Goal: Task Accomplishment & Management: Complete application form

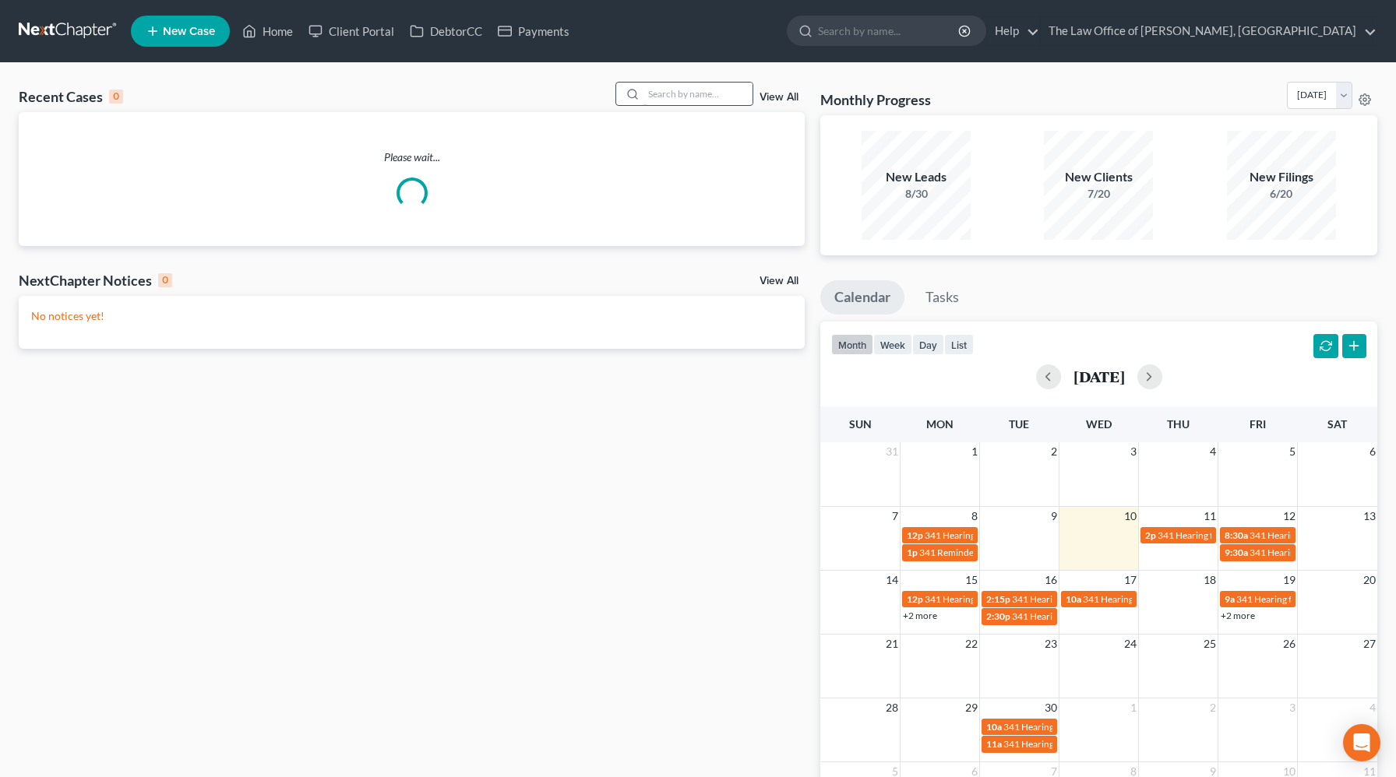
click at [663, 98] on input "search" at bounding box center [697, 94] width 109 height 23
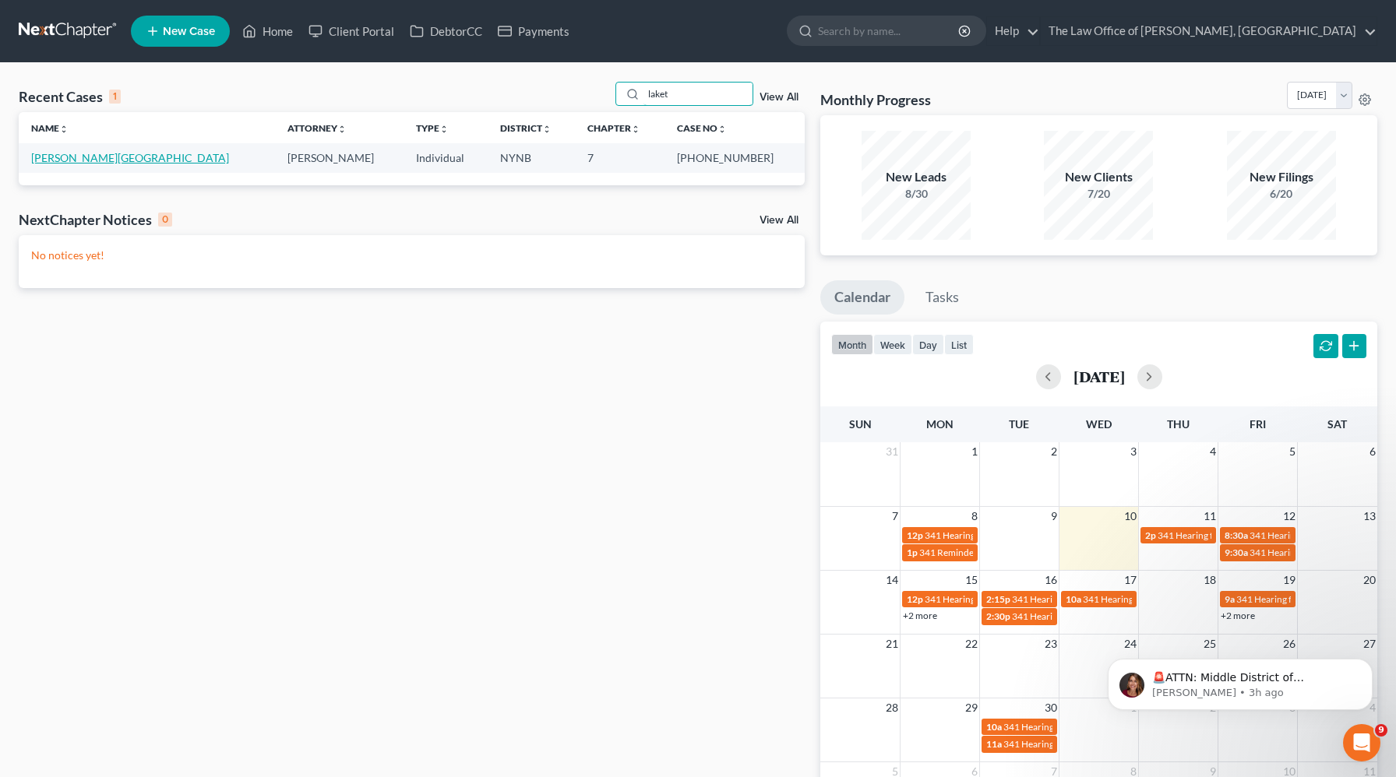
type input "laket"
click at [50, 164] on link "Hafeez, Laketia" at bounding box center [130, 157] width 198 height 13
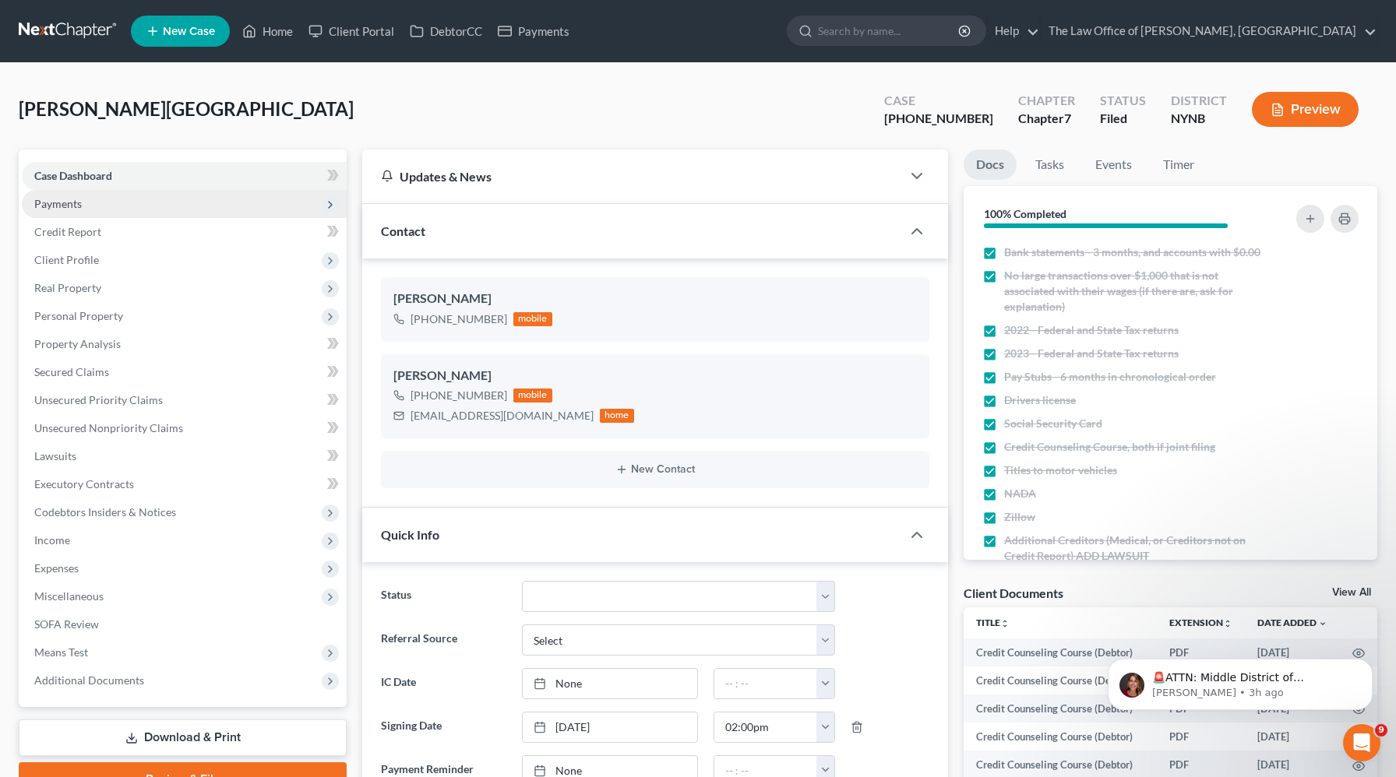
click at [48, 199] on span "Payments" at bounding box center [58, 203] width 48 height 13
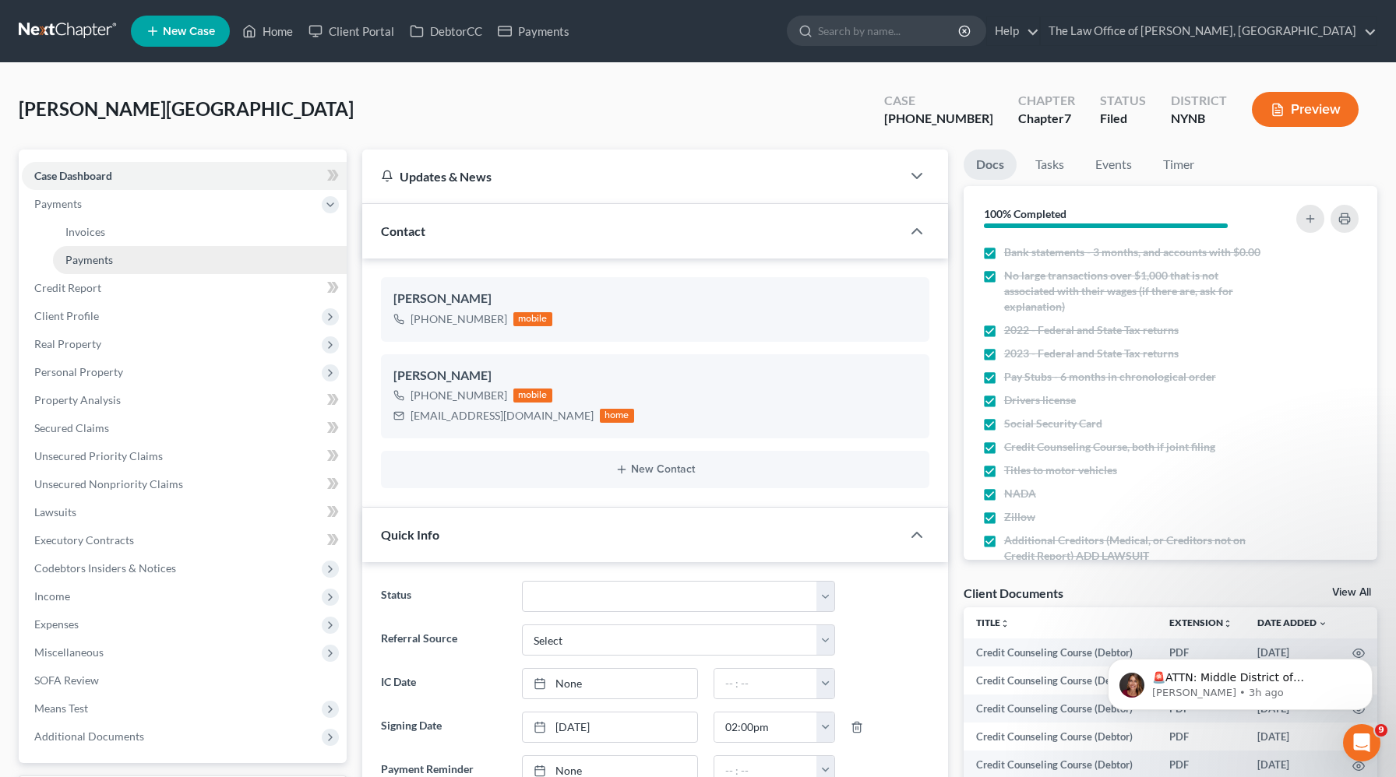
scroll to position [1562, 0]
click at [89, 254] on span "Payments" at bounding box center [89, 259] width 48 height 13
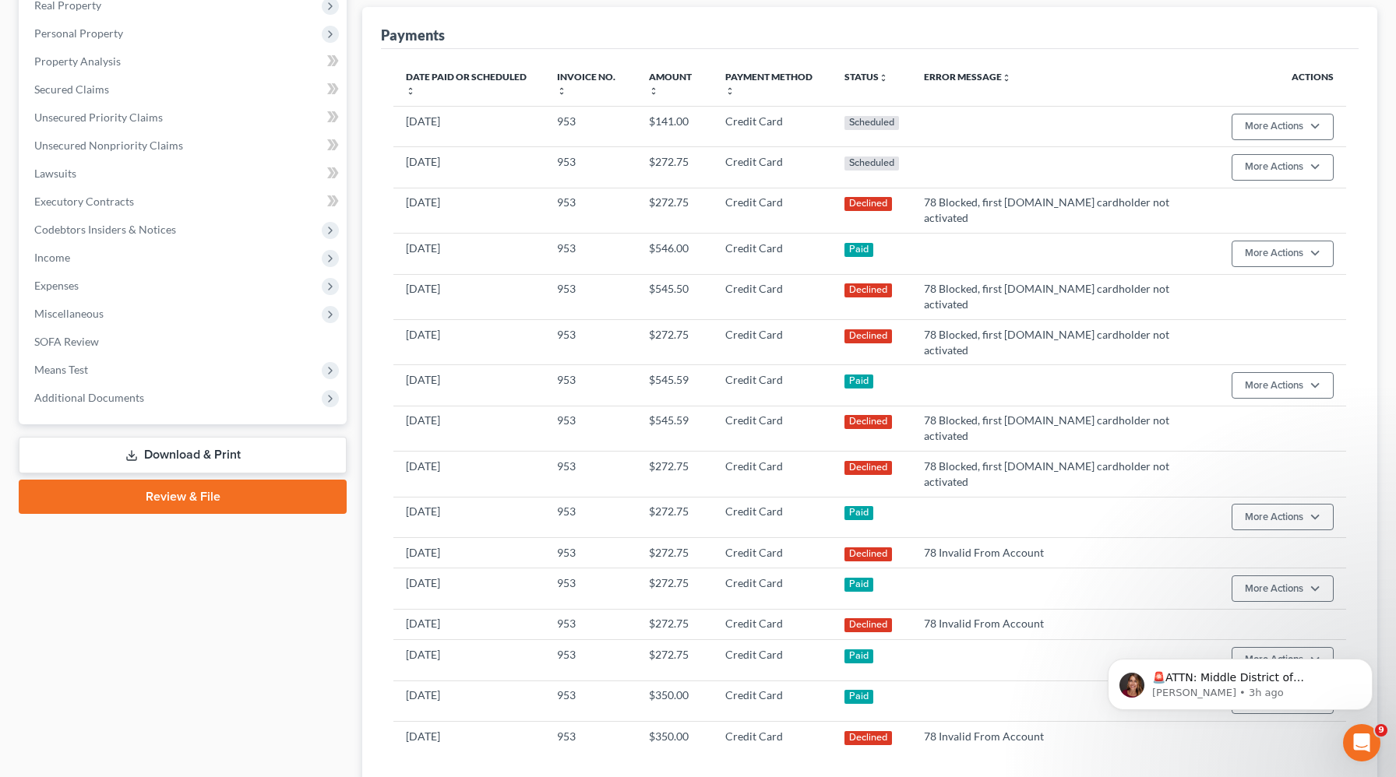
scroll to position [337, 0]
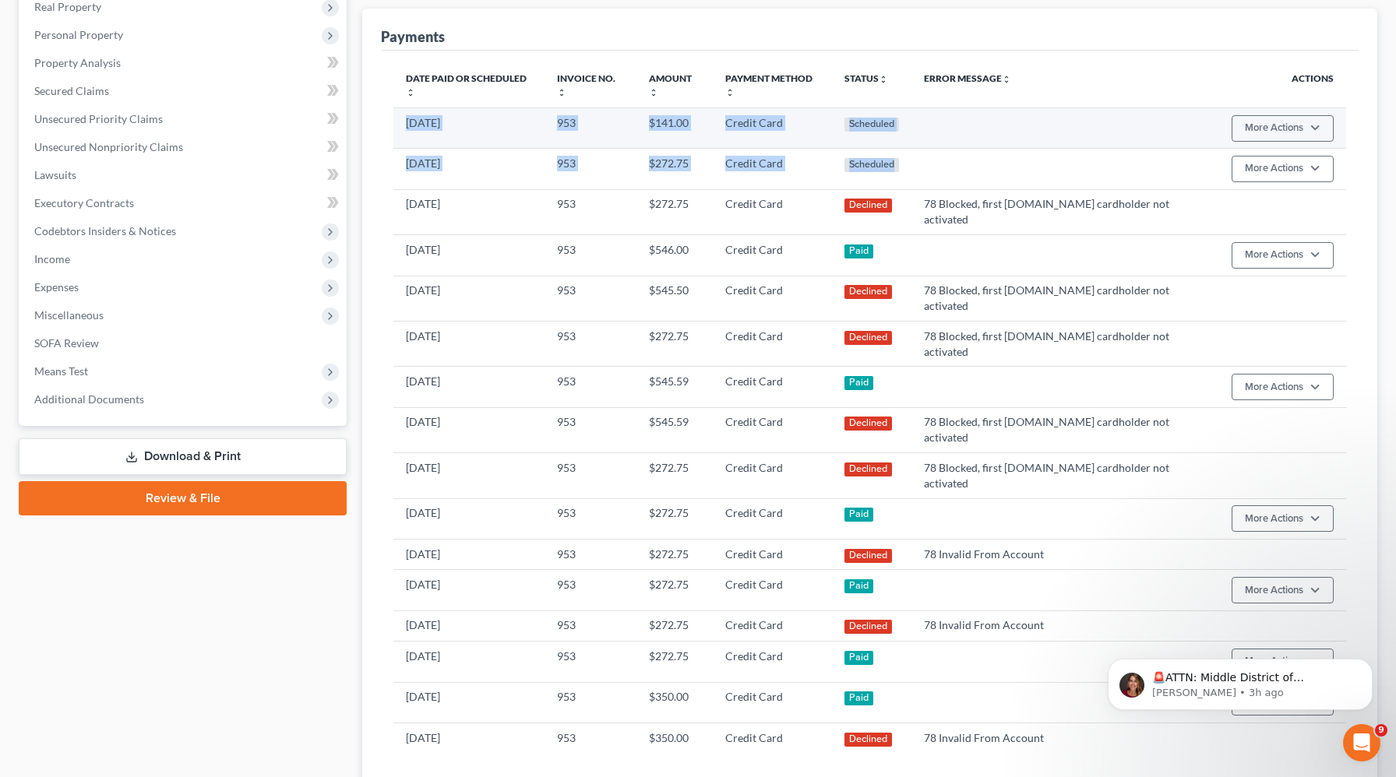
drag, startPoint x: 942, startPoint y: 164, endPoint x: 400, endPoint y: 115, distance: 544.2
click at [400, 115] on tbody "11/10/2025 953 $141.00 Credit Card Scheduled More Actions Cancel Edit Payment P…" at bounding box center [869, 430] width 953 height 646
copy tbody "11/10/2025 953 $141.00 Credit Card Scheduled More Actions Cancel Edit Payment P…"
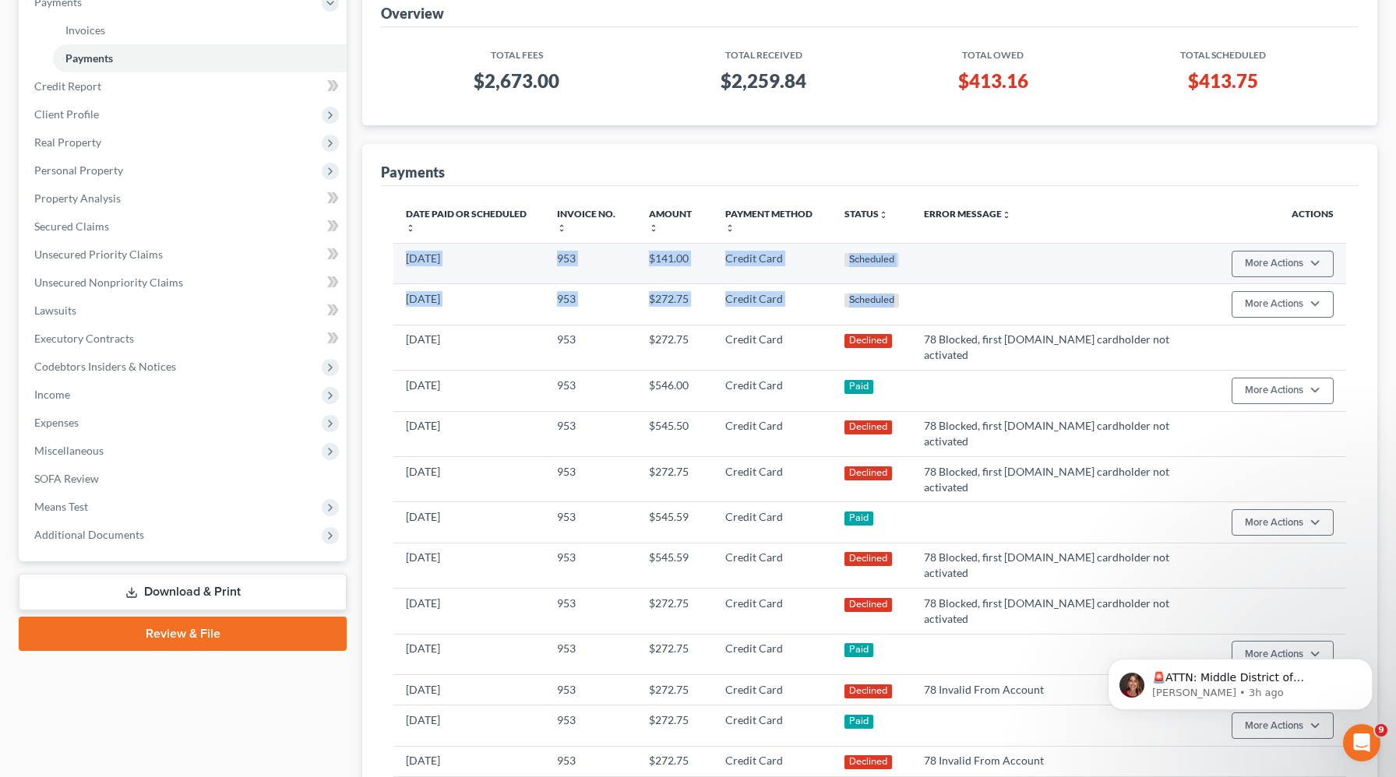
scroll to position [0, 0]
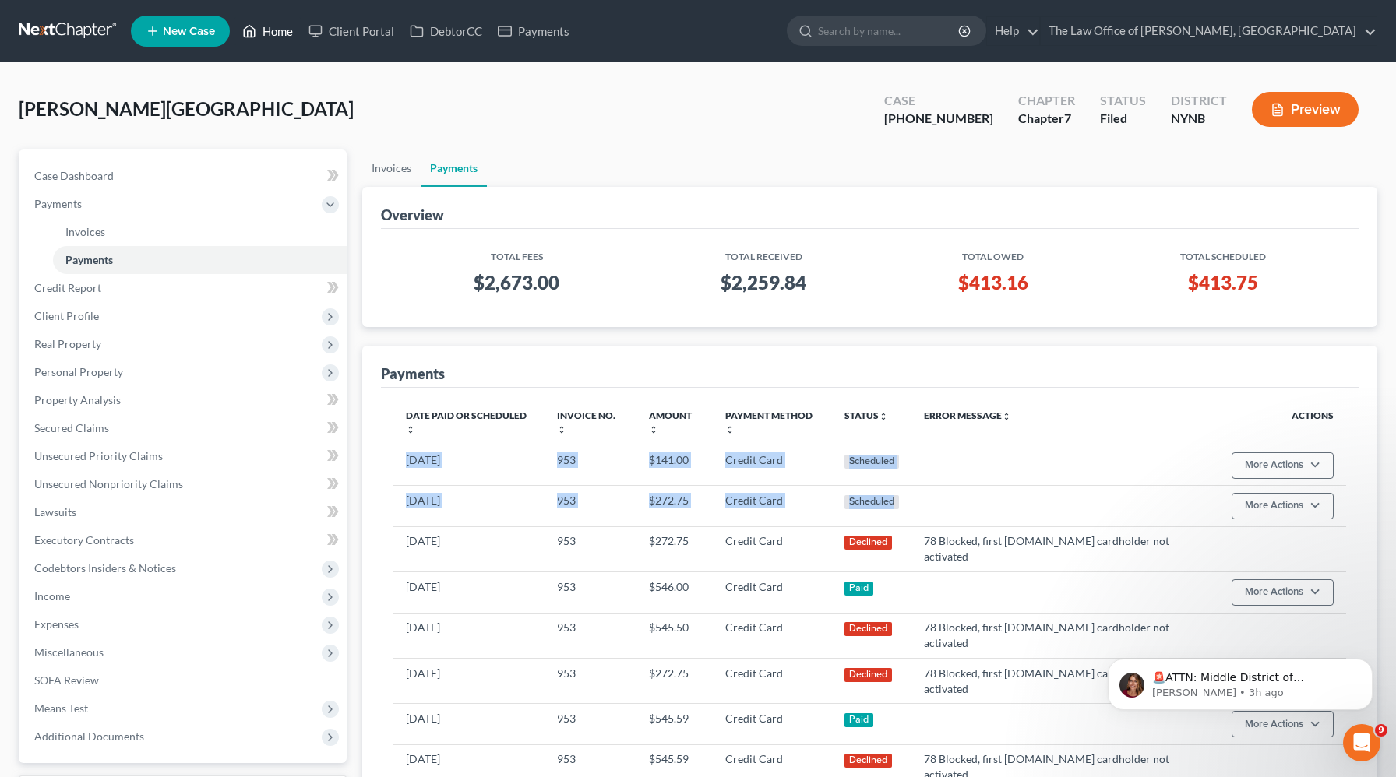
click at [280, 24] on link "Home" at bounding box center [267, 31] width 66 height 28
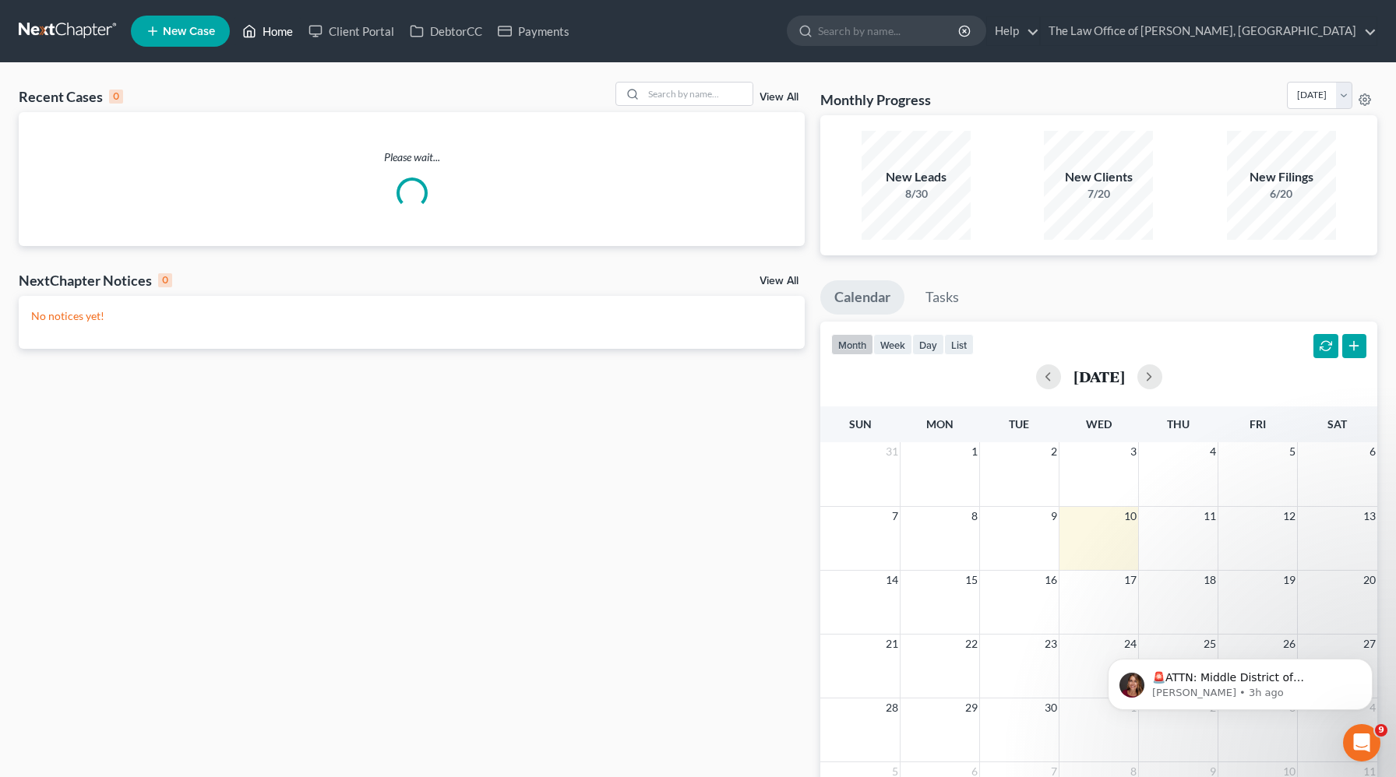
click at [280, 29] on link "Home" at bounding box center [267, 31] width 66 height 28
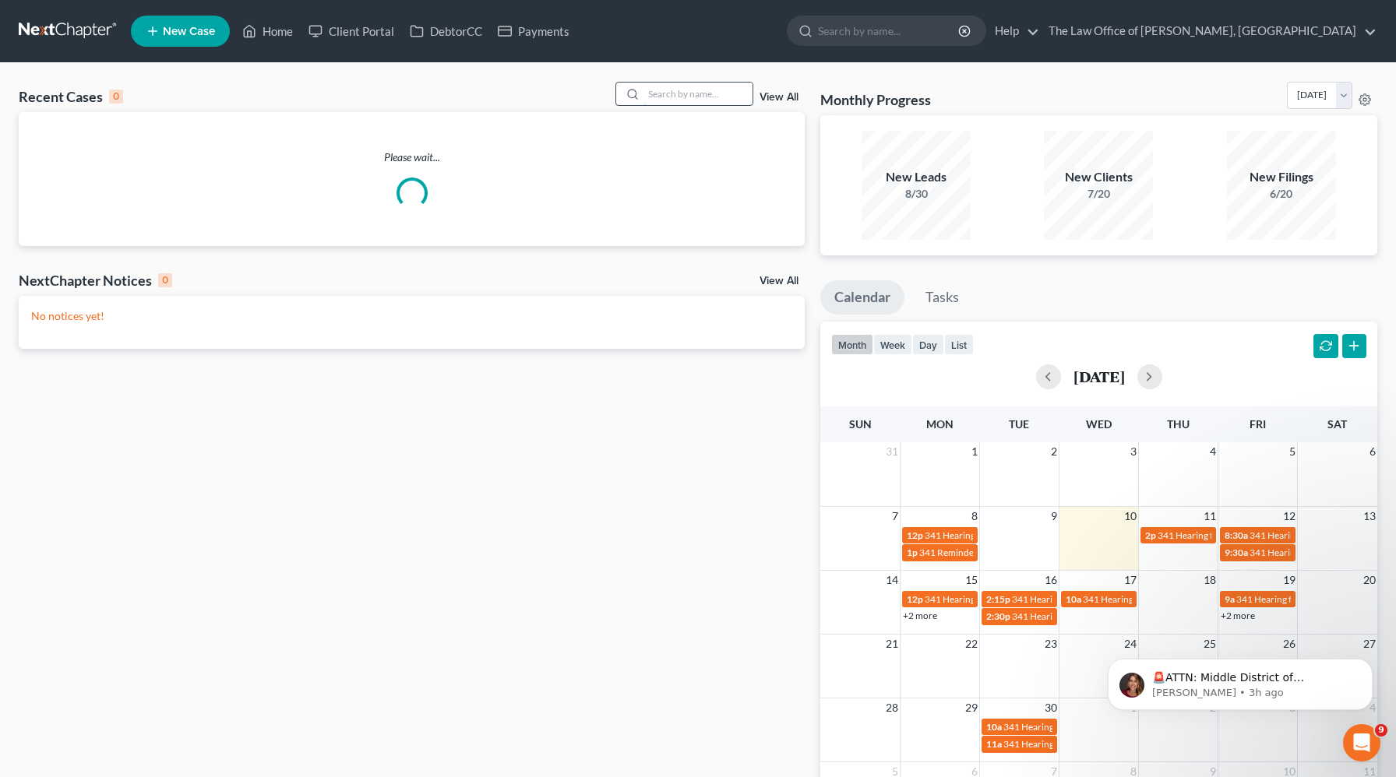
click at [719, 103] on input "search" at bounding box center [697, 94] width 109 height 23
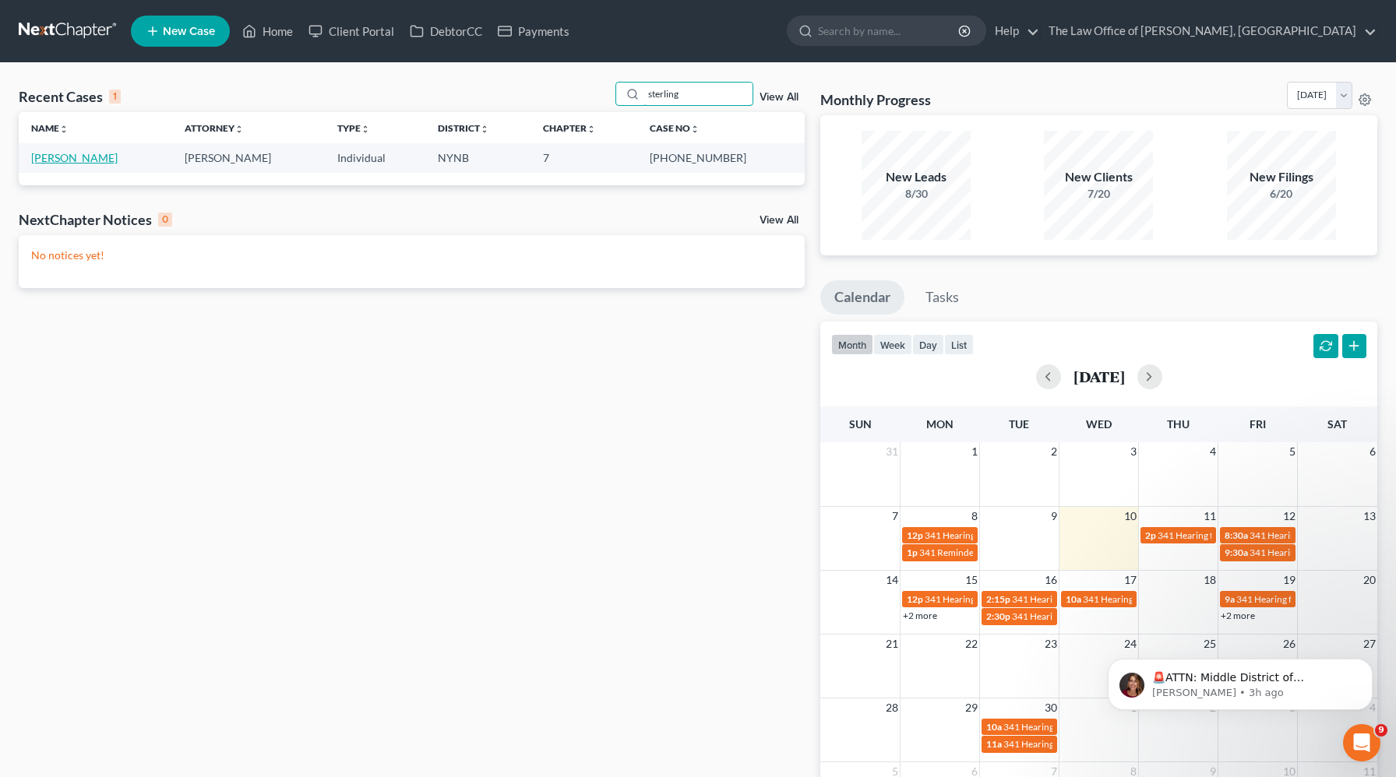
type input "sterling"
click at [69, 162] on link "Mosher, Sterling" at bounding box center [74, 157] width 86 height 13
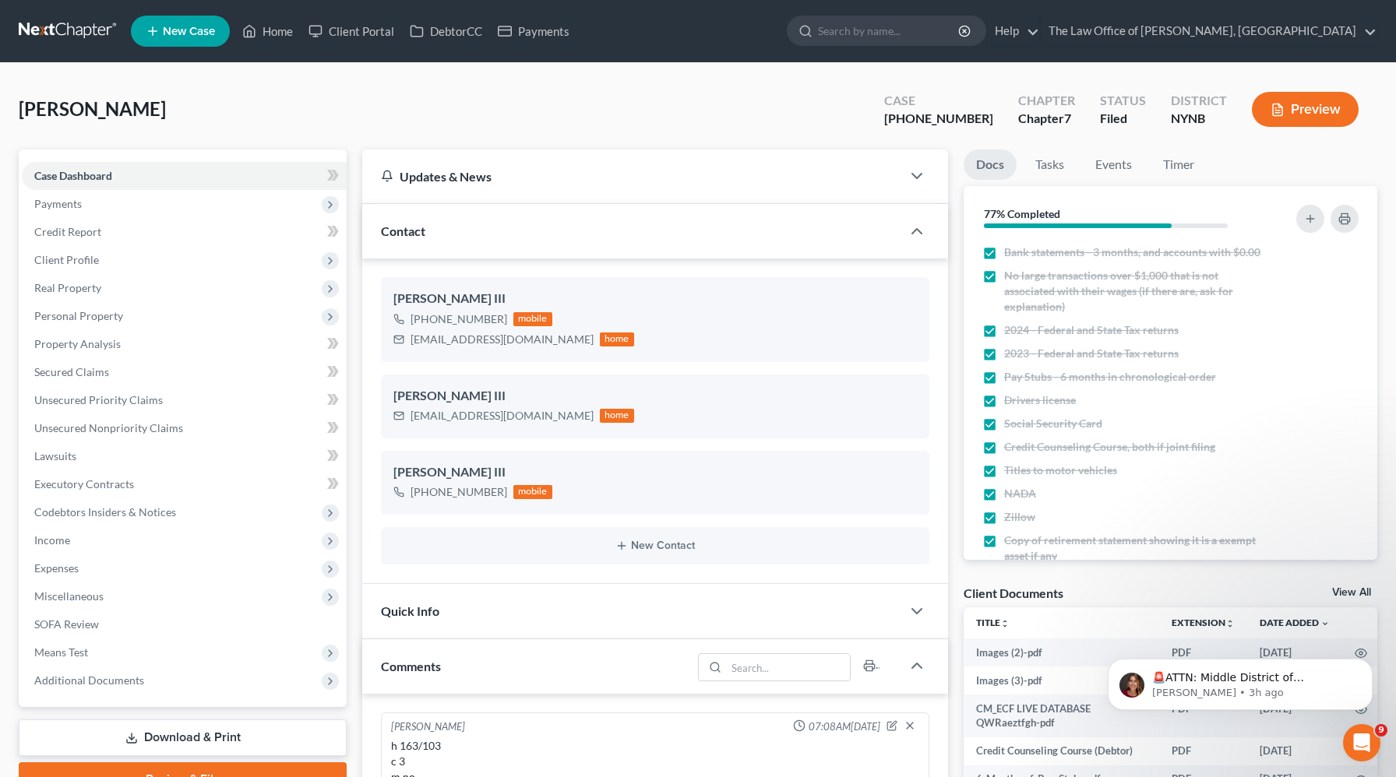
scroll to position [42, 0]
click at [463, 339] on div "sjmosher3@yahoo.com" at bounding box center [501, 340] width 183 height 16
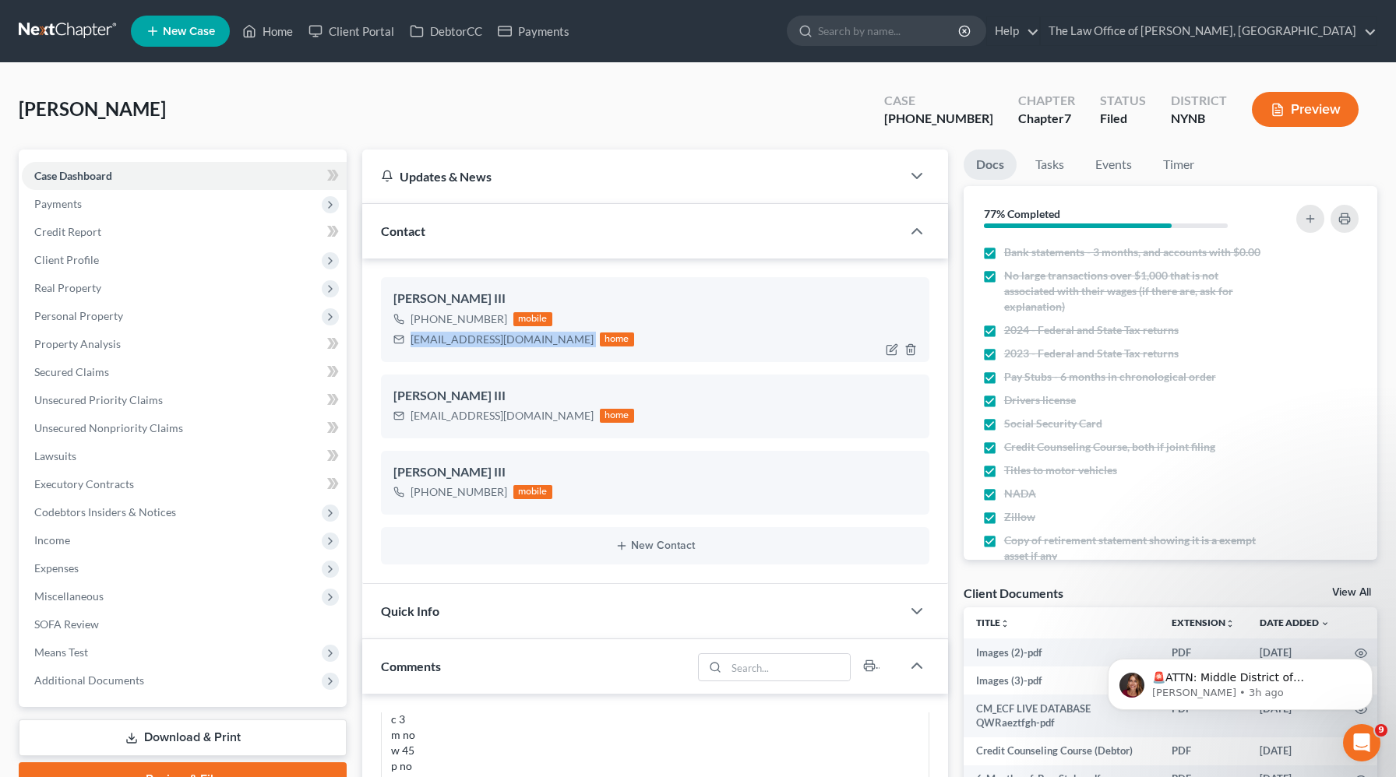
copy div "sjmosher3@yahoo.com"
click at [289, 33] on link "Home" at bounding box center [267, 31] width 66 height 28
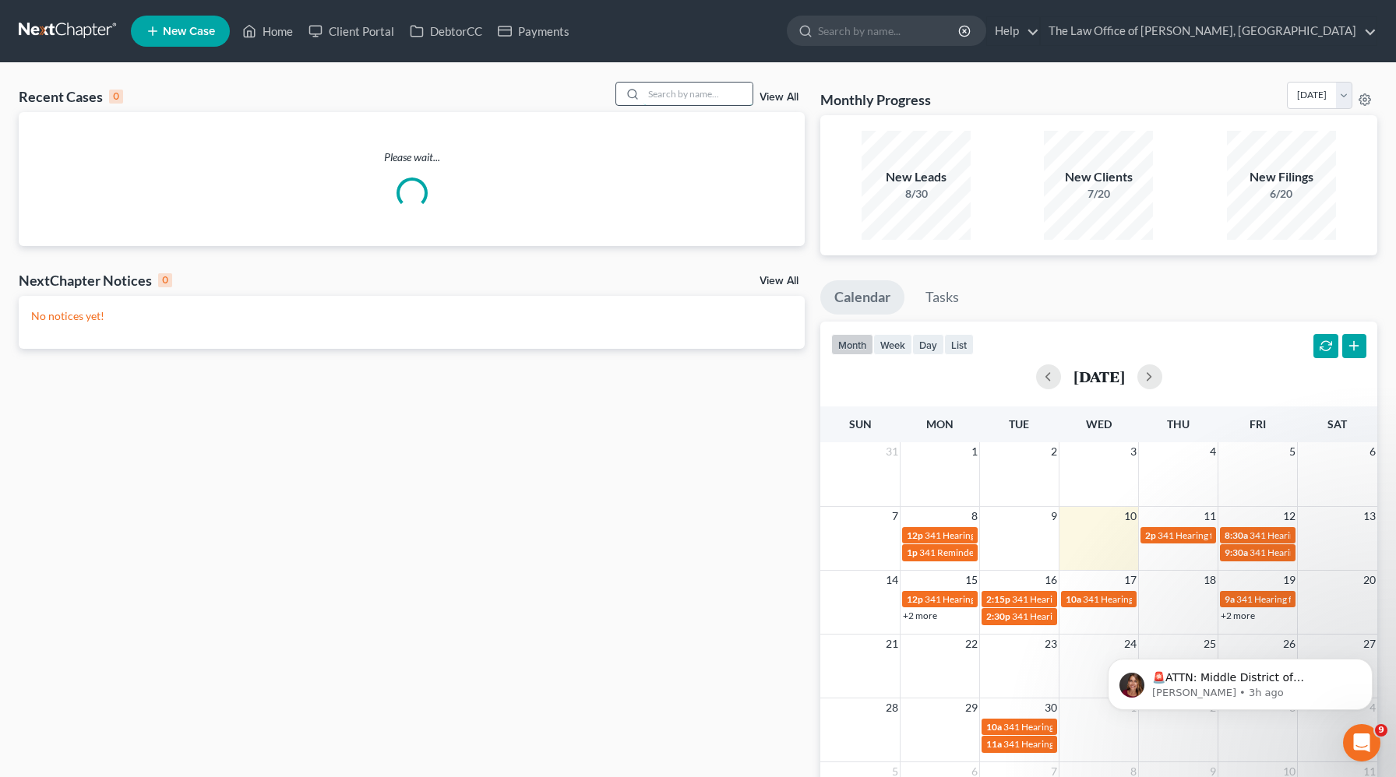
click at [719, 98] on input "search" at bounding box center [697, 94] width 109 height 23
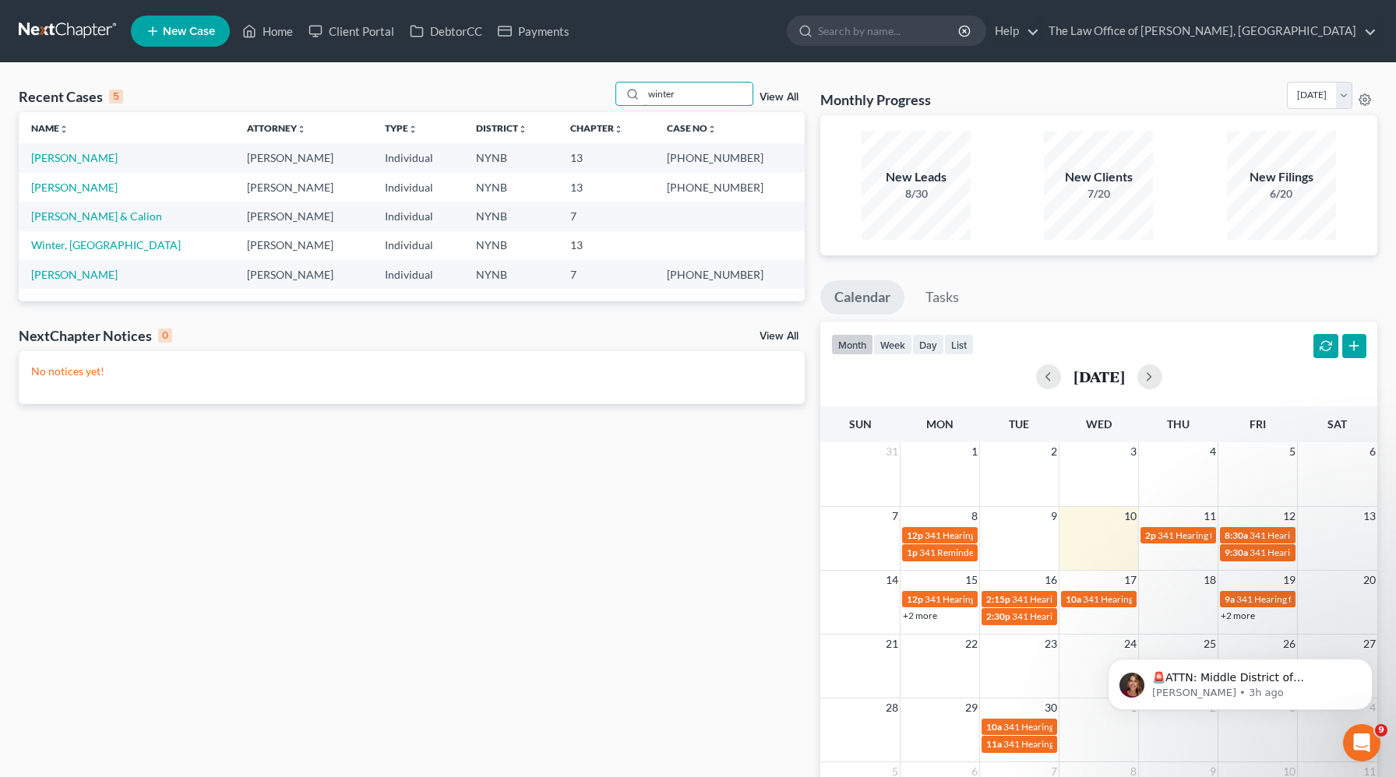
type input "winter"
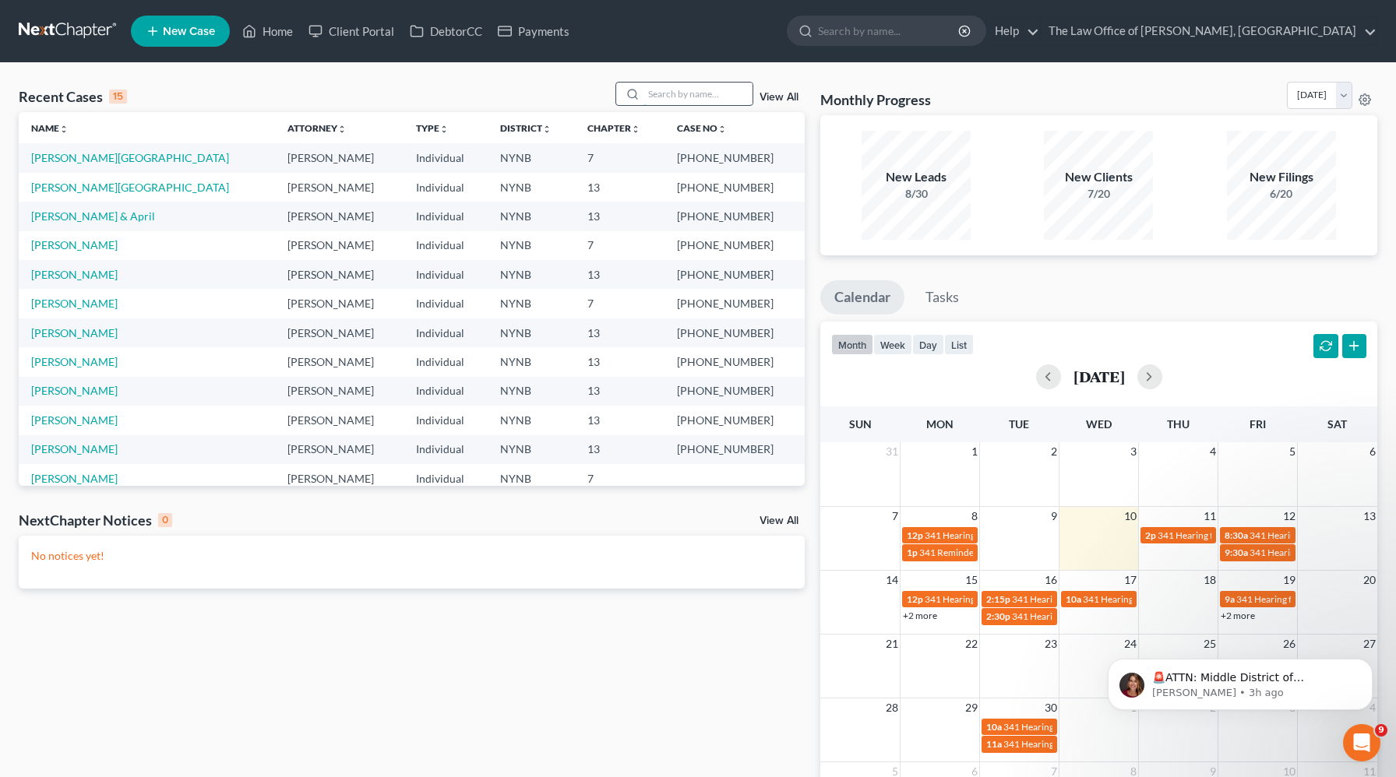
click at [703, 85] on input "search" at bounding box center [697, 94] width 109 height 23
type input "[PERSON_NAME]"
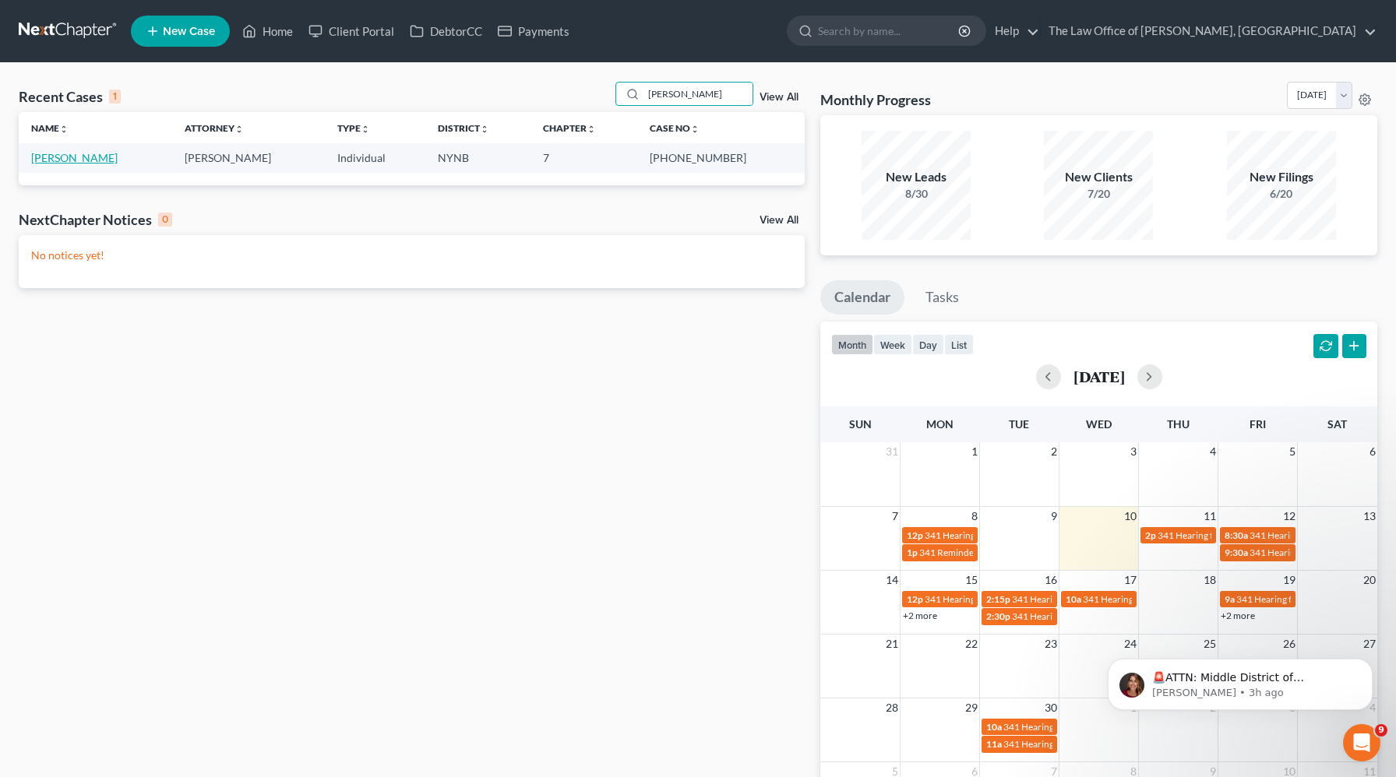
click at [96, 159] on link "Harrington , Christine" at bounding box center [74, 157] width 86 height 13
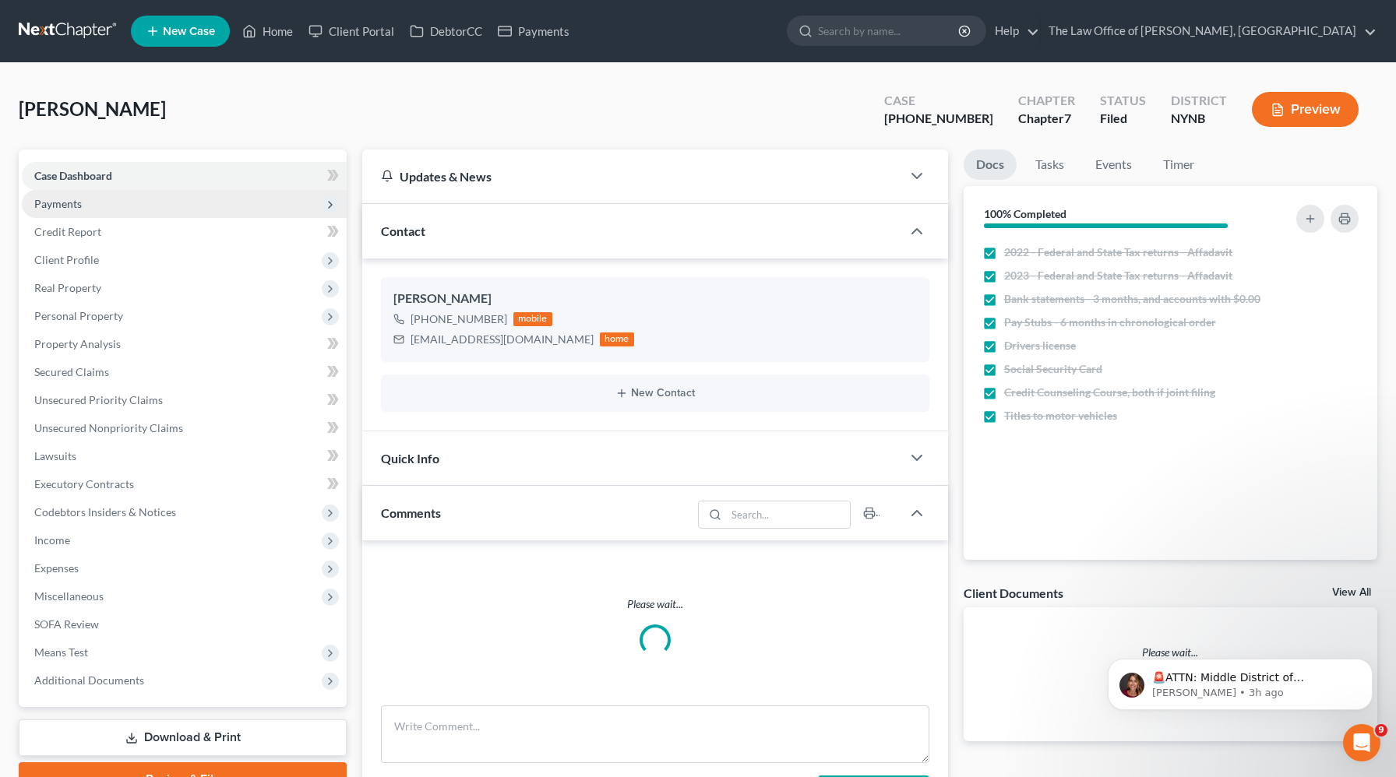
click at [83, 206] on span "Payments" at bounding box center [184, 204] width 325 height 28
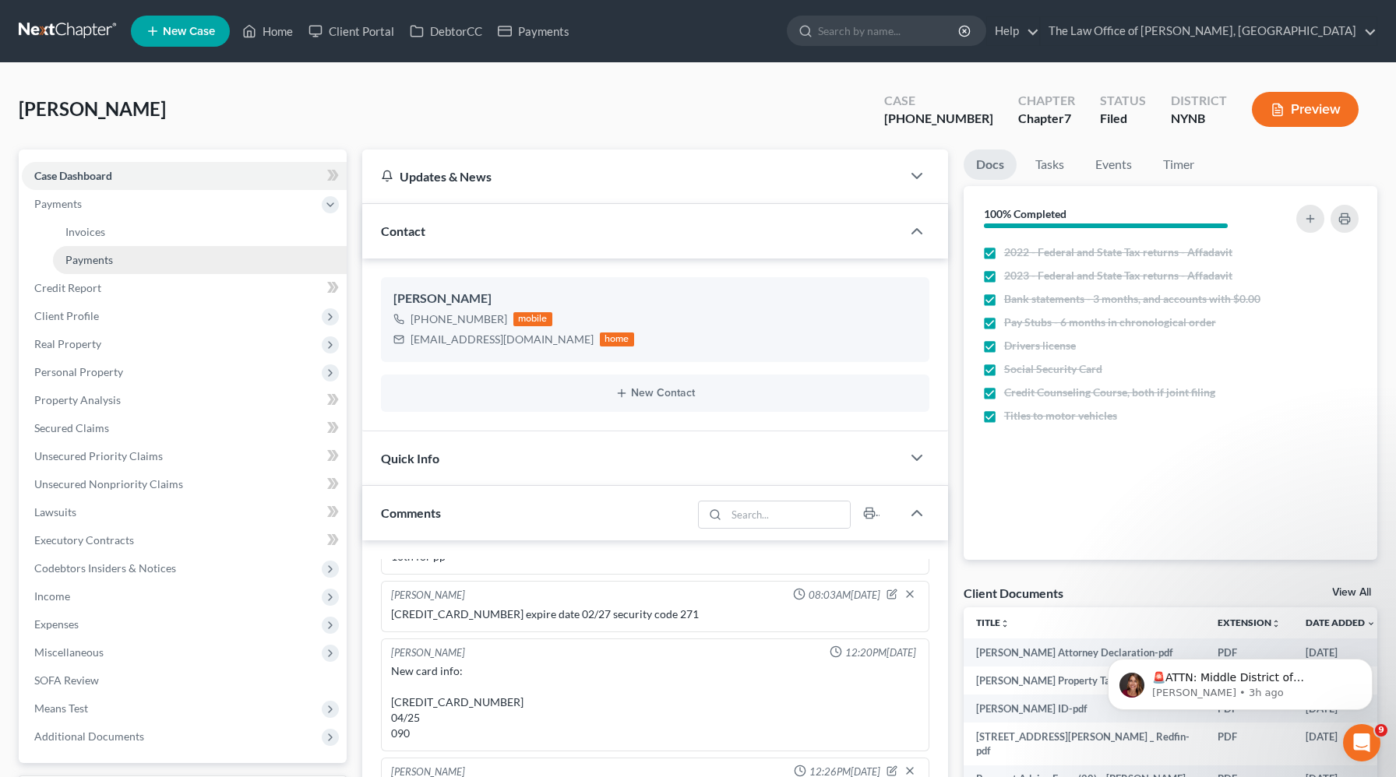
scroll to position [1644, 0]
click at [136, 255] on link "Payments" at bounding box center [200, 260] width 294 height 28
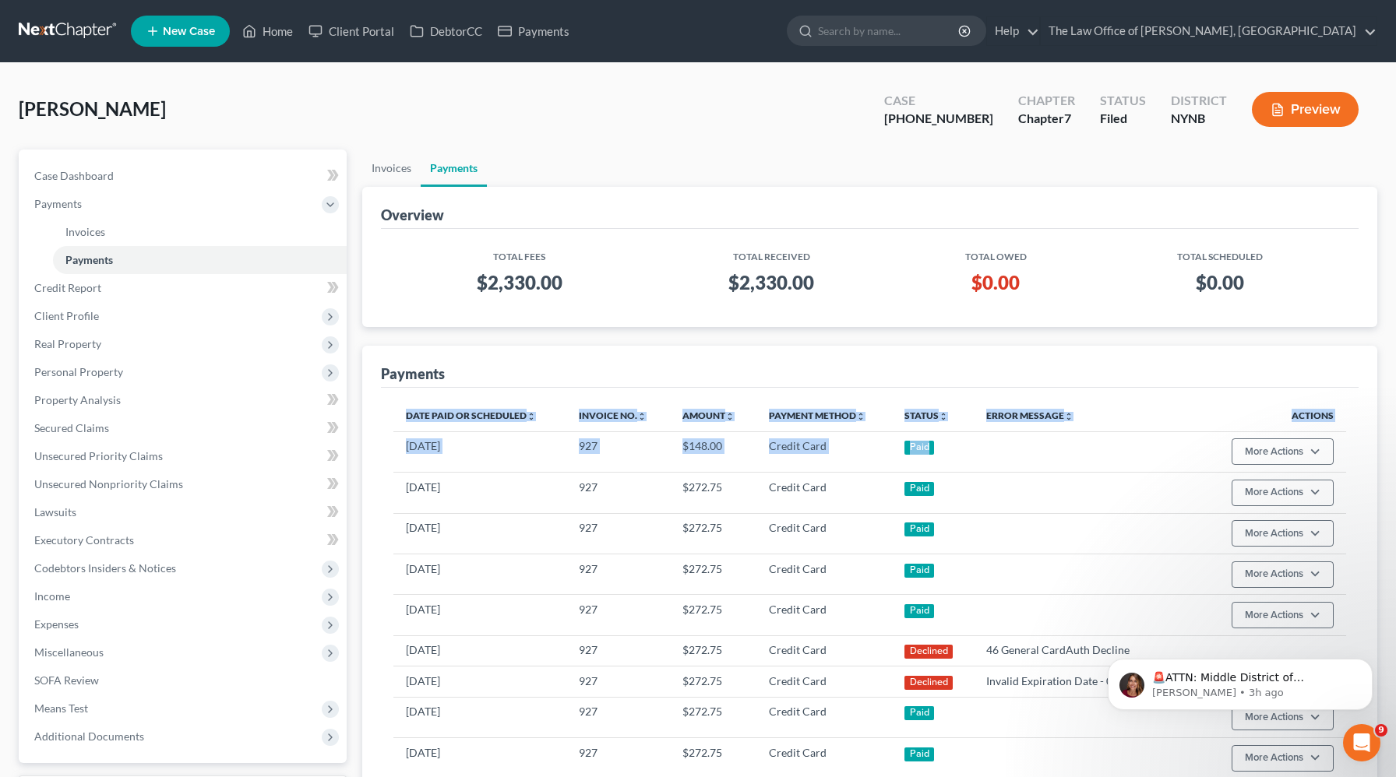
drag, startPoint x: 991, startPoint y: 453, endPoint x: 392, endPoint y: 438, distance: 599.9
click at [392, 438] on div "Date Paid or Scheduled unfold_more expand_more expand_less Invoice No. unfold_m…" at bounding box center [869, 670] width 977 height 565
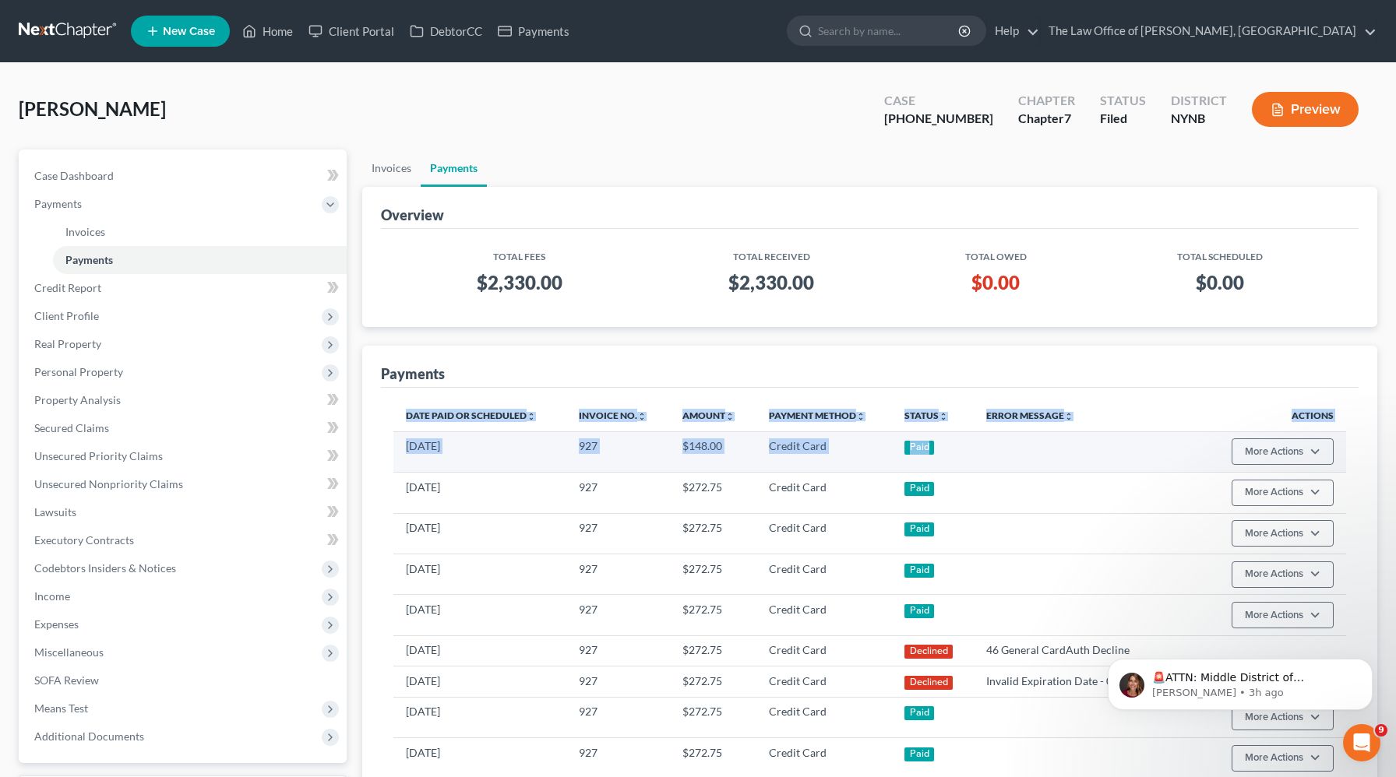
drag, startPoint x: 402, startPoint y: 440, endPoint x: 867, endPoint y: 460, distance: 465.4
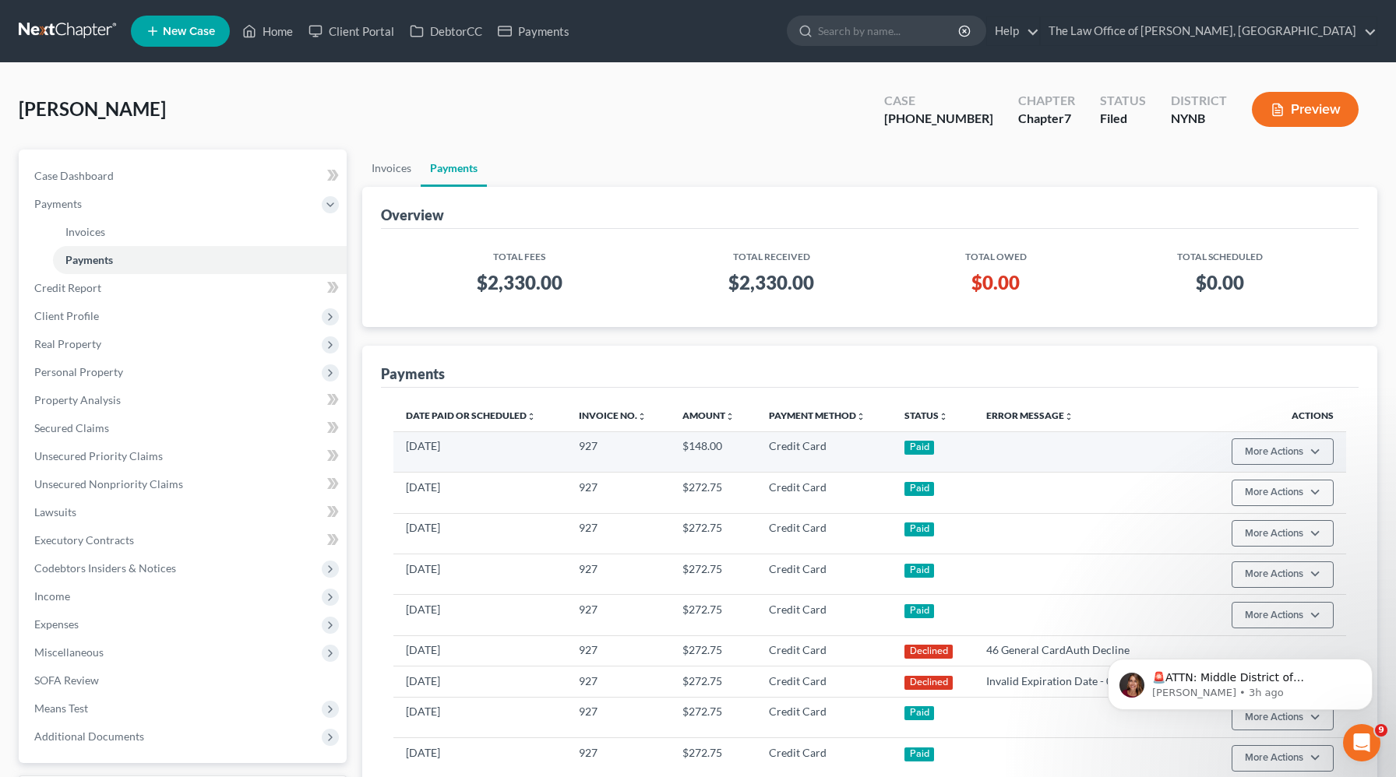
click at [867, 460] on td "Credit Card" at bounding box center [824, 451] width 136 height 41
drag, startPoint x: 970, startPoint y: 450, endPoint x: 400, endPoint y: 442, distance: 570.2
click at [400, 442] on tr "09/10/2025 927 $148.00 Credit Card Paid More Actions Refund" at bounding box center [869, 451] width 953 height 41
copy tr "09/10/2025 927 $148.00 Credit Card Paid"
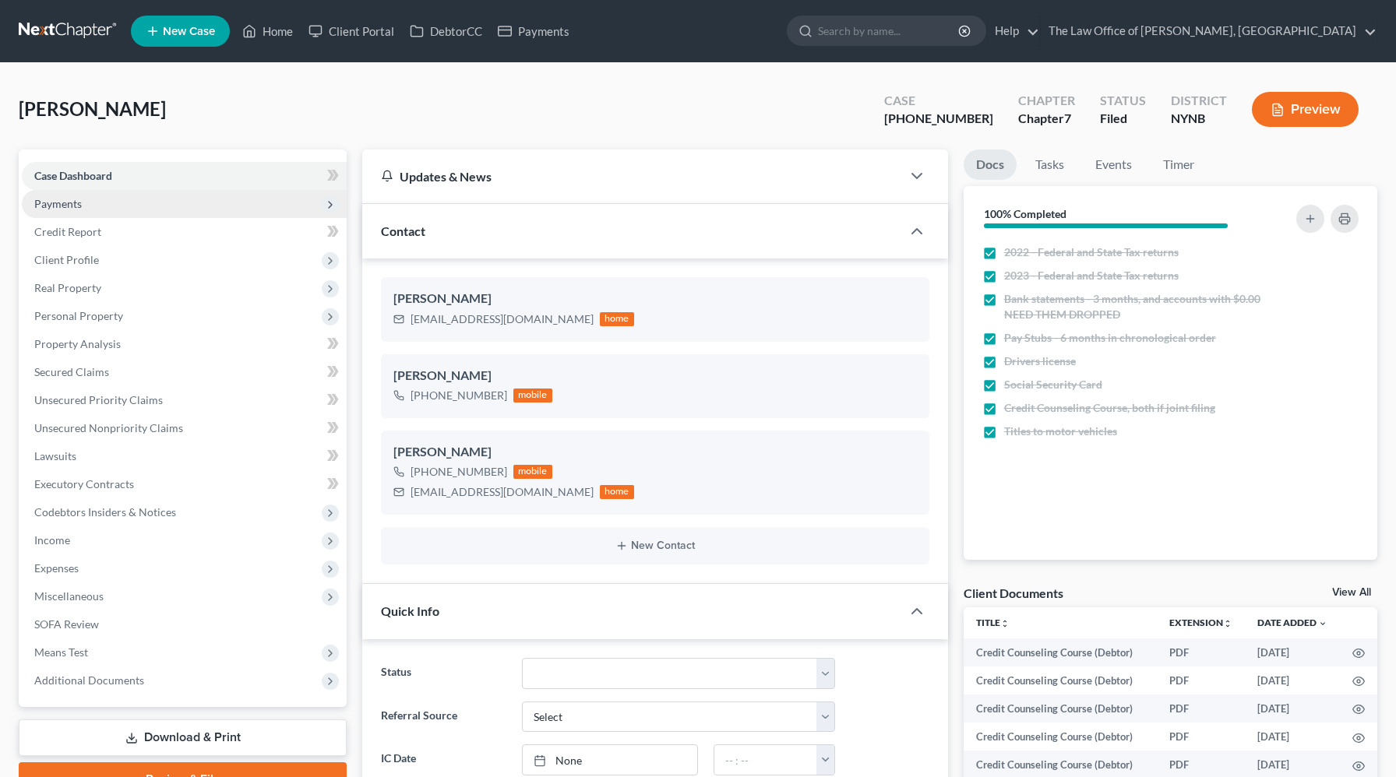
click at [159, 207] on span "Payments" at bounding box center [184, 204] width 325 height 28
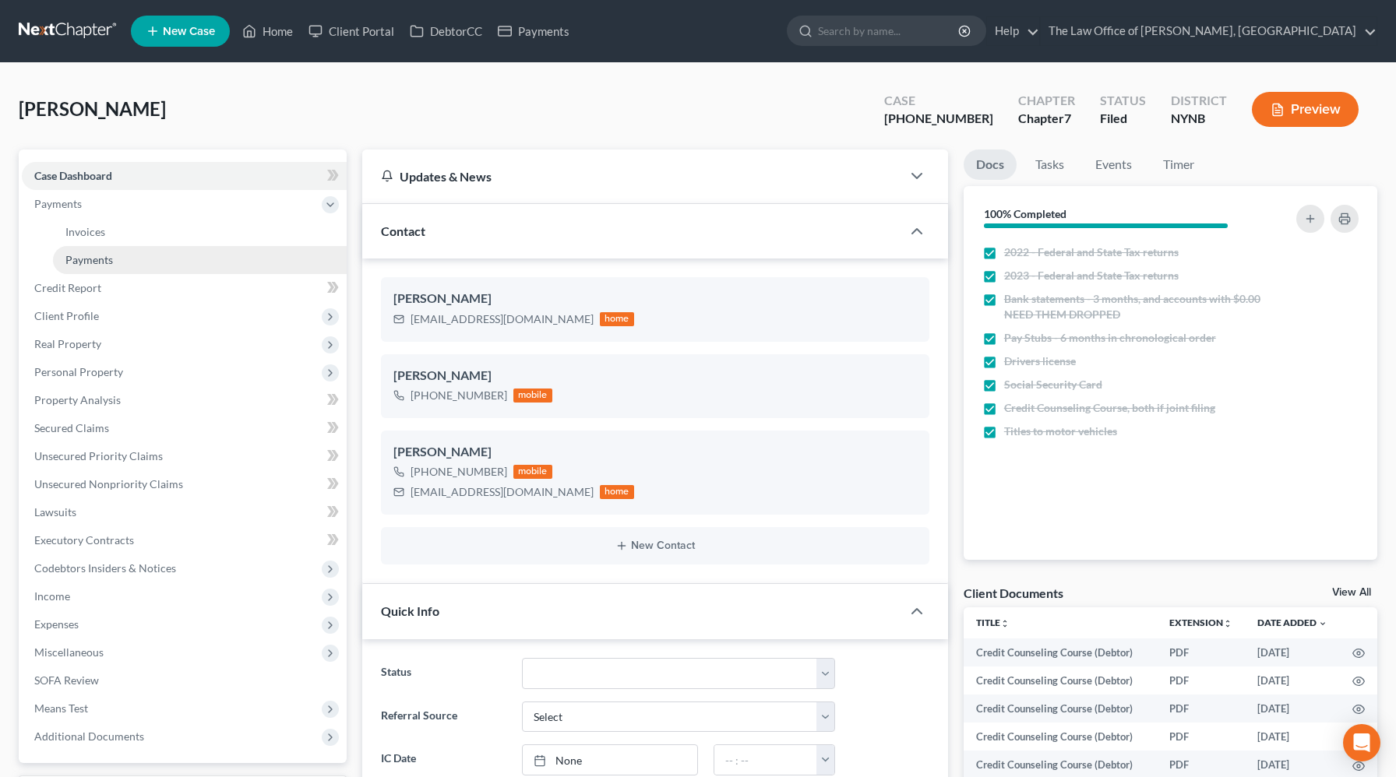
scroll to position [967, 0]
click at [129, 257] on link "Payments" at bounding box center [200, 260] width 294 height 28
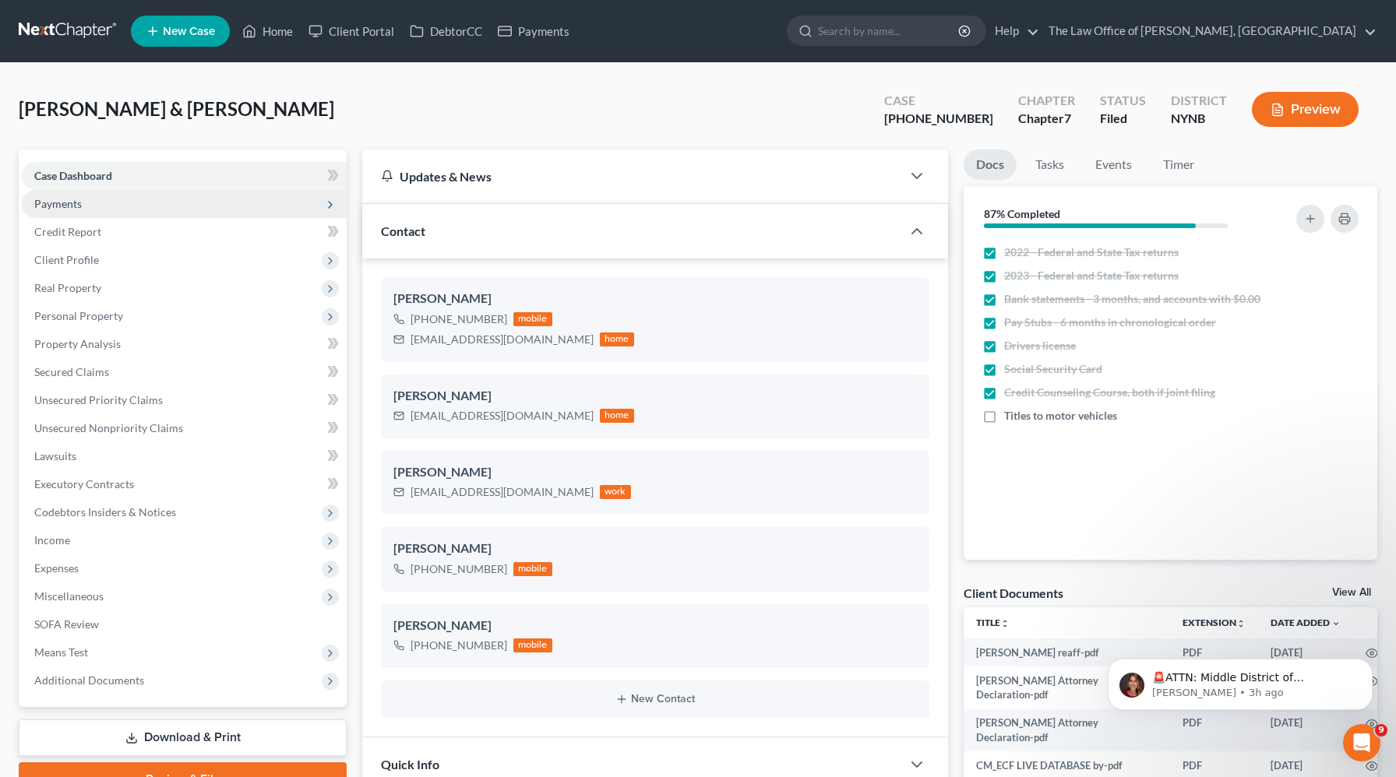
click at [175, 206] on span "Payments" at bounding box center [184, 204] width 325 height 28
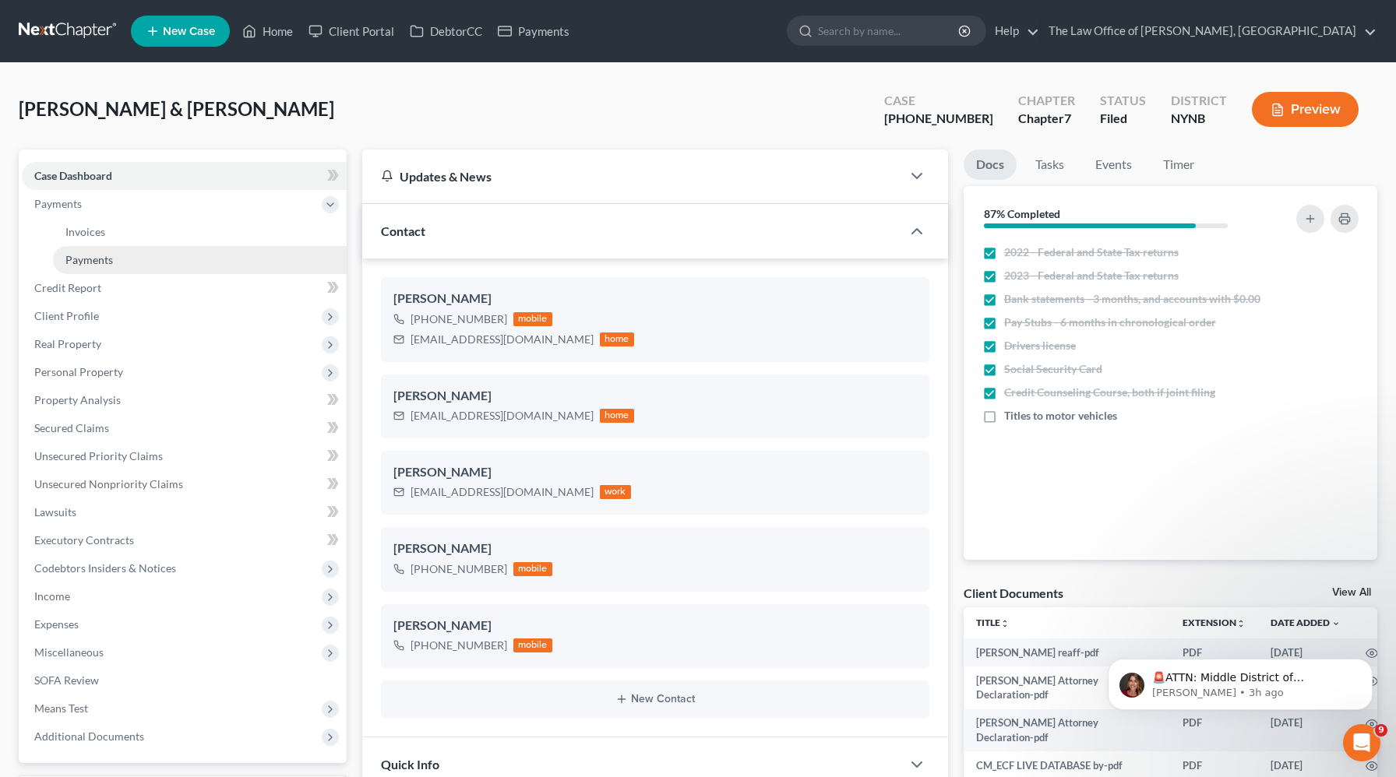
click at [152, 262] on link "Payments" at bounding box center [200, 260] width 294 height 28
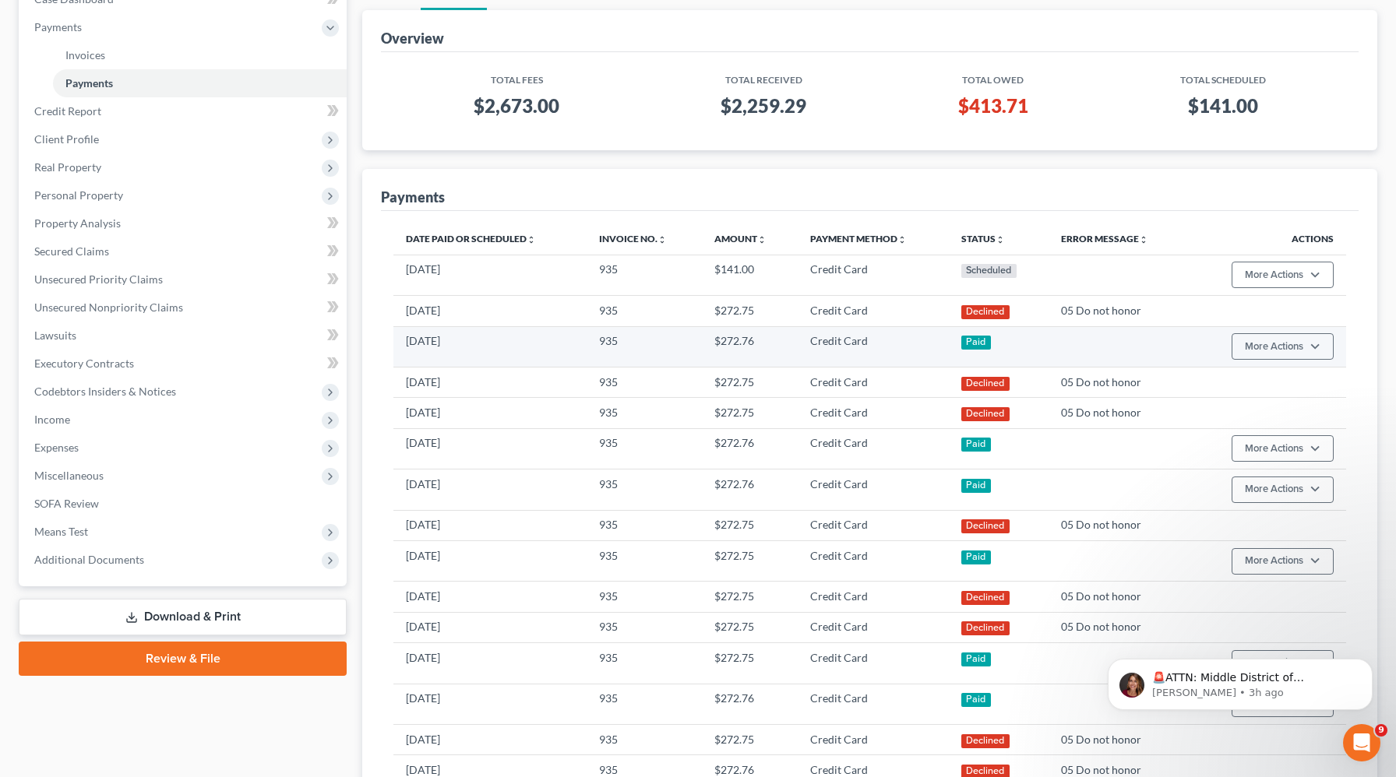
scroll to position [164, 0]
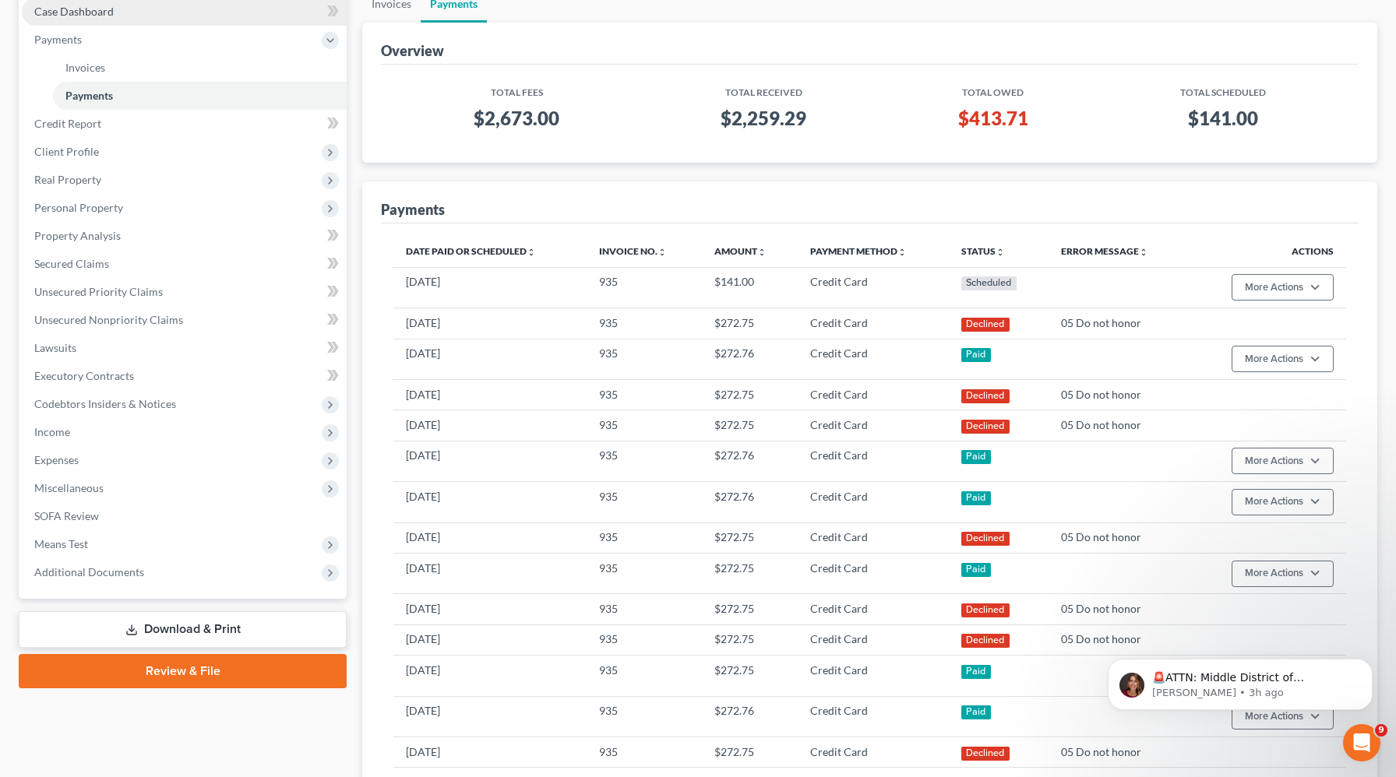
click at [162, 19] on link "Case Dashboard" at bounding box center [184, 12] width 325 height 28
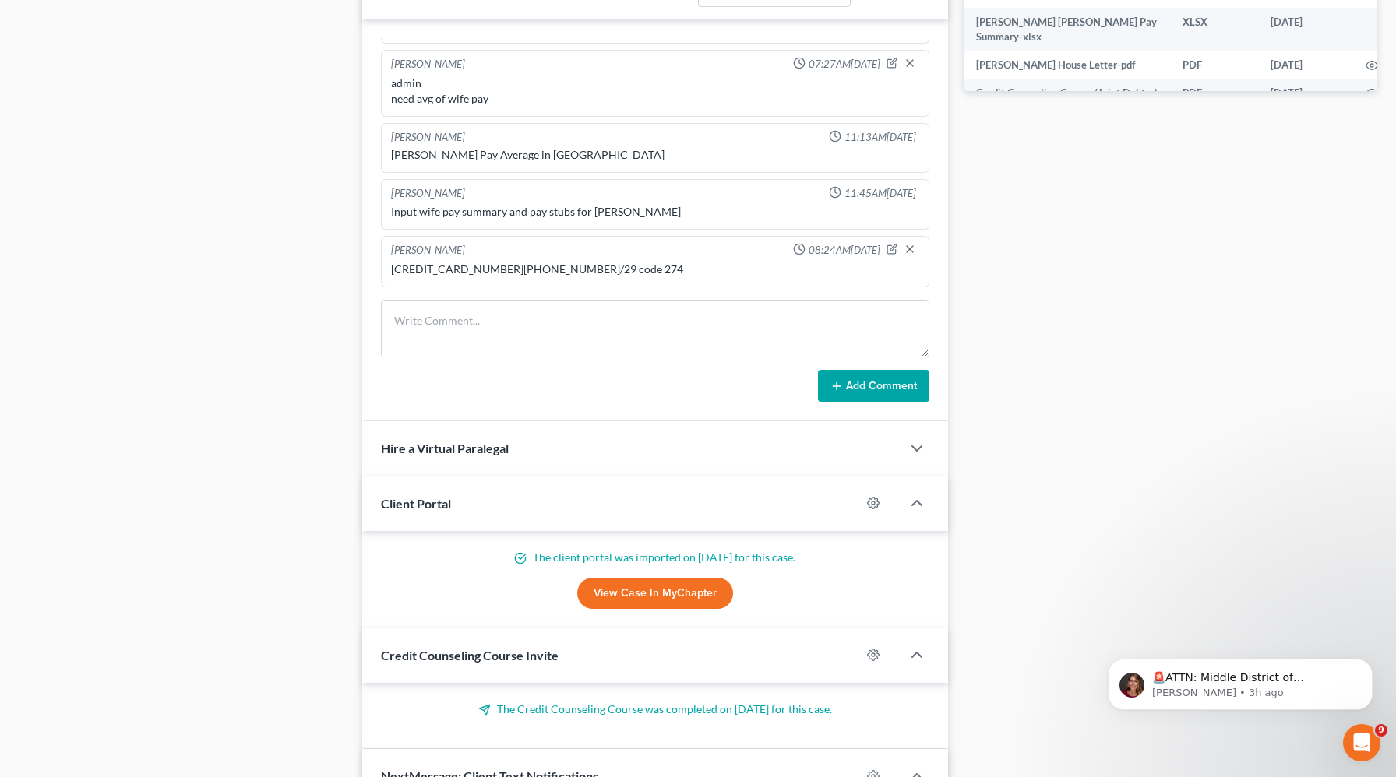
scroll to position [773, 0]
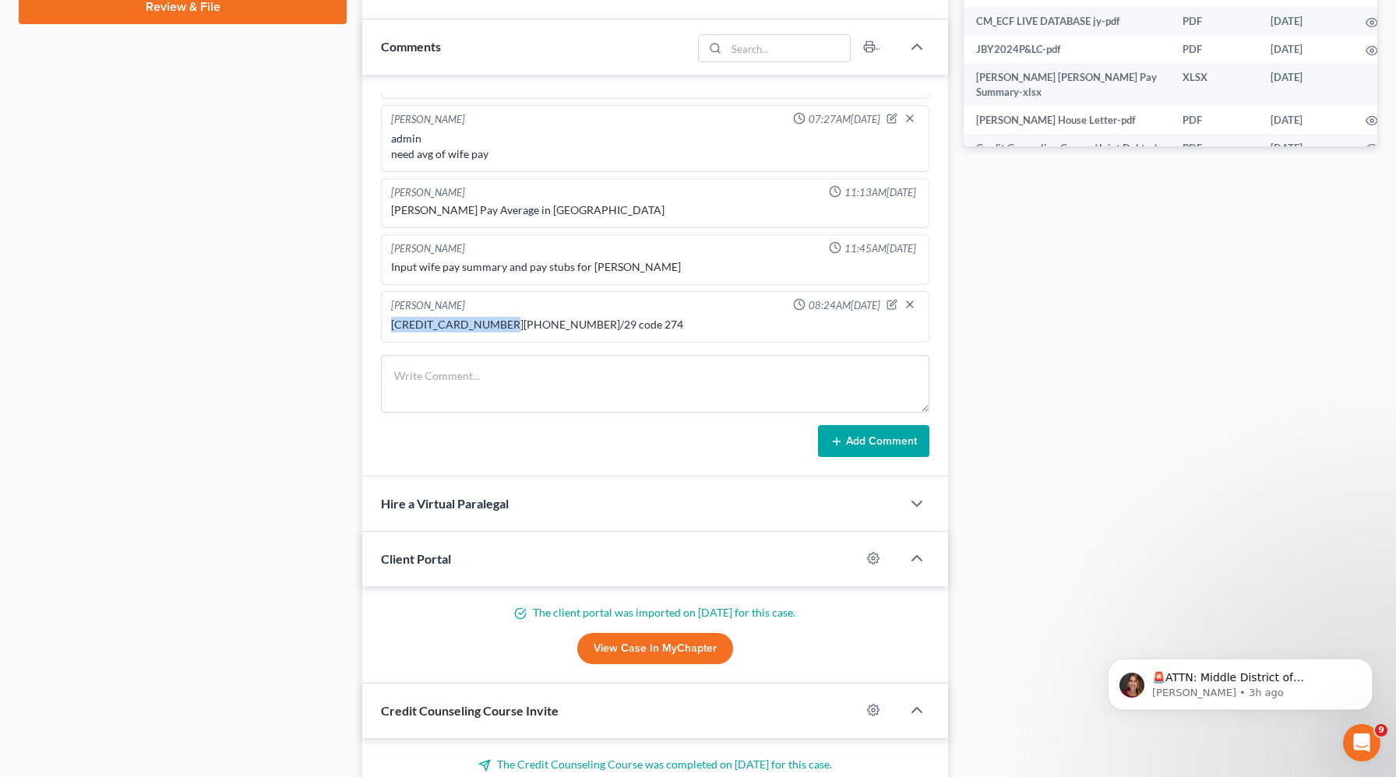
drag, startPoint x: 498, startPoint y: 325, endPoint x: 379, endPoint y: 326, distance: 119.2
click at [379, 326] on div "Christiaan VanNiekerk 08:59AM, 12/04/2024 house w 300 m 280 car lease prior no …" at bounding box center [655, 276] width 586 height 403
copy div "5141 8102 3701 5970"
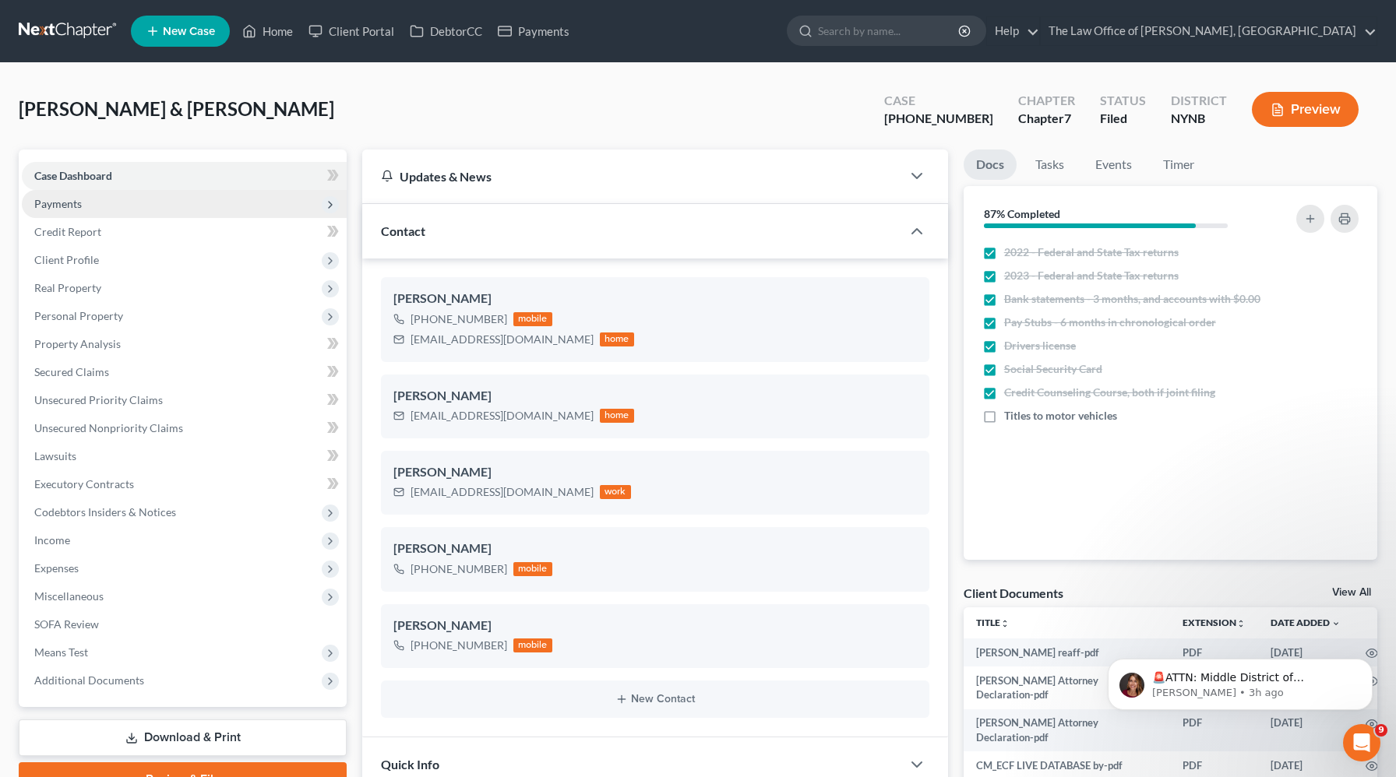
click at [104, 205] on span "Payments" at bounding box center [184, 204] width 325 height 28
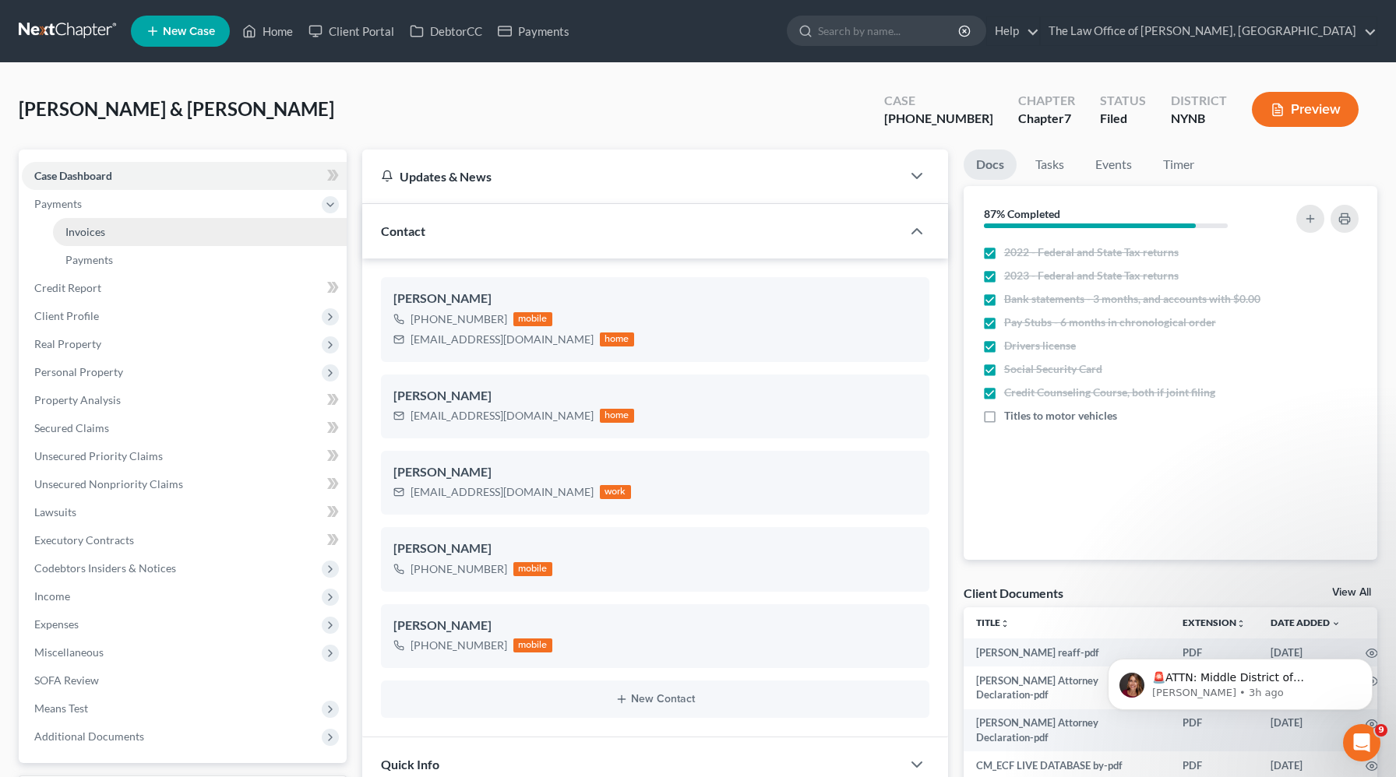
click at [100, 226] on span "Invoices" at bounding box center [85, 231] width 40 height 13
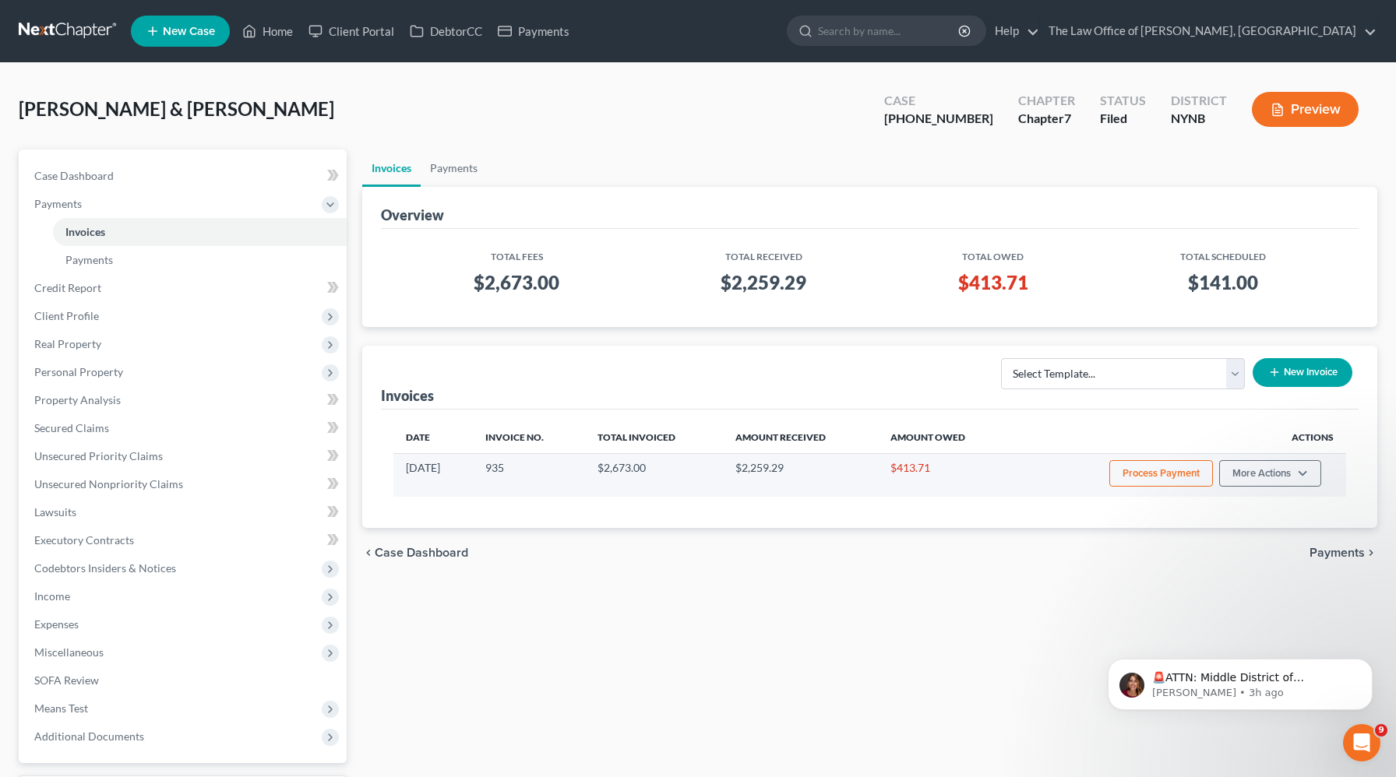
click at [1162, 467] on button "Process Payment" at bounding box center [1161, 473] width 104 height 26
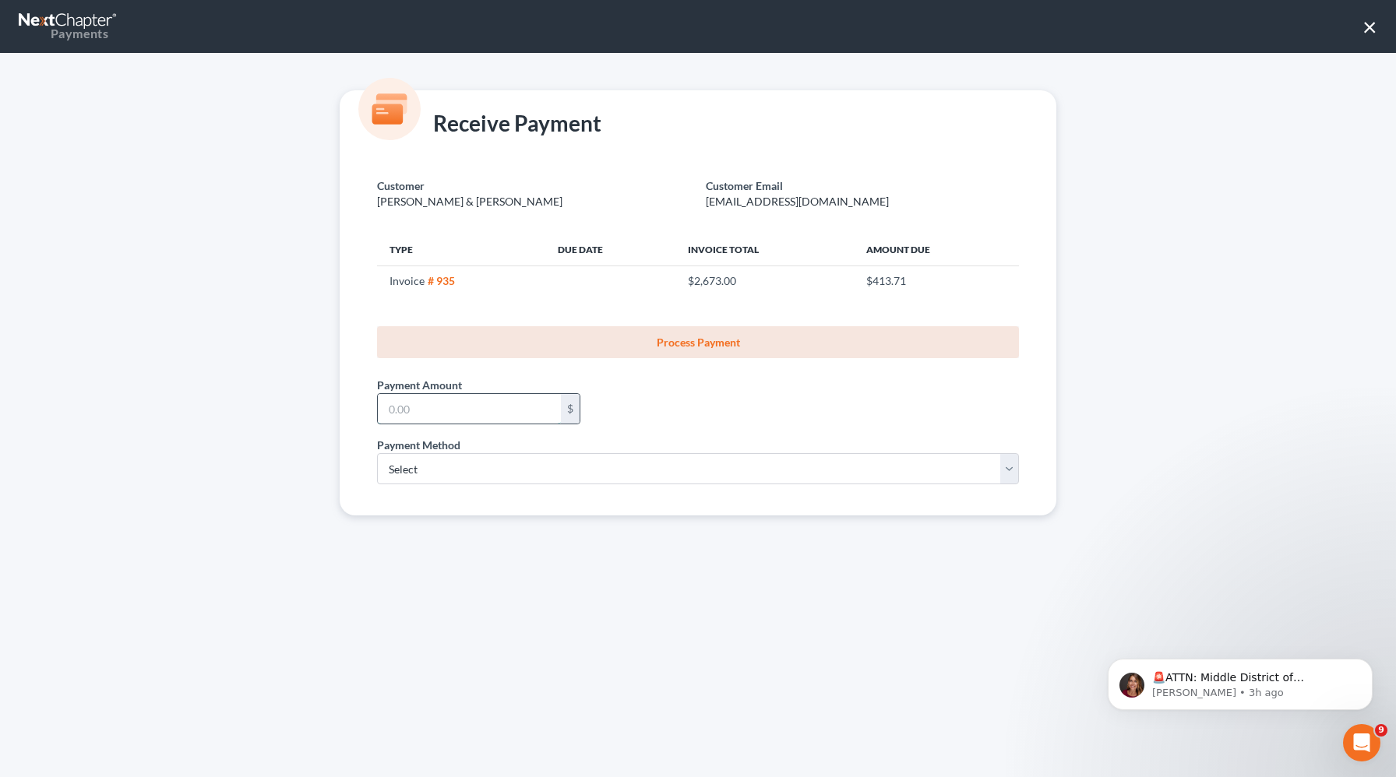
click at [440, 407] on input "text" at bounding box center [469, 409] width 183 height 30
type input "272.76"
click at [398, 473] on select "Select ACH Credit Card" at bounding box center [698, 468] width 642 height 31
select select "1"
click at [377, 453] on select "Select ACH Credit Card" at bounding box center [698, 468] width 642 height 31
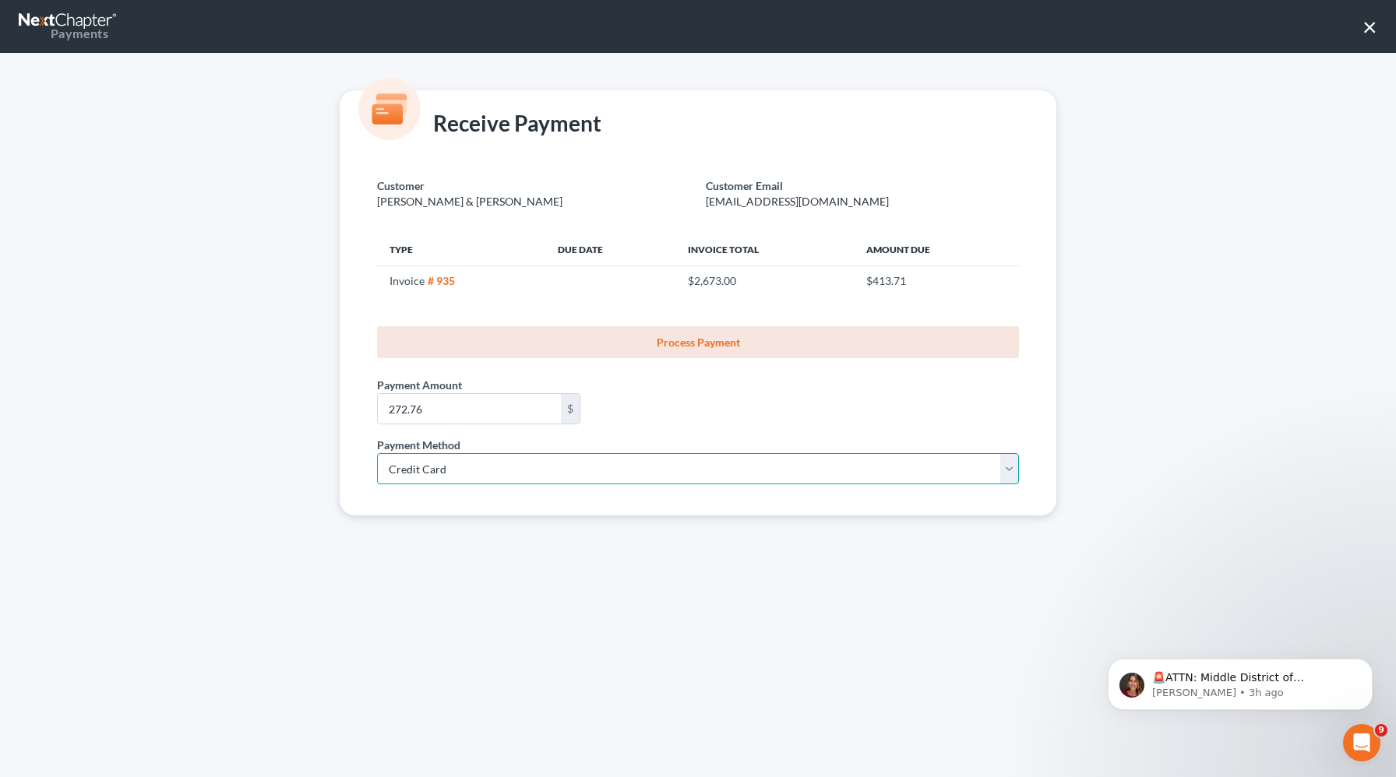
select select "35"
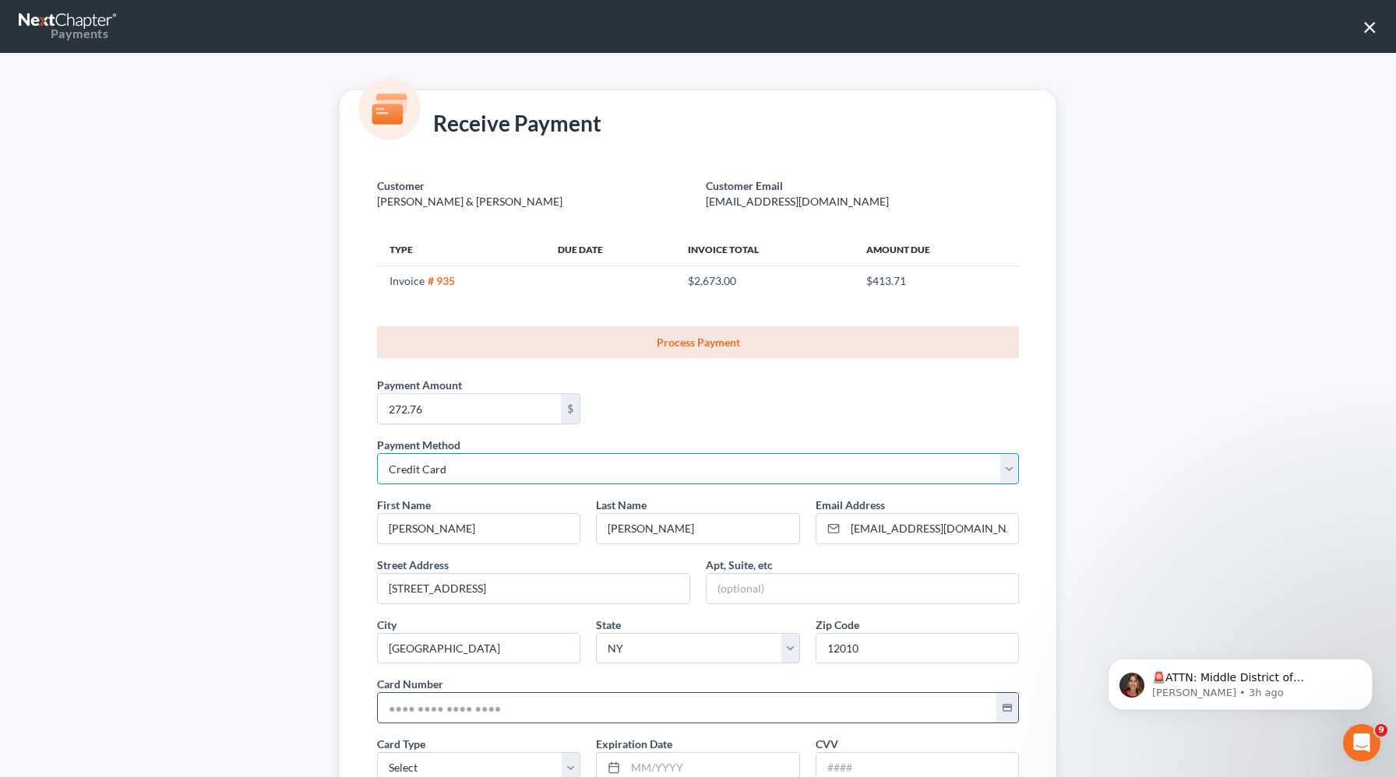
scroll to position [165, 0]
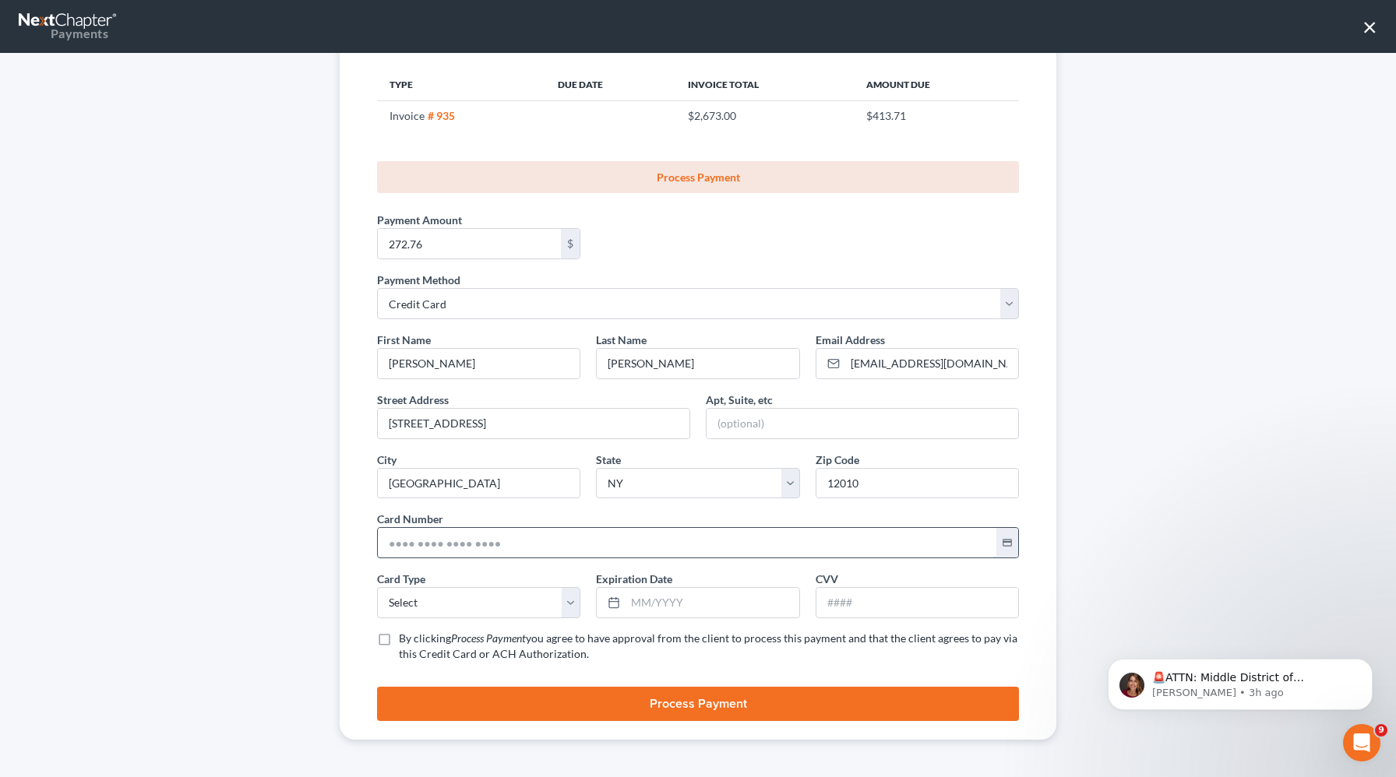
click at [434, 556] on input "text" at bounding box center [687, 543] width 618 height 30
paste input "5141 8102 3701 5970"
type input "5141 8102 3701 5970"
click at [482, 612] on select "Select Visa MasterCard Discover American Express" at bounding box center [478, 602] width 203 height 31
select select "1"
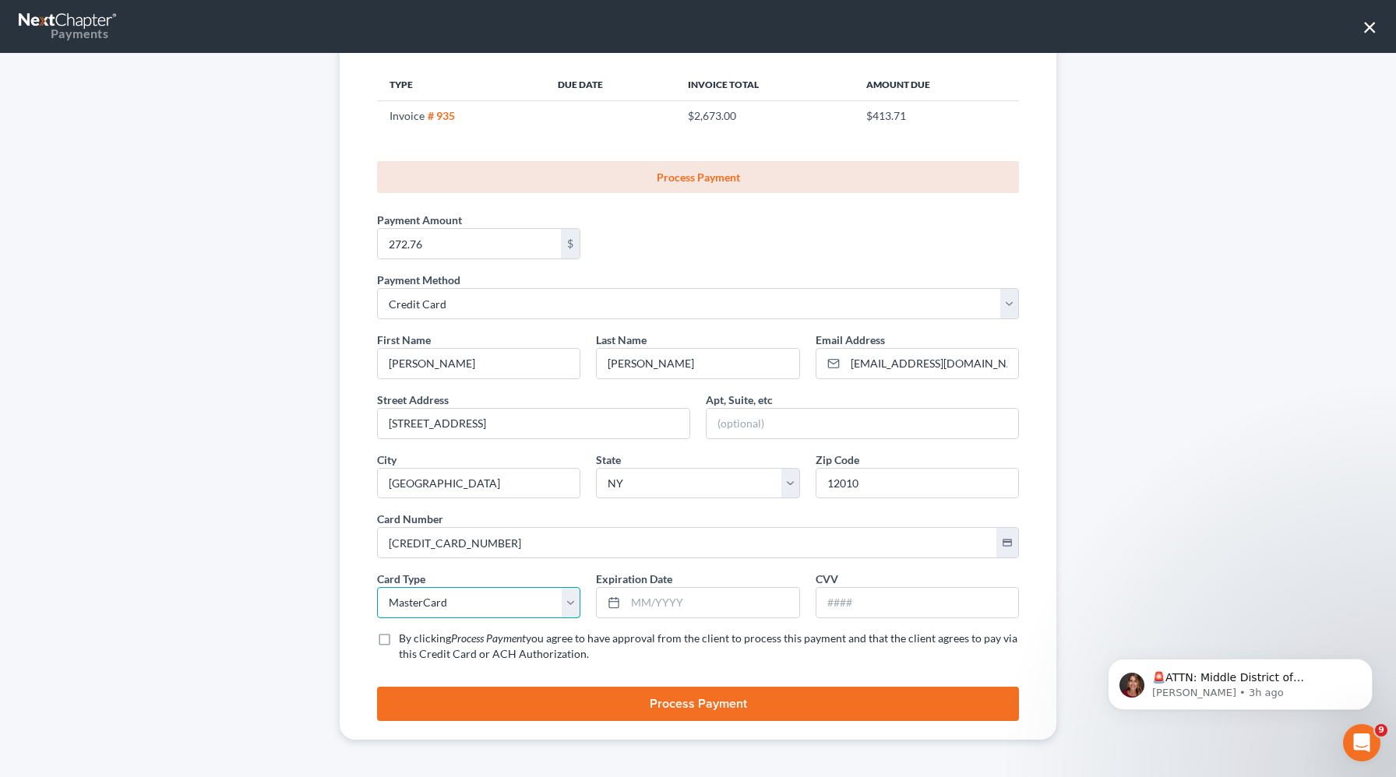
click at [377, 587] on select "Select Visa MasterCard Discover American Express" at bounding box center [478, 602] width 203 height 31
click at [641, 607] on input "text" at bounding box center [711, 603] width 173 height 30
type input "11/2029"
click at [907, 604] on input "text" at bounding box center [917, 603] width 202 height 30
type input "274"
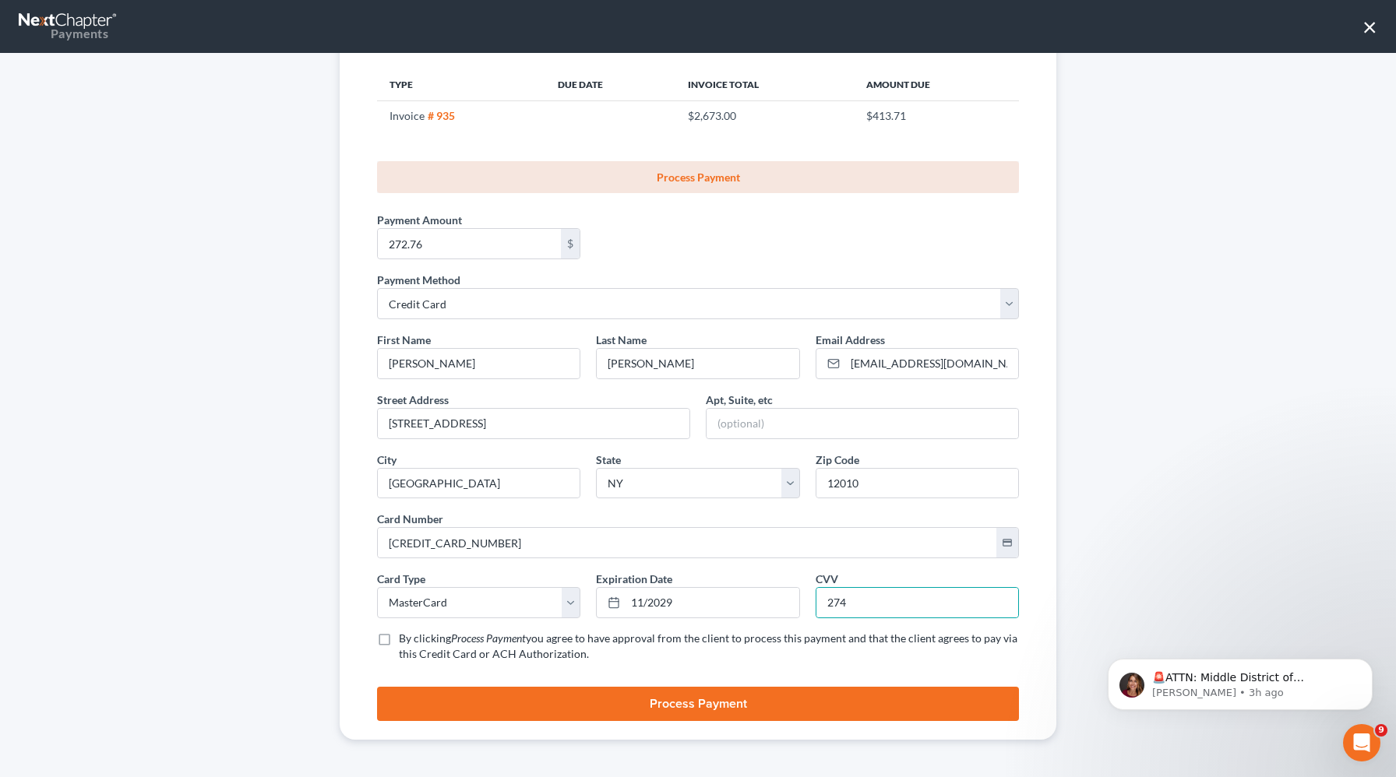
click at [399, 641] on label "By clicking Process Payment you agree to have approval from the client to proce…" at bounding box center [709, 646] width 620 height 31
click at [405, 641] on input "By clicking Process Payment you agree to have approval from the client to proce…" at bounding box center [410, 636] width 10 height 10
checkbox input "true"
click at [549, 696] on button "Process Payment" at bounding box center [698, 704] width 642 height 34
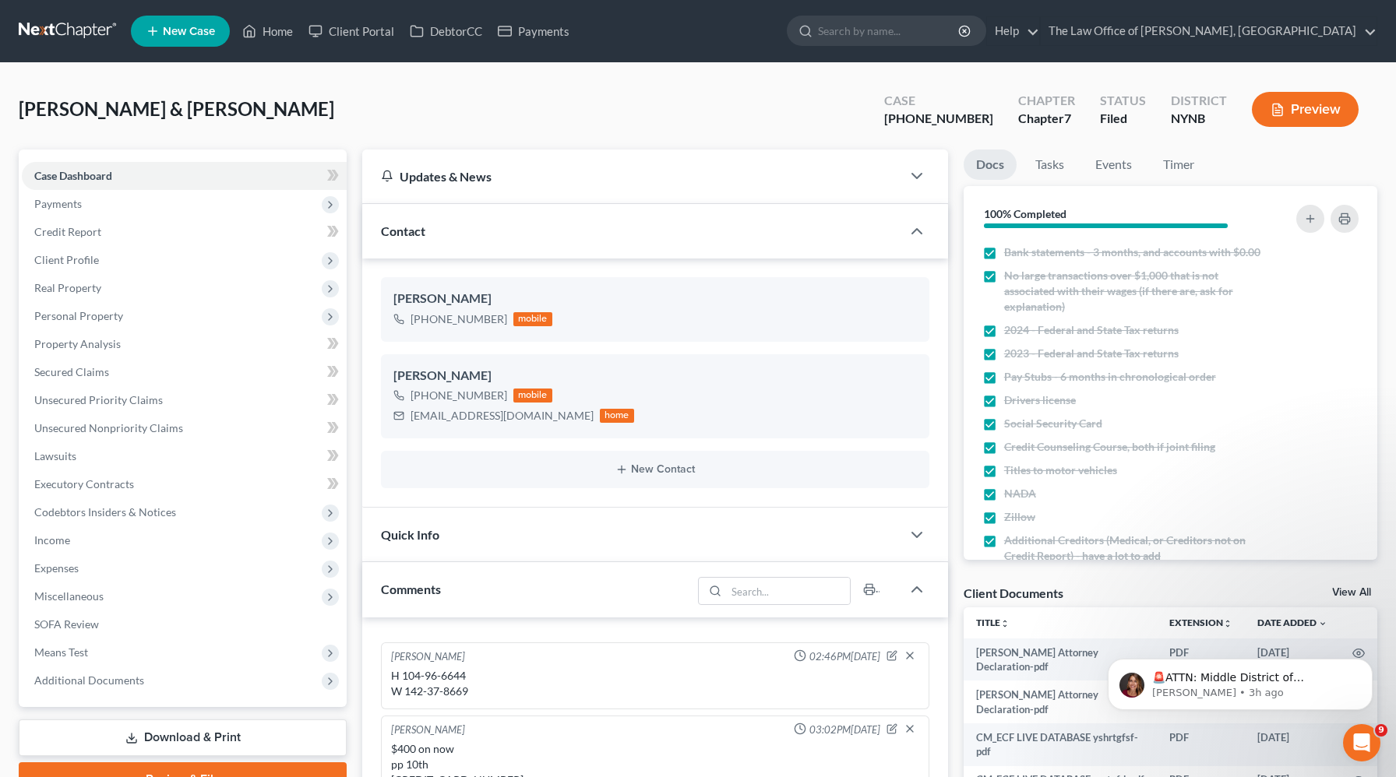
scroll to position [1302, 0]
click at [171, 205] on span "Payments" at bounding box center [184, 204] width 325 height 28
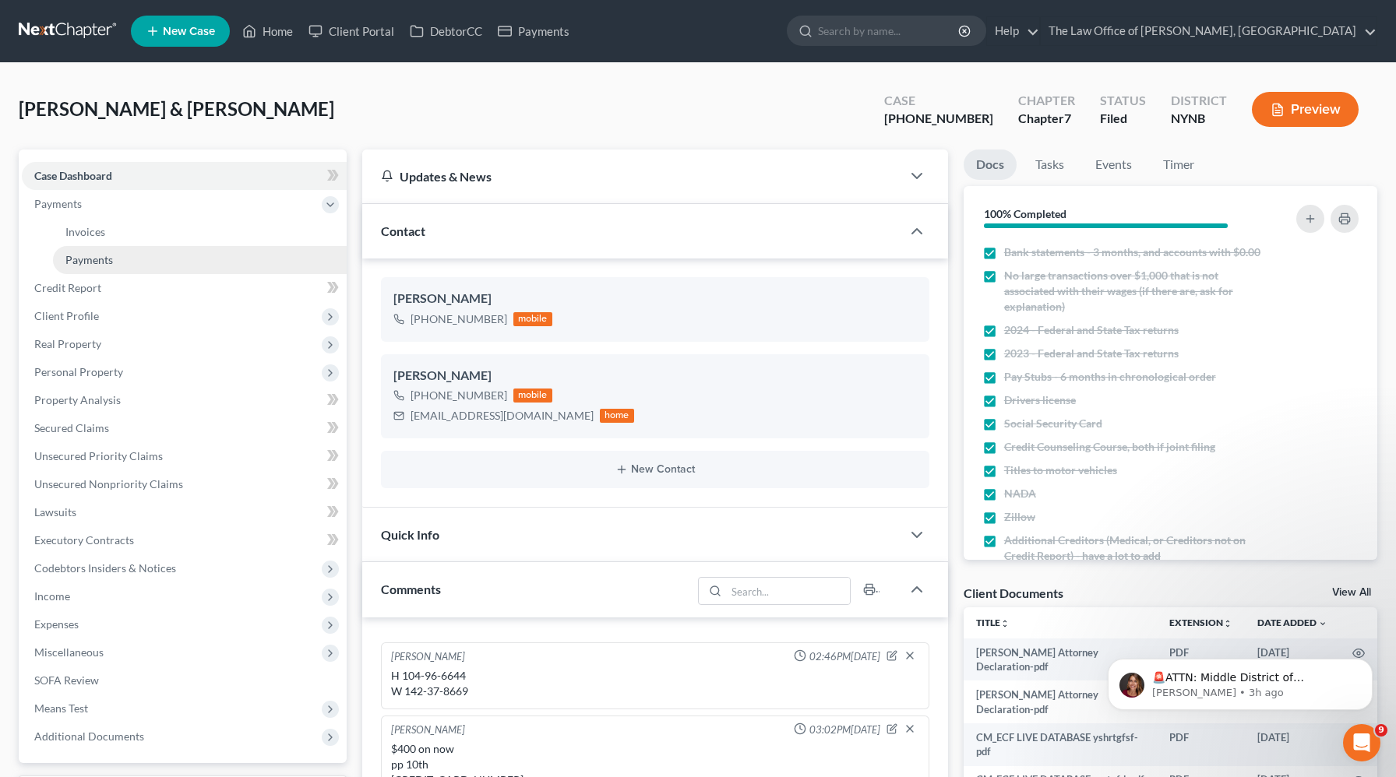
click at [144, 260] on link "Payments" at bounding box center [200, 260] width 294 height 28
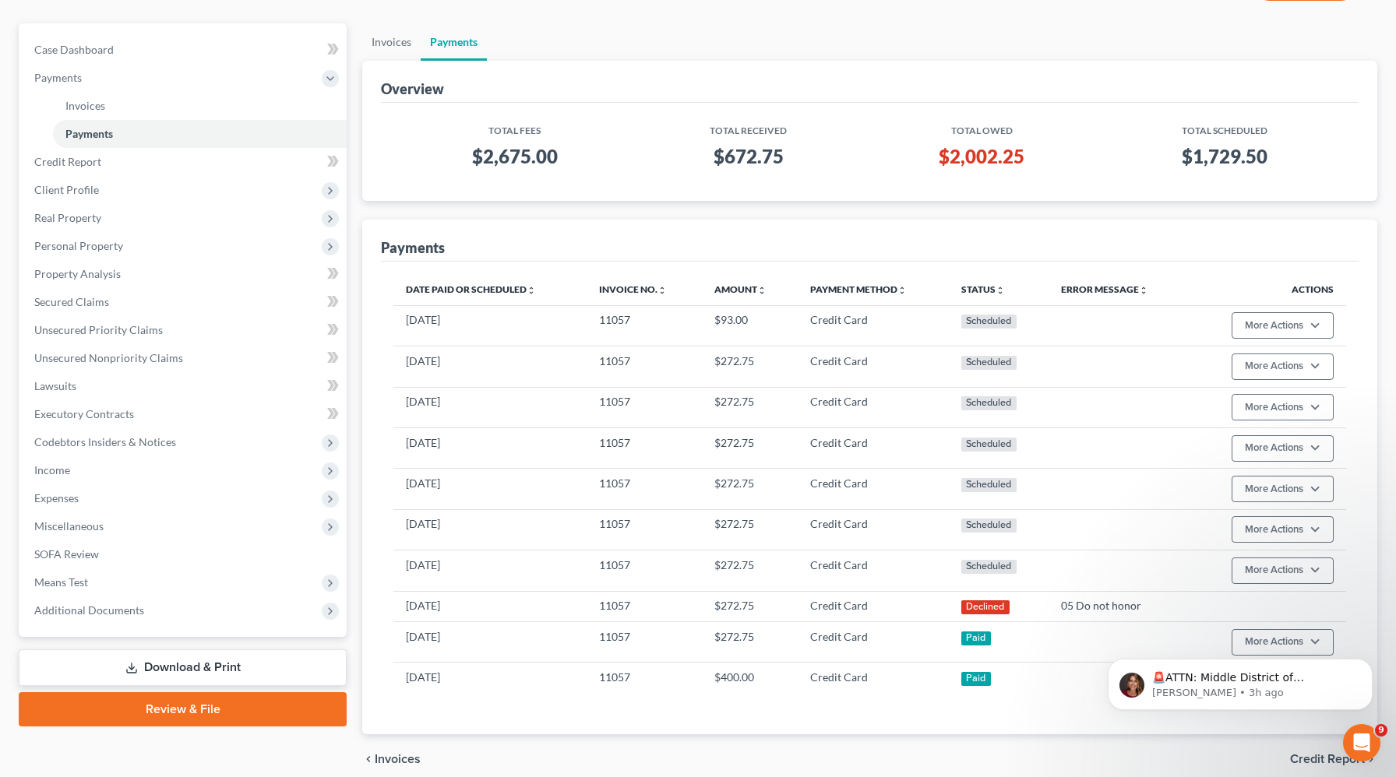
scroll to position [191, 0]
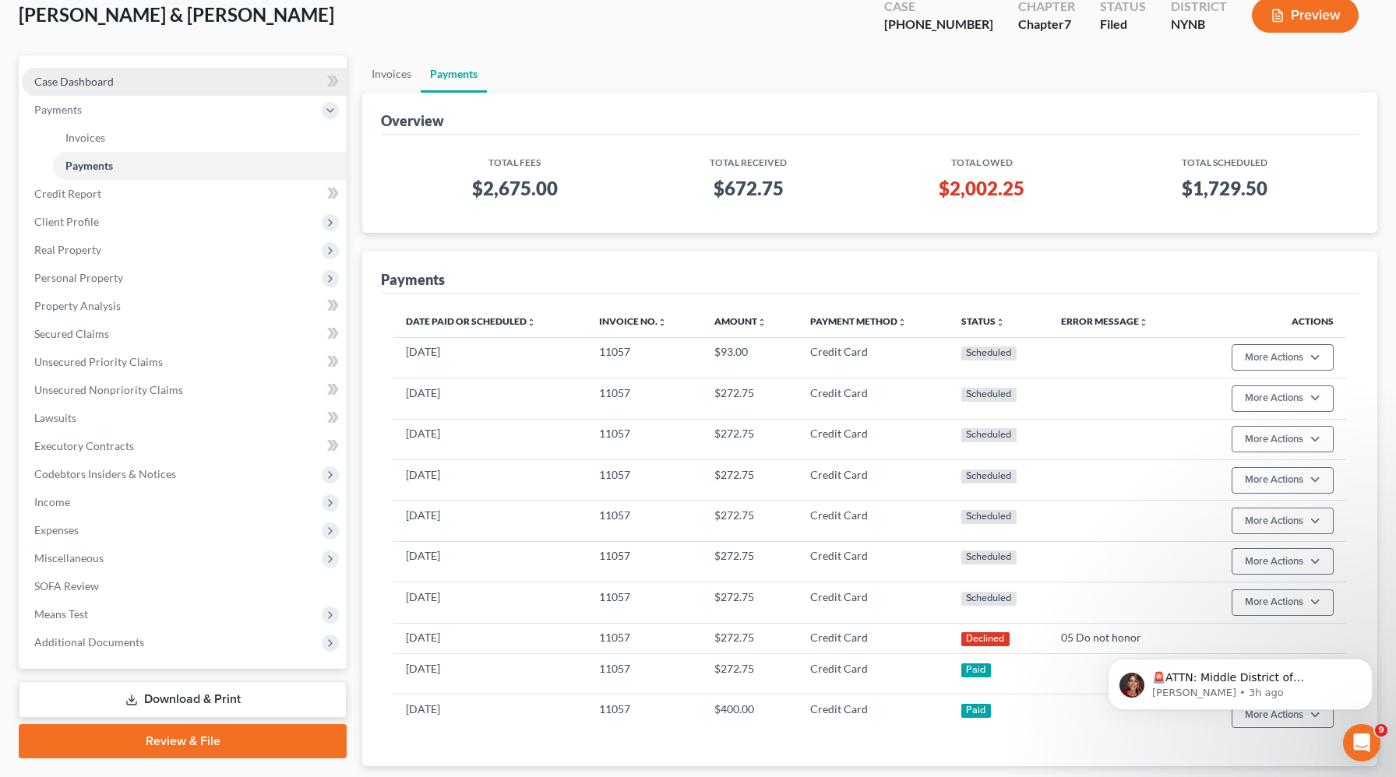
click at [178, 82] on link "Case Dashboard" at bounding box center [184, 82] width 325 height 28
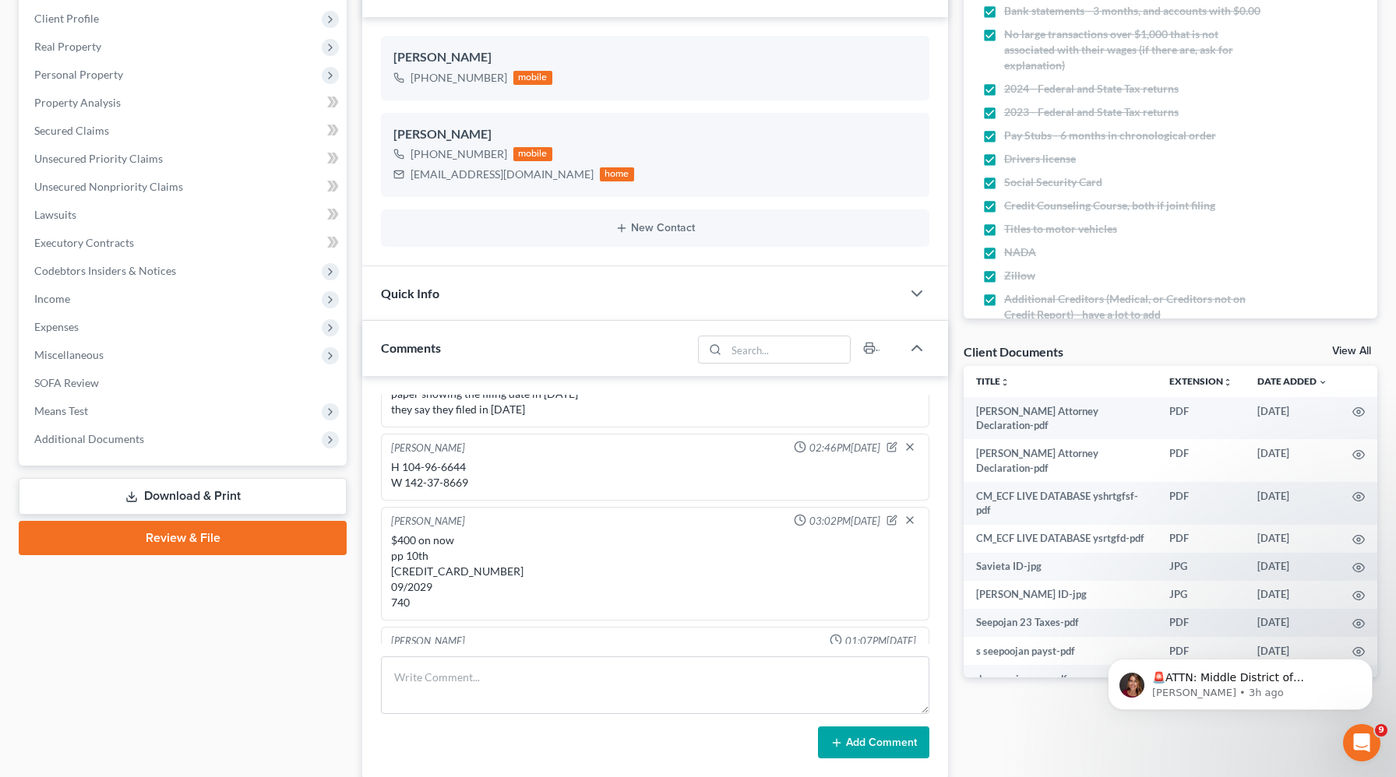
scroll to position [296, 0]
click at [456, 154] on div "+1 (917) 254-1749" at bounding box center [458, 154] width 97 height 16
copy div "+1 (917) 254-1749"
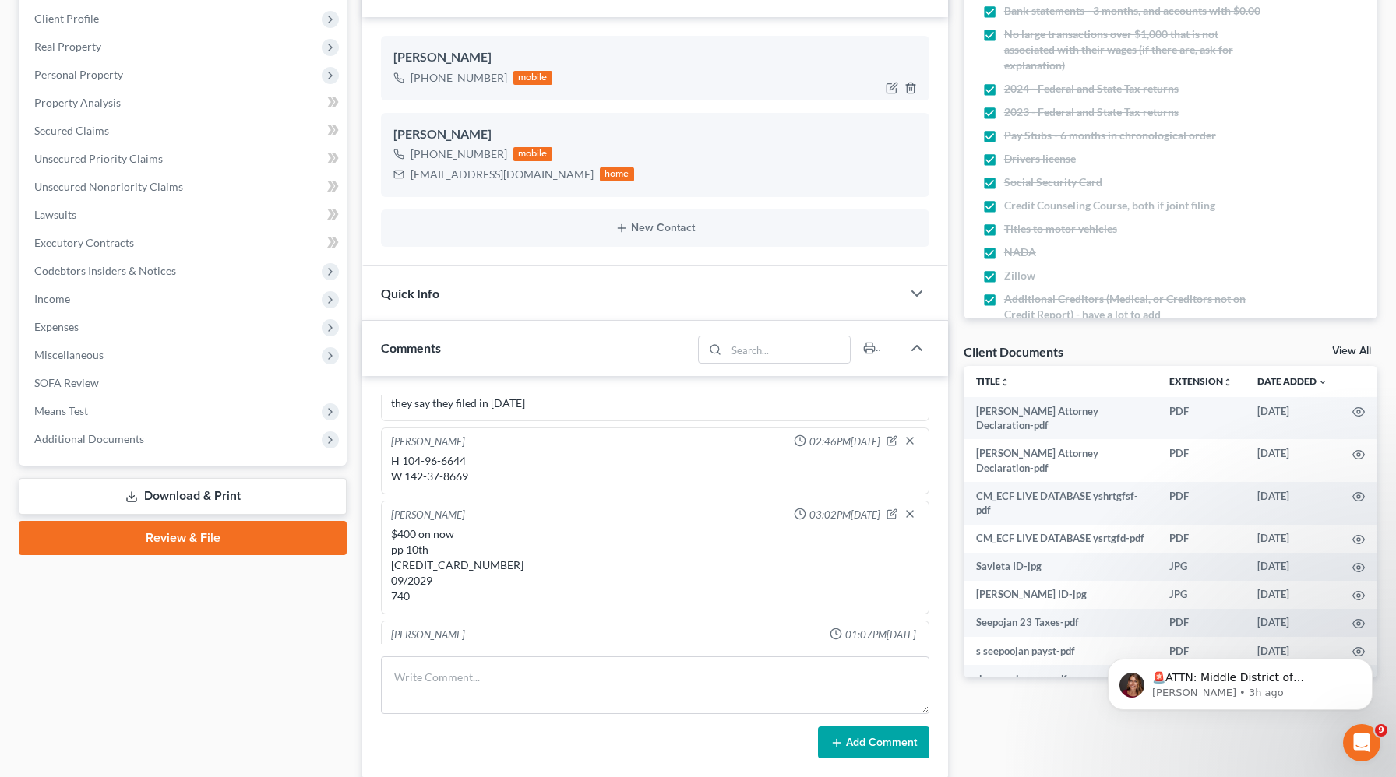
click at [458, 80] on div "+1 (612) 735-6856" at bounding box center [458, 78] width 97 height 16
copy div "+1 (612) 735-6856"
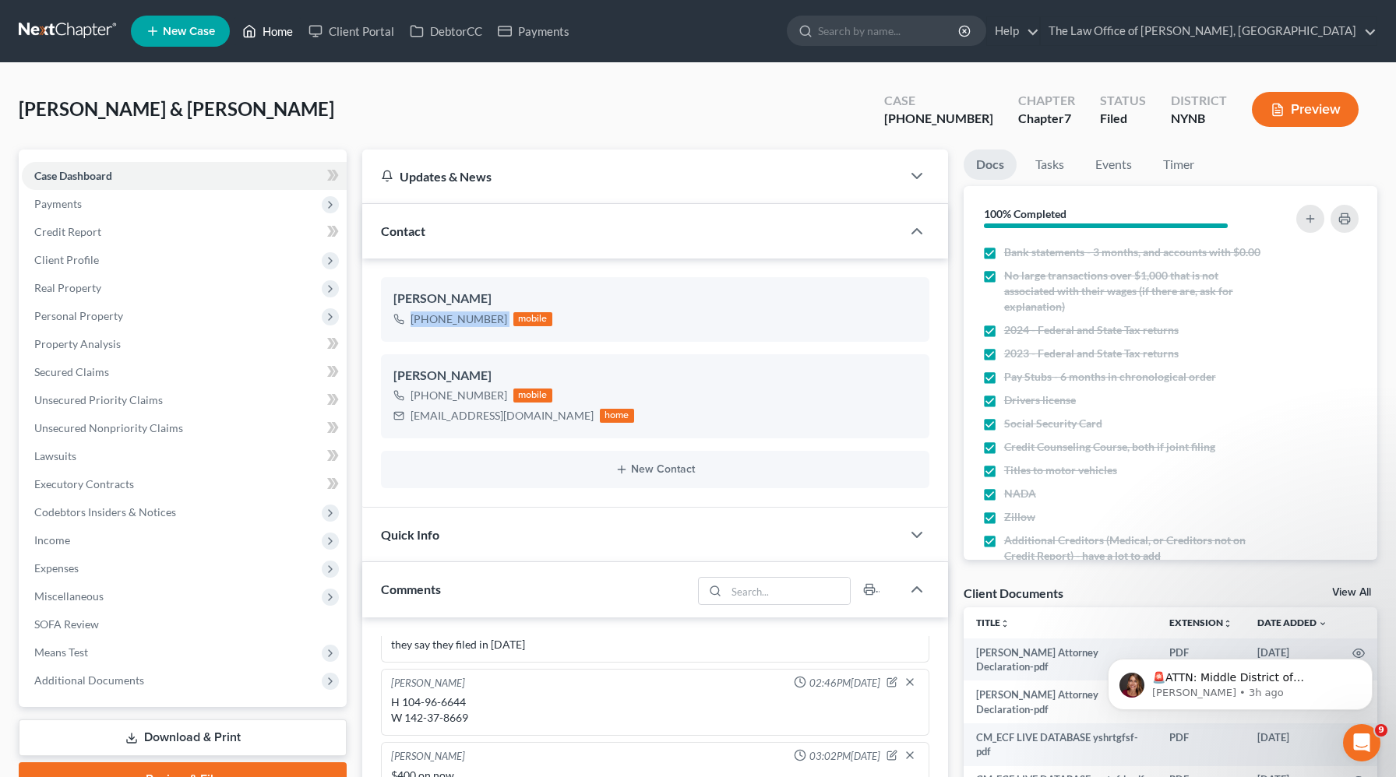
click at [272, 39] on link "Home" at bounding box center [267, 31] width 66 height 28
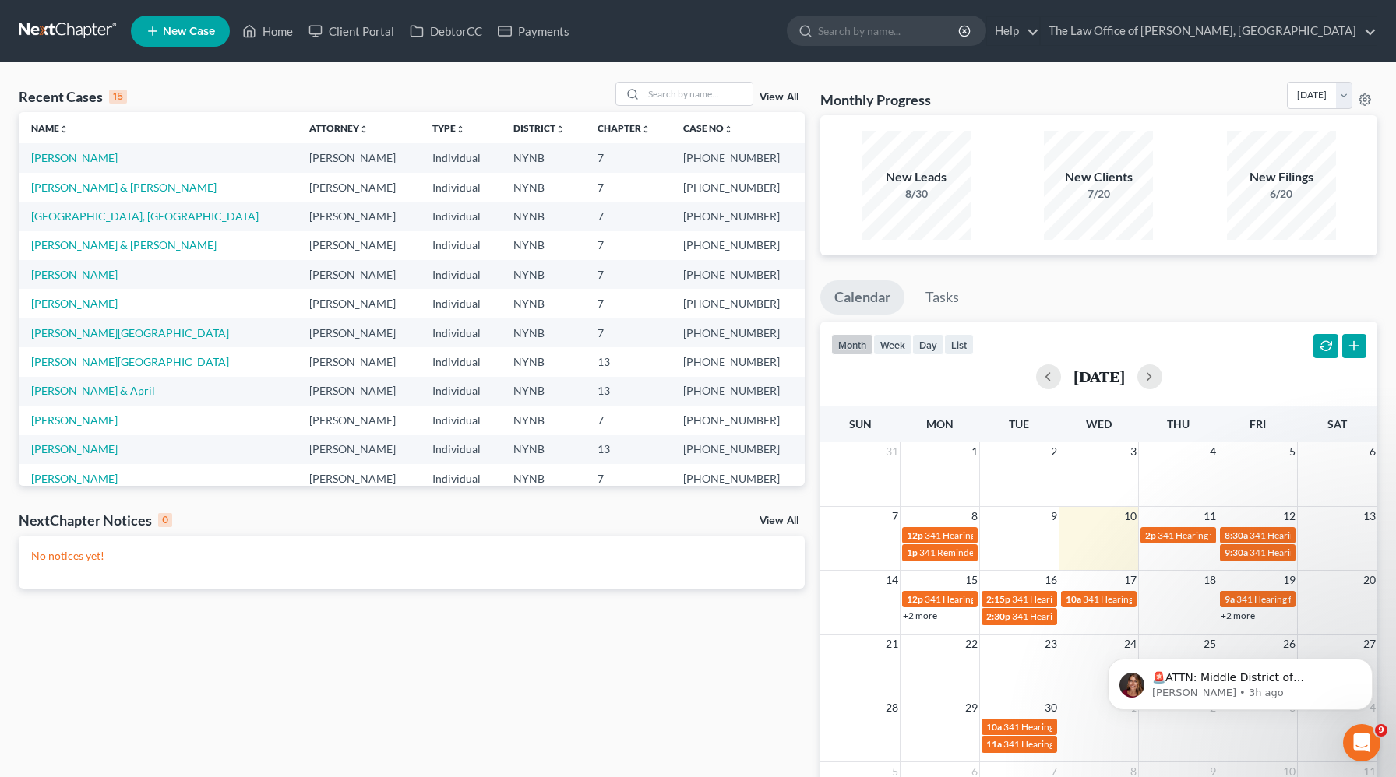
click at [62, 160] on link "[PERSON_NAME]" at bounding box center [74, 157] width 86 height 13
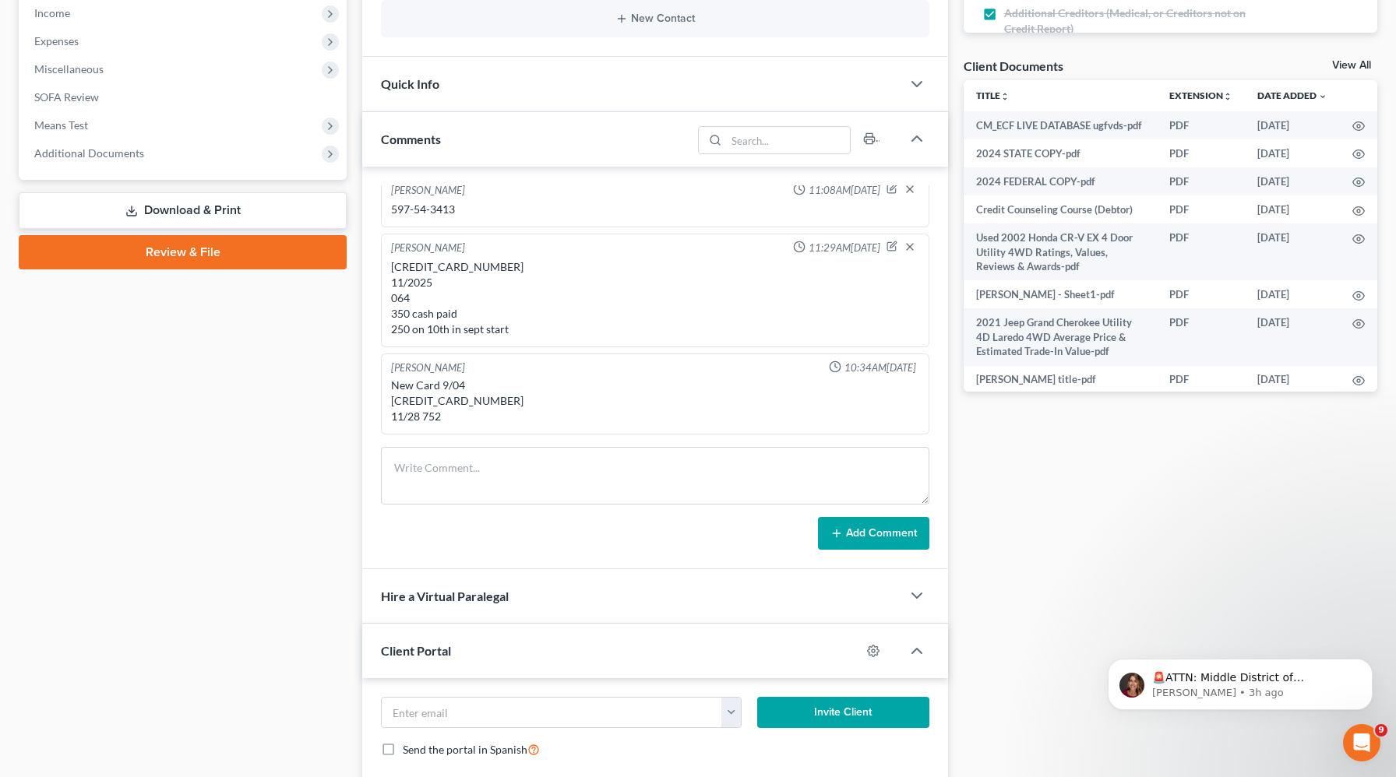
scroll to position [774, 0]
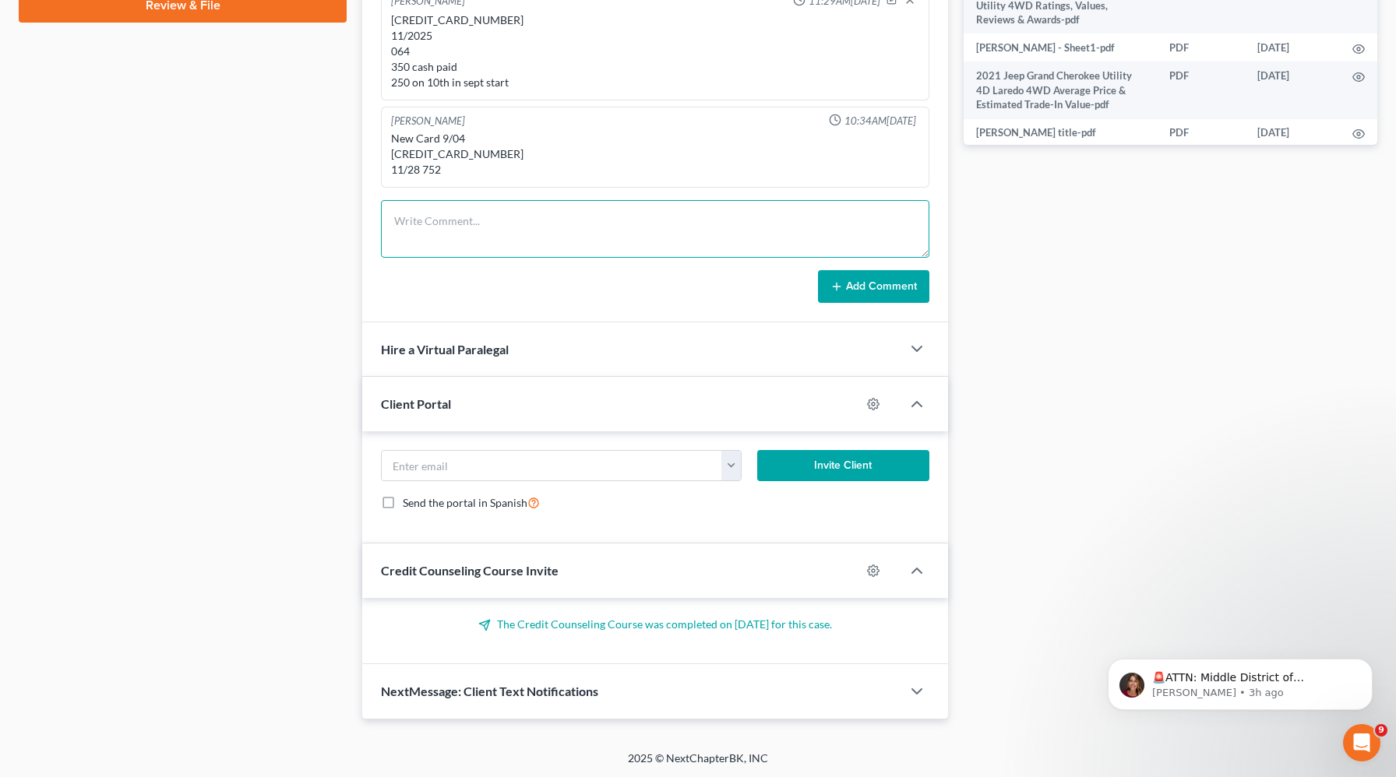
click at [476, 234] on textarea at bounding box center [655, 229] width 548 height 58
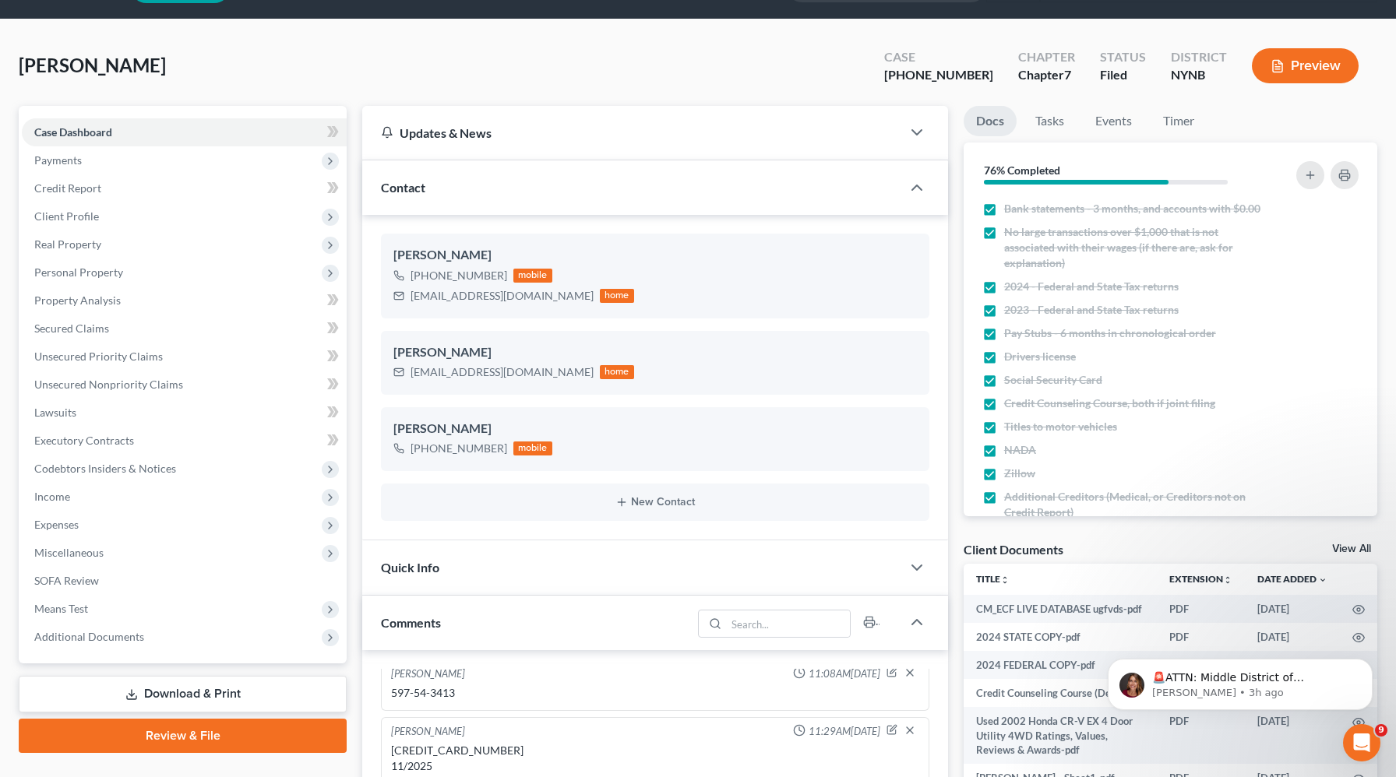
scroll to position [0, 0]
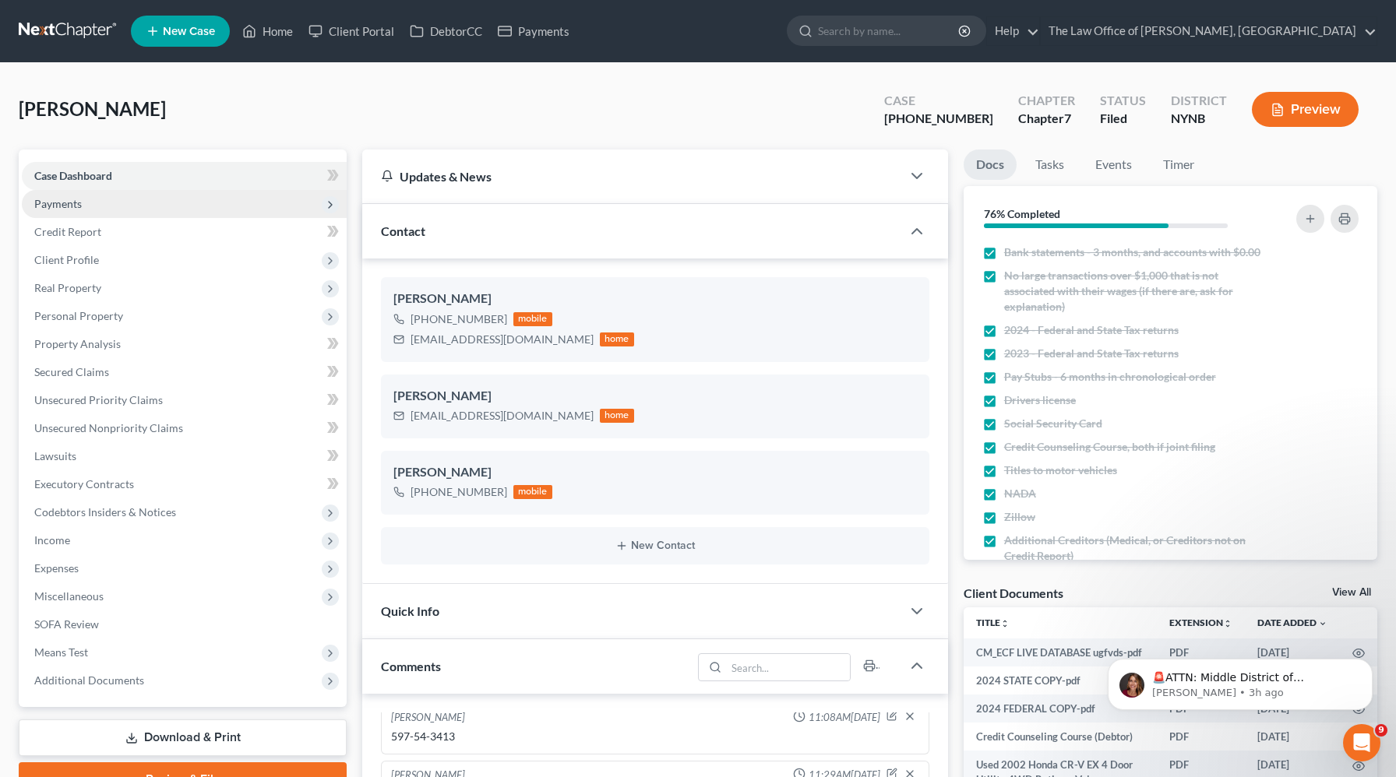
click at [151, 199] on span "Payments" at bounding box center [184, 204] width 325 height 28
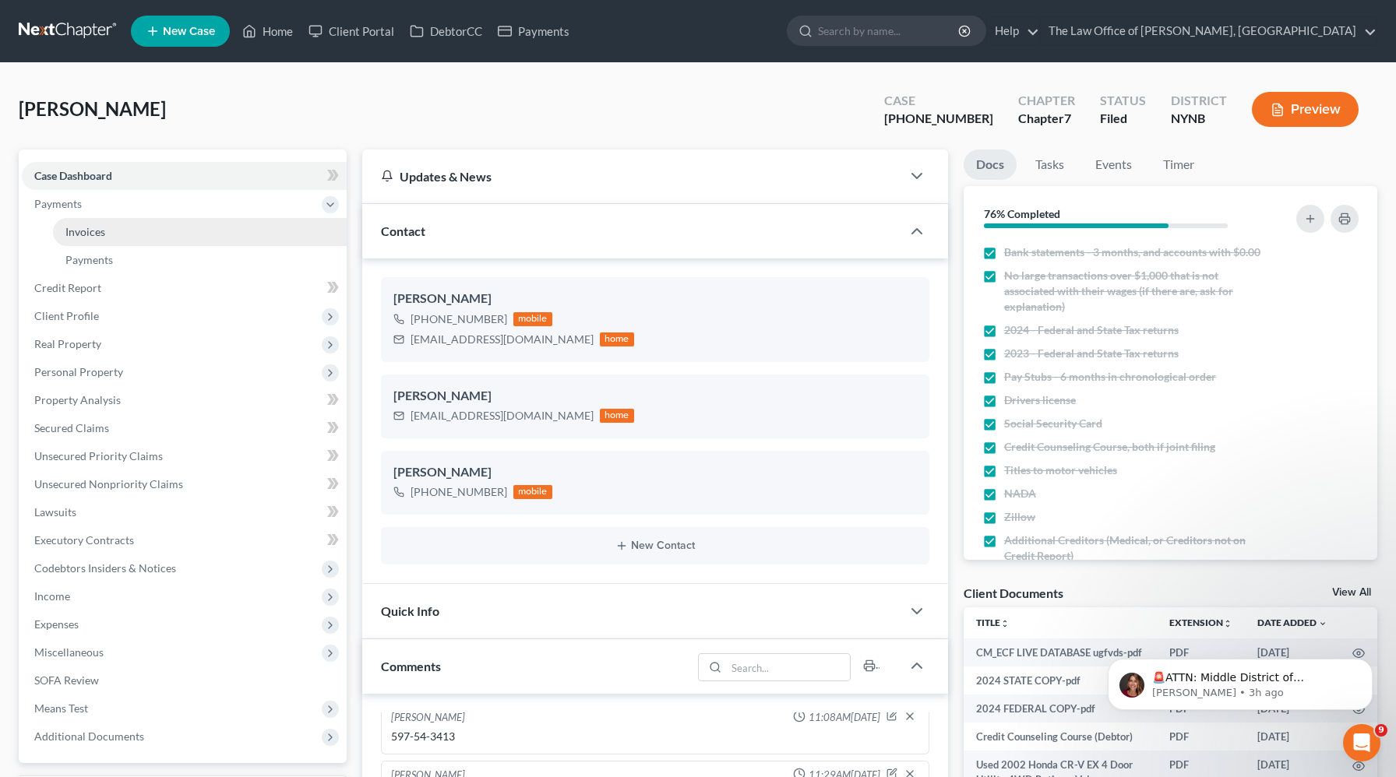
click at [146, 230] on link "Invoices" at bounding box center [200, 232] width 294 height 28
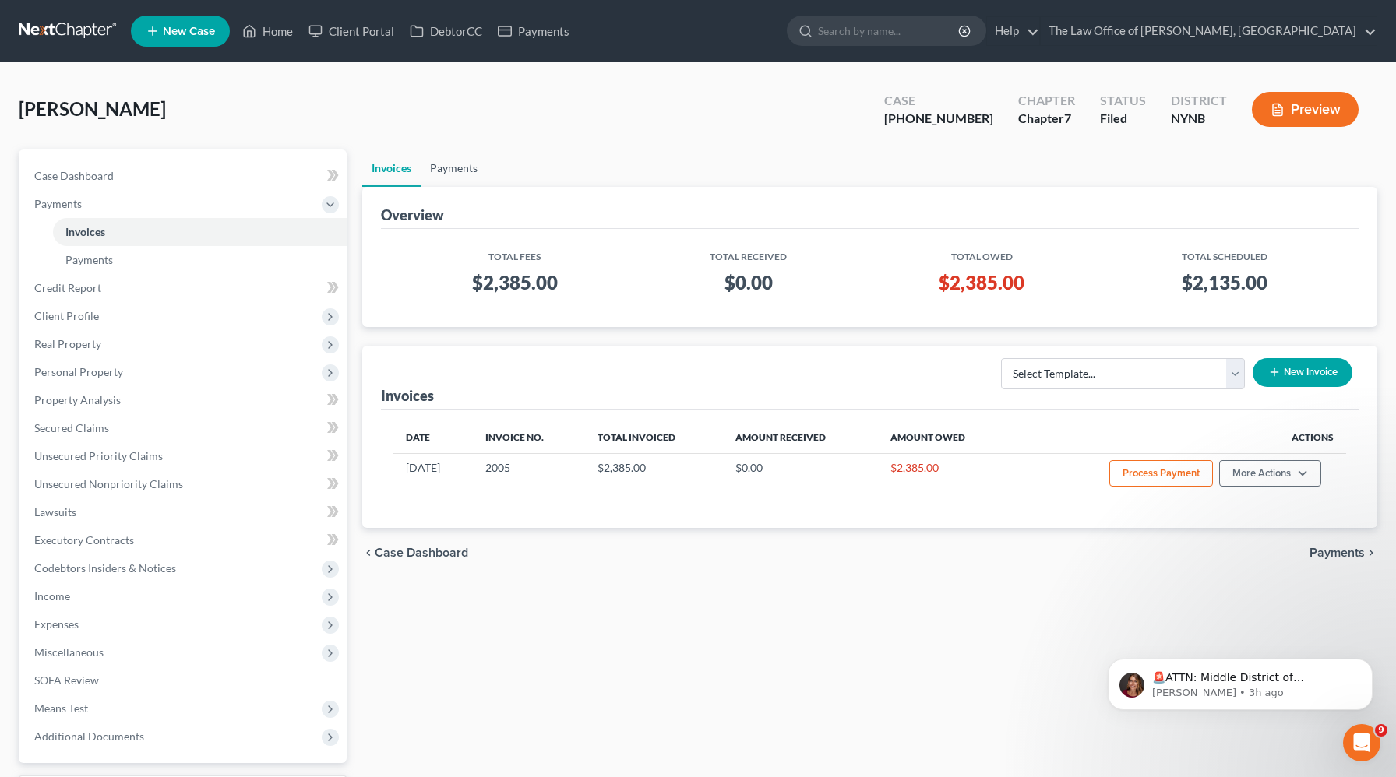
click at [459, 165] on link "Payments" at bounding box center [454, 168] width 66 height 37
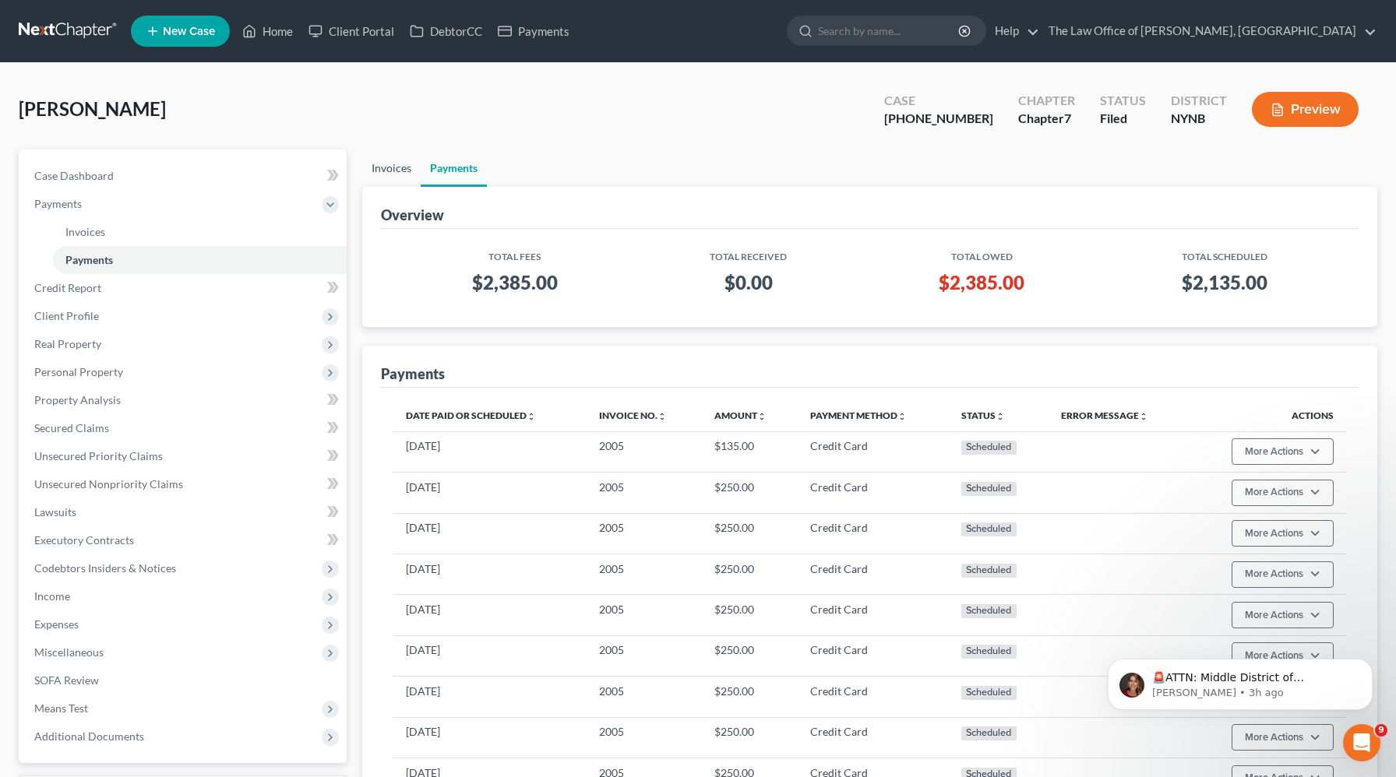
click at [387, 164] on link "Invoices" at bounding box center [391, 168] width 58 height 37
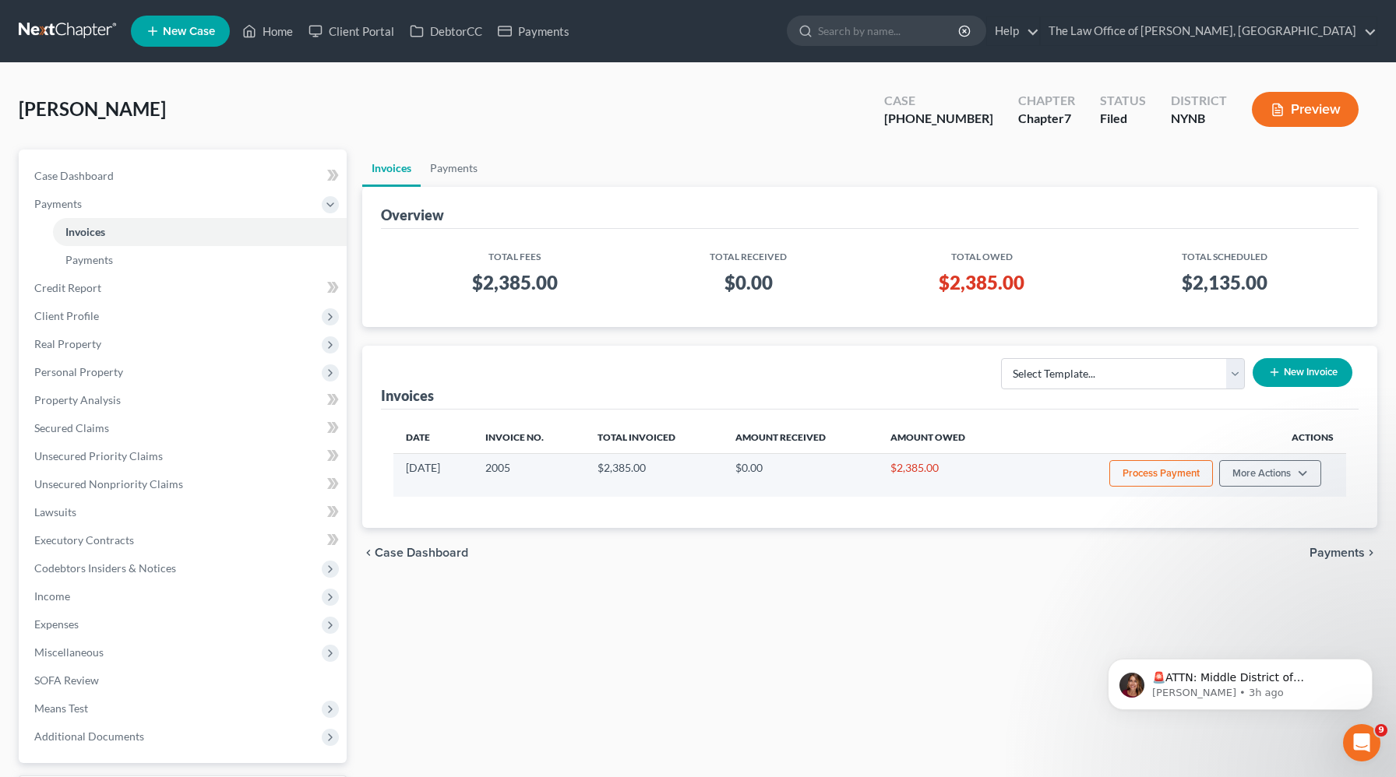
click at [1152, 470] on button "Process Payment" at bounding box center [1161, 473] width 104 height 26
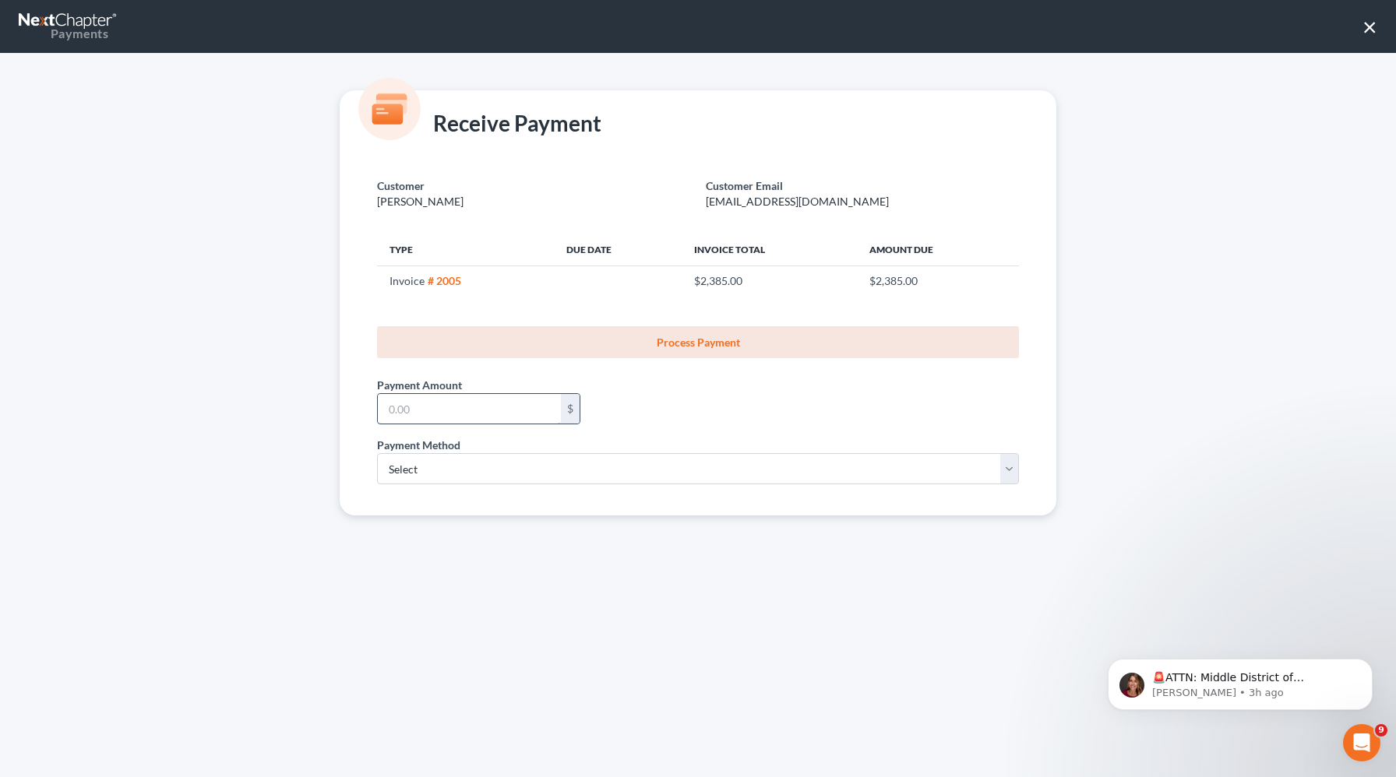
click at [440, 406] on input "text" at bounding box center [469, 409] width 183 height 30
type input "250"
click at [422, 466] on select "Select ACH Credit Card" at bounding box center [698, 468] width 642 height 31
select select "1"
click at [377, 453] on select "Select ACH Credit Card" at bounding box center [698, 468] width 642 height 31
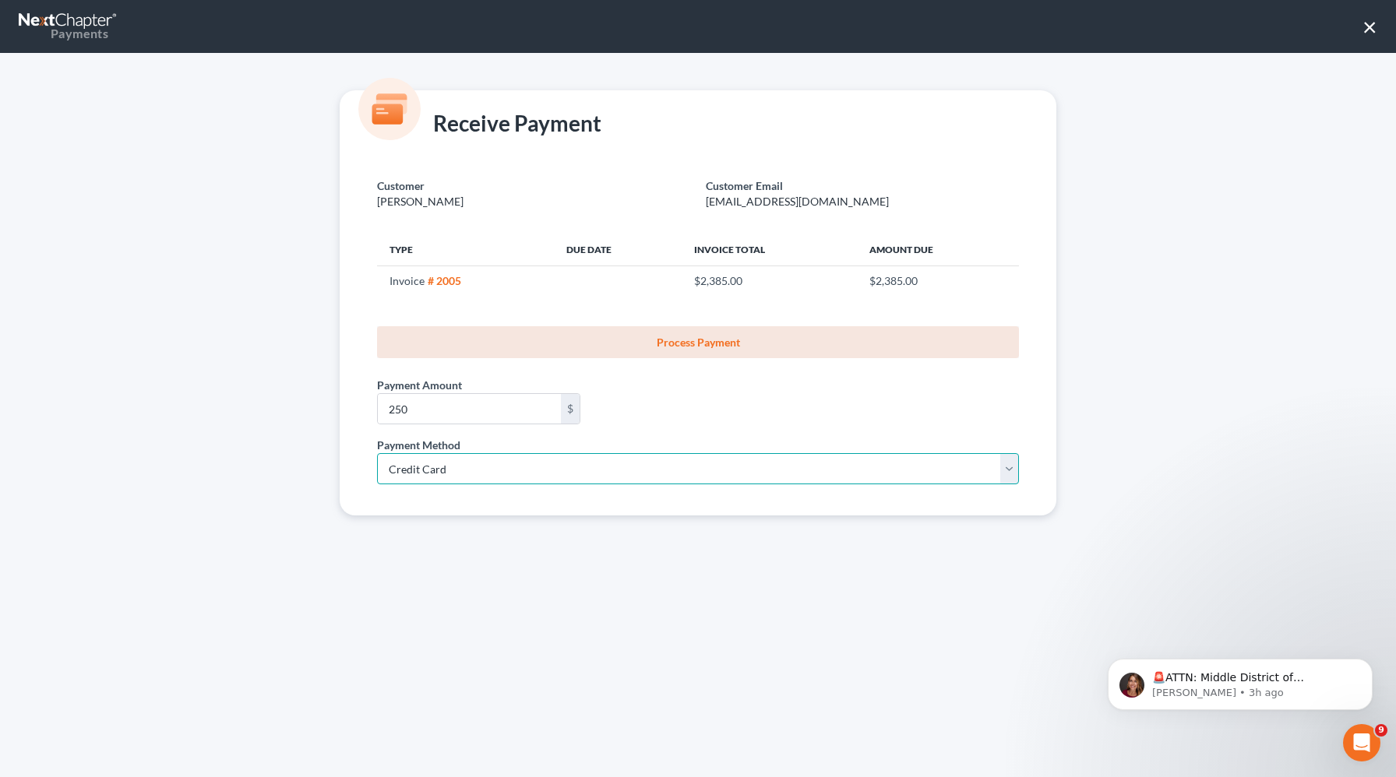
select select "35"
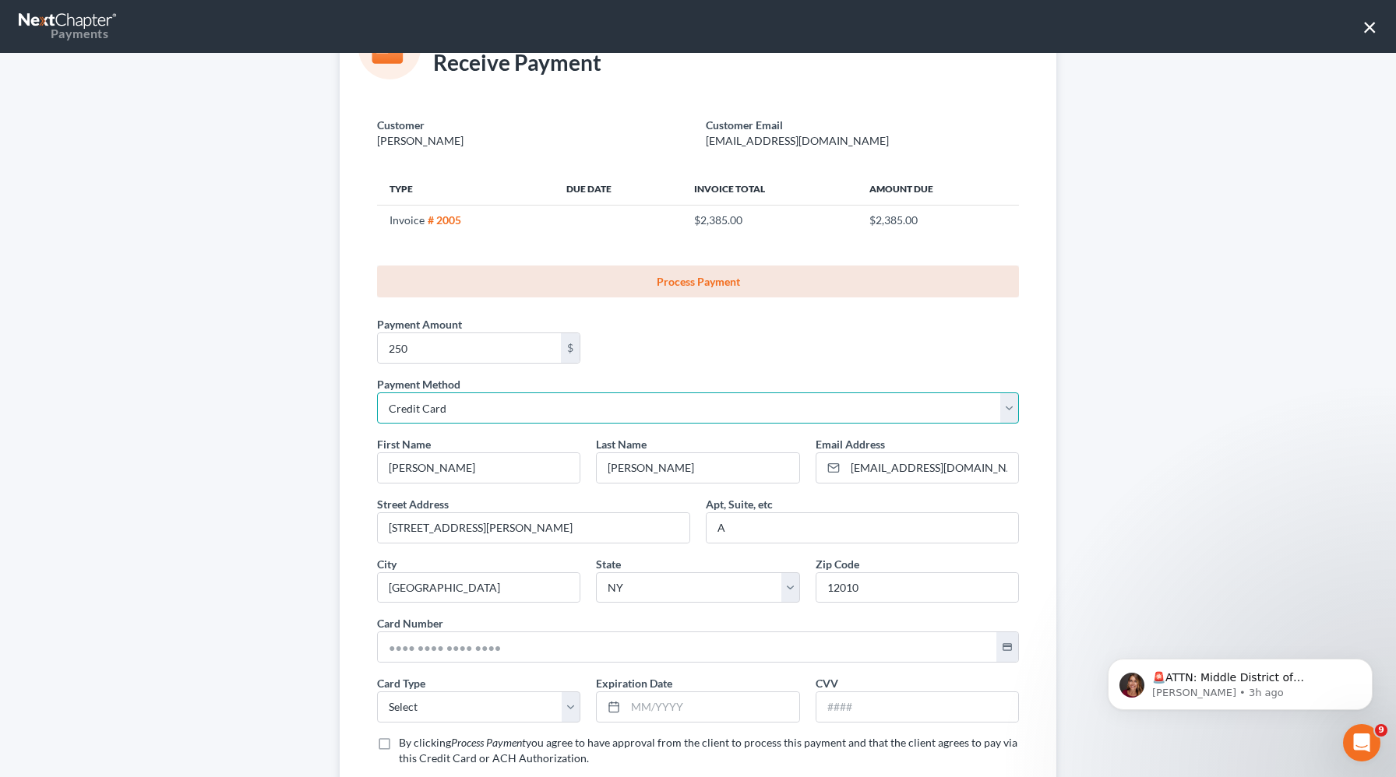
scroll to position [165, 0]
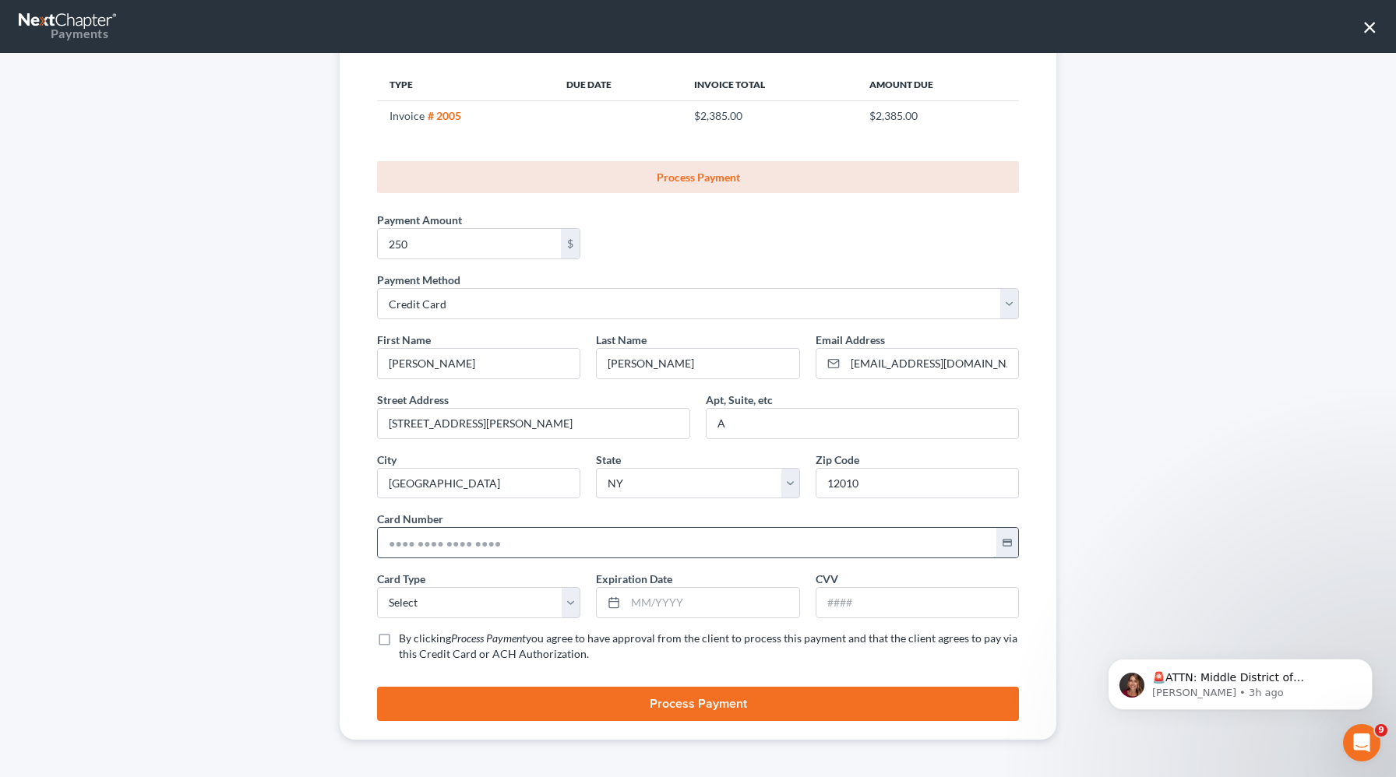
click at [399, 548] on input "text" at bounding box center [687, 543] width 618 height 30
paste input "5449 2728 2635 0327"
type input "5449 2728 2635 0327"
click at [427, 606] on select "Select Visa MasterCard Discover American Express" at bounding box center [478, 602] width 203 height 31
select select "1"
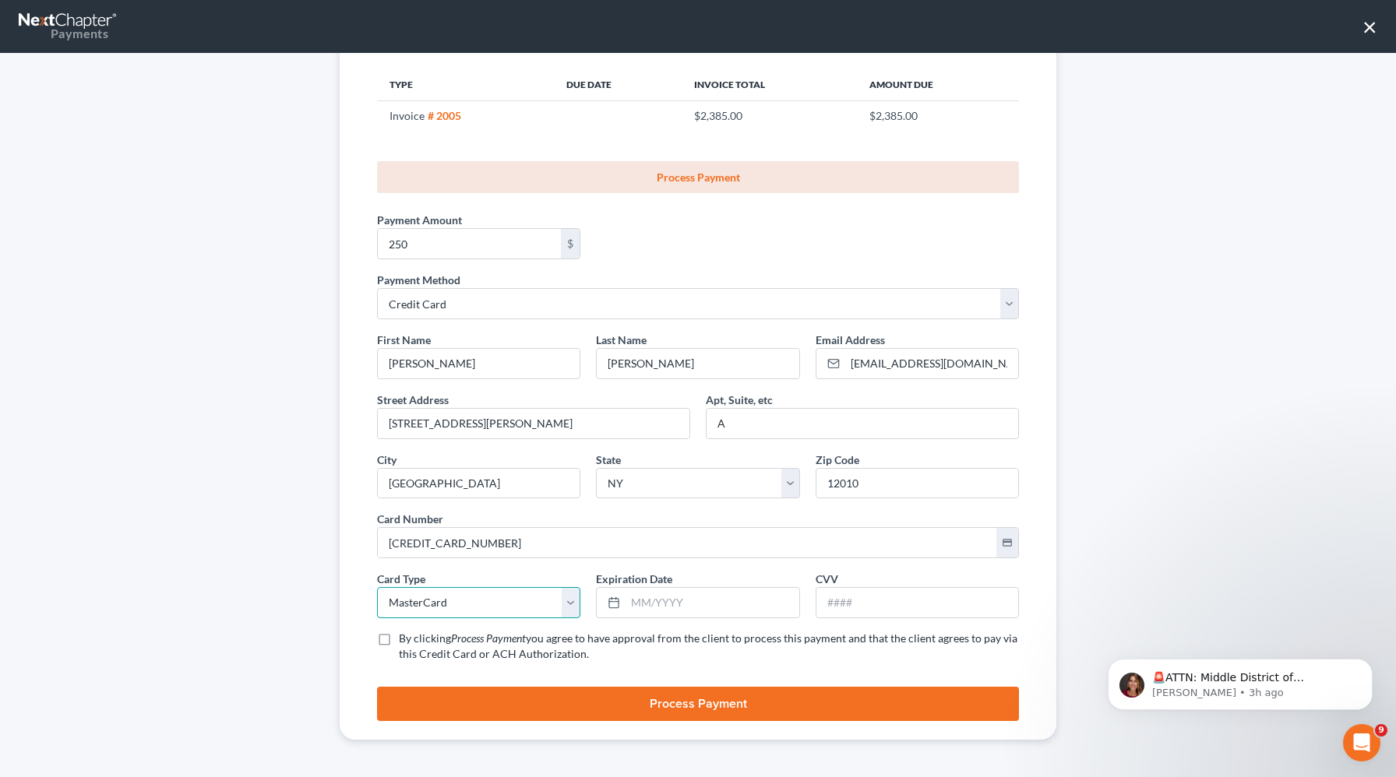
click at [377, 587] on select "Select Visa MasterCard Discover American Express" at bounding box center [478, 602] width 203 height 31
click at [648, 611] on input "text" at bounding box center [711, 603] width 173 height 30
type input "11/2028"
click at [838, 603] on input "text" at bounding box center [917, 603] width 202 height 30
type input "752"
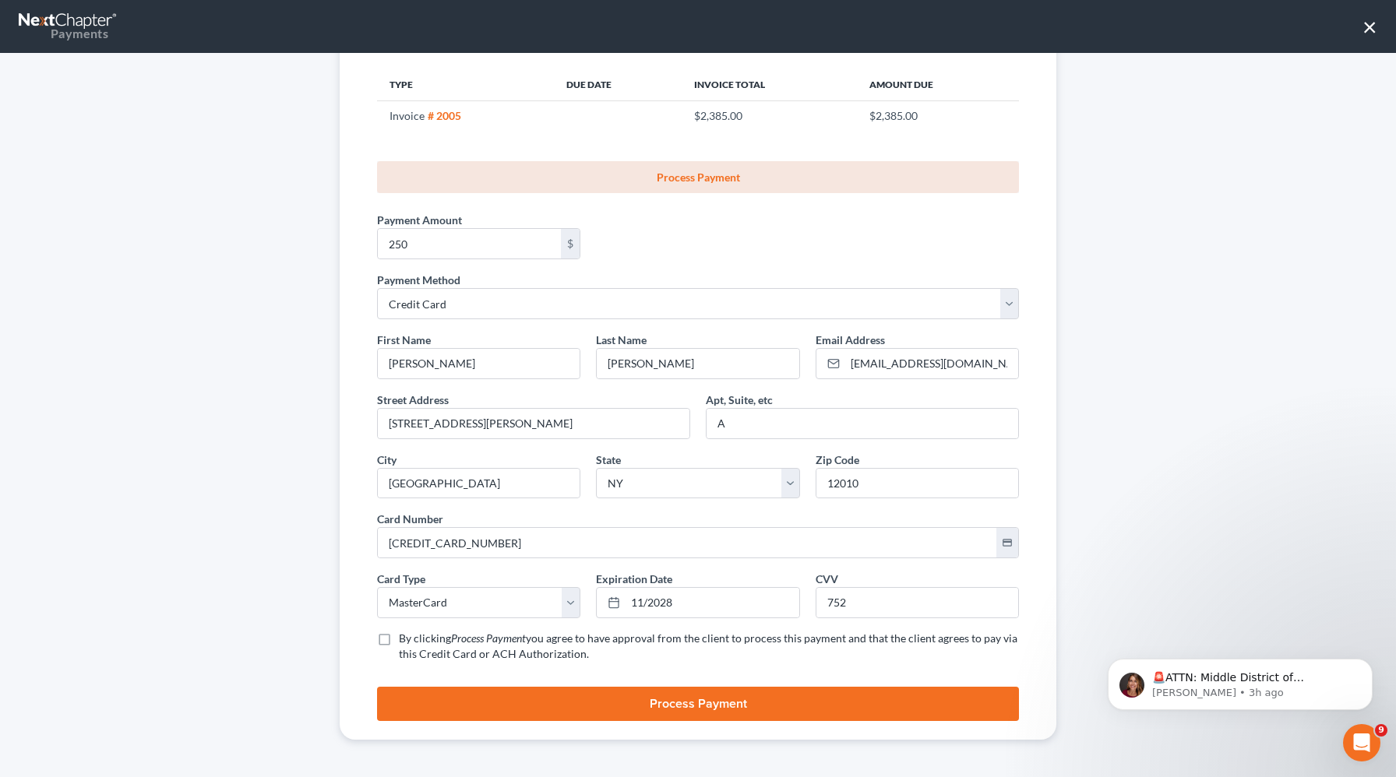
click at [399, 642] on label "By clicking Process Payment you agree to have approval from the client to proce…" at bounding box center [709, 646] width 620 height 31
click at [405, 641] on input "By clicking Process Payment you agree to have approval from the client to proce…" at bounding box center [410, 636] width 10 height 10
checkbox input "true"
click at [610, 703] on button "Process Payment" at bounding box center [698, 704] width 642 height 34
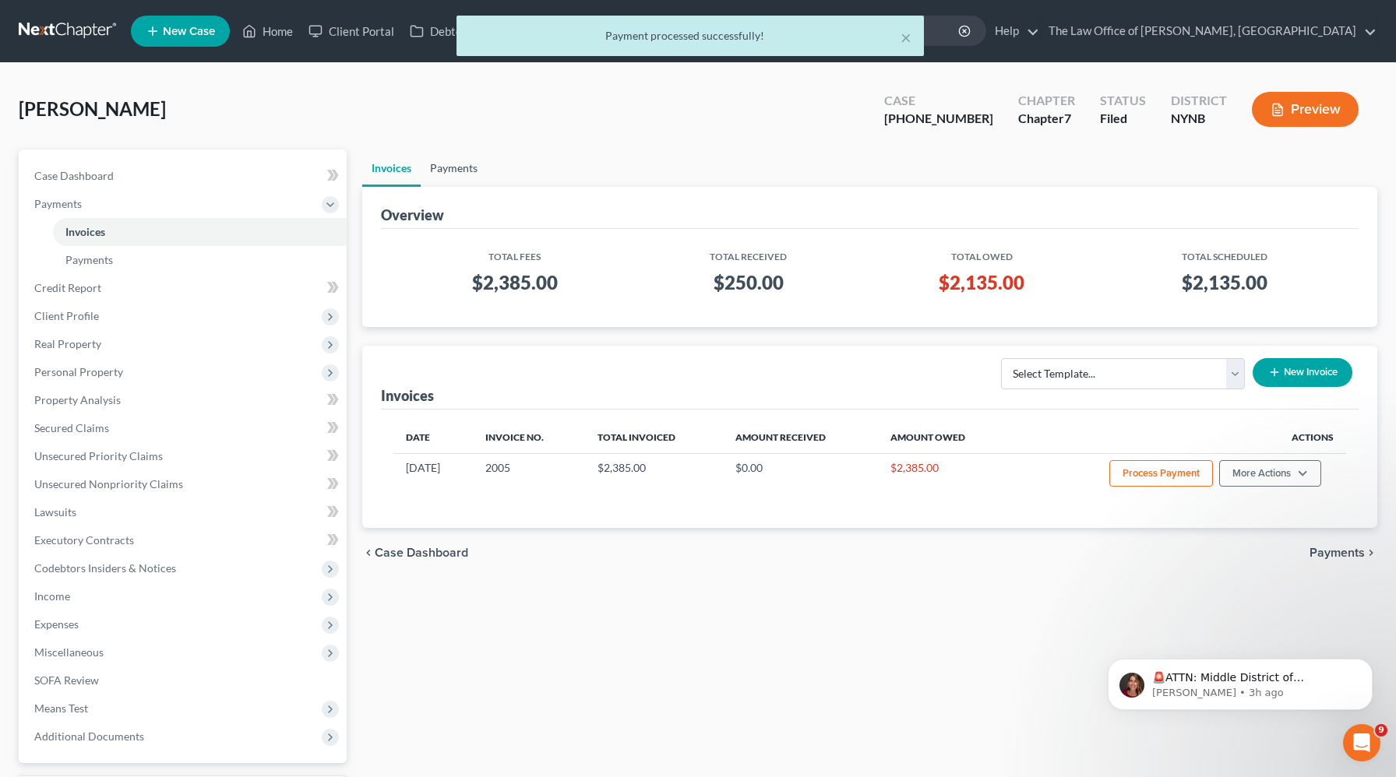
click at [451, 174] on link "Payments" at bounding box center [454, 168] width 66 height 37
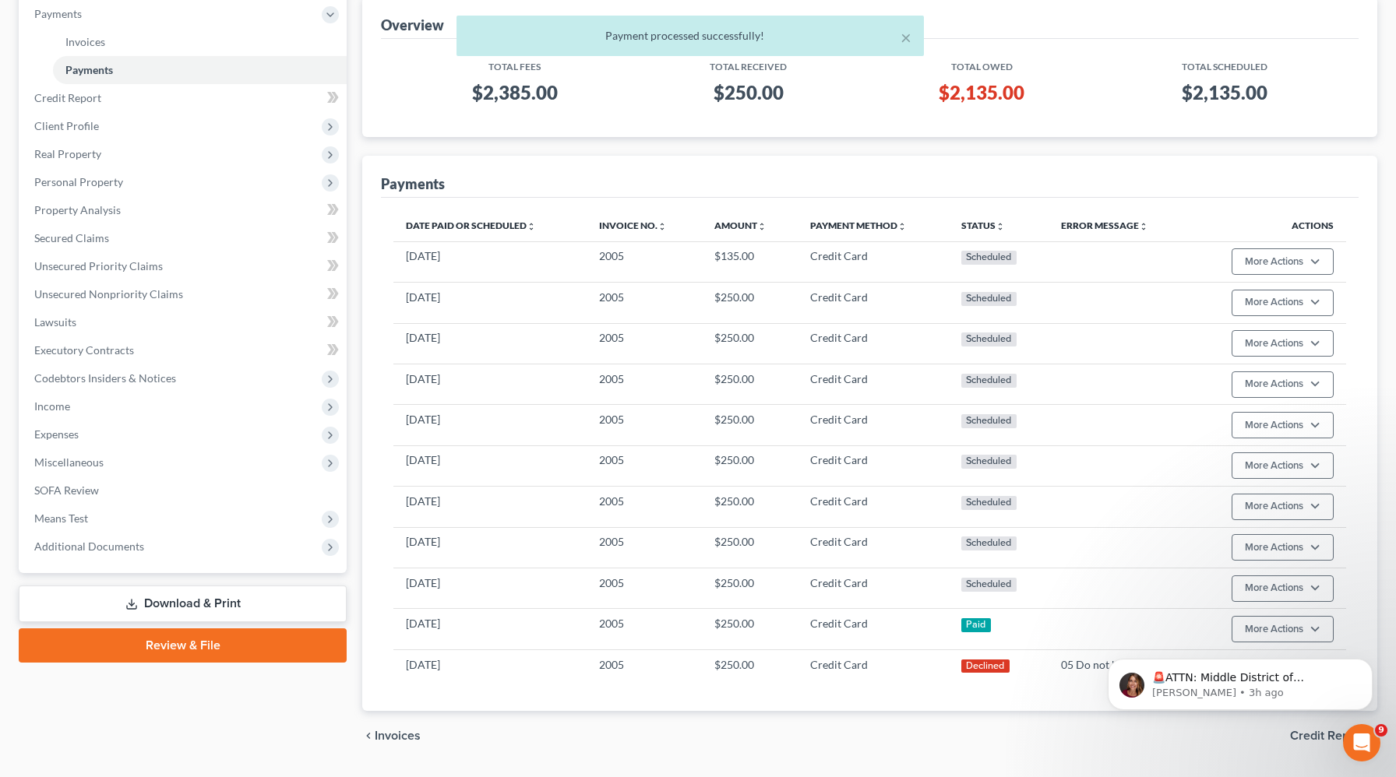
scroll to position [232, 0]
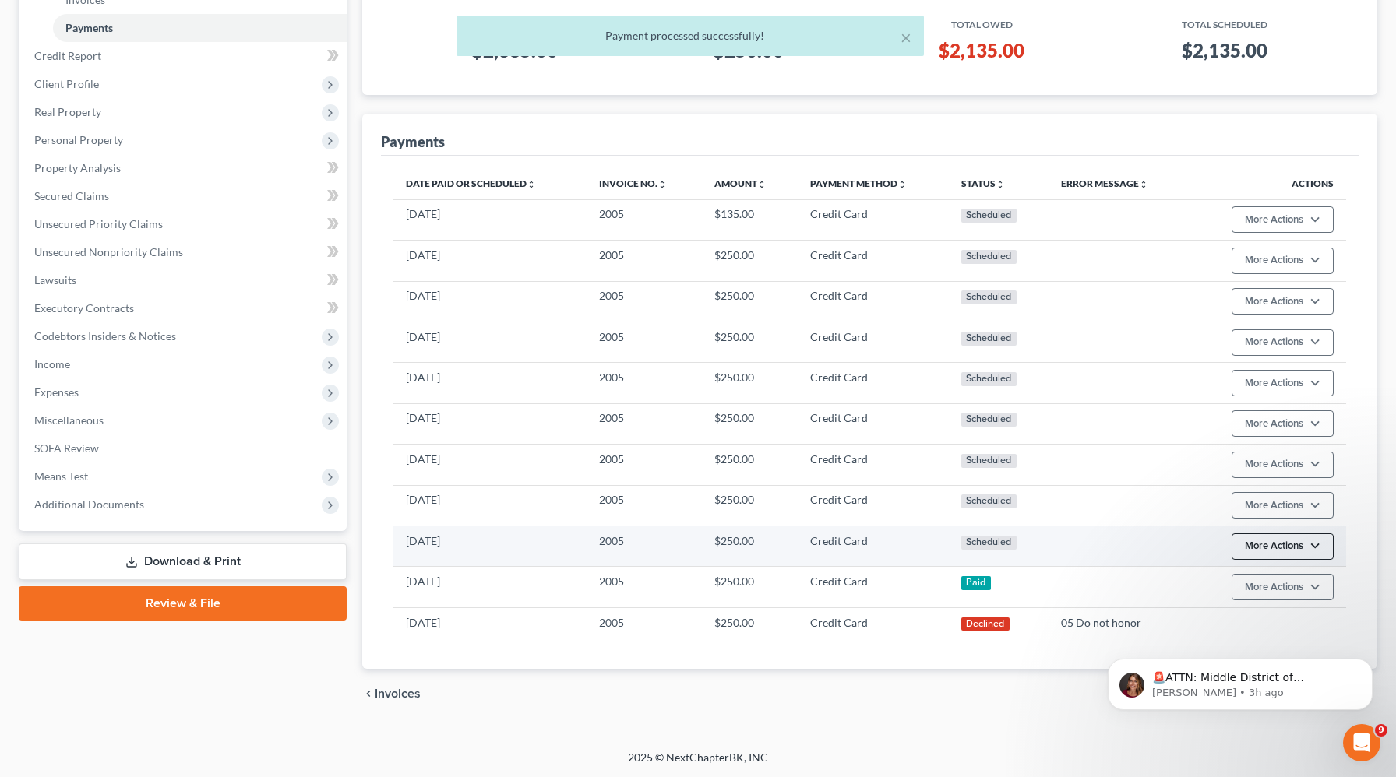
click at [1294, 554] on button "More Actions" at bounding box center [1282, 547] width 102 height 26
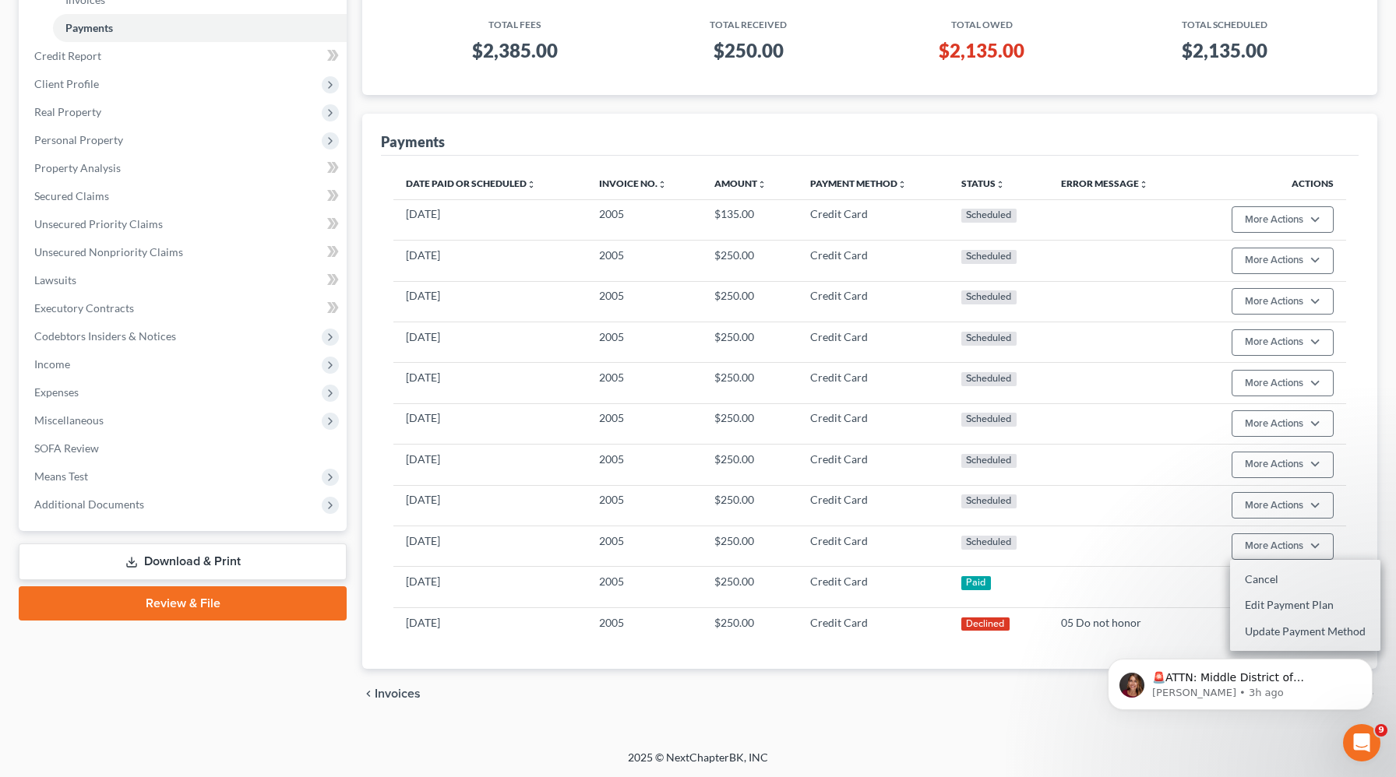
click at [1261, 634] on body "🚨ATTN: Middle District of Florida The court has added a new Credit Counseling F…" at bounding box center [1239, 680] width 299 height 97
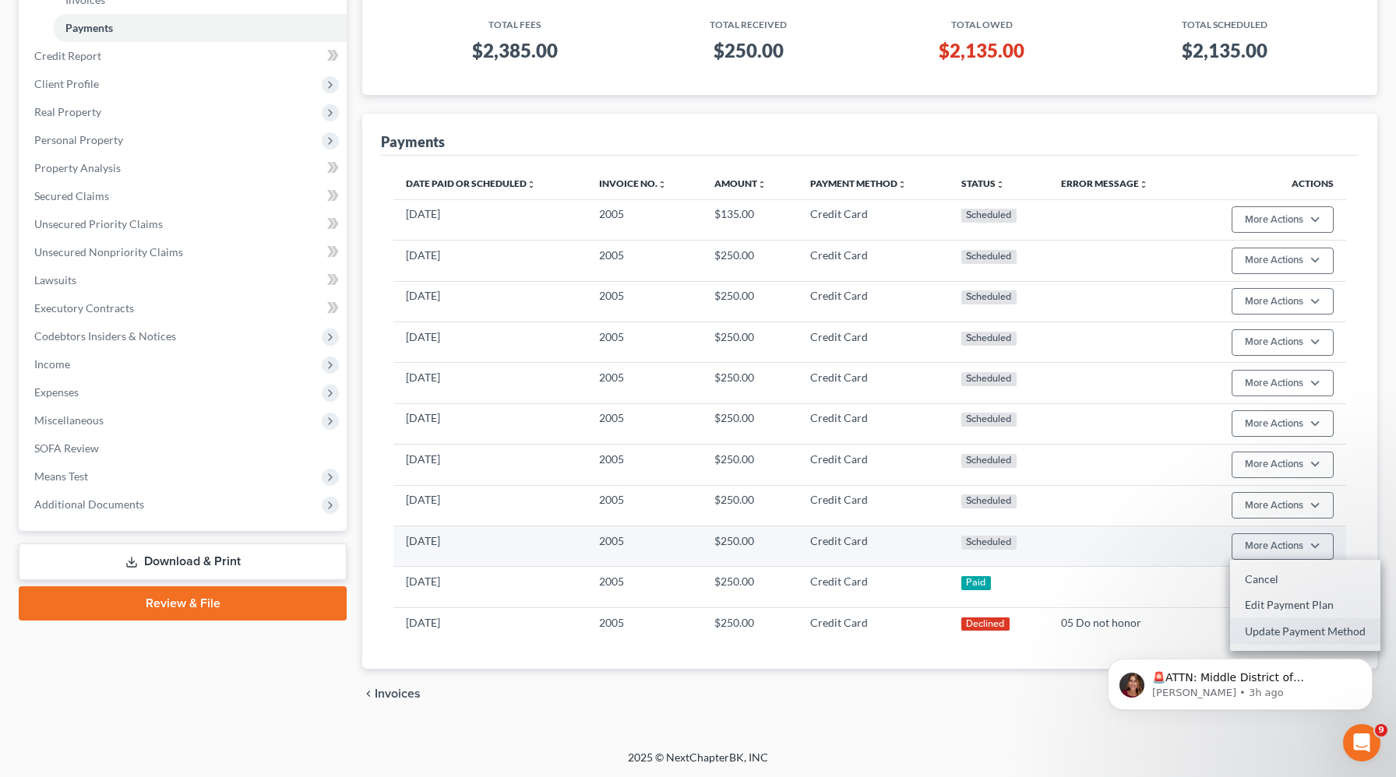
click at [1249, 625] on link "Update Payment Method" at bounding box center [1305, 631] width 150 height 26
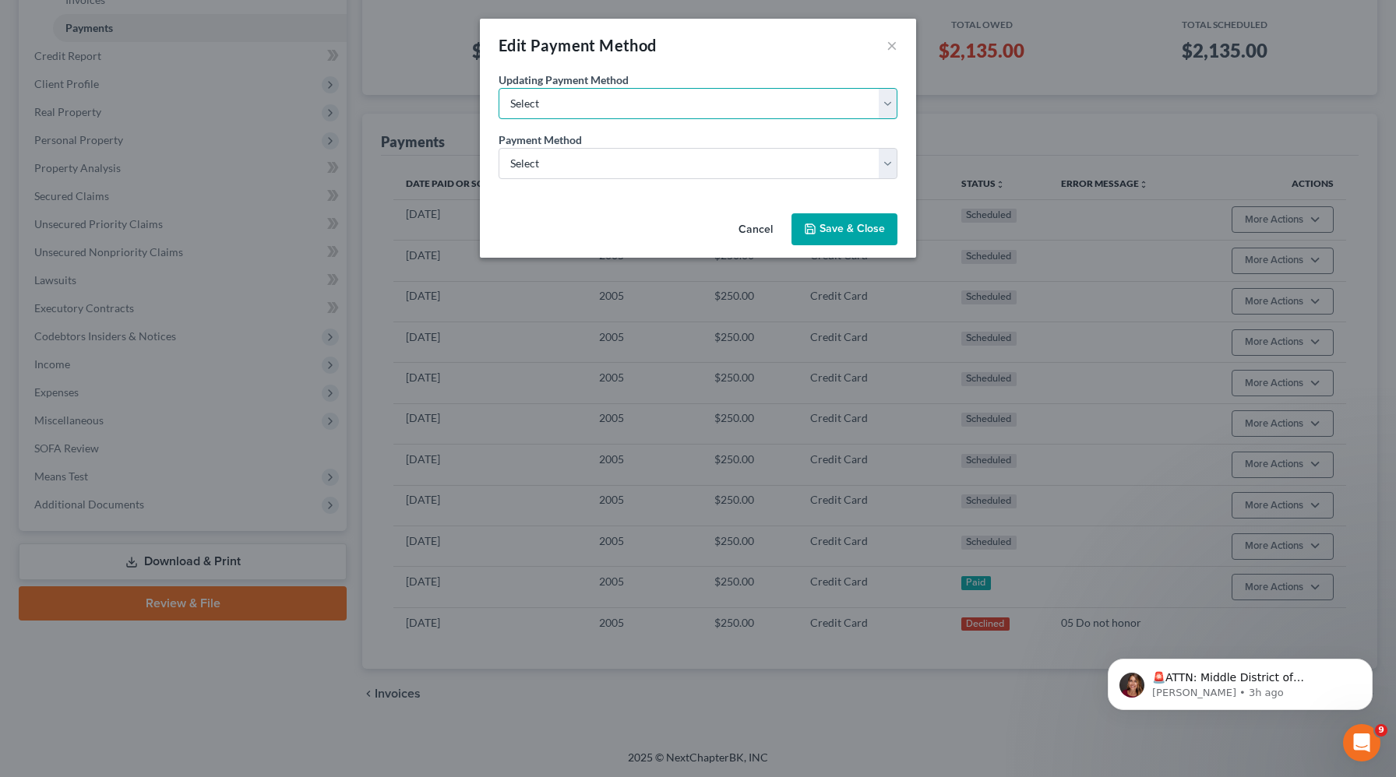
click at [618, 110] on select "Select Update the payment method for this payment only Update payment method fo…" at bounding box center [697, 103] width 399 height 31
select select "future_payments"
click at [498, 88] on select "Select Update the payment method for this payment only Update payment method fo…" at bounding box center [697, 103] width 399 height 31
click at [559, 164] on select "Select ACH Credit Card" at bounding box center [697, 163] width 399 height 31
select select "1"
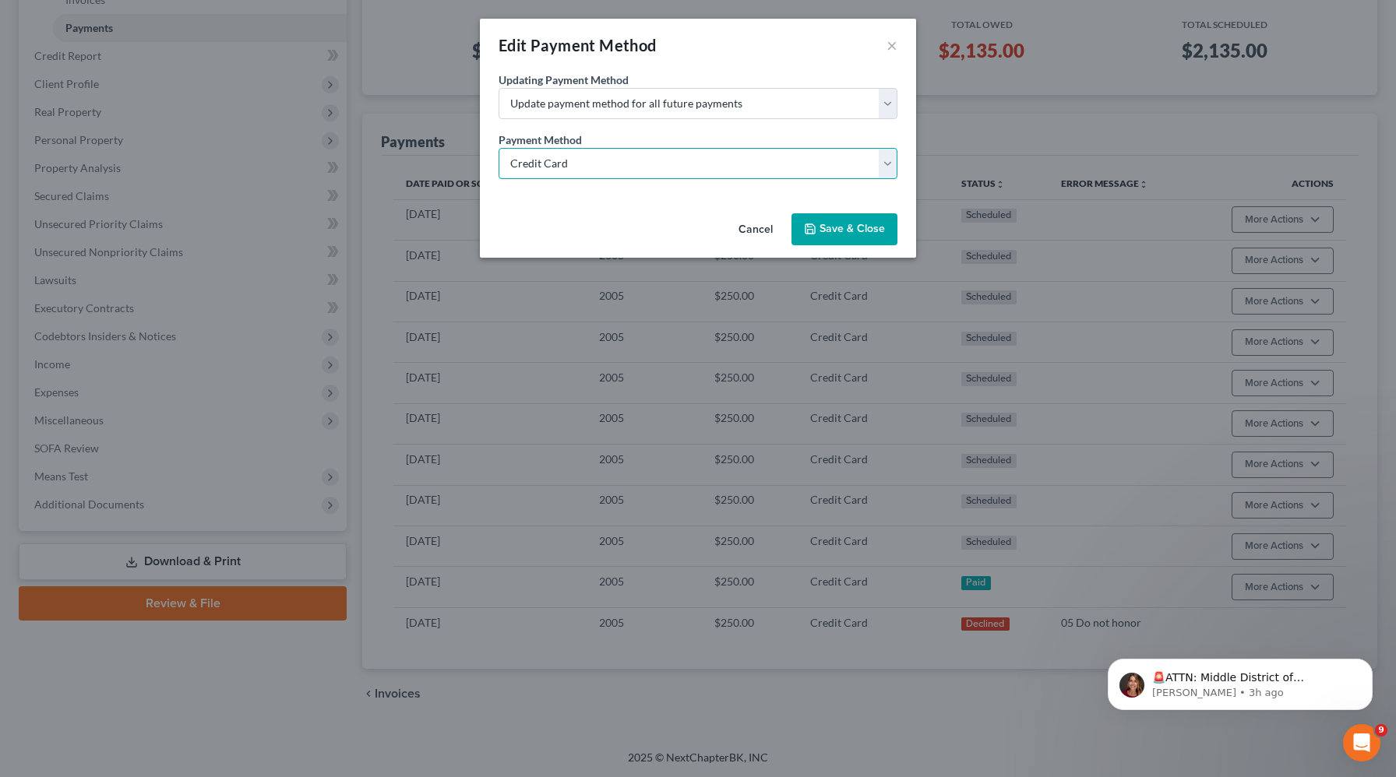
click at [498, 148] on select "Select ACH Credit Card" at bounding box center [697, 163] width 399 height 31
select select "35"
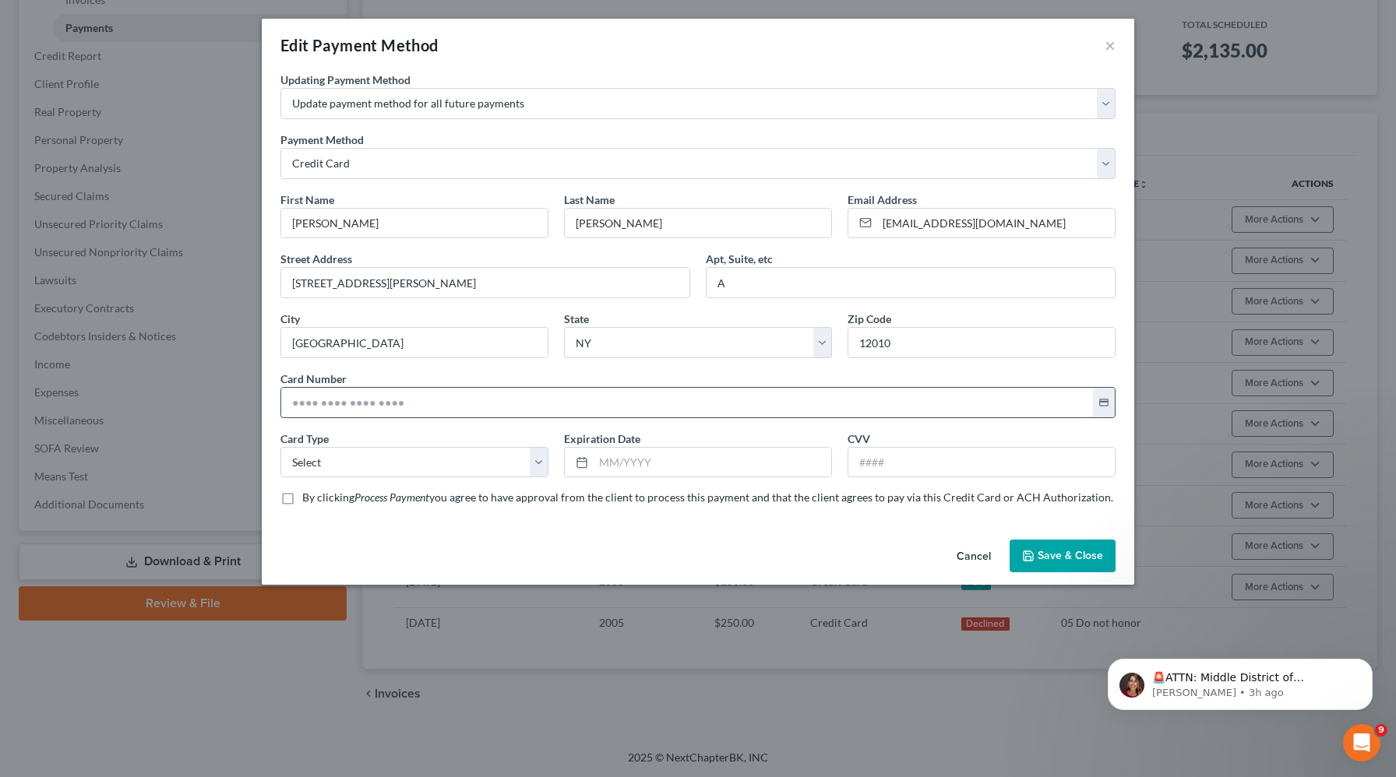
click at [385, 410] on input "text" at bounding box center [687, 403] width 812 height 30
paste input "5449 2728 2635 0327"
type input "5449 2728 2635 0327"
click at [325, 454] on select "Select Visa MasterCard Discover American Express" at bounding box center [414, 462] width 268 height 31
select select "1"
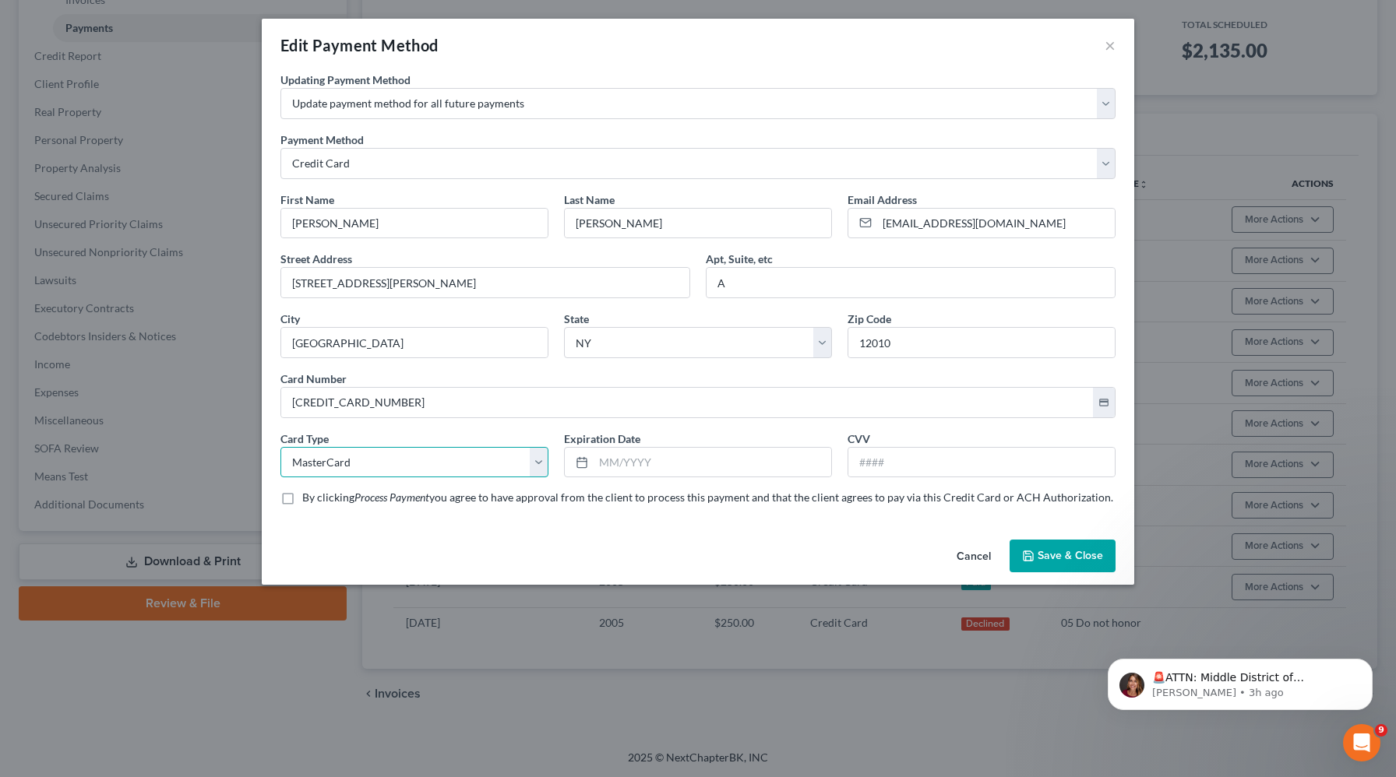
click at [280, 447] on select "Select Visa MasterCard Discover American Express" at bounding box center [414, 462] width 268 height 31
click at [765, 465] on input "text" at bounding box center [712, 463] width 238 height 30
type input "11/2028"
click at [942, 478] on div "First Name * Edward Last Name * Santos Email Address * esantosnieves@gmail.com …" at bounding box center [698, 355] width 851 height 327
click at [941, 460] on input "text" at bounding box center [981, 463] width 266 height 30
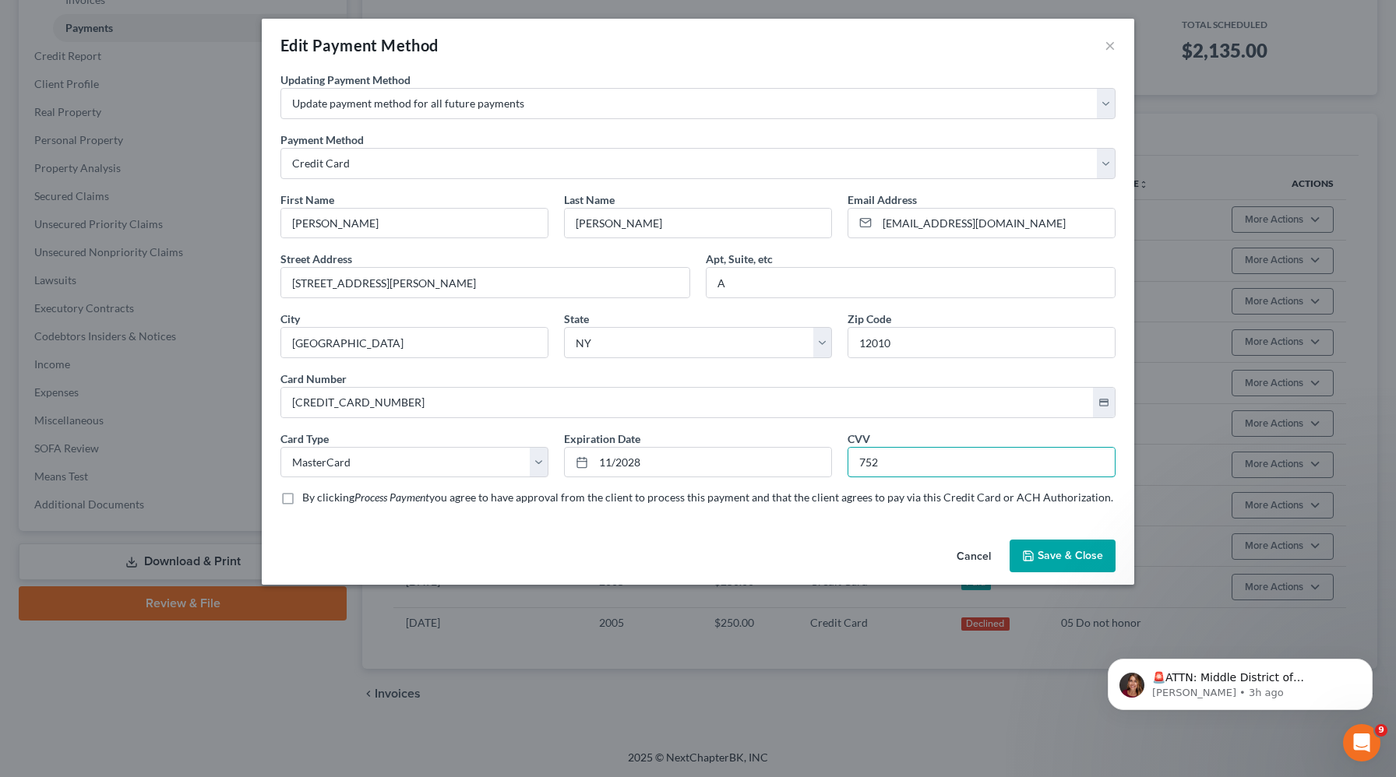
type input "752"
click at [302, 500] on label "By clicking Process Payment you agree to have approval from the client to proce…" at bounding box center [707, 498] width 811 height 16
click at [308, 500] on input "By clicking Process Payment you agree to have approval from the client to proce…" at bounding box center [313, 495] width 10 height 10
checkbox input "true"
click at [1068, 558] on button "Save & Close" at bounding box center [1062, 556] width 106 height 33
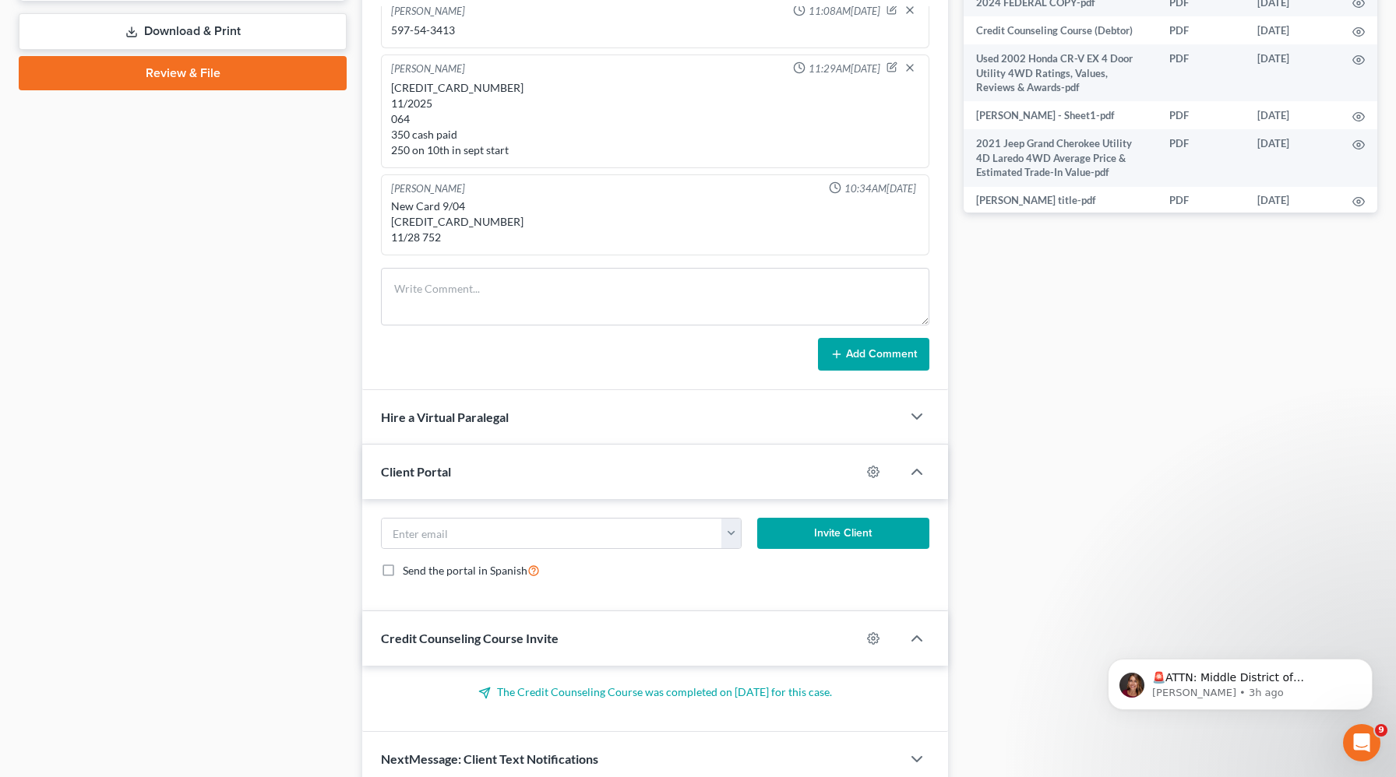
scroll to position [707, 0]
click at [421, 222] on div "New Card 9/04 [CREDIT_CARD_NUMBER] 11/28 752" at bounding box center [655, 221] width 528 height 47
copy div "[CREDIT_CARD_NUMBER]"
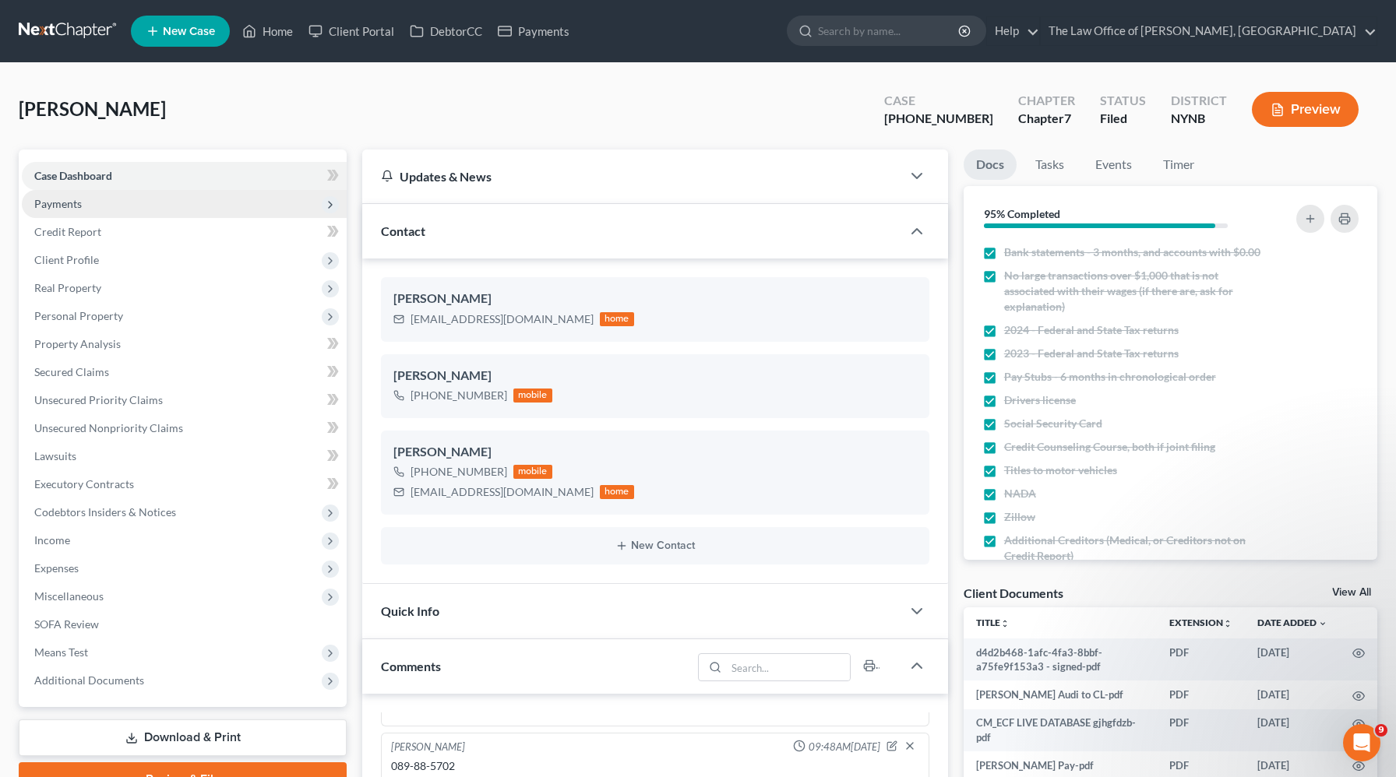
click at [199, 203] on span "Payments" at bounding box center [184, 204] width 325 height 28
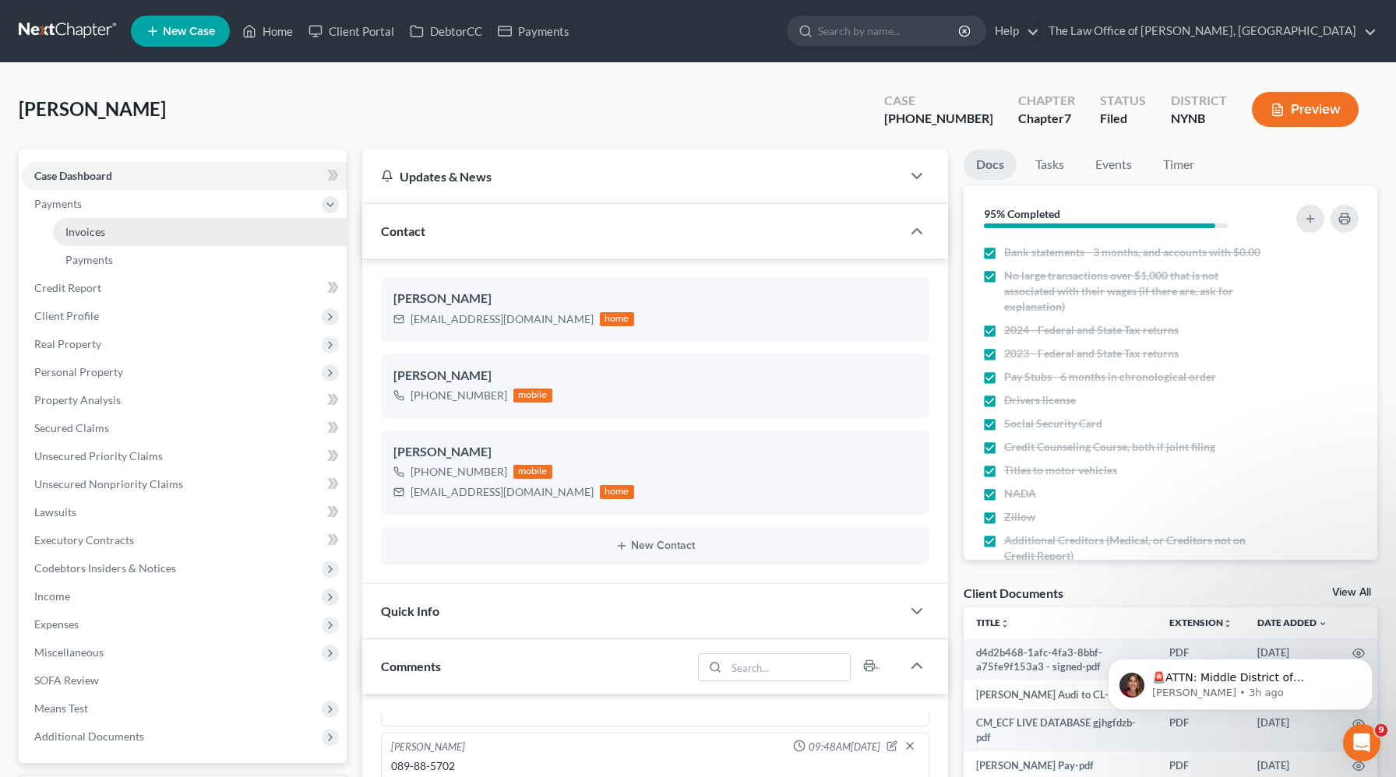
scroll to position [1977, 0]
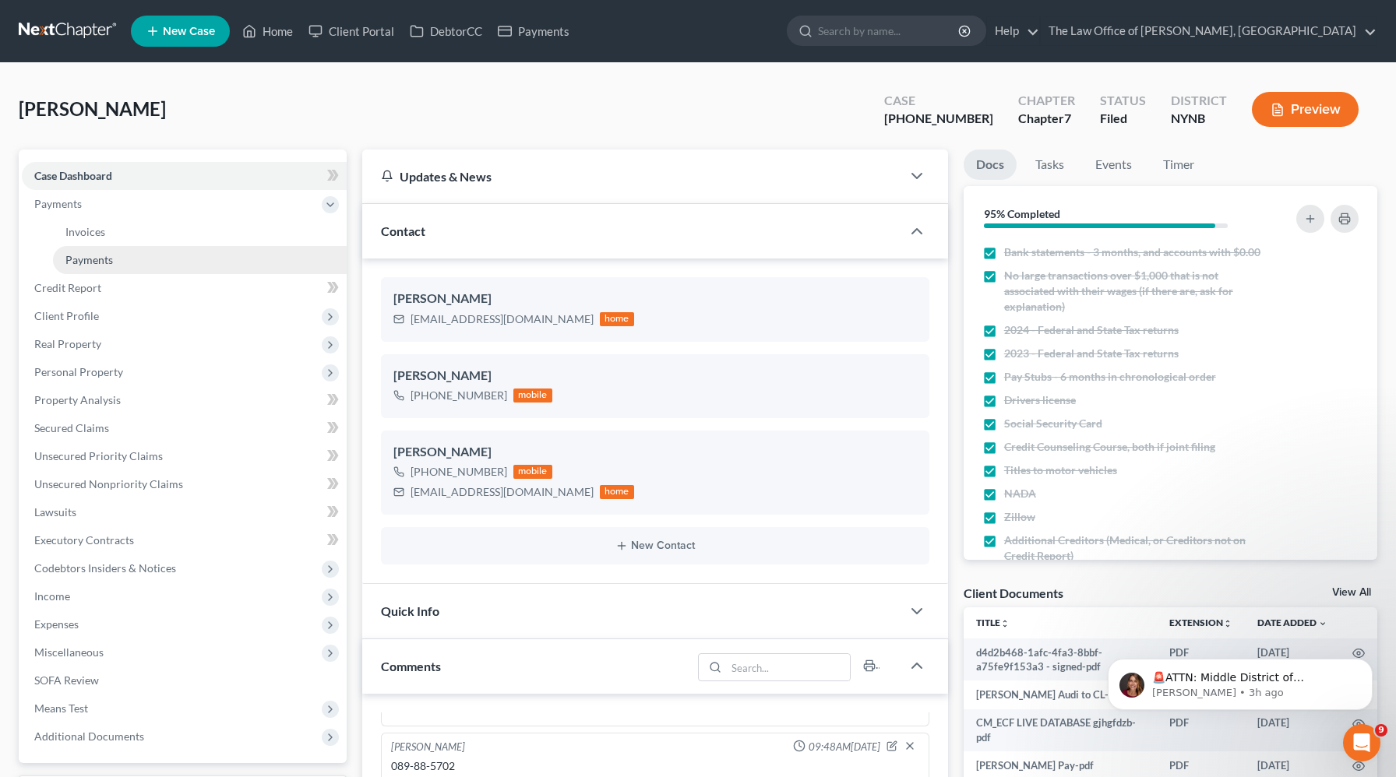
click at [164, 250] on link "Payments" at bounding box center [200, 260] width 294 height 28
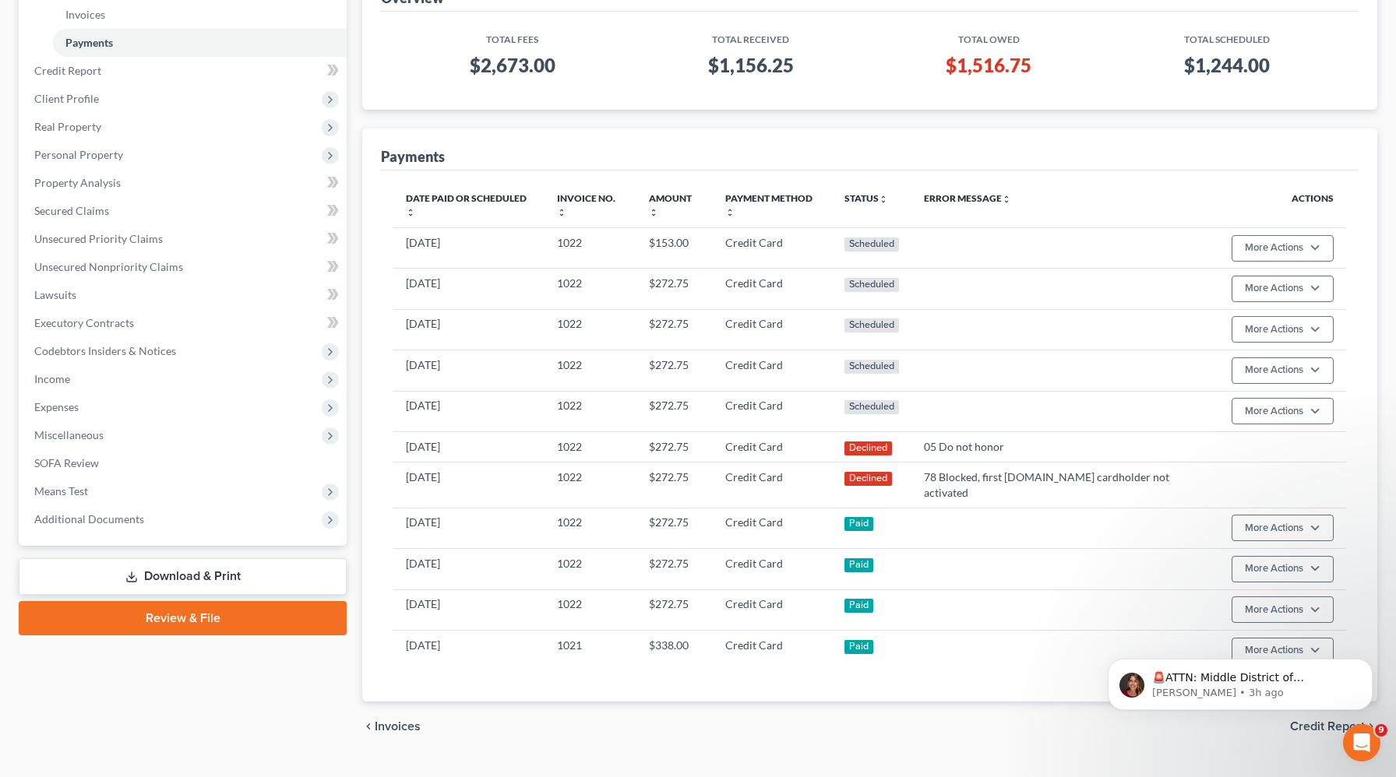
scroll to position [221, 0]
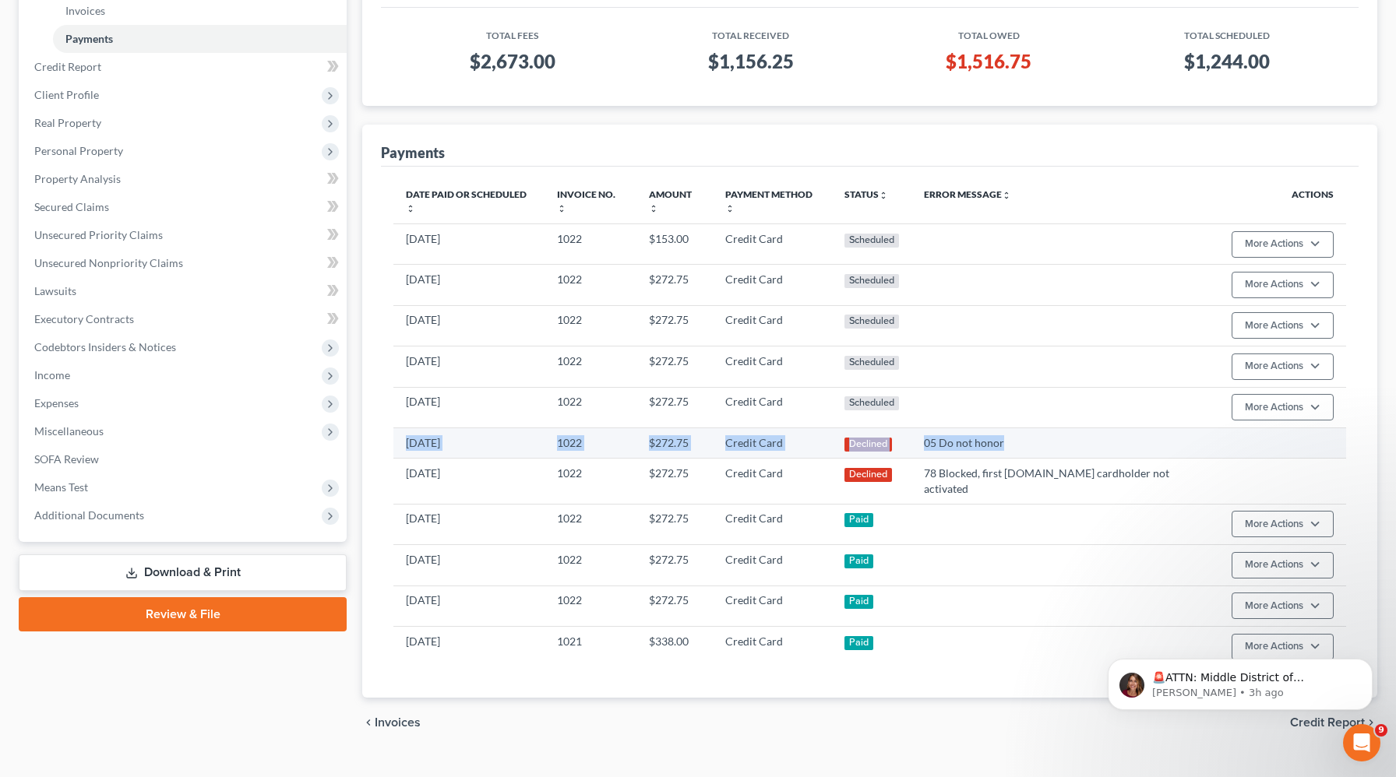
drag, startPoint x: 1076, startPoint y: 435, endPoint x: 396, endPoint y: 434, distance: 680.7
click at [396, 434] on tr "[DATE] 1022 $272.75 Credit Card Declined 05 Do not honor" at bounding box center [869, 443] width 953 height 30
copy tr "[DATE] 1022 $272.75 Credit Card Declined 05 Do not honor"
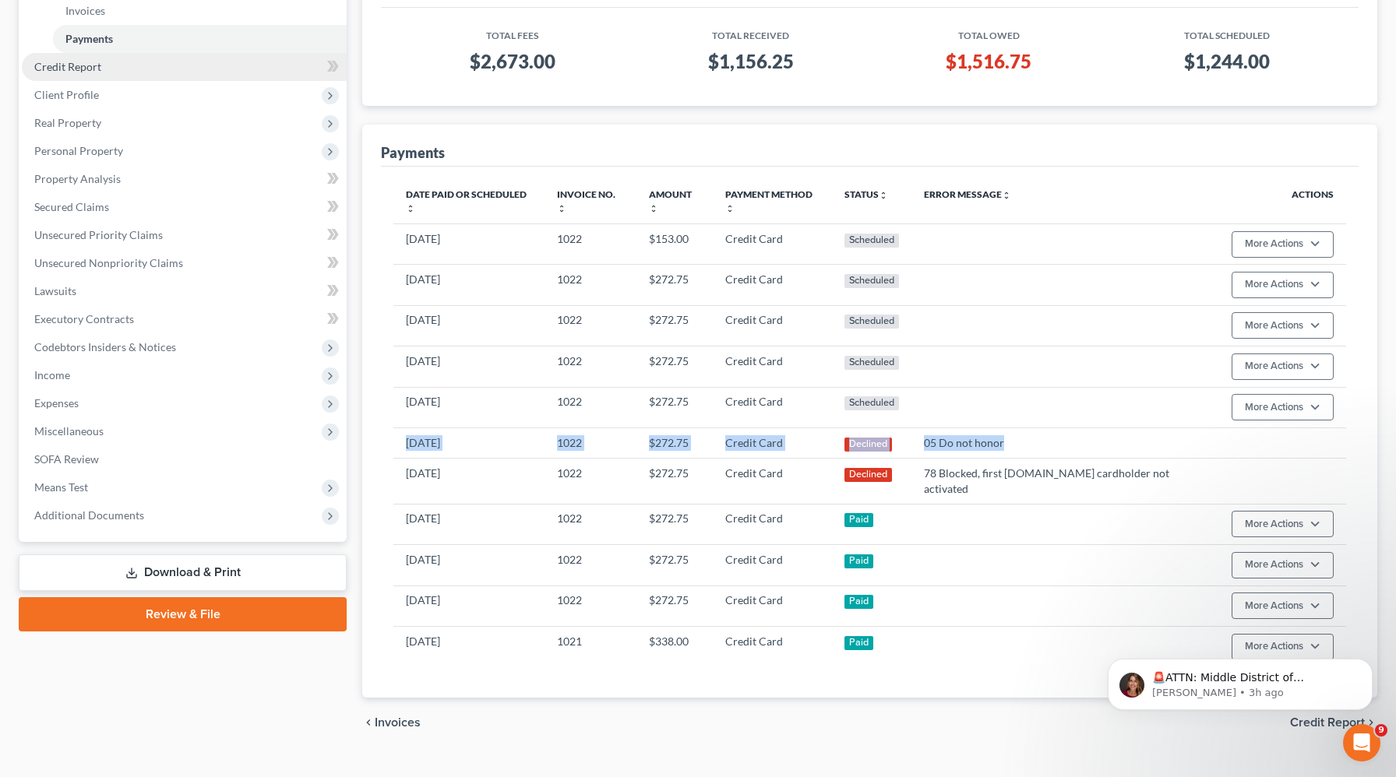
scroll to position [0, 0]
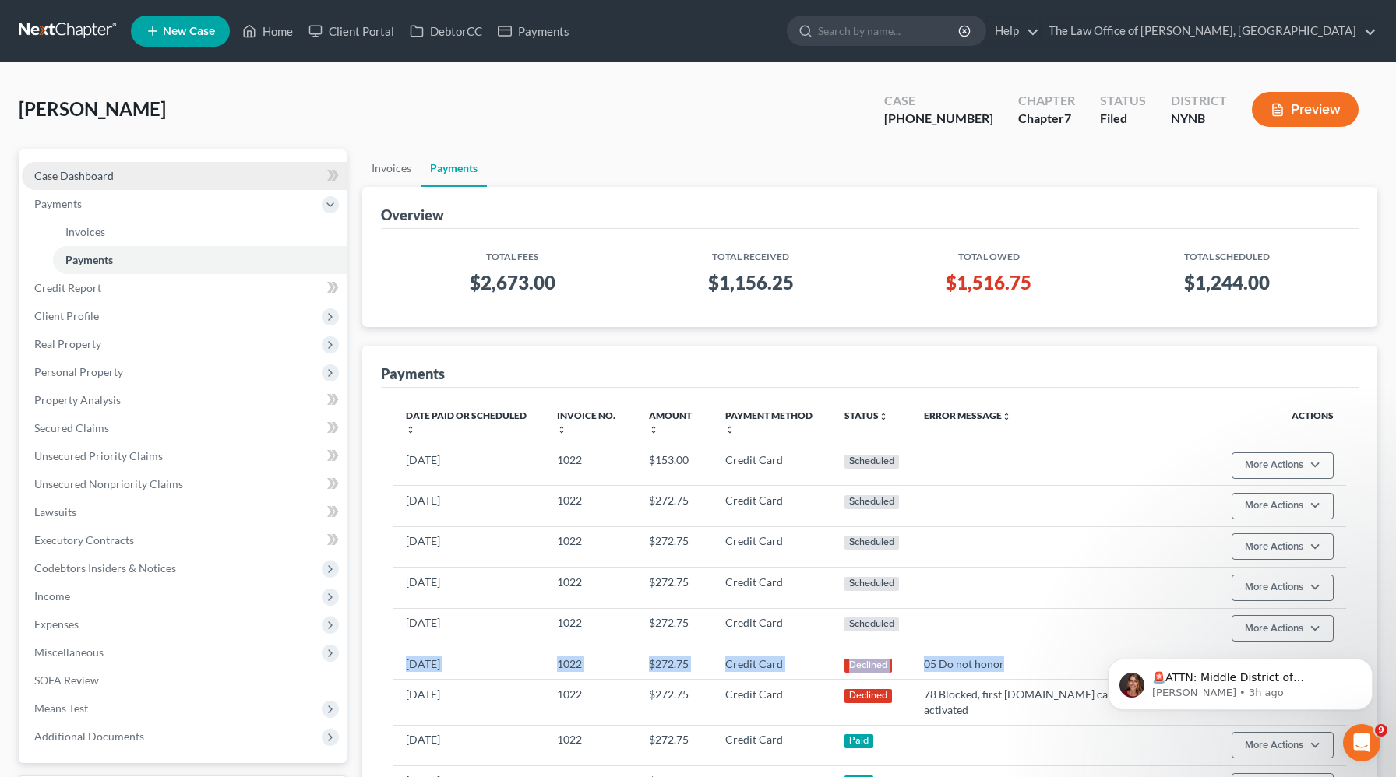
click at [122, 166] on link "Case Dashboard" at bounding box center [184, 176] width 325 height 28
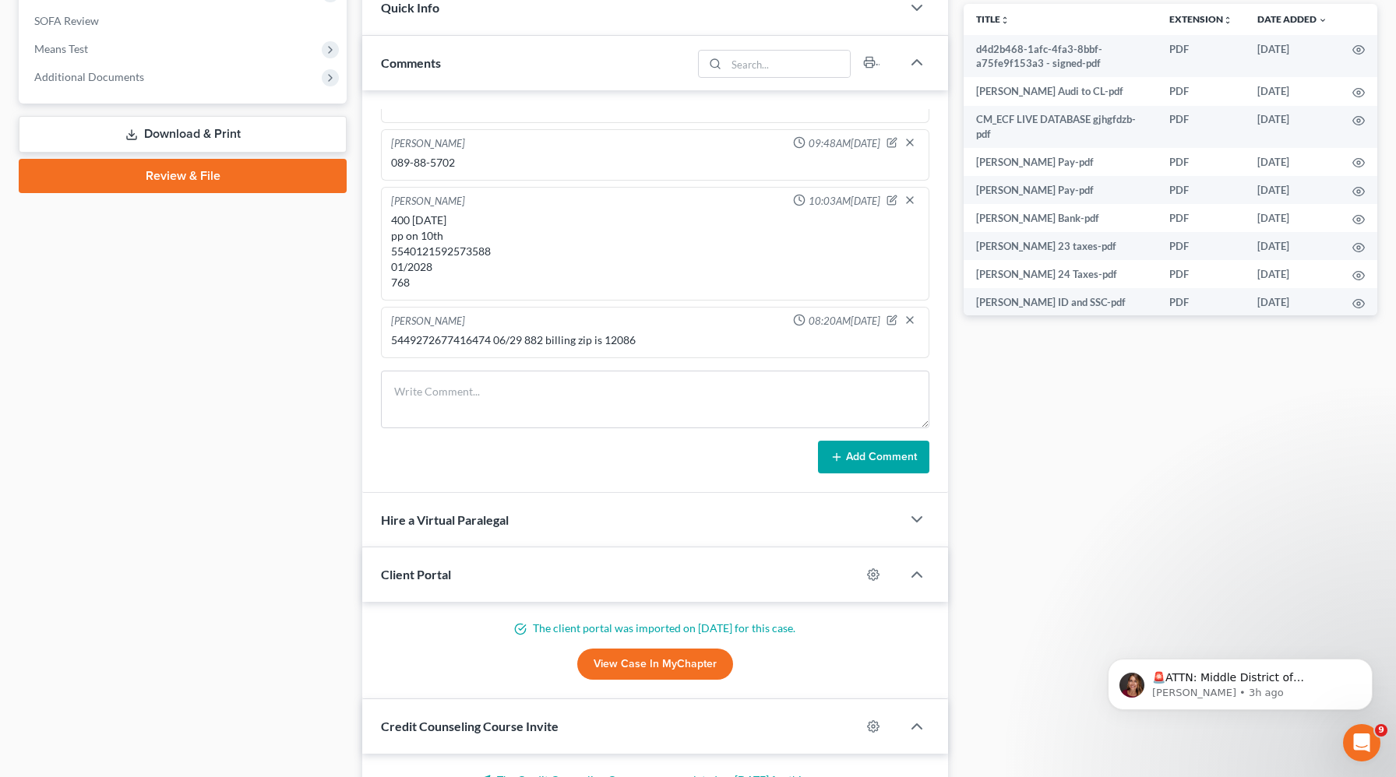
scroll to position [606, 0]
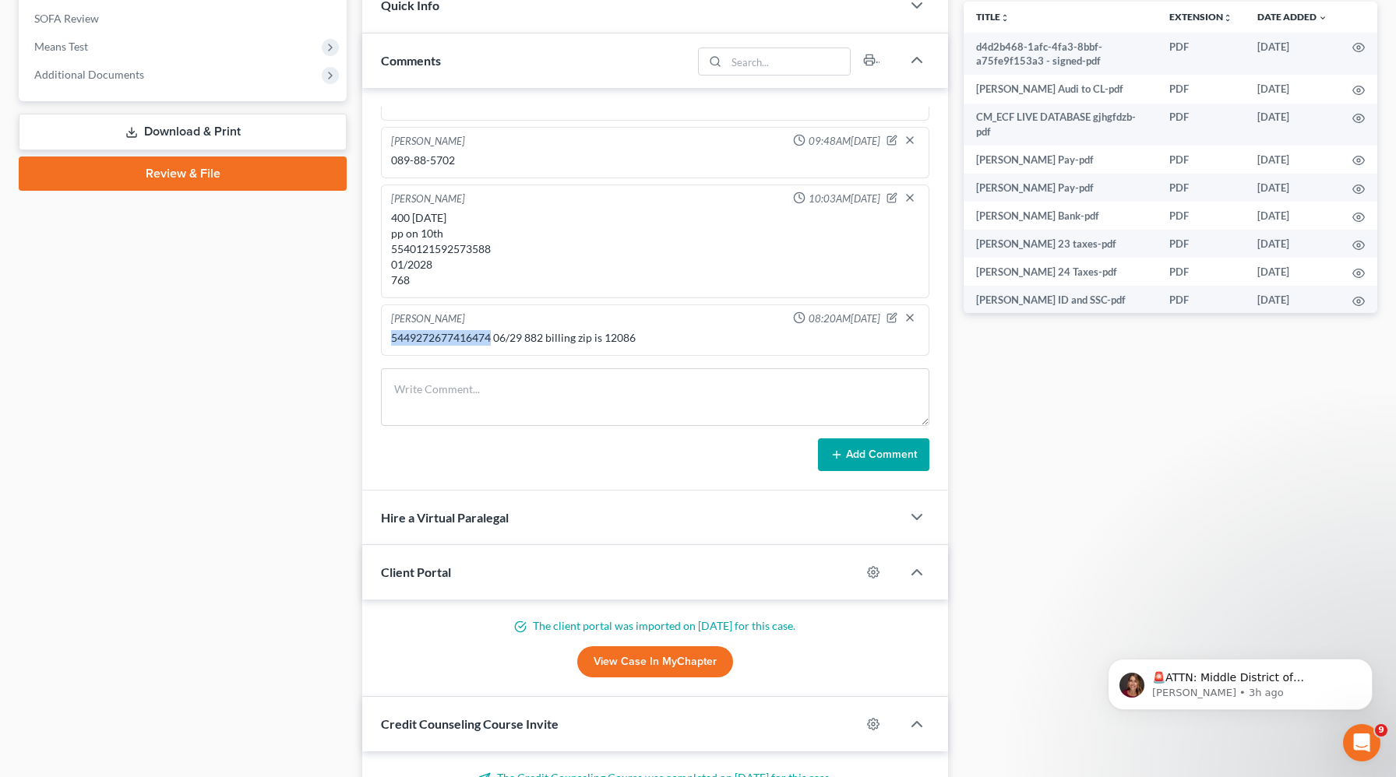
drag, startPoint x: 493, startPoint y: 339, endPoint x: 384, endPoint y: 340, distance: 109.0
click at [384, 340] on div "[PERSON_NAME] 08:20AM[DATE] 5449272677416474 06/29 882 billing zip is 12086" at bounding box center [655, 330] width 548 height 51
copy div "[CREDIT_CARD_NUMBER]"
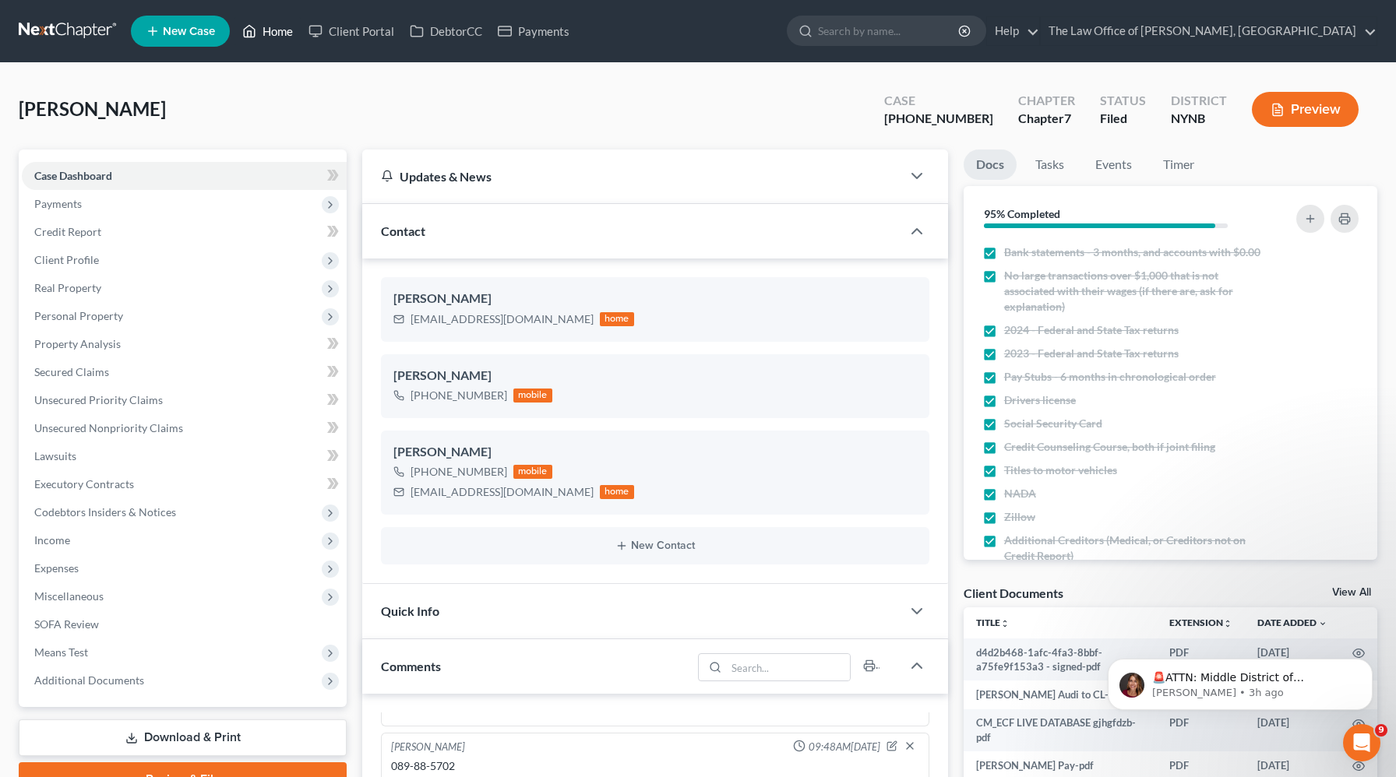
click at [272, 32] on link "Home" at bounding box center [267, 31] width 66 height 28
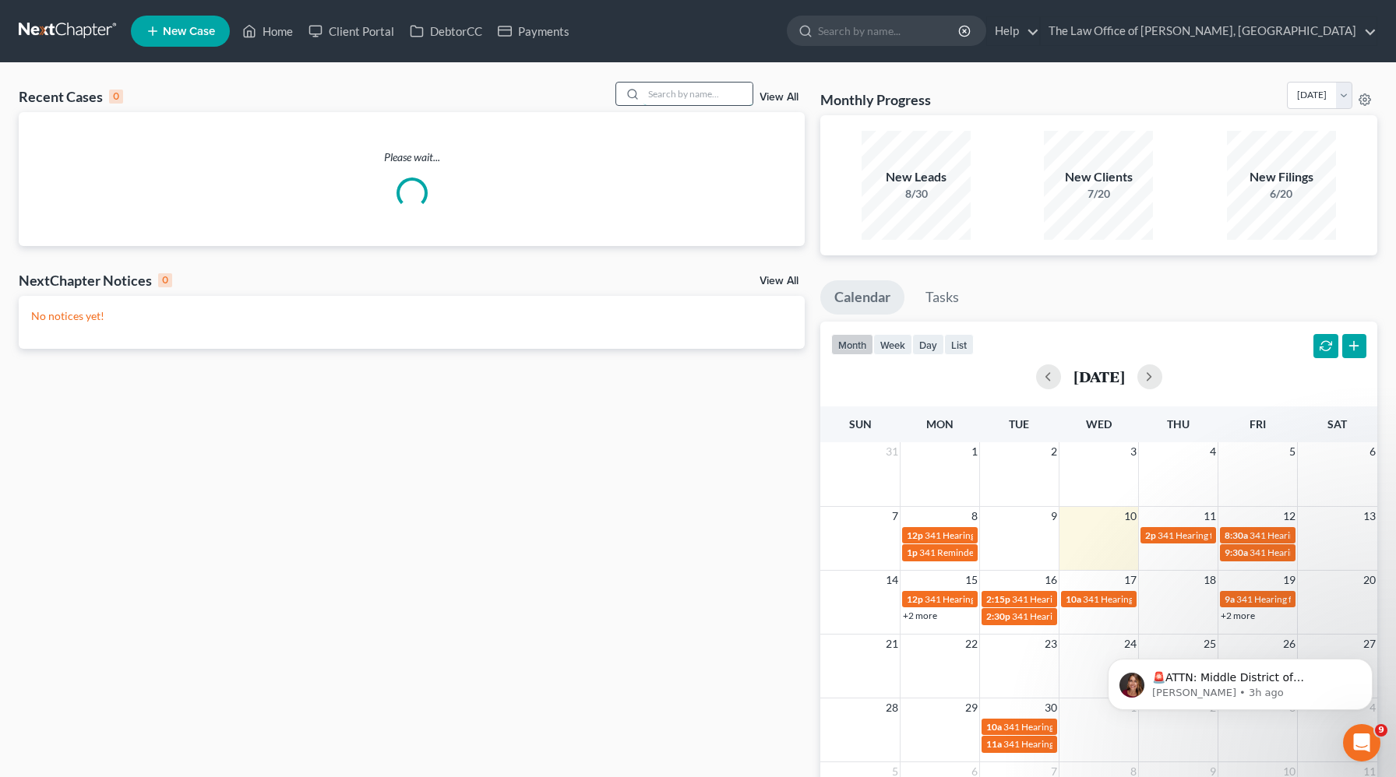
click at [704, 92] on input "search" at bounding box center [697, 94] width 109 height 23
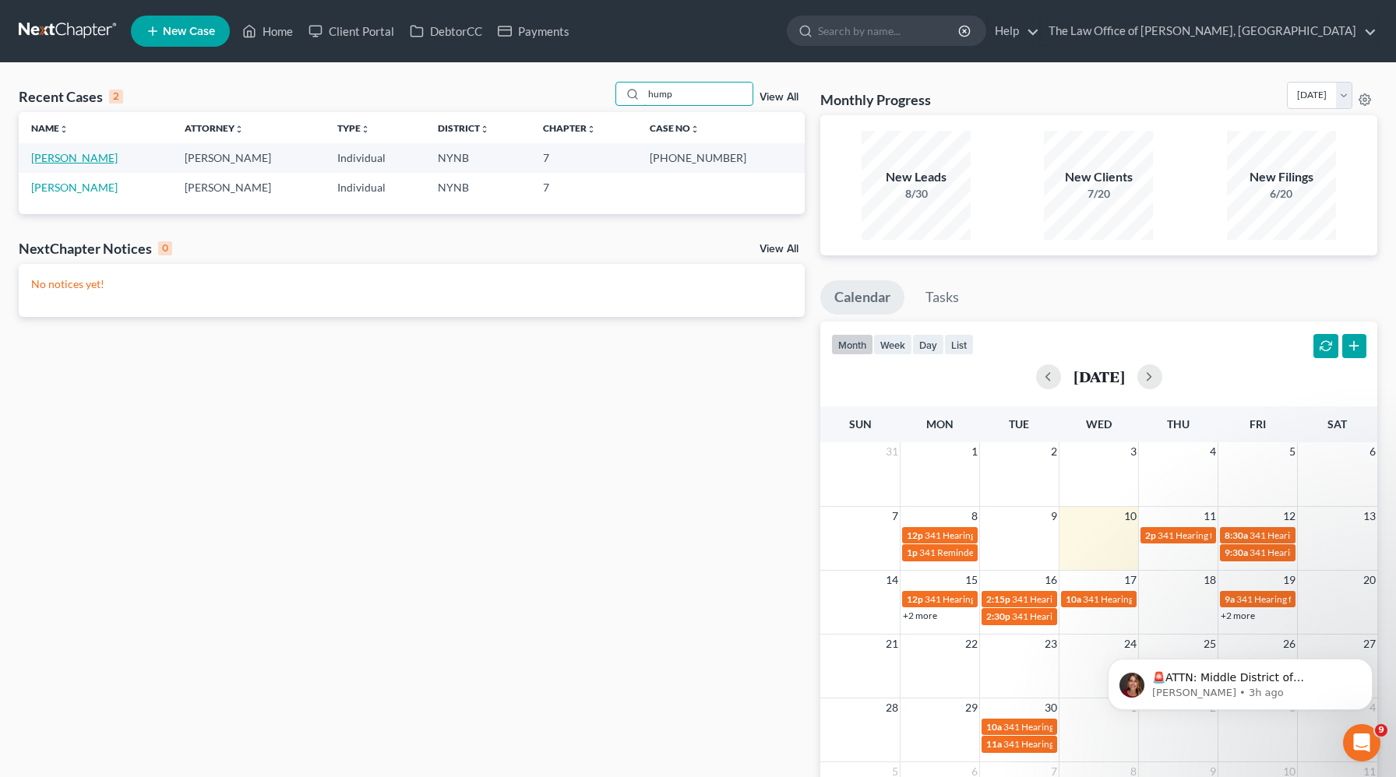
type input "hump"
click at [67, 162] on link "[PERSON_NAME]" at bounding box center [74, 157] width 86 height 13
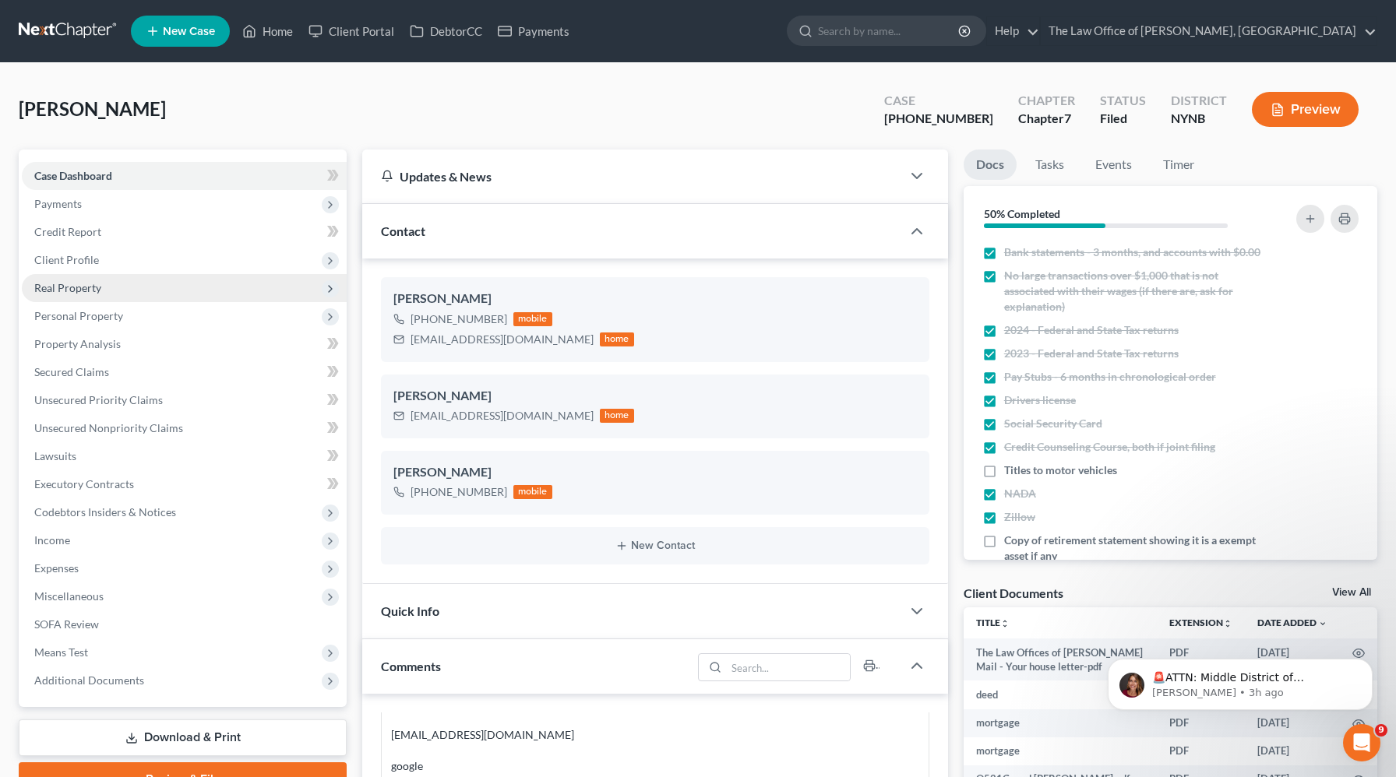
scroll to position [1204, 0]
click at [73, 285] on span "Real Property" at bounding box center [67, 287] width 67 height 13
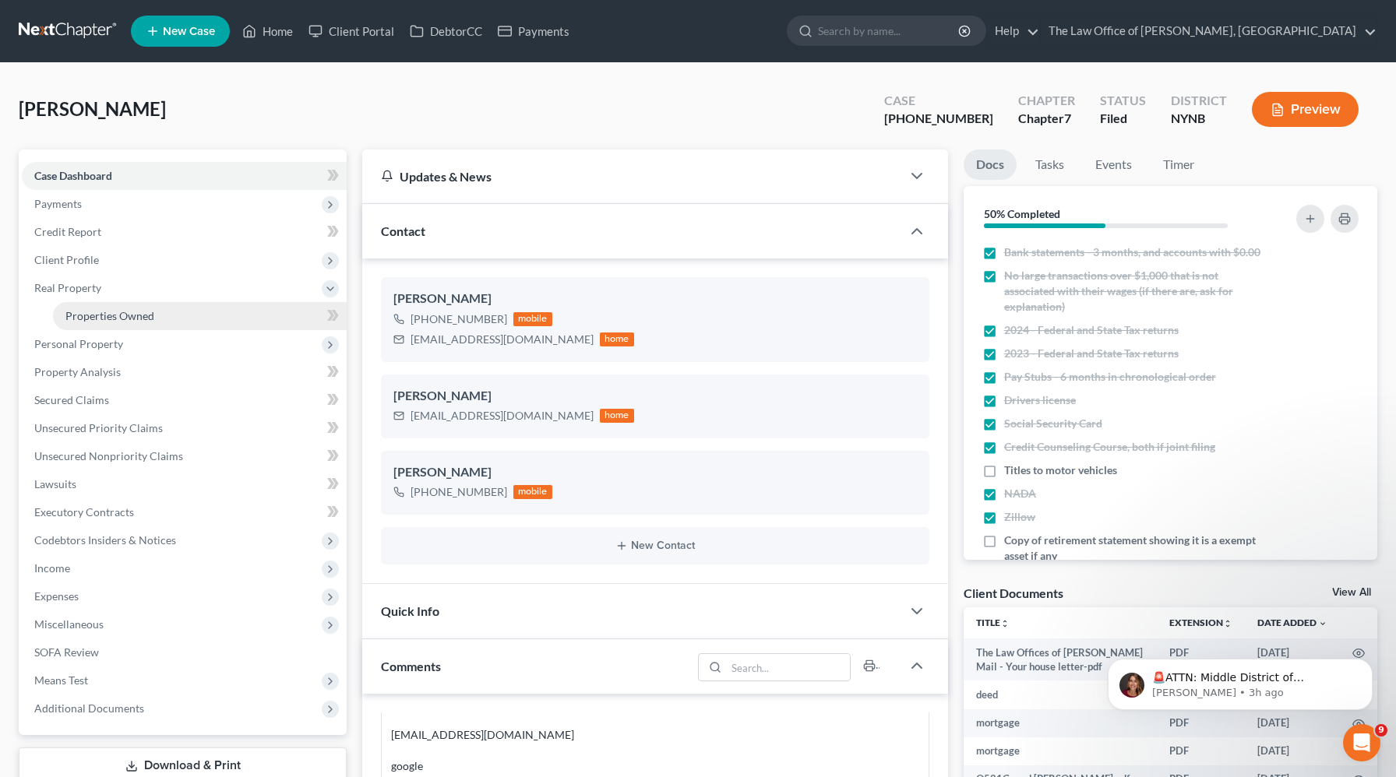
click at [71, 316] on span "Properties Owned" at bounding box center [109, 315] width 89 height 13
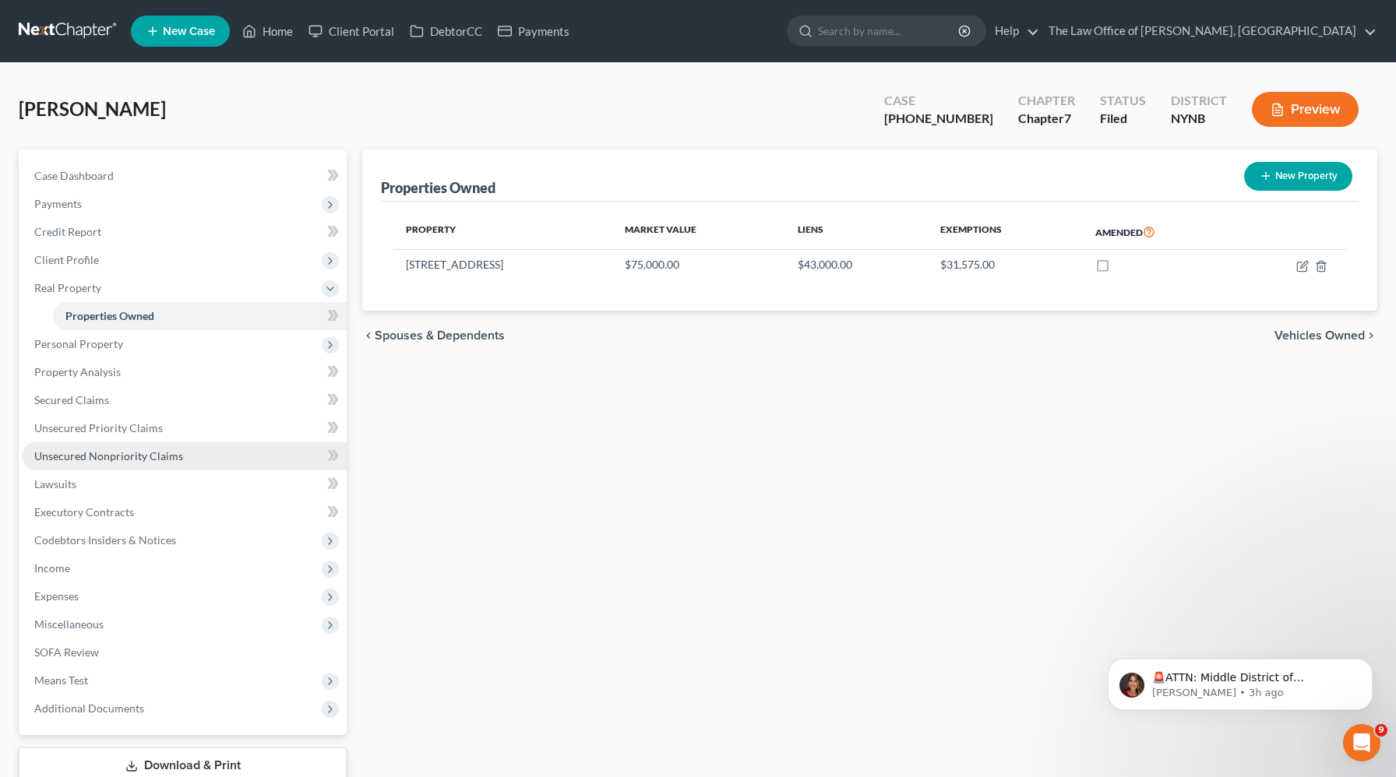
scroll to position [105, 0]
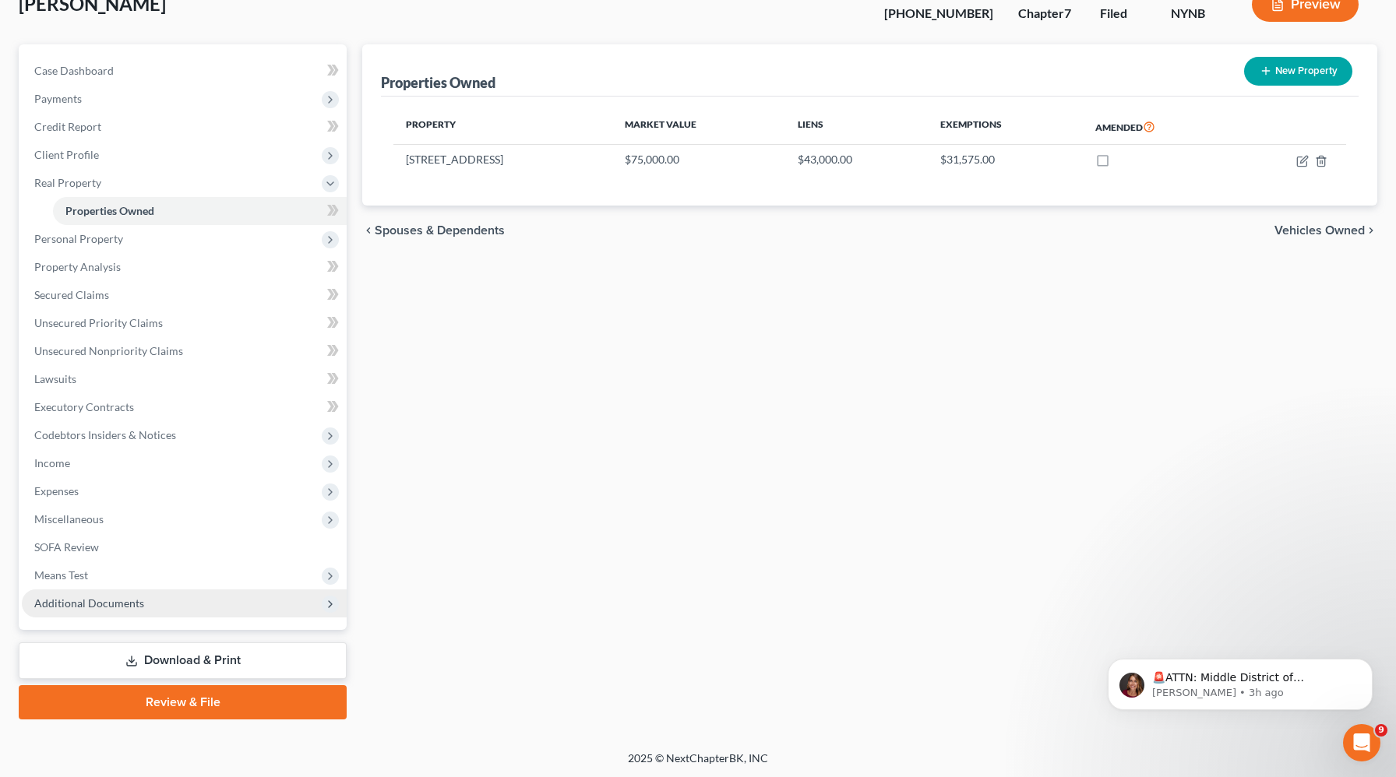
click at [101, 597] on span "Additional Documents" at bounding box center [89, 603] width 110 height 13
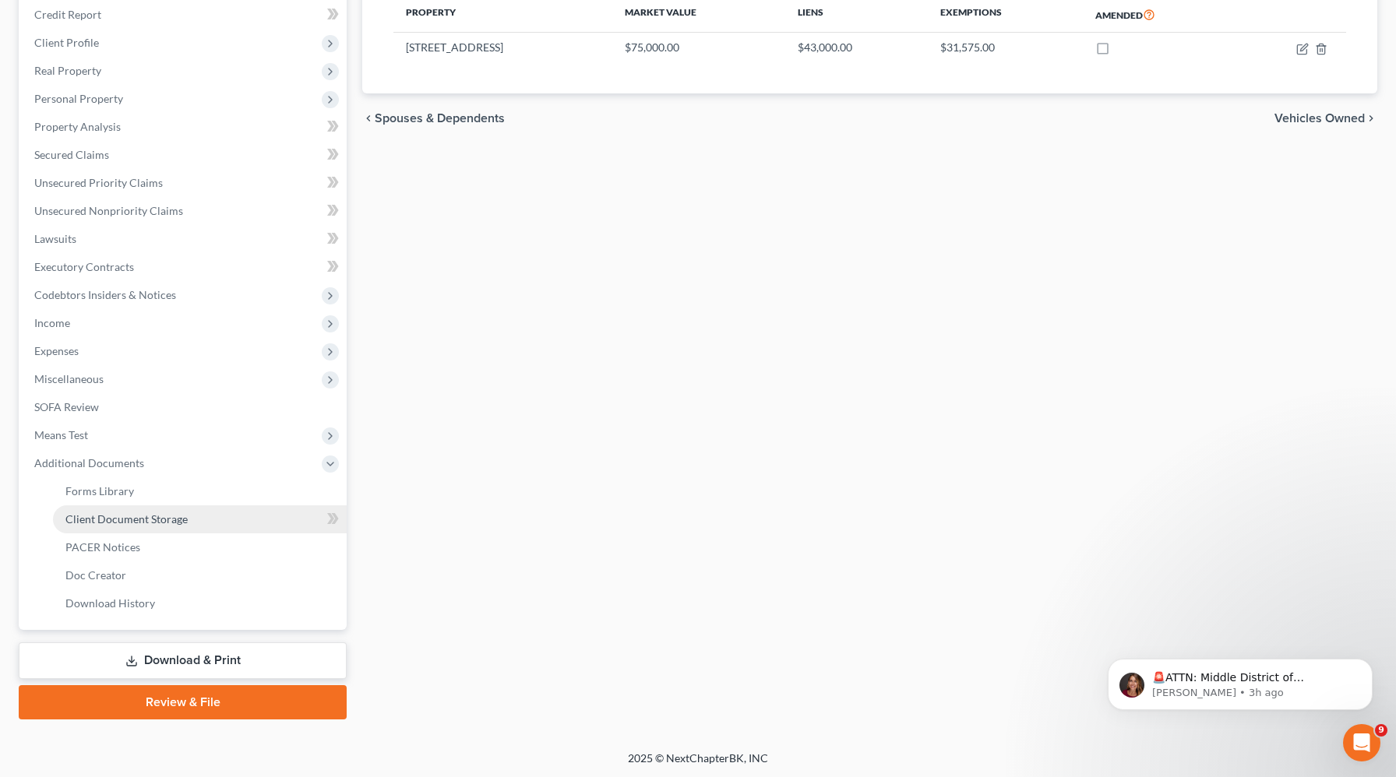
click at [139, 524] on span "Client Document Storage" at bounding box center [126, 518] width 122 height 13
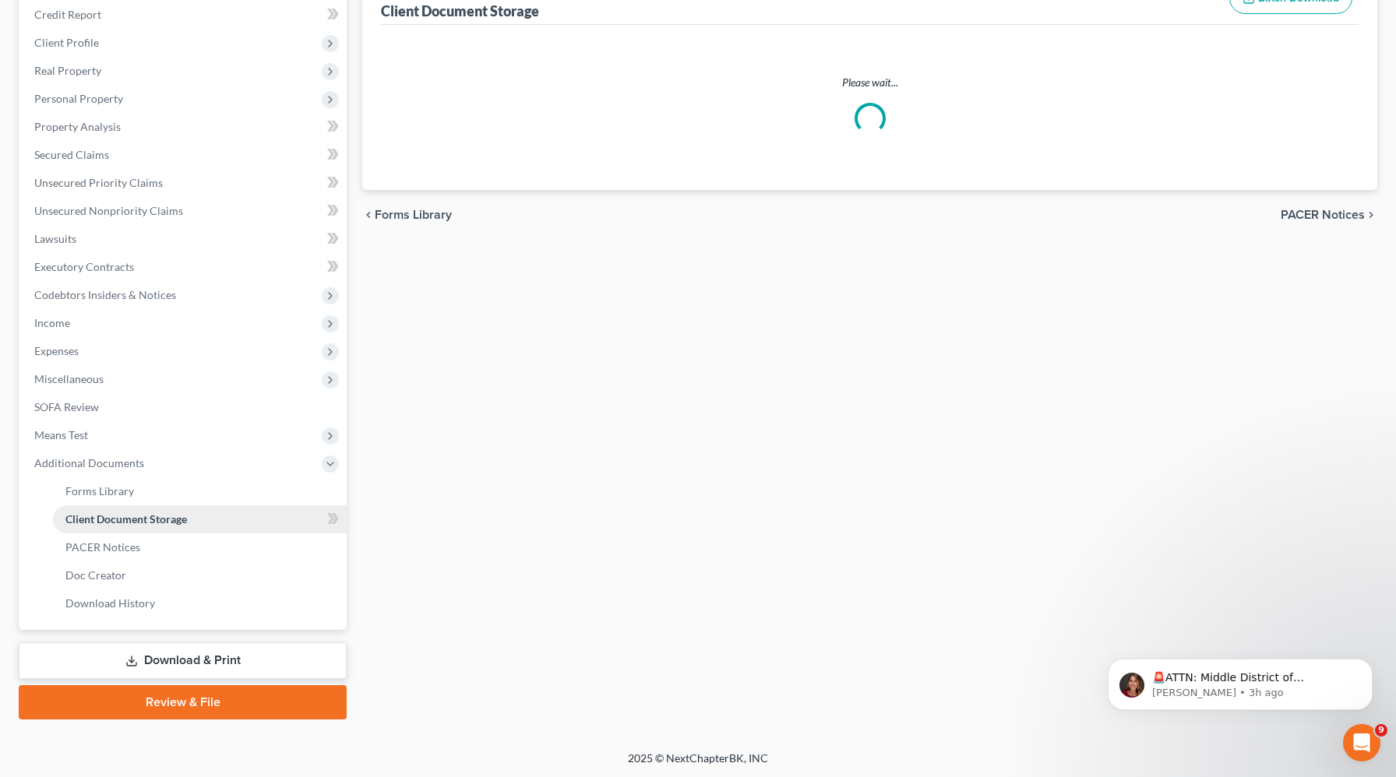
scroll to position [36, 0]
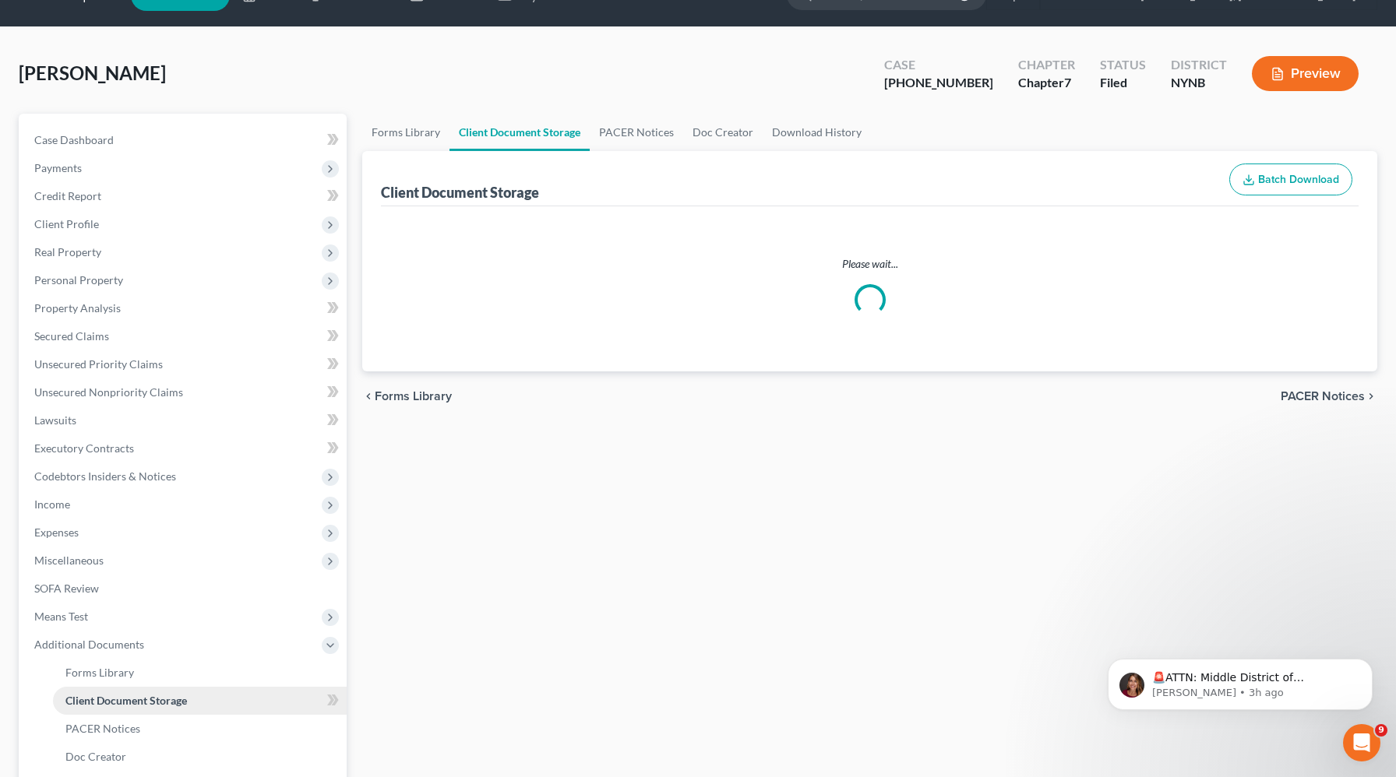
select select "1"
select select "5"
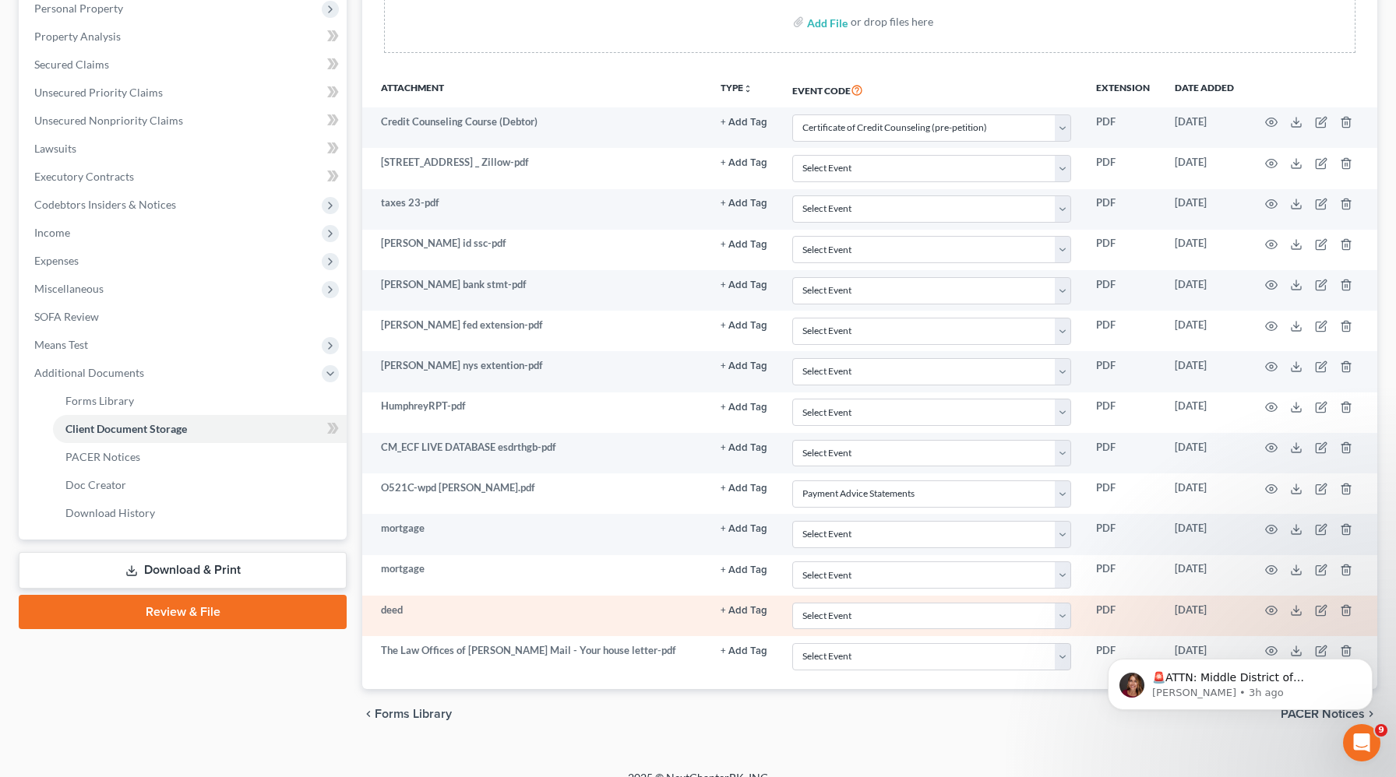
scroll to position [329, 0]
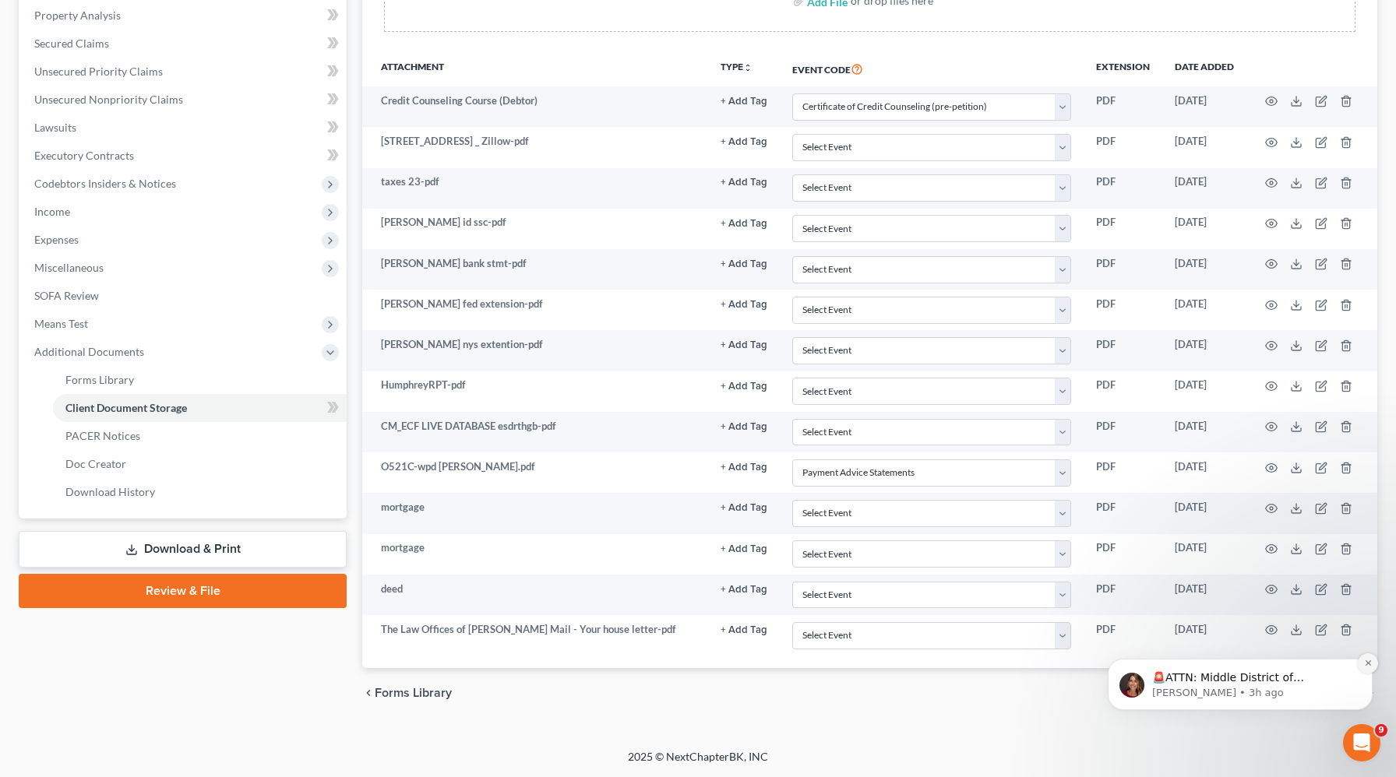
click at [1367, 660] on icon "Dismiss notification" at bounding box center [1368, 663] width 9 height 9
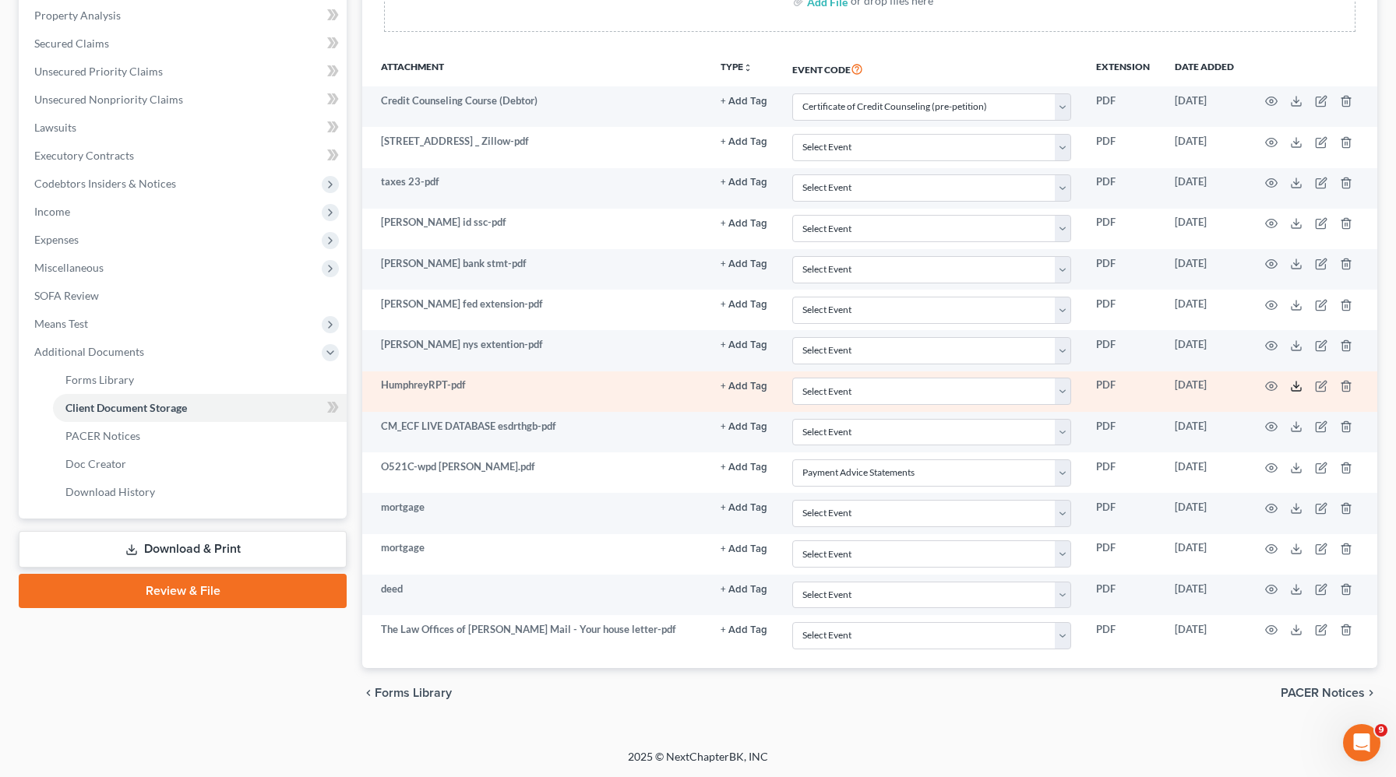
click at [1294, 385] on icon at bounding box center [1296, 386] width 12 height 12
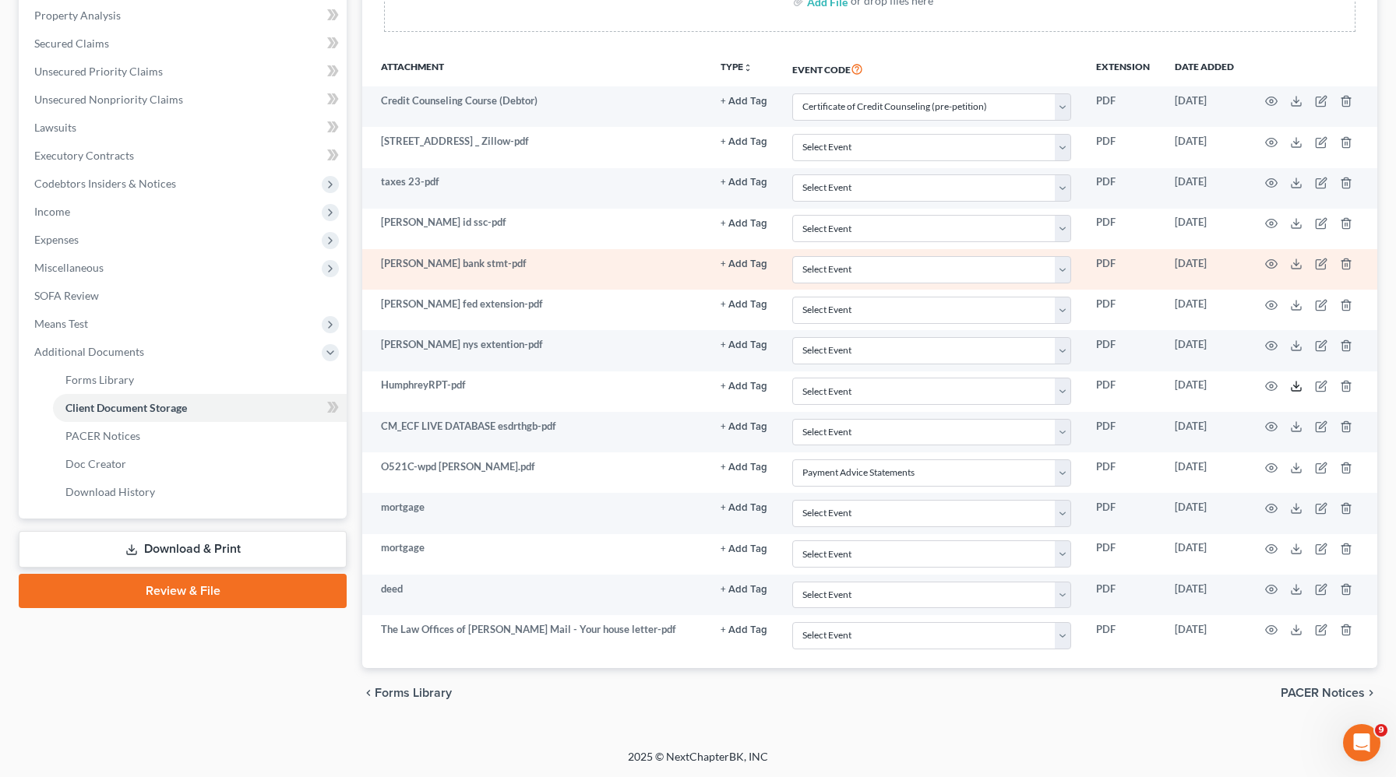
scroll to position [0, 0]
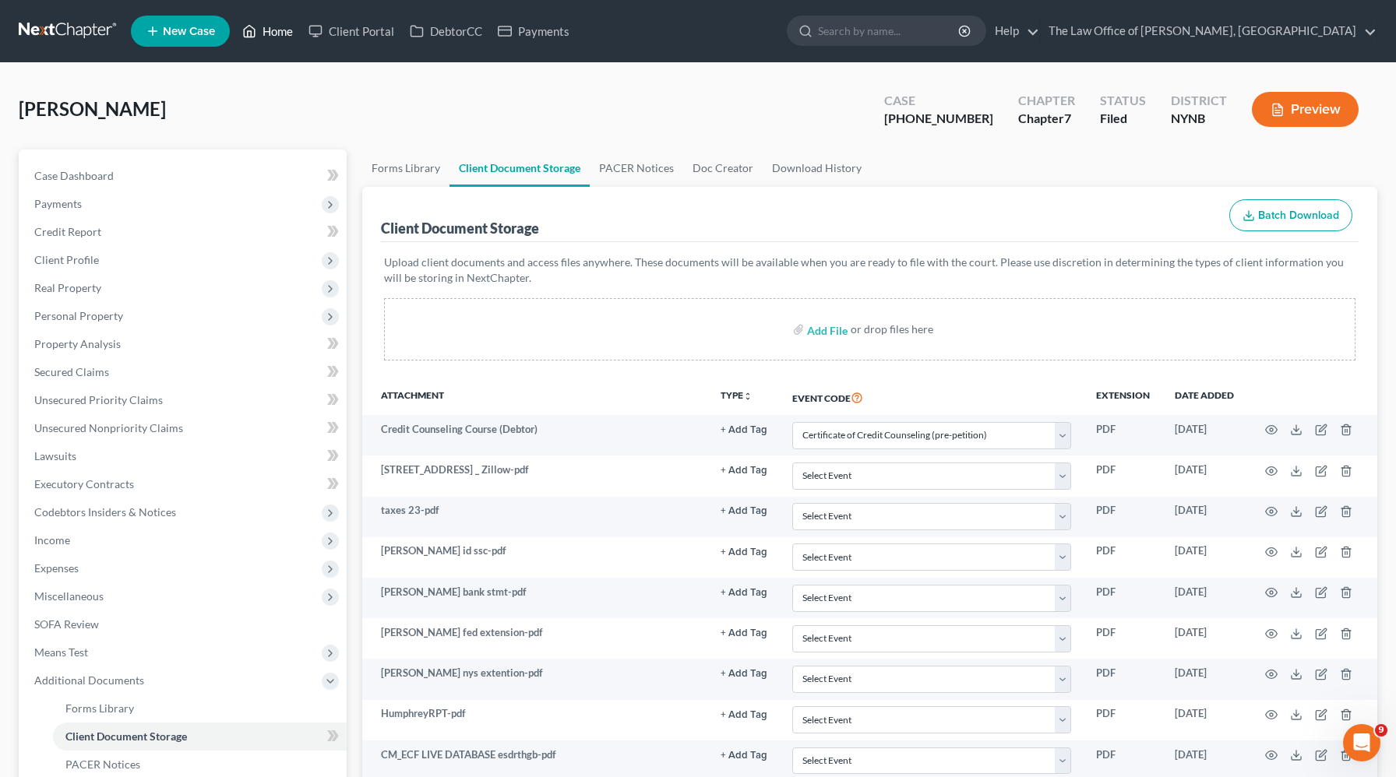
click at [289, 31] on link "Home" at bounding box center [267, 31] width 66 height 28
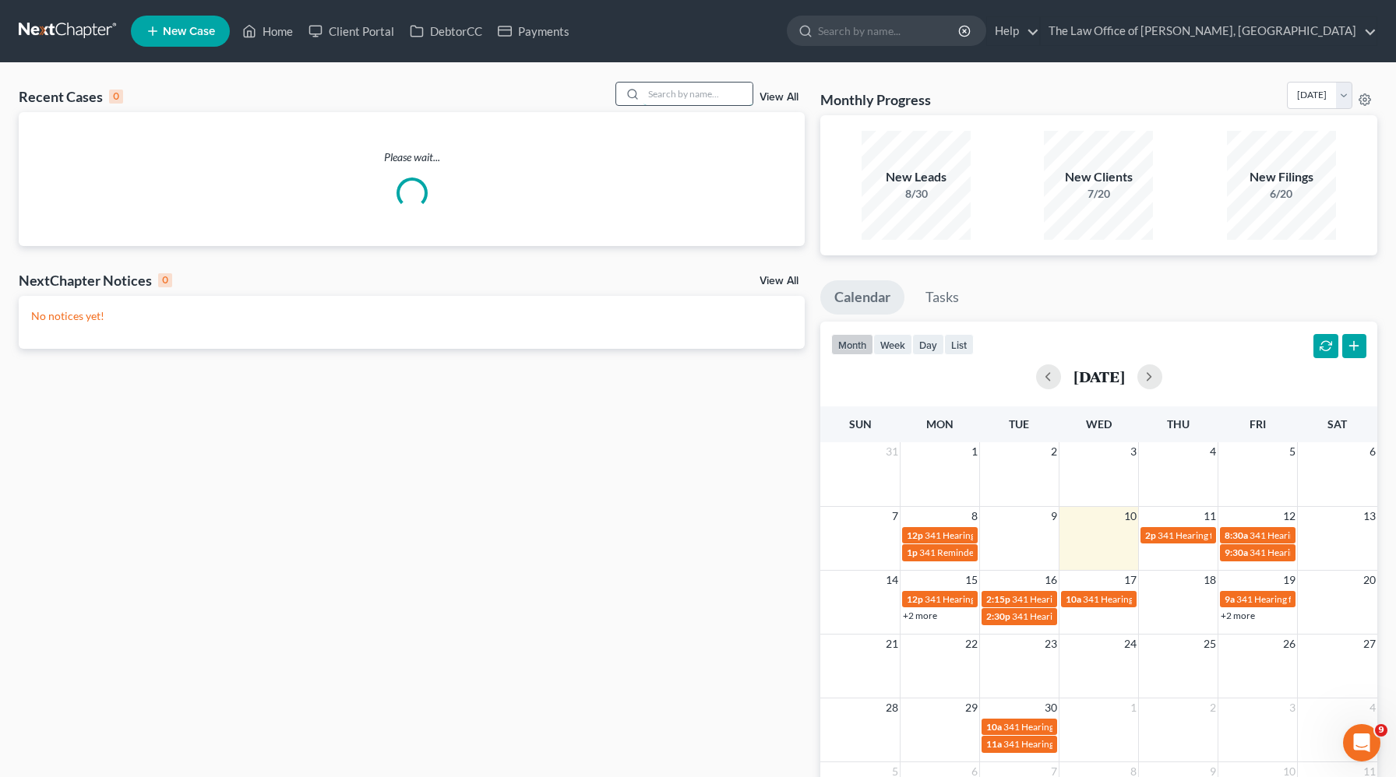
click at [667, 97] on input "search" at bounding box center [697, 94] width 109 height 23
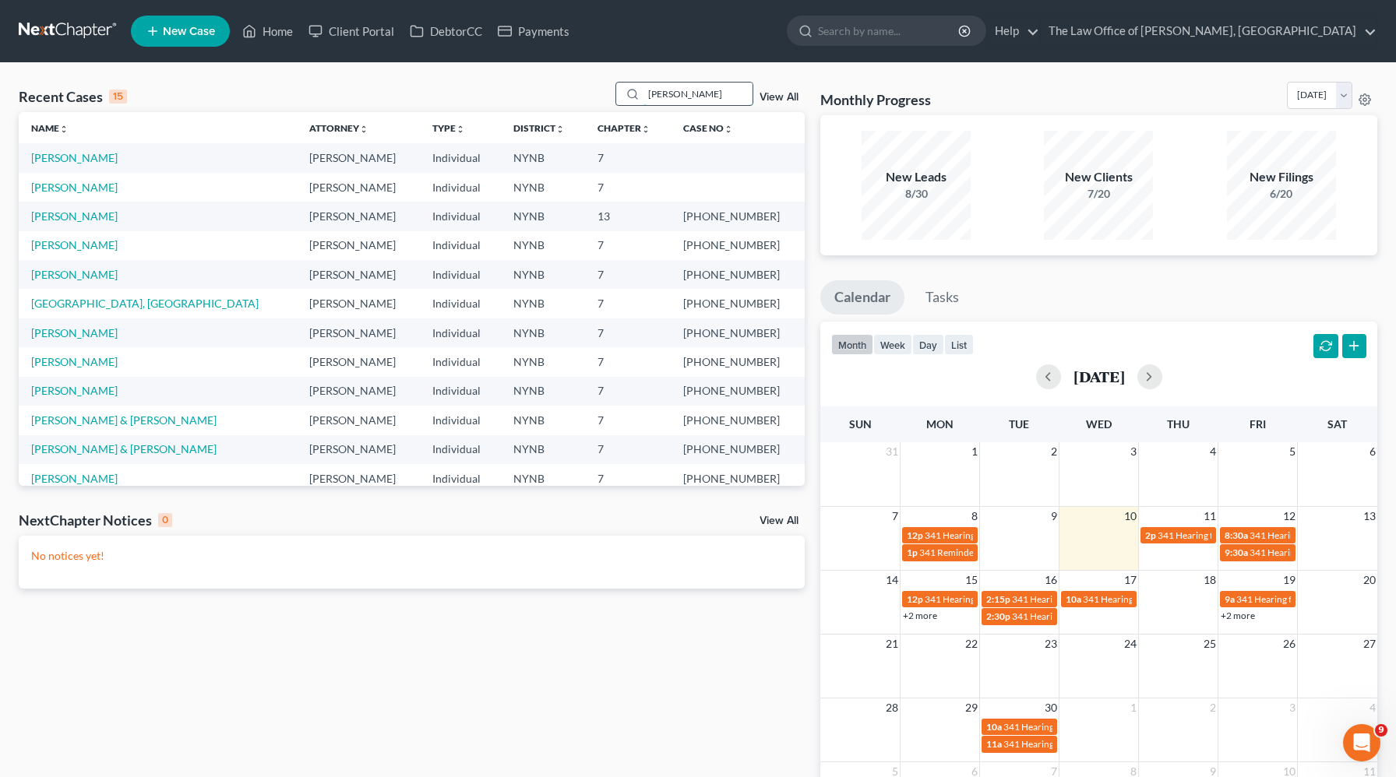
type input "sherman"
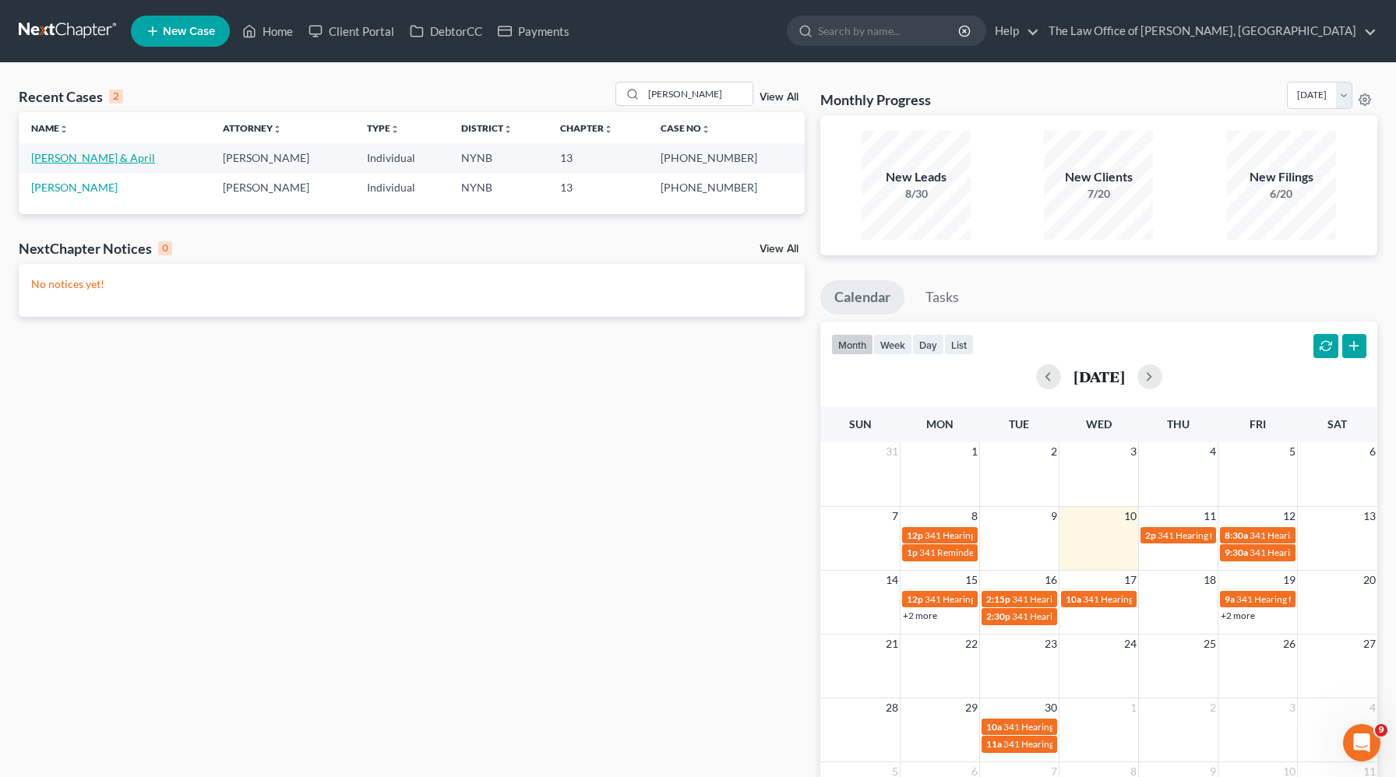
click at [108, 157] on link "Sherman, Jeremy & April" at bounding box center [93, 157] width 124 height 13
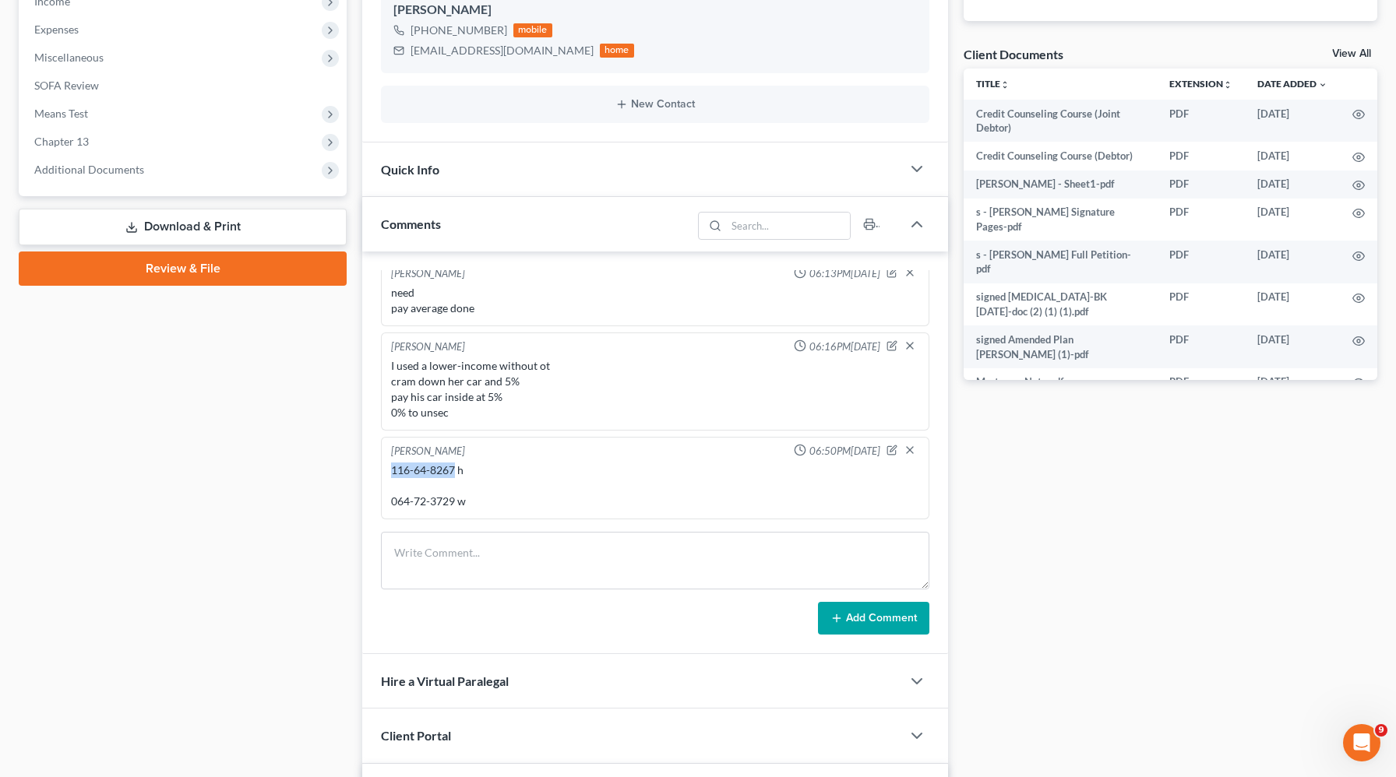
drag, startPoint x: 456, startPoint y: 470, endPoint x: 390, endPoint y: 470, distance: 66.2
click at [390, 470] on div "116-64-8267 h 064-72-3729 w" at bounding box center [655, 486] width 534 height 53
copy div "116-64-8267"
drag, startPoint x: 456, startPoint y: 498, endPoint x: 385, endPoint y: 502, distance: 71.0
click at [385, 502] on div "Christiaan VanNiekerk 06:50PM, 09/07/2020 116-64-8267 h 064-72-3729 w" at bounding box center [655, 478] width 548 height 83
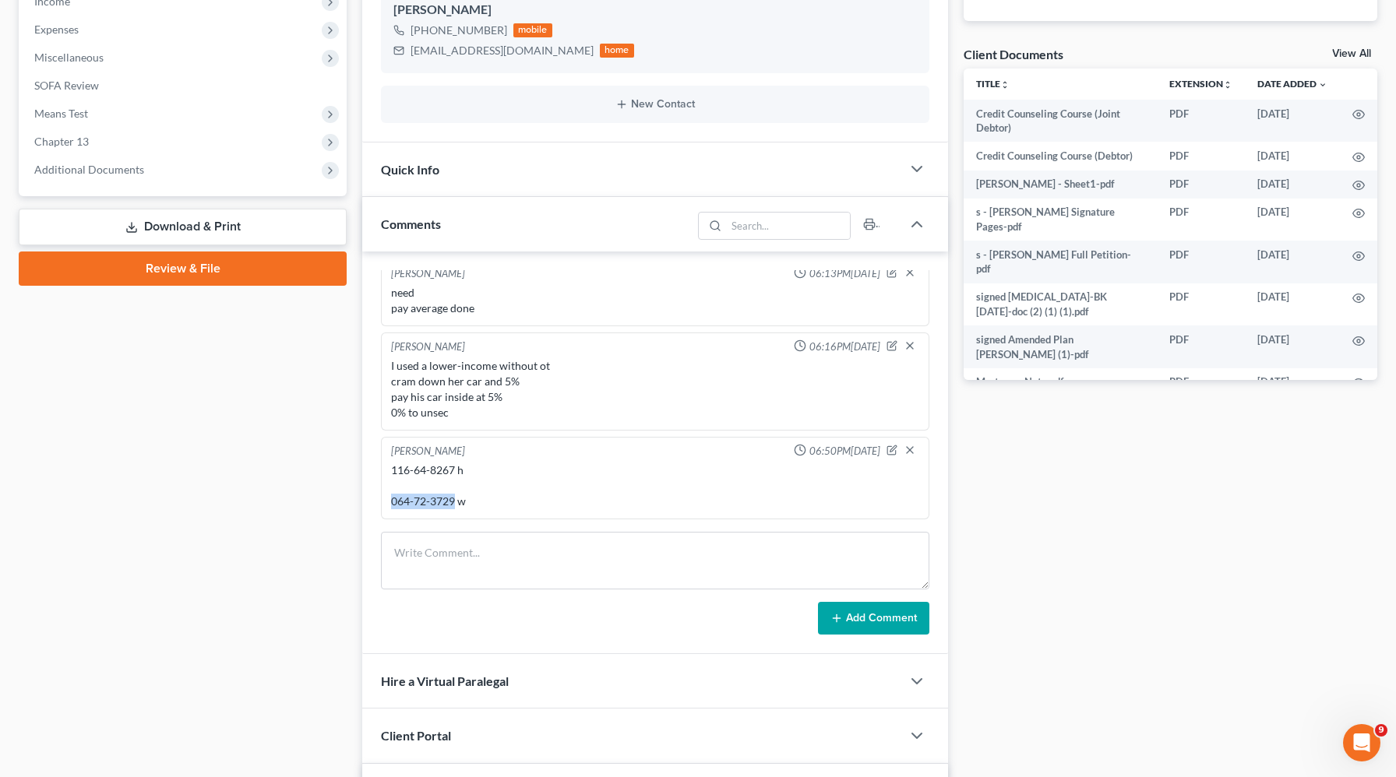
copy div "064-72-3729"
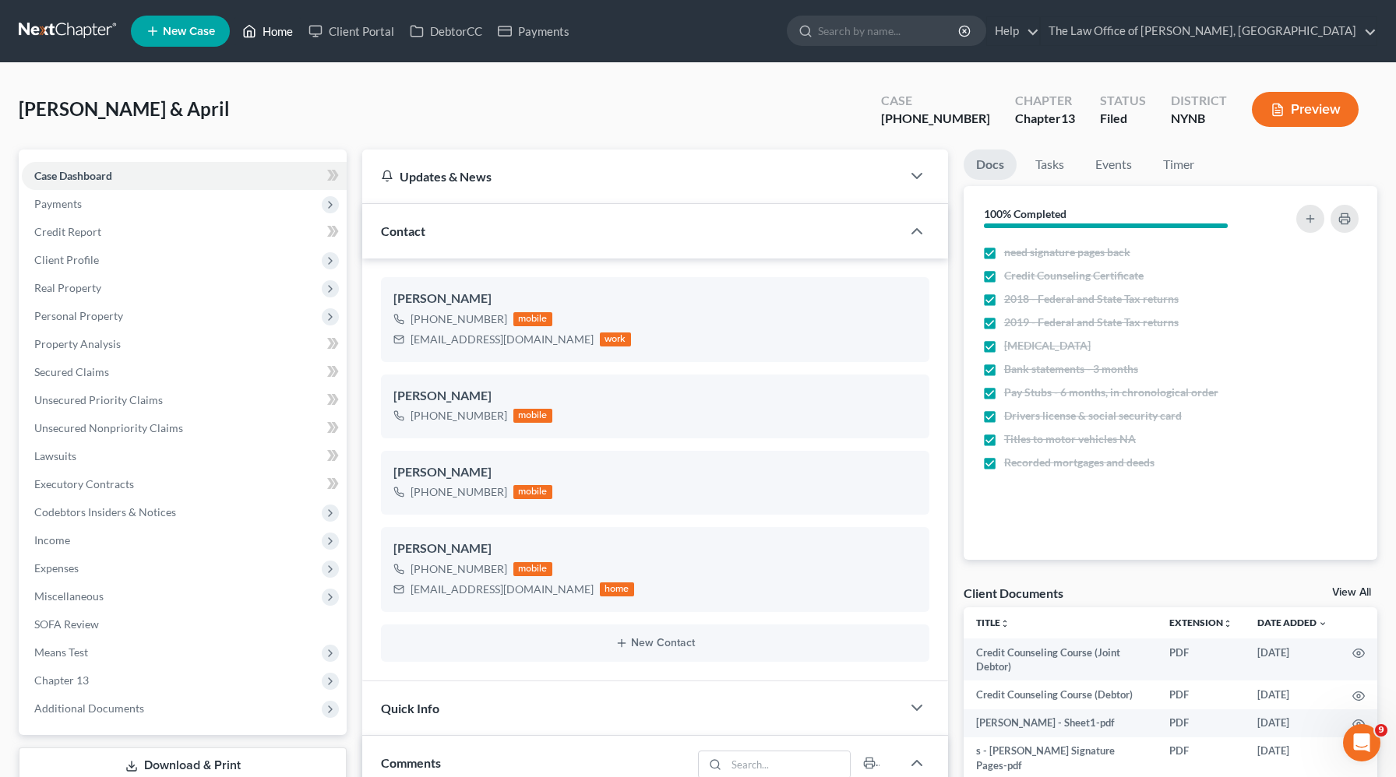
click at [273, 30] on link "Home" at bounding box center [267, 31] width 66 height 28
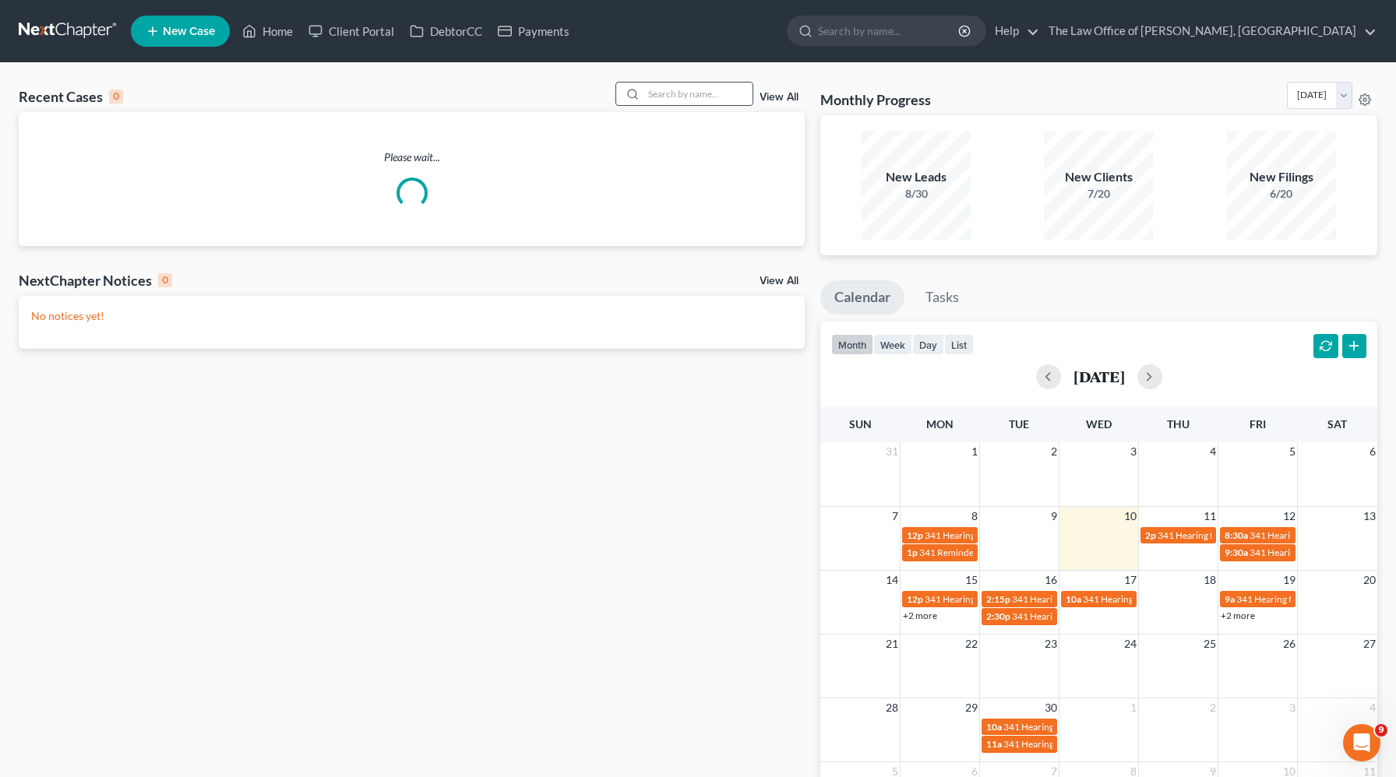
click at [717, 105] on div at bounding box center [684, 94] width 139 height 24
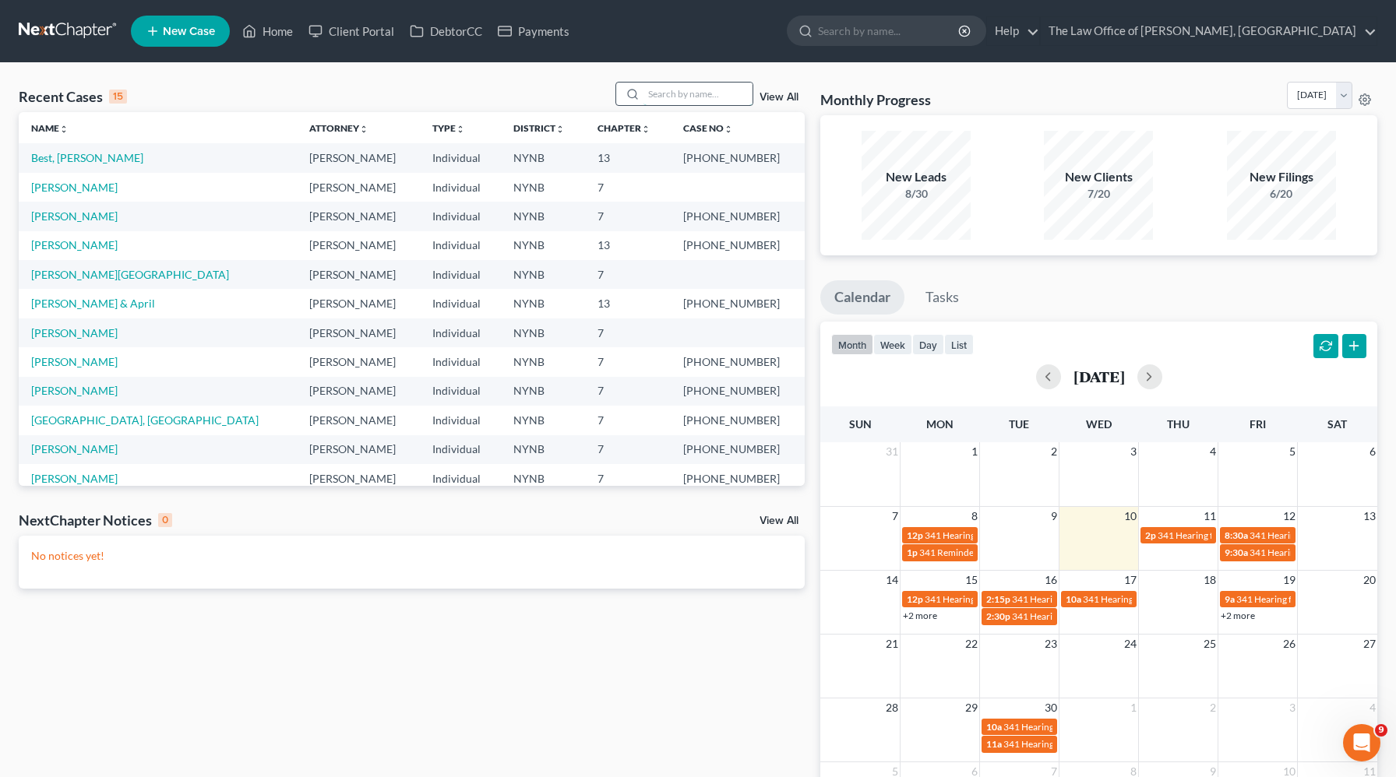
click at [714, 96] on input "search" at bounding box center [697, 94] width 109 height 23
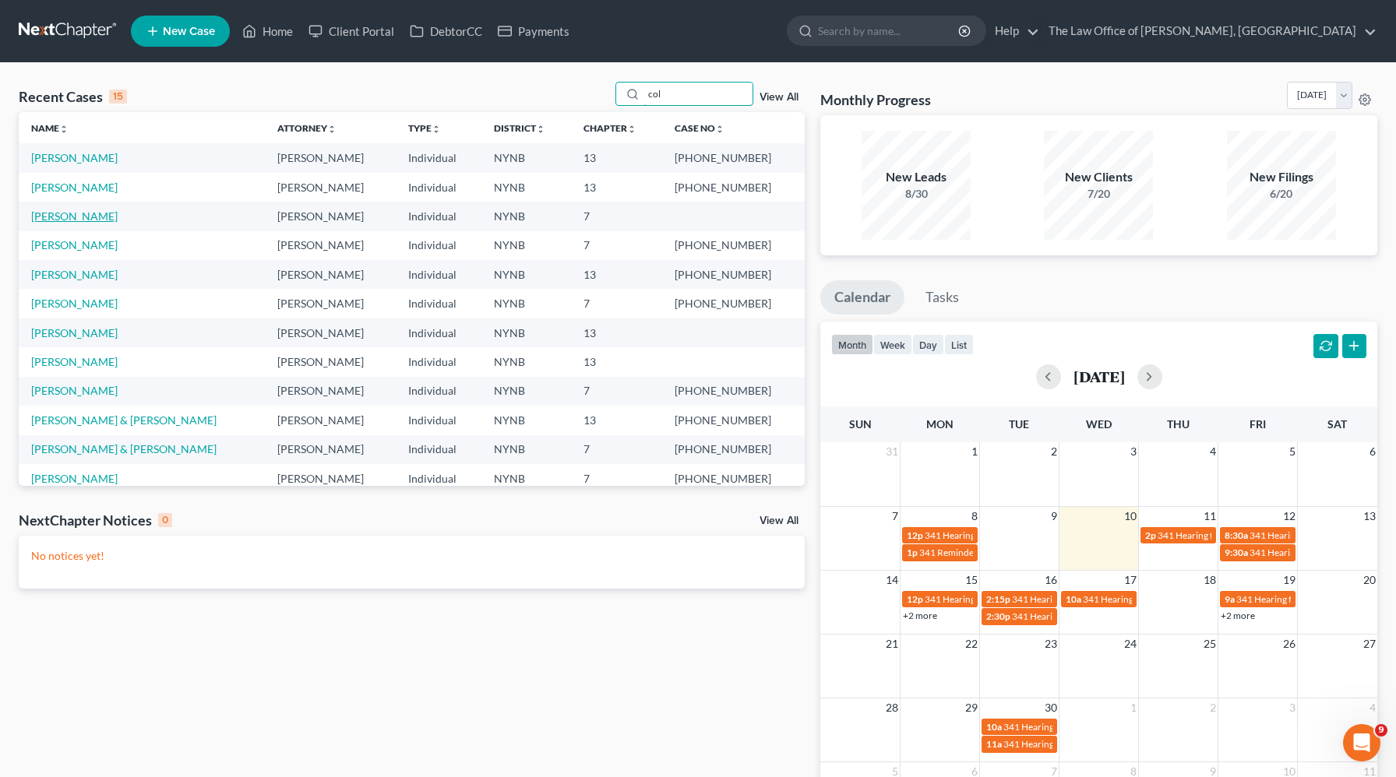
type input "col"
click at [91, 220] on link "[PERSON_NAME]" at bounding box center [74, 216] width 86 height 13
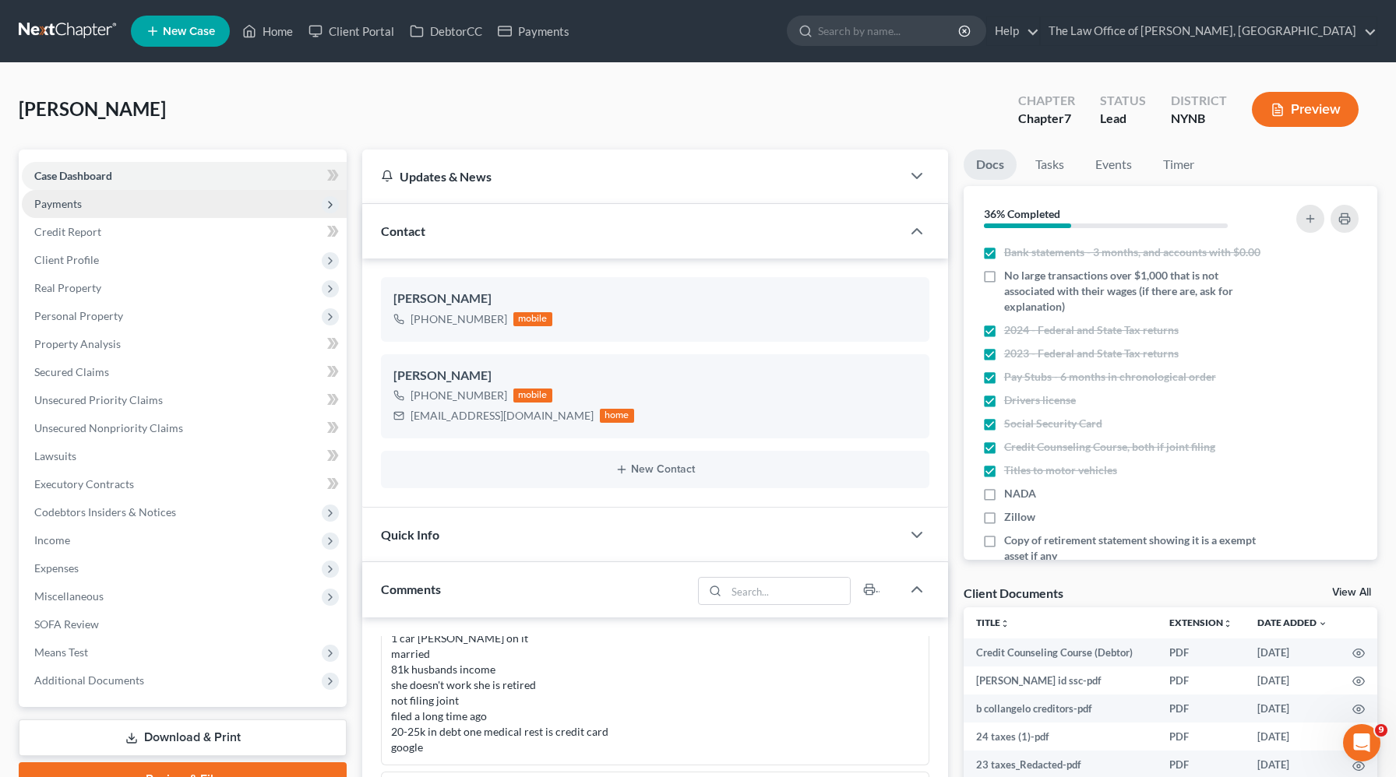
click at [106, 207] on span "Payments" at bounding box center [184, 204] width 325 height 28
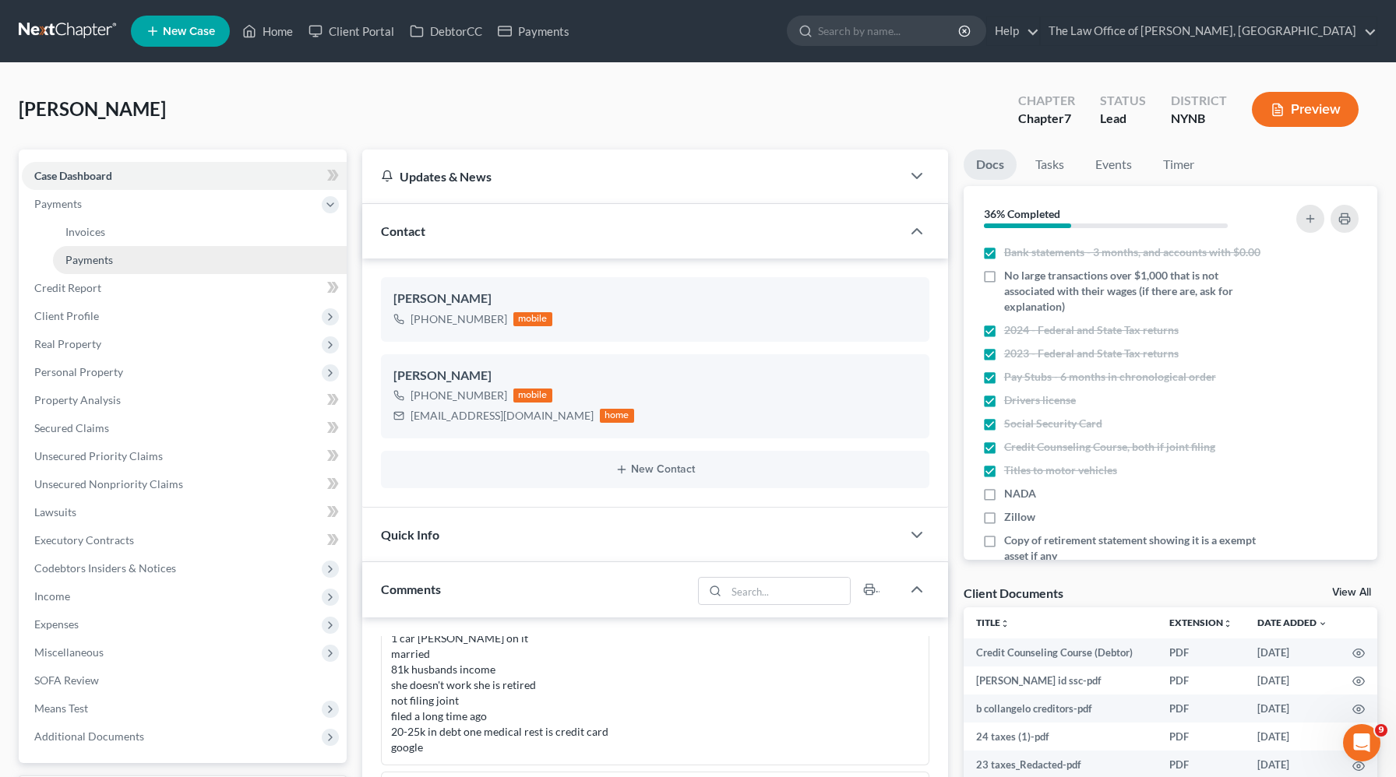
click at [90, 253] on span "Payments" at bounding box center [89, 259] width 48 height 13
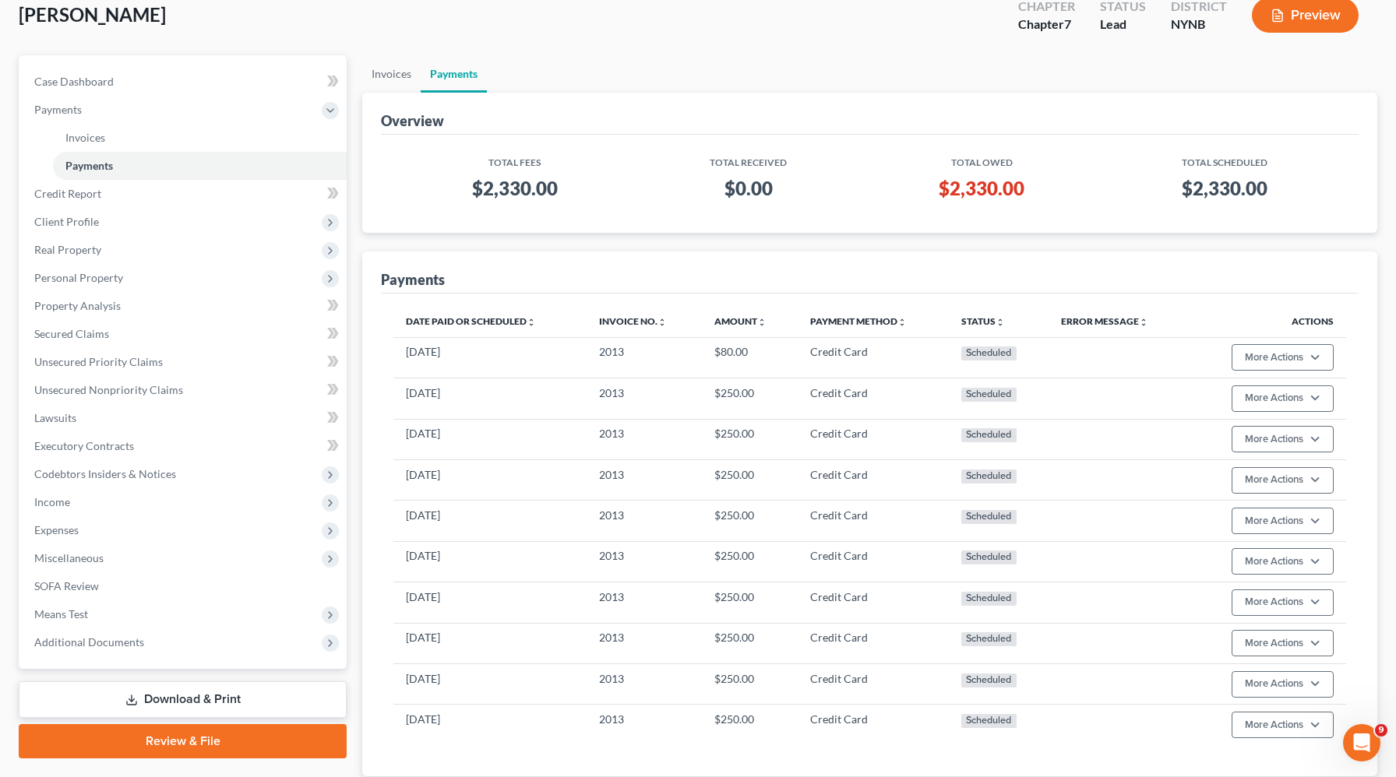
scroll to position [55, 0]
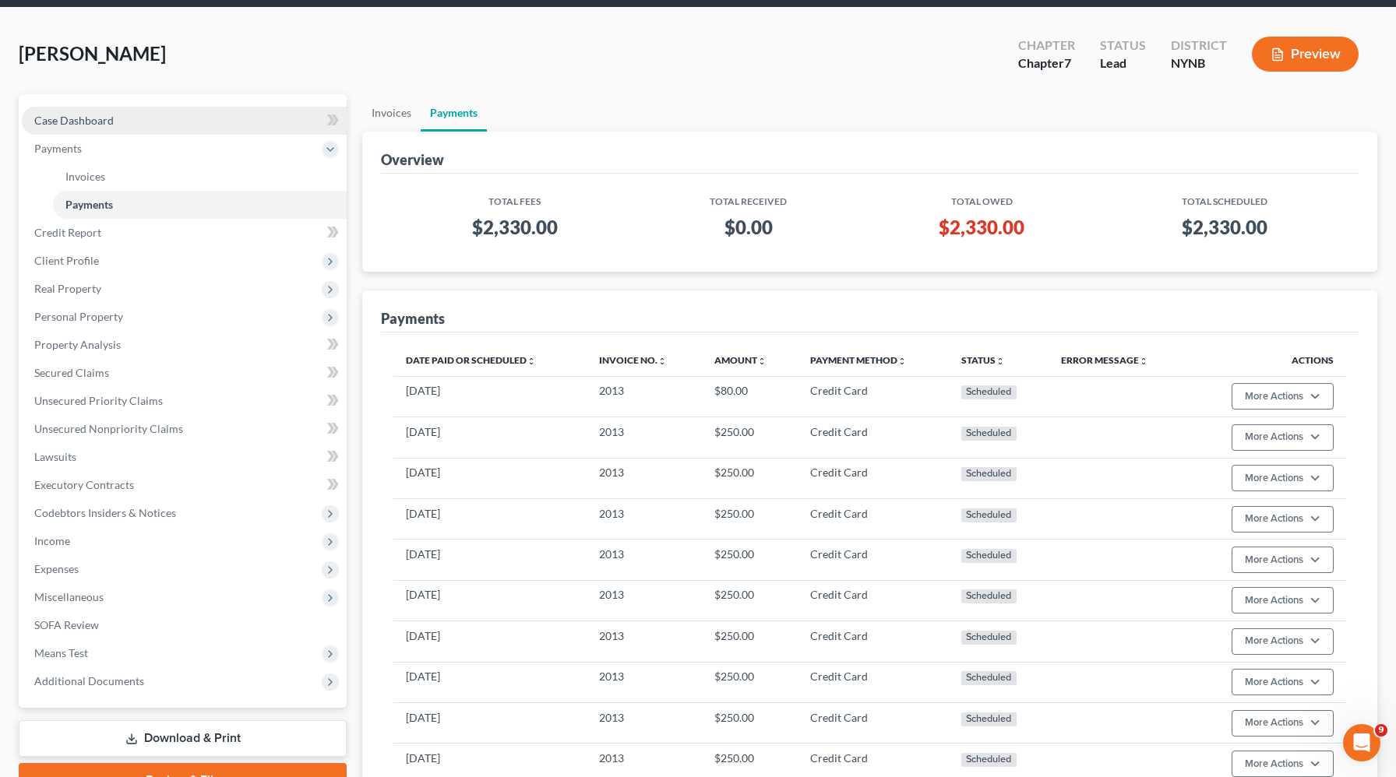
click at [132, 124] on link "Case Dashboard" at bounding box center [184, 121] width 325 height 28
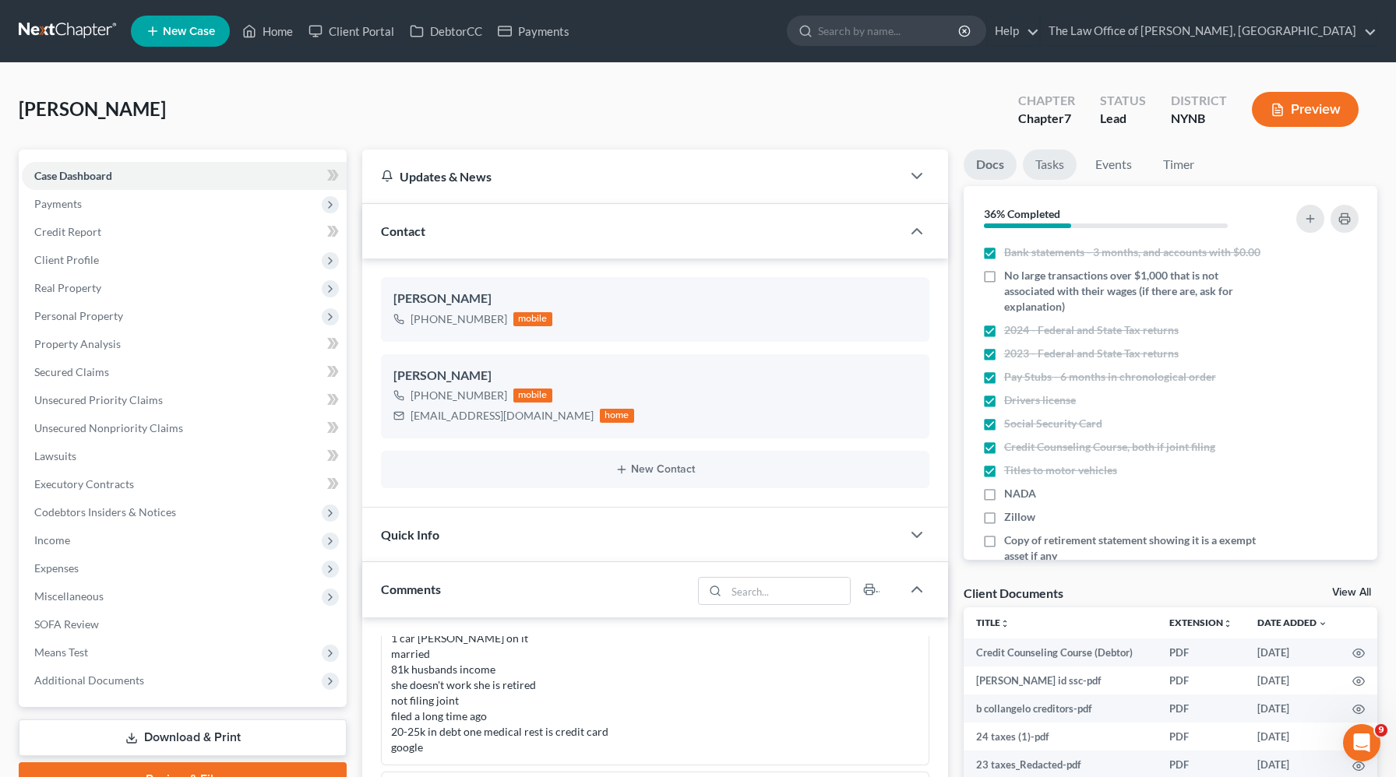
click at [1055, 171] on link "Tasks" at bounding box center [1050, 165] width 54 height 30
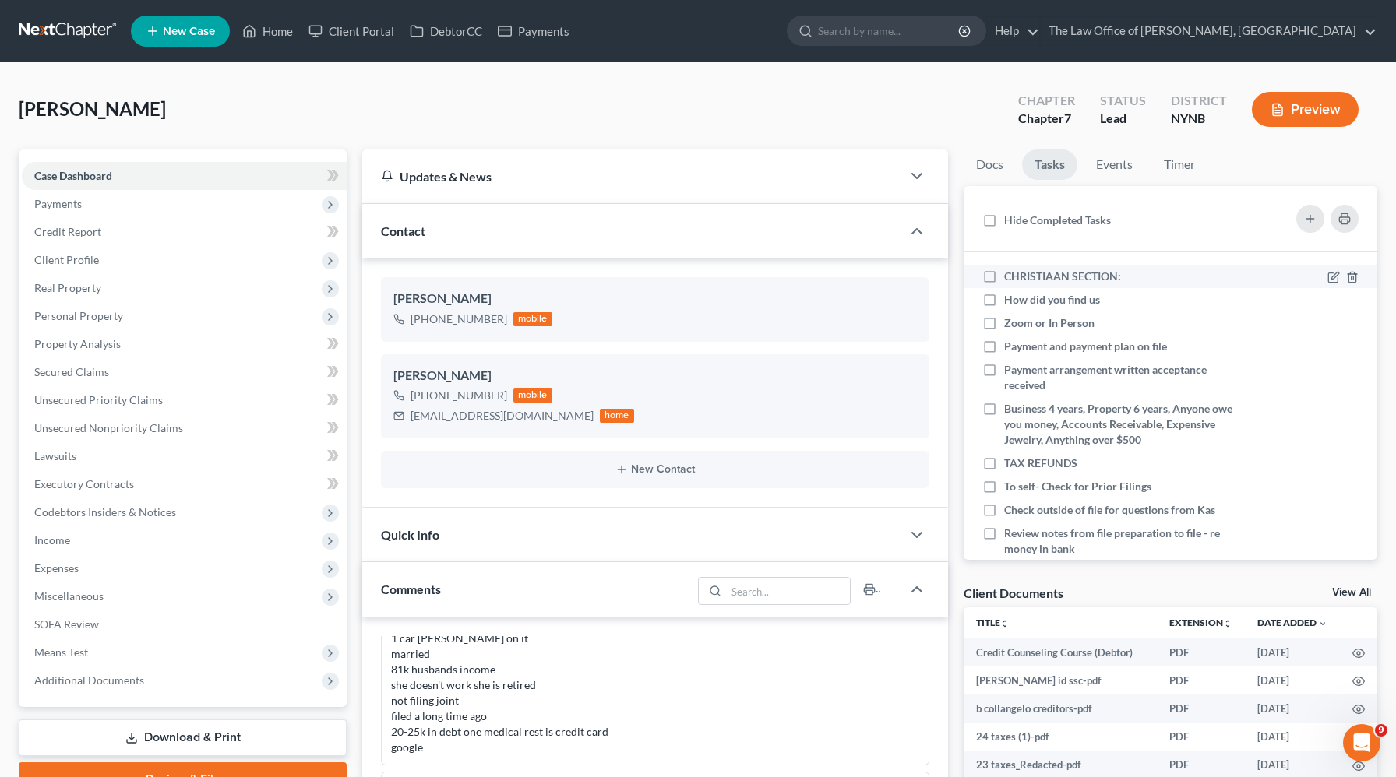
click at [1004, 276] on label "CHRISTIAAN SECTION:" at bounding box center [1068, 277] width 129 height 16
click at [1010, 276] on input "CHRISTIAAN SECTION:" at bounding box center [1015, 274] width 10 height 10
checkbox input "true"
click at [1004, 299] on label "How did you find us" at bounding box center [1058, 300] width 108 height 16
click at [1010, 299] on input "How did you find us" at bounding box center [1015, 297] width 10 height 10
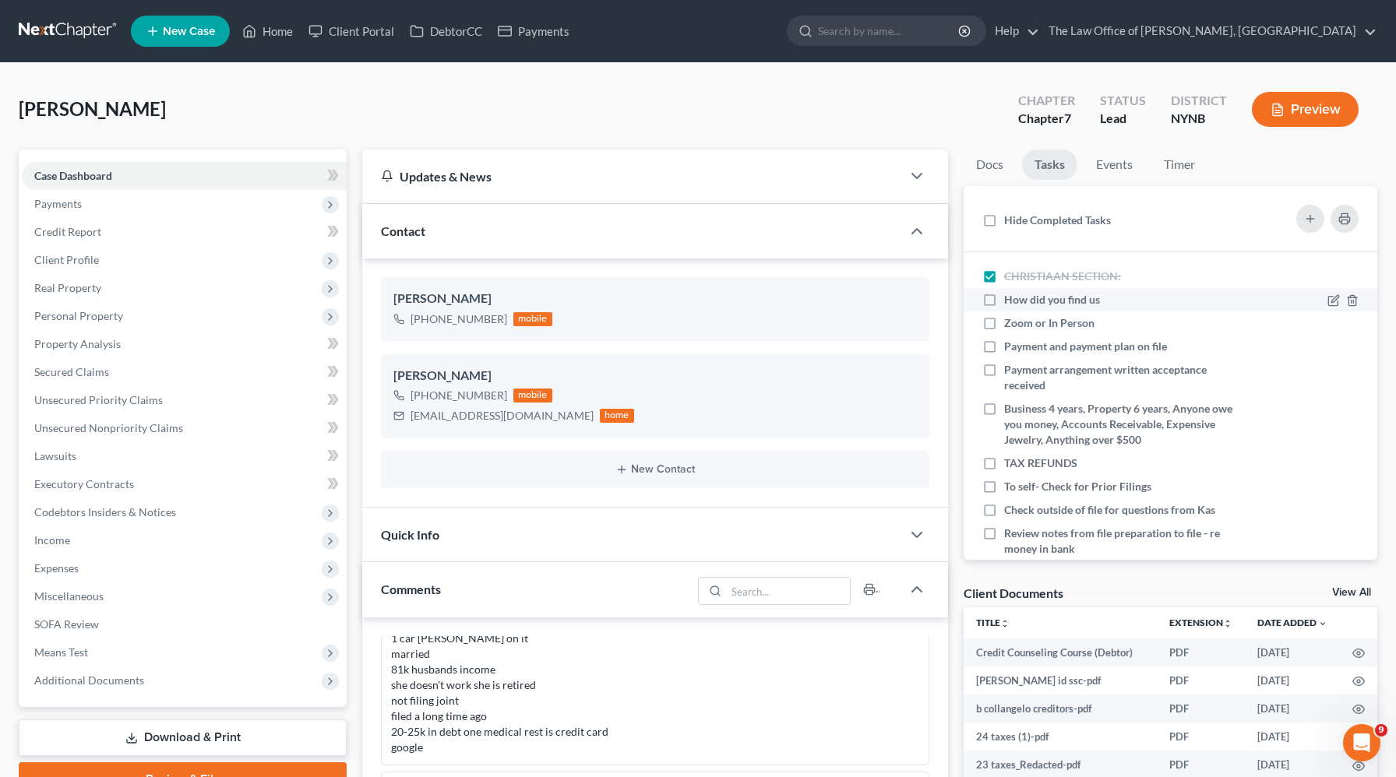
checkbox input "true"
click at [1338, 324] on icon at bounding box center [1333, 324] width 12 height 12
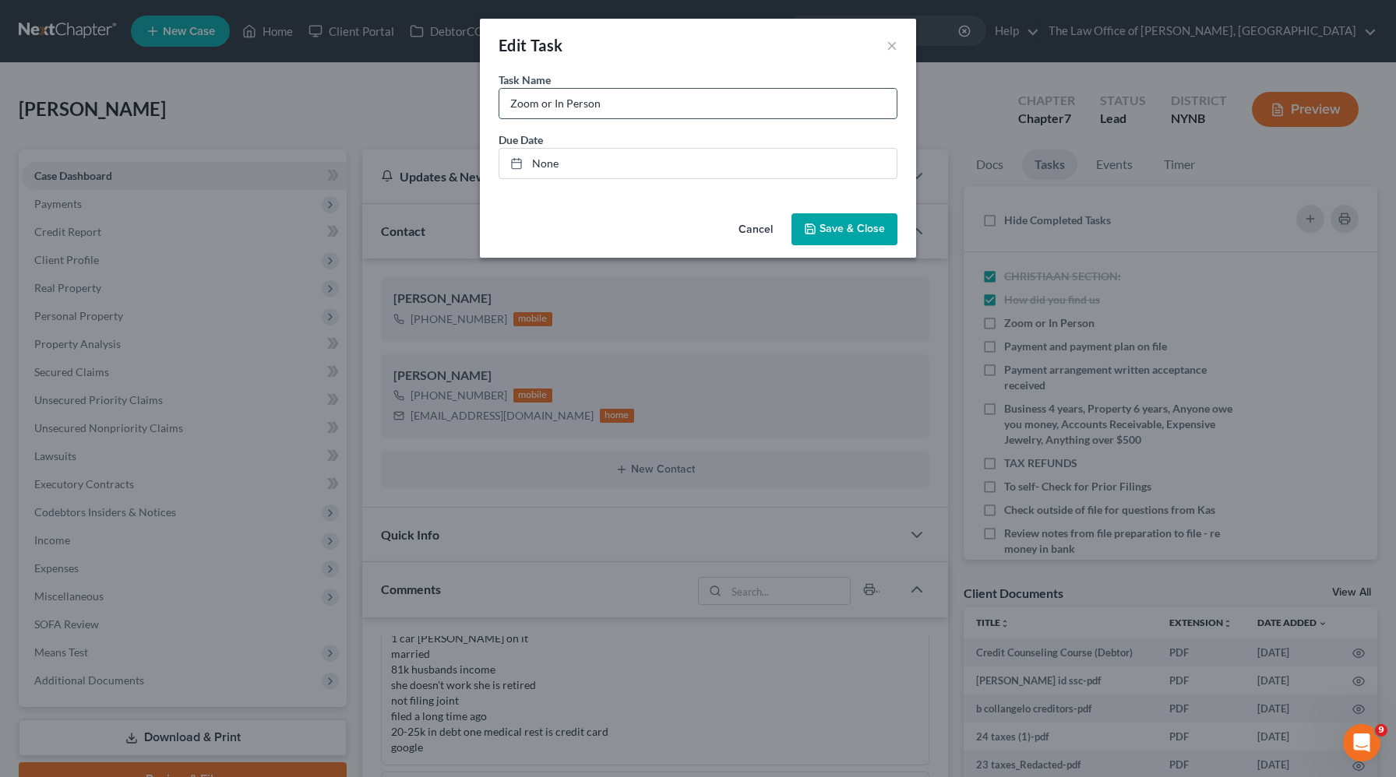
click at [718, 113] on input "Zoom or In Person" at bounding box center [697, 104] width 397 height 30
type input "Zoom or In Person so"
click at [848, 225] on span "Save & Close" at bounding box center [851, 229] width 65 height 13
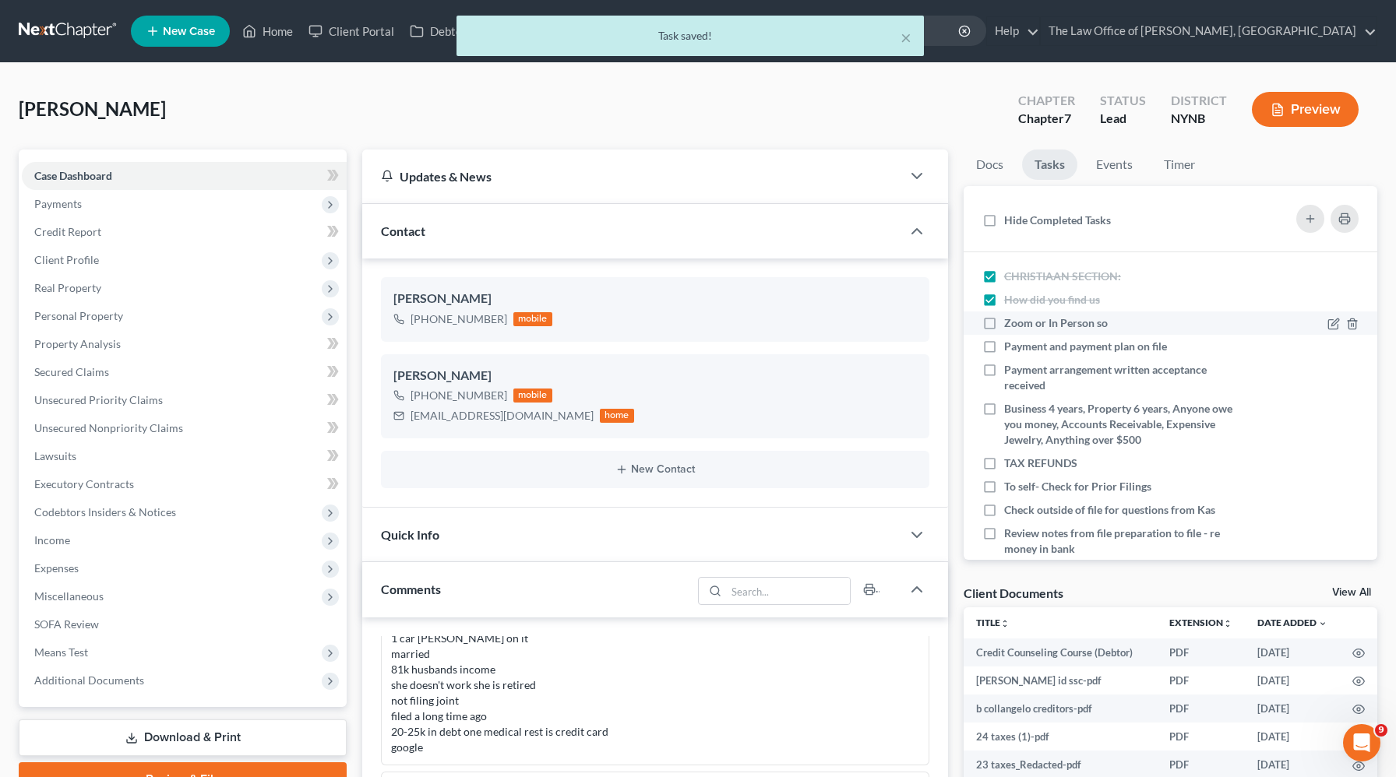
click at [1004, 329] on label "Zoom or In Person so" at bounding box center [1062, 323] width 116 height 16
click at [1010, 326] on input "Zoom or In Person so" at bounding box center [1015, 320] width 10 height 10
checkbox input "true"
click at [1004, 347] on label "Payment and payment plan on file" at bounding box center [1091, 347] width 175 height 16
click at [1010, 347] on input "Payment and payment plan on file" at bounding box center [1015, 344] width 10 height 10
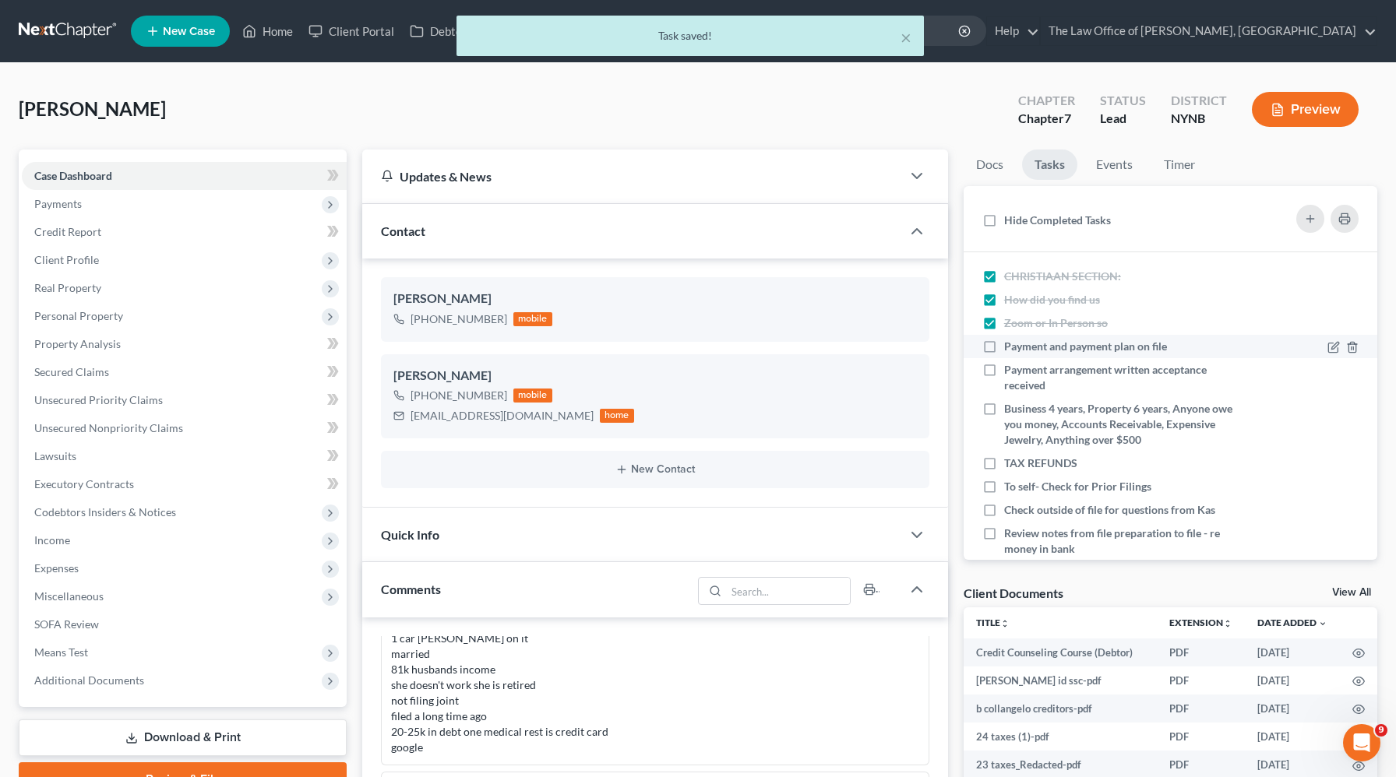
checkbox input "true"
click at [1004, 367] on label "Payment arrangement written acceptance received" at bounding box center [1123, 377] width 238 height 31
click at [1010, 367] on input "Payment arrangement written acceptance received" at bounding box center [1015, 367] width 10 height 10
checkbox input "true"
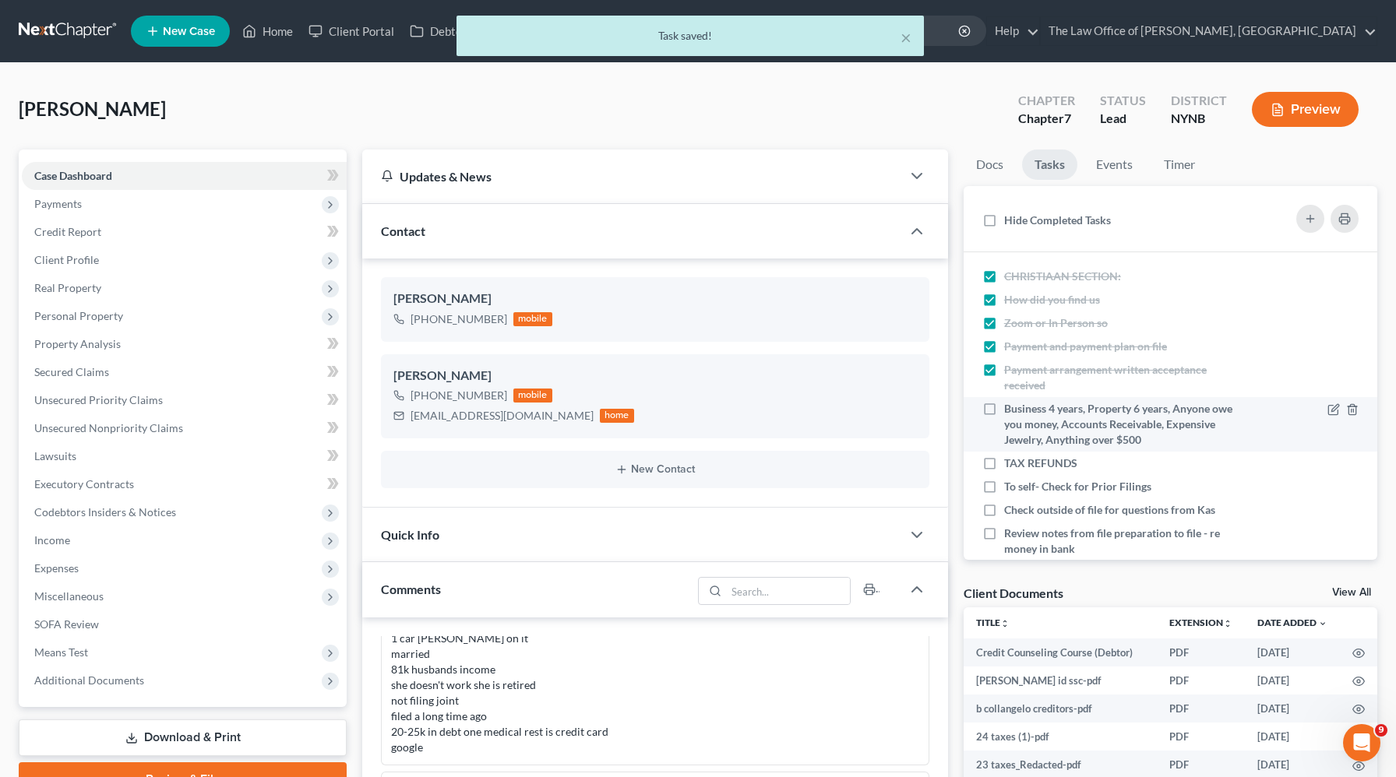
click at [1004, 413] on label "Business 4 years, Property 6 years, Anyone owe you money, Accounts Receivable, …" at bounding box center [1123, 424] width 238 height 47
click at [1010, 411] on input "Business 4 years, Property 6 years, Anyone owe you money, Accounts Receivable, …" at bounding box center [1015, 406] width 10 height 10
checkbox input "true"
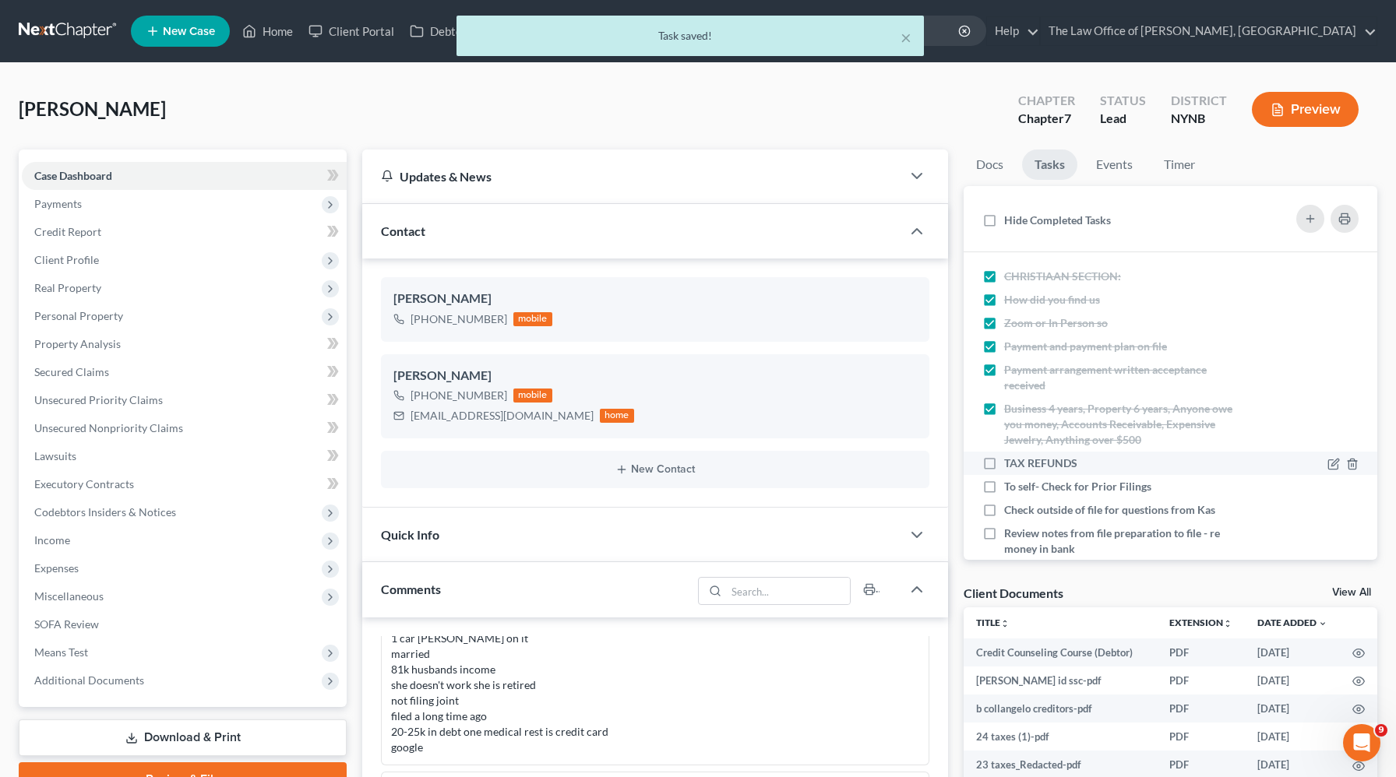
click at [1004, 460] on label "TAX REFUNDS" at bounding box center [1047, 464] width 86 height 16
click at [1010, 460] on input "TAX REFUNDS" at bounding box center [1015, 461] width 10 height 10
checkbox input "true"
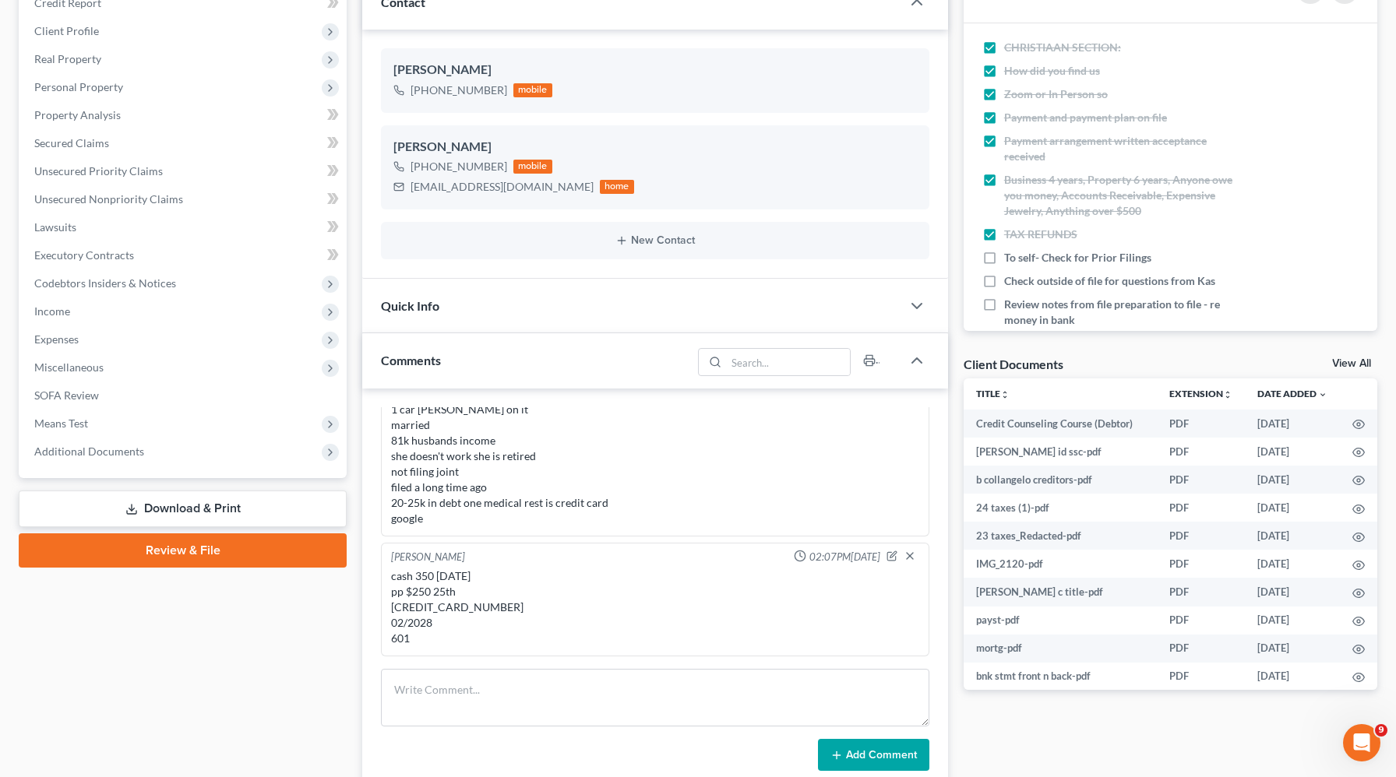
scroll to position [231, 0]
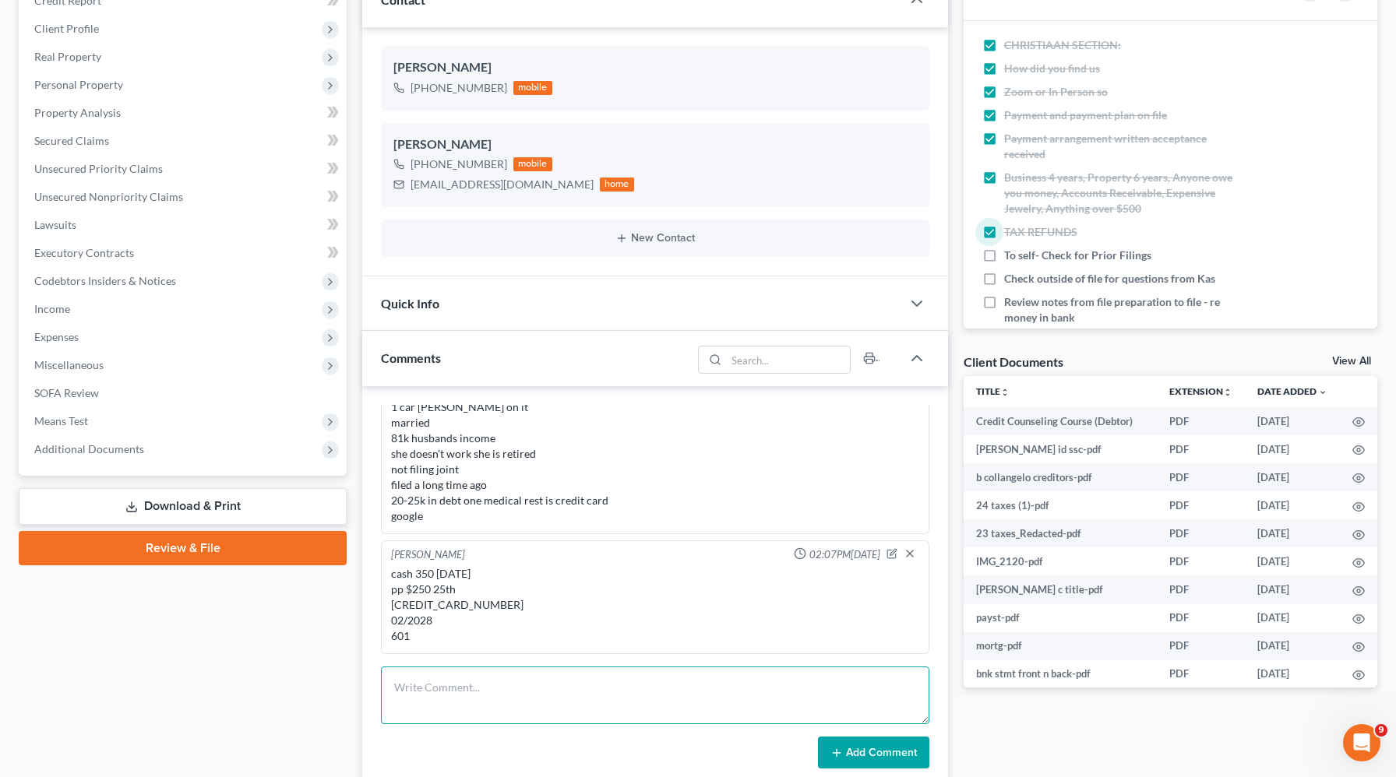
click at [446, 715] on textarea at bounding box center [655, 696] width 548 height 58
type textarea "007-62-2461"
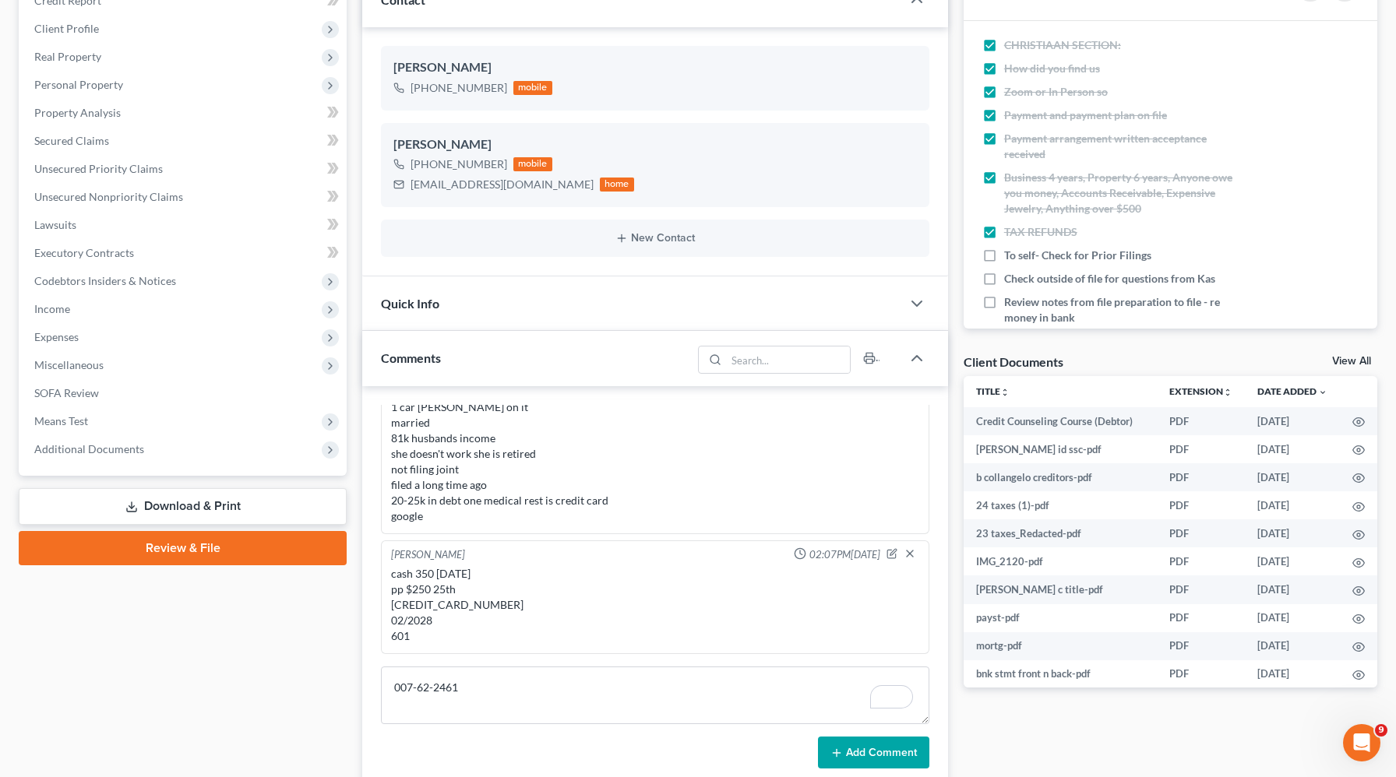
click at [910, 750] on button "Add Comment" at bounding box center [873, 753] width 111 height 33
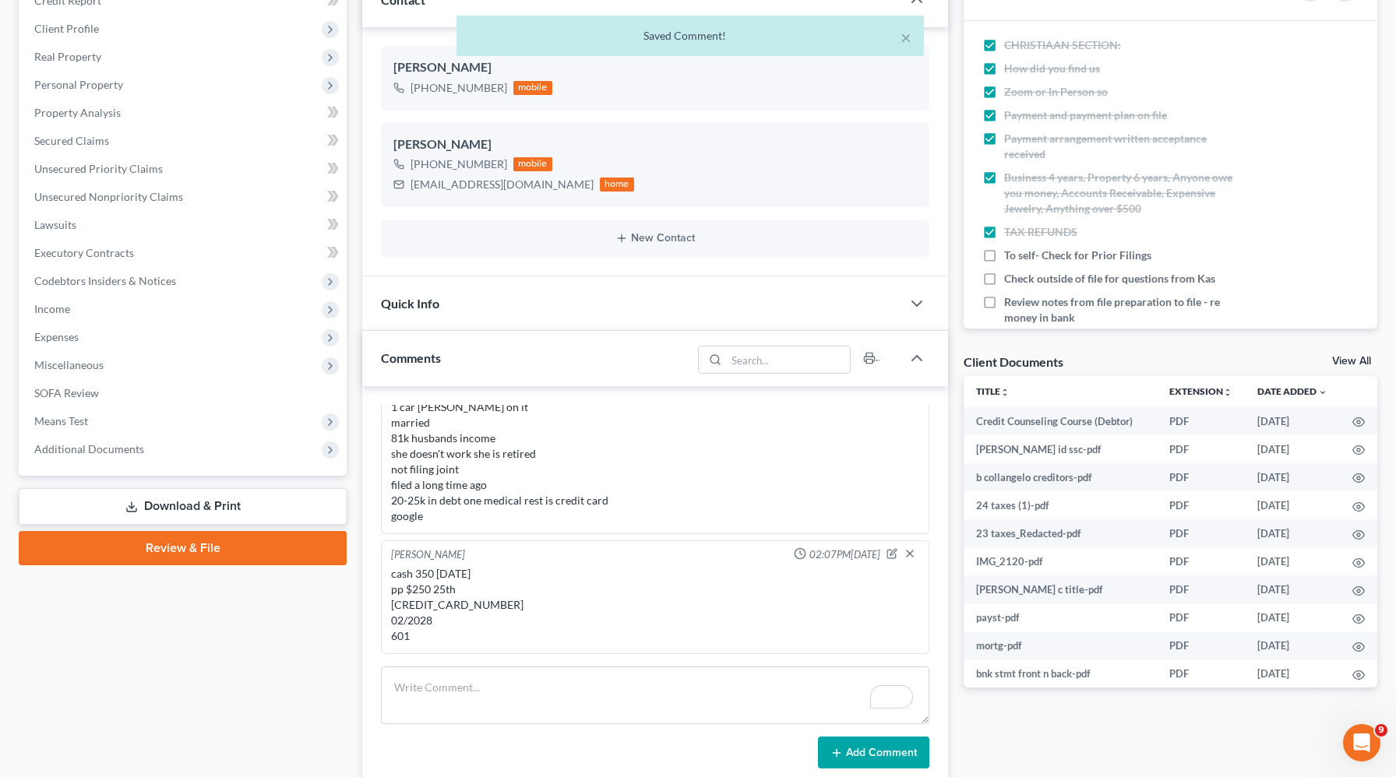
scroll to position [104, 0]
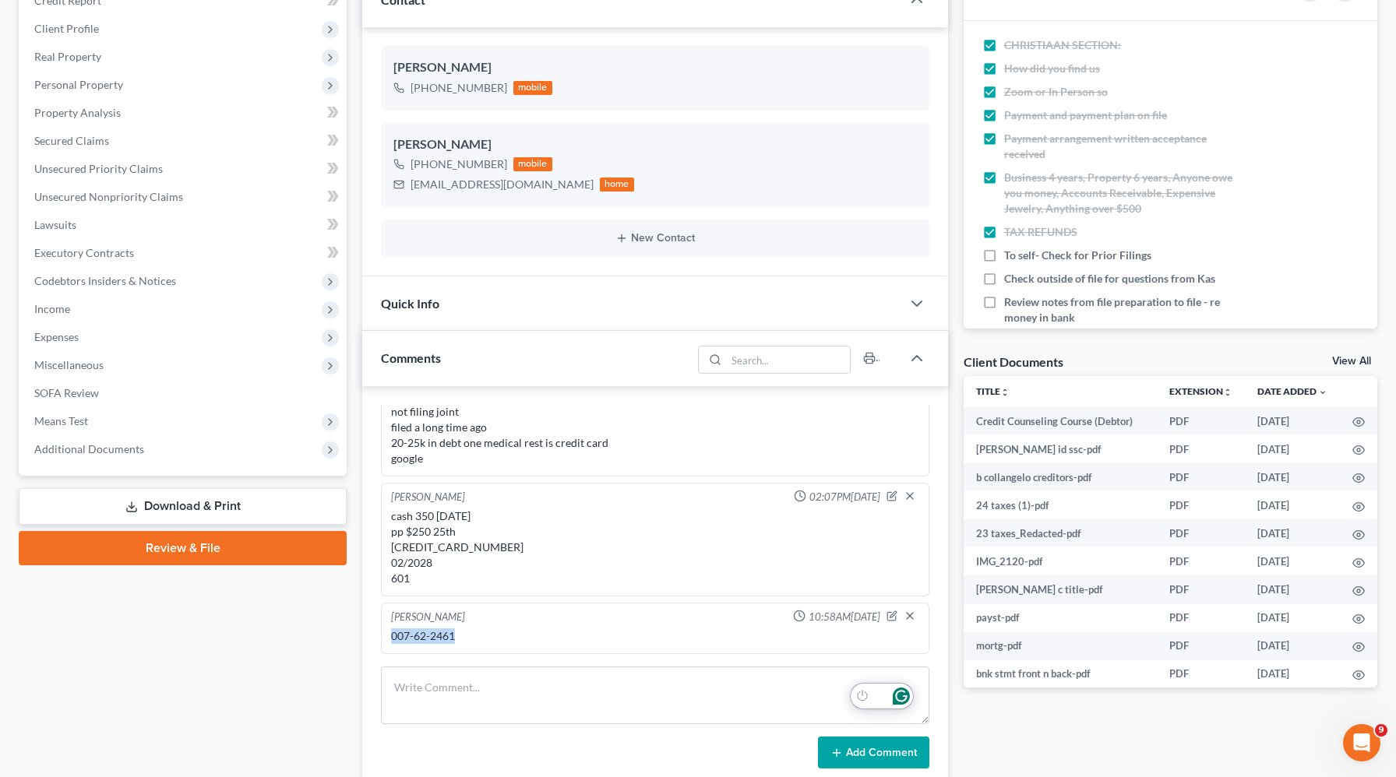
drag, startPoint x: 459, startPoint y: 640, endPoint x: 388, endPoint y: 640, distance: 70.9
click at [388, 640] on div "007-62-2461" at bounding box center [655, 636] width 534 height 22
copy div "007-62-2461"
click at [945, 34] on div "Bonnie Colangelo +1 (518) 410-6078 mobile Bonnie Colangelo +1 (518) 410-6078 mo…" at bounding box center [655, 151] width 586 height 249
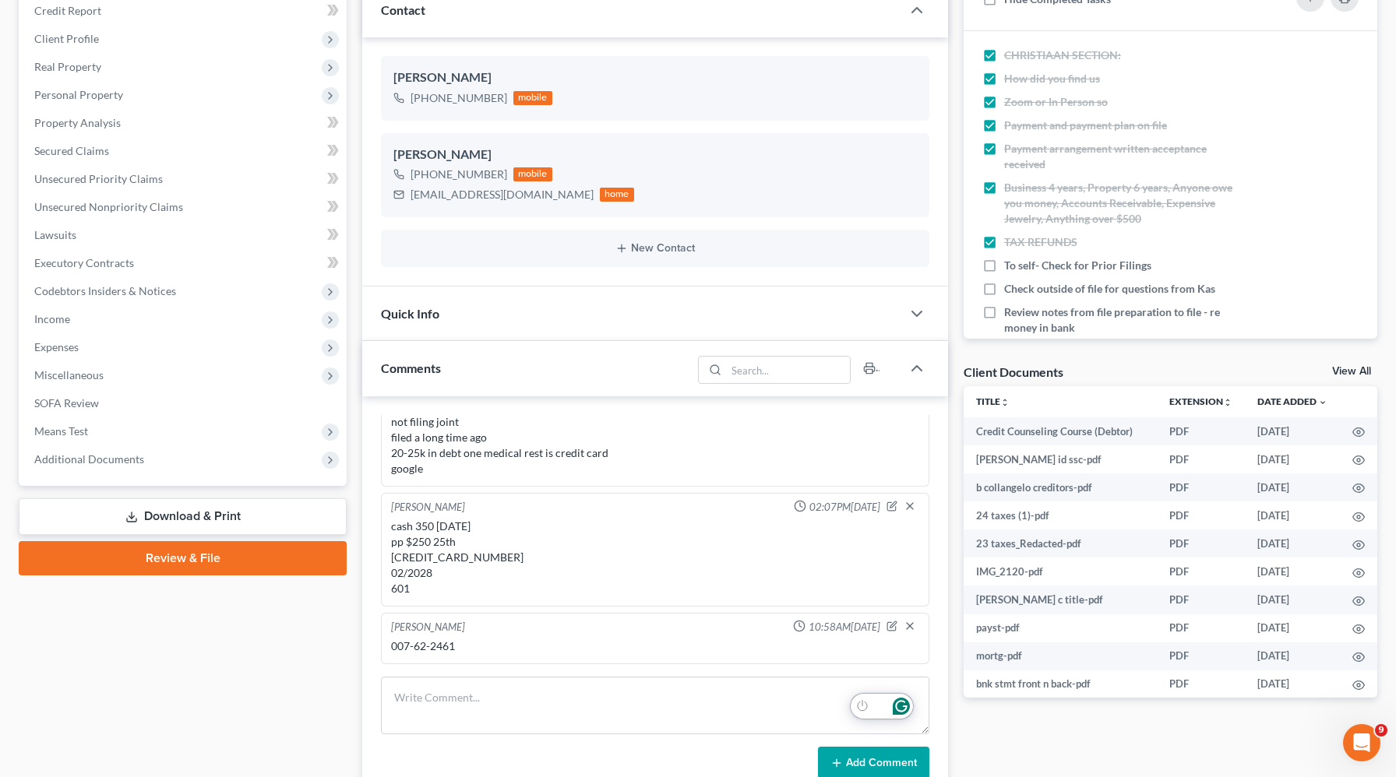
drag, startPoint x: 502, startPoint y: 73, endPoint x: 357, endPoint y: 78, distance: 144.9
click at [357, 78] on div "Updates & News × New York Northern District Notes Take a look at NextChapter's …" at bounding box center [654, 736] width 601 height 1617
copy div "[PERSON_NAME]"
click at [1359, 544] on circle "button" at bounding box center [1358, 545] width 3 height 3
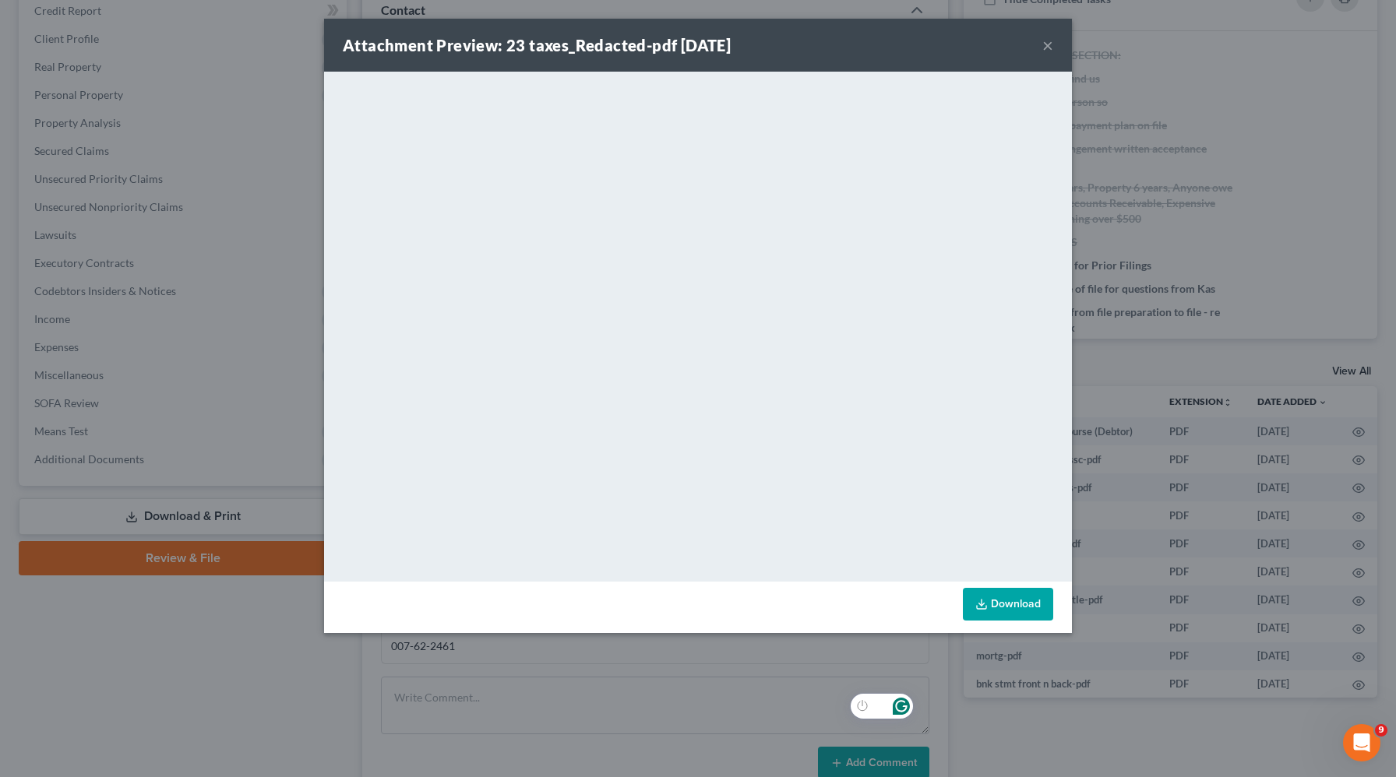
click at [1181, 196] on div "Attachment Preview: 23 taxes_Redacted-pdf 09/02/2025 × <object ng-attr-data='ht…" at bounding box center [698, 388] width 1396 height 777
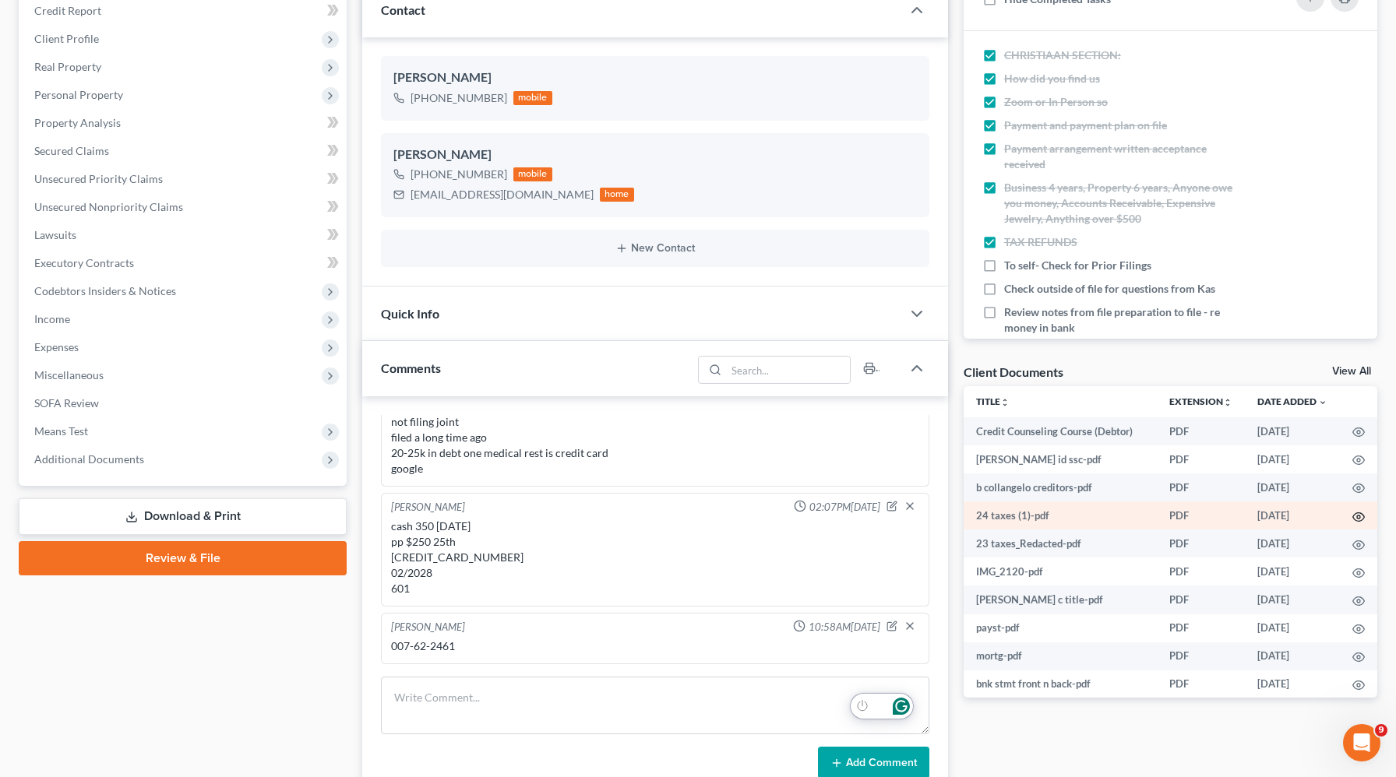
click at [1361, 514] on icon "button" at bounding box center [1358, 517] width 12 height 12
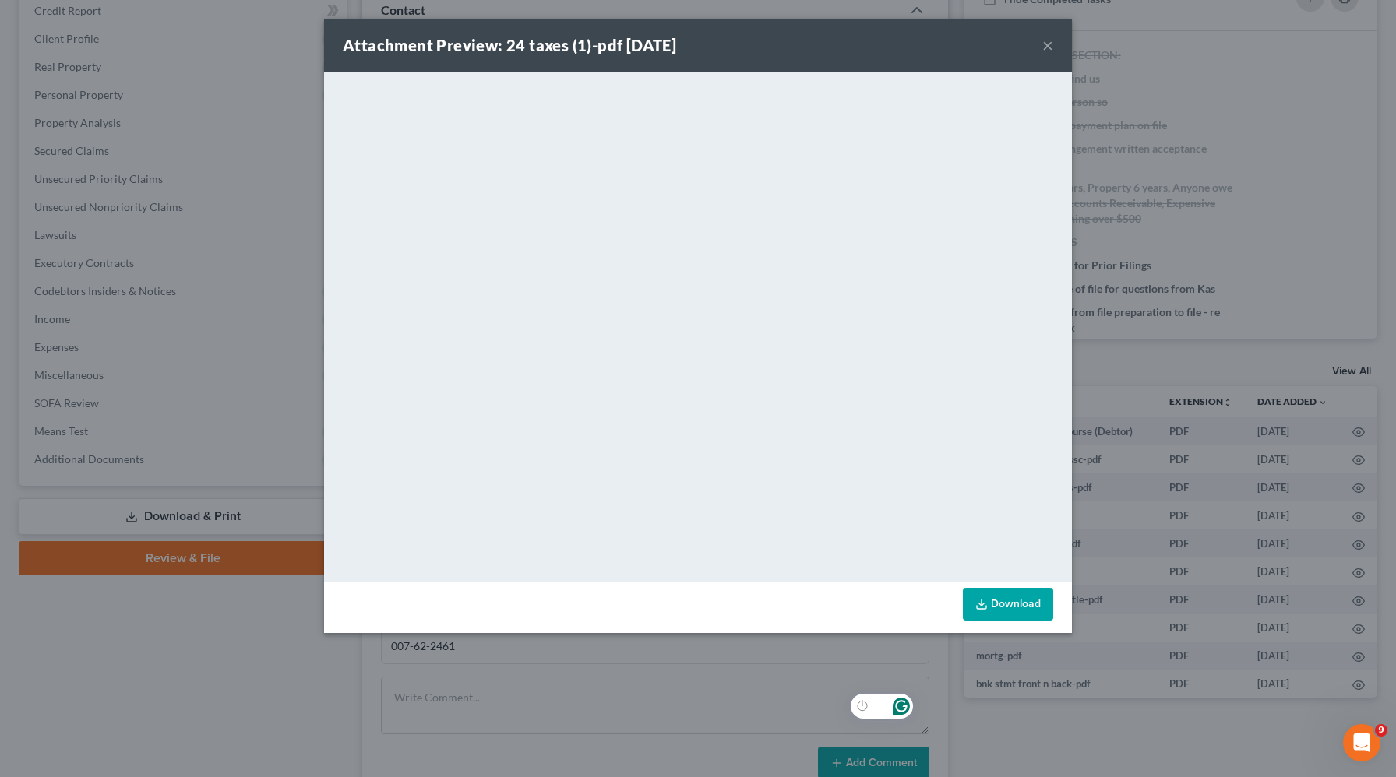
click at [1047, 47] on button "×" at bounding box center [1047, 45] width 11 height 19
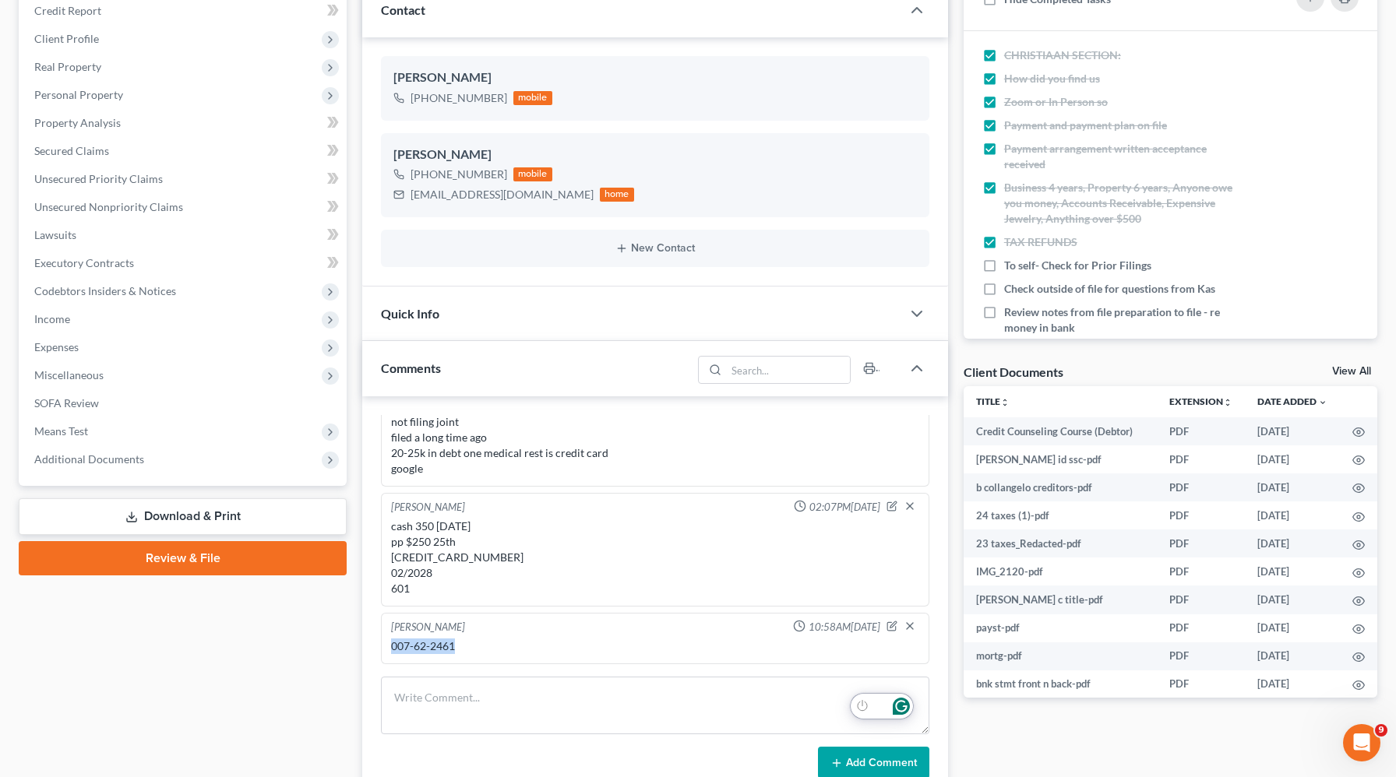
drag, startPoint x: 461, startPoint y: 646, endPoint x: 387, endPoint y: 646, distance: 74.0
click at [387, 646] on div "Christiaan VanNiekerk 10:58AM, 09/10/2025 007-62-2461" at bounding box center [655, 638] width 548 height 51
copy div "007-62-2461"
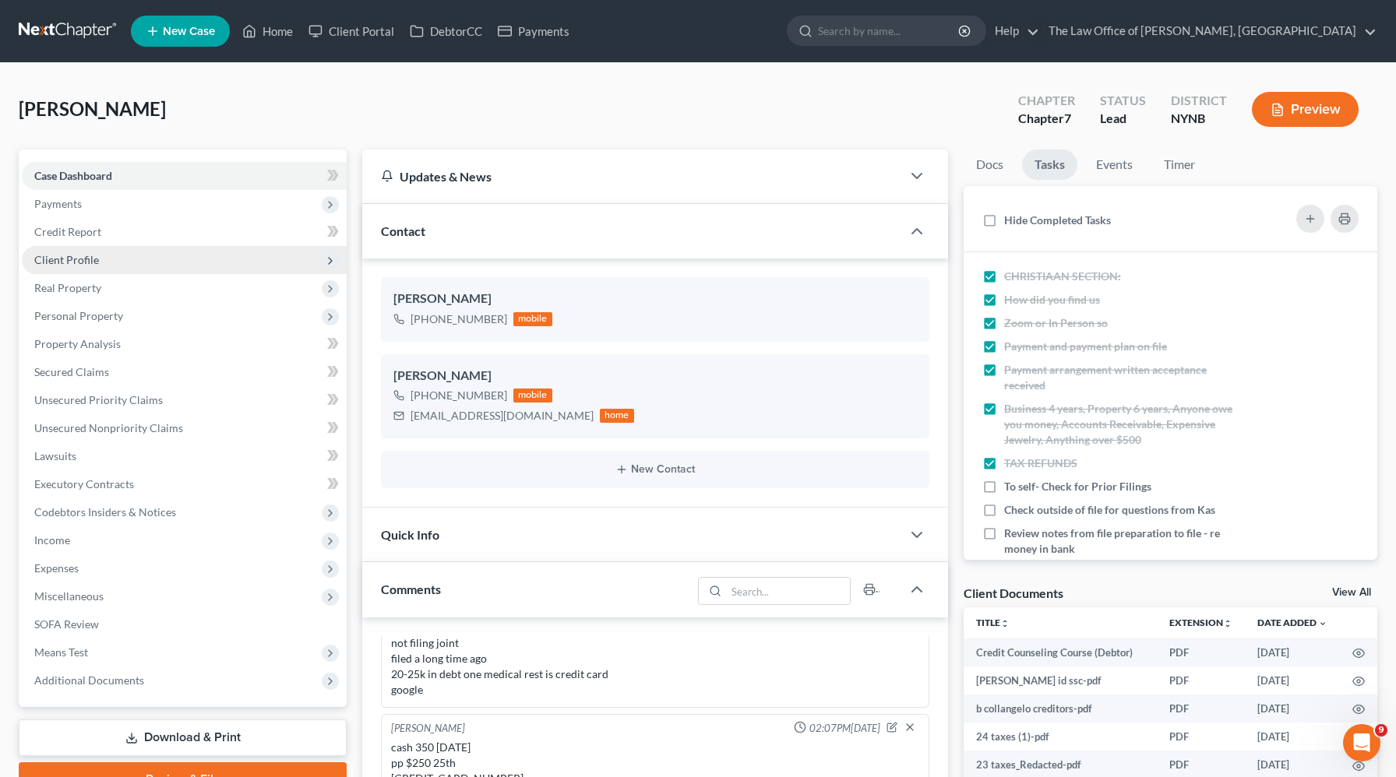
click at [131, 252] on span "Client Profile" at bounding box center [184, 260] width 325 height 28
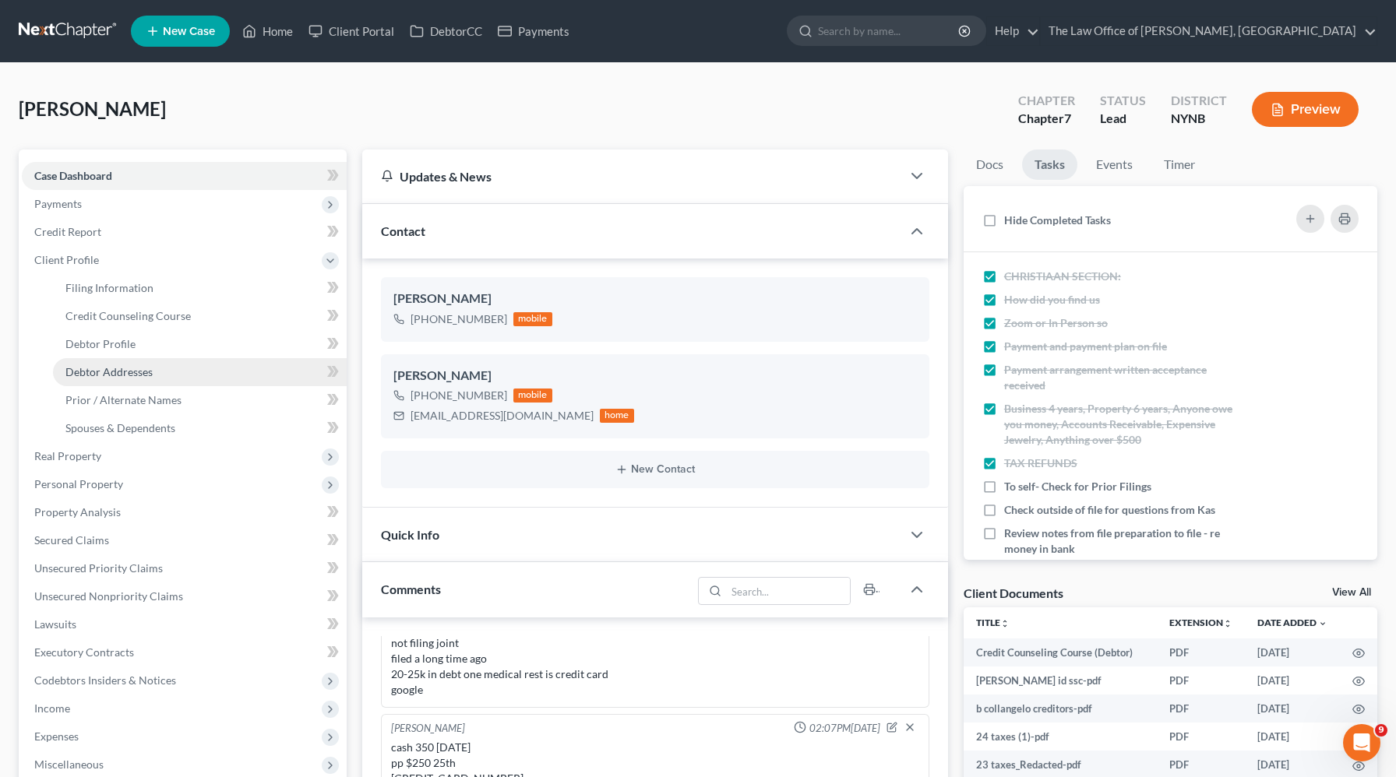
click at [103, 368] on span "Debtor Addresses" at bounding box center [108, 371] width 87 height 13
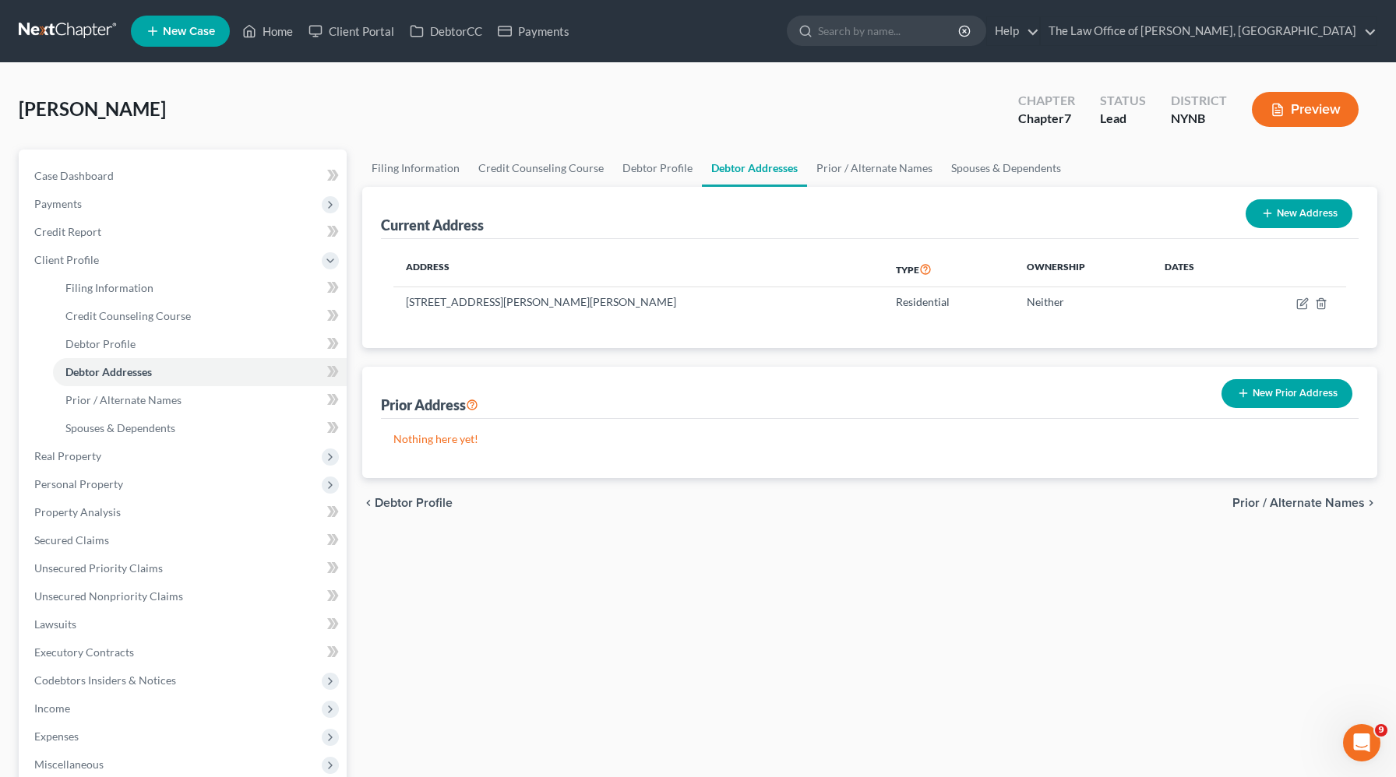
drag, startPoint x: 177, startPoint y: 114, endPoint x: 0, endPoint y: 114, distance: 176.8
click at [0, 114] on div "[PERSON_NAME] Upgraded Chapter Chapter 7 Status Lead District NYNB Preview Peti…" at bounding box center [698, 529] width 1396 height 933
copy span "[PERSON_NAME]"
click at [168, 199] on span "Payments" at bounding box center [184, 204] width 325 height 28
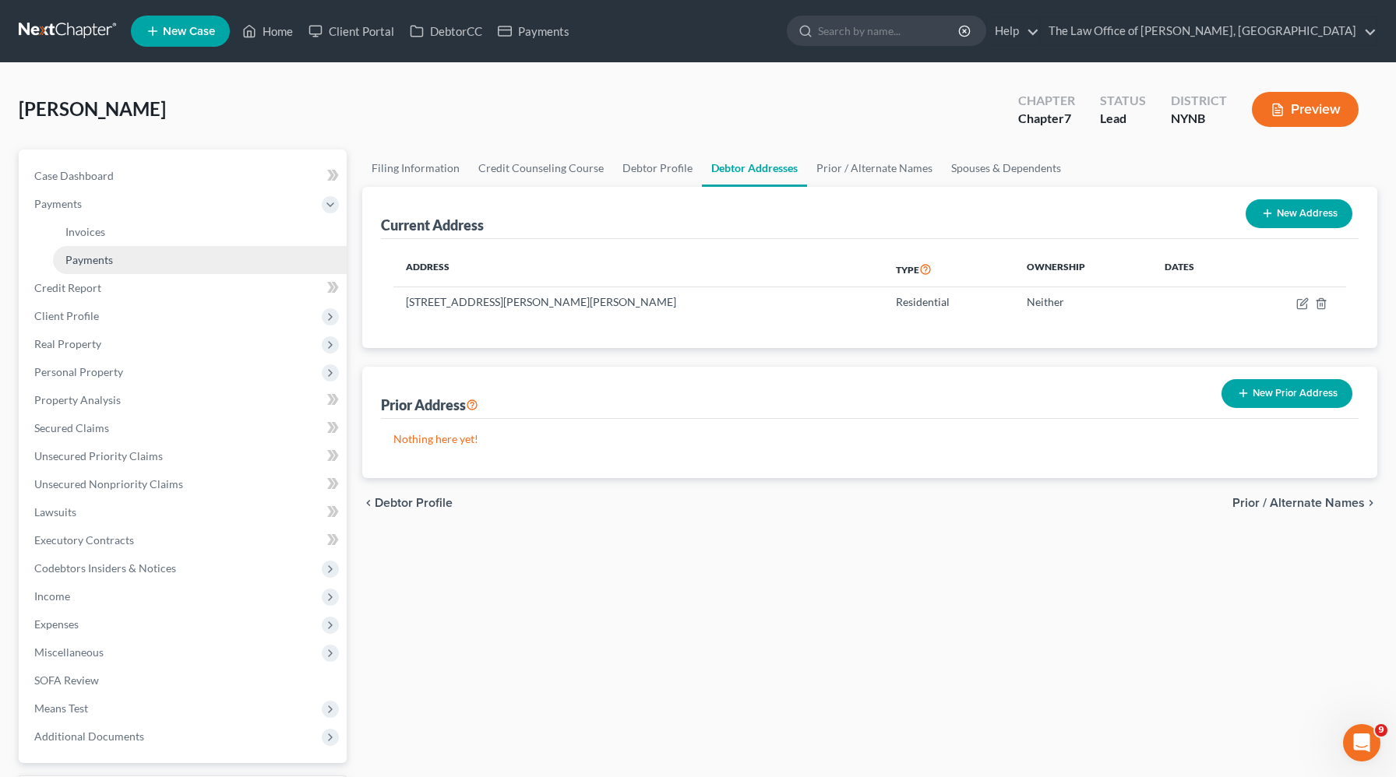
click at [135, 251] on link "Payments" at bounding box center [200, 260] width 294 height 28
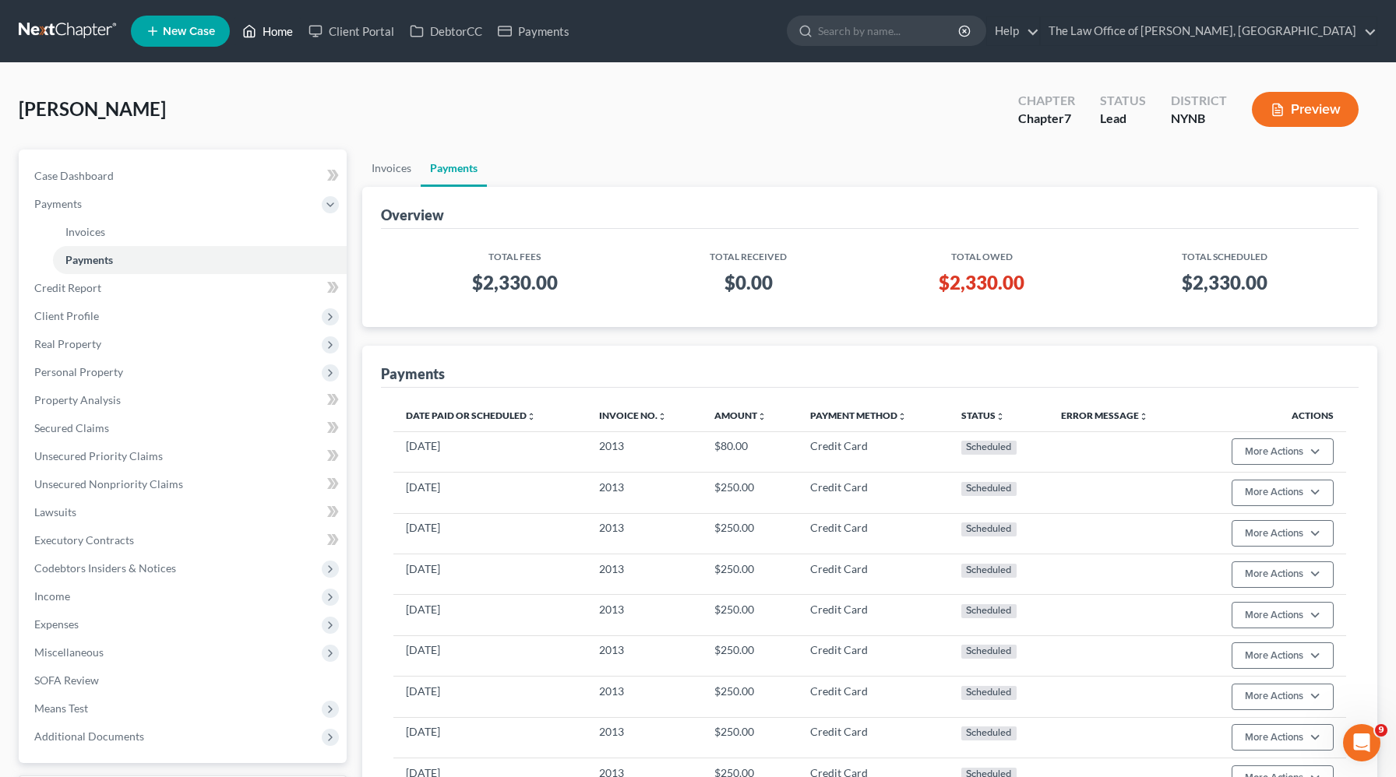
click at [279, 30] on link "Home" at bounding box center [267, 31] width 66 height 28
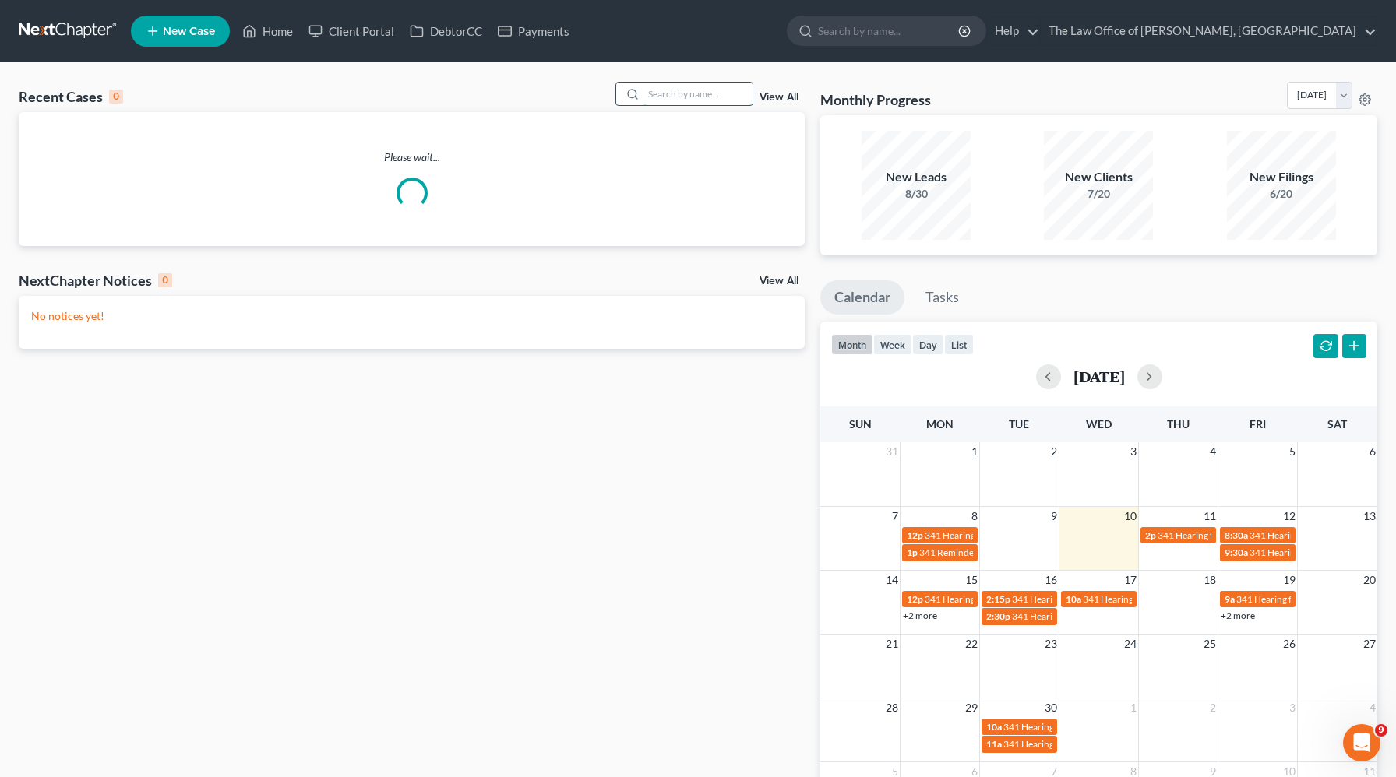
click at [731, 94] on input "search" at bounding box center [697, 94] width 109 height 23
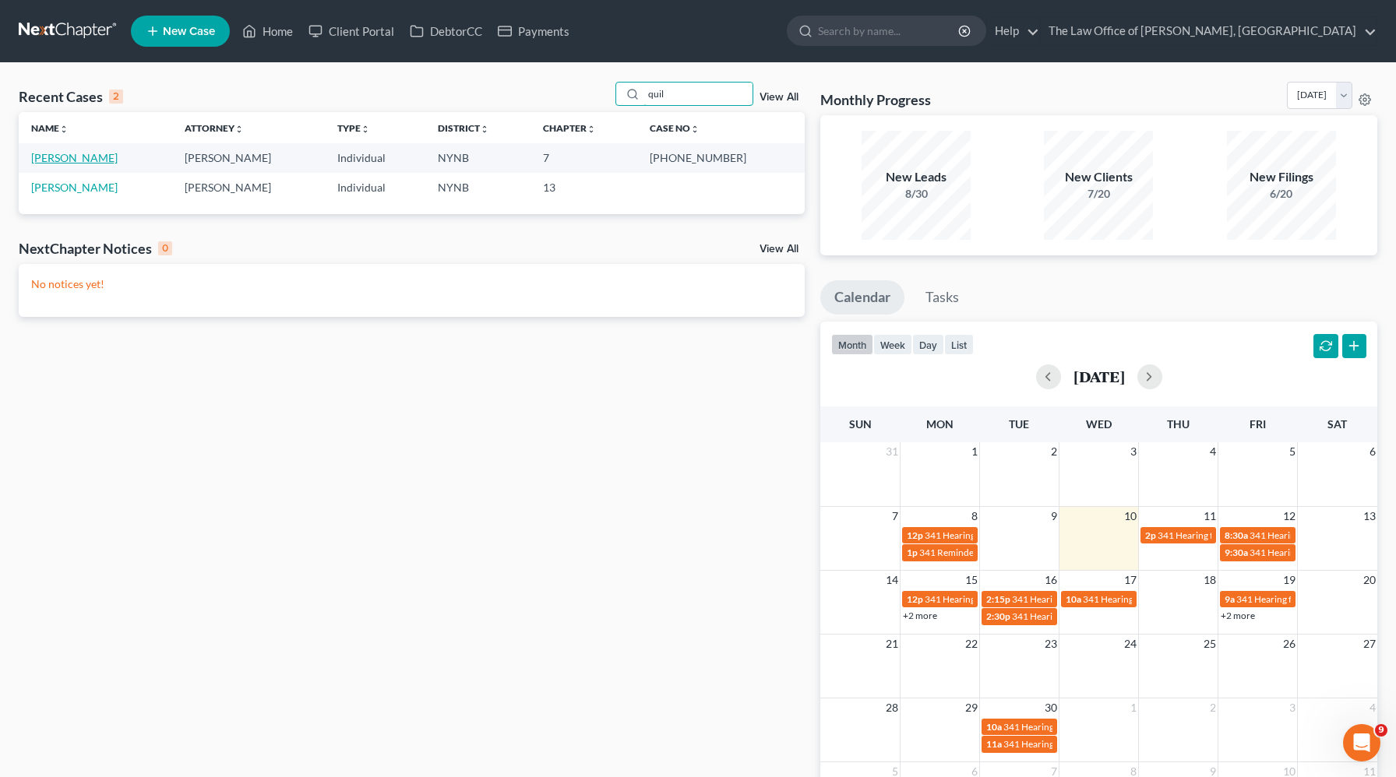
type input "quil"
click at [72, 155] on link "[PERSON_NAME]" at bounding box center [74, 157] width 86 height 13
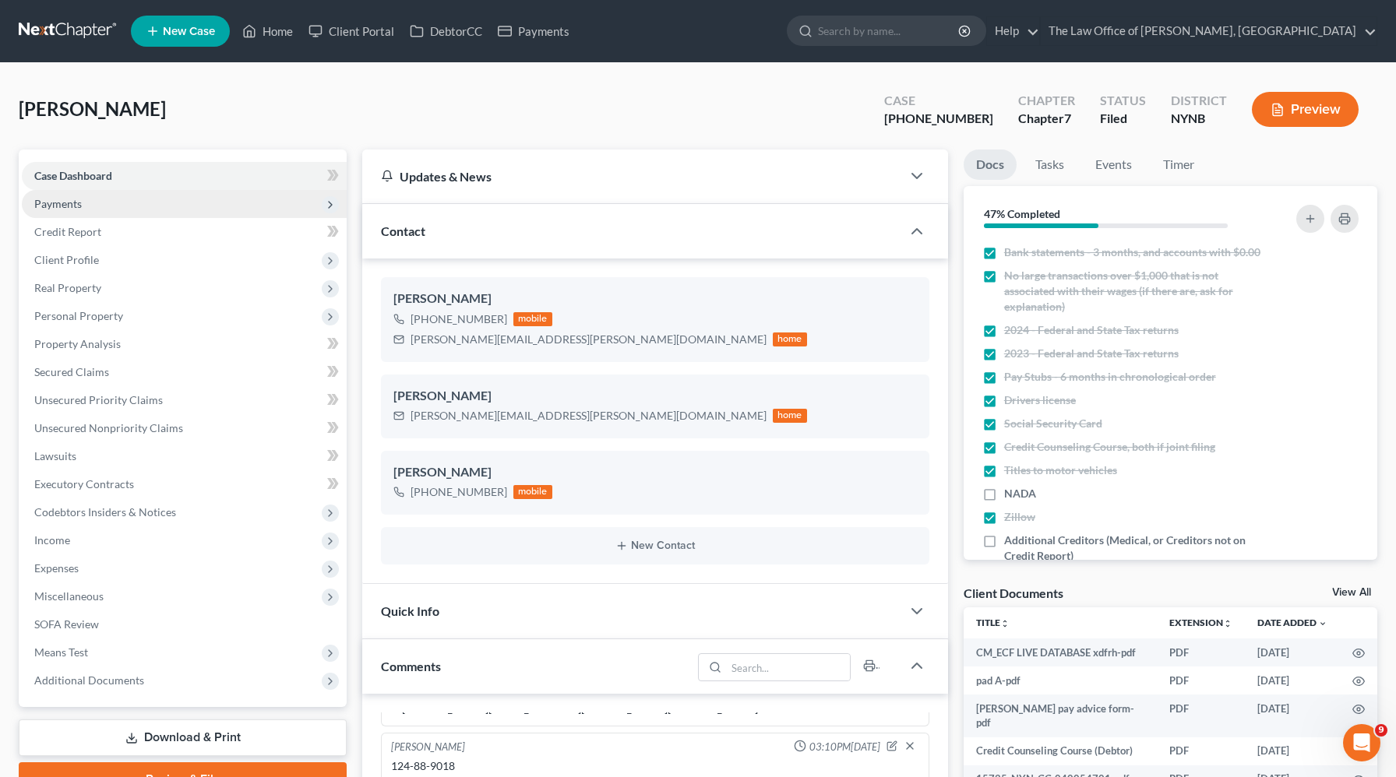
scroll to position [770, 0]
drag, startPoint x: 928, startPoint y: 118, endPoint x: 986, endPoint y: 115, distance: 58.5
click at [987, 115] on div "Case 25-11036-1" at bounding box center [939, 111] width 134 height 46
copy div "25-11036-"
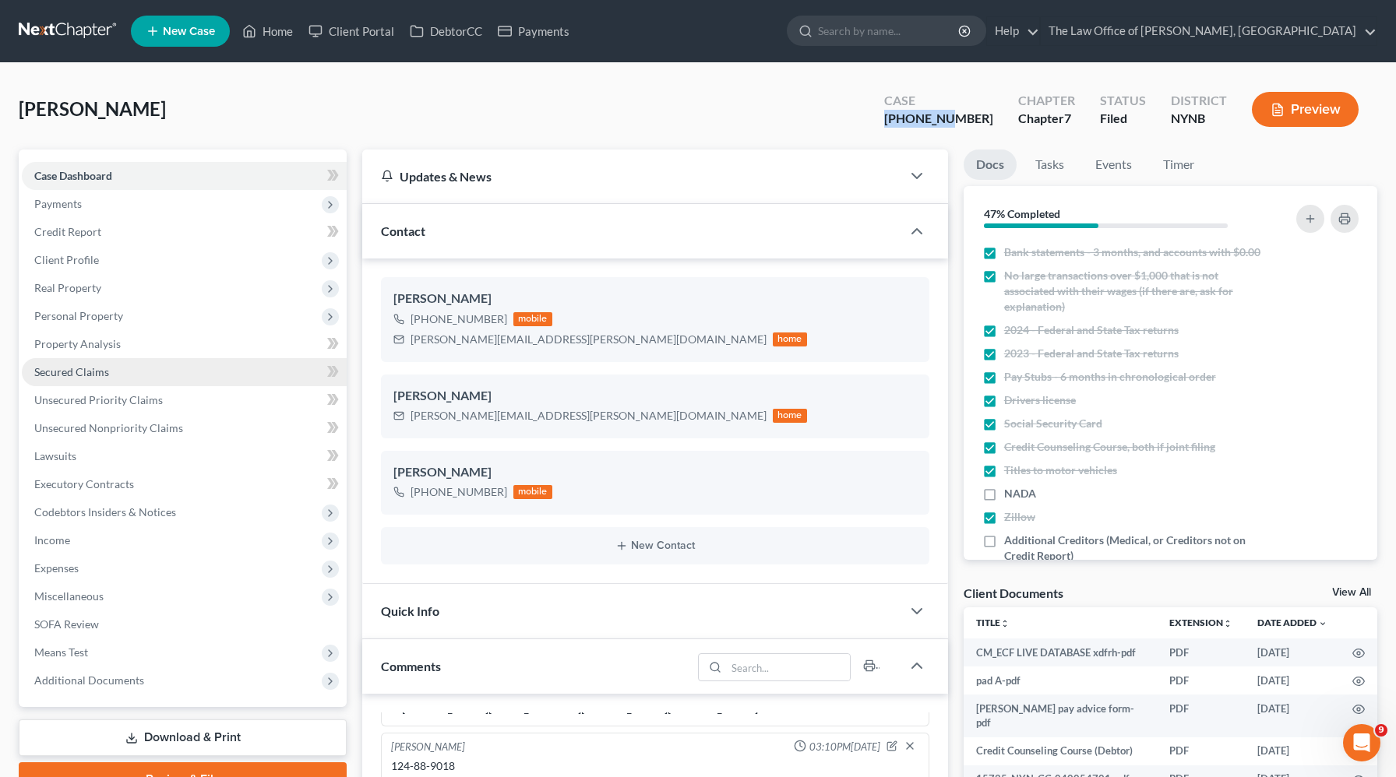
click at [79, 380] on link "Secured Claims" at bounding box center [184, 372] width 325 height 28
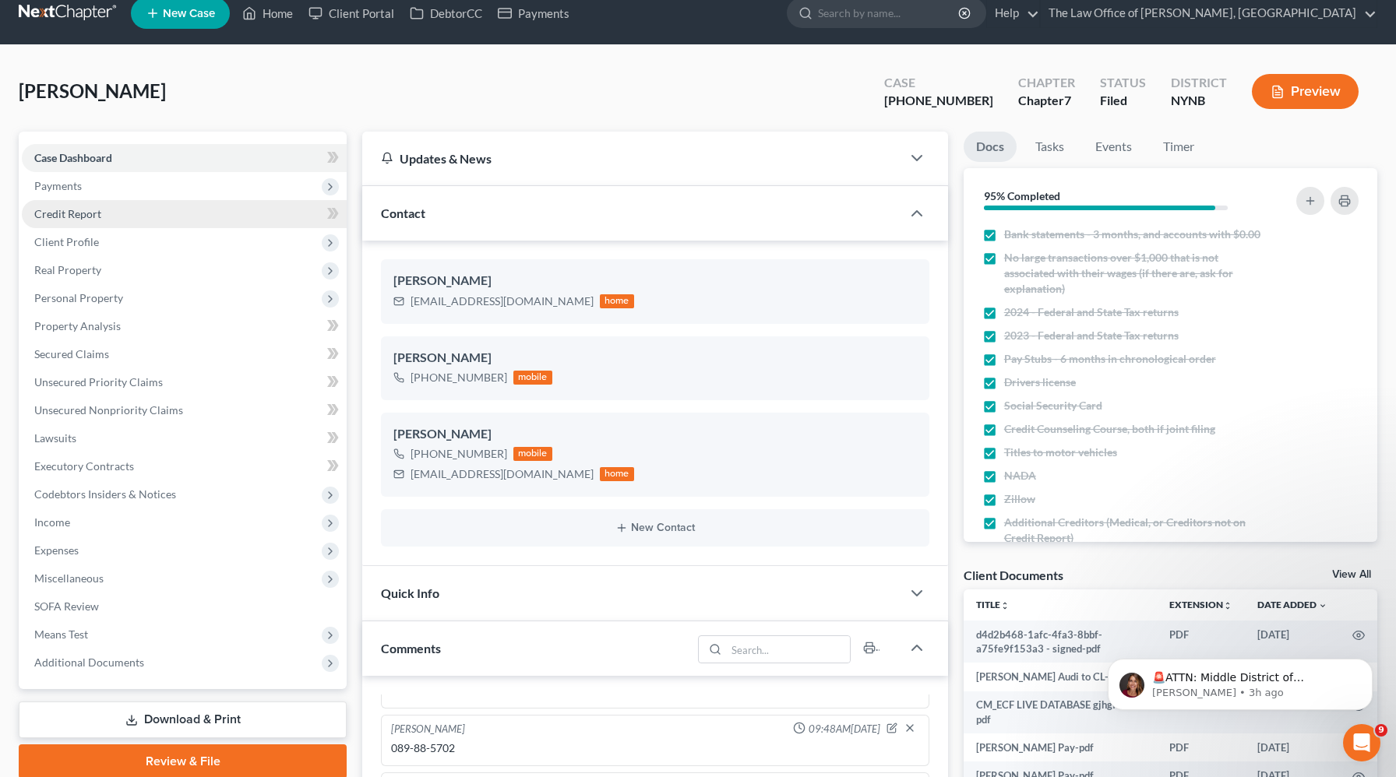
scroll to position [1977, 0]
click at [88, 190] on span "Payments" at bounding box center [184, 186] width 325 height 28
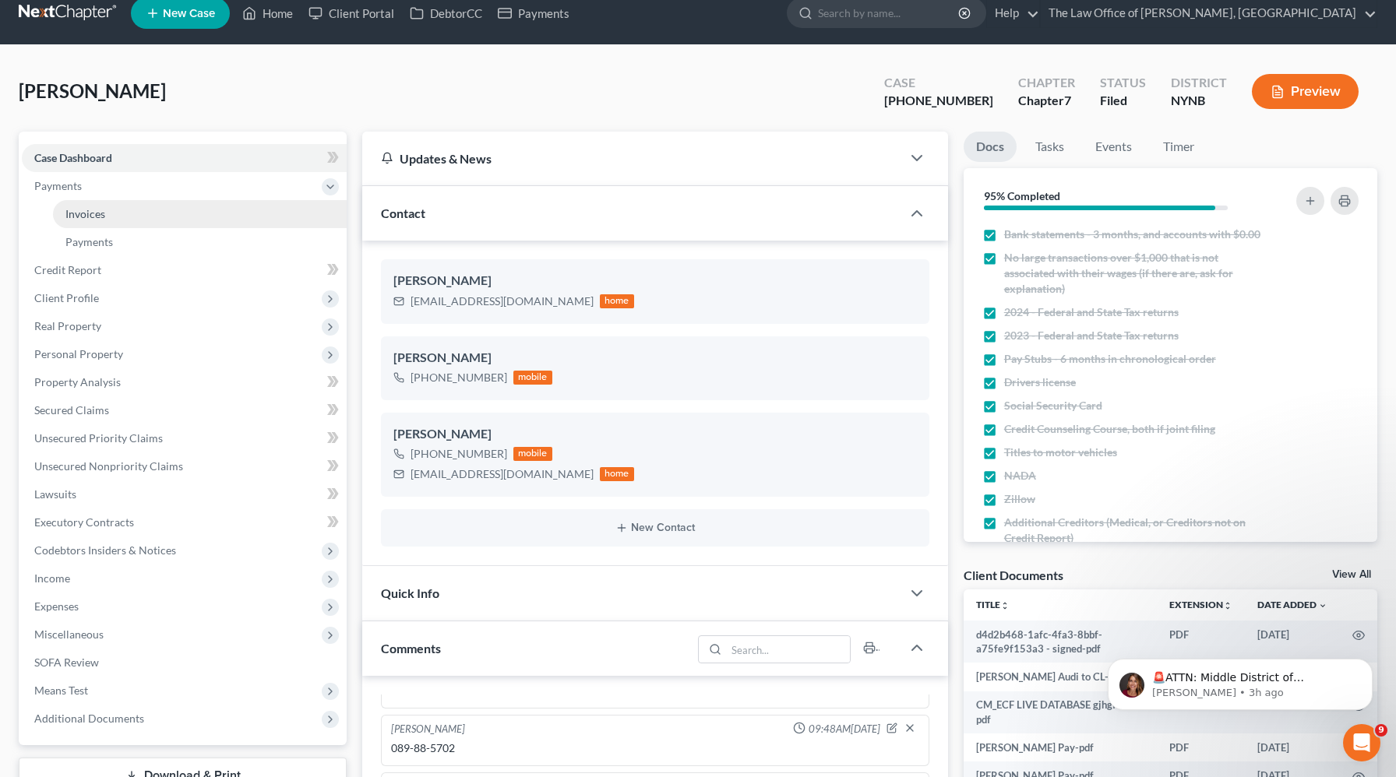
click at [83, 213] on span "Invoices" at bounding box center [85, 213] width 40 height 13
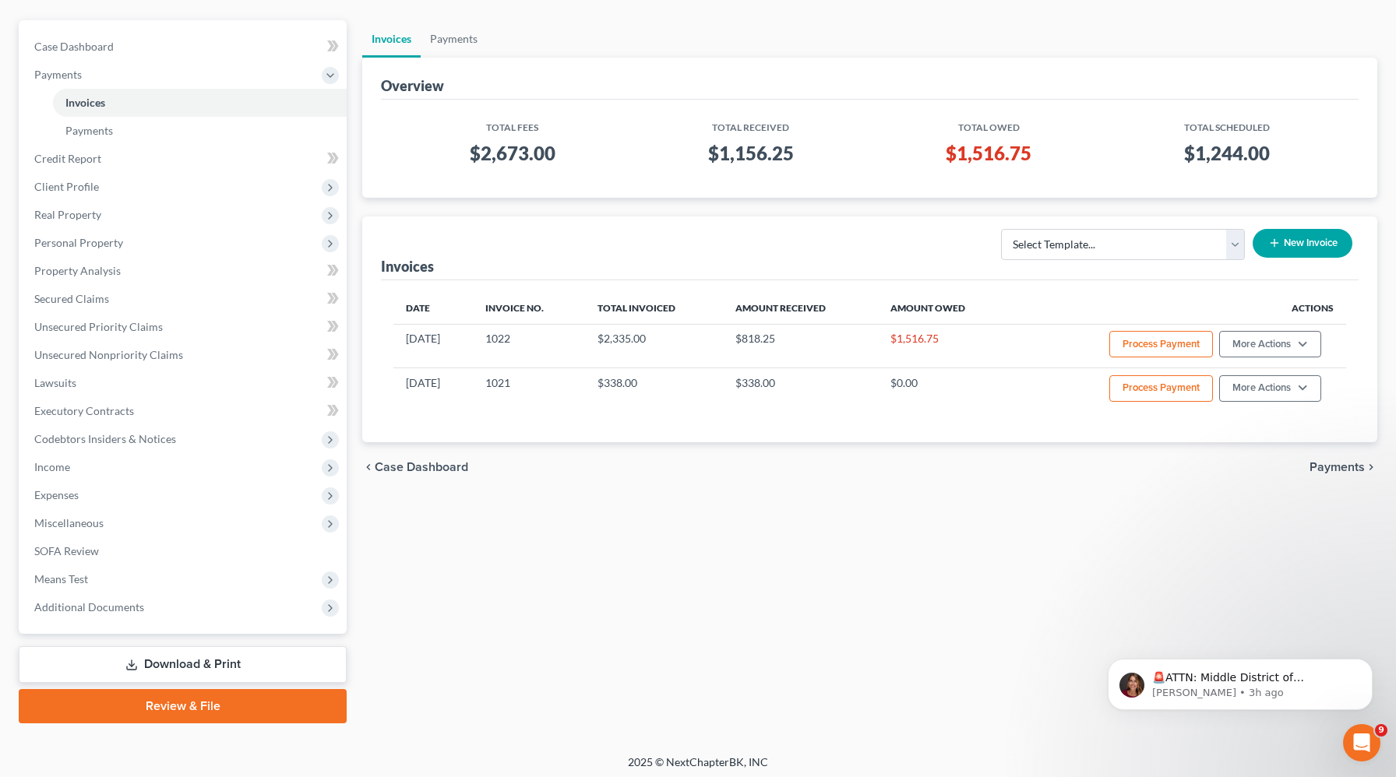
scroll to position [133, 0]
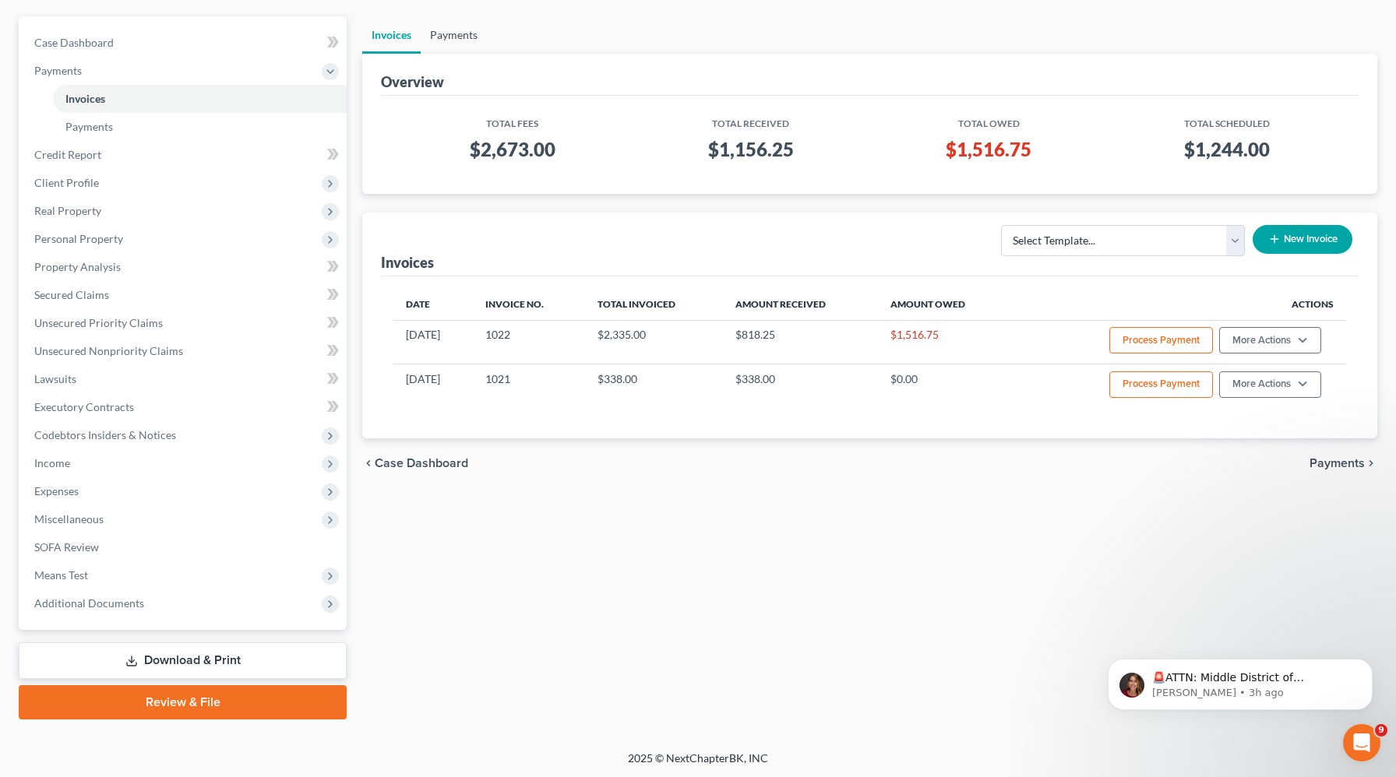
click at [465, 40] on link "Payments" at bounding box center [454, 34] width 66 height 37
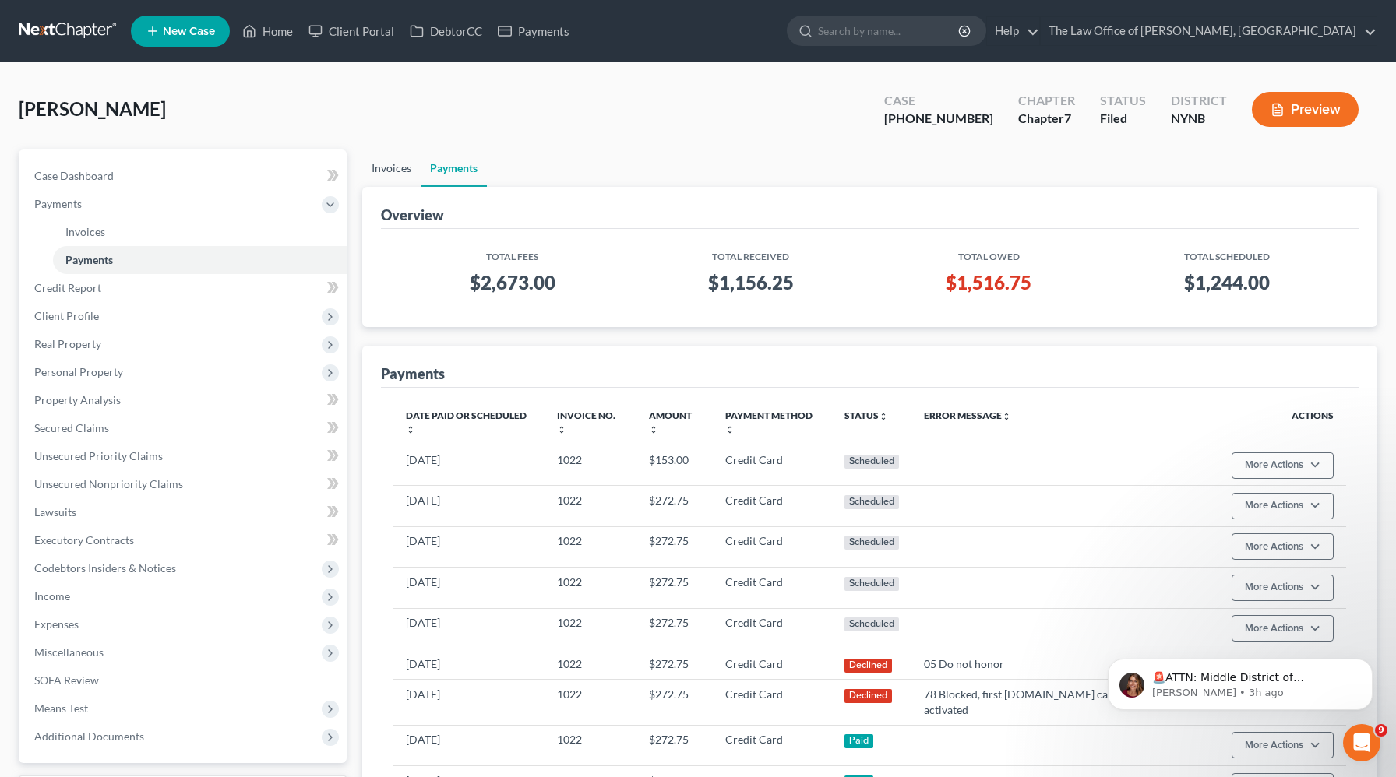
click at [402, 169] on link "Invoices" at bounding box center [391, 168] width 58 height 37
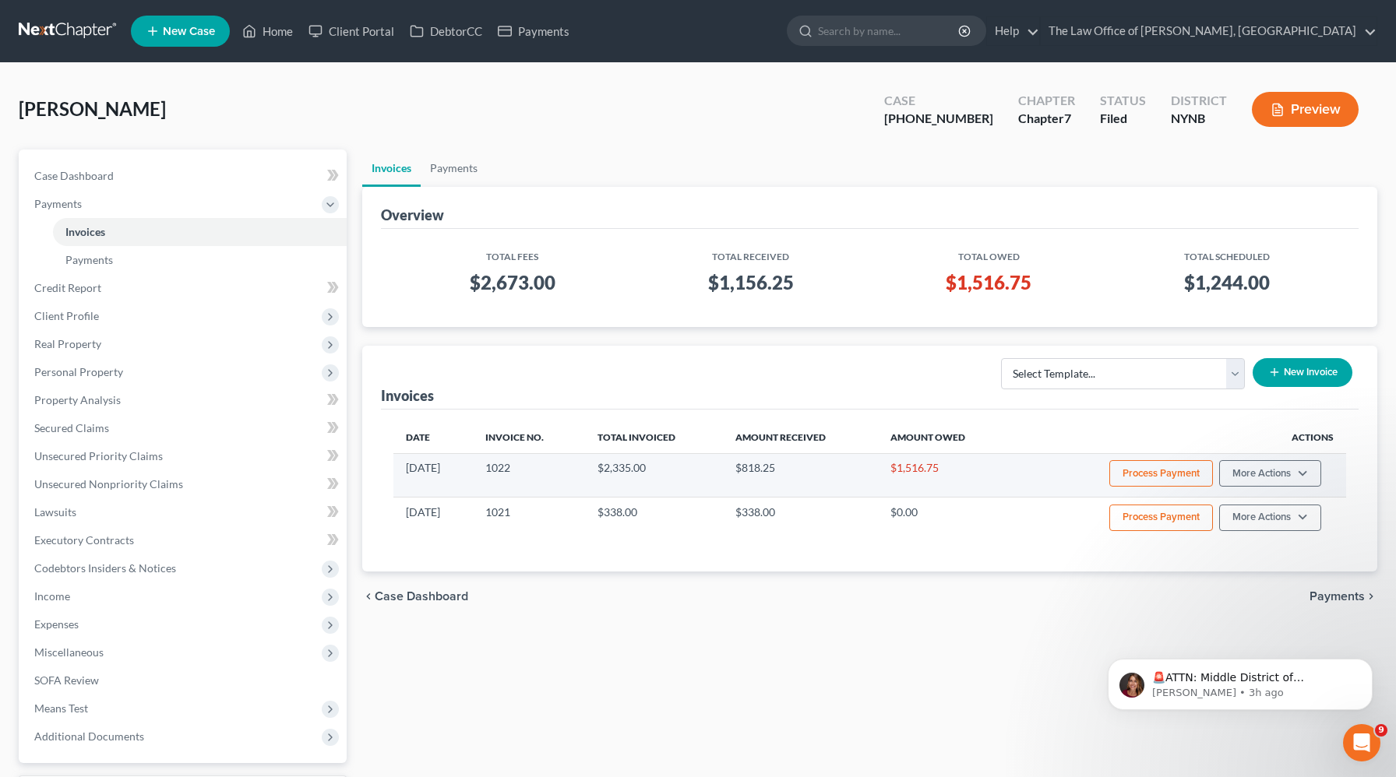
click at [1167, 485] on button "Process Payment" at bounding box center [1161, 473] width 104 height 26
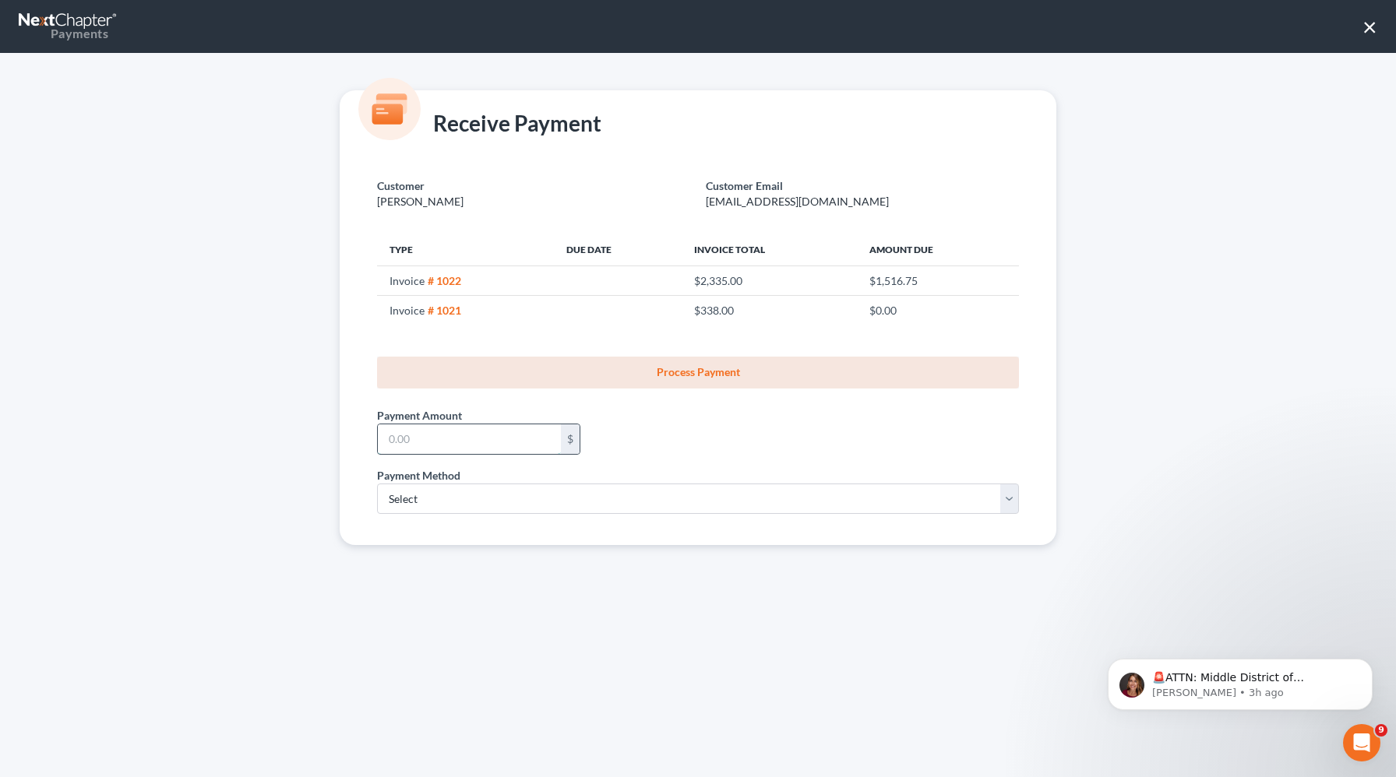
click at [543, 444] on input "text" at bounding box center [469, 439] width 183 height 30
type input "272.76"
click at [473, 497] on select "Select ACH Credit Card" at bounding box center [698, 499] width 642 height 31
select select "1"
click at [377, 484] on select "Select ACH Credit Card" at bounding box center [698, 499] width 642 height 31
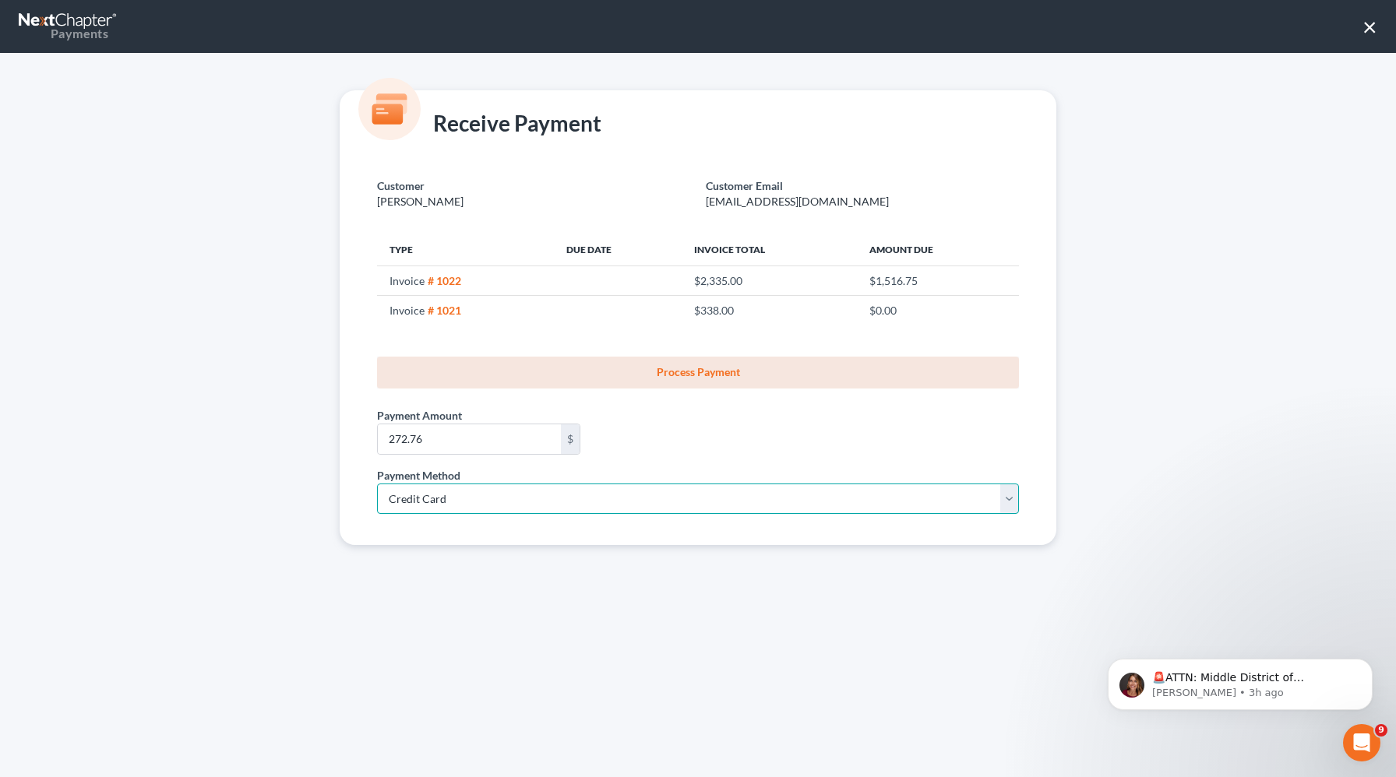
select select "35"
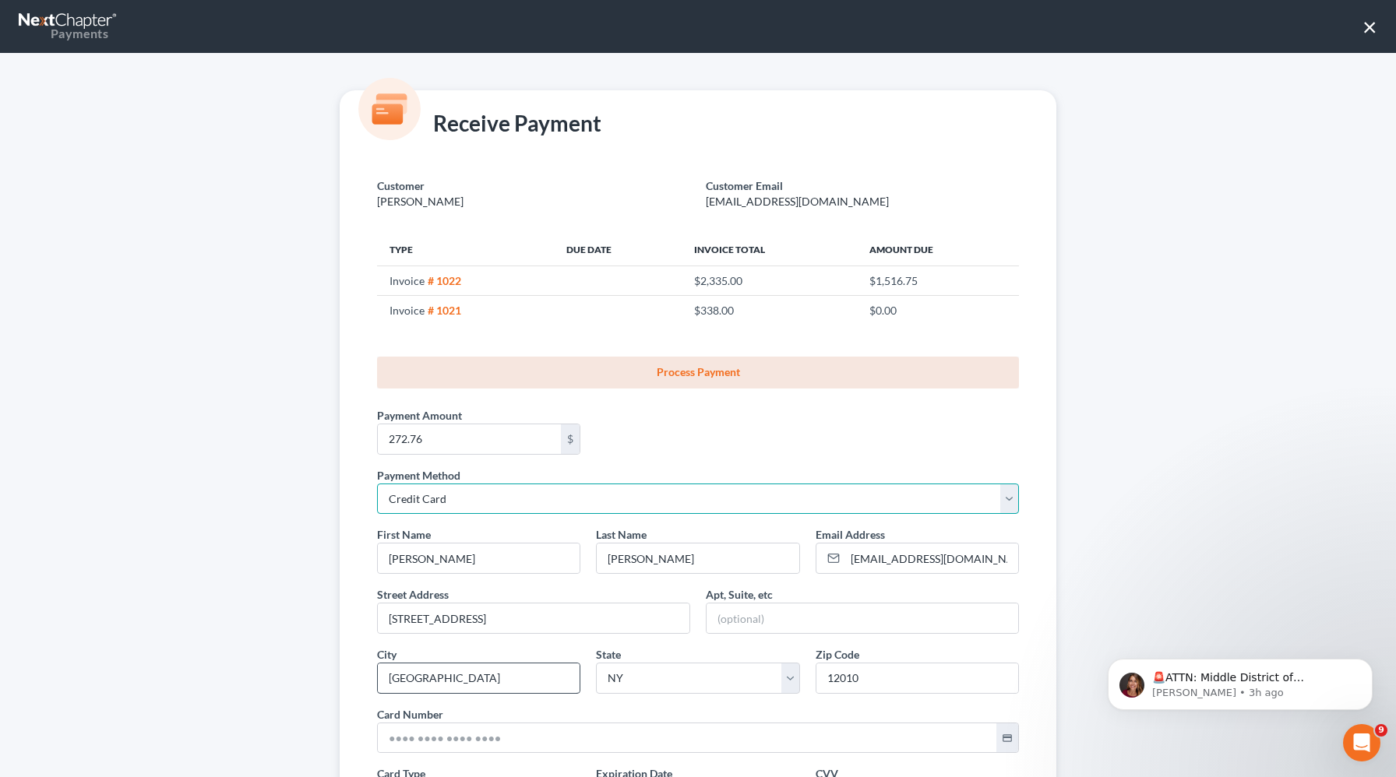
scroll to position [195, 0]
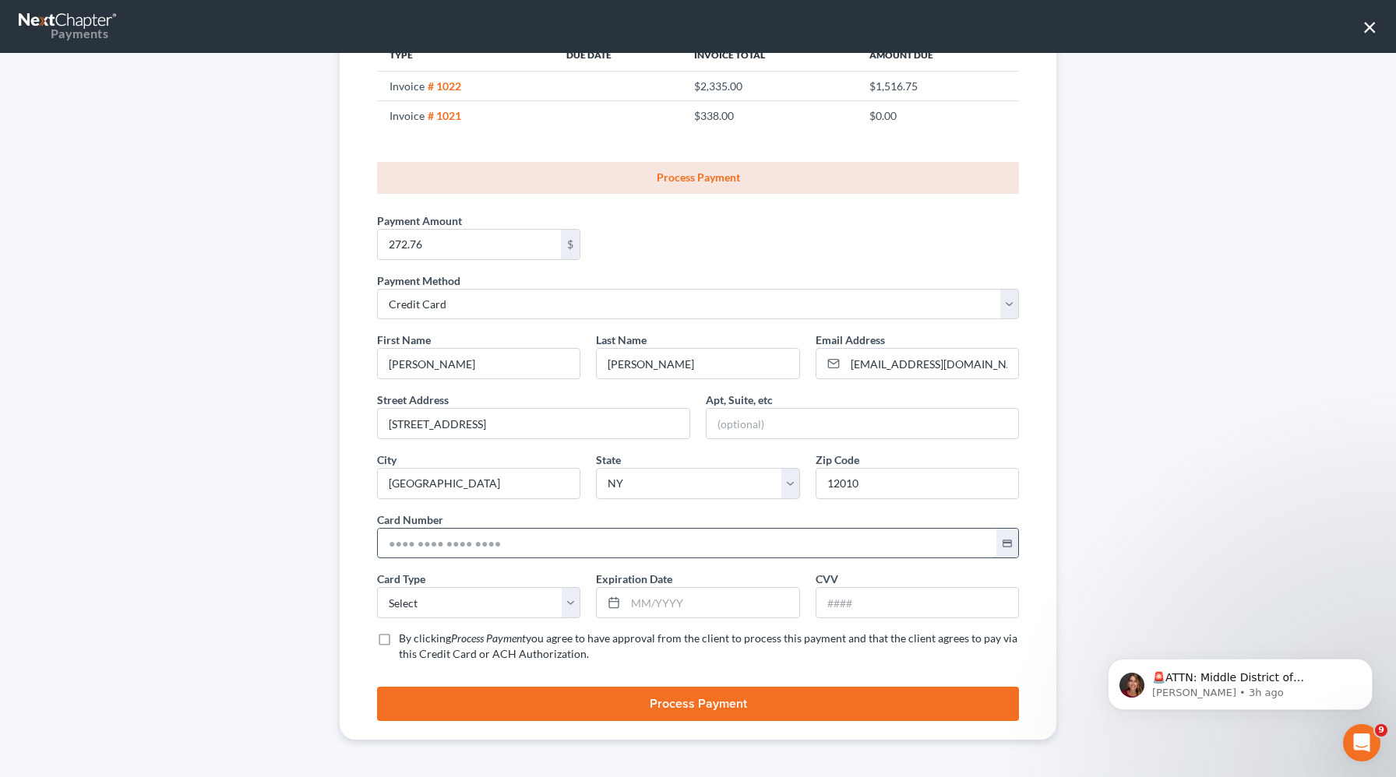
click at [417, 547] on input "text" at bounding box center [687, 544] width 618 height 30
paste input "5449 2726 7741 6474"
type input "5449 2726 7741 6474"
click at [424, 603] on select "Select Visa MasterCard Discover American Express" at bounding box center [478, 602] width 203 height 31
select select "1"
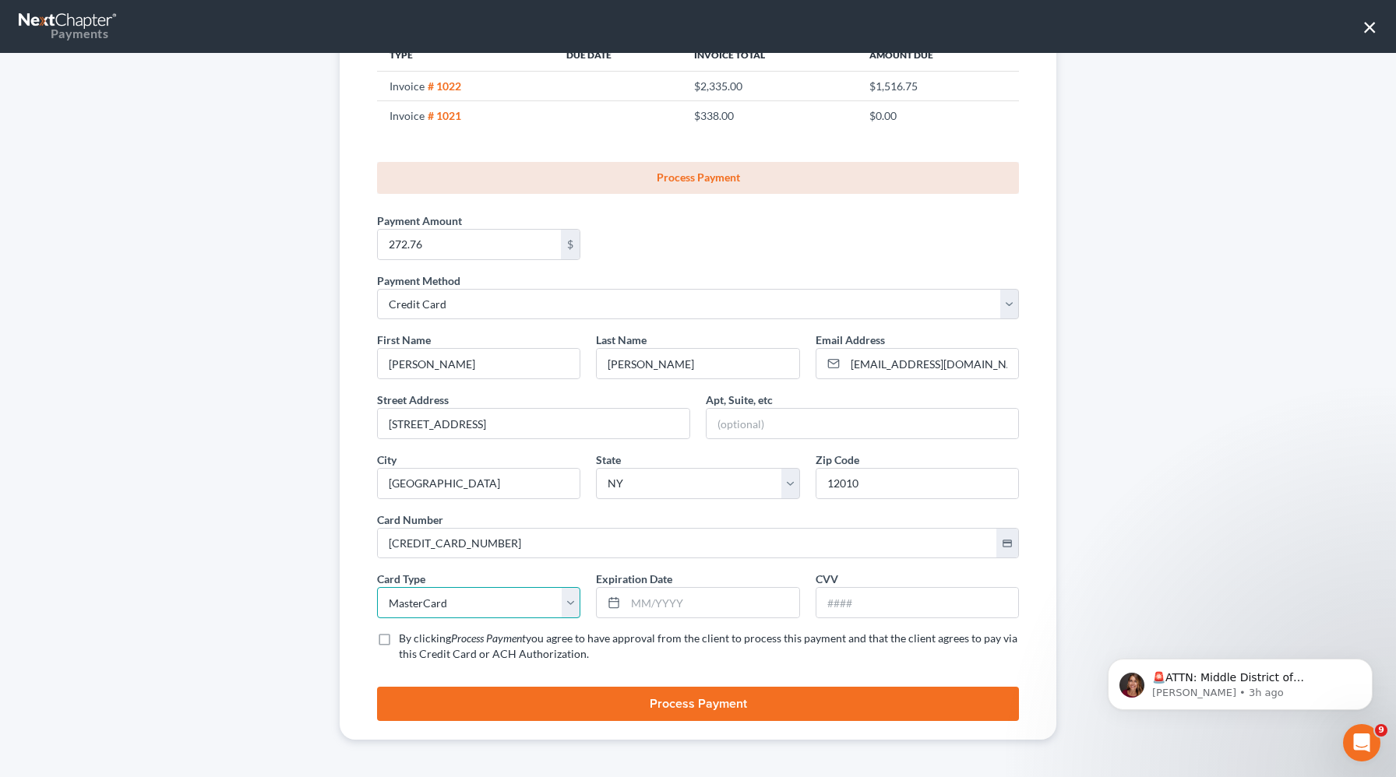
click at [377, 587] on select "Select Visa MasterCard Discover American Express" at bounding box center [478, 602] width 203 height 31
click at [663, 599] on input "text" at bounding box center [711, 603] width 173 height 30
type input "06/2029"
click at [858, 614] on input "text" at bounding box center [917, 603] width 202 height 30
type input "882"
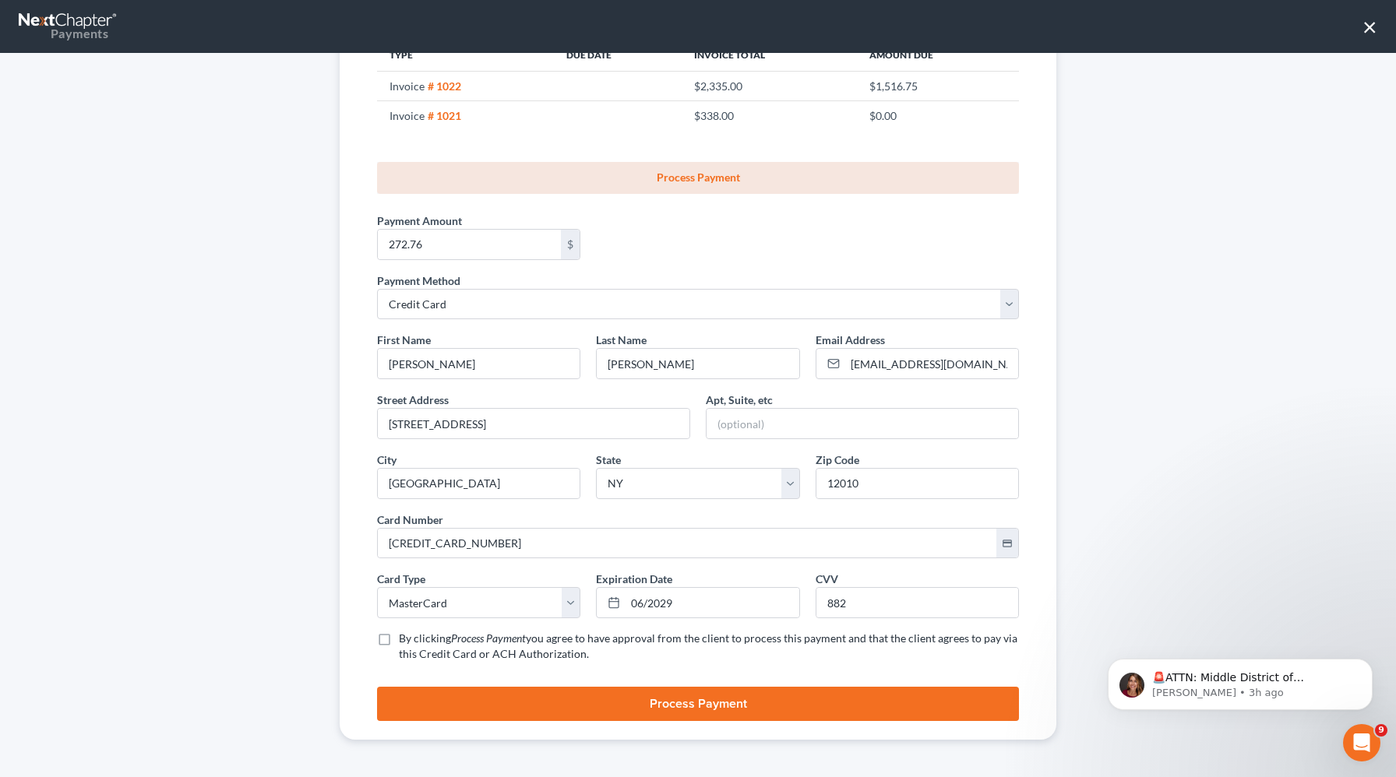
click at [399, 644] on label "By clicking Process Payment you agree to have approval from the client to proce…" at bounding box center [709, 646] width 620 height 31
click at [405, 641] on input "By clicking Process Payment you agree to have approval from the client to proce…" at bounding box center [410, 636] width 10 height 10
checkbox input "true"
click at [564, 706] on button "Process Payment" at bounding box center [698, 704] width 642 height 34
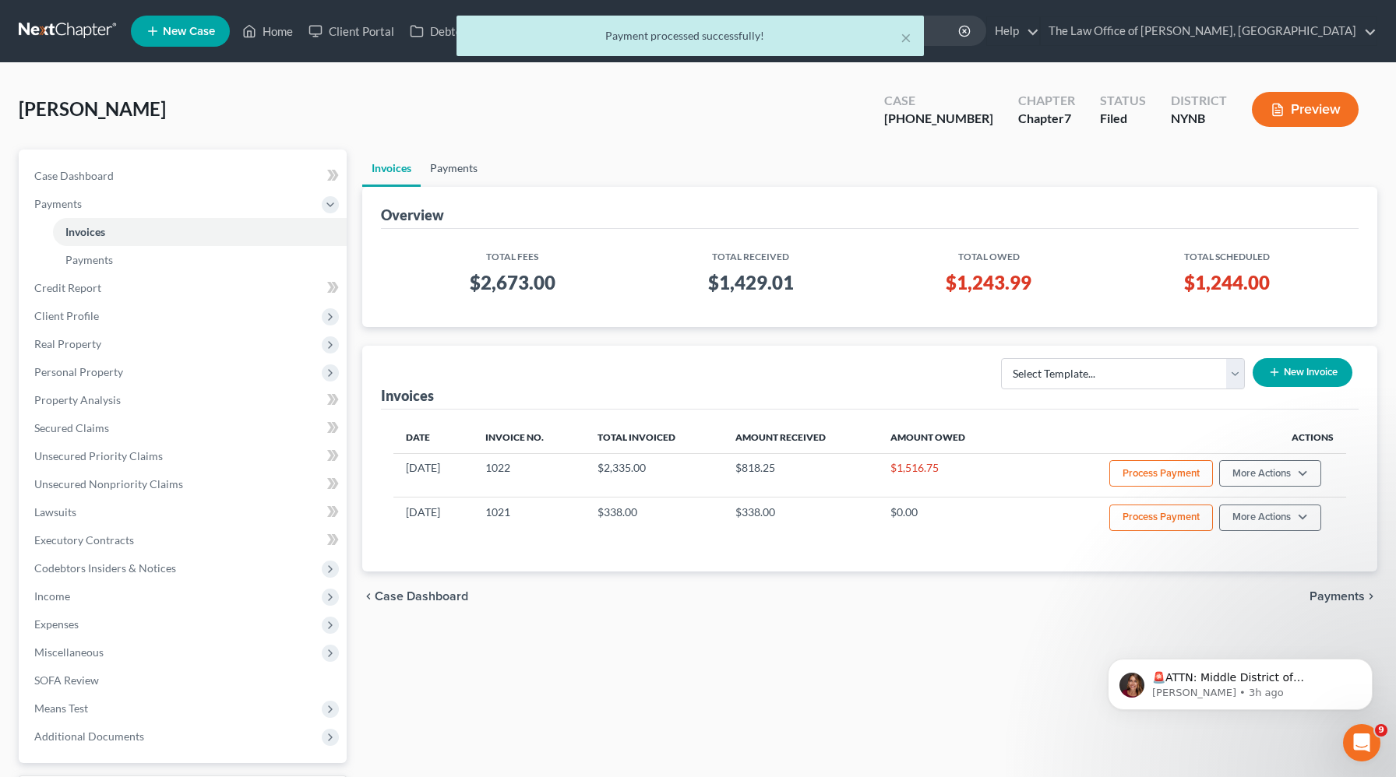
click at [464, 174] on link "Payments" at bounding box center [454, 168] width 66 height 37
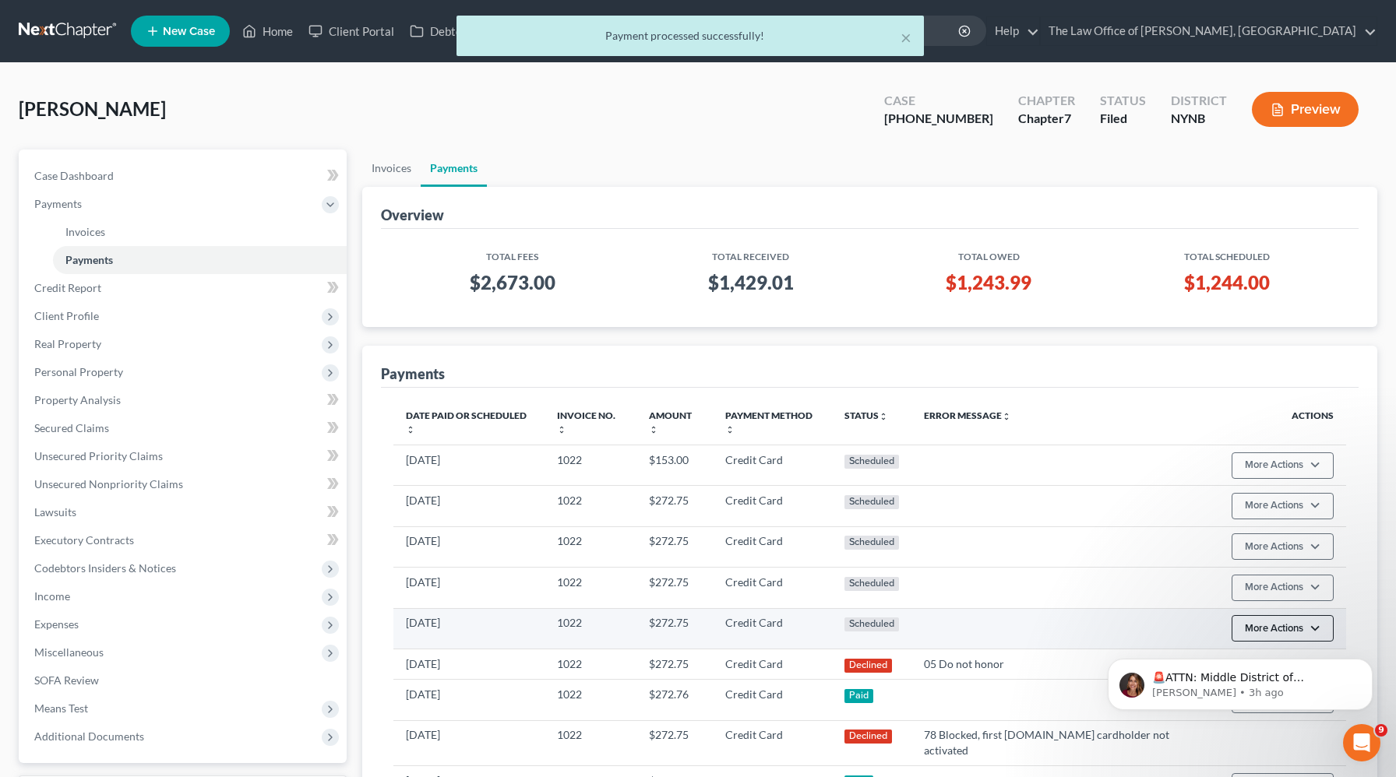
click at [1278, 615] on button "More Actions" at bounding box center [1282, 628] width 102 height 26
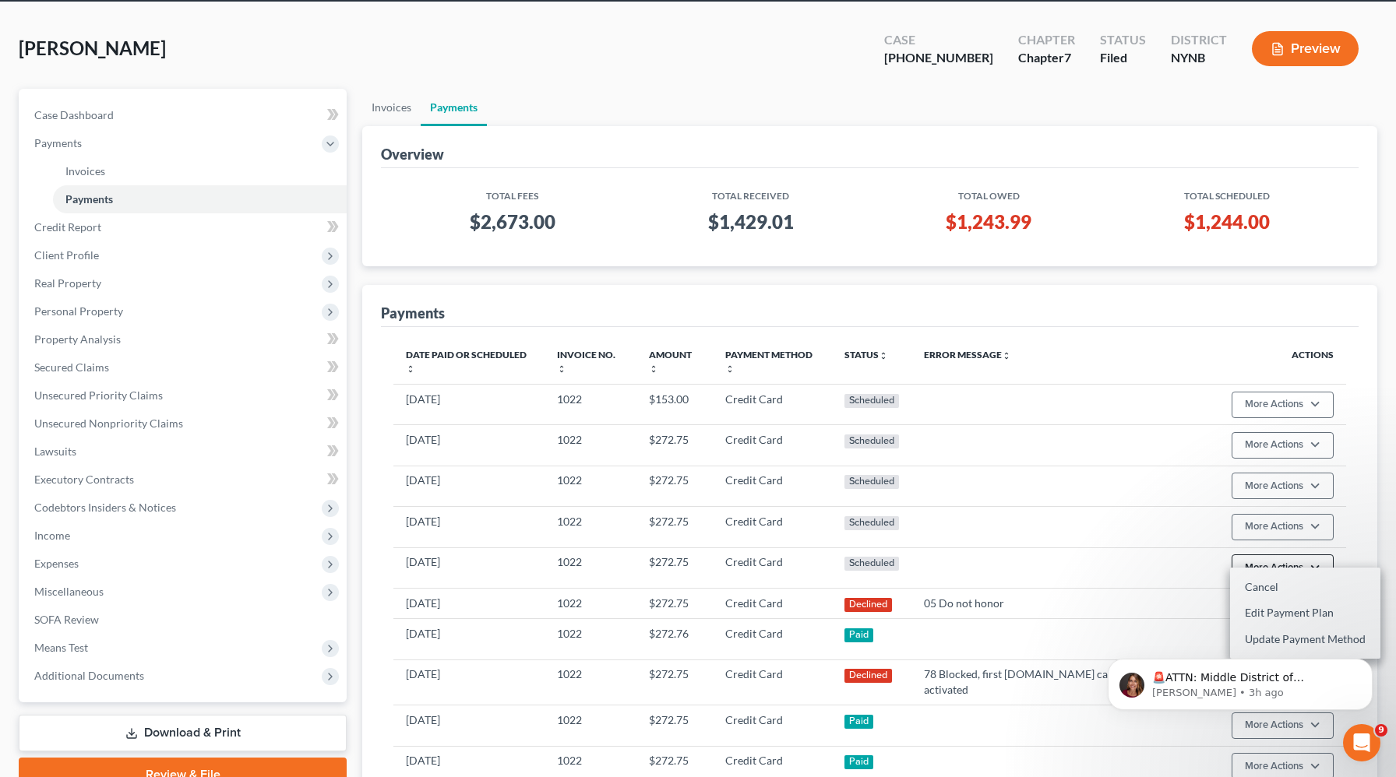
scroll to position [122, 0]
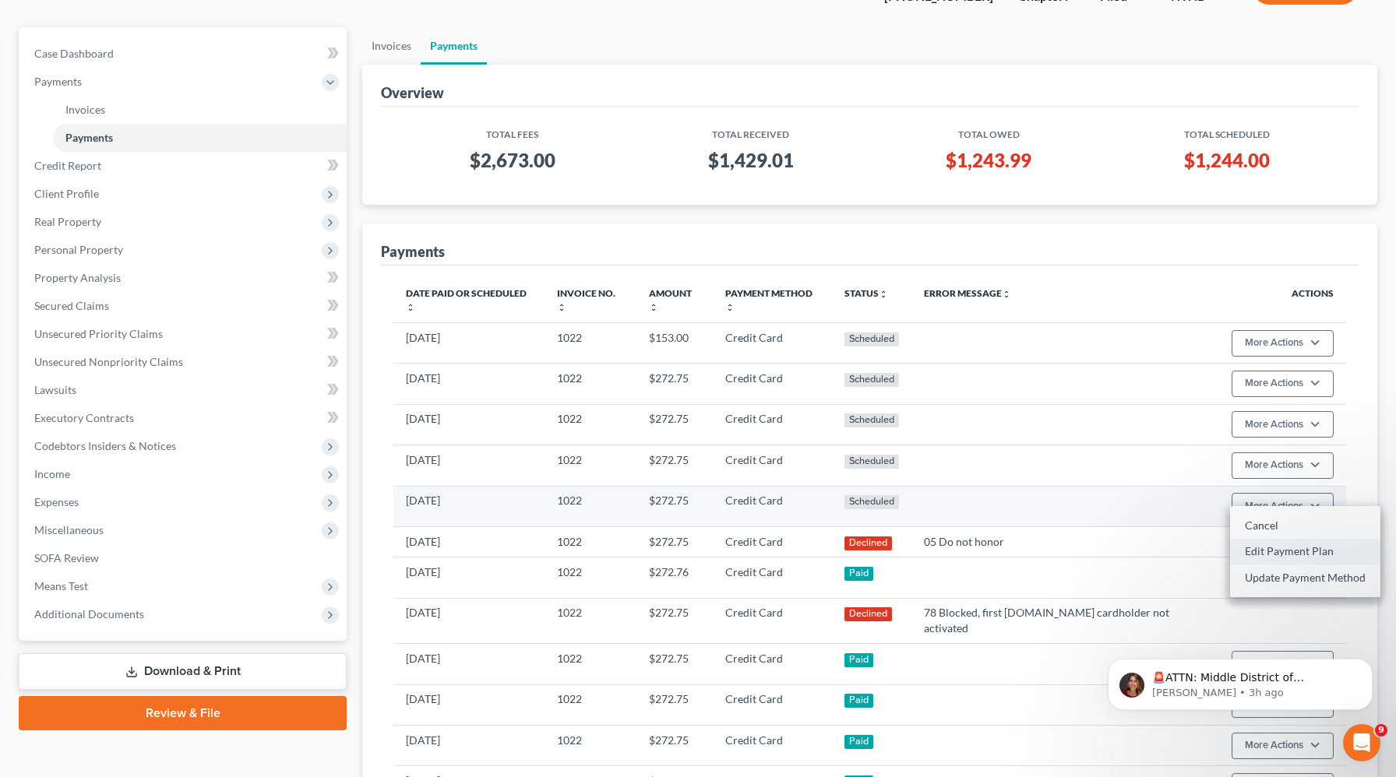
click at [1279, 553] on link "Edit Payment Plan" at bounding box center [1305, 551] width 150 height 26
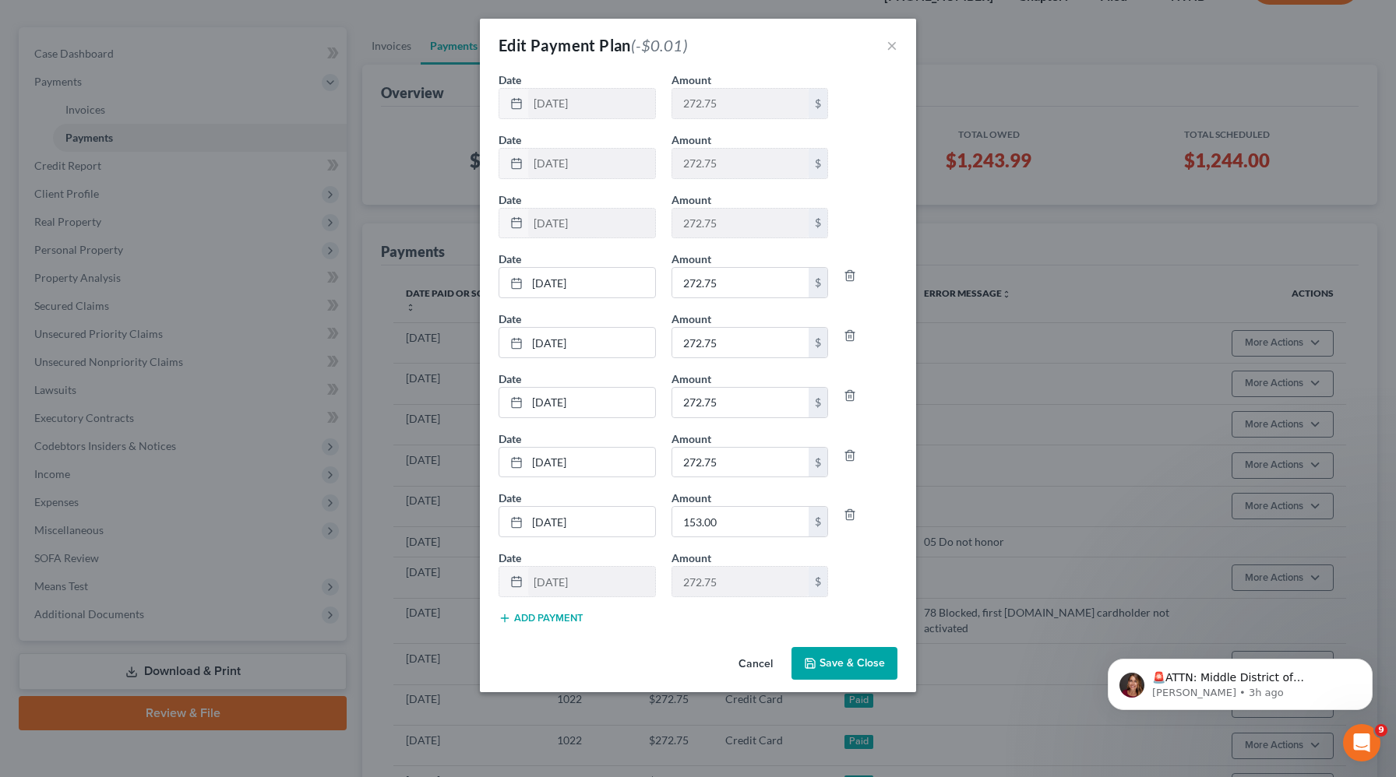
click at [525, 619] on button "Add Payment" at bounding box center [540, 618] width 85 height 12
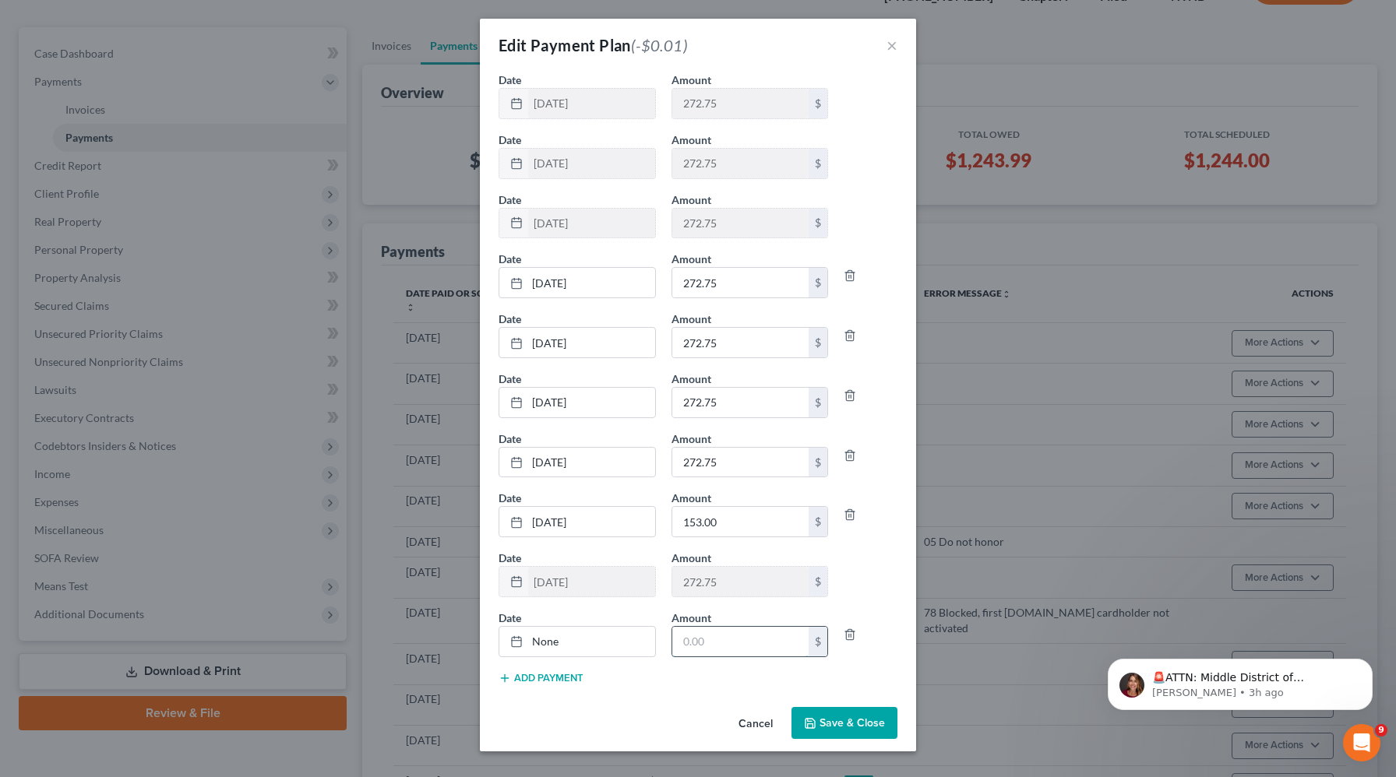
click at [720, 635] on input "text" at bounding box center [740, 642] width 137 height 30
type input "153"
click at [729, 530] on input "153.00" at bounding box center [740, 522] width 137 height 30
type input "272.75"
click at [549, 643] on link "None" at bounding box center [577, 642] width 156 height 30
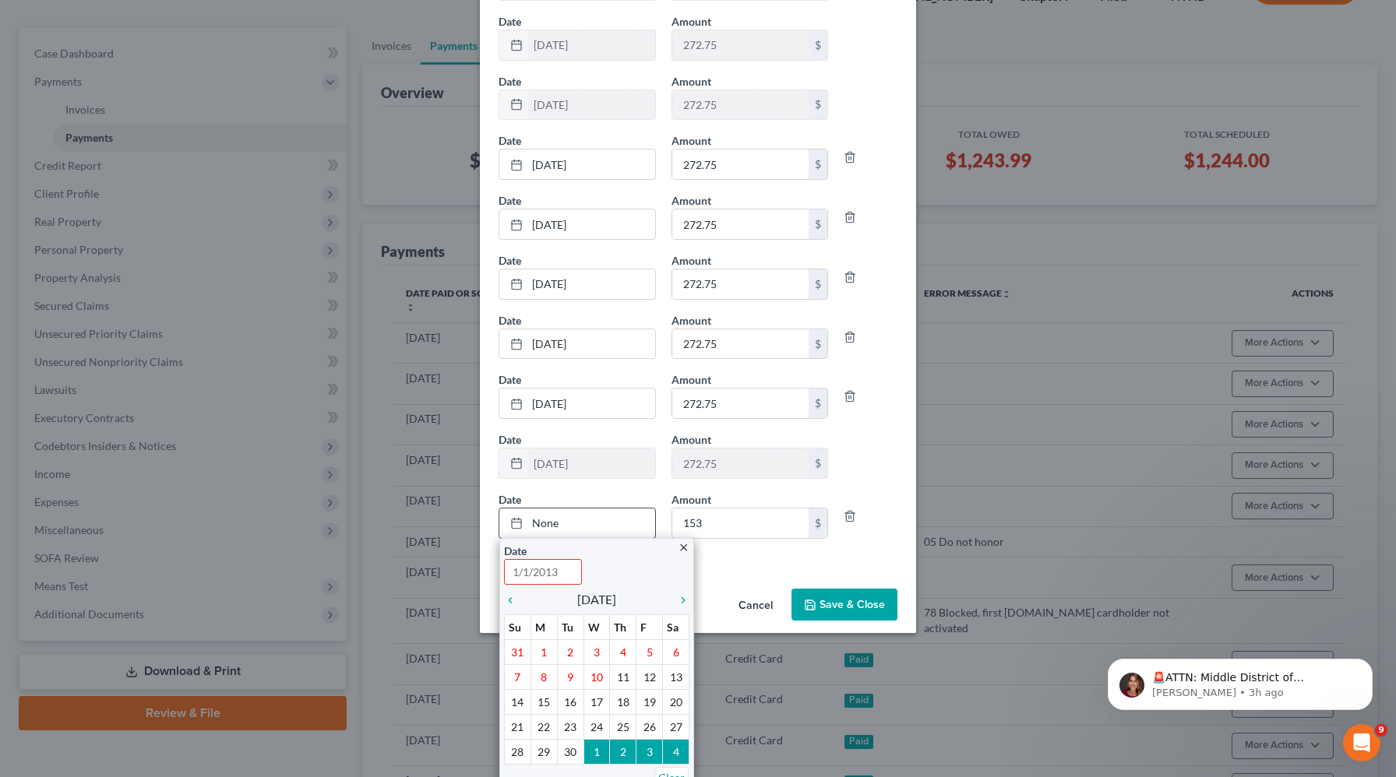
scroll to position [134, 0]
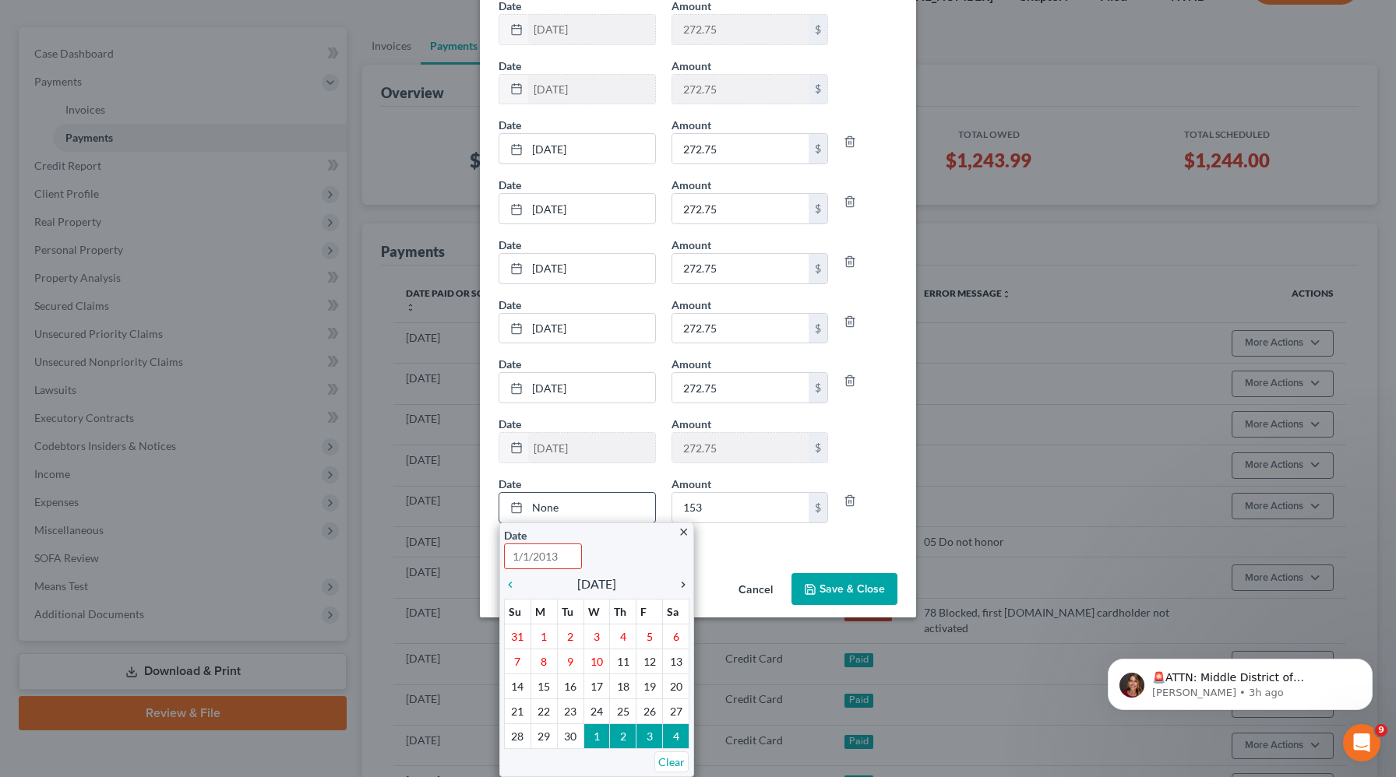
click at [678, 585] on icon "chevron_right" at bounding box center [679, 585] width 20 height 12
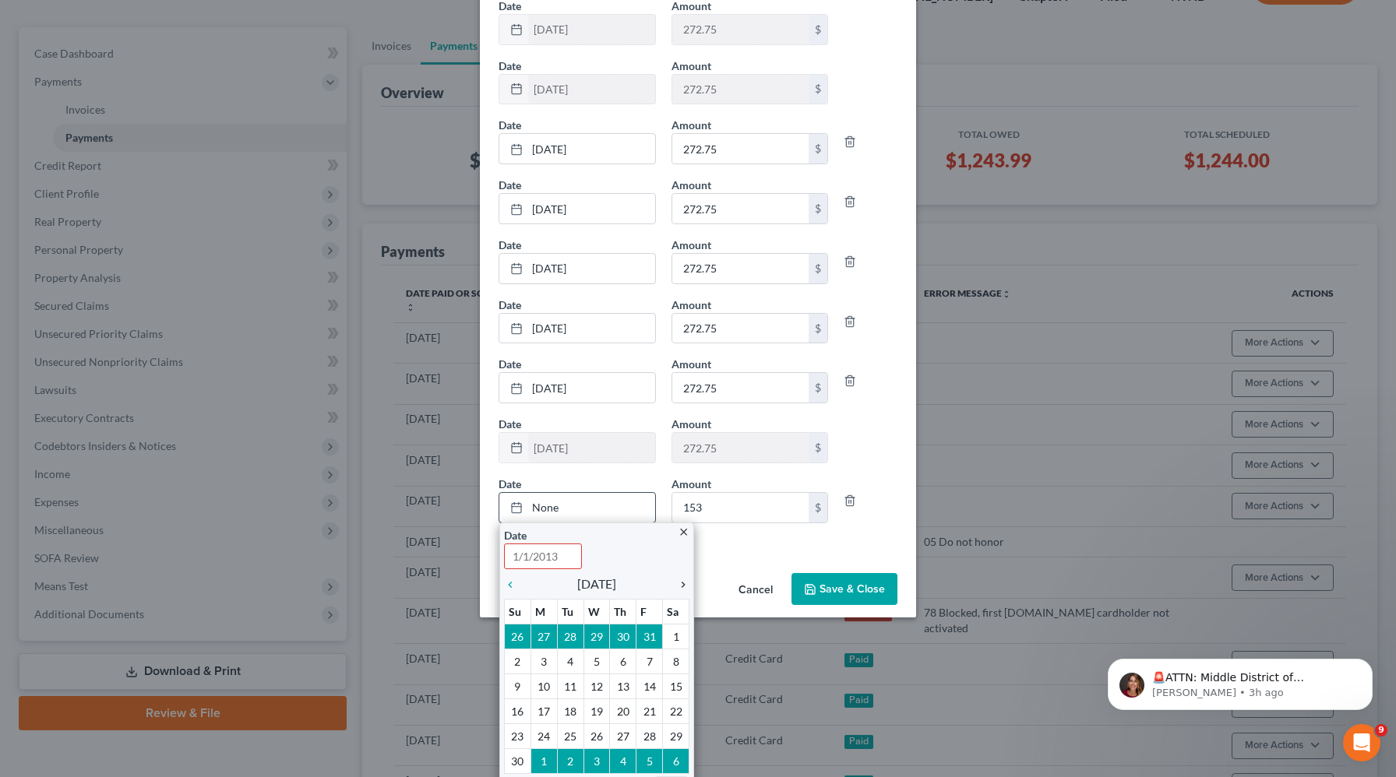
click at [678, 585] on icon "chevron_right" at bounding box center [679, 585] width 20 height 12
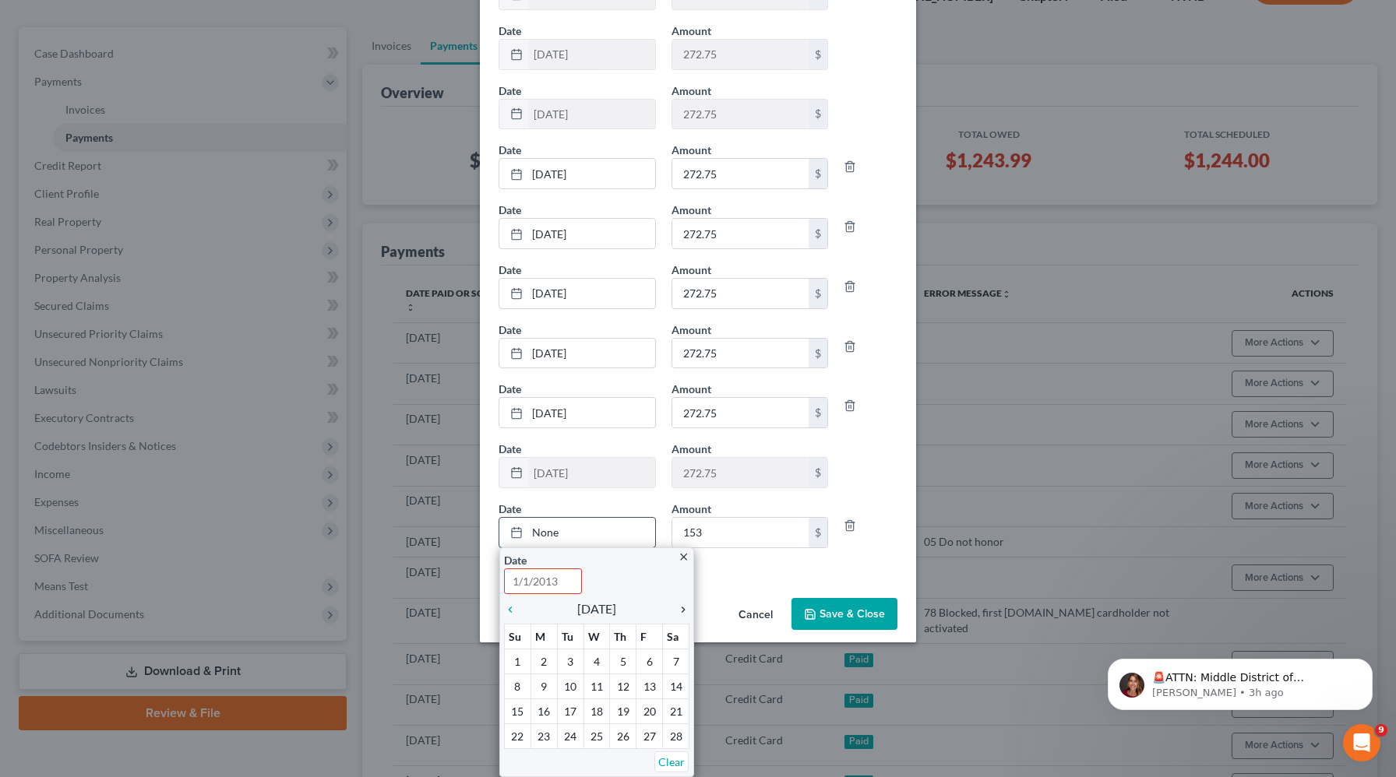
scroll to position [109, 0]
click at [682, 618] on link "chevron_right" at bounding box center [679, 609] width 20 height 19
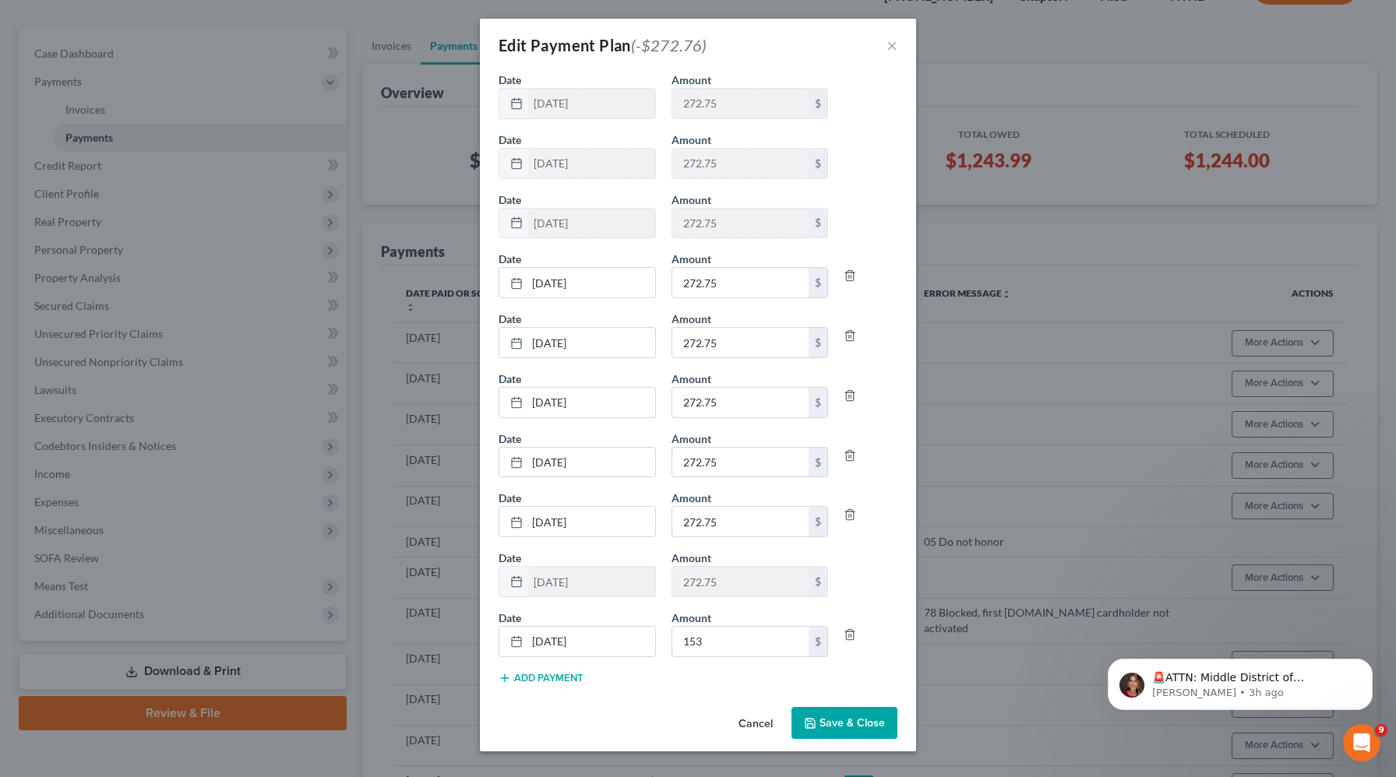
scroll to position [0, 0]
click at [818, 726] on button "Save & Close" at bounding box center [844, 723] width 106 height 33
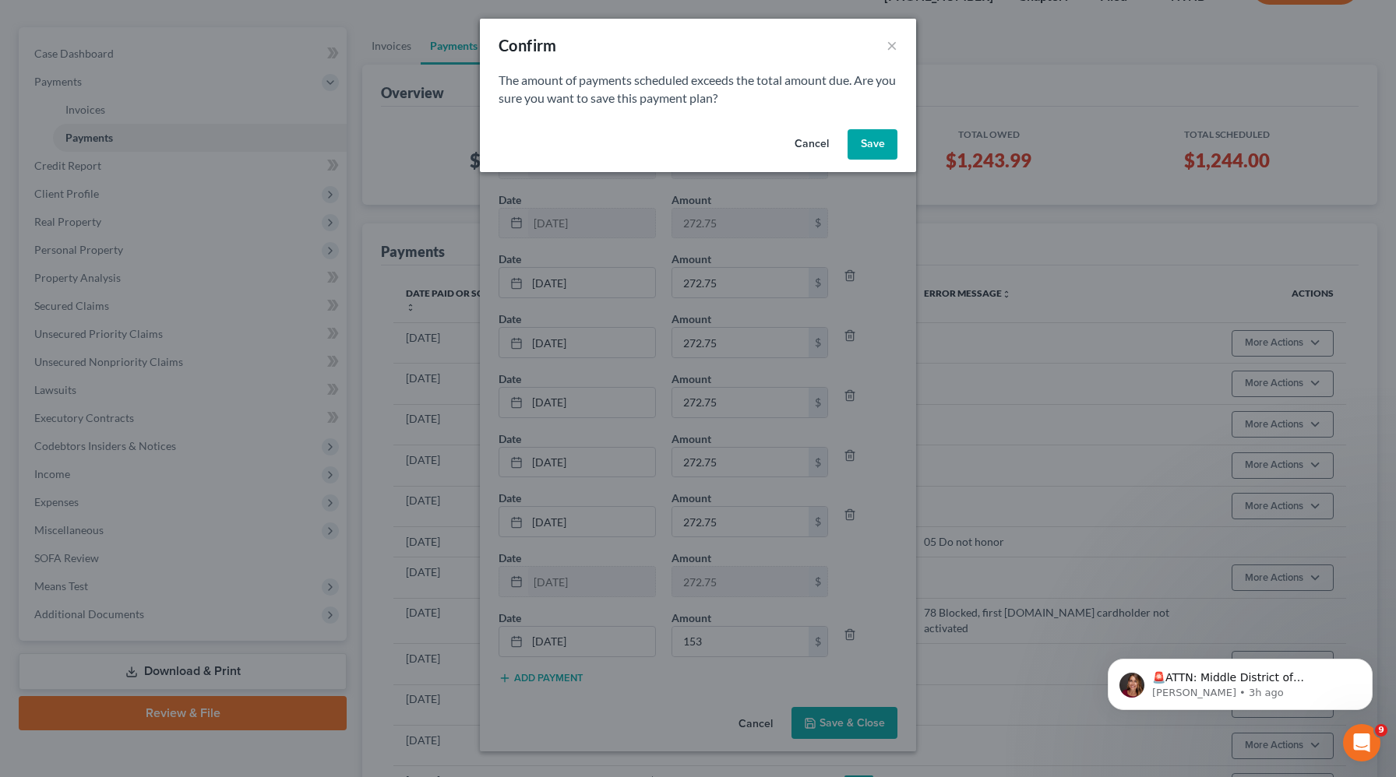
click at [868, 139] on button "Save" at bounding box center [872, 144] width 50 height 31
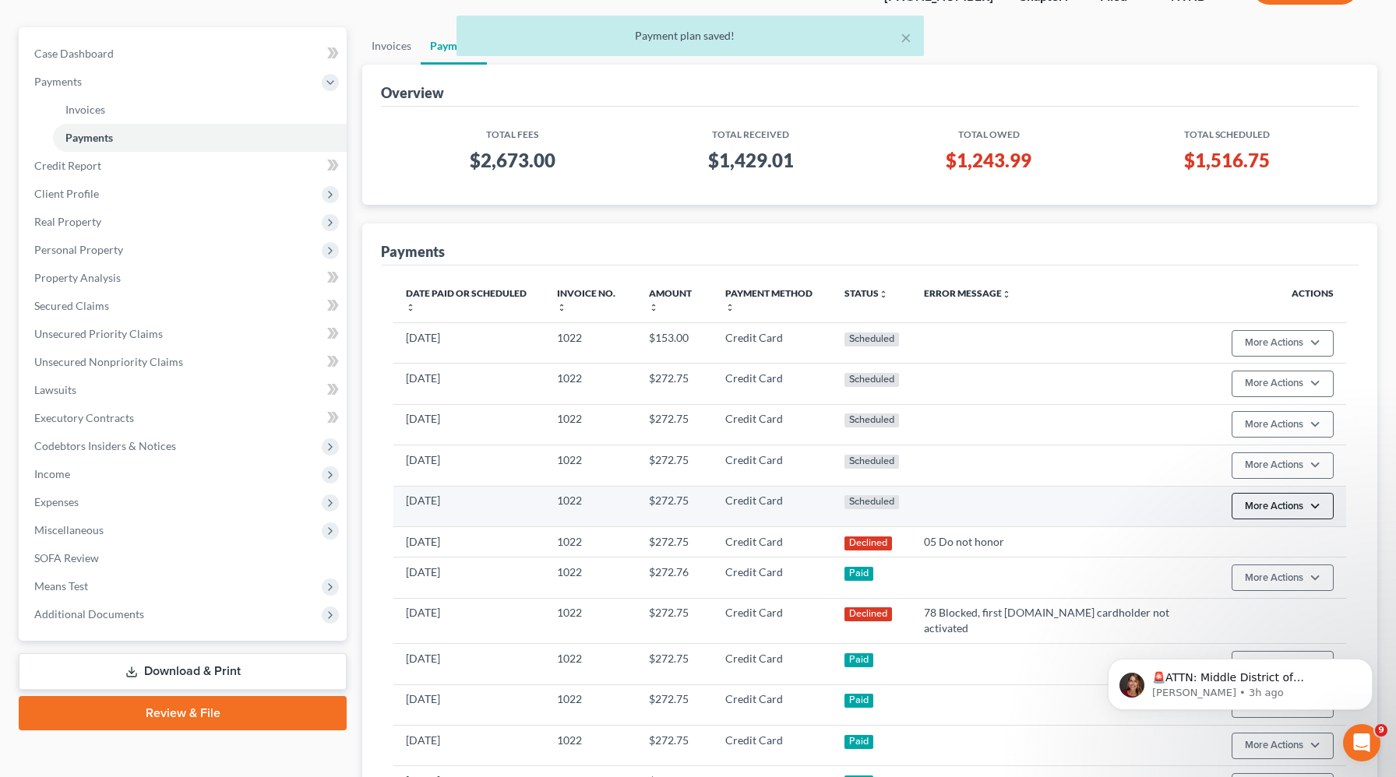
click at [1273, 495] on button "More Actions" at bounding box center [1282, 506] width 102 height 26
click at [1263, 573] on link "Update Payment Method" at bounding box center [1305, 578] width 150 height 26
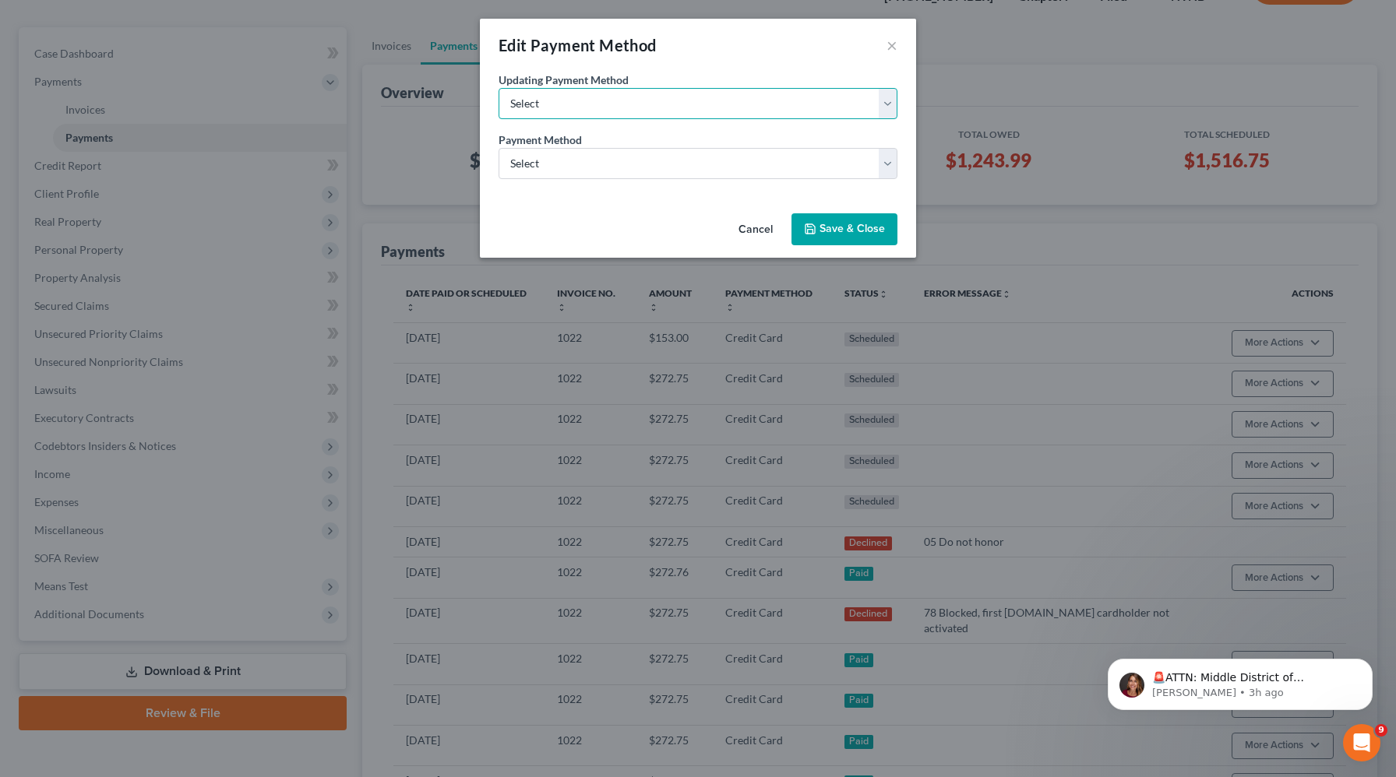
click at [731, 107] on select "Select Update the payment method for this payment only Update payment method fo…" at bounding box center [697, 103] width 399 height 31
click at [703, 114] on select "Select Update the payment method for this payment only Update payment method fo…" at bounding box center [697, 103] width 399 height 31
select select "future_payments"
click at [498, 88] on select "Select Update the payment method for this payment only Update payment method fo…" at bounding box center [697, 103] width 399 height 31
click at [595, 161] on select "Select ACH Credit Card" at bounding box center [697, 163] width 399 height 31
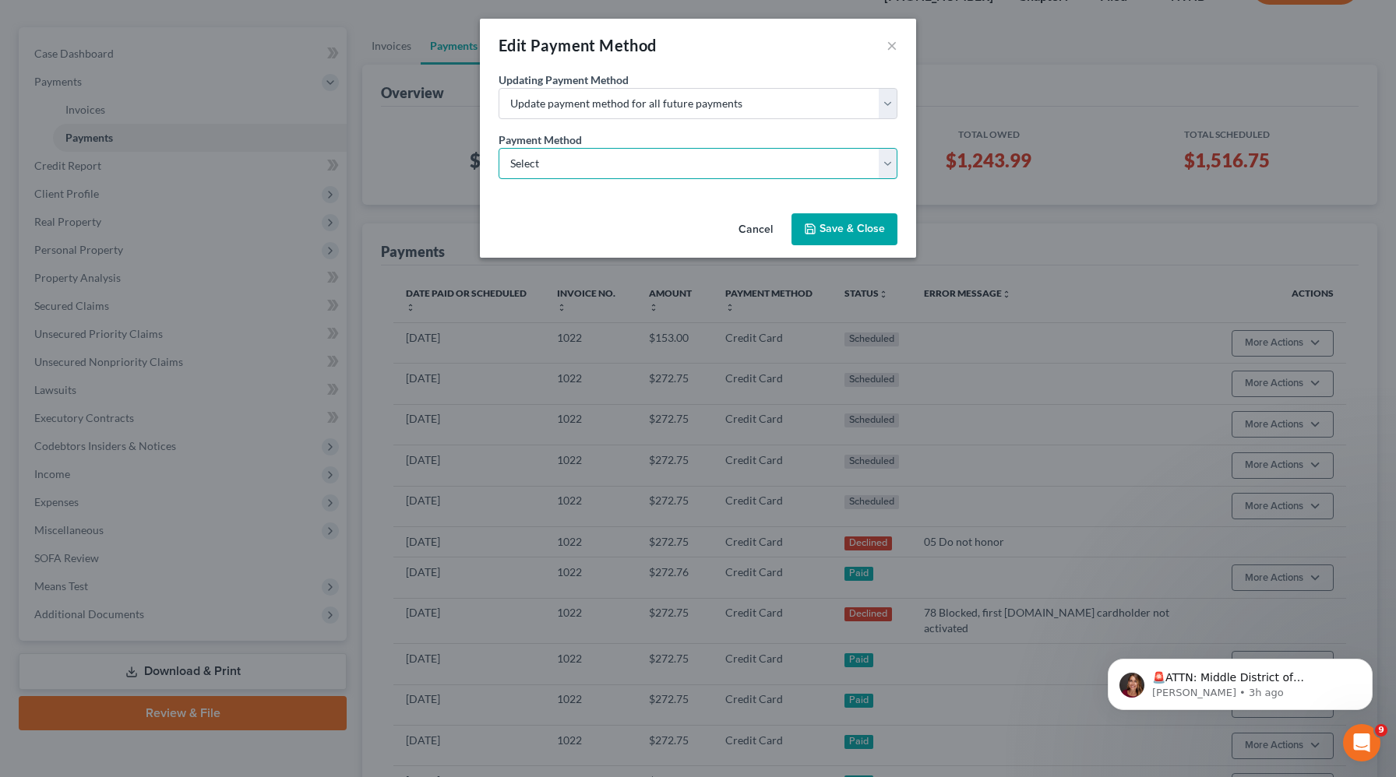
select select "1"
click at [498, 148] on select "Select ACH Credit Card" at bounding box center [697, 163] width 399 height 31
select select "35"
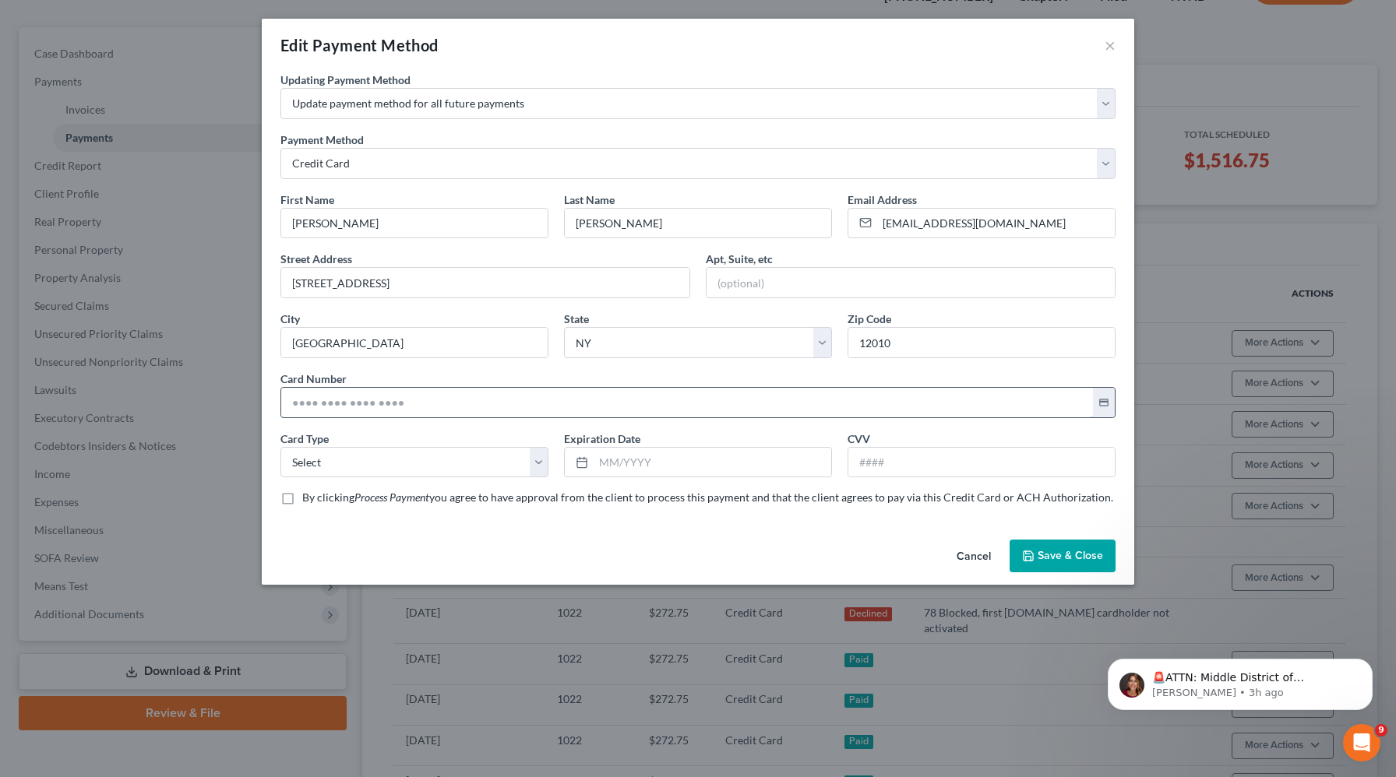
click at [304, 411] on input "text" at bounding box center [687, 403] width 812 height 30
paste input "5449 2726 7741 6474"
type input "5449 2726 7741 6474"
click at [333, 463] on select "Select Visa MasterCard Discover American Express" at bounding box center [414, 462] width 268 height 31
select select "1"
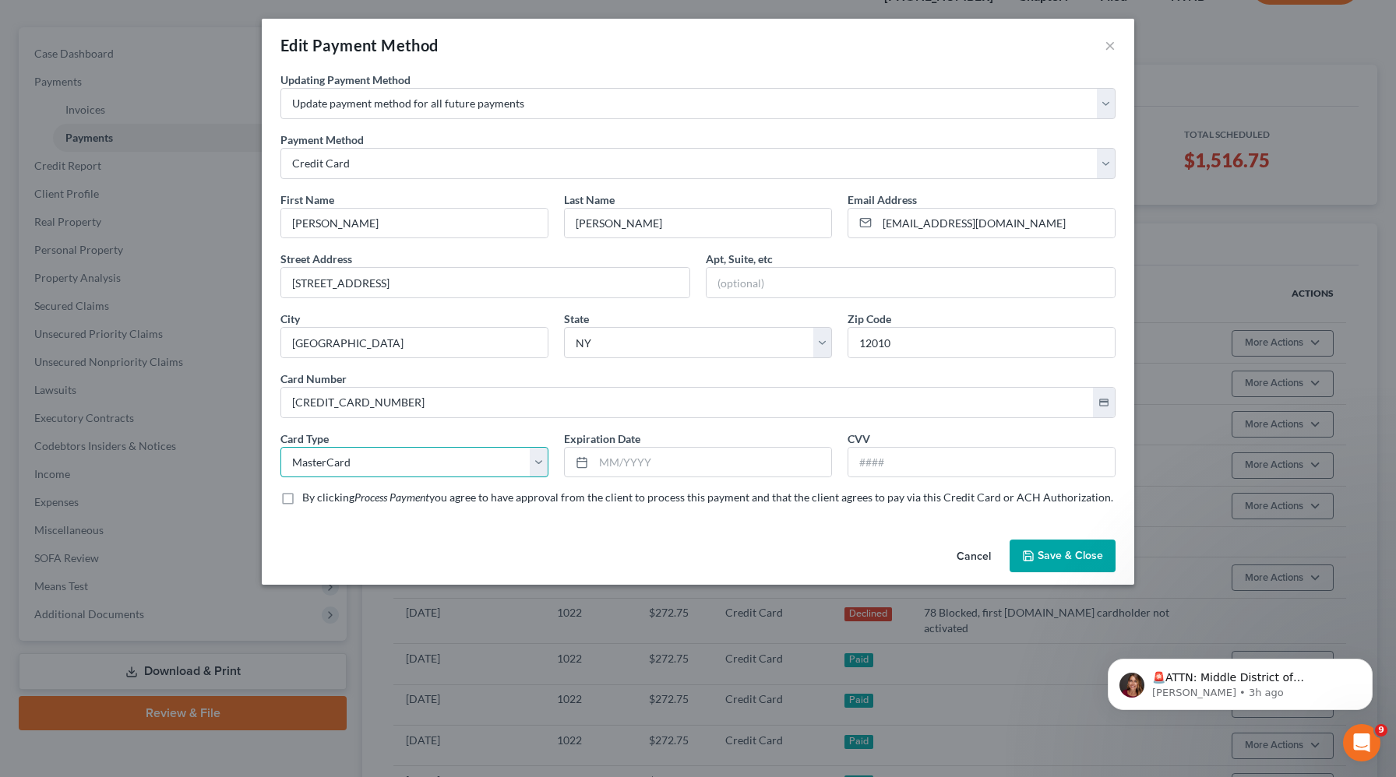
click at [280, 447] on select "Select Visa MasterCard Discover American Express" at bounding box center [414, 462] width 268 height 31
click at [687, 470] on input "text" at bounding box center [712, 463] width 238 height 30
type input "06/2029"
click at [987, 465] on input "text" at bounding box center [981, 463] width 266 height 30
type input "882"
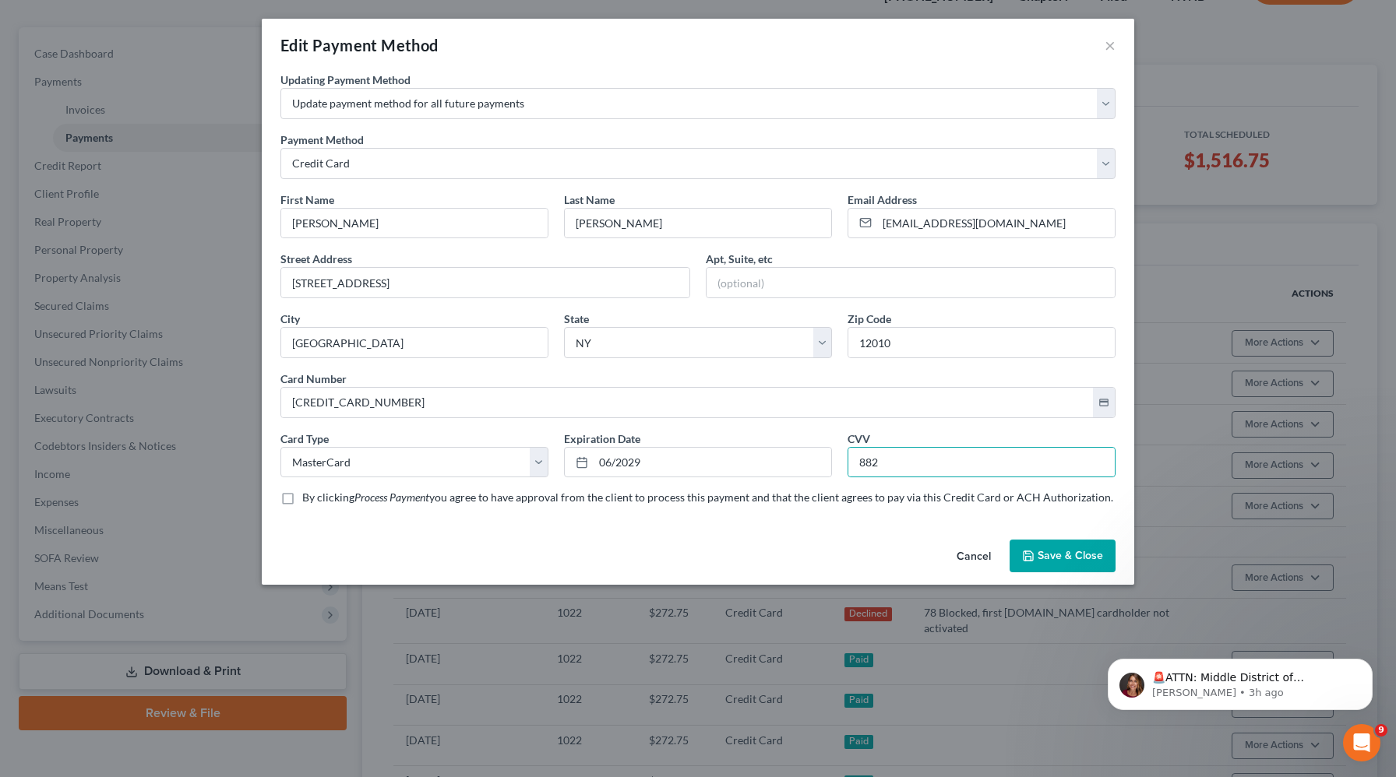
click at [302, 501] on label "By clicking Process Payment you agree to have approval from the client to proce…" at bounding box center [707, 498] width 811 height 16
click at [308, 500] on input "By clicking Process Payment you agree to have approval from the client to proce…" at bounding box center [313, 495] width 10 height 10
checkbox input "true"
click at [1040, 560] on button "Save & Close" at bounding box center [1062, 556] width 106 height 33
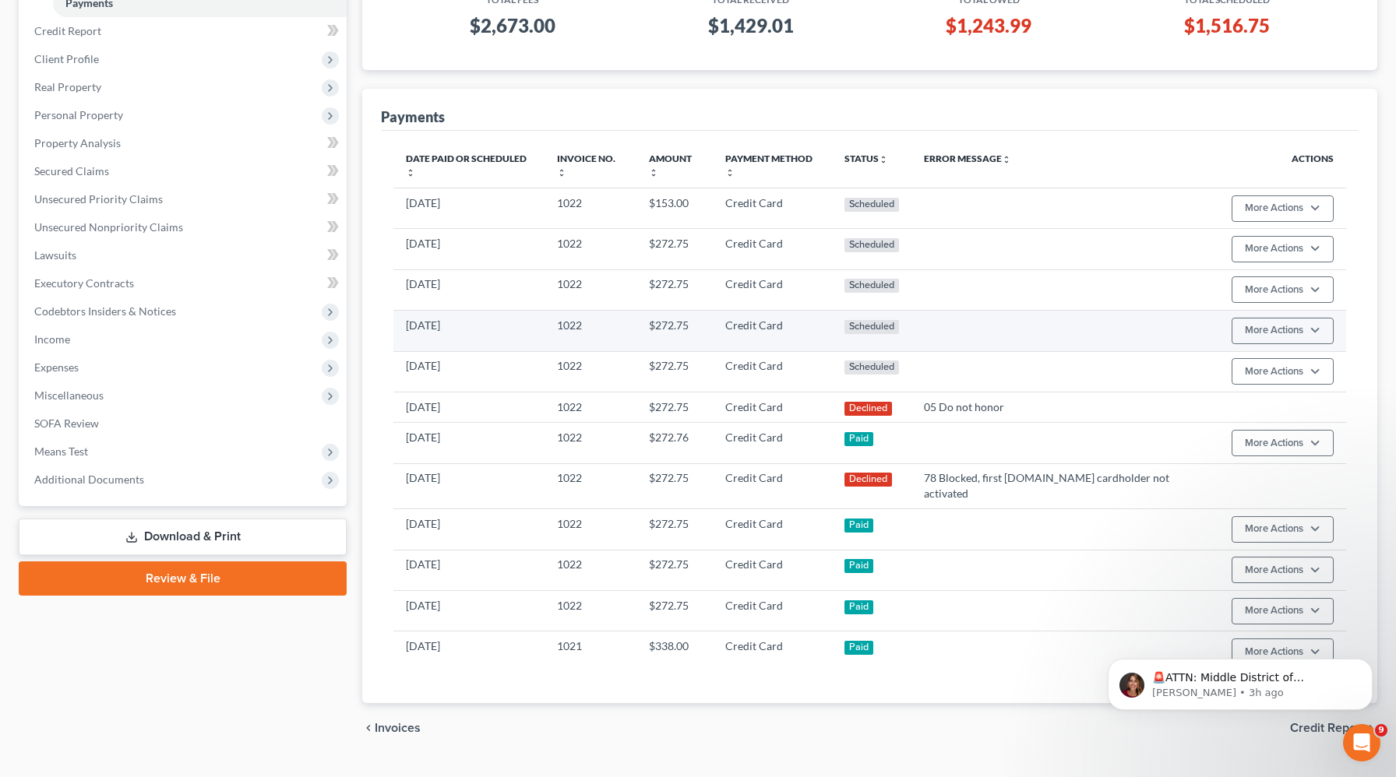
scroll to position [262, 0]
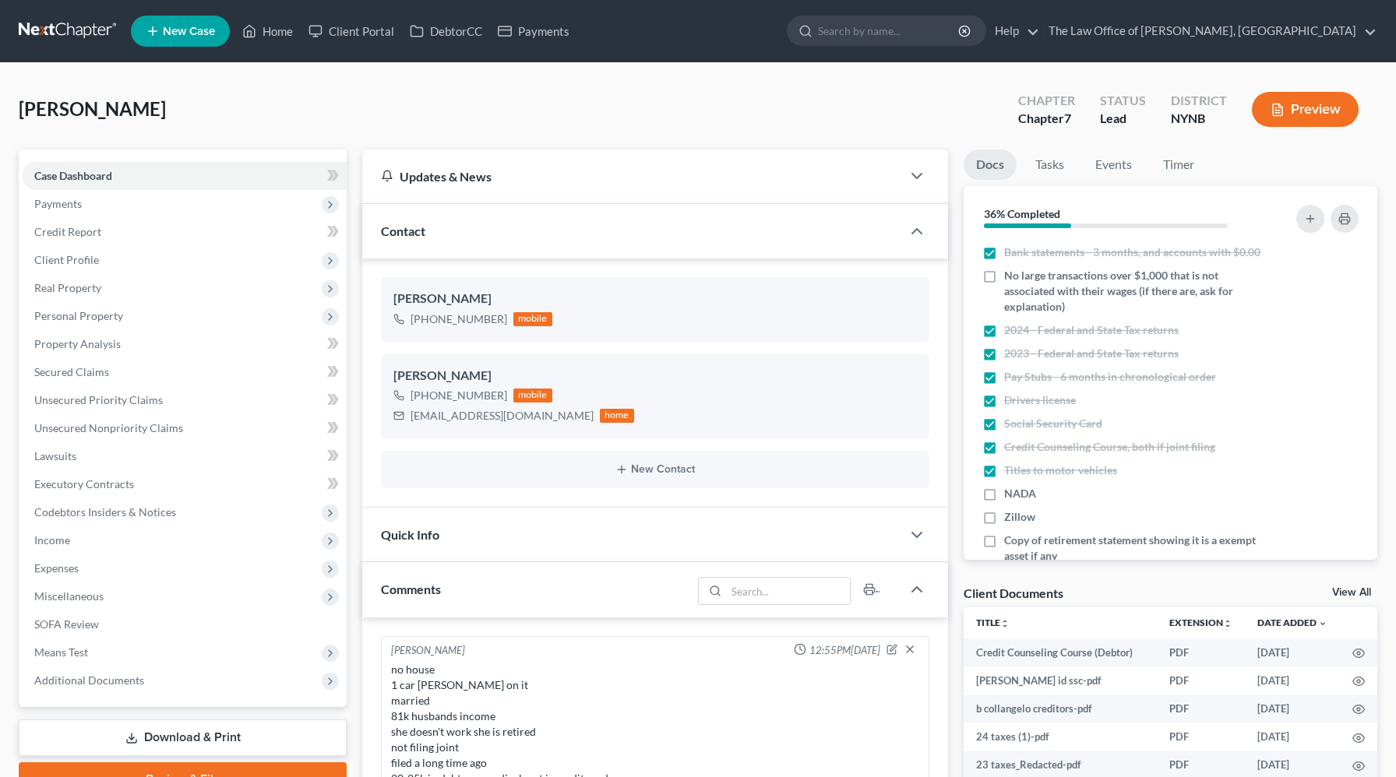
select select "0"
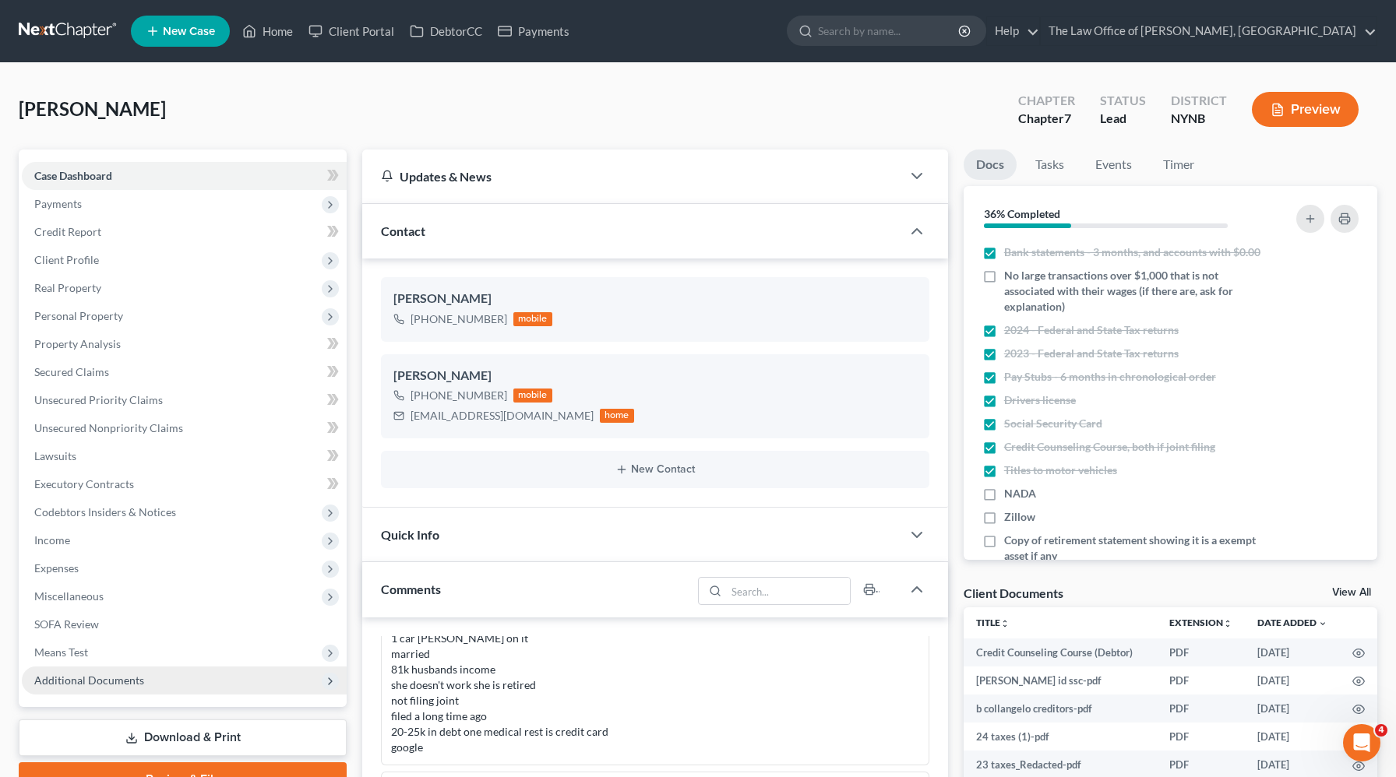
click at [81, 687] on span "Additional Documents" at bounding box center [184, 681] width 325 height 28
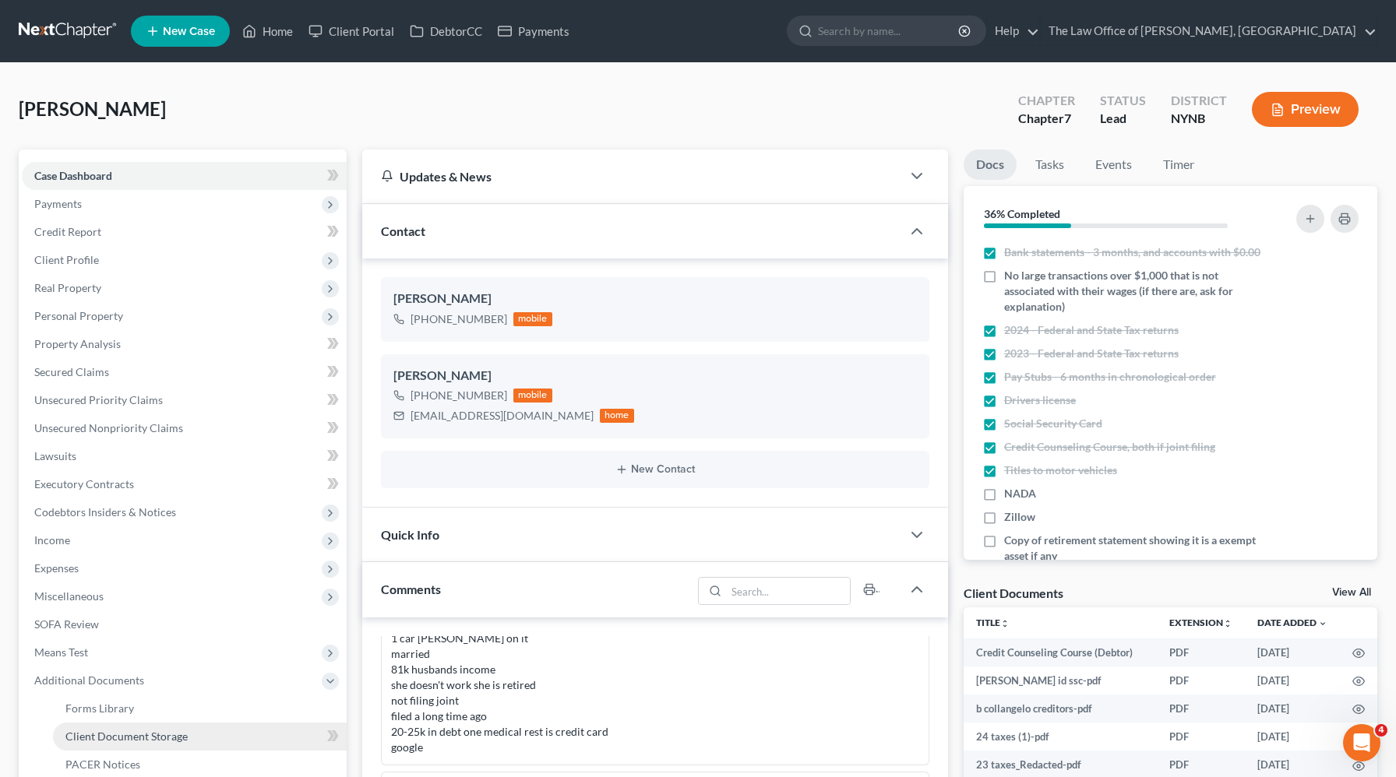
click at [92, 734] on span "Client Document Storage" at bounding box center [126, 736] width 122 height 13
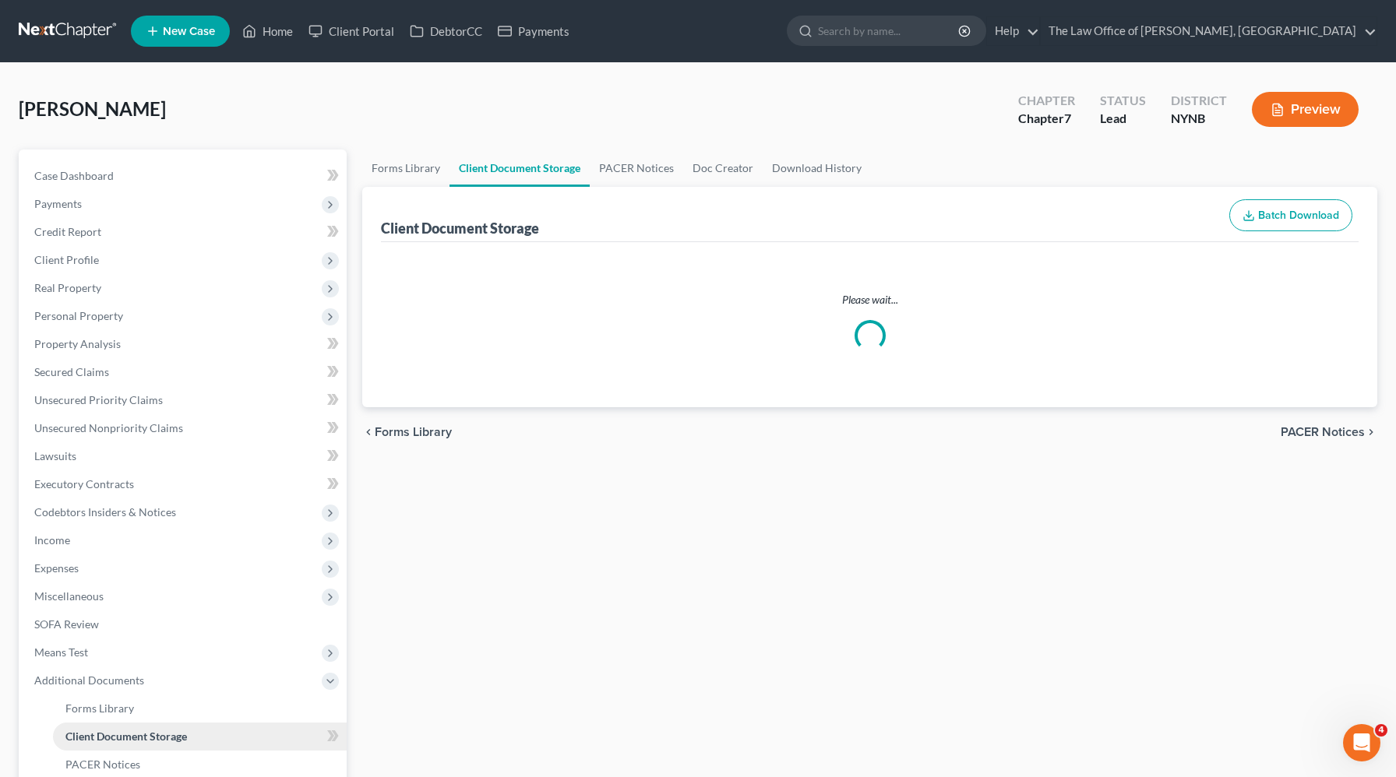
select select "1"
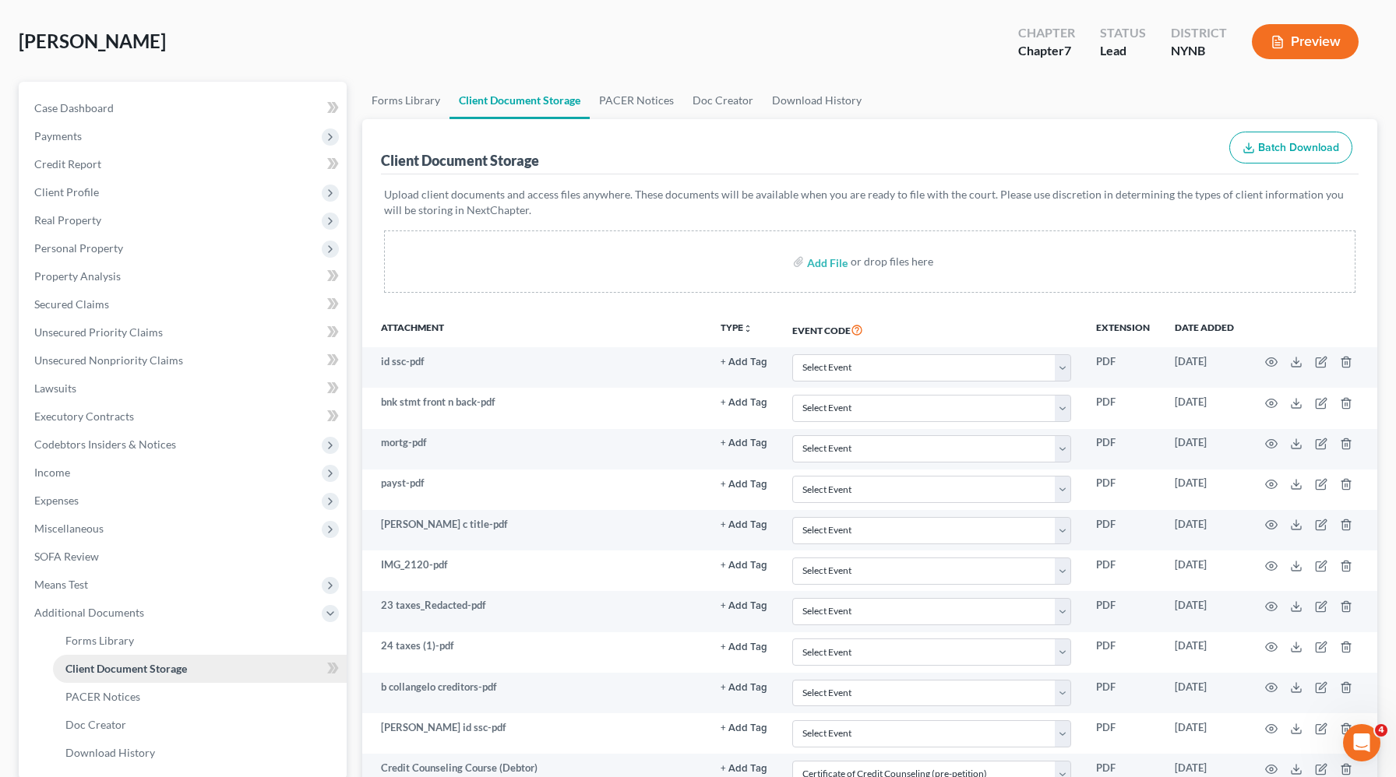
scroll to position [217, 0]
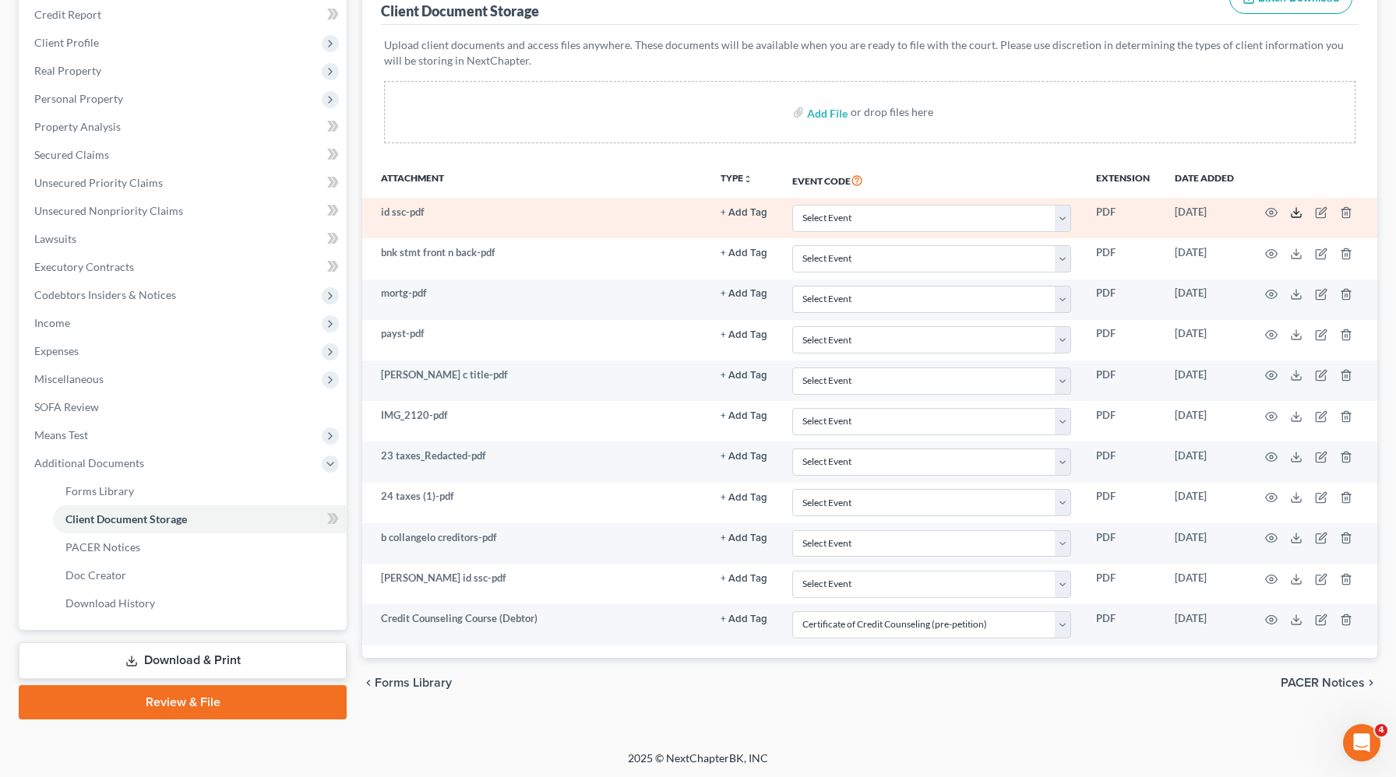
click at [1293, 213] on icon at bounding box center [1296, 212] width 12 height 12
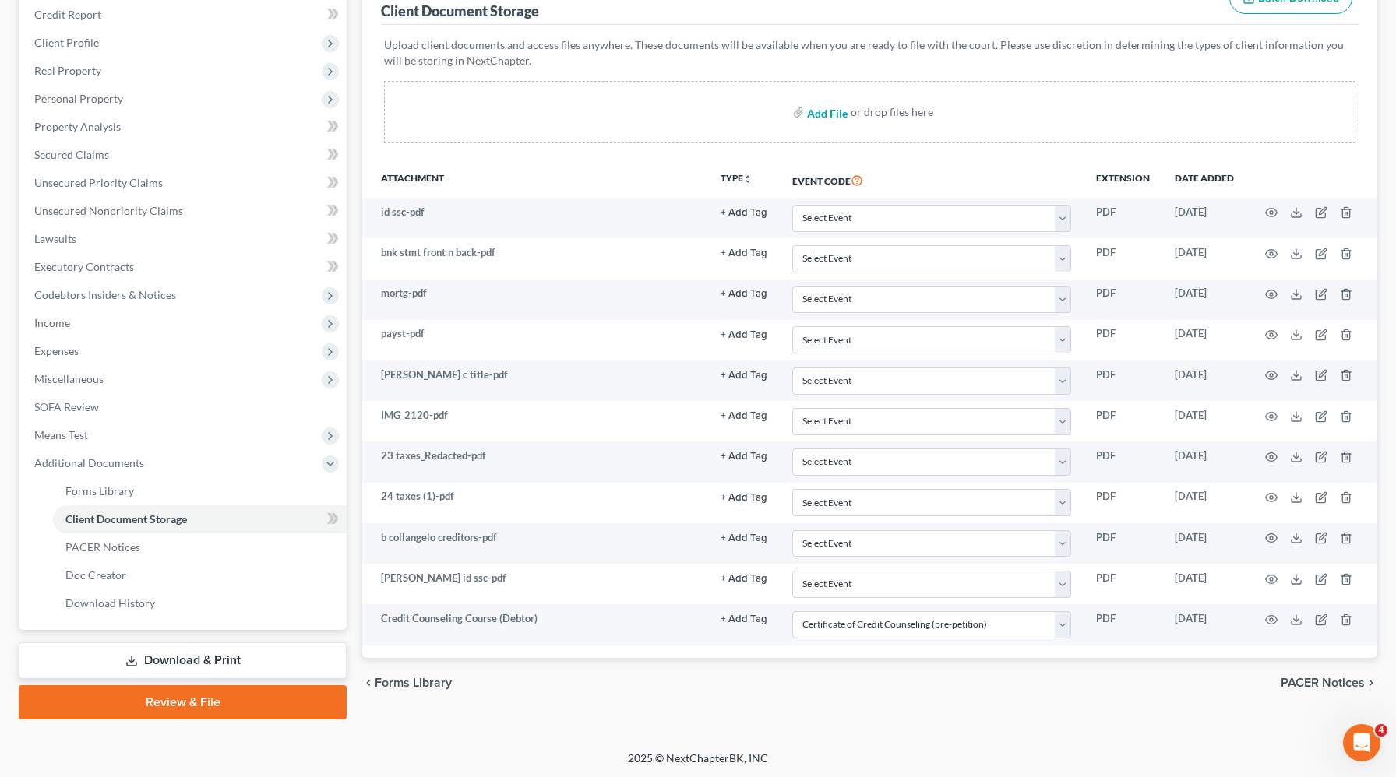
click at [828, 112] on input "file" at bounding box center [825, 112] width 37 height 28
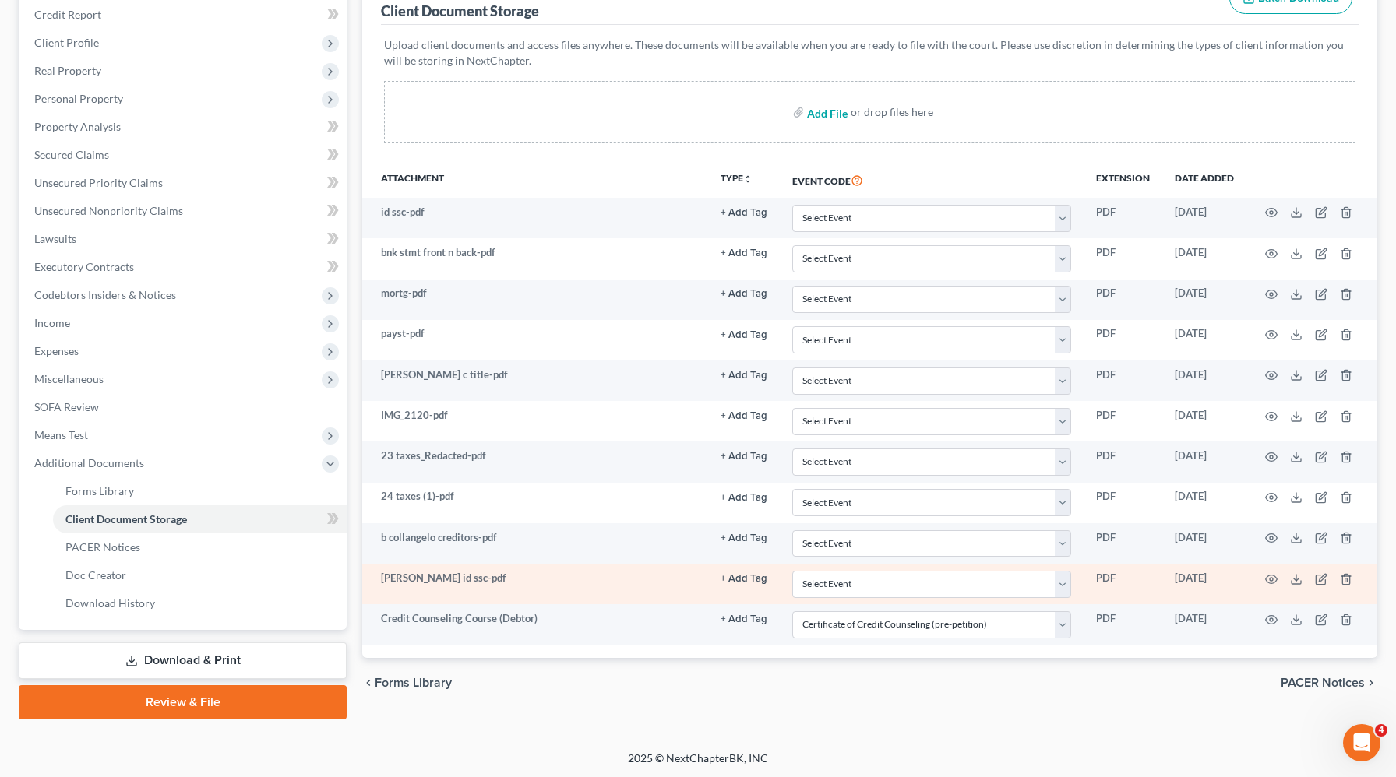
type input "C:\fakepath\CM_ECF LIVE DATABASE redtfyguhijo.pdf"
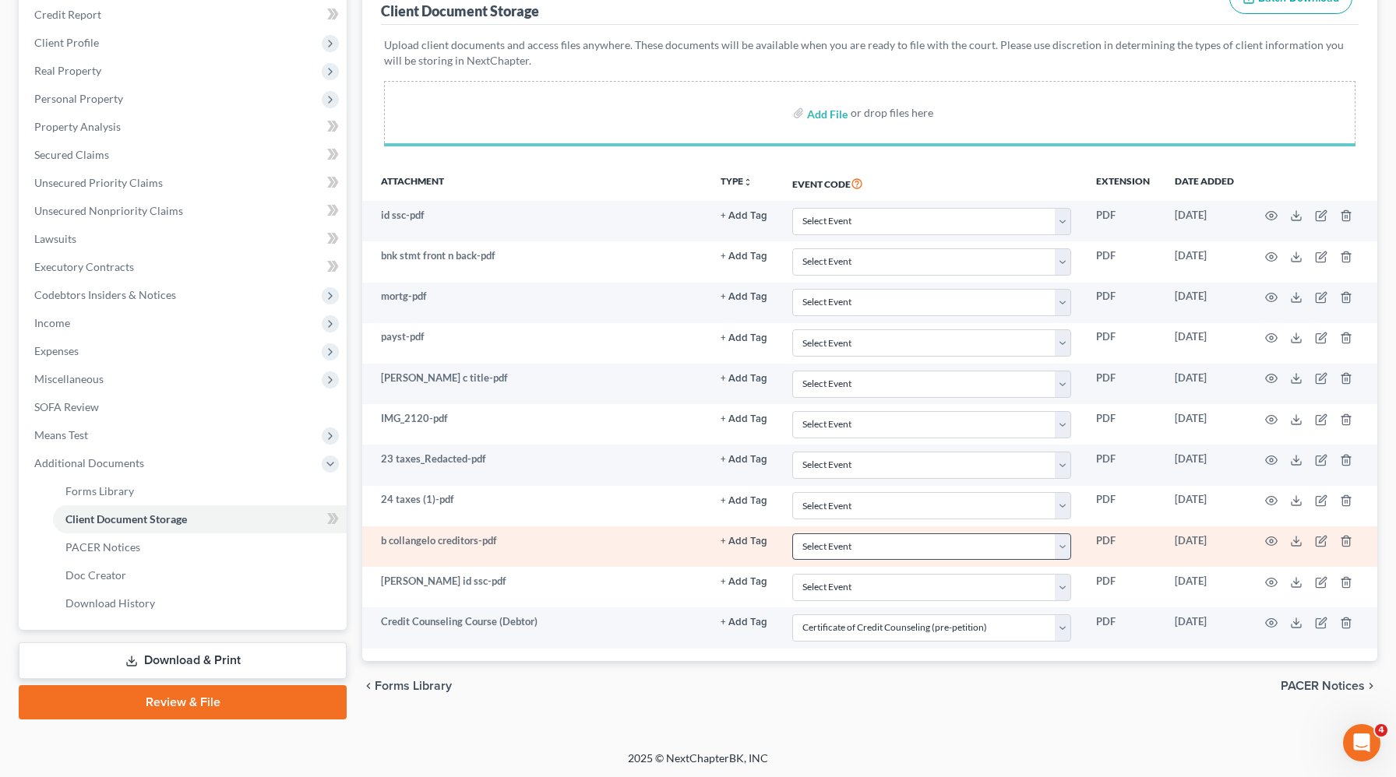
select select "1"
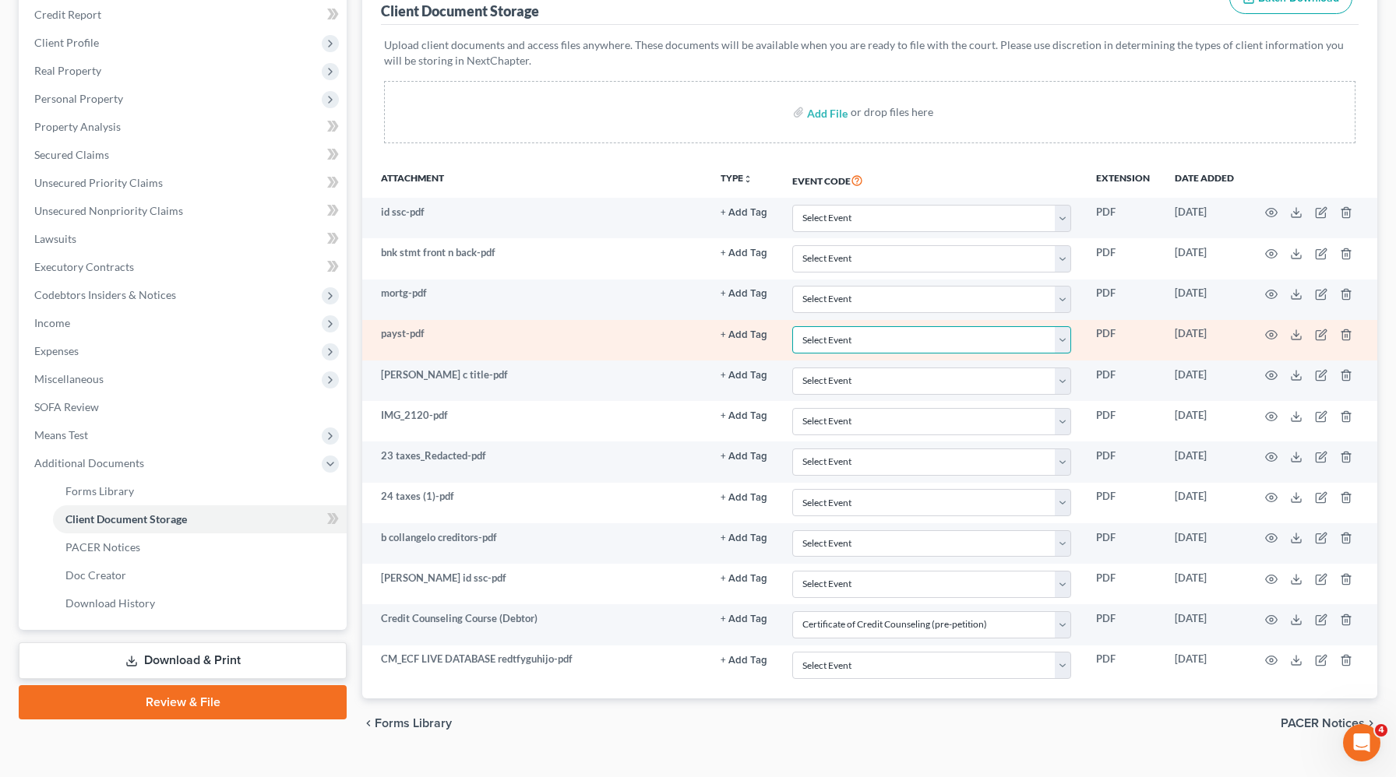
click at [862, 343] on select "Select Event Application to Have the Filing Fee Waived Certificate of Credit Co…" at bounding box center [931, 339] width 279 height 27
select select "5"
click at [794, 326] on select "Select Event Application to Have the Filing Fee Waived Certificate of Credit Co…" at bounding box center [931, 339] width 279 height 27
click at [1274, 332] on icon "button" at bounding box center [1271, 335] width 12 height 12
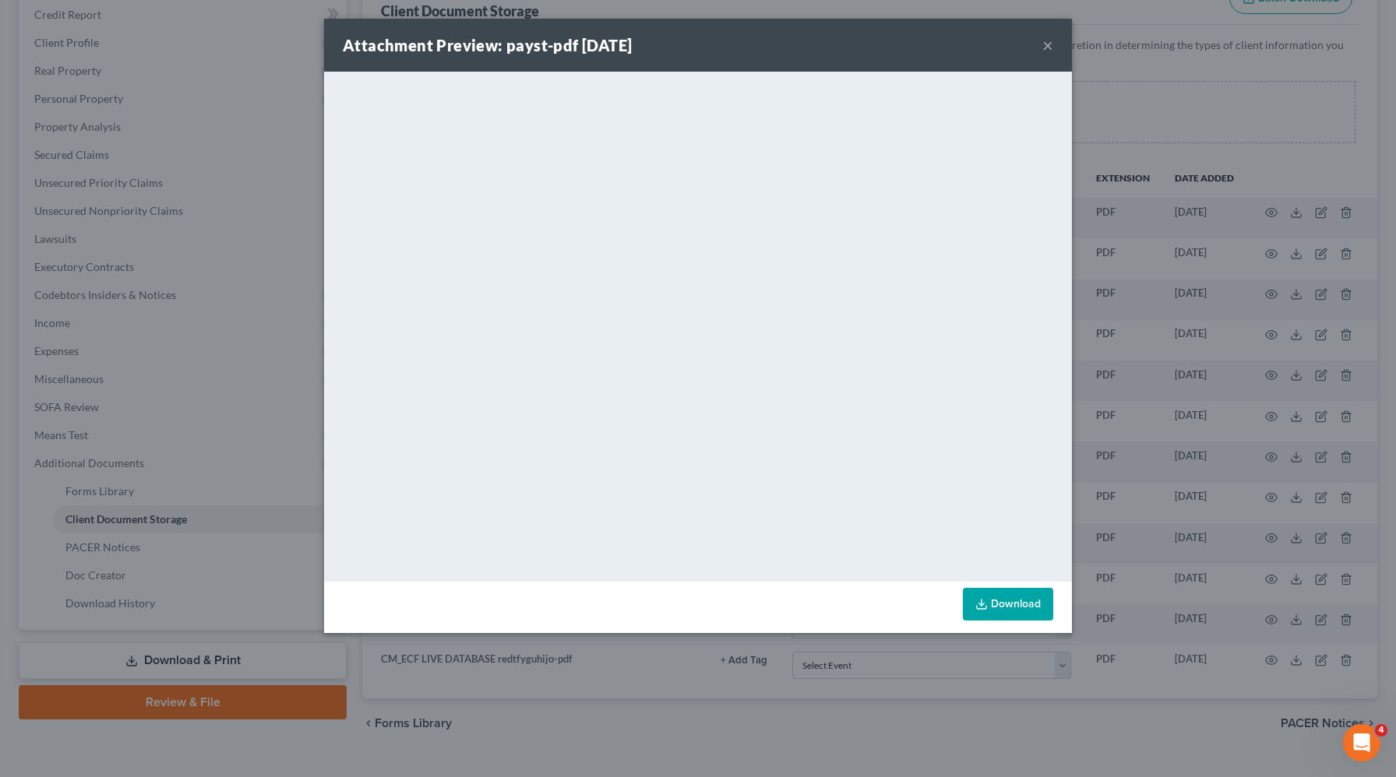
click at [1050, 44] on button "×" at bounding box center [1047, 45] width 11 height 19
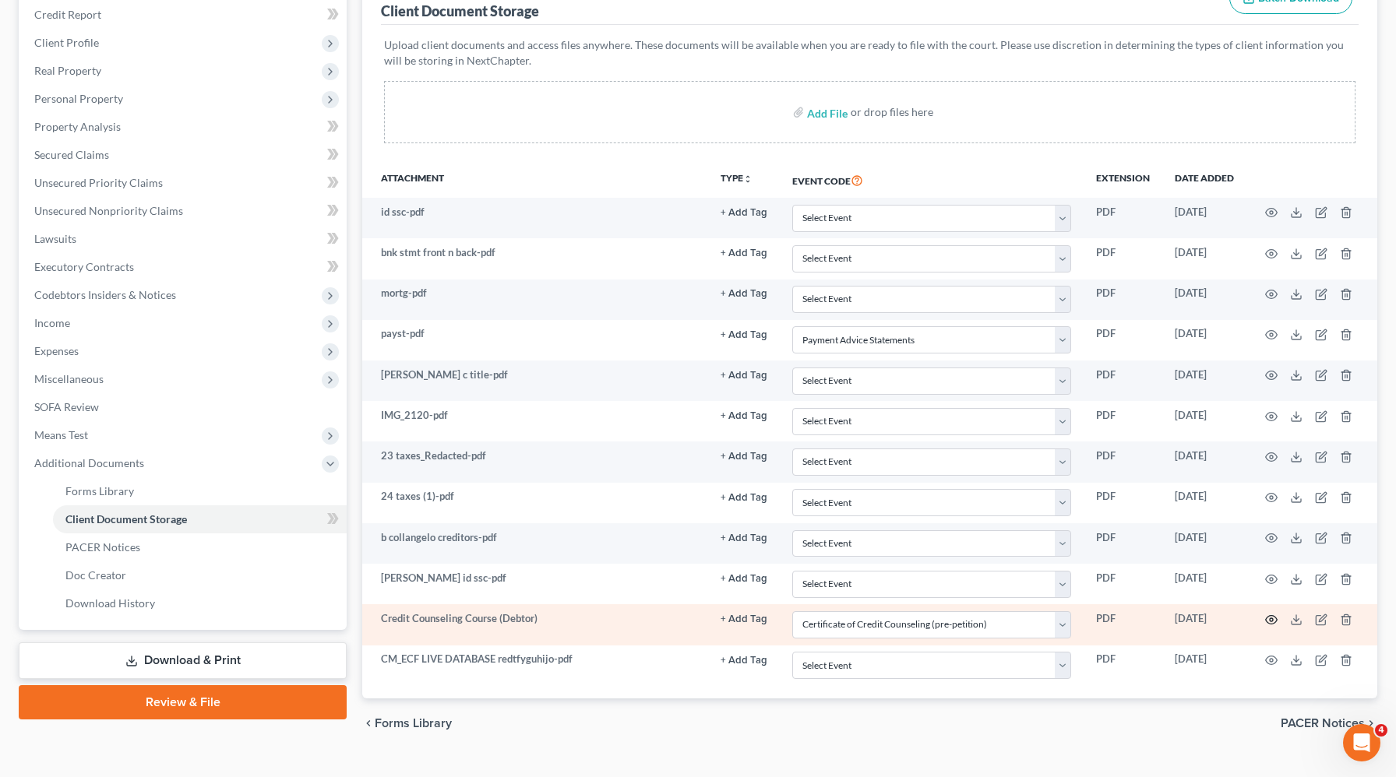
click at [1267, 620] on icon "button" at bounding box center [1271, 620] width 12 height 12
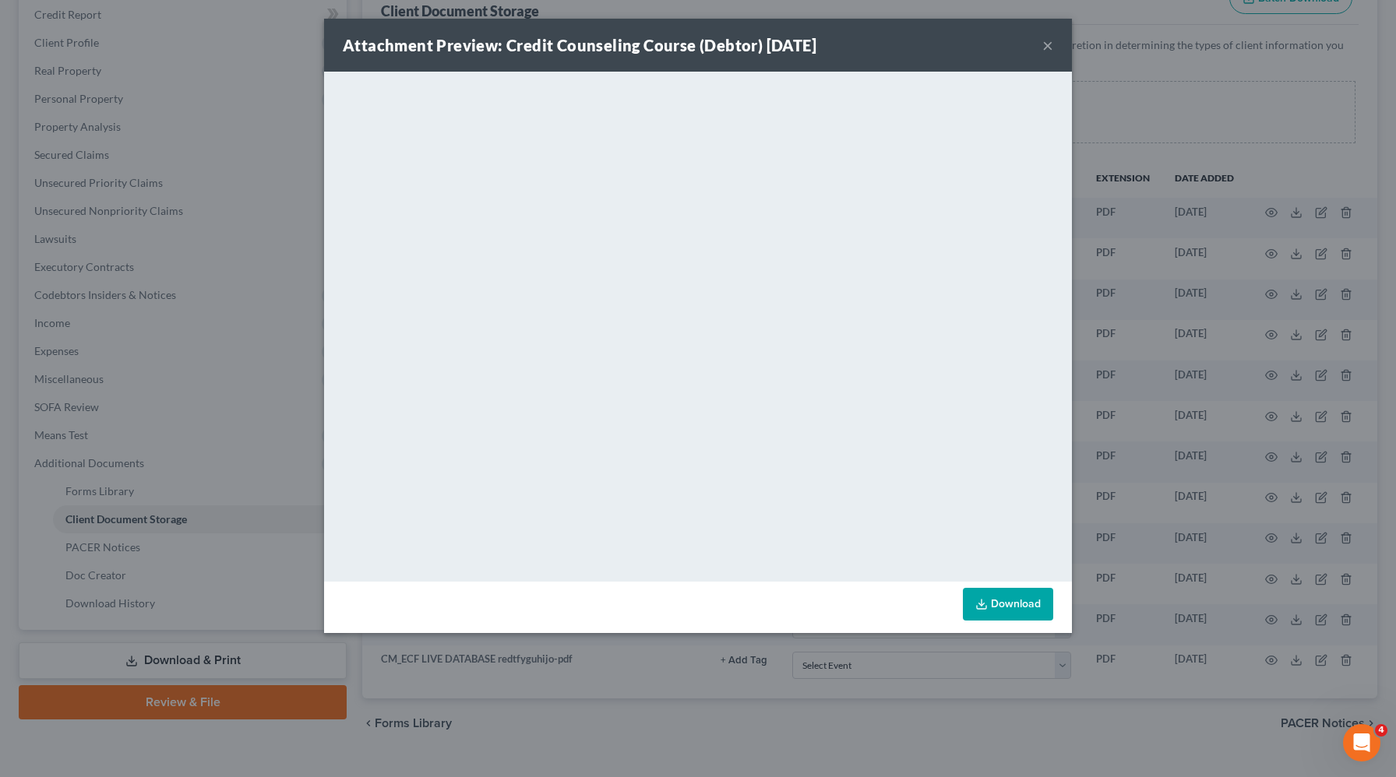
click at [1045, 51] on button "×" at bounding box center [1047, 45] width 11 height 19
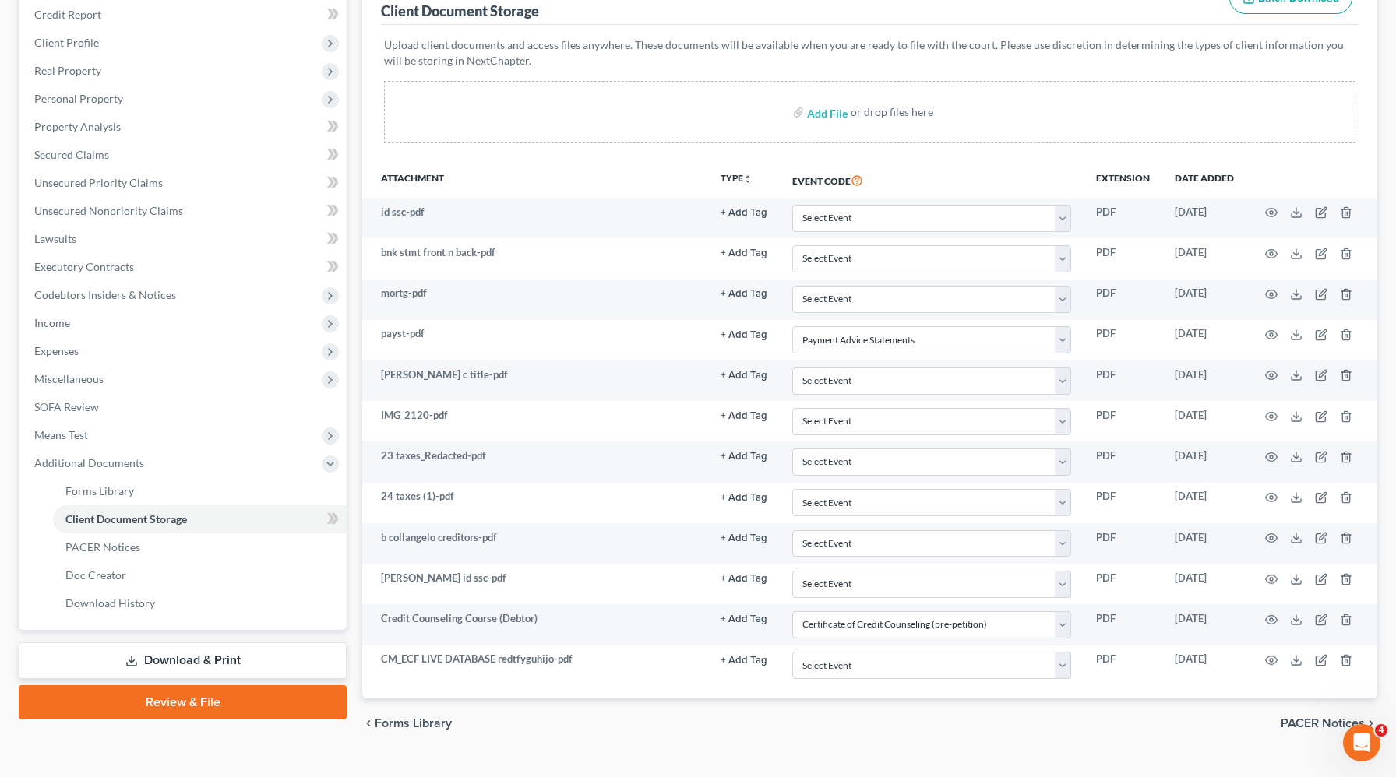
click at [181, 714] on link "Review & File" at bounding box center [183, 702] width 328 height 34
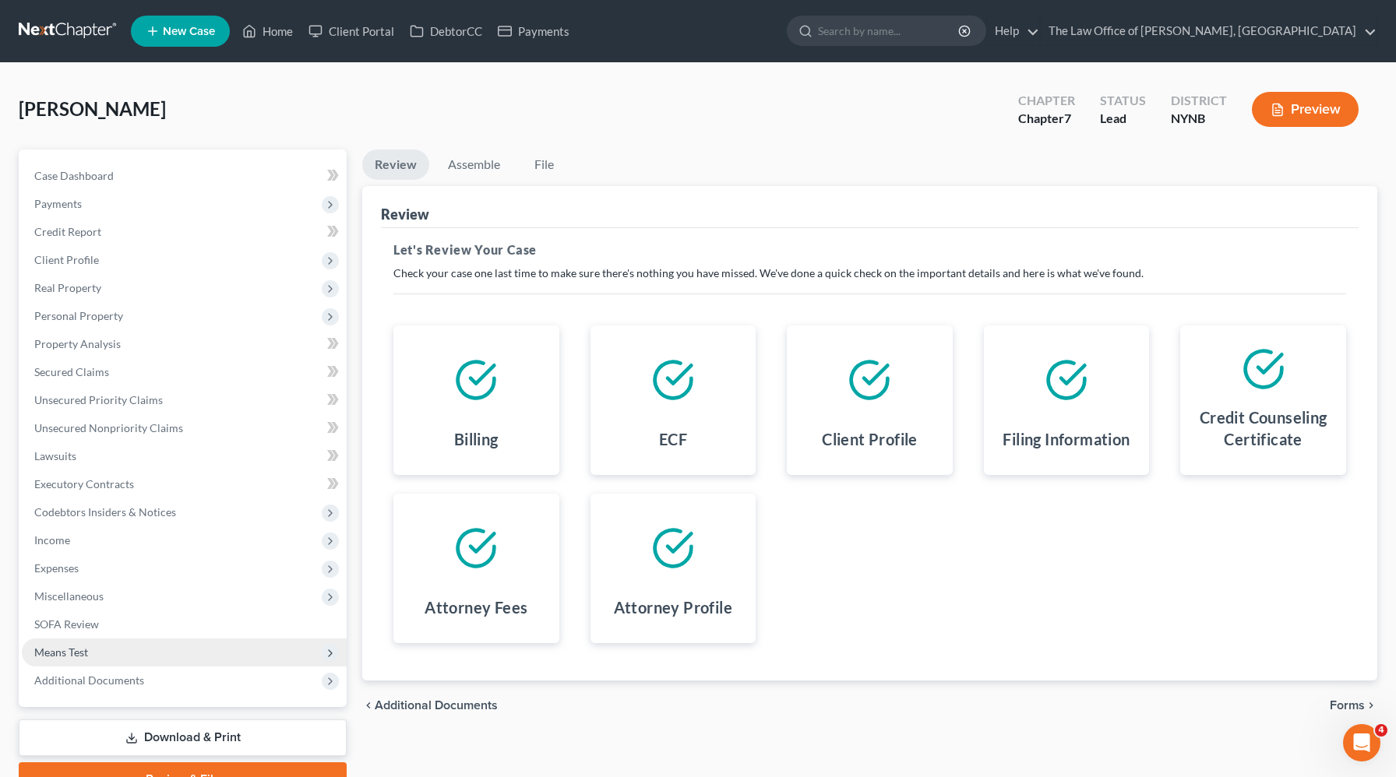
click at [70, 658] on span "Means Test" at bounding box center [184, 653] width 325 height 28
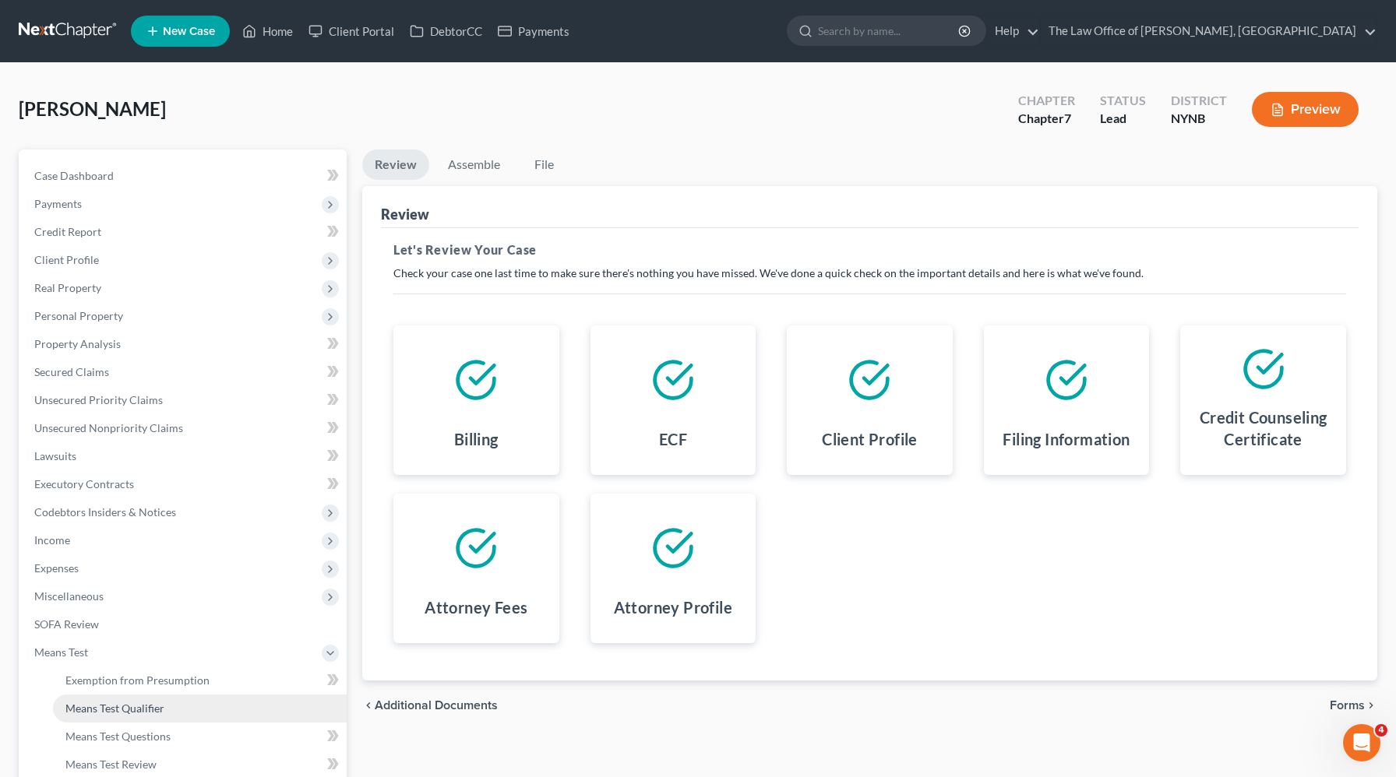
click at [106, 698] on link "Means Test Qualifier" at bounding box center [200, 709] width 294 height 28
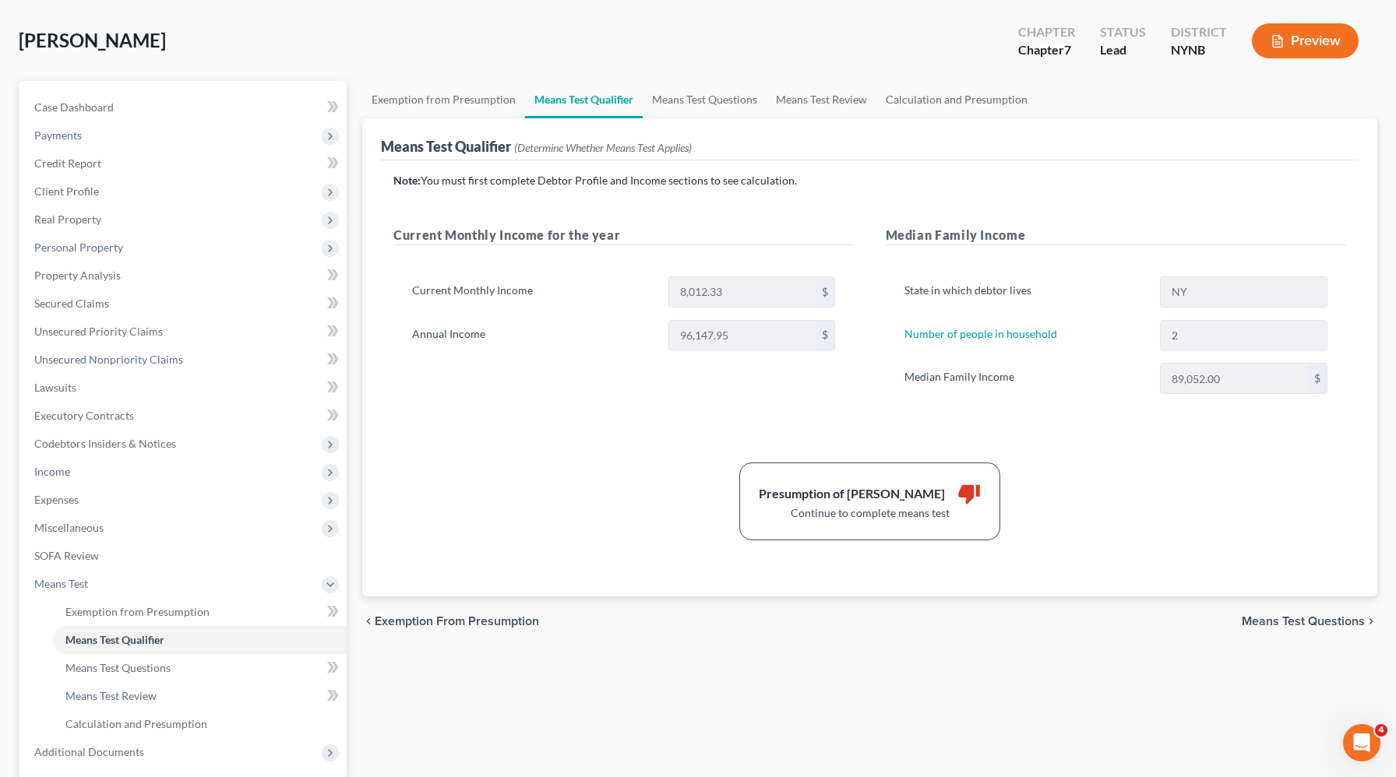
scroll to position [70, 0]
click at [985, 100] on link "Calculation and Presumption" at bounding box center [956, 97] width 160 height 37
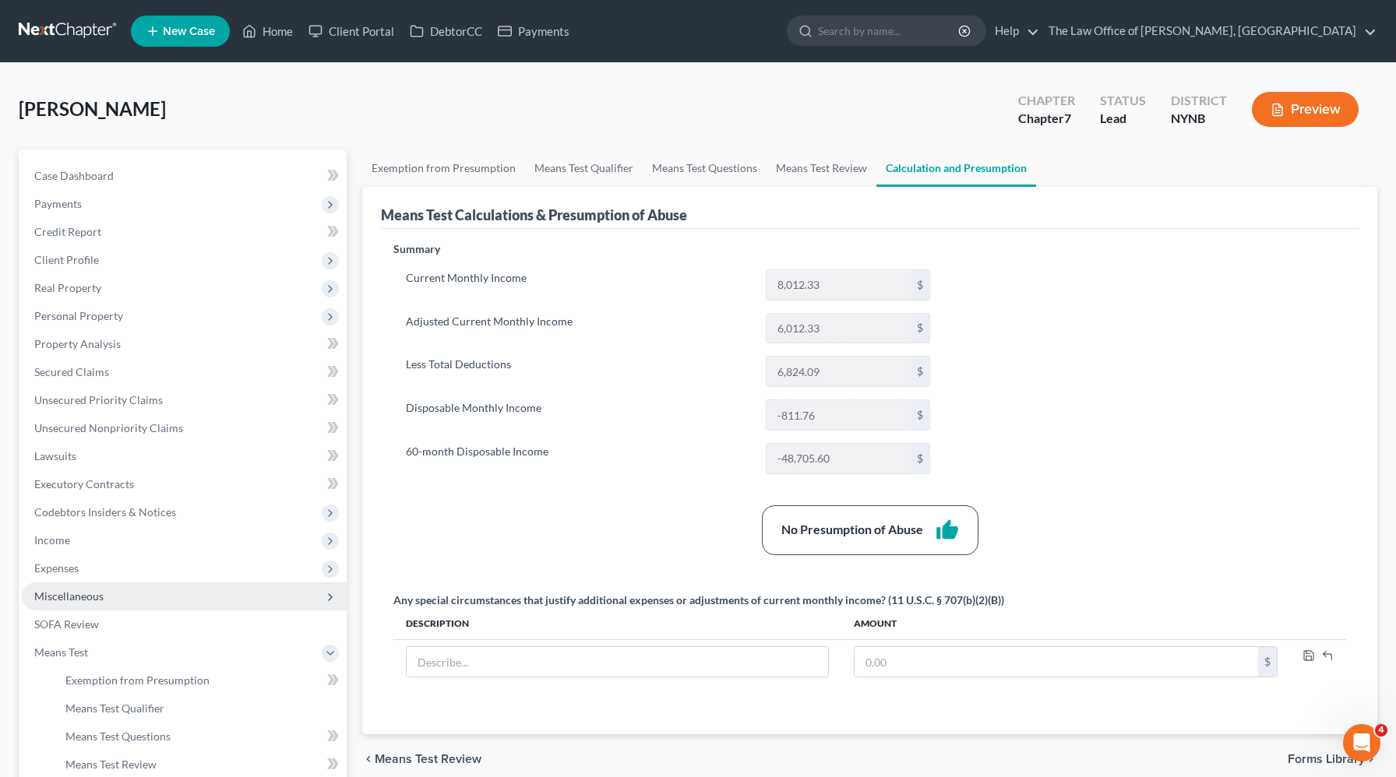
click at [82, 601] on span "Miscellaneous" at bounding box center [68, 596] width 69 height 13
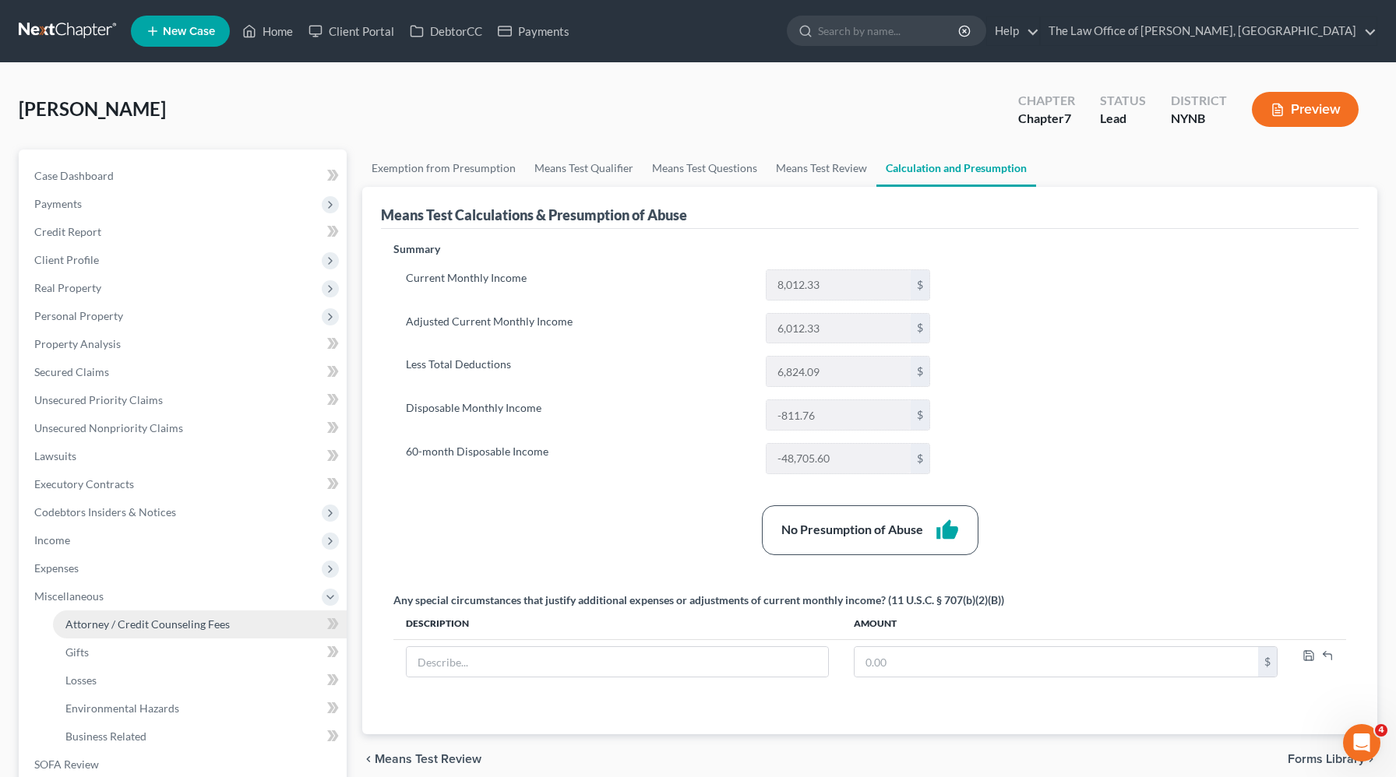
click at [81, 624] on span "Attorney / Credit Counseling Fees" at bounding box center [147, 624] width 164 height 13
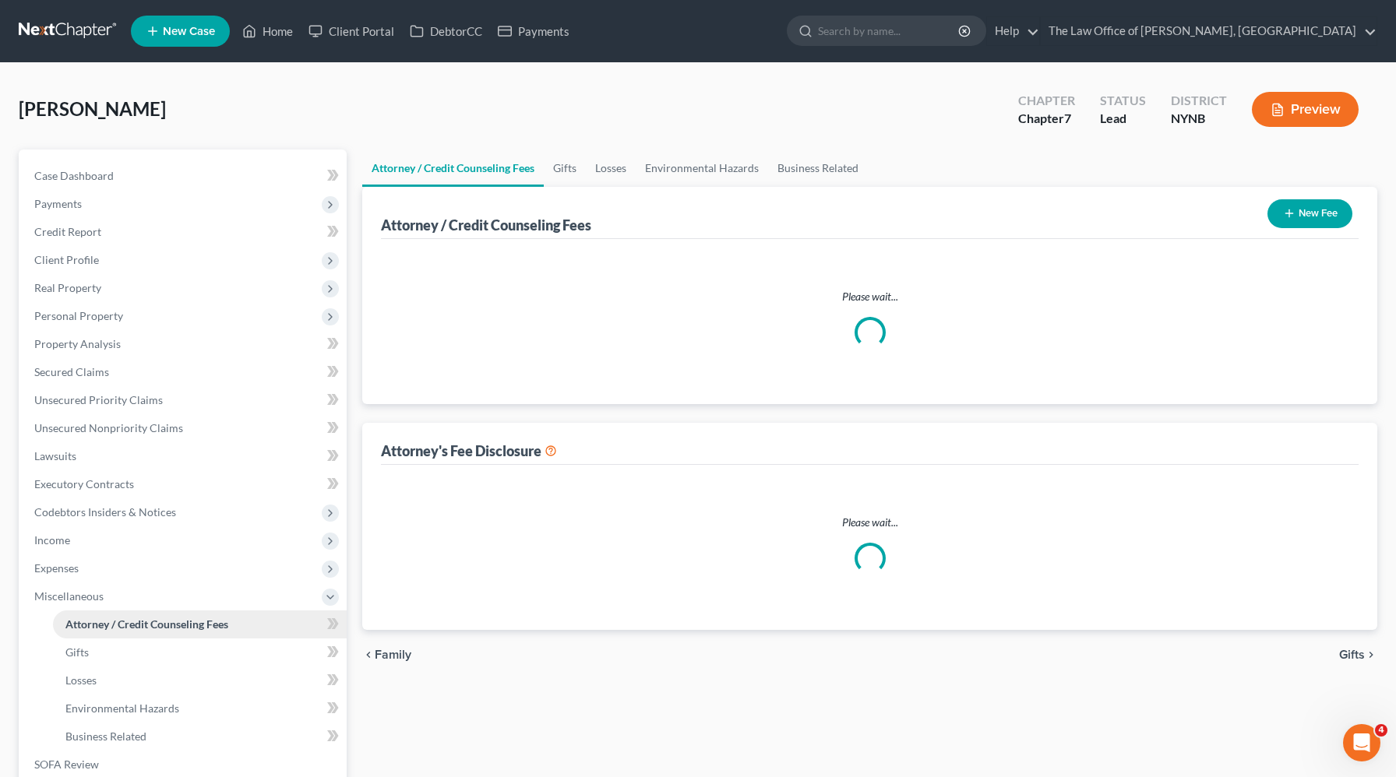
select select "1"
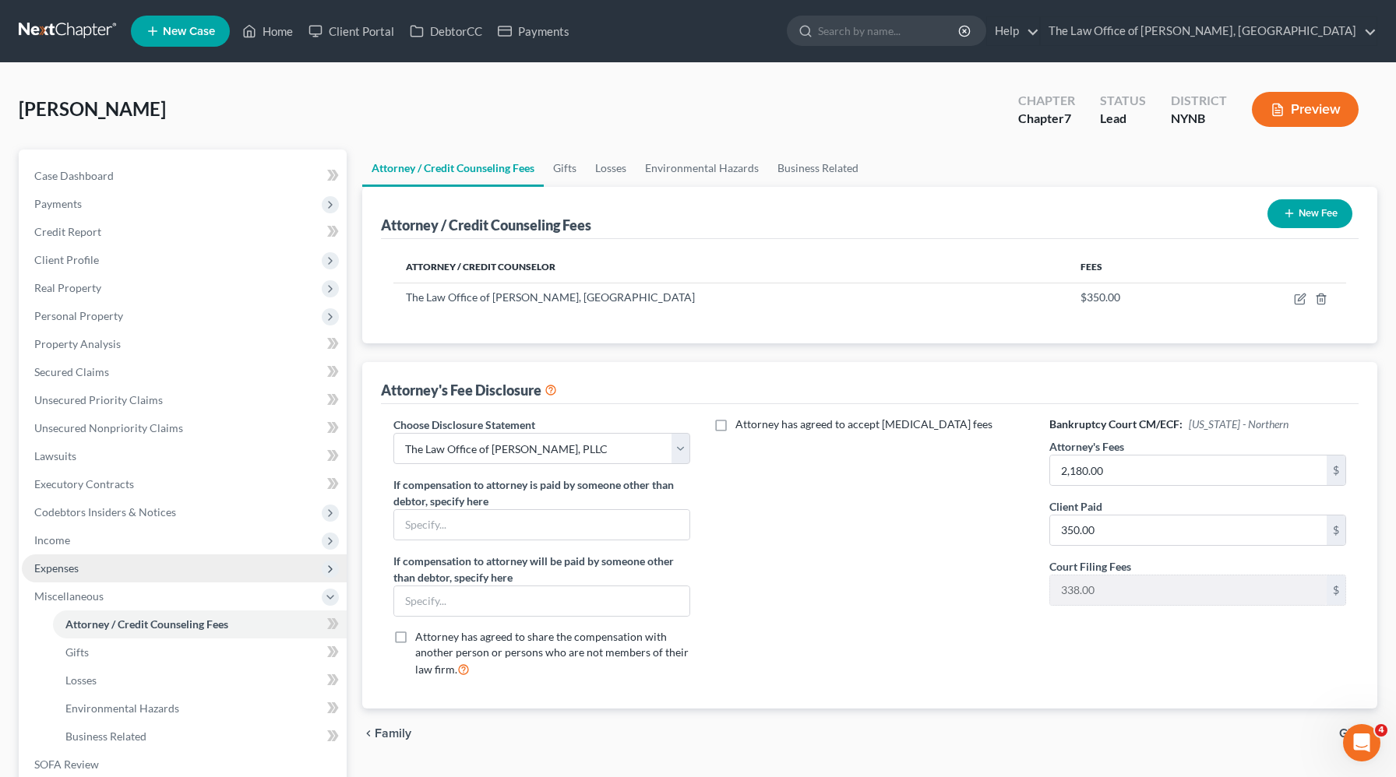
click at [63, 573] on span "Expenses" at bounding box center [56, 568] width 44 height 13
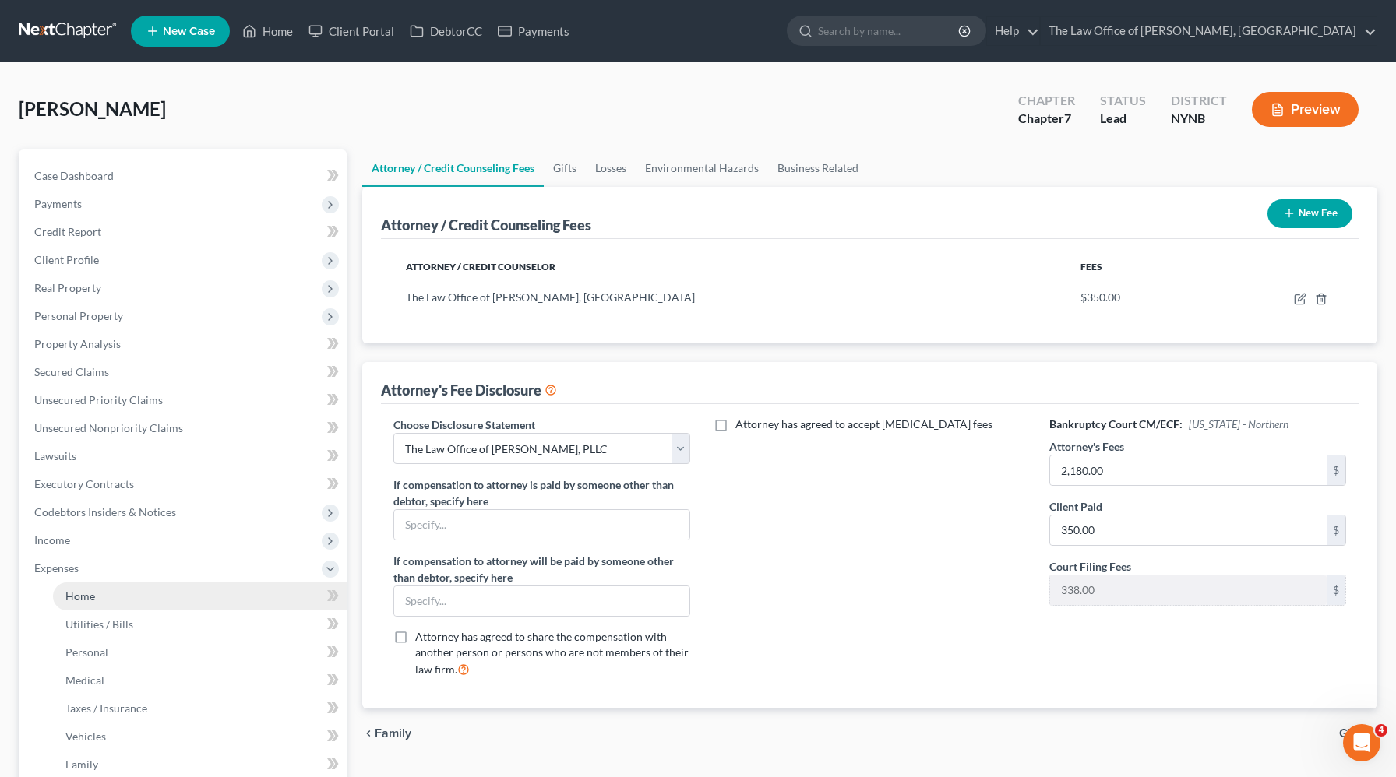
click at [63, 588] on link "Home" at bounding box center [200, 597] width 294 height 28
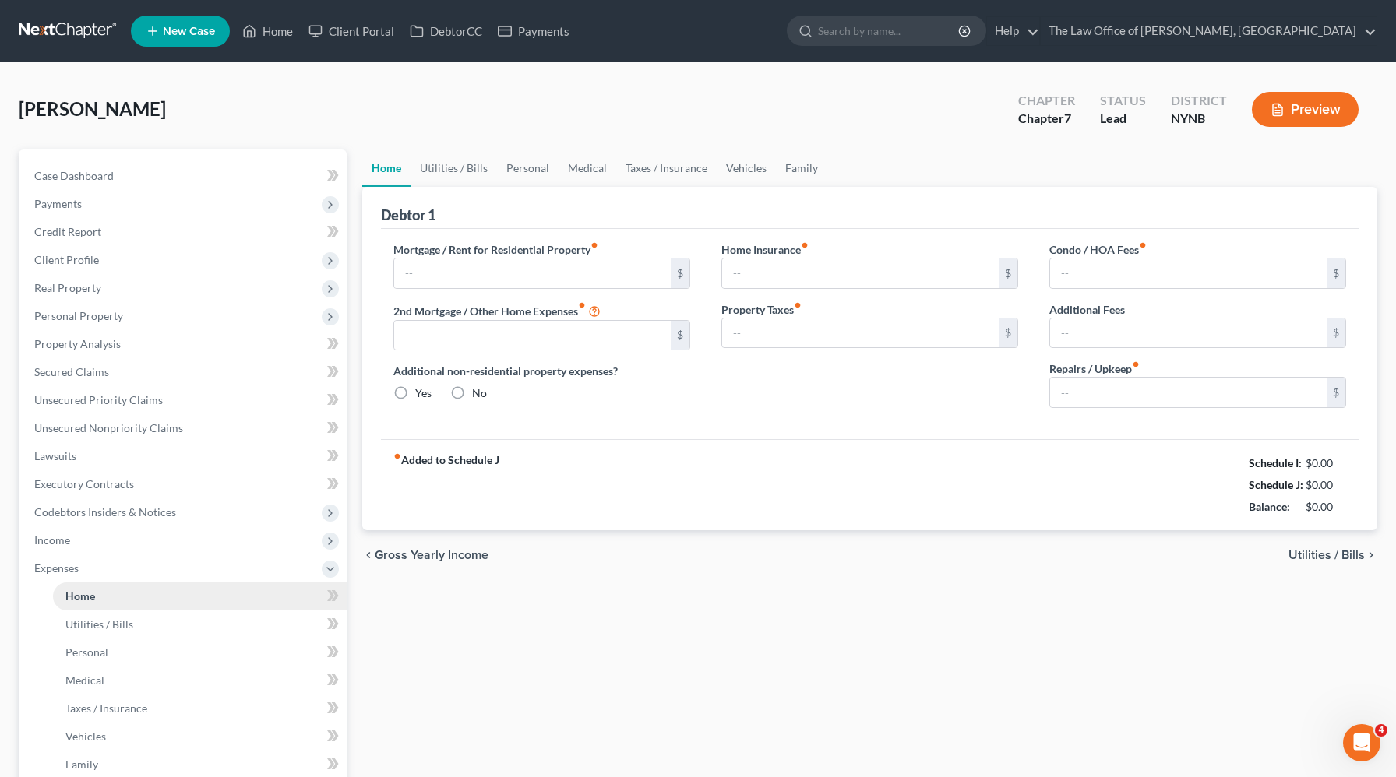
type input "760.00"
type input "0.00"
radio input "true"
type input "0.00"
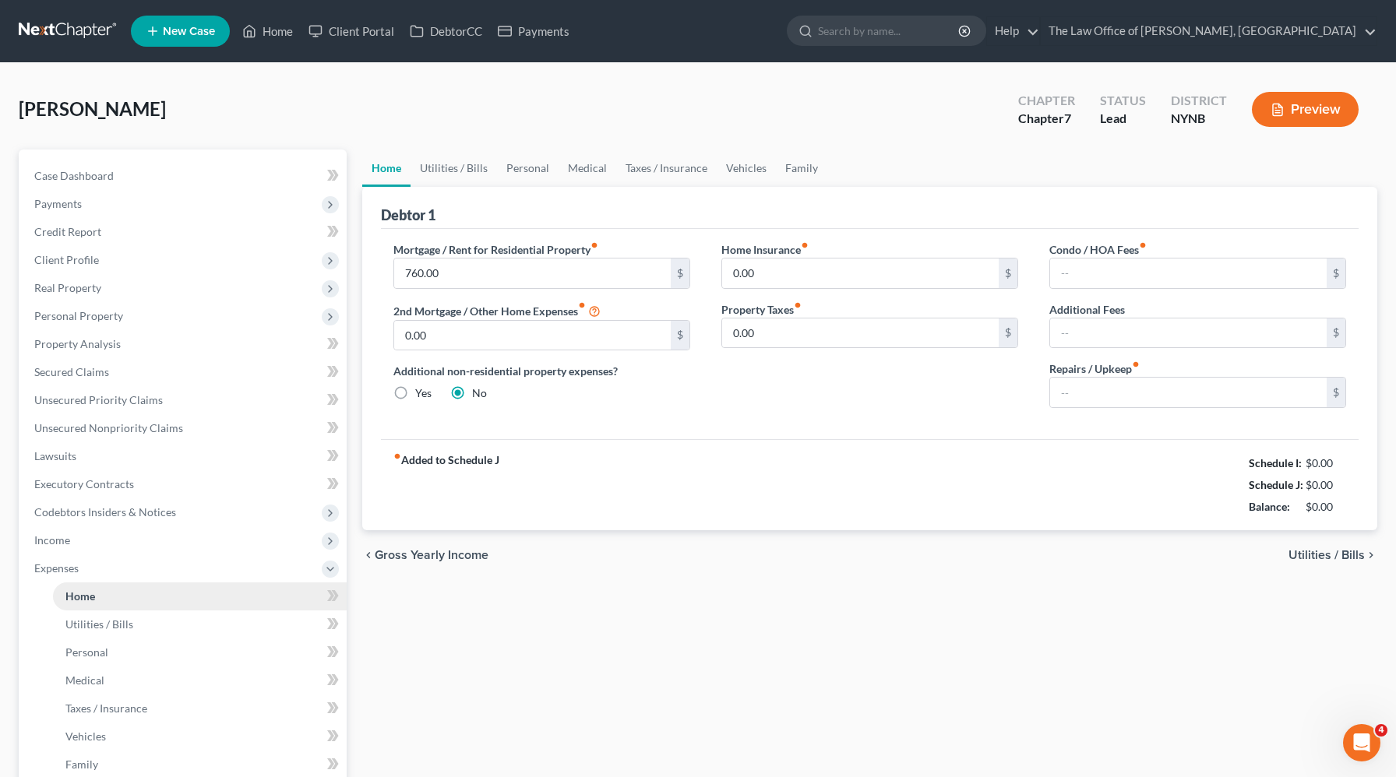
type input "0.00"
click at [67, 543] on span "Income" at bounding box center [52, 540] width 36 height 13
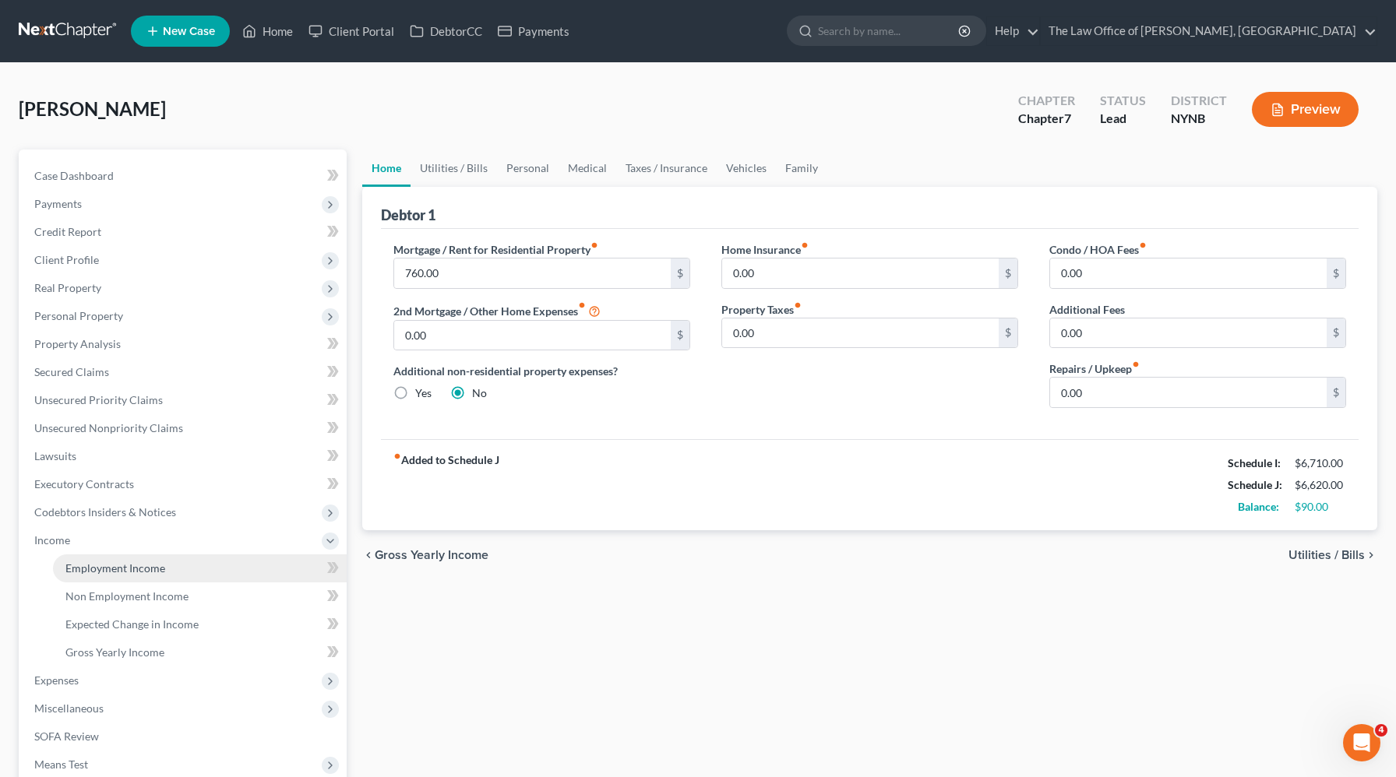
click at [64, 561] on link "Employment Income" at bounding box center [200, 569] width 294 height 28
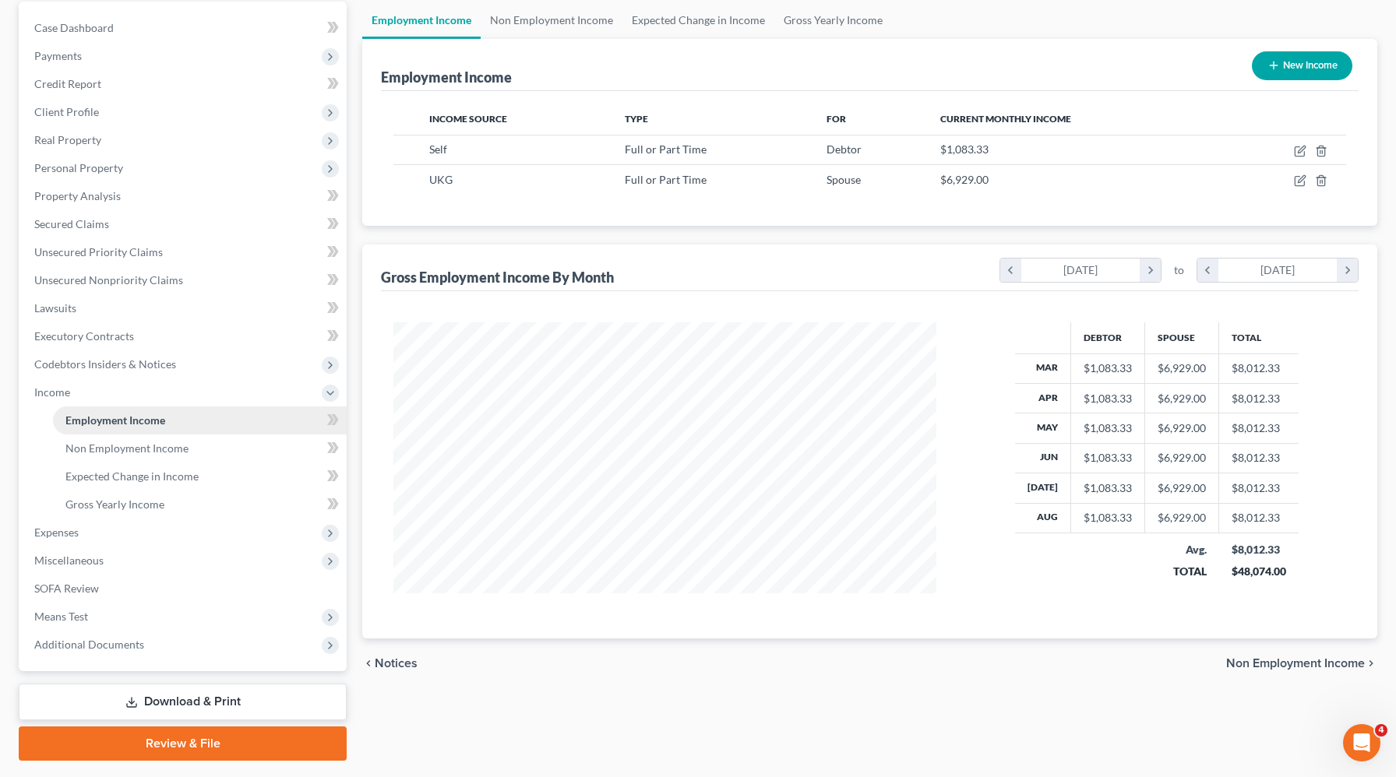
scroll to position [154, 0]
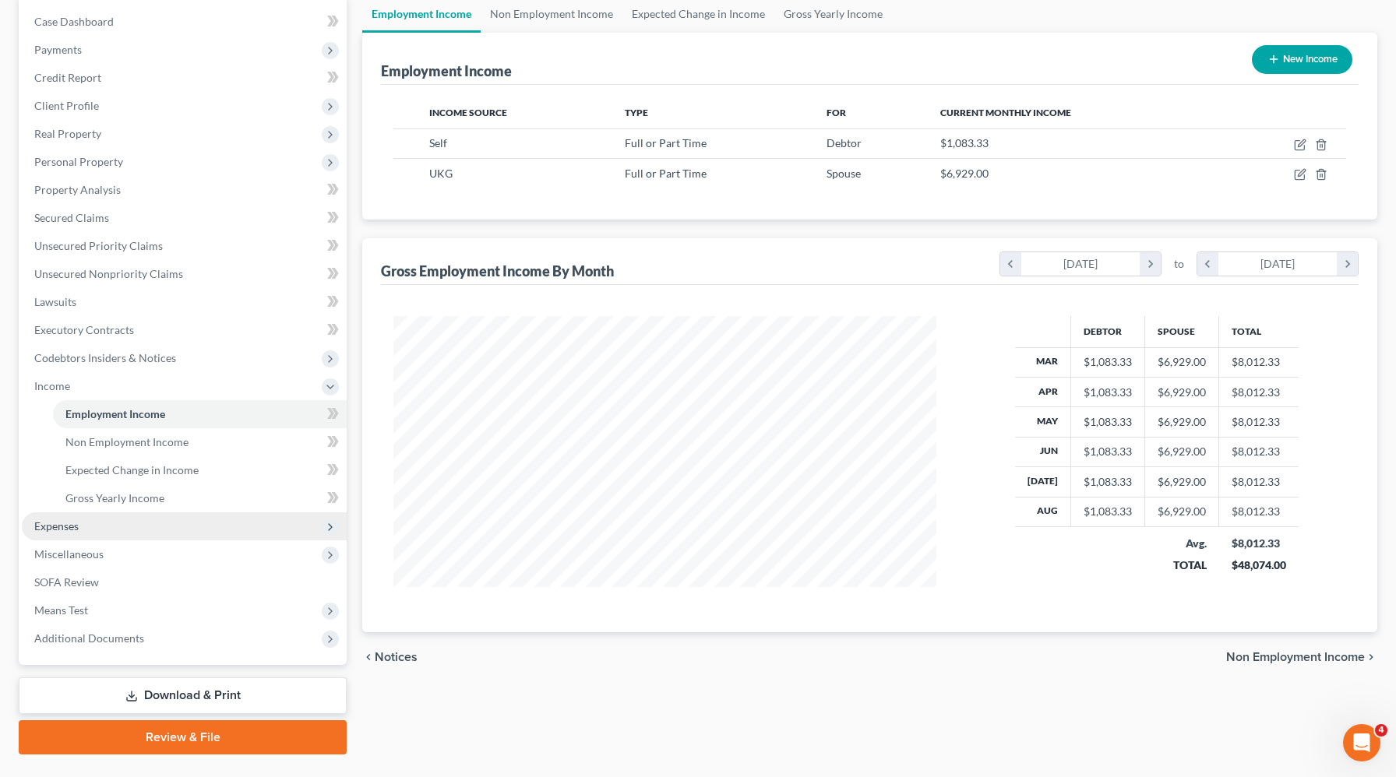
click at [72, 528] on span "Expenses" at bounding box center [56, 525] width 44 height 13
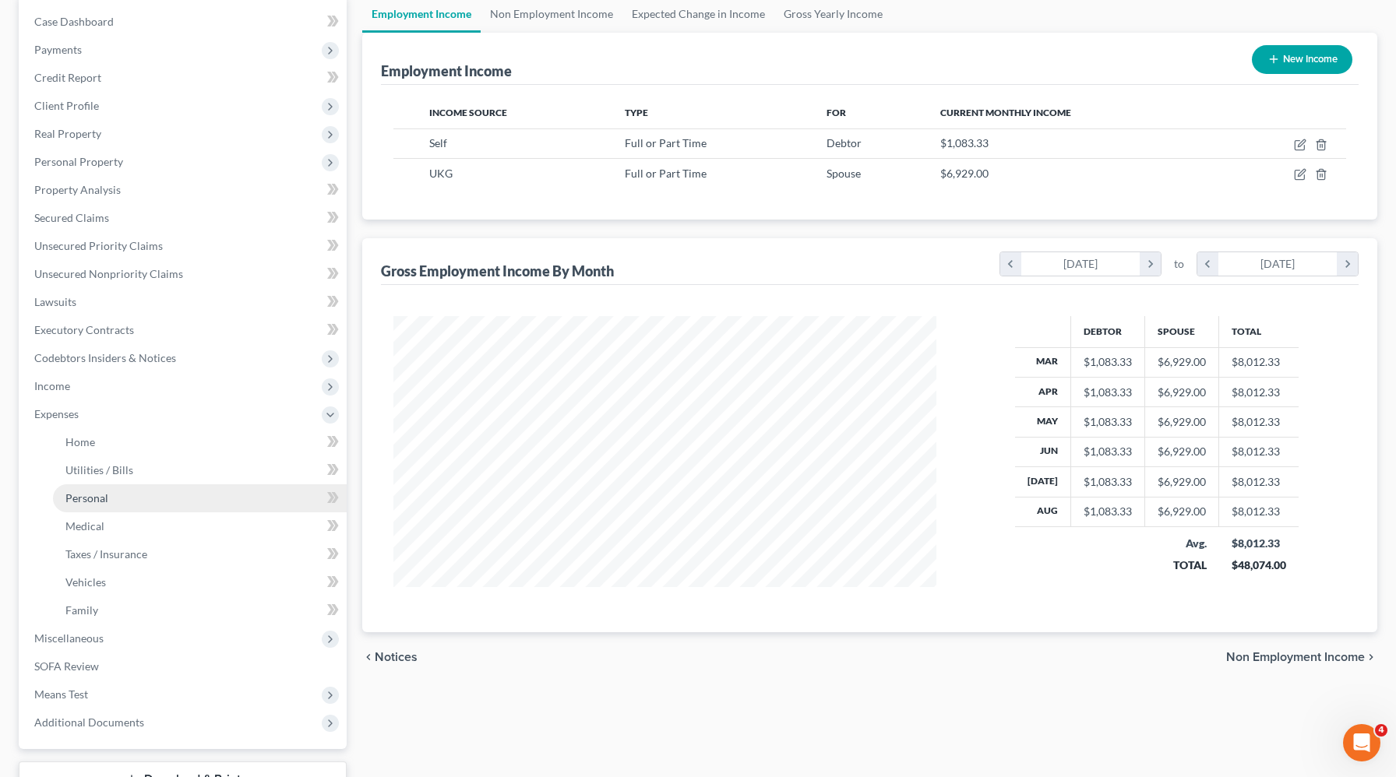
click at [102, 502] on span "Personal" at bounding box center [86, 497] width 43 height 13
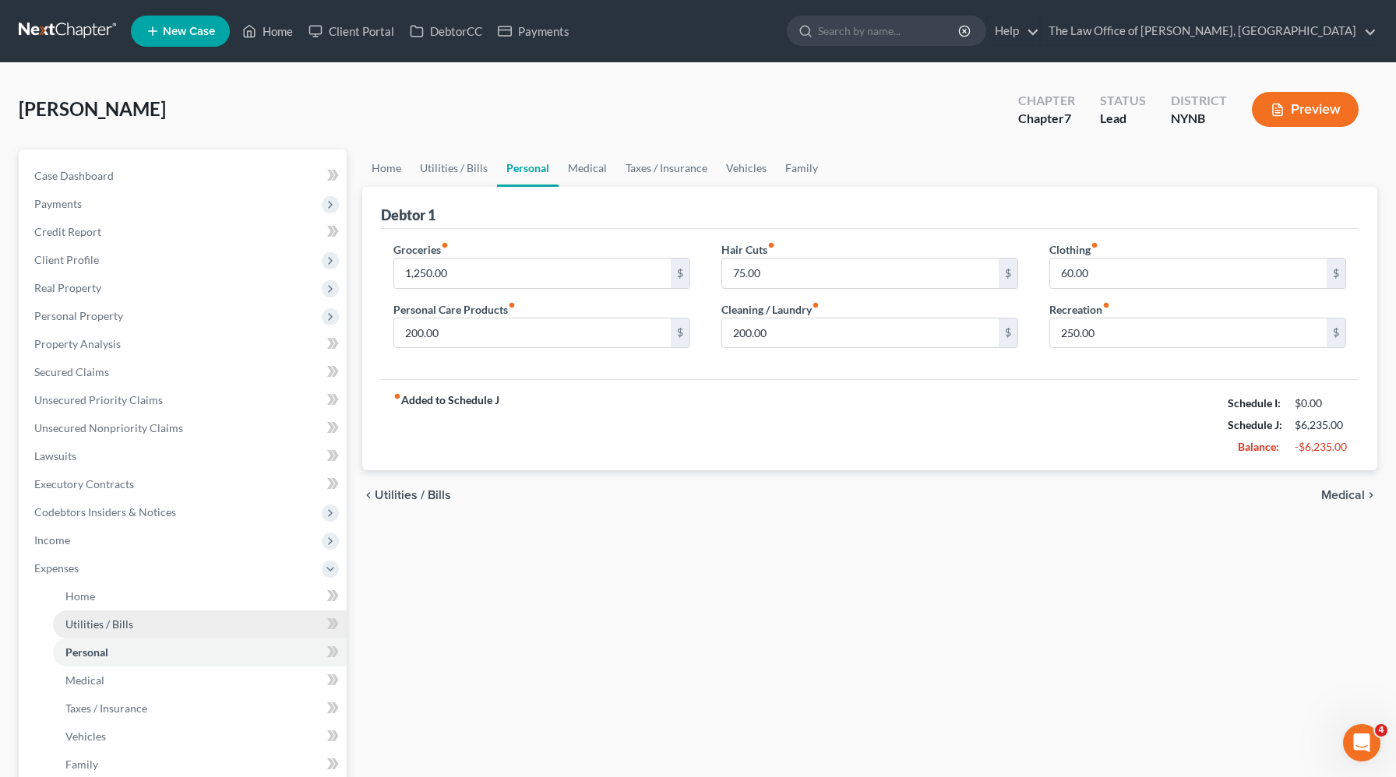
click at [104, 478] on ul "Case Dashboard Payments Invoices Payments Payments Credit Report Client Profile" at bounding box center [184, 526] width 325 height 729
click at [502, 168] on link "Personal" at bounding box center [528, 168] width 62 height 37
click at [462, 167] on link "Utilities / Bills" at bounding box center [453, 168] width 86 height 37
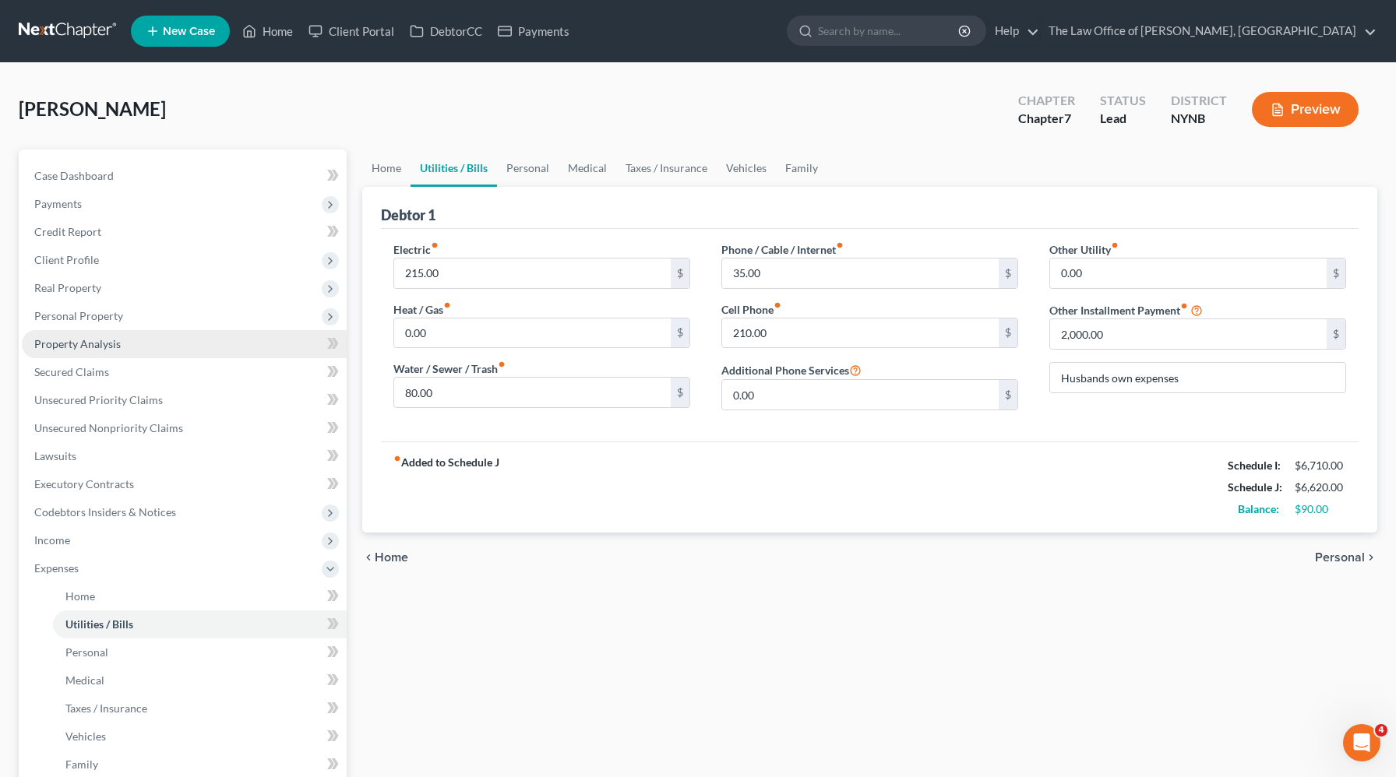
click at [157, 350] on link "Property Analysis" at bounding box center [184, 344] width 325 height 28
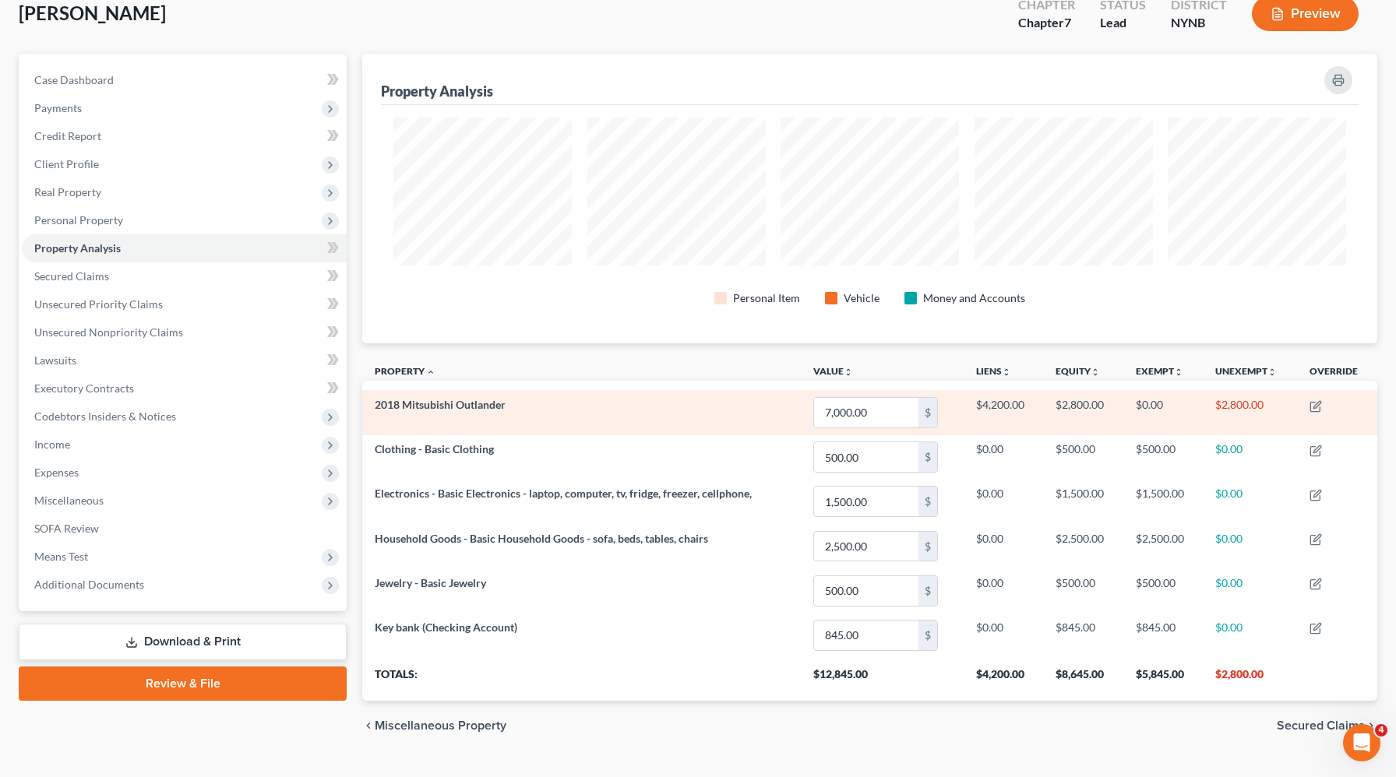
scroll to position [128, 0]
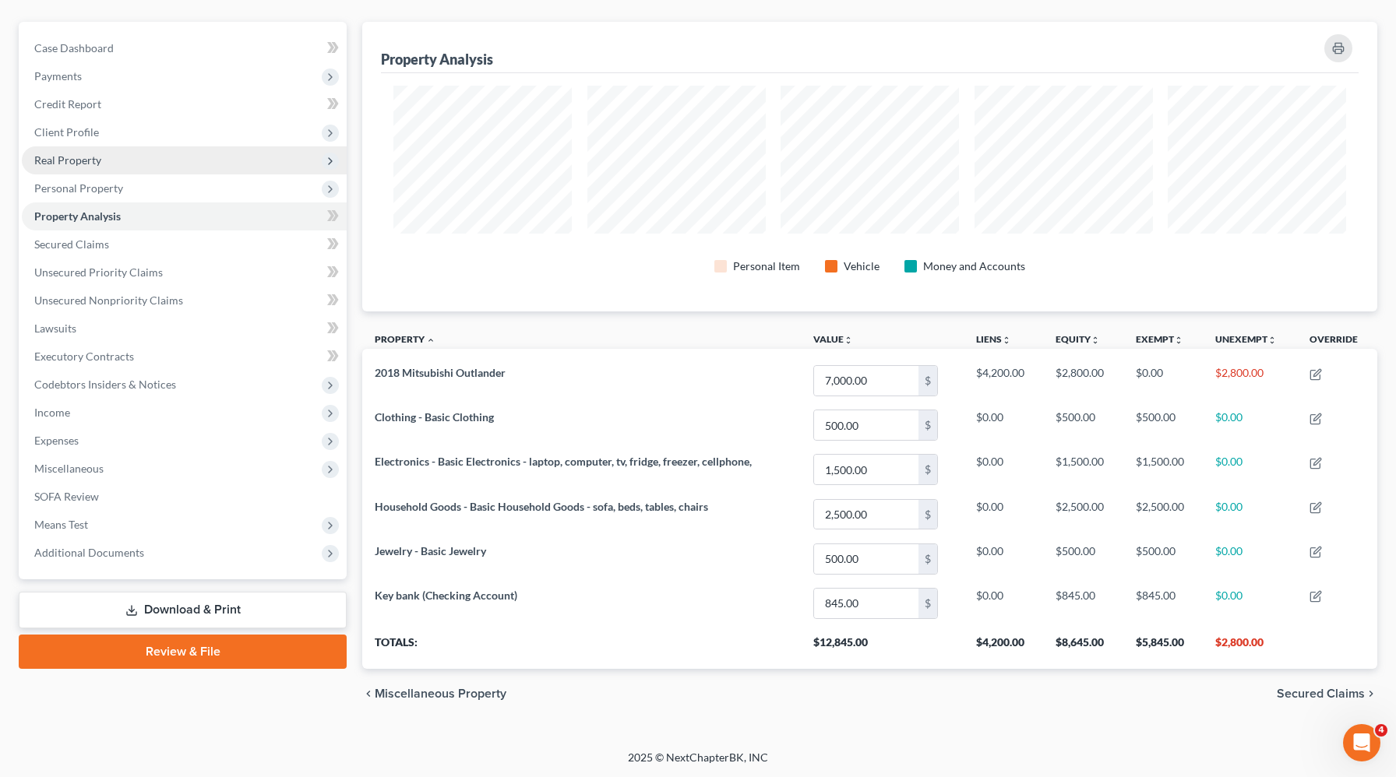
click at [87, 160] on span "Real Property" at bounding box center [67, 159] width 67 height 13
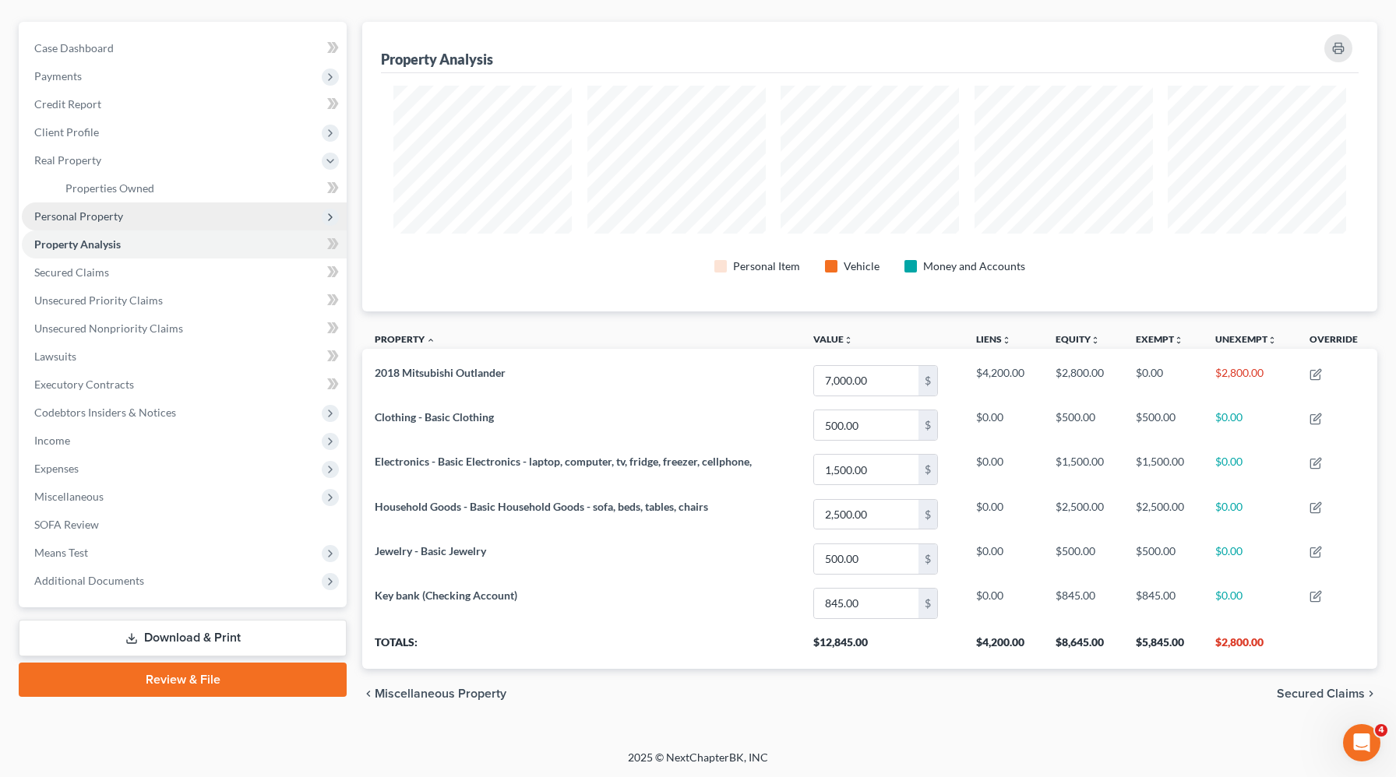
click at [89, 222] on span "Personal Property" at bounding box center [184, 217] width 325 height 28
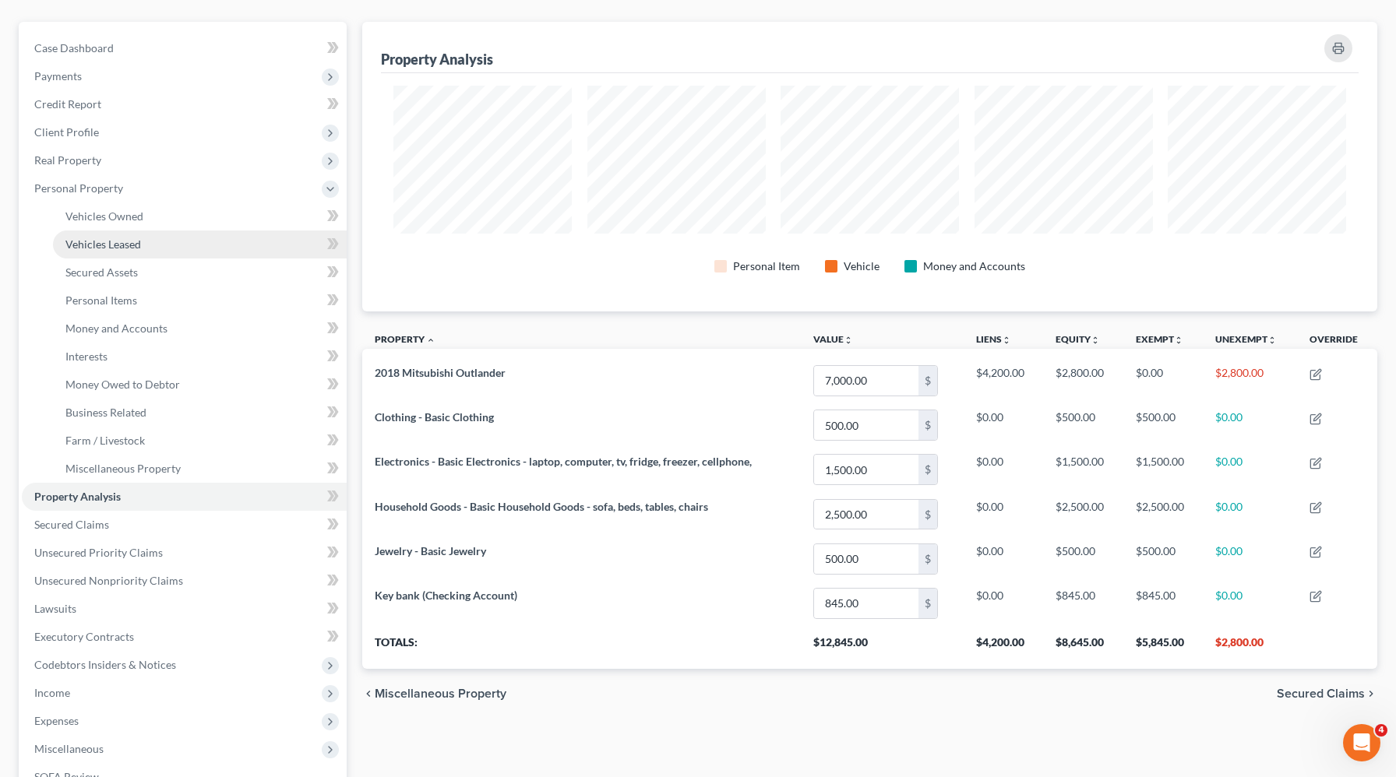
click at [90, 238] on span "Vehicles Leased" at bounding box center [103, 244] width 76 height 13
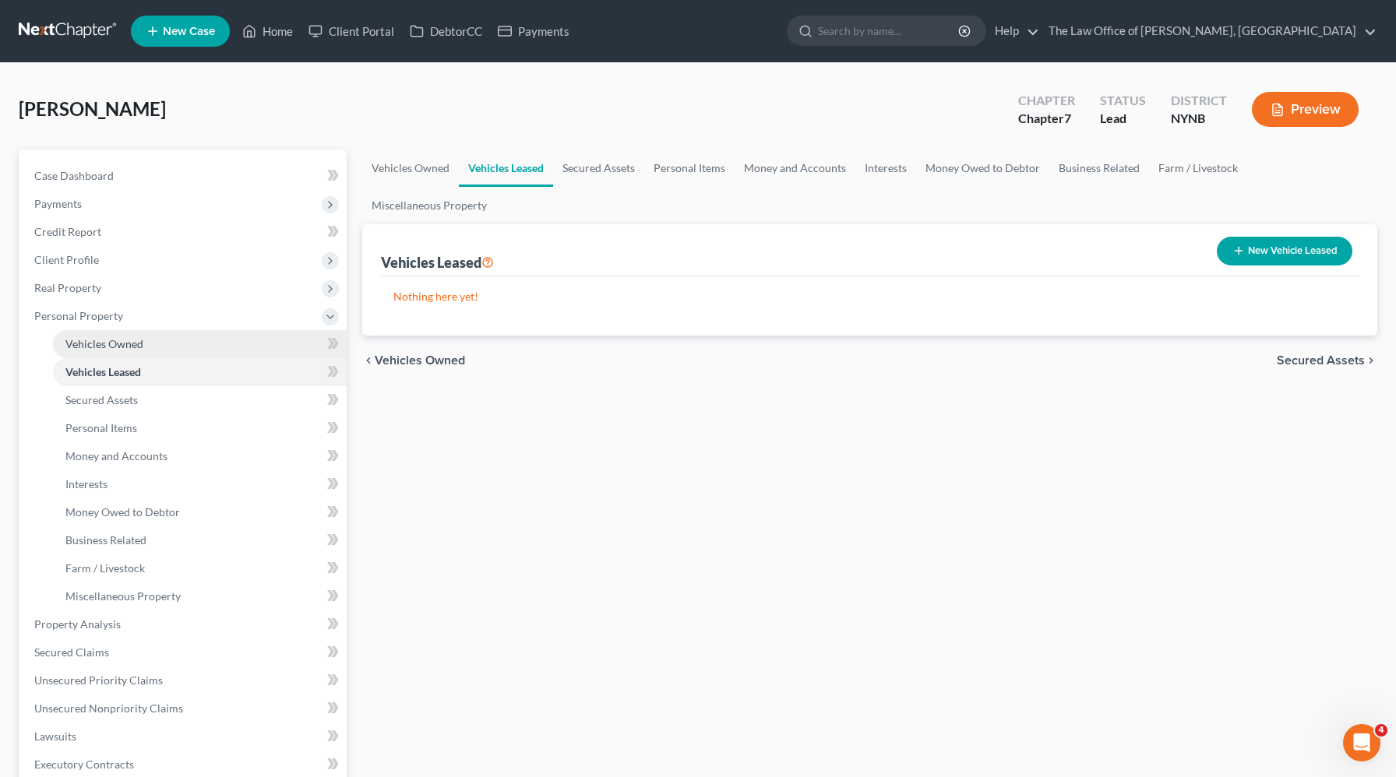
click at [100, 351] on link "Vehicles Owned" at bounding box center [200, 344] width 294 height 28
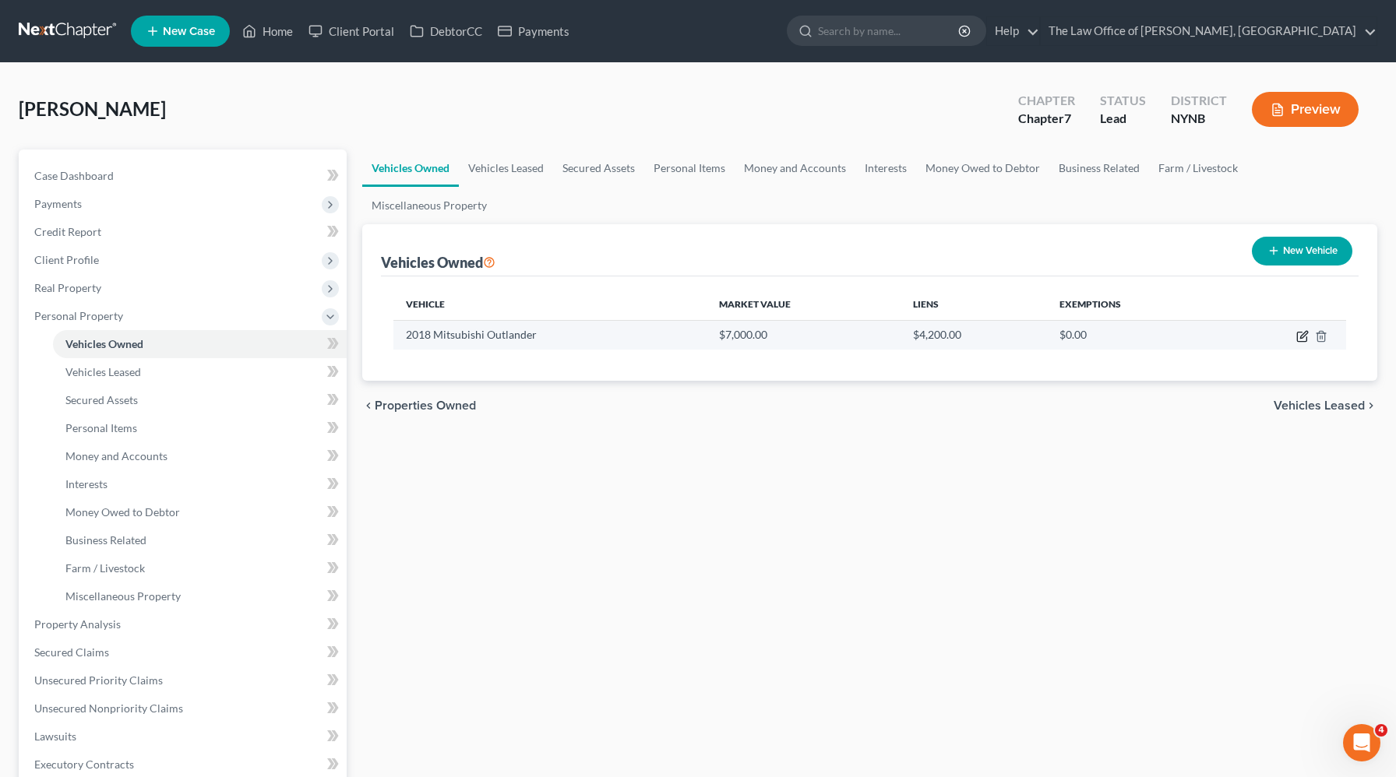
click at [1302, 330] on icon "button" at bounding box center [1302, 336] width 12 height 12
select select "0"
select select "8"
select select "3"
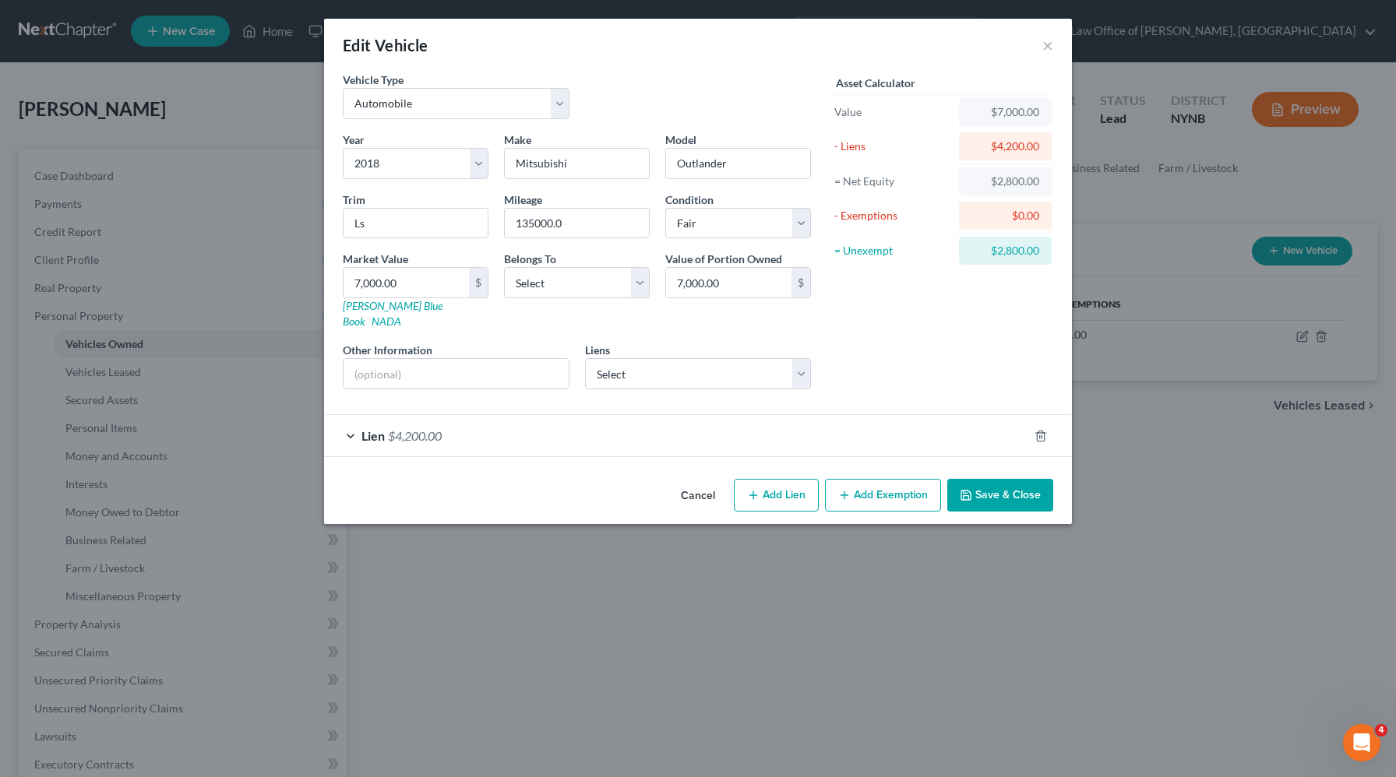
click at [893, 488] on button "Add Exemption" at bounding box center [883, 495] width 116 height 33
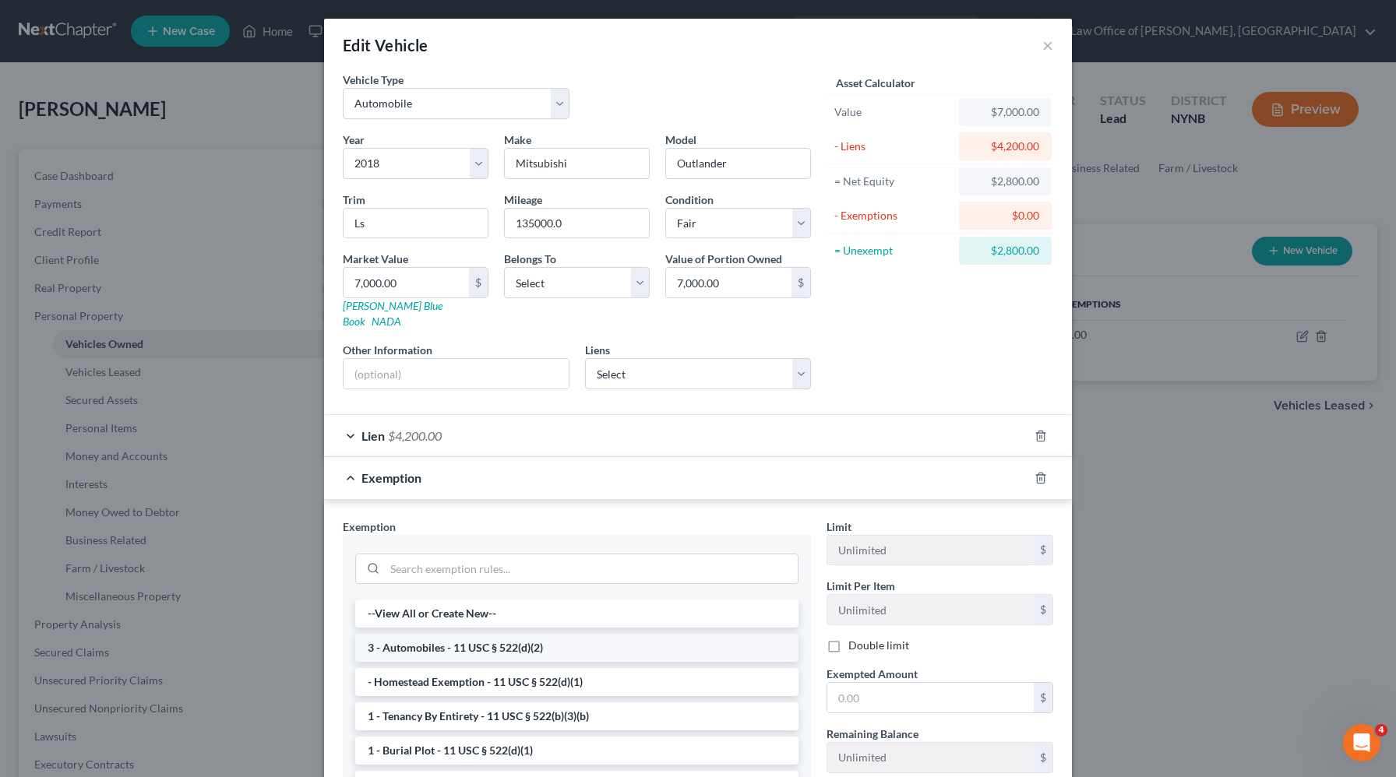
click at [669, 637] on li "3 - Automobiles - 11 USC § 522(d)(2)" at bounding box center [576, 648] width 443 height 28
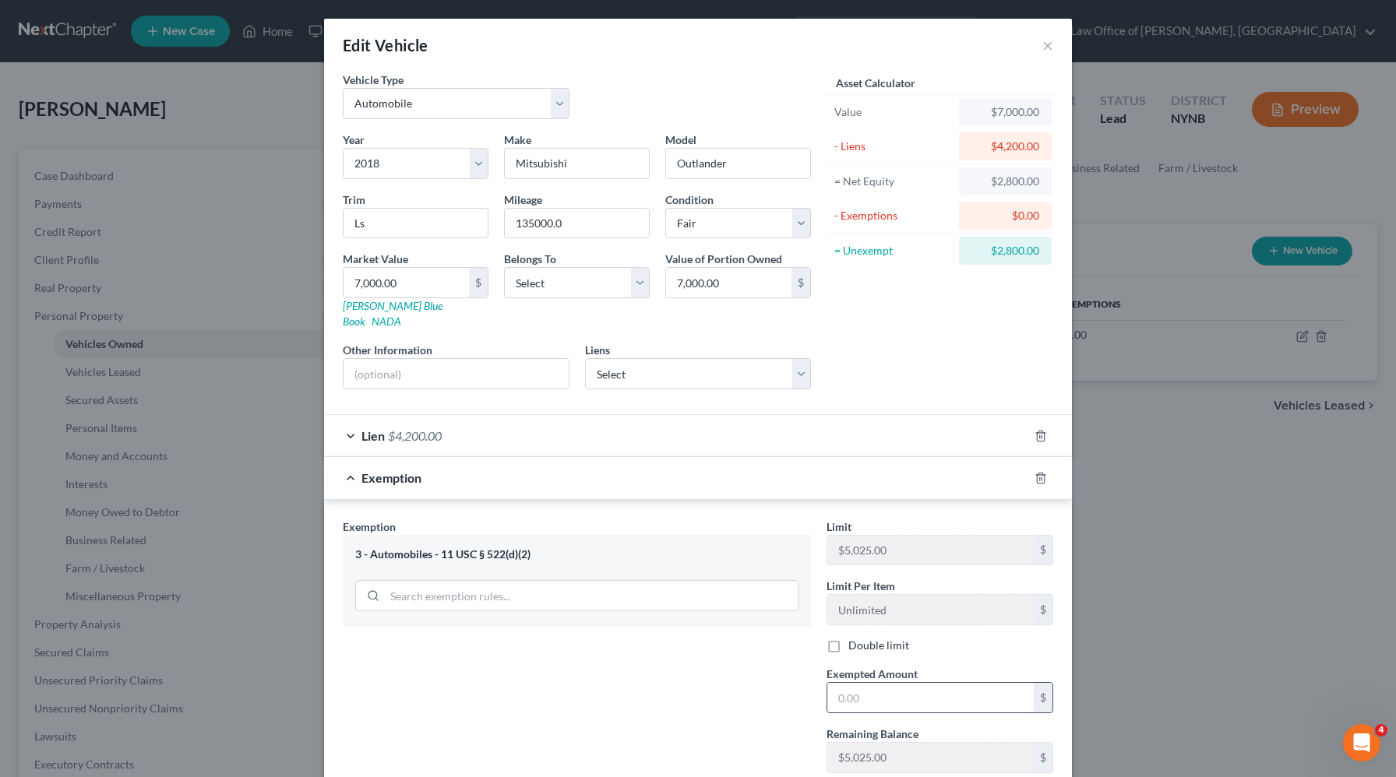
click at [908, 684] on input "text" at bounding box center [930, 698] width 206 height 30
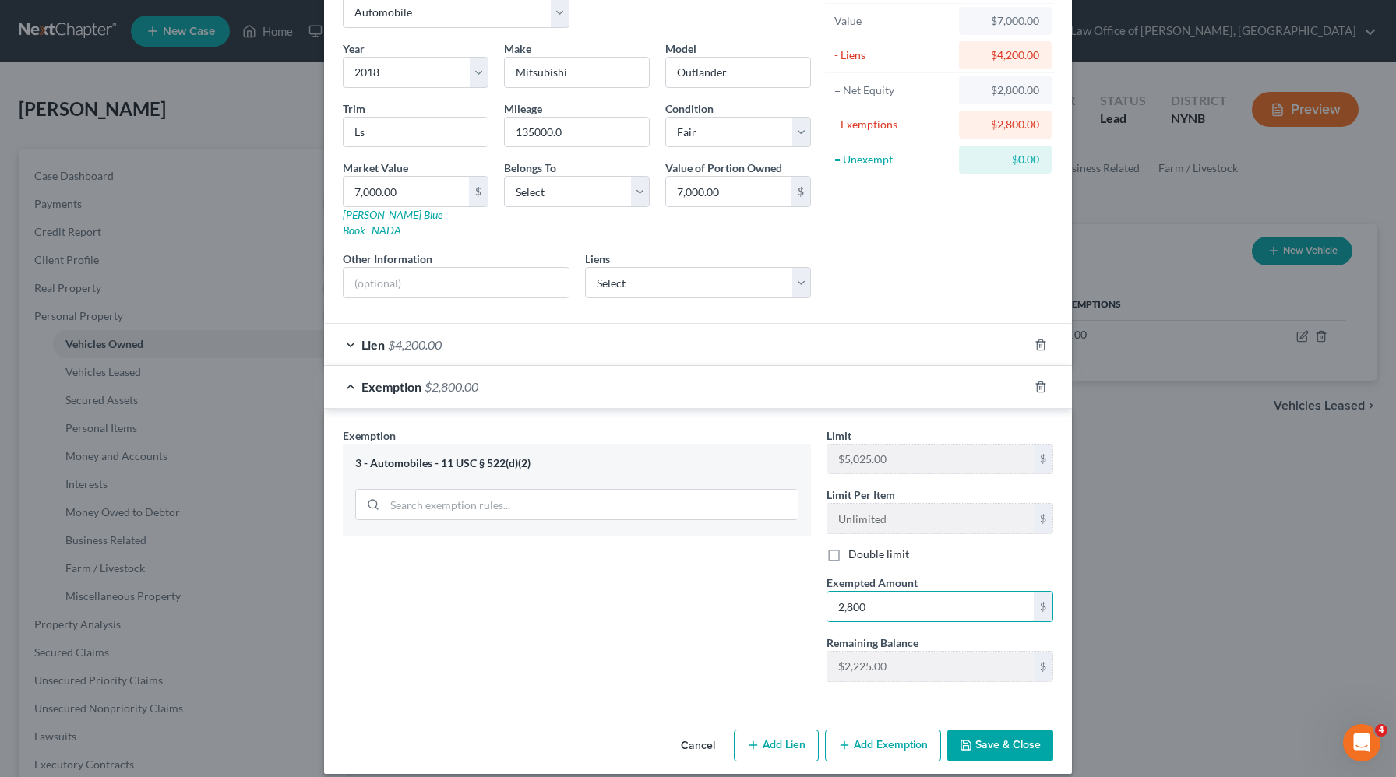
type input "2,800"
click at [1005, 730] on button "Save & Close" at bounding box center [1000, 746] width 106 height 33
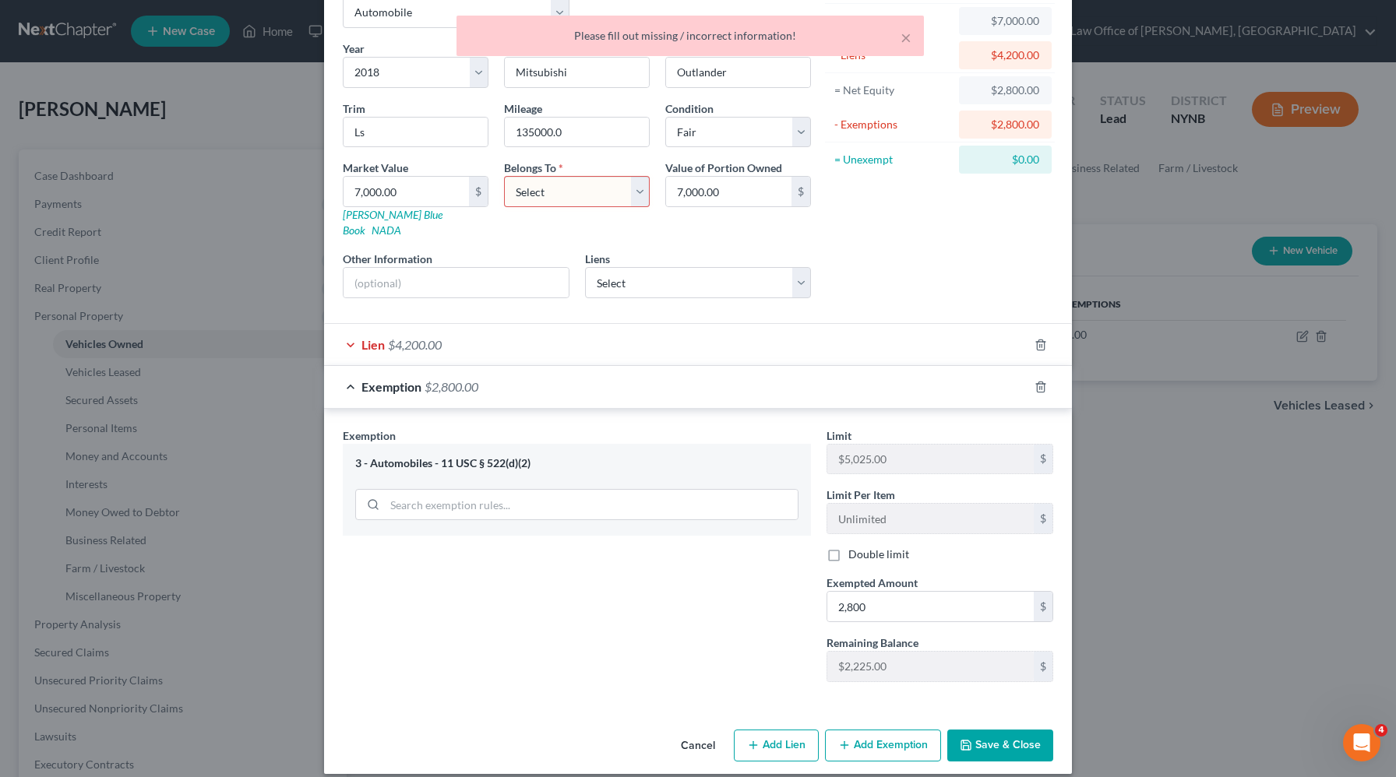
click at [546, 193] on select "Select Debtor 1 Only Debtor 2 Only Debtor 1 And Debtor 2 Only At Least One Of T…" at bounding box center [577, 191] width 146 height 31
select select "0"
click at [504, 176] on select "Select Debtor 1 Only Debtor 2 Only Debtor 1 And Debtor 2 Only At Least One Of T…" at bounding box center [577, 191] width 146 height 31
click at [606, 337] on div "Lien $4,200.00" at bounding box center [676, 344] width 704 height 41
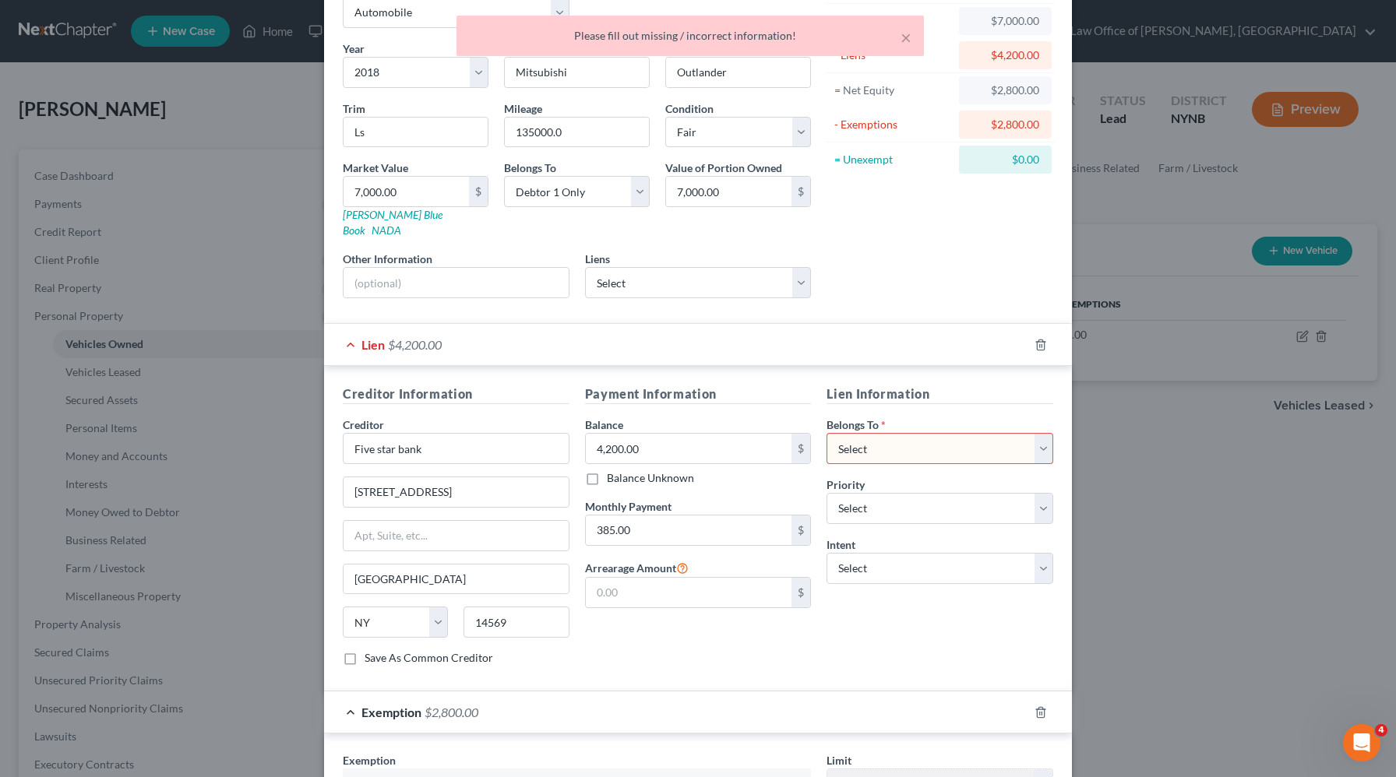
click at [1024, 433] on select "Select Debtor 1 Only Debtor 2 Only Debtor 1 And Debtor 2 Only At Least One Of T…" at bounding box center [939, 448] width 227 height 31
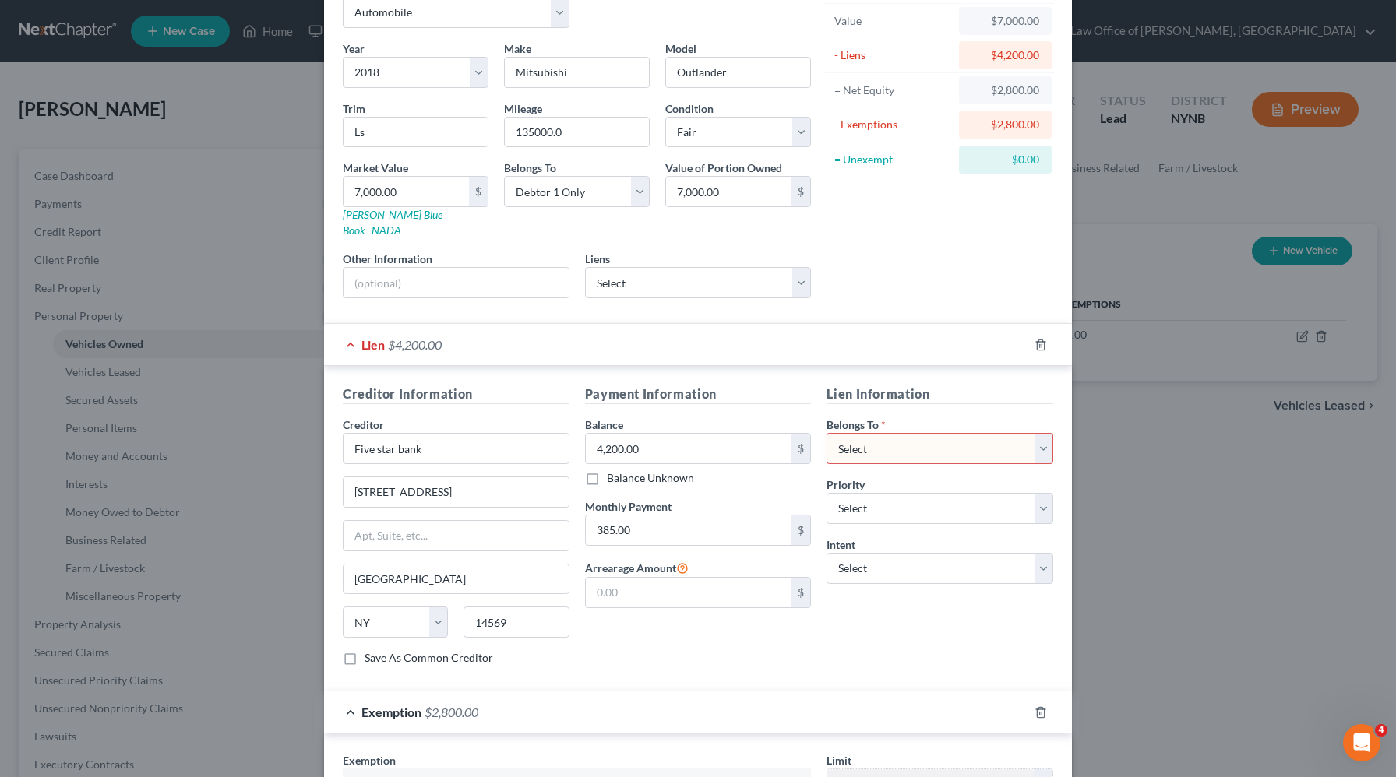
select select "0"
click at [826, 433] on select "Select Debtor 1 Only Debtor 2 Only Debtor 1 And Debtor 2 Only At Least One Of T…" at bounding box center [939, 448] width 227 height 31
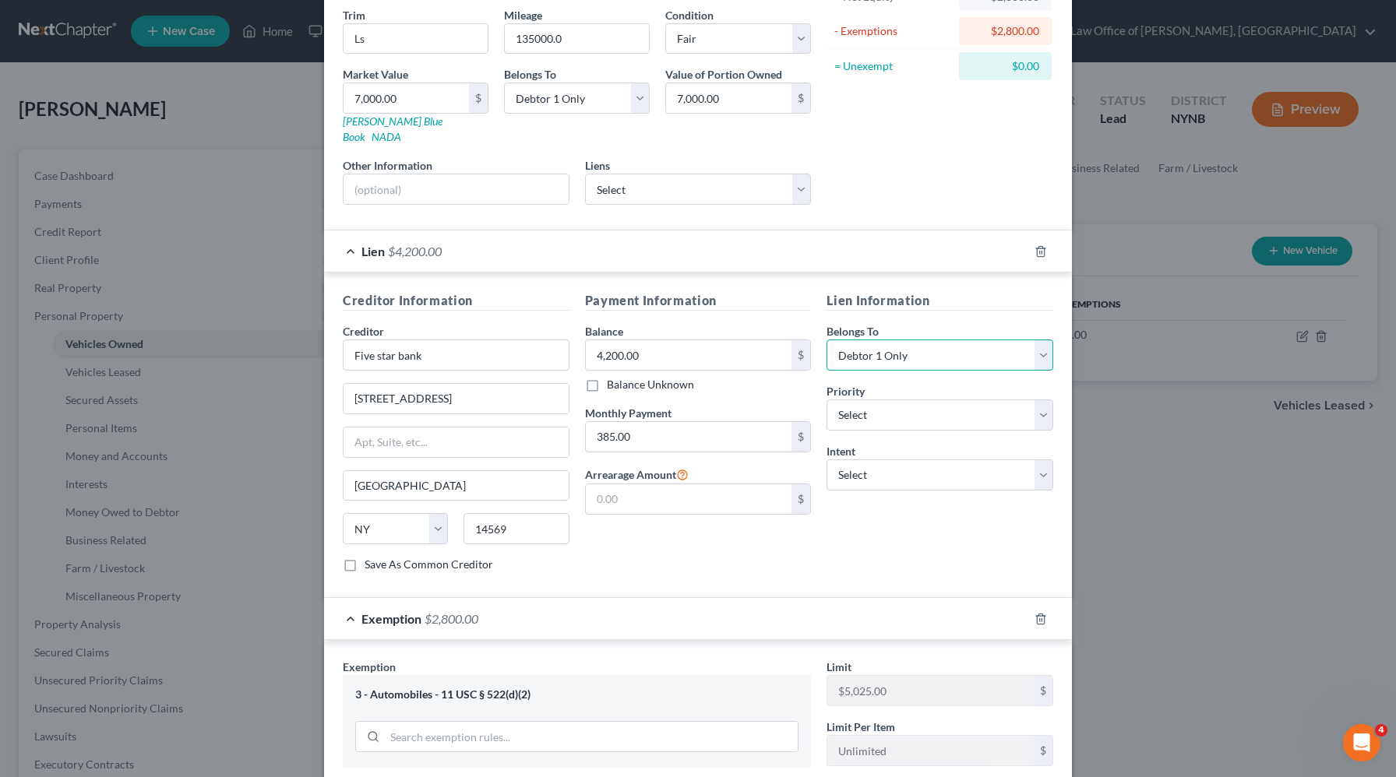
scroll to position [417, 0]
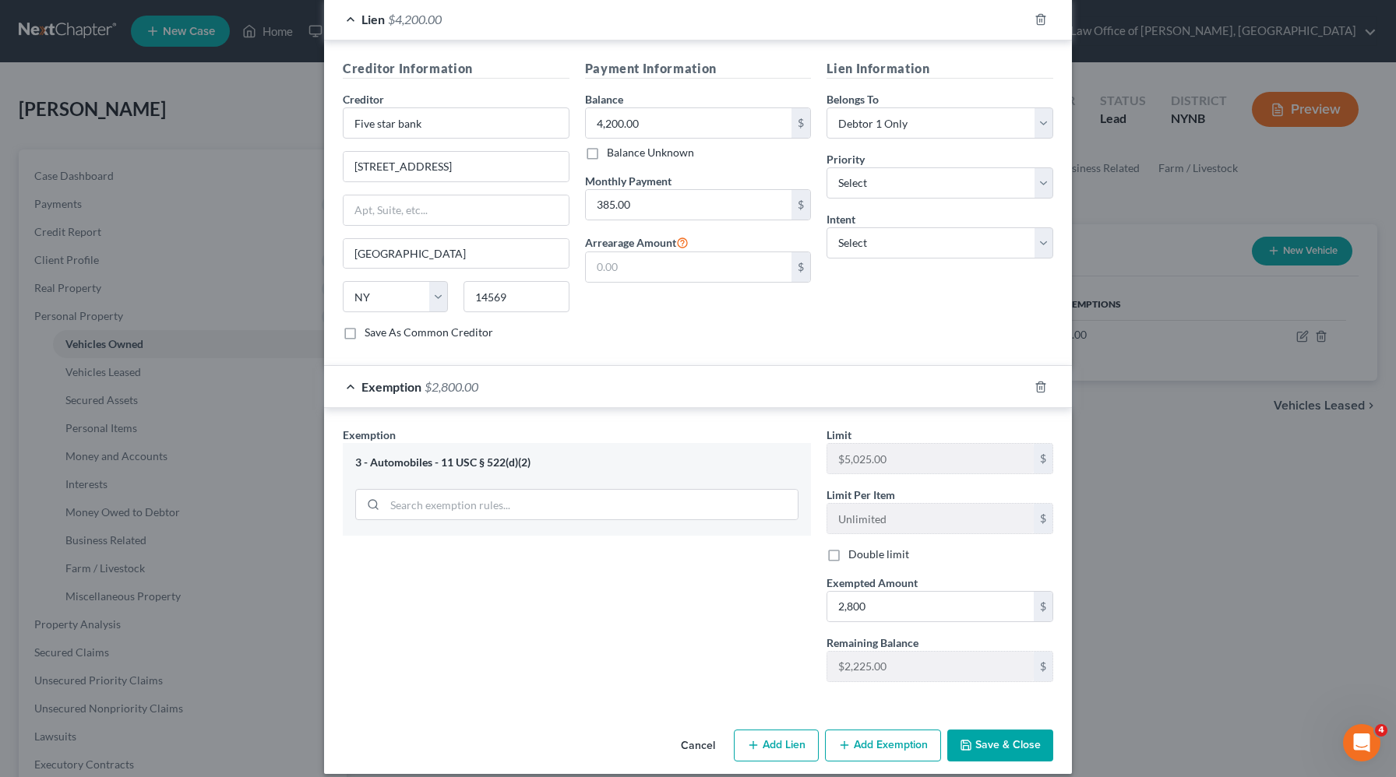
click at [983, 738] on button "Save & Close" at bounding box center [1000, 746] width 106 height 33
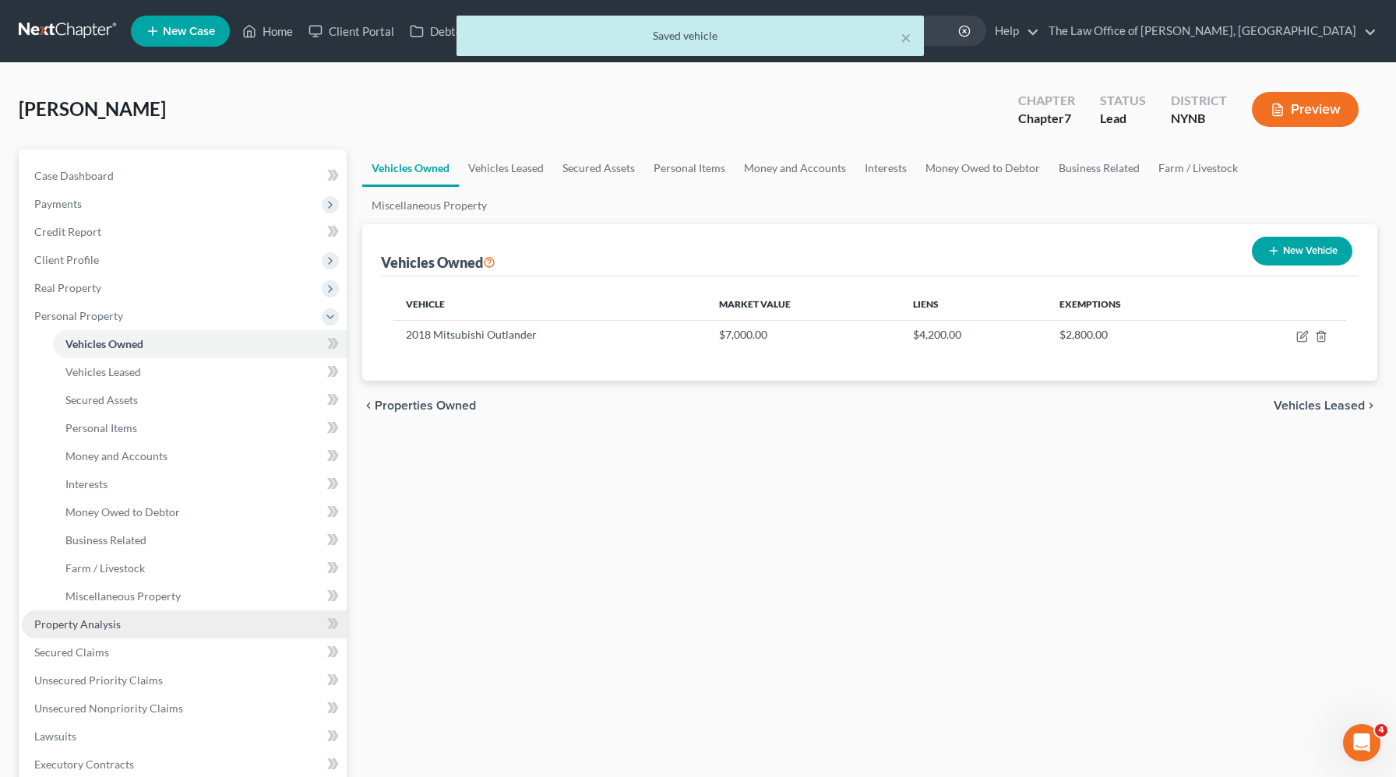
click at [115, 623] on span "Property Analysis" at bounding box center [77, 624] width 86 height 13
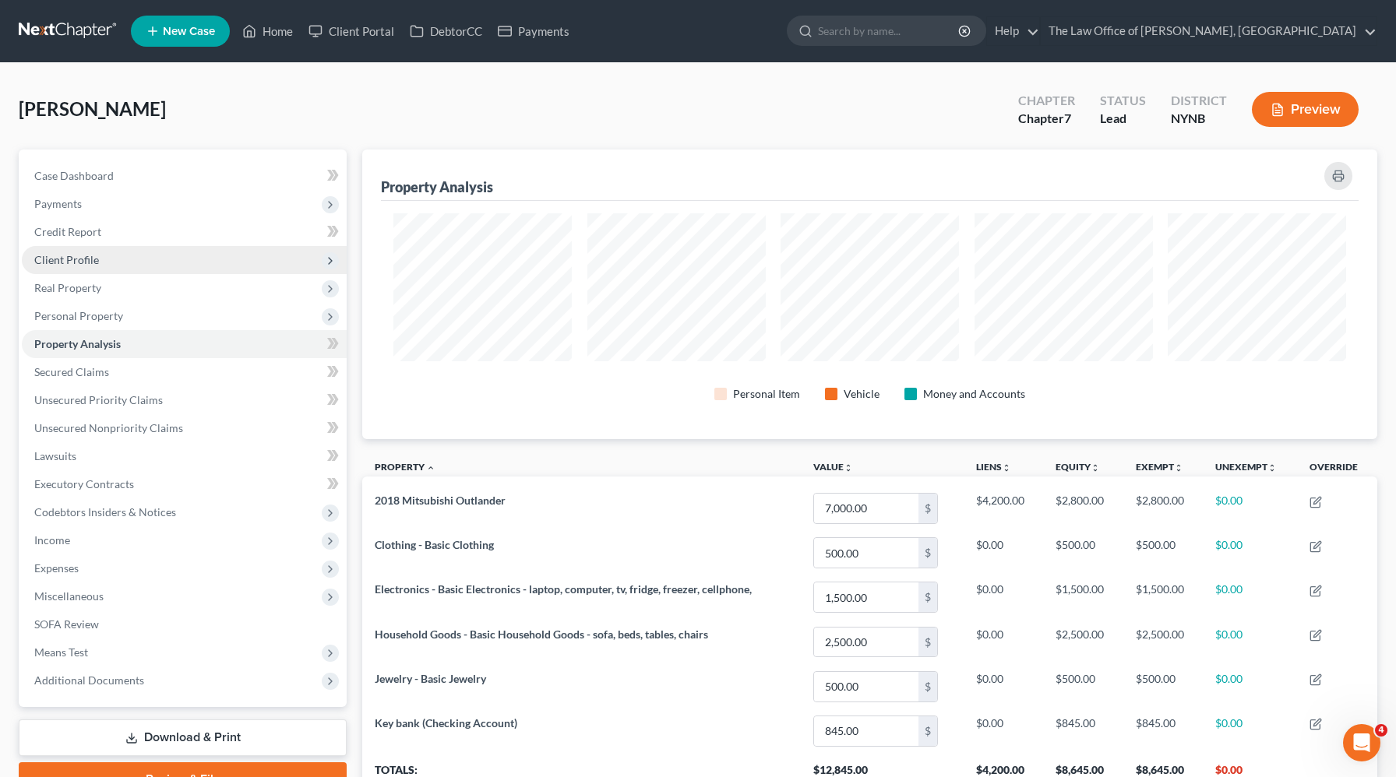
click at [58, 263] on span "Client Profile" at bounding box center [66, 259] width 65 height 13
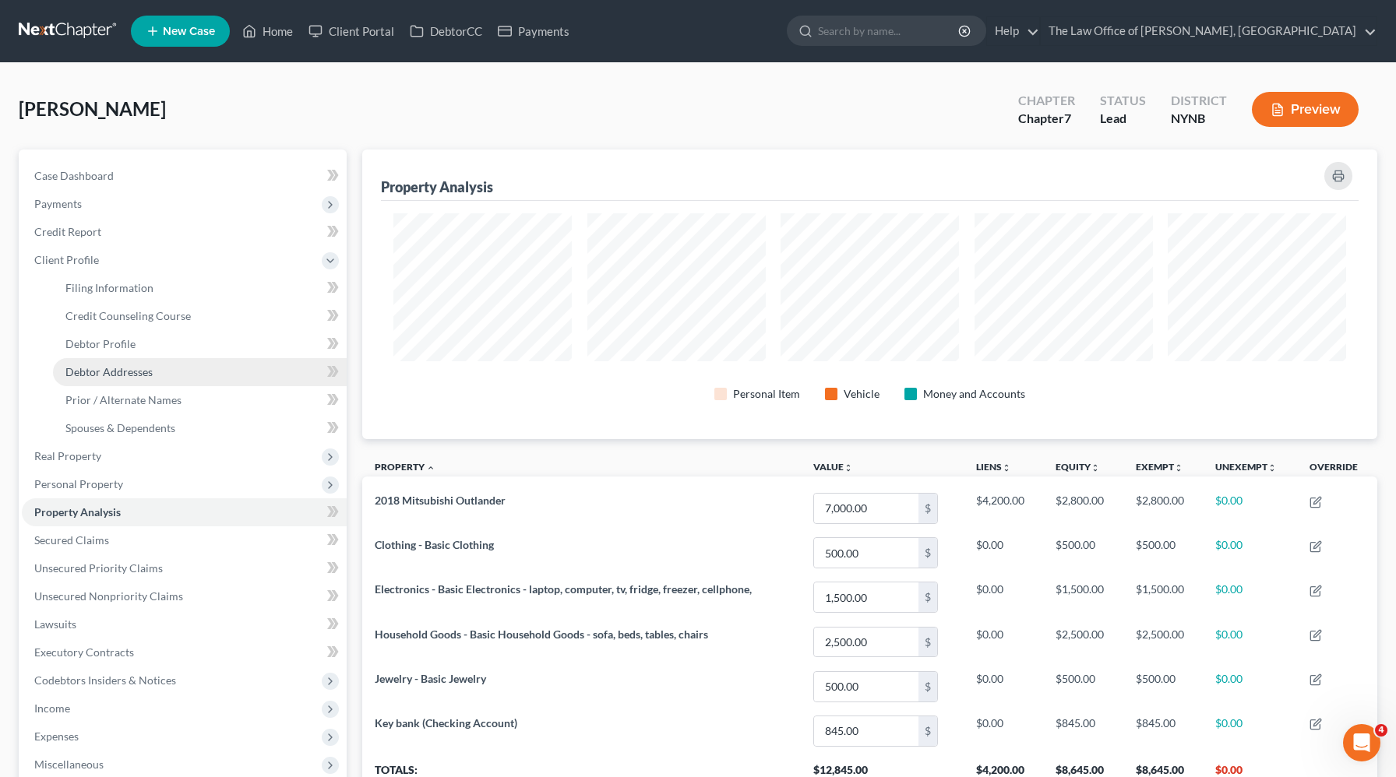
click at [121, 367] on span "Debtor Addresses" at bounding box center [108, 371] width 87 height 13
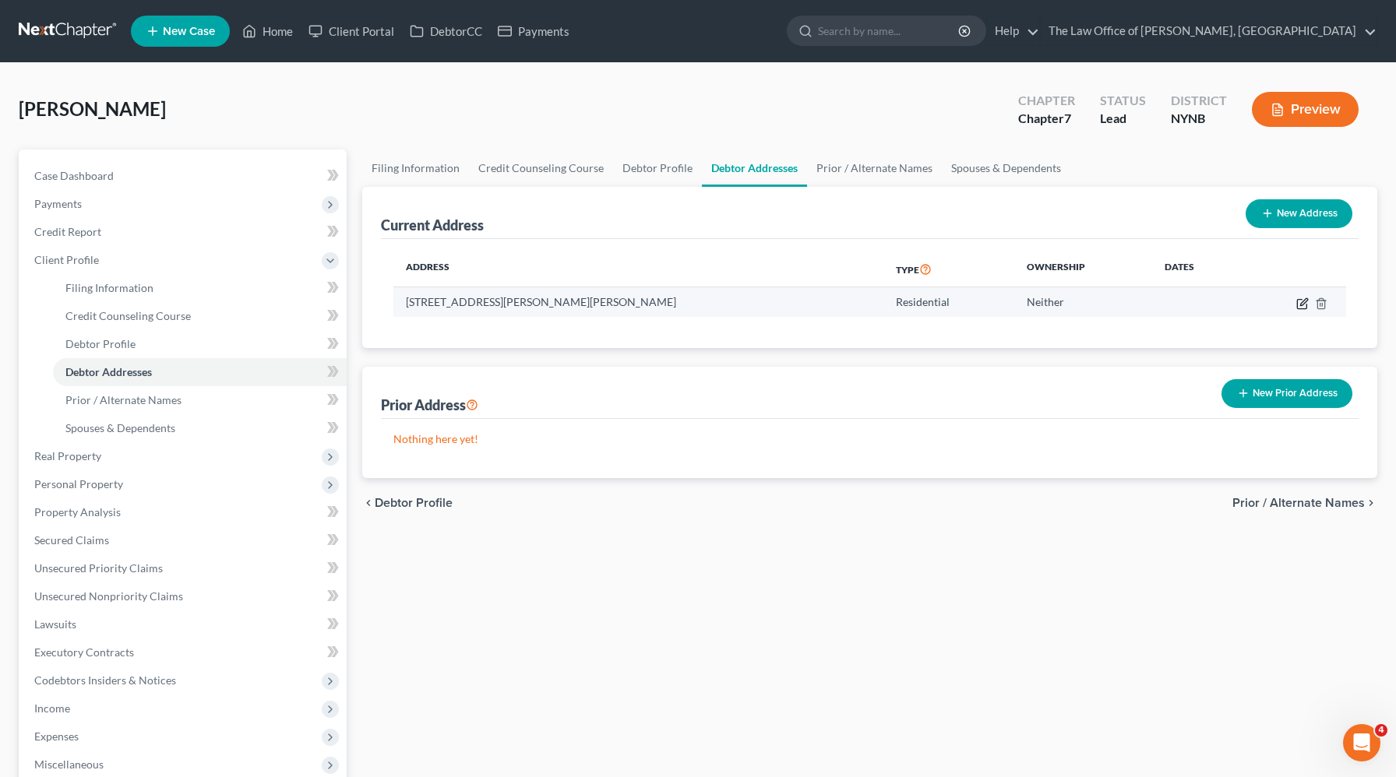
click at [1302, 305] on icon "button" at bounding box center [1303, 301] width 7 height 7
select select "35"
select select "28"
select select "0"
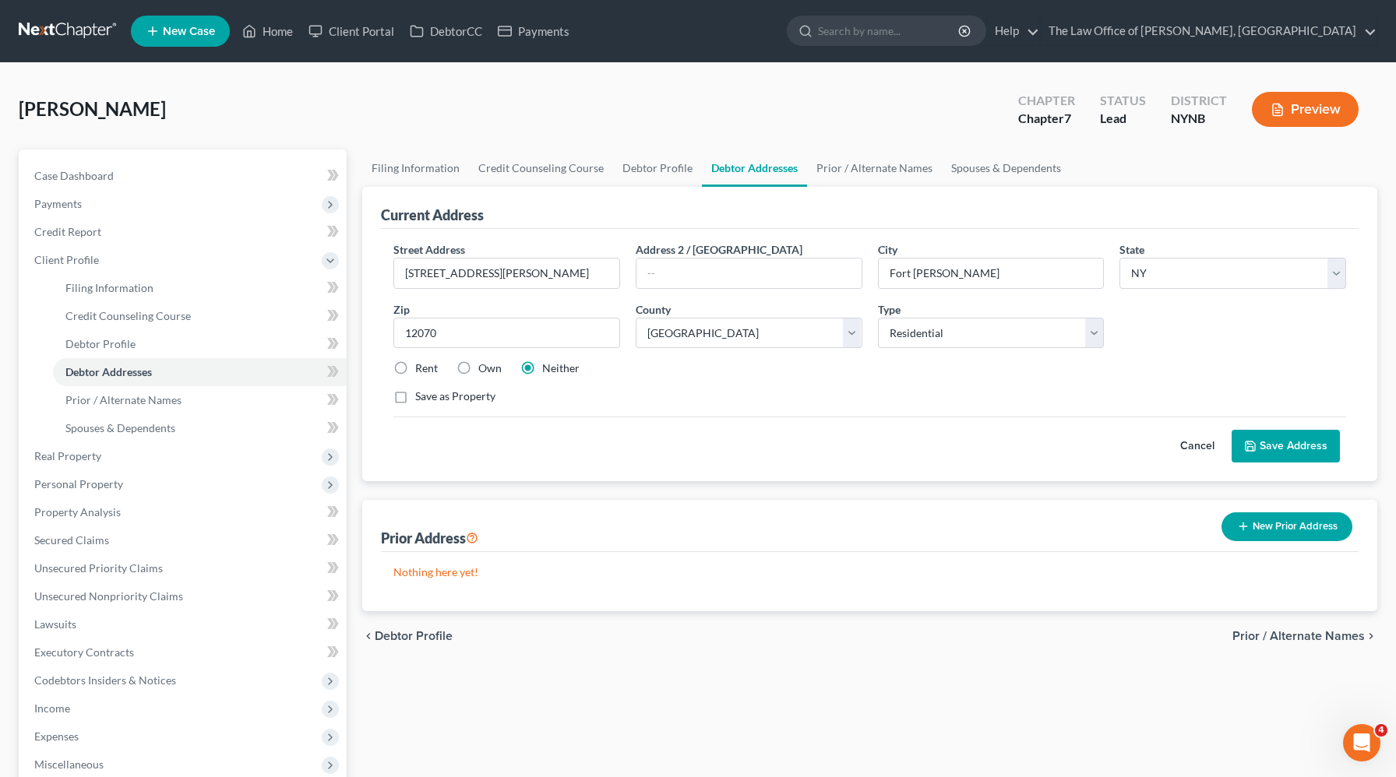
click at [1328, 100] on button "Preview" at bounding box center [1305, 109] width 107 height 35
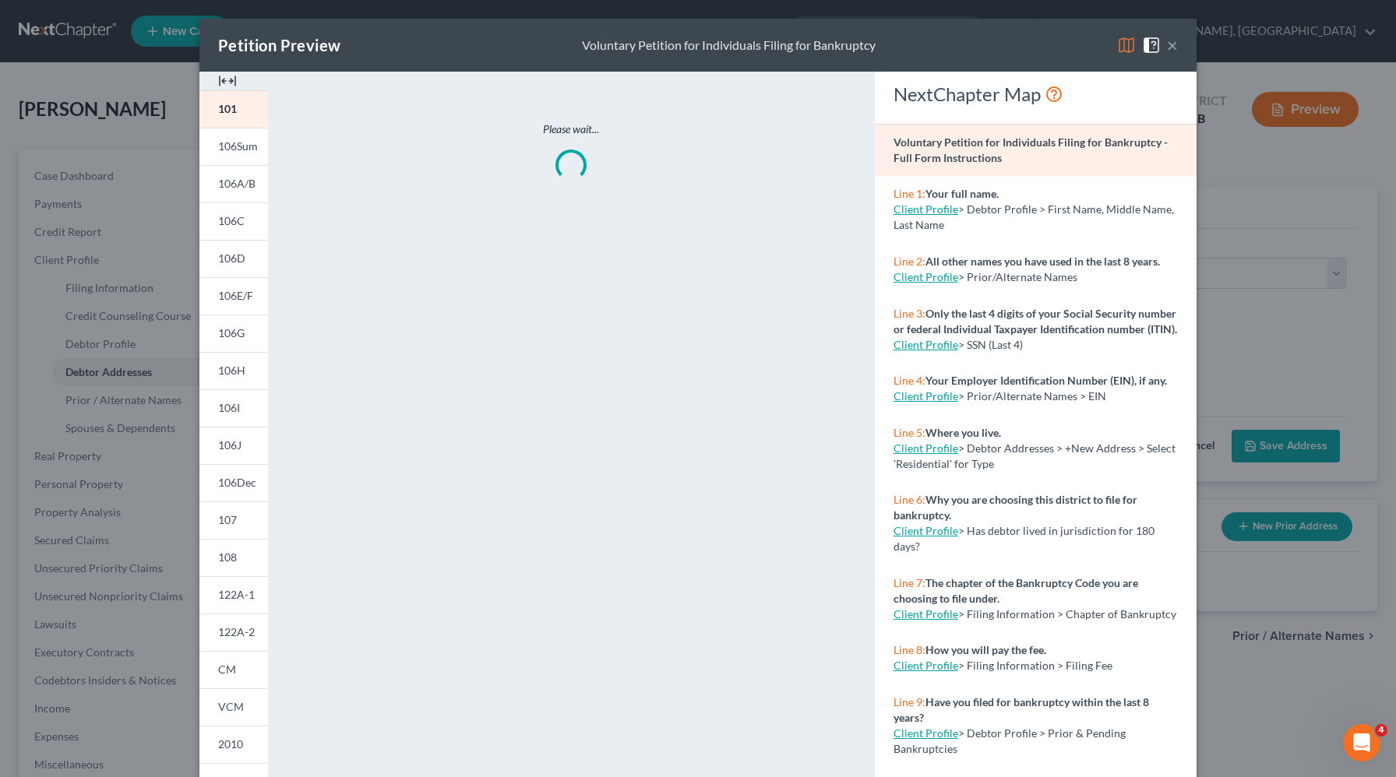
click at [231, 86] on img at bounding box center [227, 81] width 19 height 19
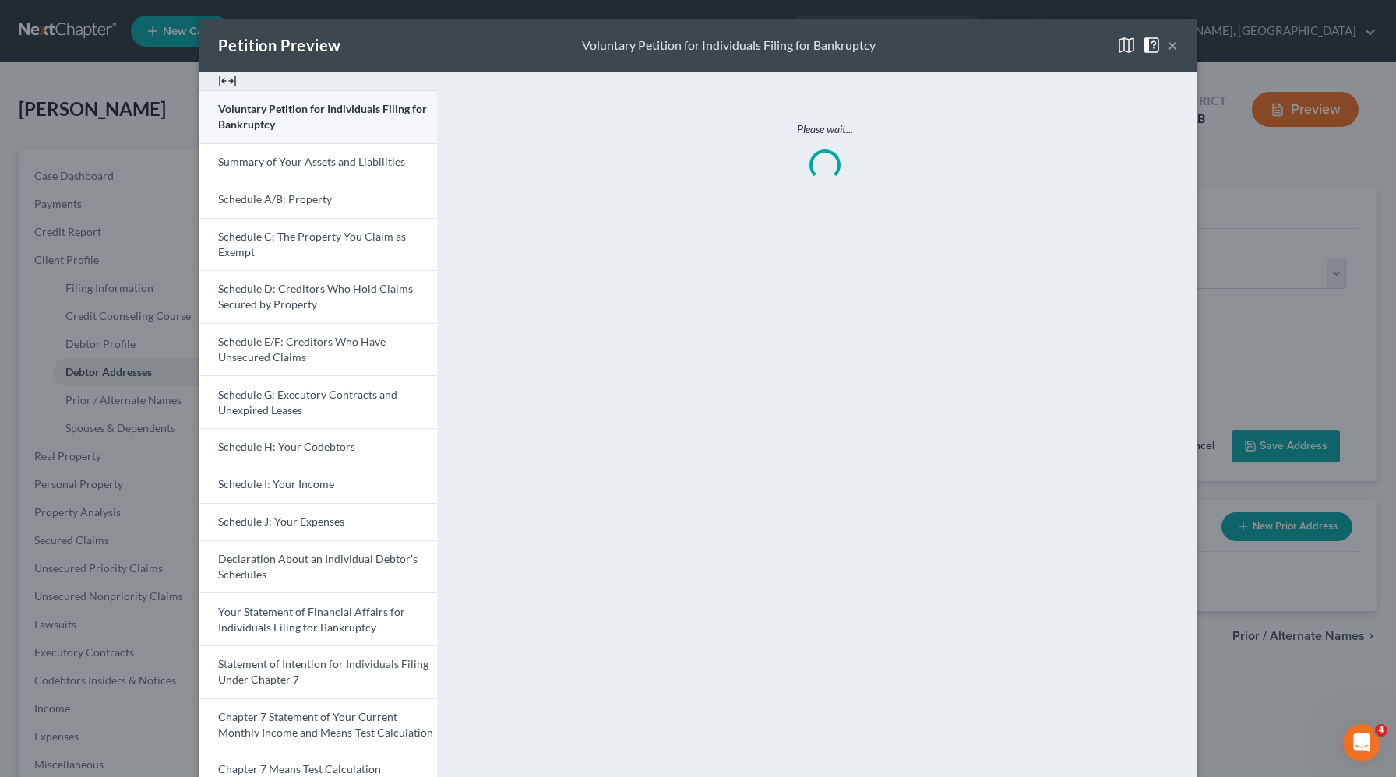
click at [266, 128] on span "Voluntary Petition for Individuals Filing for Bankruptcy" at bounding box center [322, 116] width 209 height 29
click at [1170, 44] on button "×" at bounding box center [1172, 45] width 11 height 19
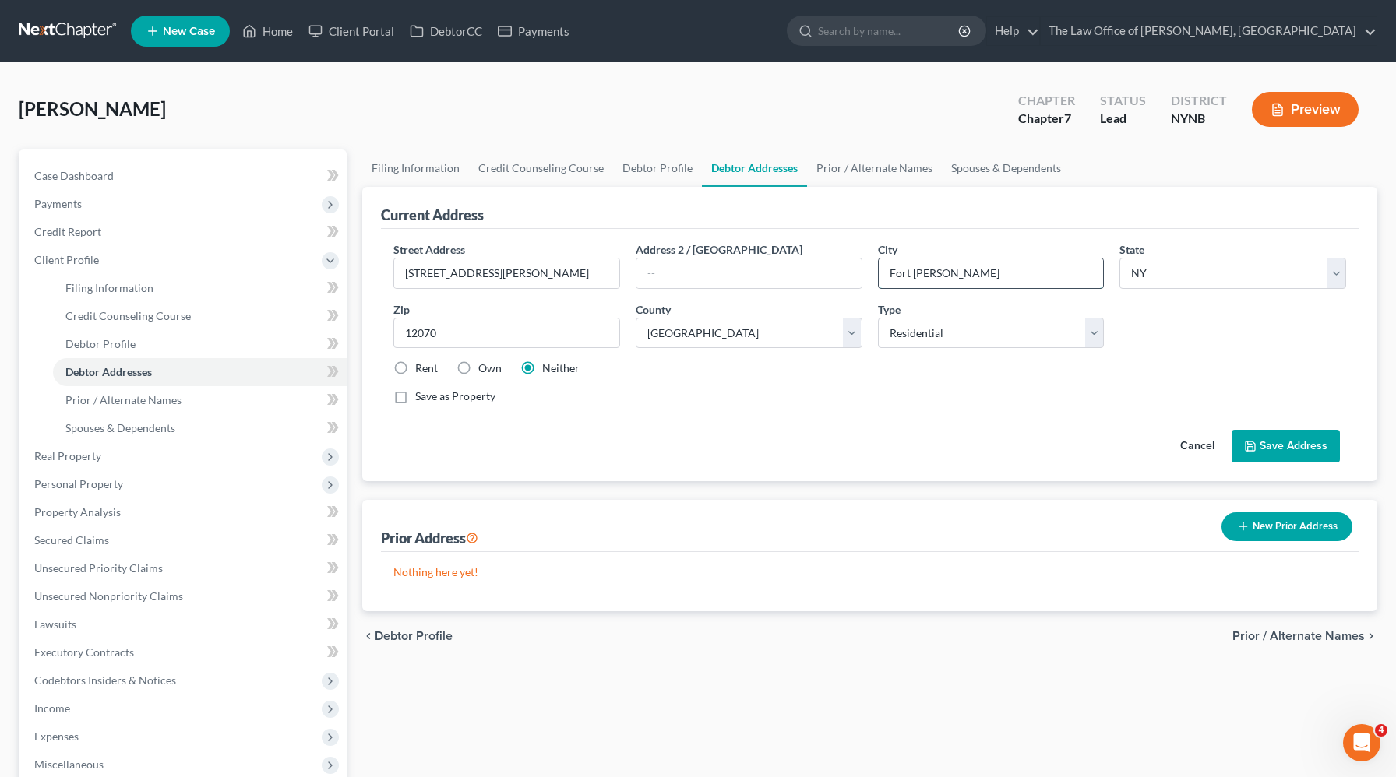
click at [914, 273] on input "Fort [PERSON_NAME]" at bounding box center [991, 274] width 225 height 30
type input "Fort [PERSON_NAME]"
click at [1298, 451] on button "Save Address" at bounding box center [1285, 446] width 108 height 33
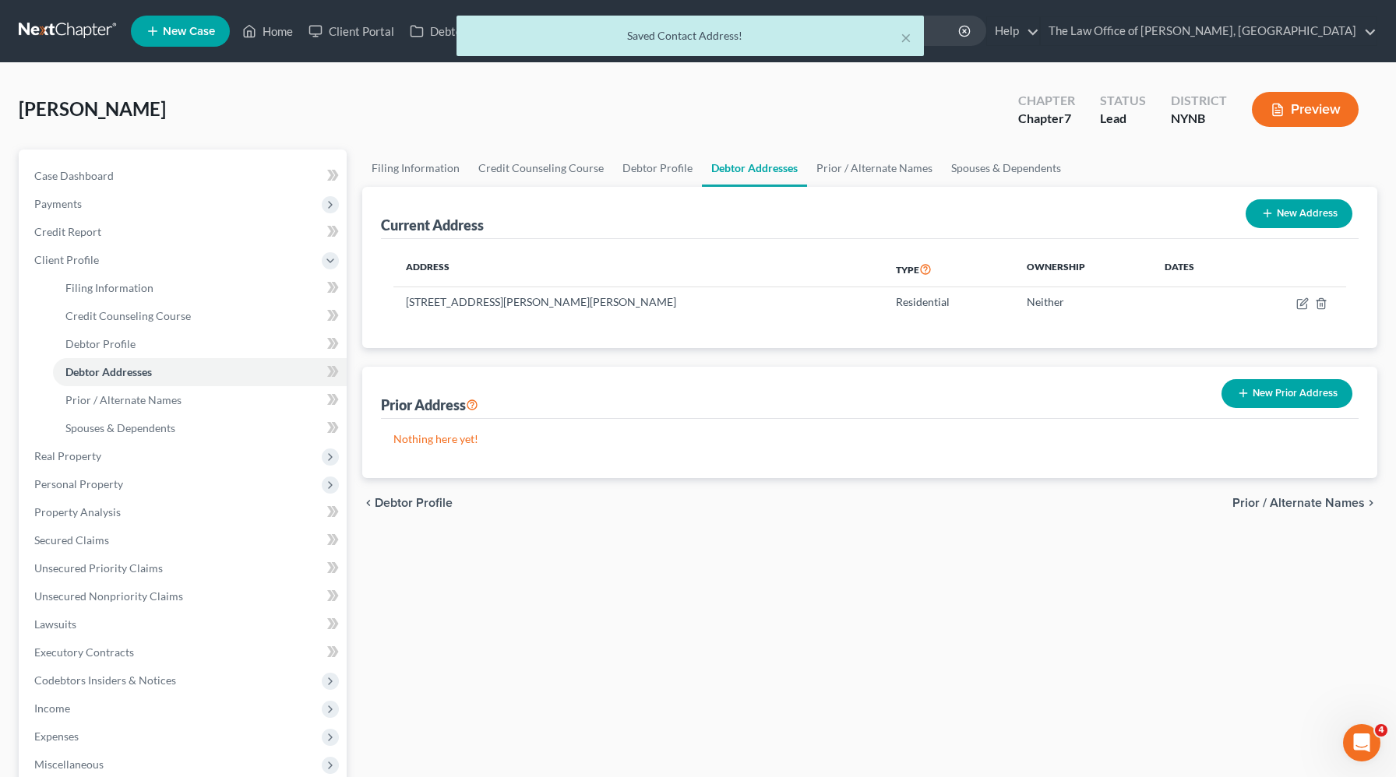
click at [1308, 107] on button "Preview" at bounding box center [1305, 109] width 107 height 35
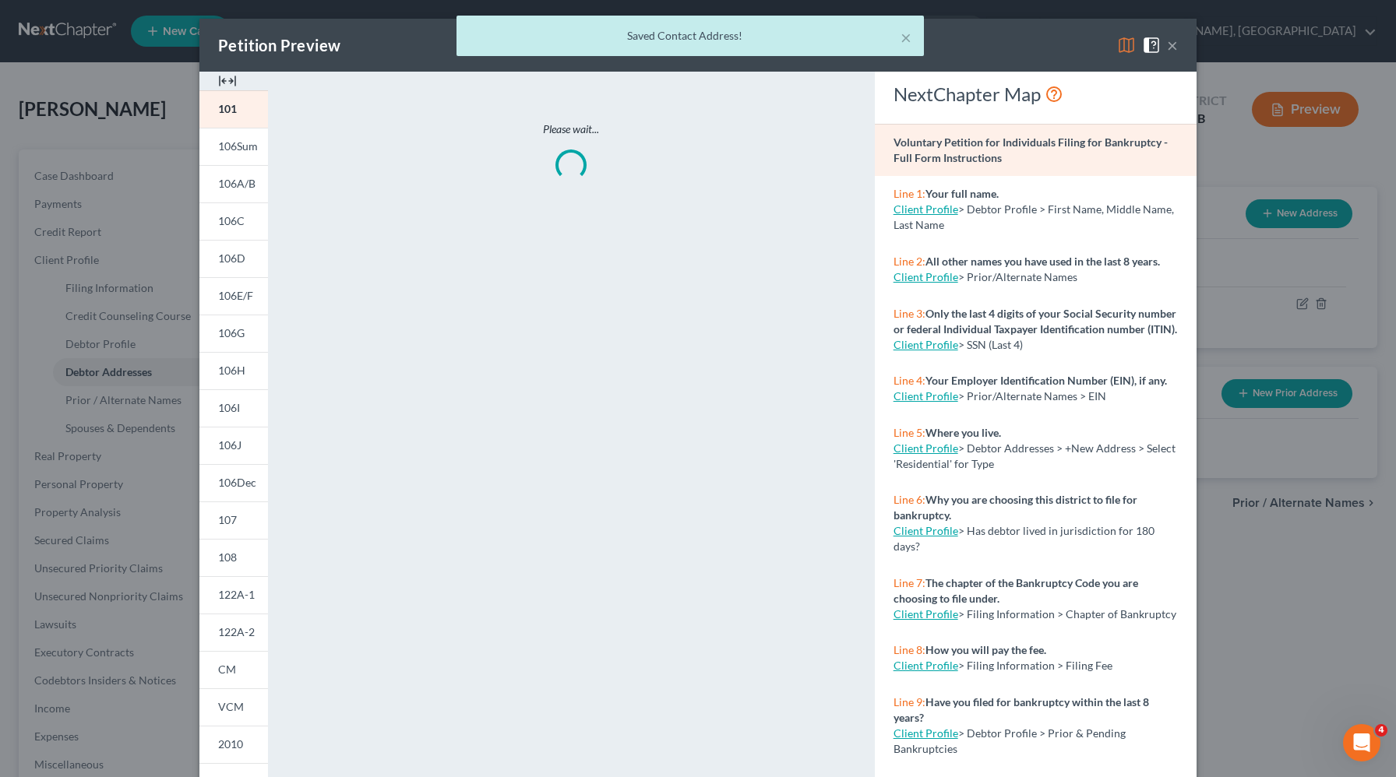
click at [224, 80] on img at bounding box center [227, 81] width 19 height 19
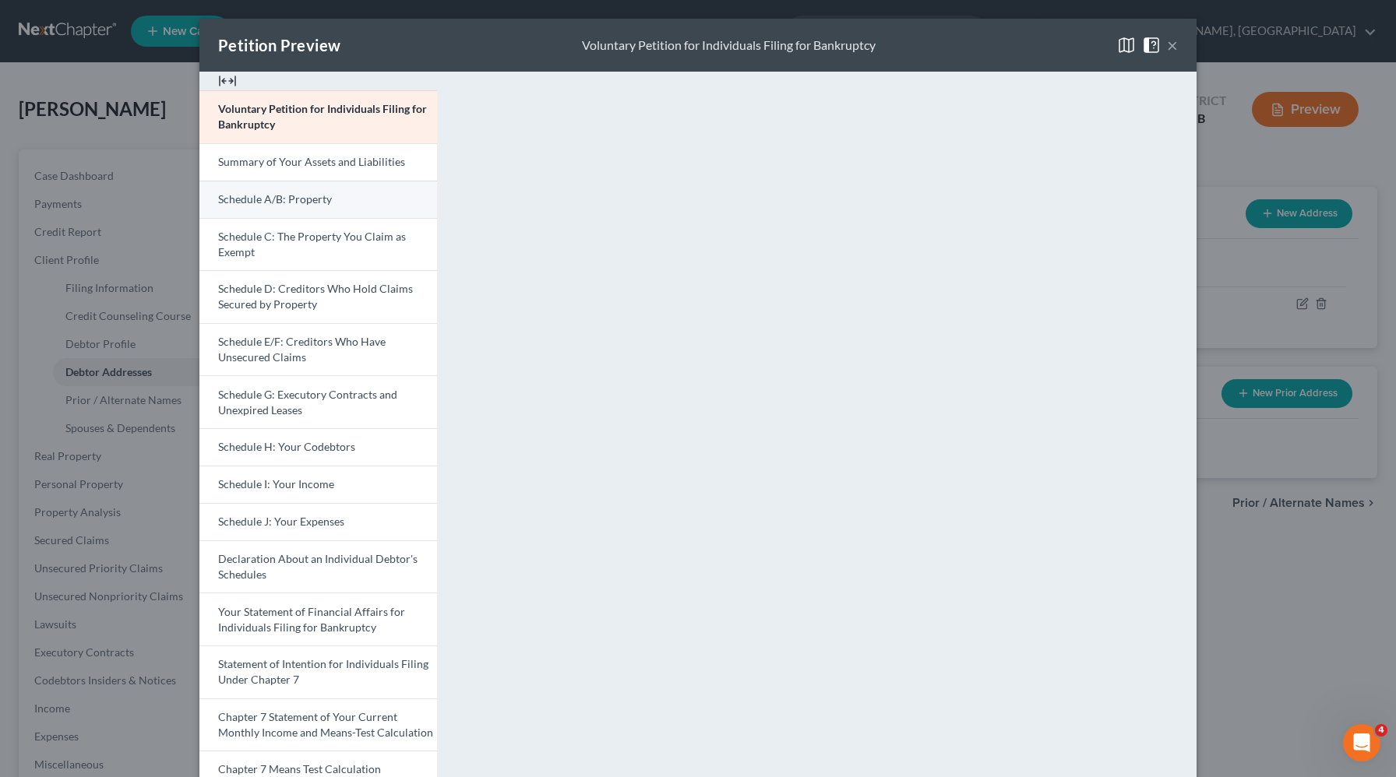
click at [343, 207] on link "Schedule A/B: Property" at bounding box center [318, 199] width 238 height 37
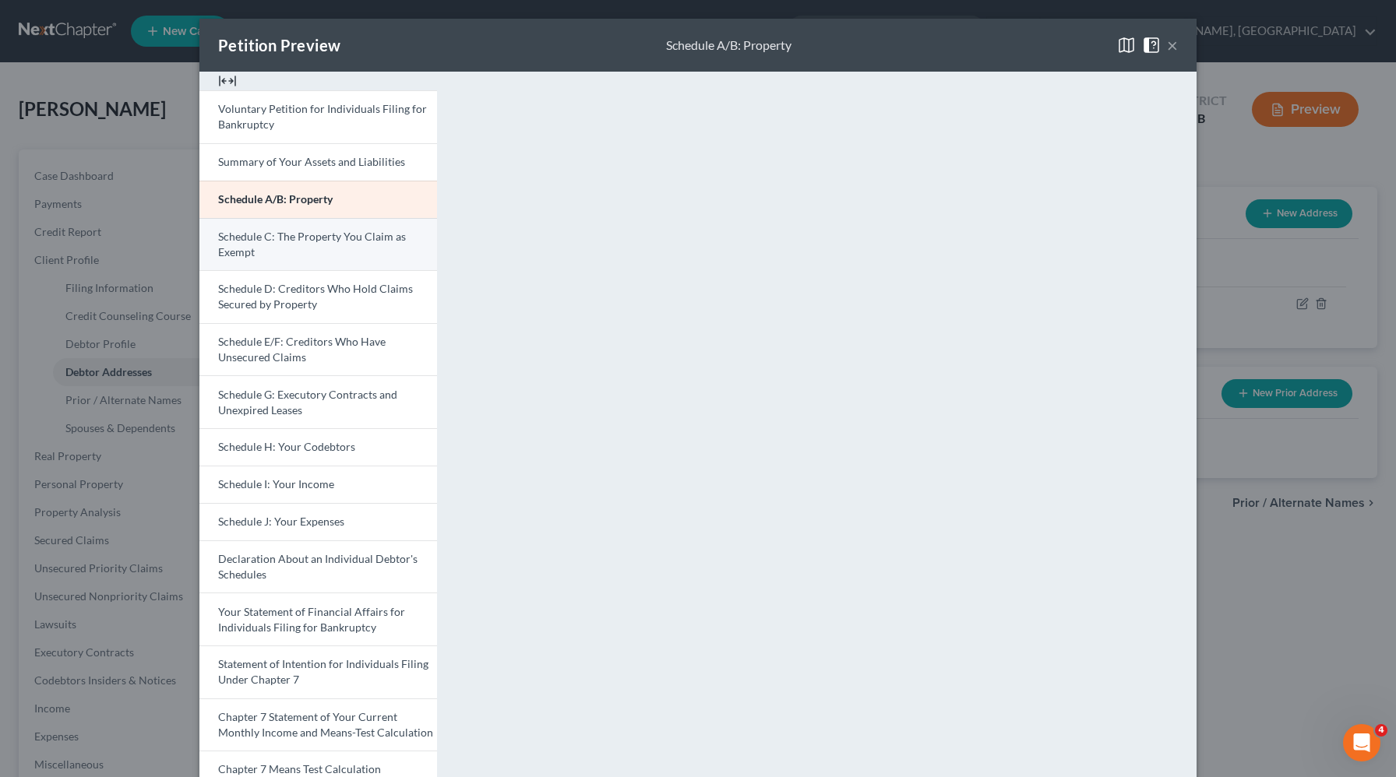
click at [345, 264] on link "Schedule C: The Property You Claim as Exempt" at bounding box center [318, 244] width 238 height 53
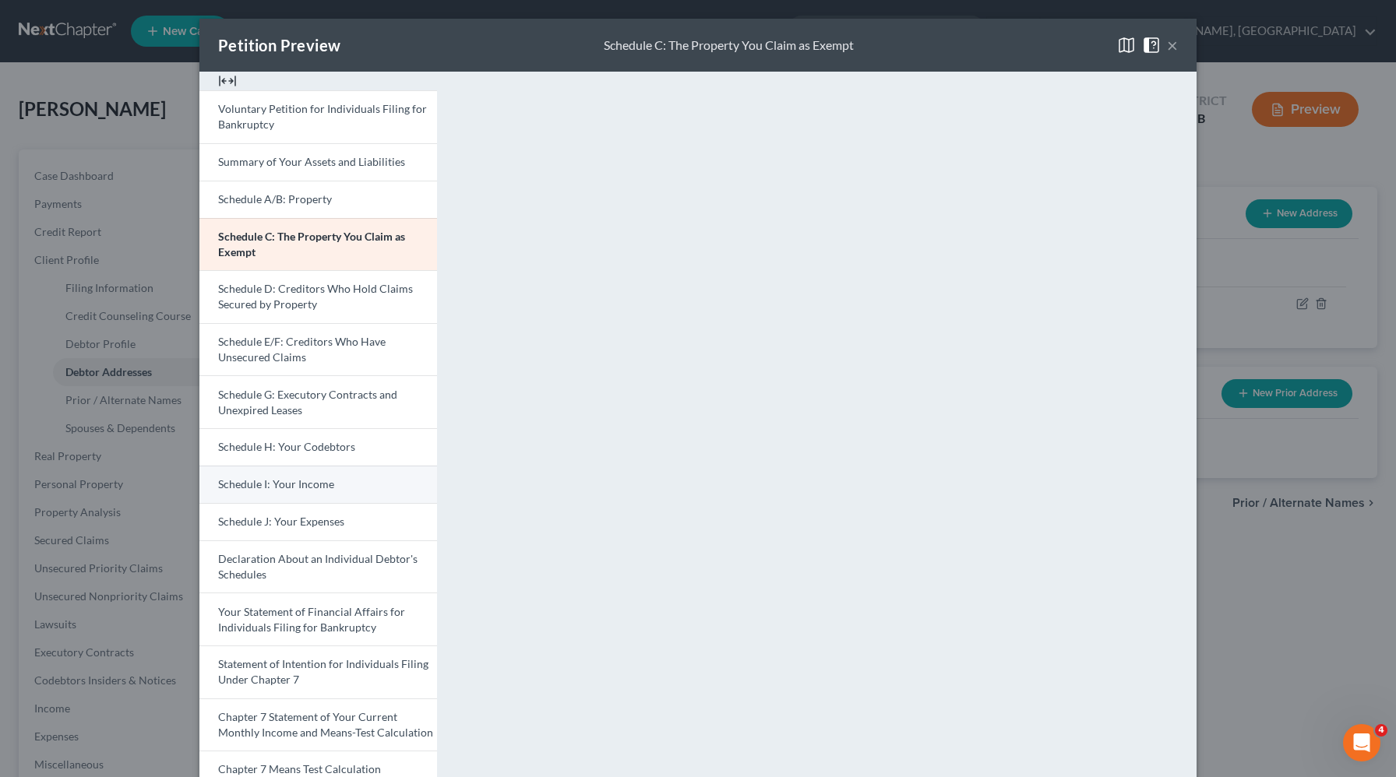
click at [291, 477] on link "Schedule I: Your Income" at bounding box center [318, 484] width 238 height 37
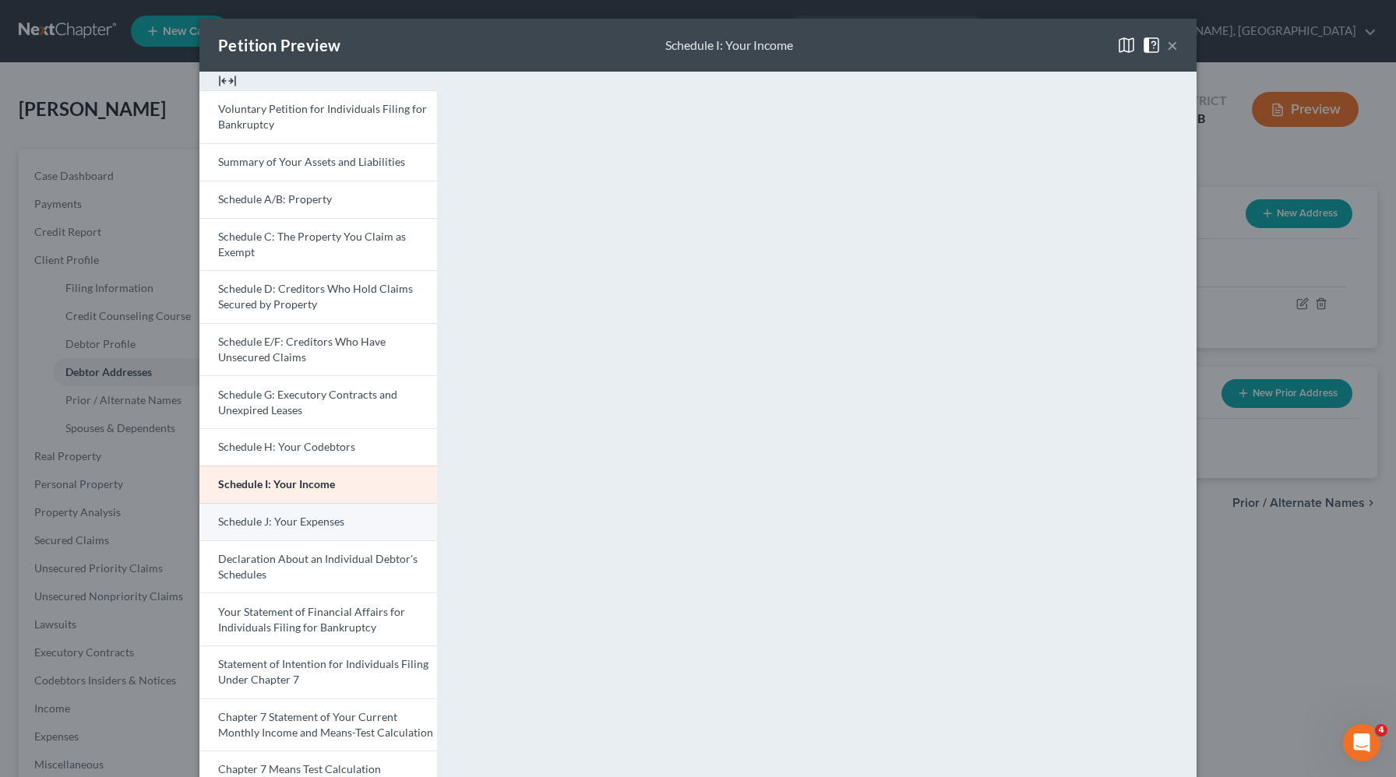
click at [330, 522] on span "Schedule J: Your Expenses" at bounding box center [281, 521] width 126 height 13
click at [1217, 222] on div "Petition Preview Schedule J: Your Expenses × Voluntary Petition for Individuals…" at bounding box center [698, 388] width 1396 height 777
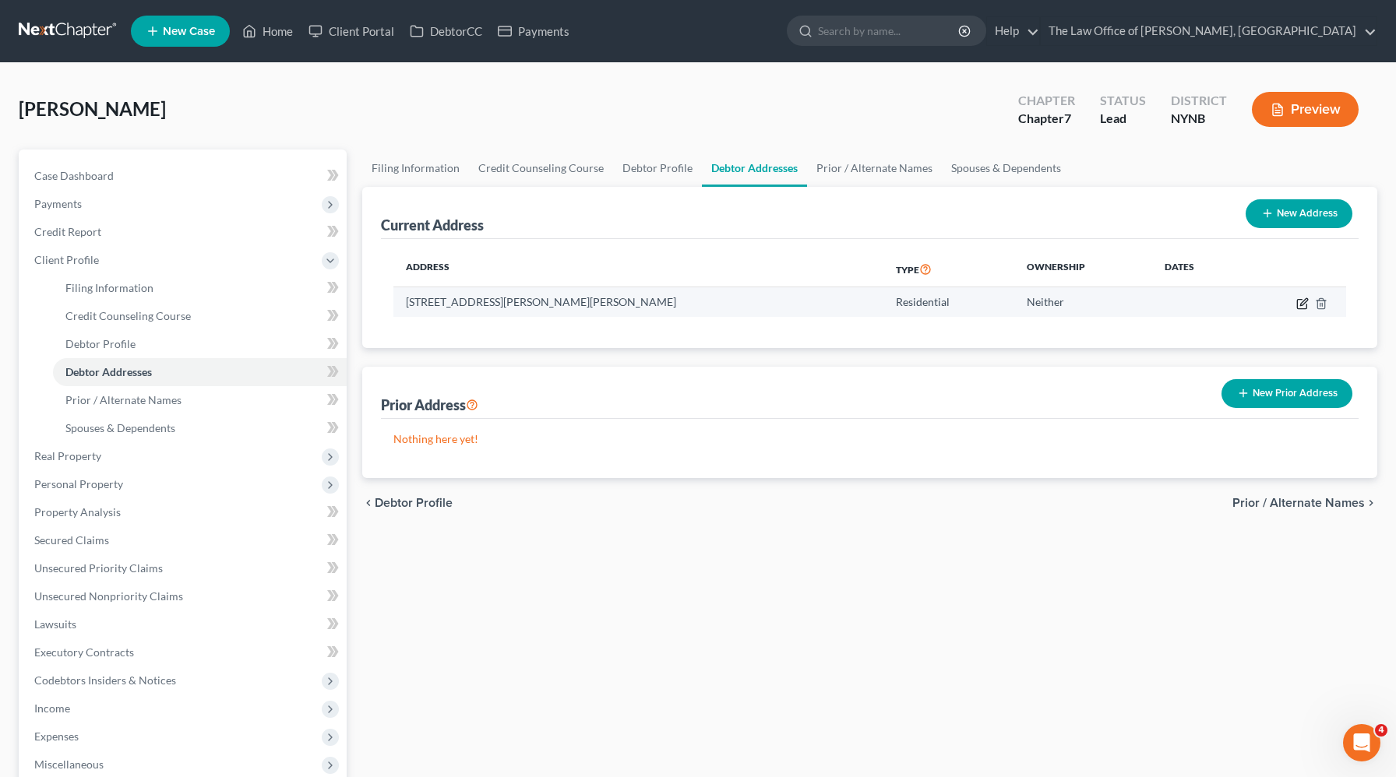
click at [1301, 305] on icon "button" at bounding box center [1303, 301] width 7 height 7
select select "35"
select select "28"
select select "0"
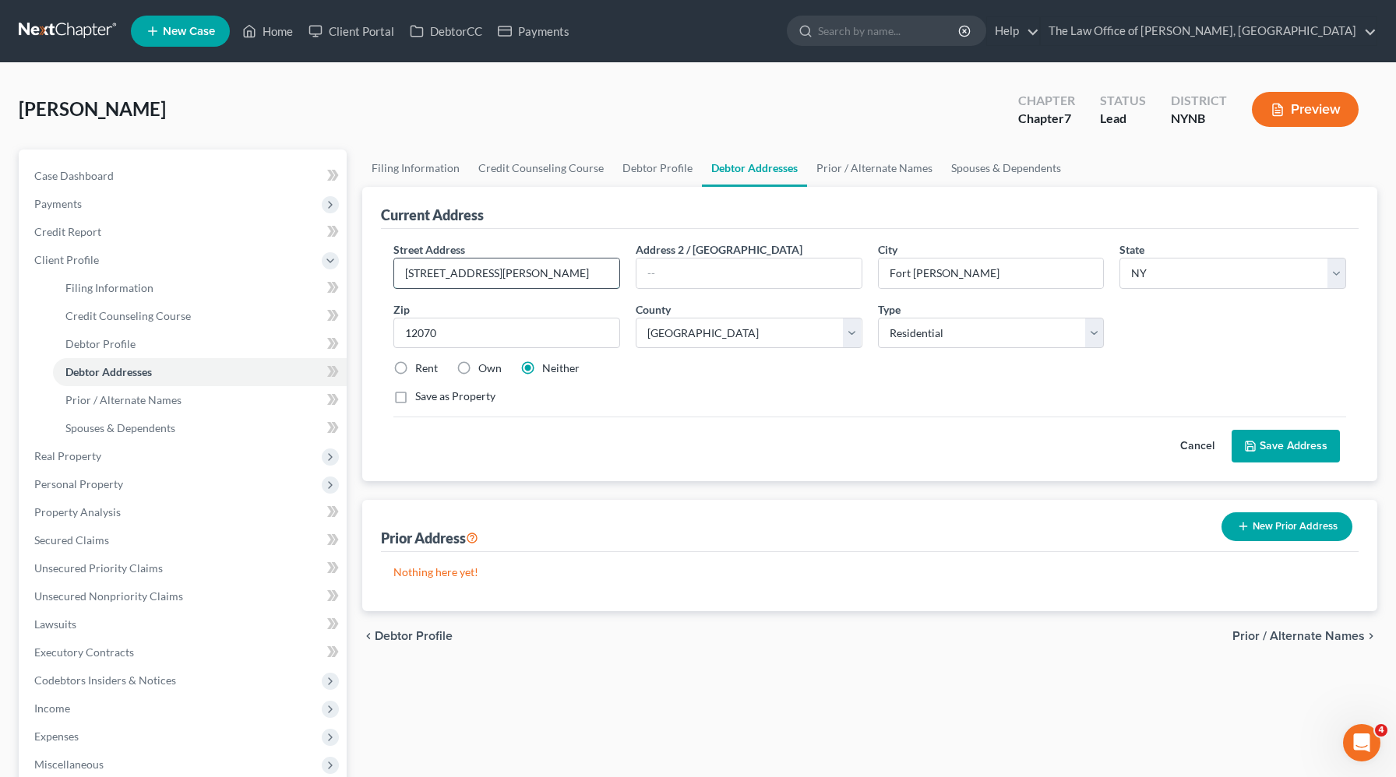
click at [428, 279] on input "[STREET_ADDRESS][PERSON_NAME]" at bounding box center [506, 274] width 225 height 30
type input "[STREET_ADDRESS][PERSON_NAME]"
click at [1295, 450] on button "Save Address" at bounding box center [1285, 446] width 108 height 33
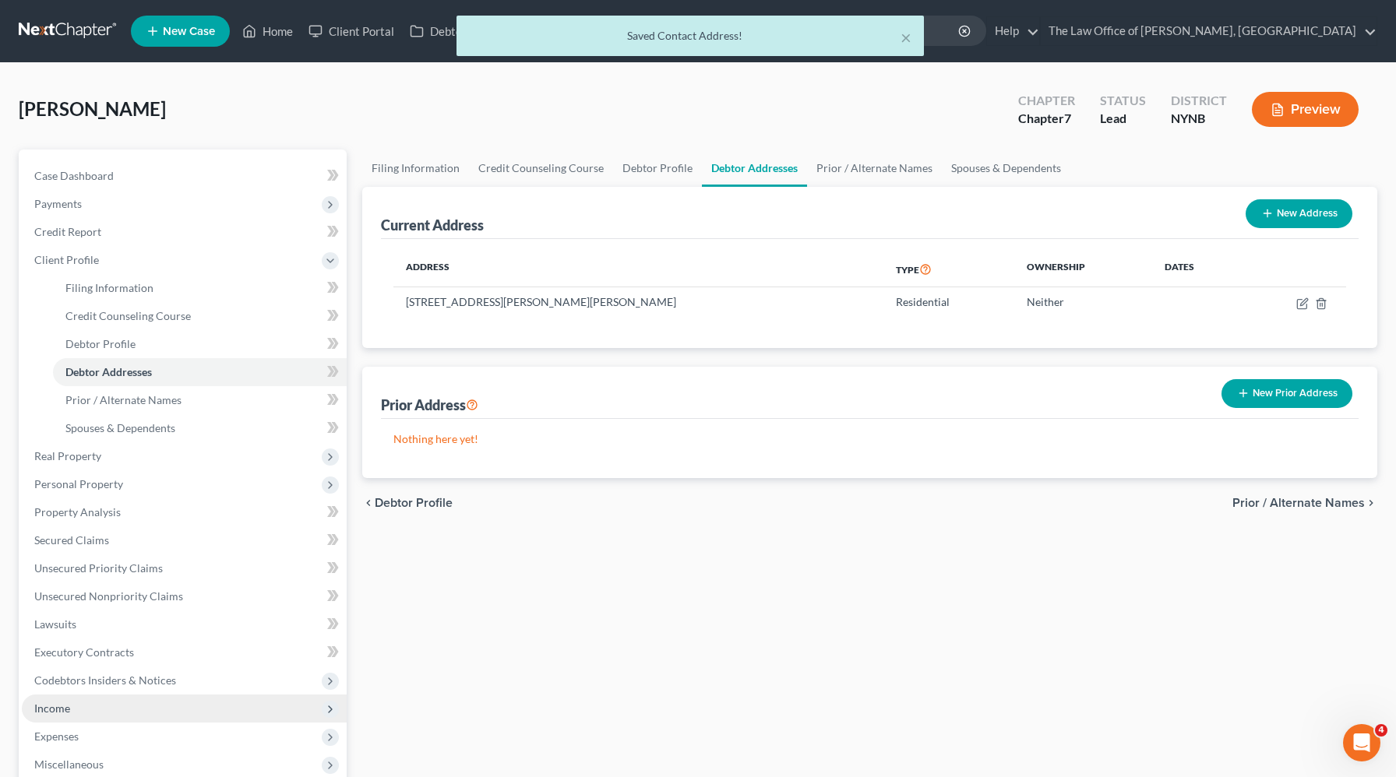
click at [48, 704] on span "Income" at bounding box center [52, 708] width 36 height 13
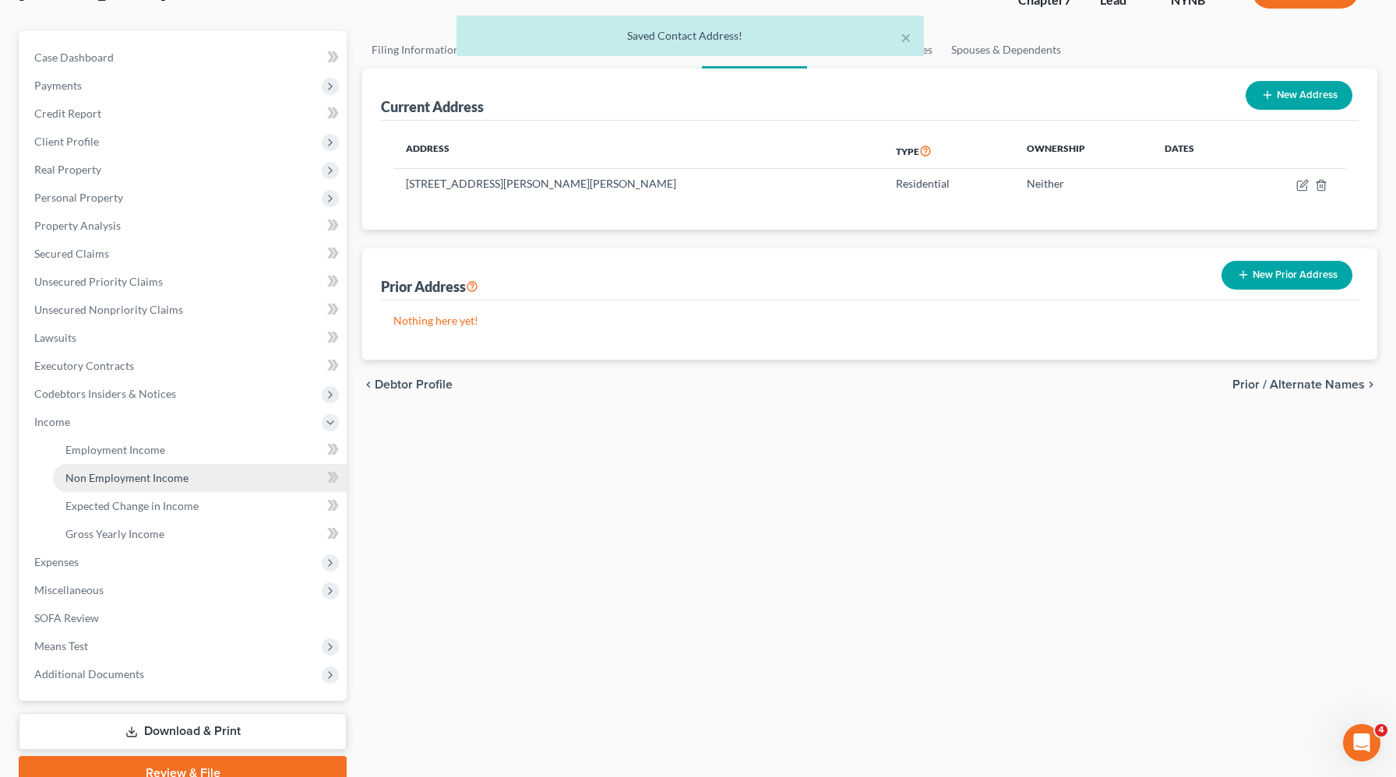
scroll to position [121, 0]
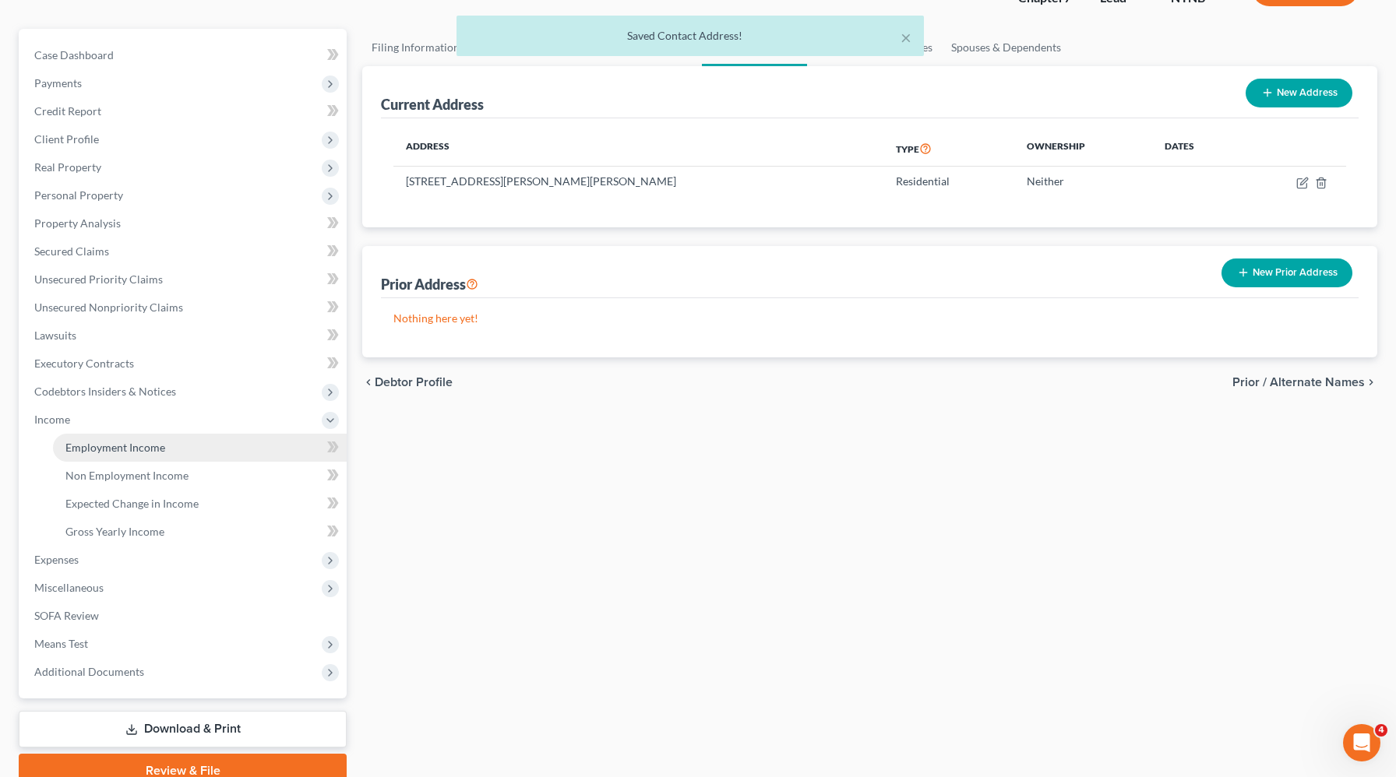
click at [130, 451] on span "Employment Income" at bounding box center [115, 447] width 100 height 13
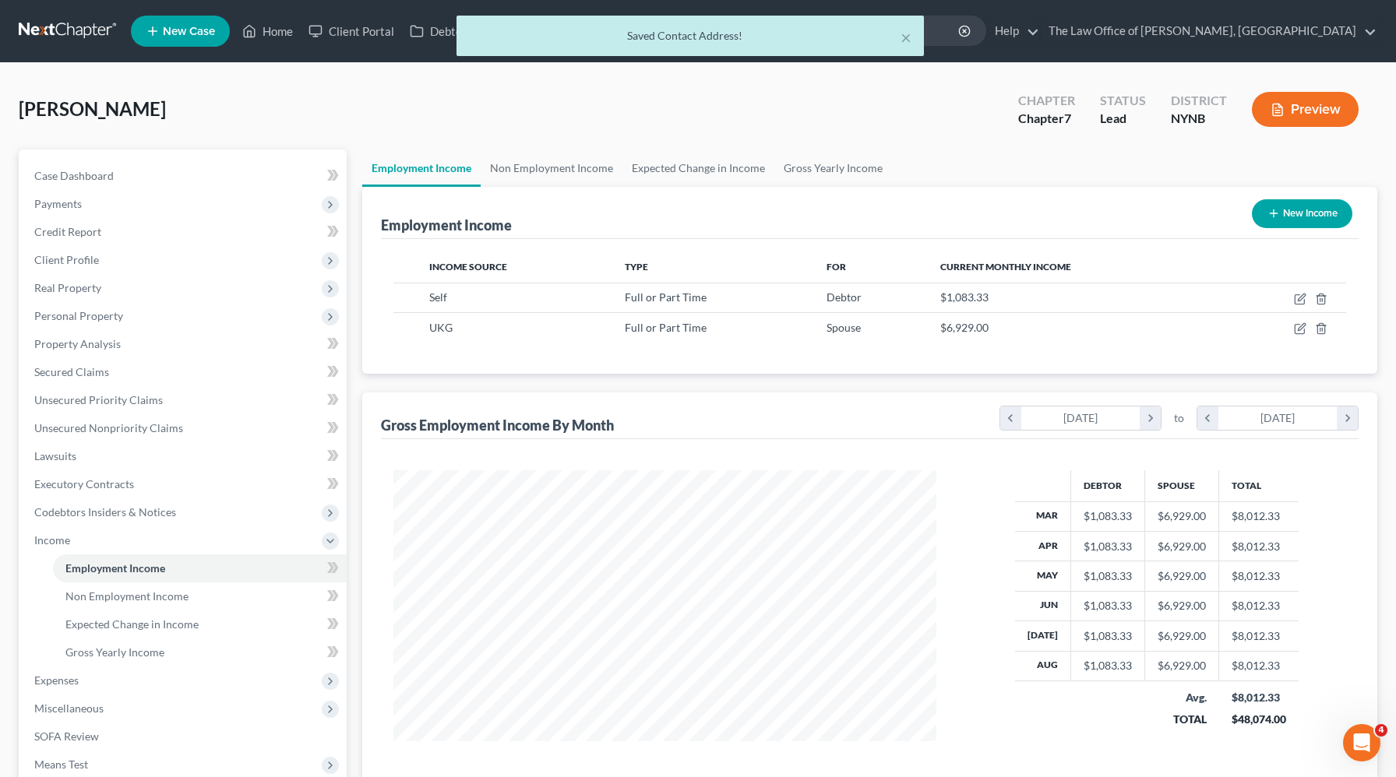
scroll to position [279, 573]
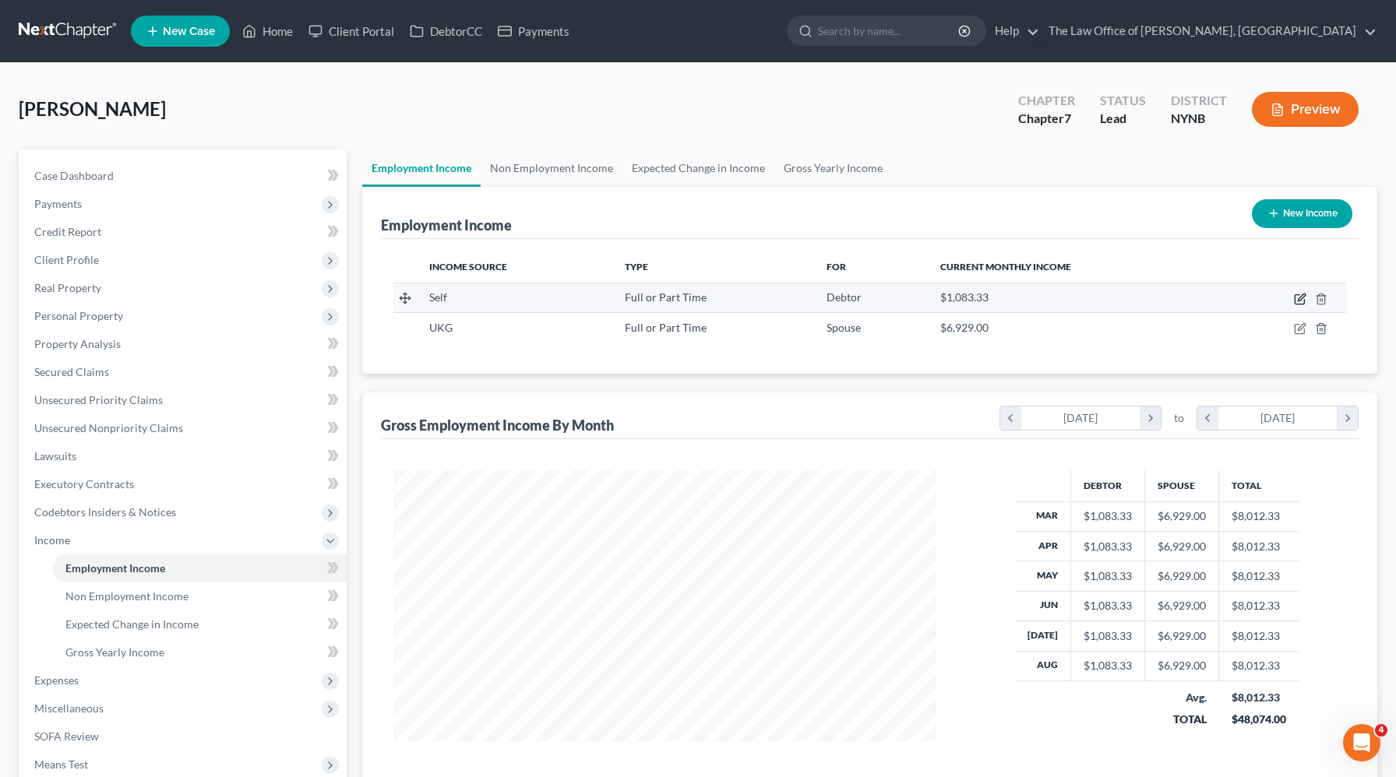
click at [1299, 295] on icon "button" at bounding box center [1300, 299] width 12 height 12
select select "0"
select select "4"
select select "3"
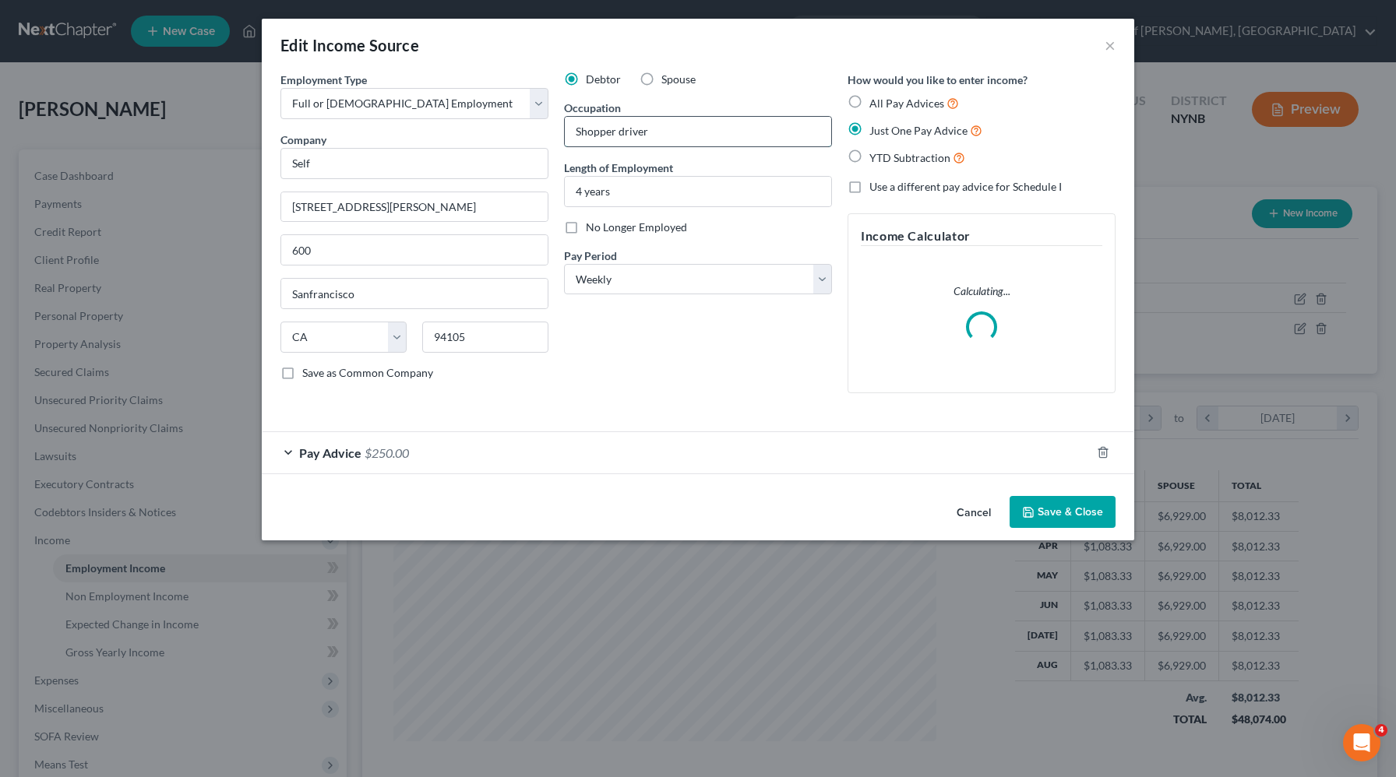
click at [622, 132] on input "Shopper driver" at bounding box center [698, 132] width 266 height 30
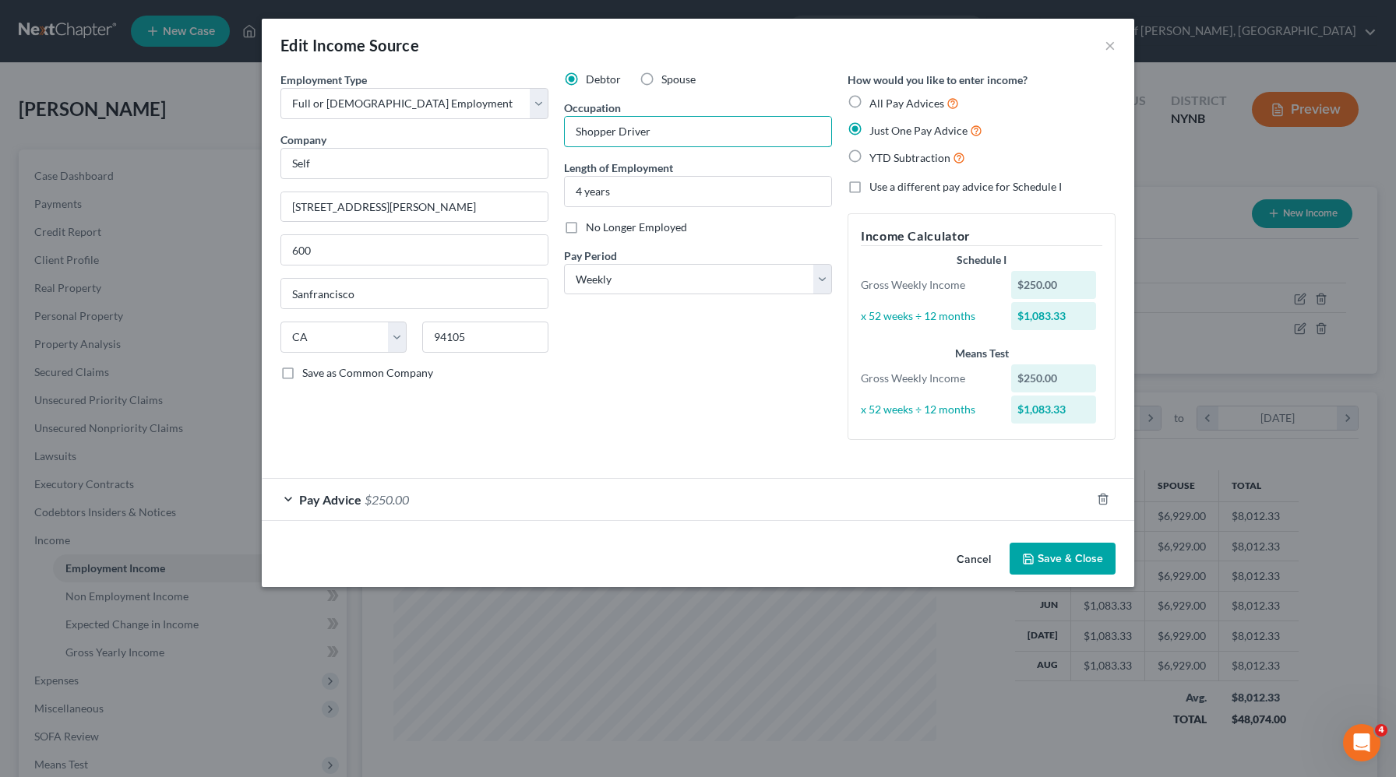
type input "Shopper Driver"
click at [1040, 561] on button "Save & Close" at bounding box center [1062, 559] width 106 height 33
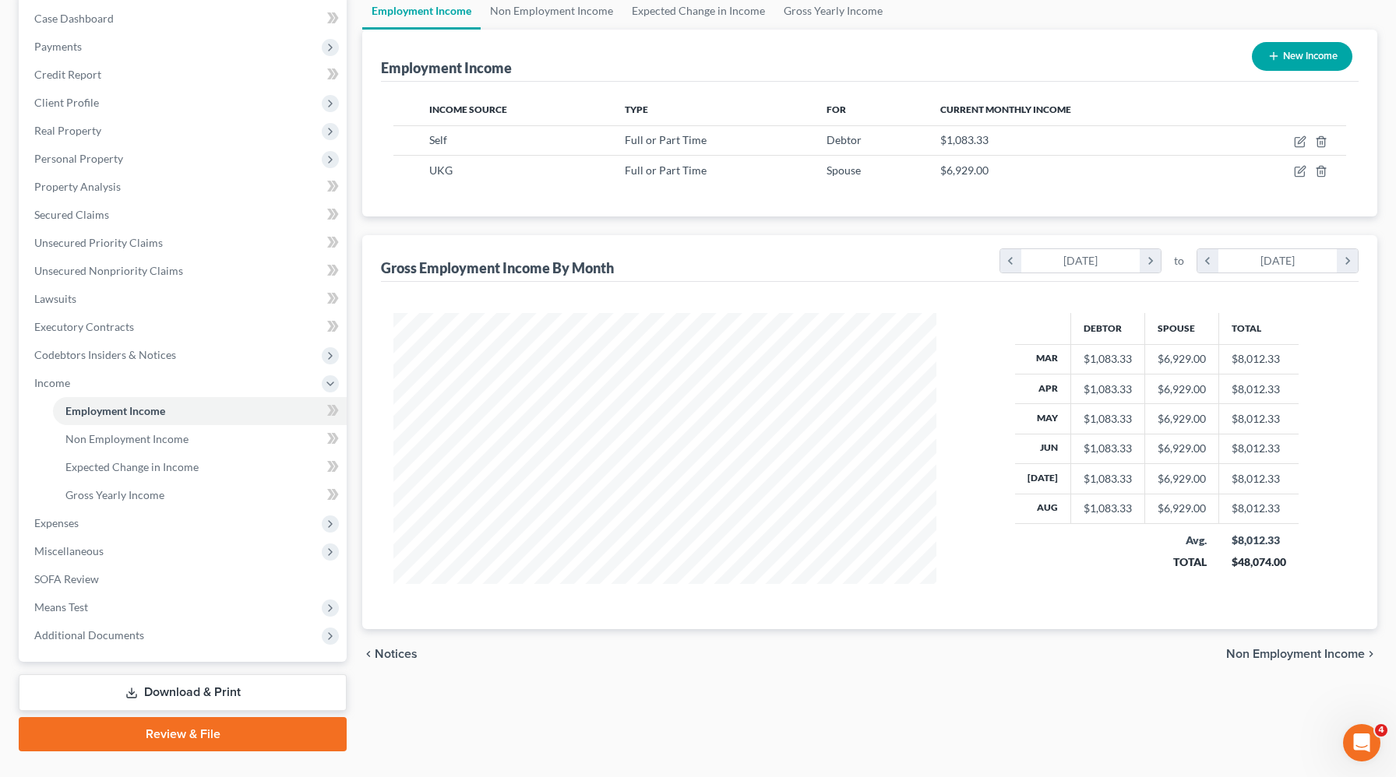
scroll to position [189, 0]
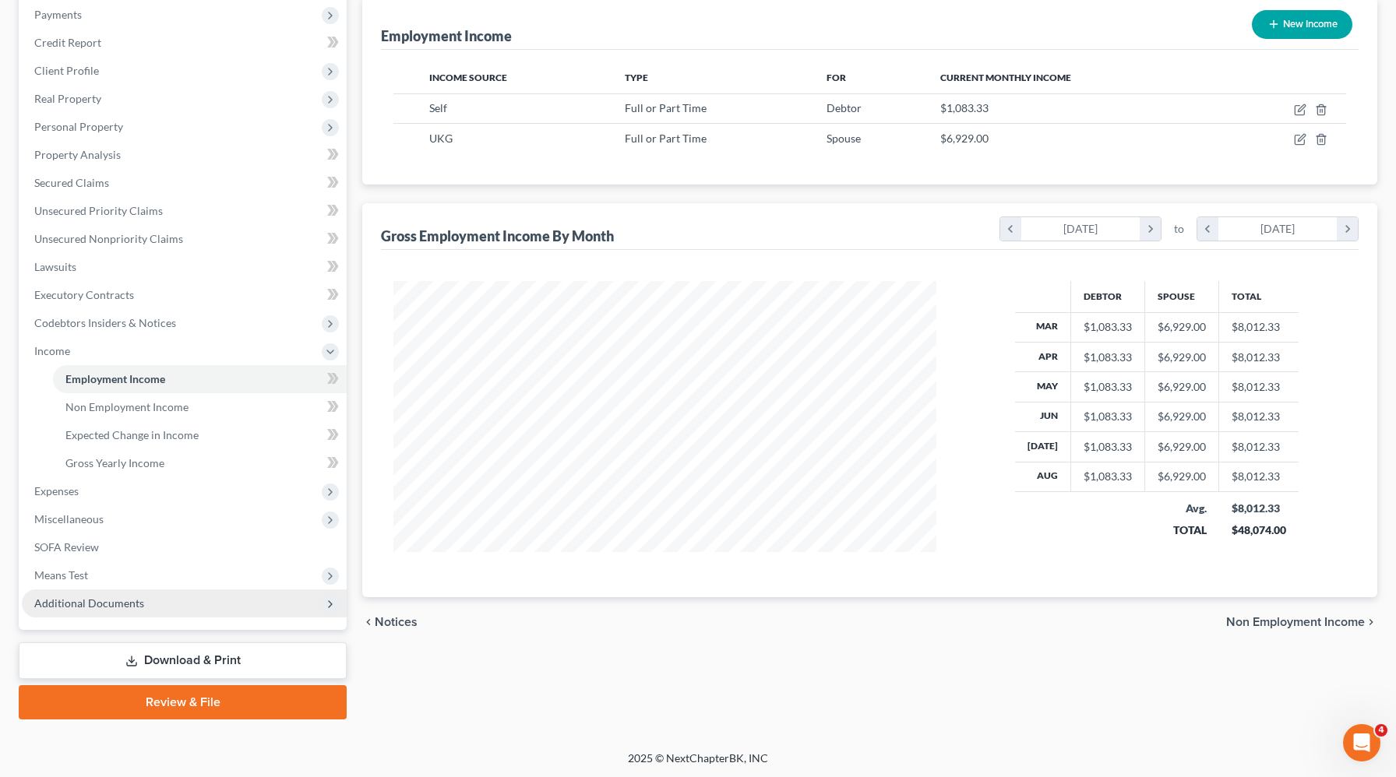
click at [122, 601] on span "Additional Documents" at bounding box center [89, 603] width 110 height 13
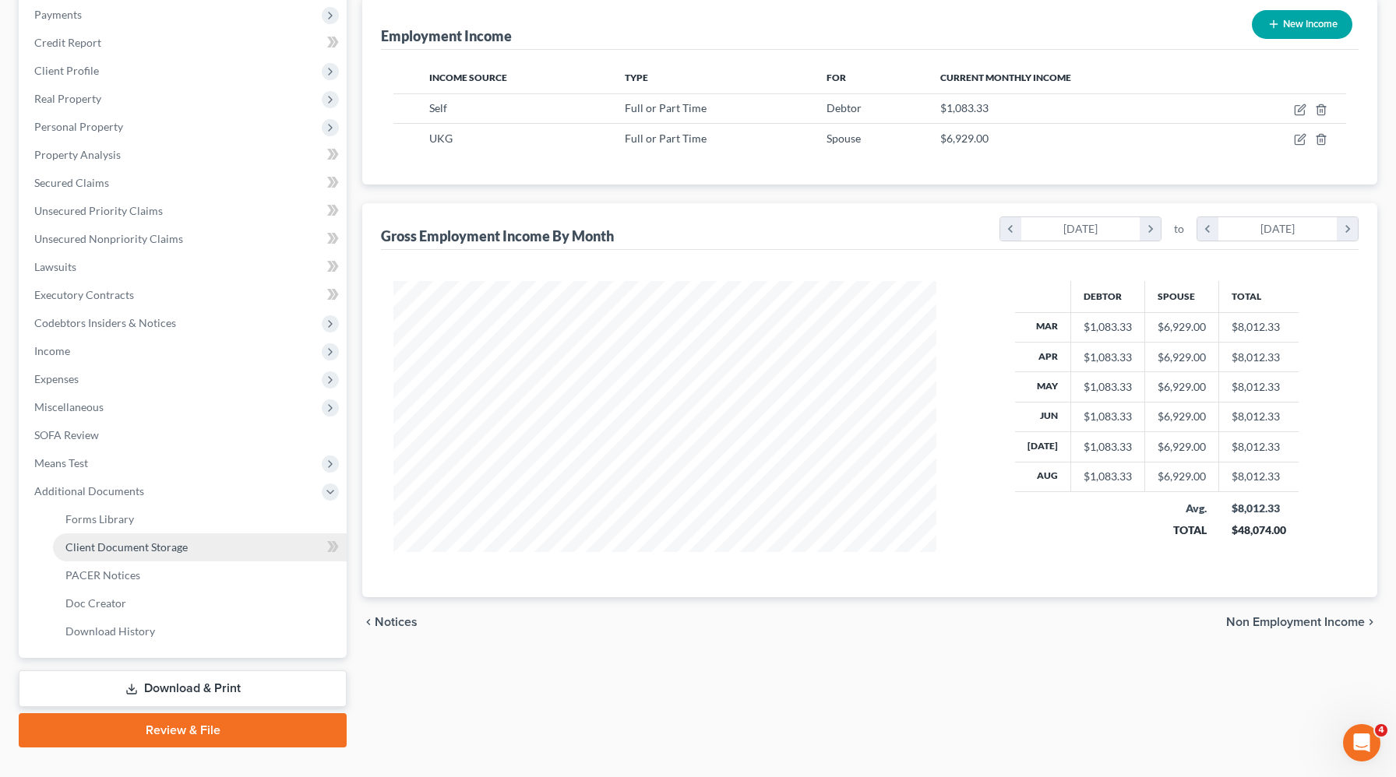
click at [194, 541] on link "Client Document Storage" at bounding box center [200, 548] width 294 height 28
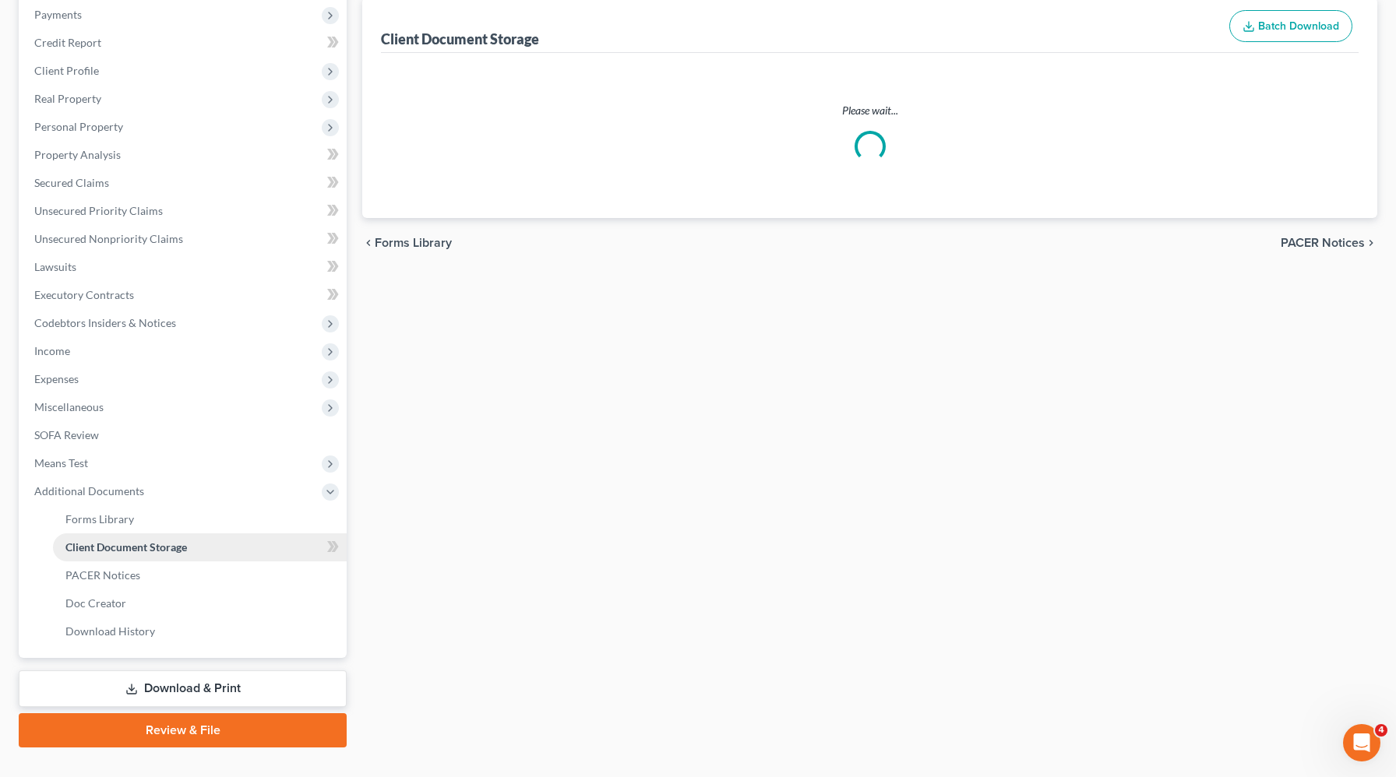
select select "5"
select select "1"
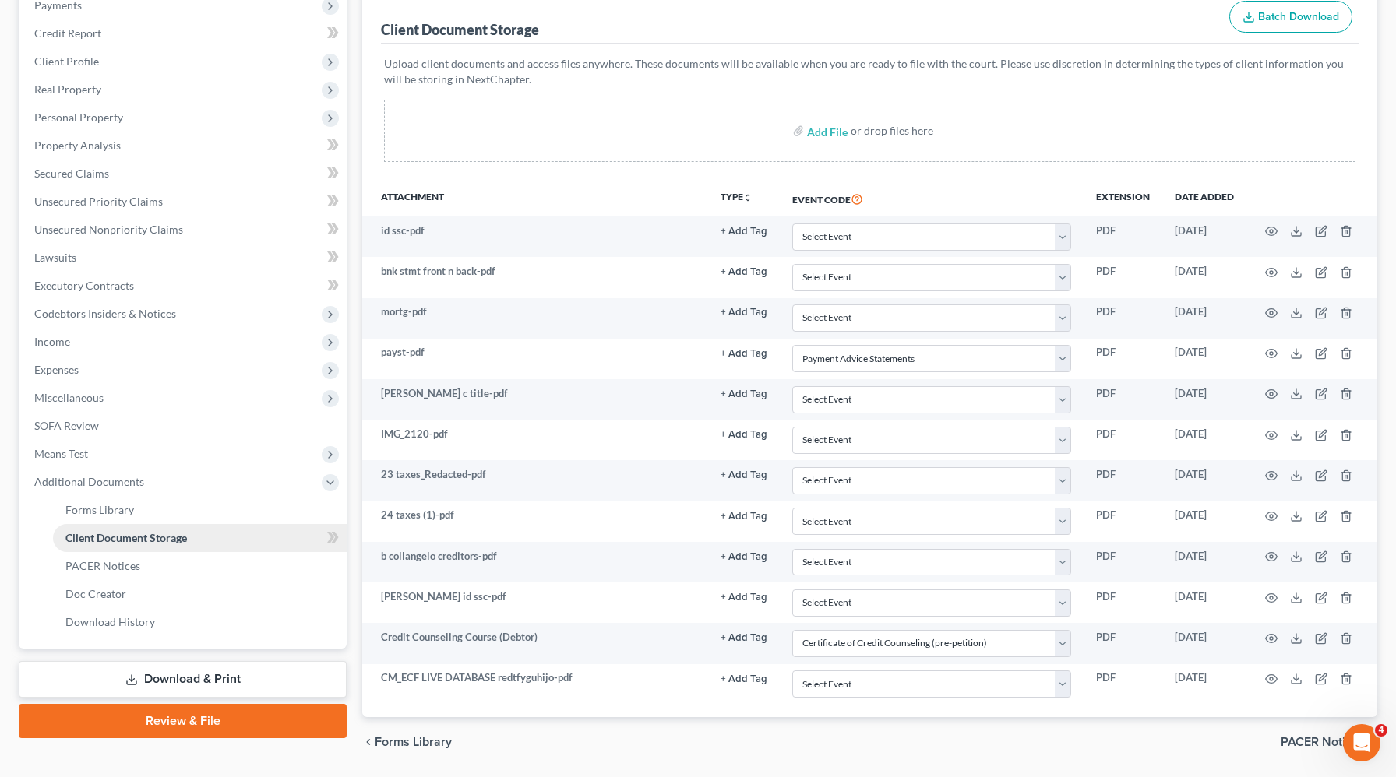
scroll to position [247, 0]
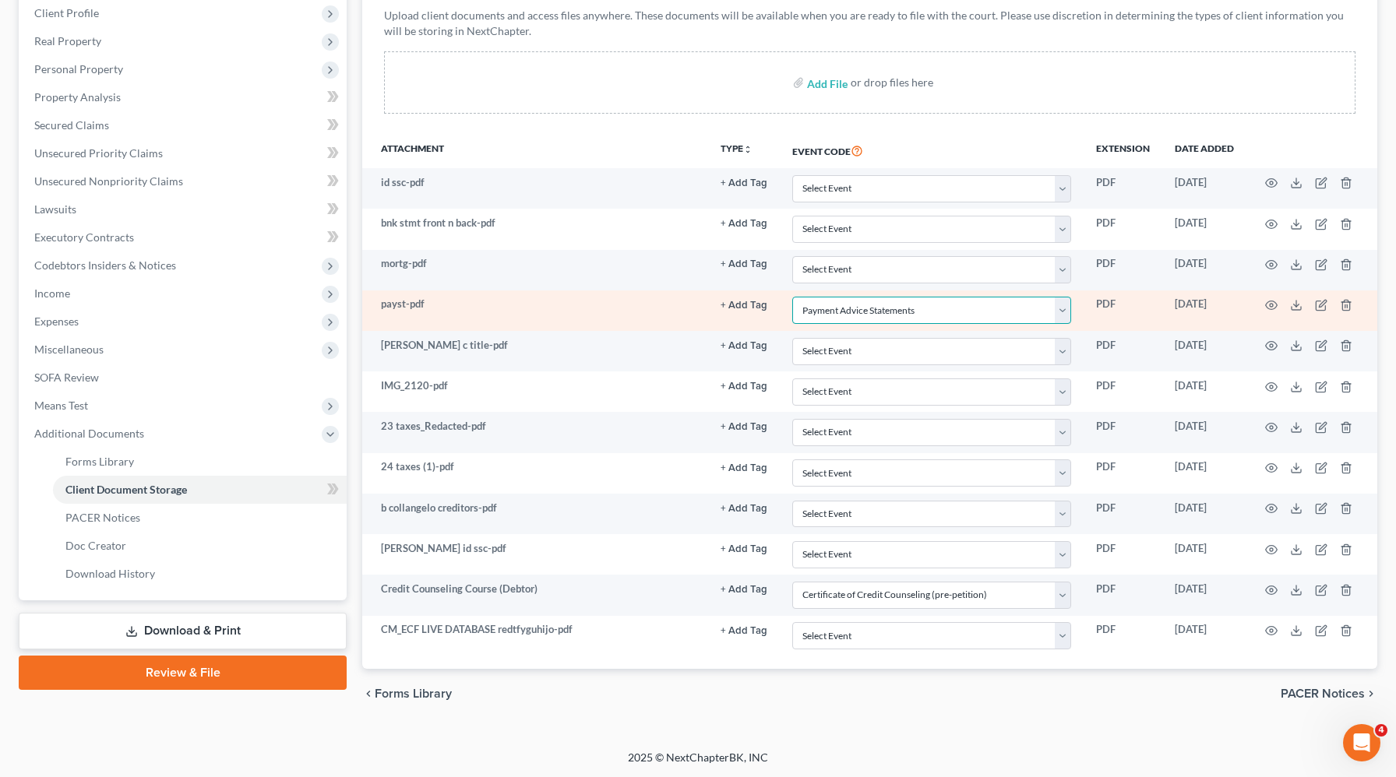
click at [1005, 315] on select "Select Event Application to Have the Filing Fee Waived Certificate of Credit Co…" at bounding box center [931, 310] width 279 height 27
select select
click at [794, 297] on select "Select Event Application to Have the Filing Fee Waived Certificate of Credit Co…" at bounding box center [931, 310] width 279 height 27
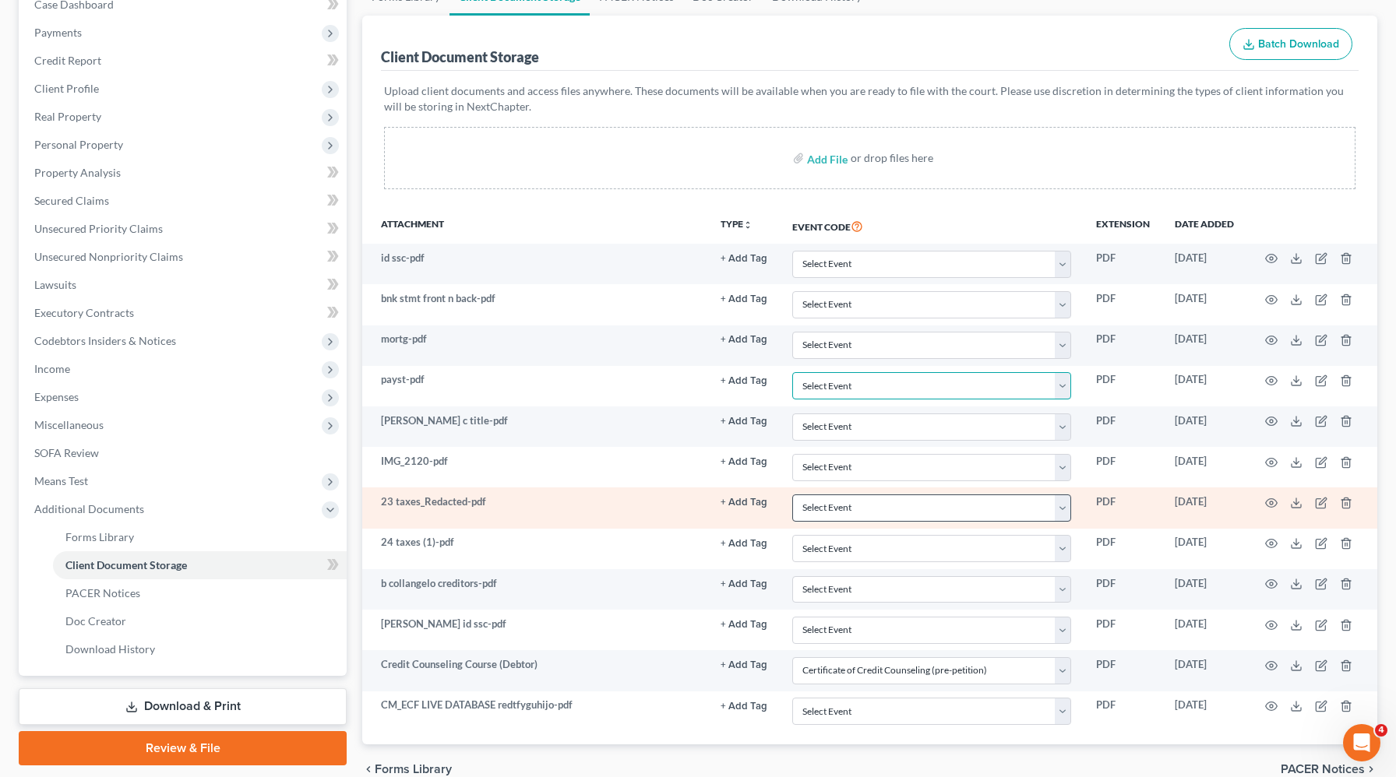
scroll to position [170, 0]
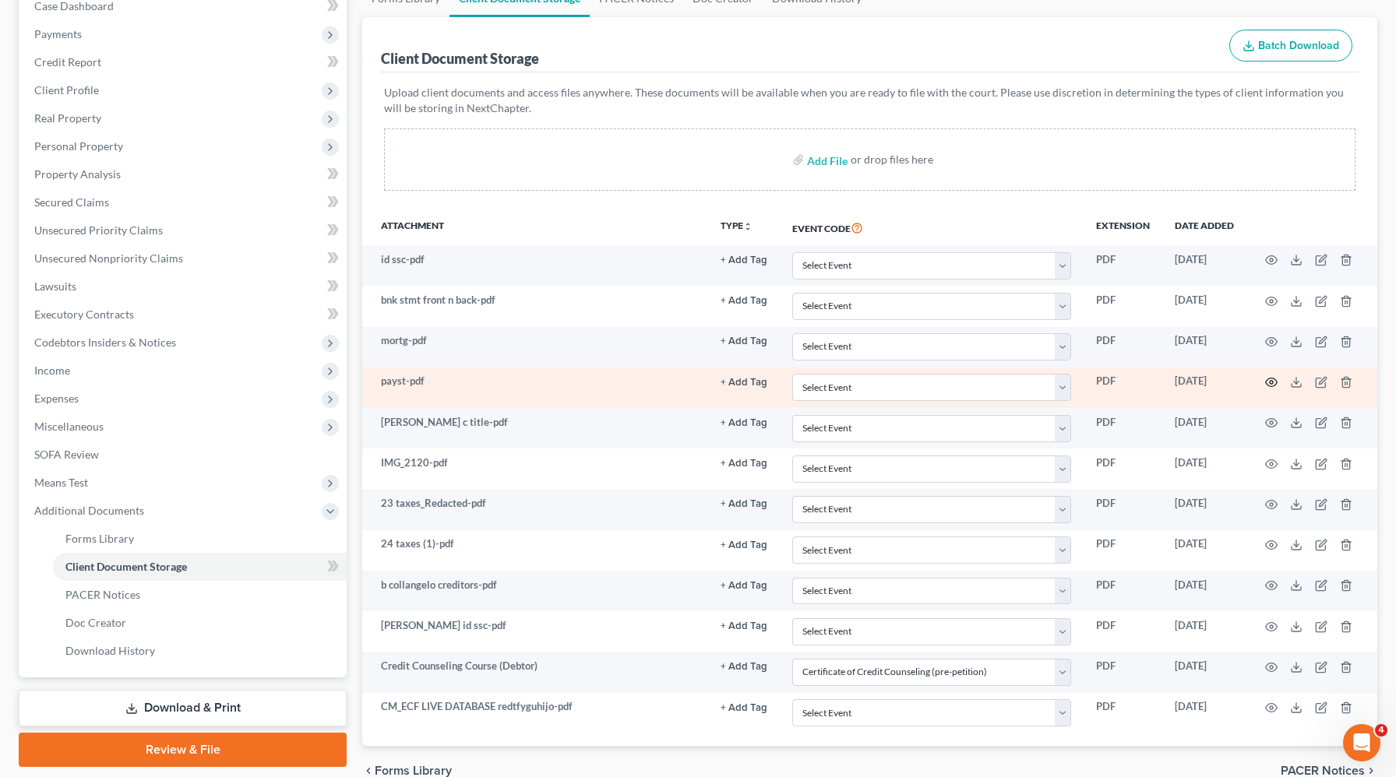
click at [1272, 385] on icon "button" at bounding box center [1272, 383] width 12 height 9
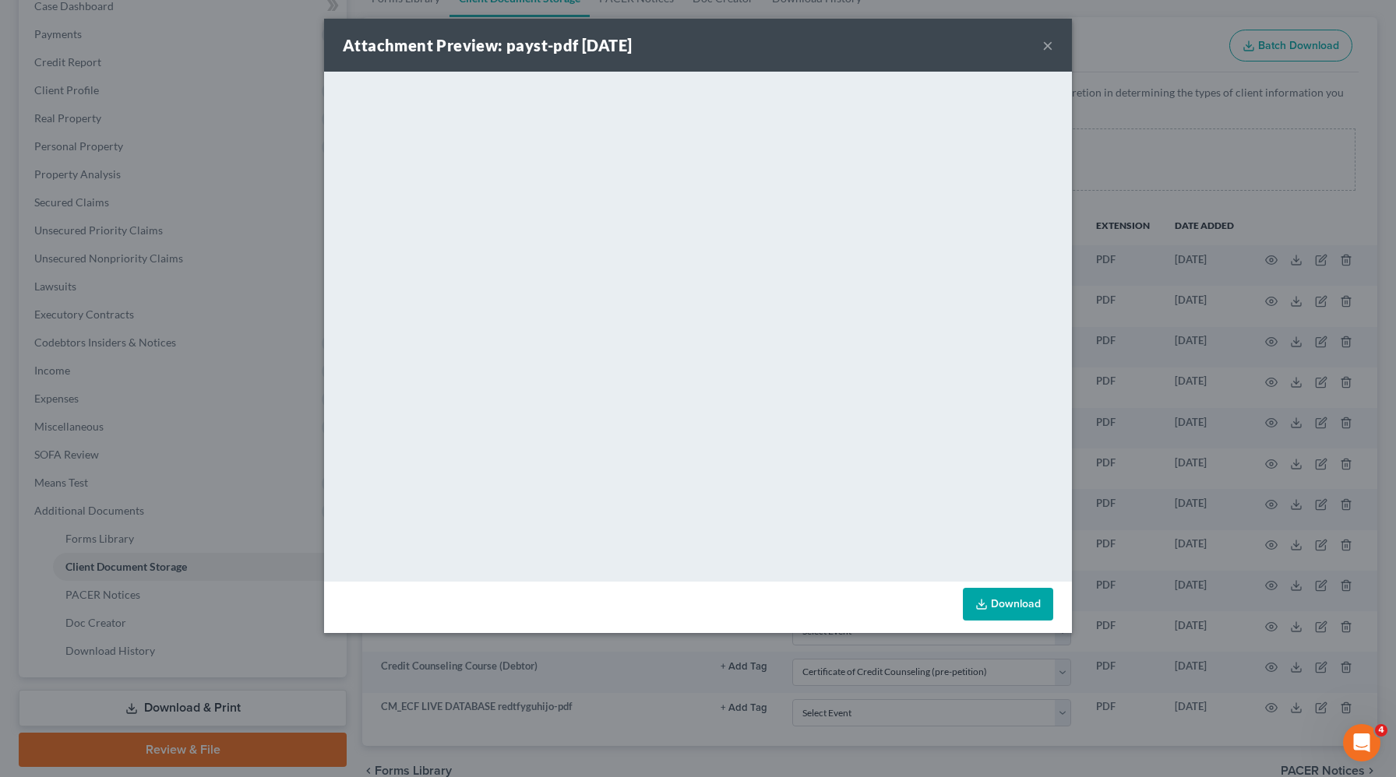
click at [1051, 48] on button "×" at bounding box center [1047, 45] width 11 height 19
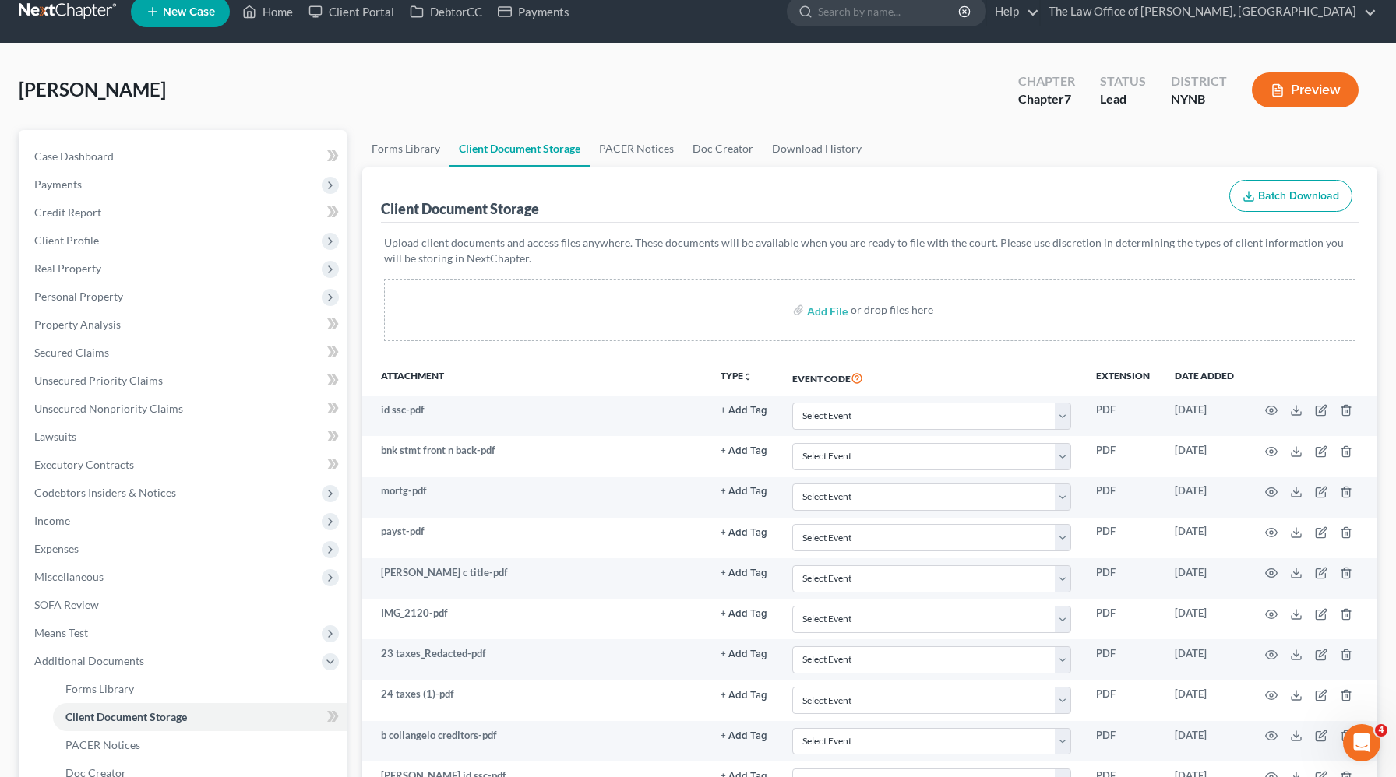
scroll to position [0, 0]
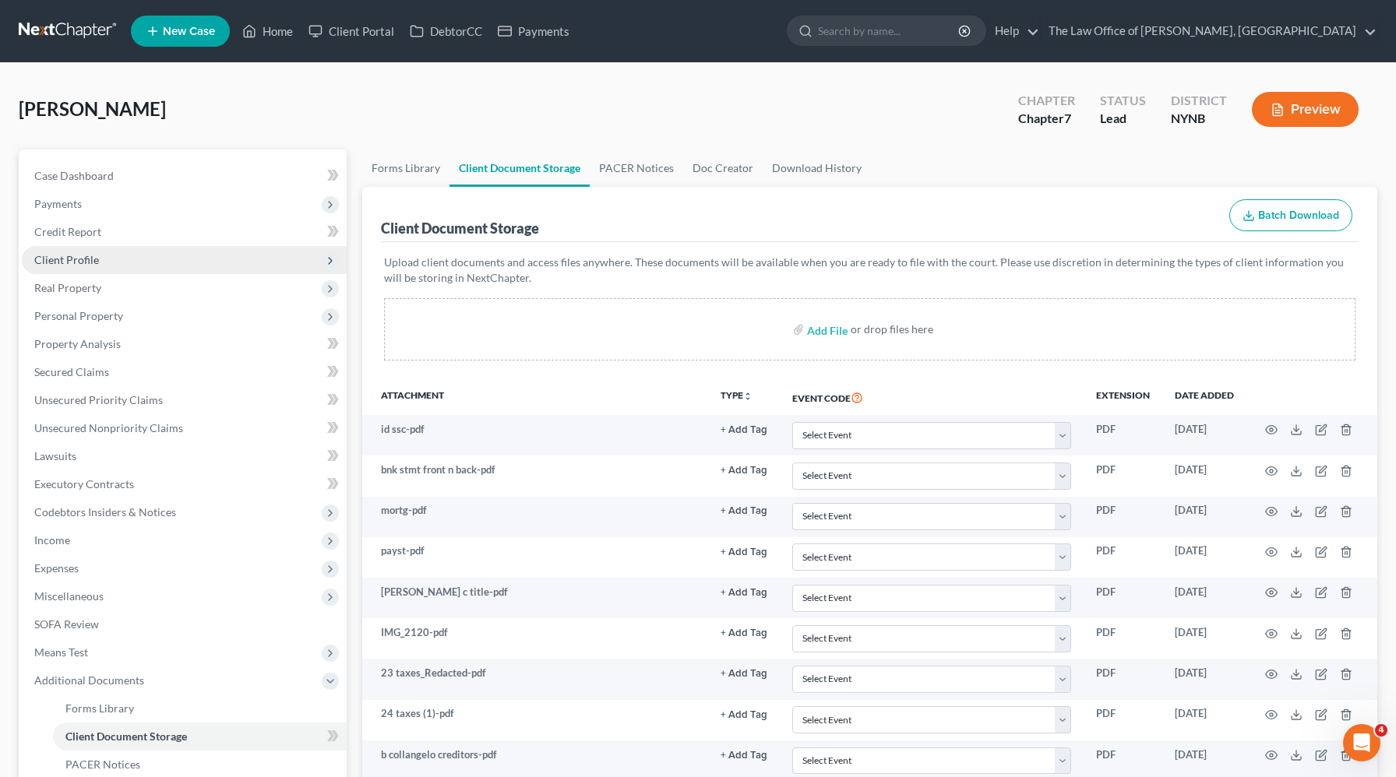
click at [102, 271] on span "Client Profile" at bounding box center [184, 260] width 325 height 28
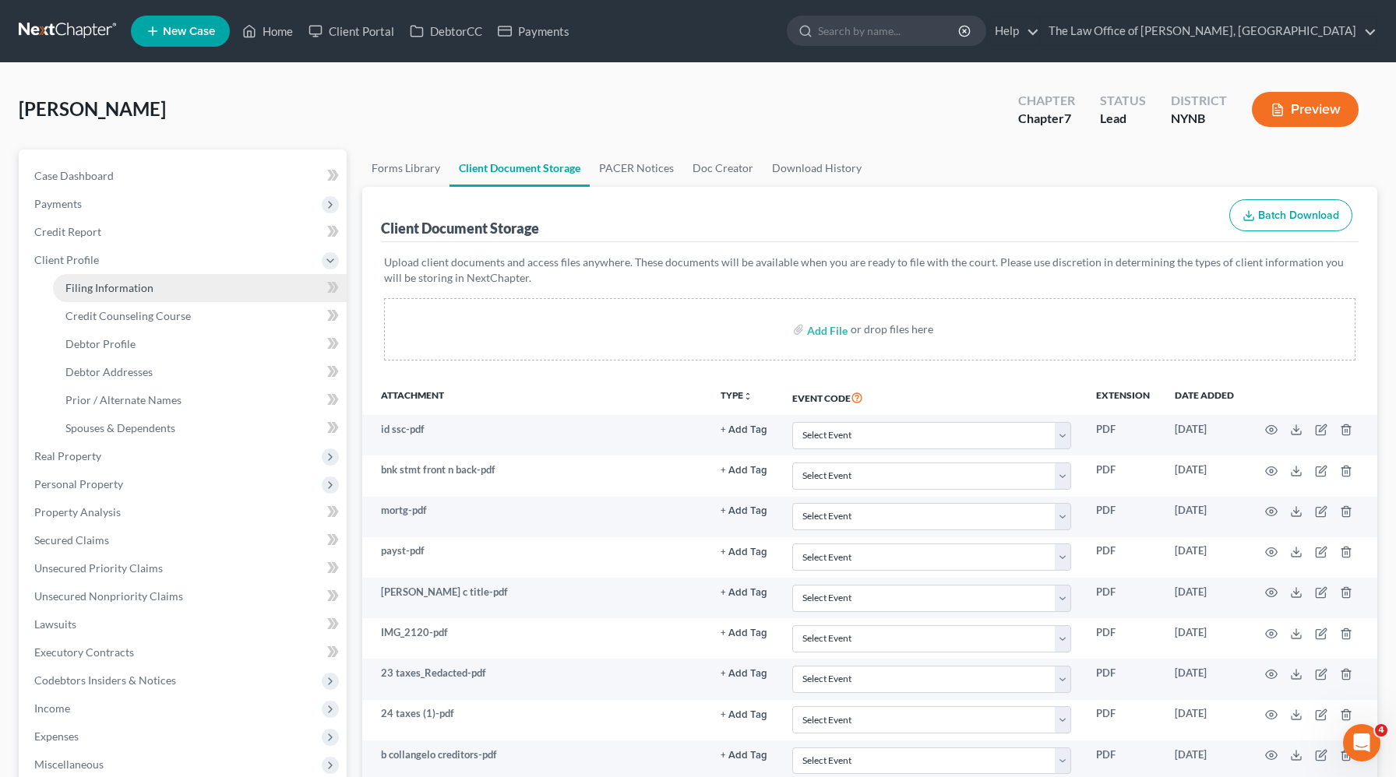
click at [100, 284] on span "Filing Information" at bounding box center [109, 287] width 88 height 13
select select "1"
select select "0"
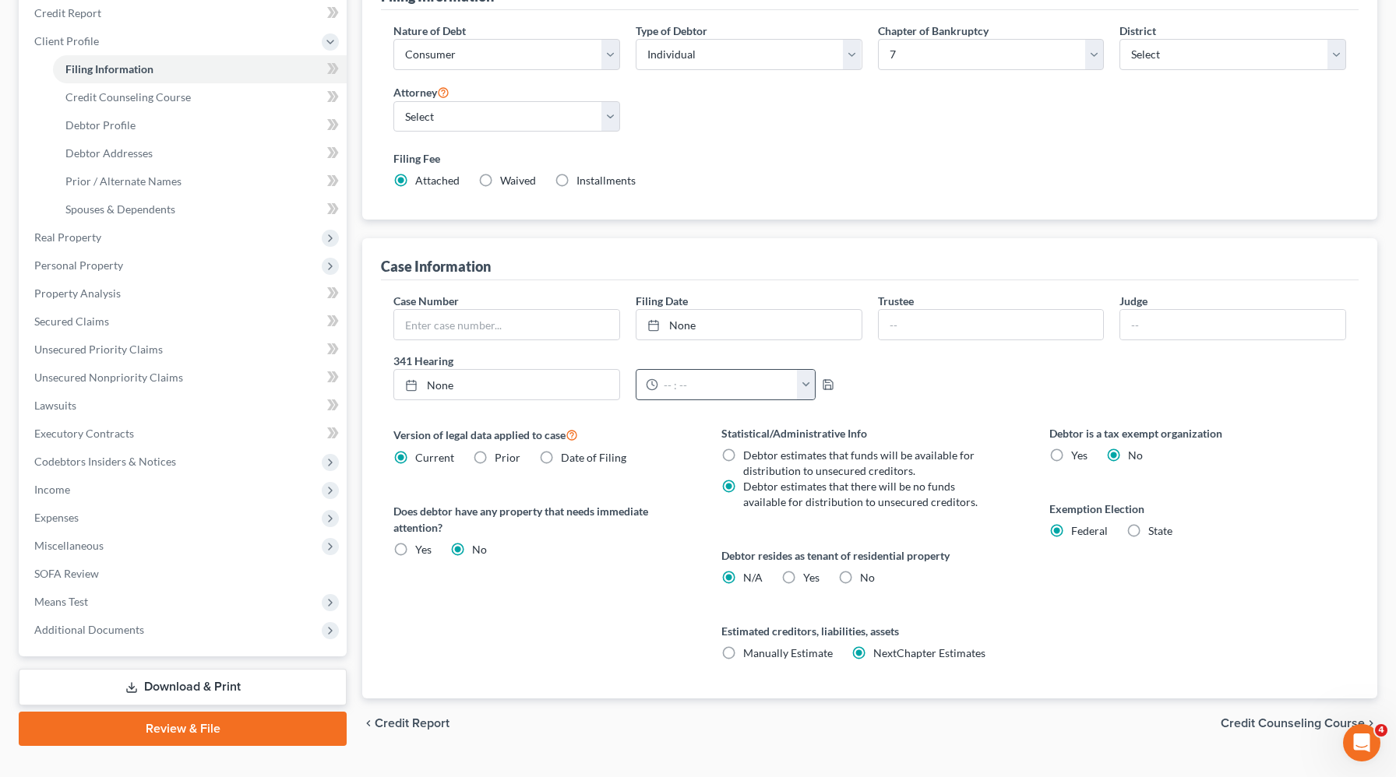
scroll to position [248, 0]
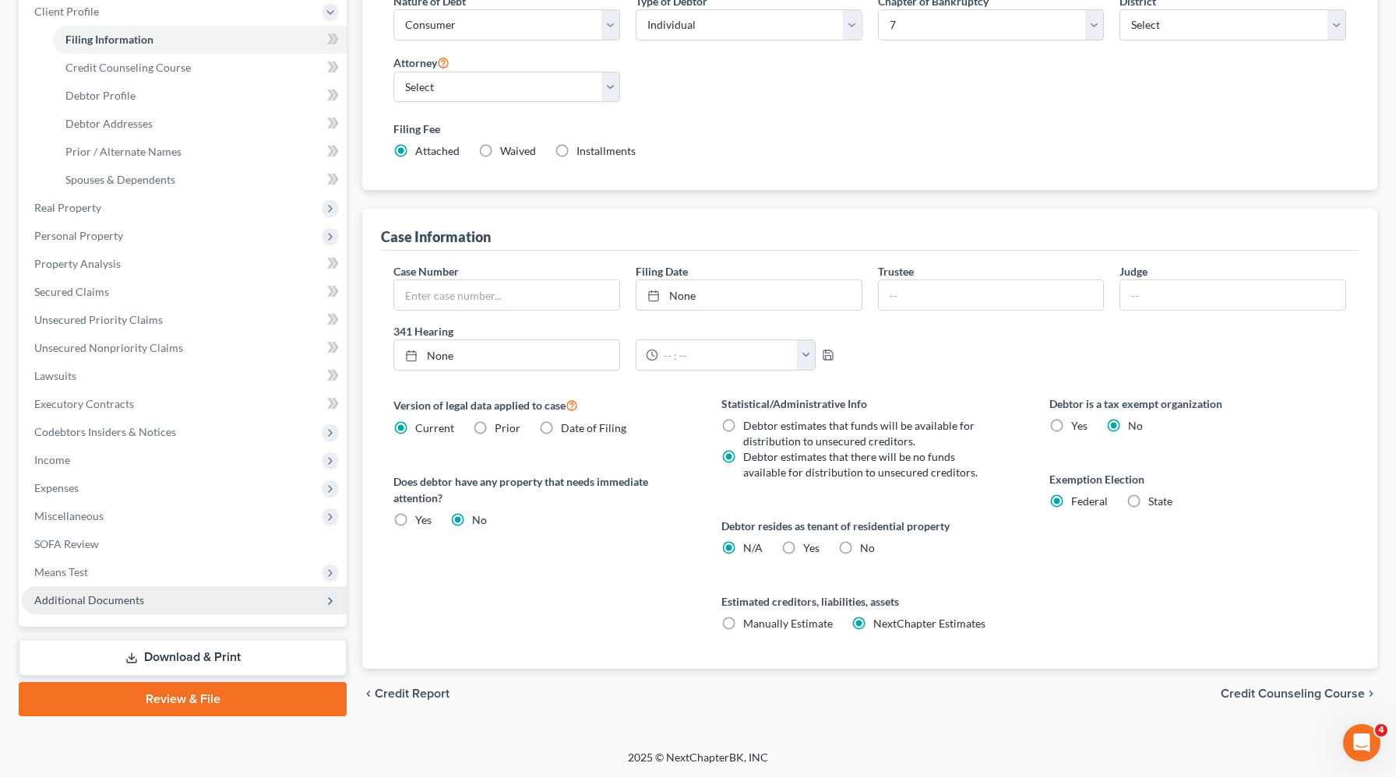
click at [127, 613] on span "Additional Documents" at bounding box center [184, 600] width 325 height 28
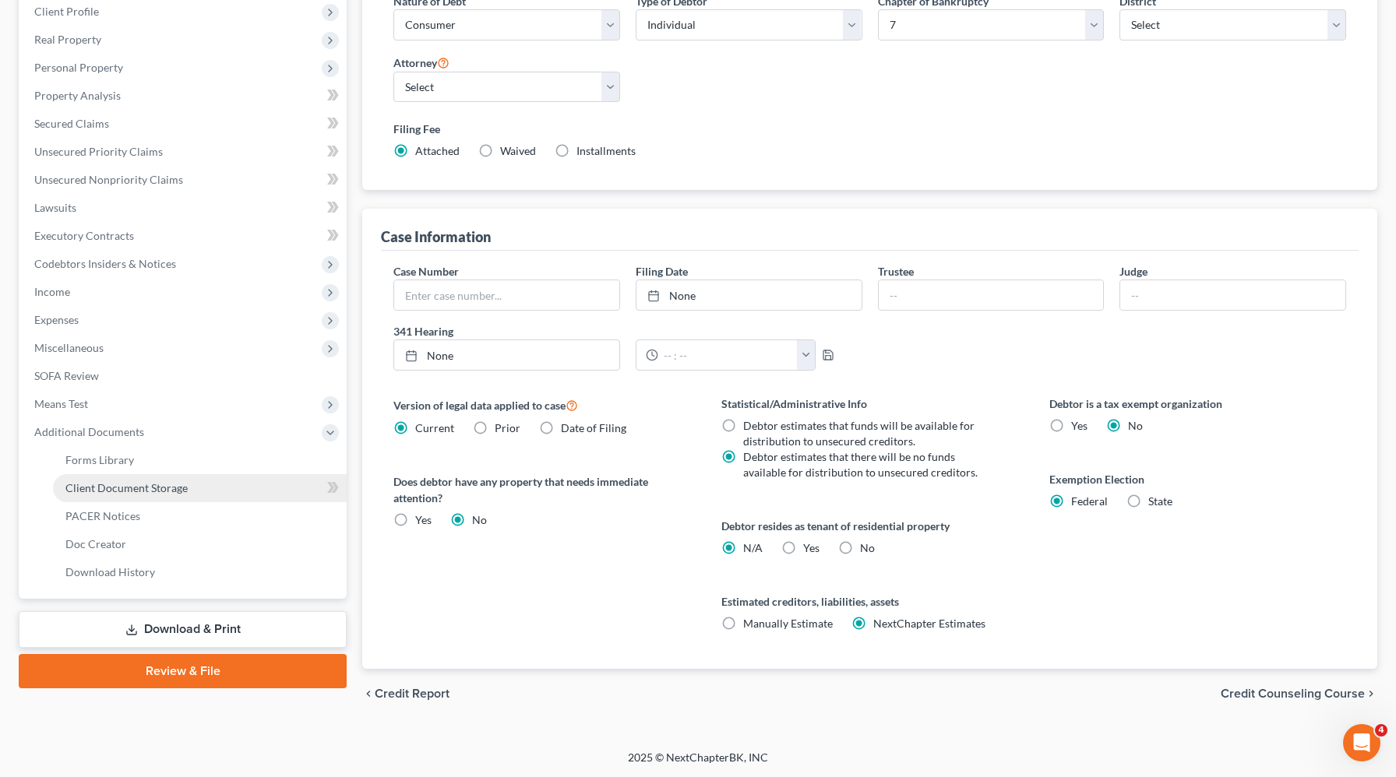
click at [194, 491] on link "Client Document Storage" at bounding box center [200, 488] width 294 height 28
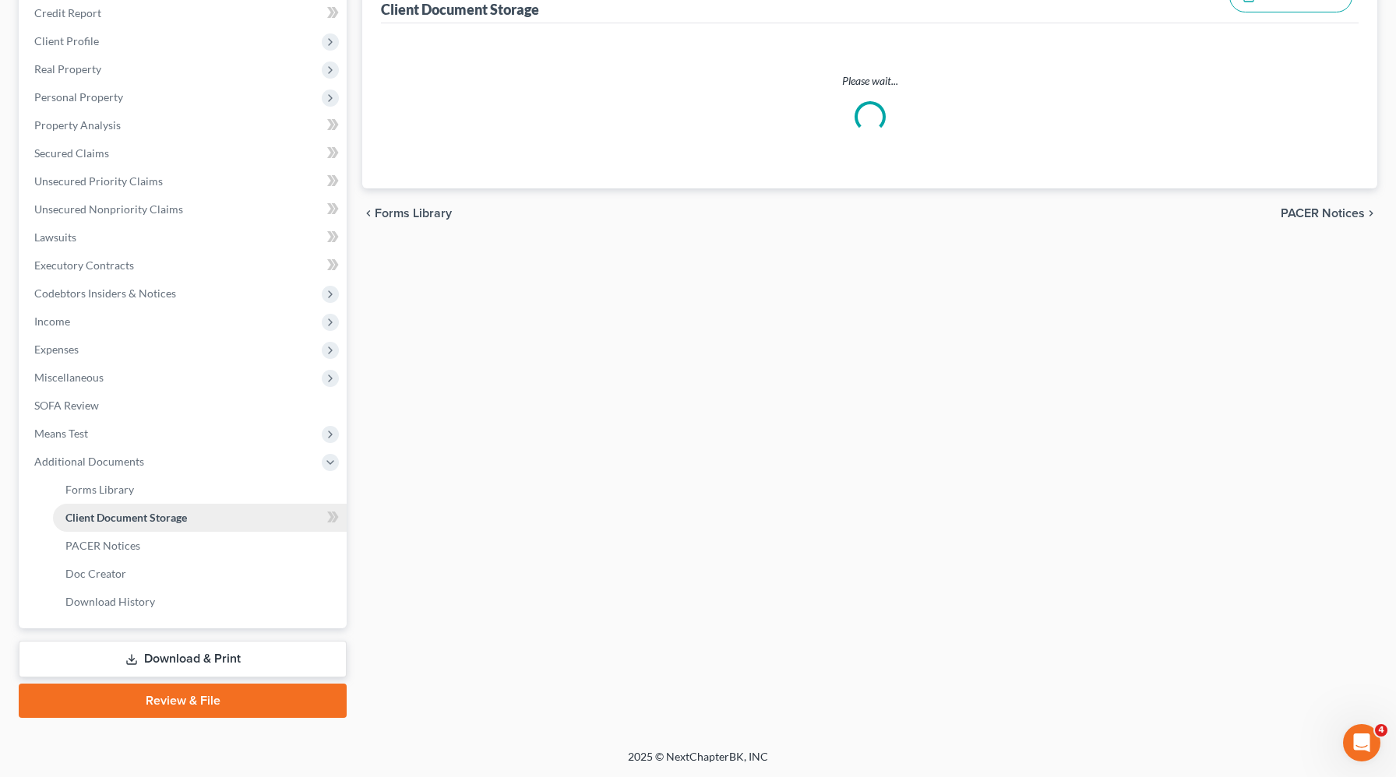
scroll to position [217, 0]
select select "1"
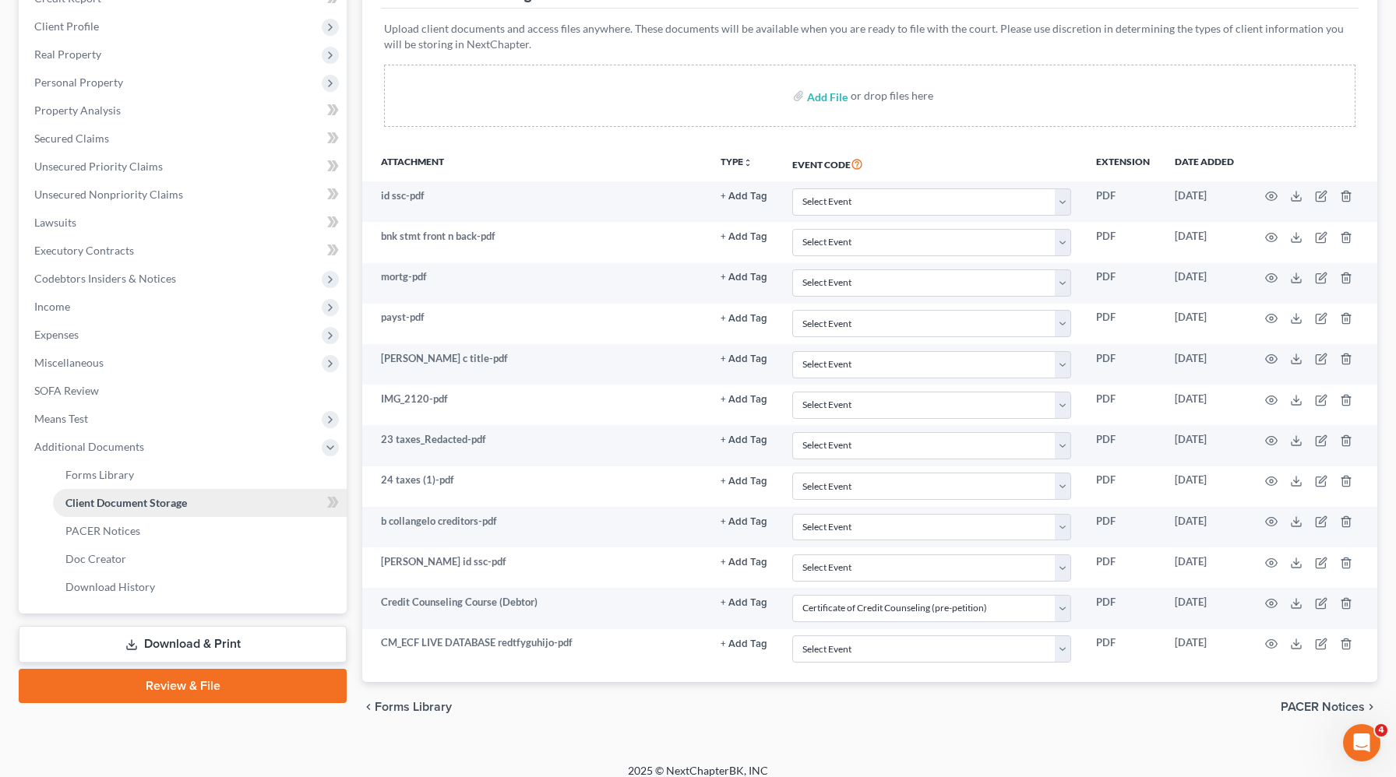
scroll to position [247, 0]
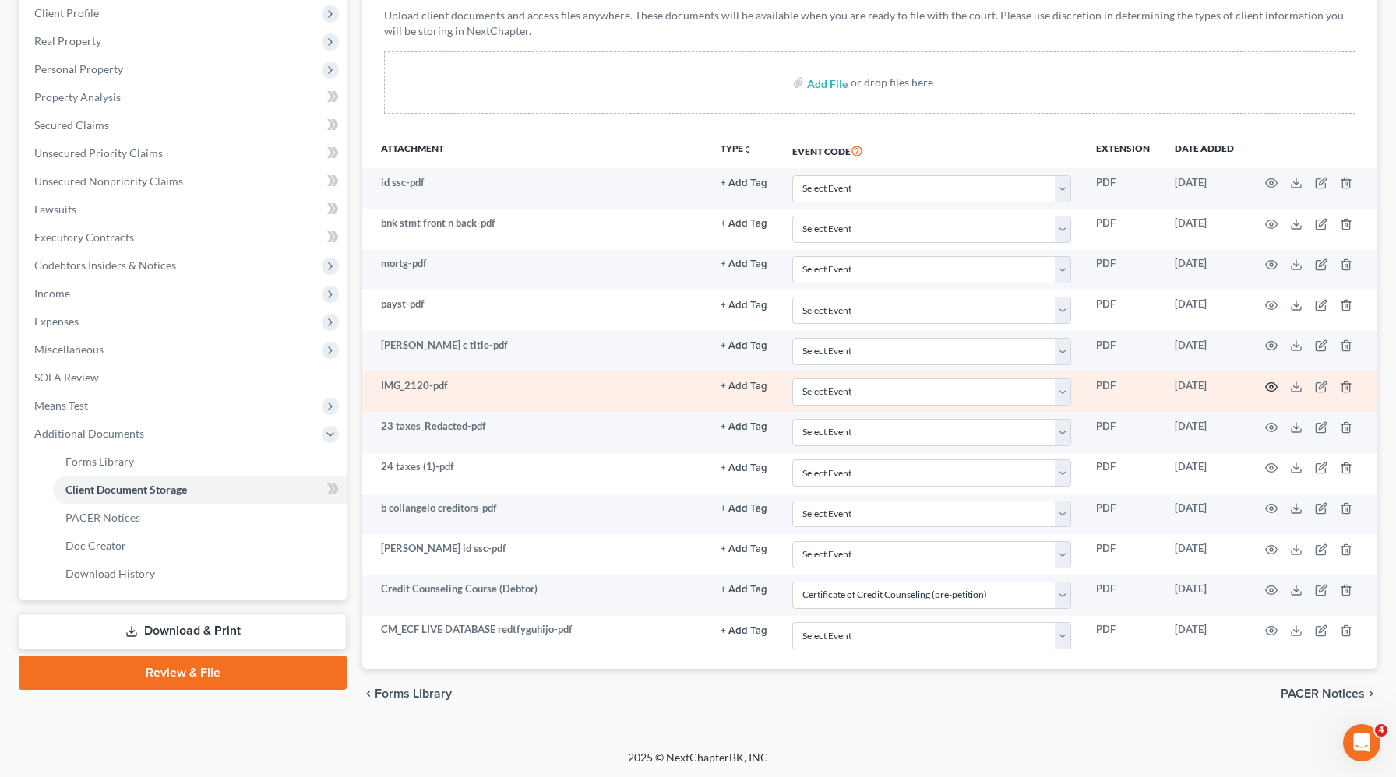
click at [1273, 388] on icon "button" at bounding box center [1271, 387] width 12 height 12
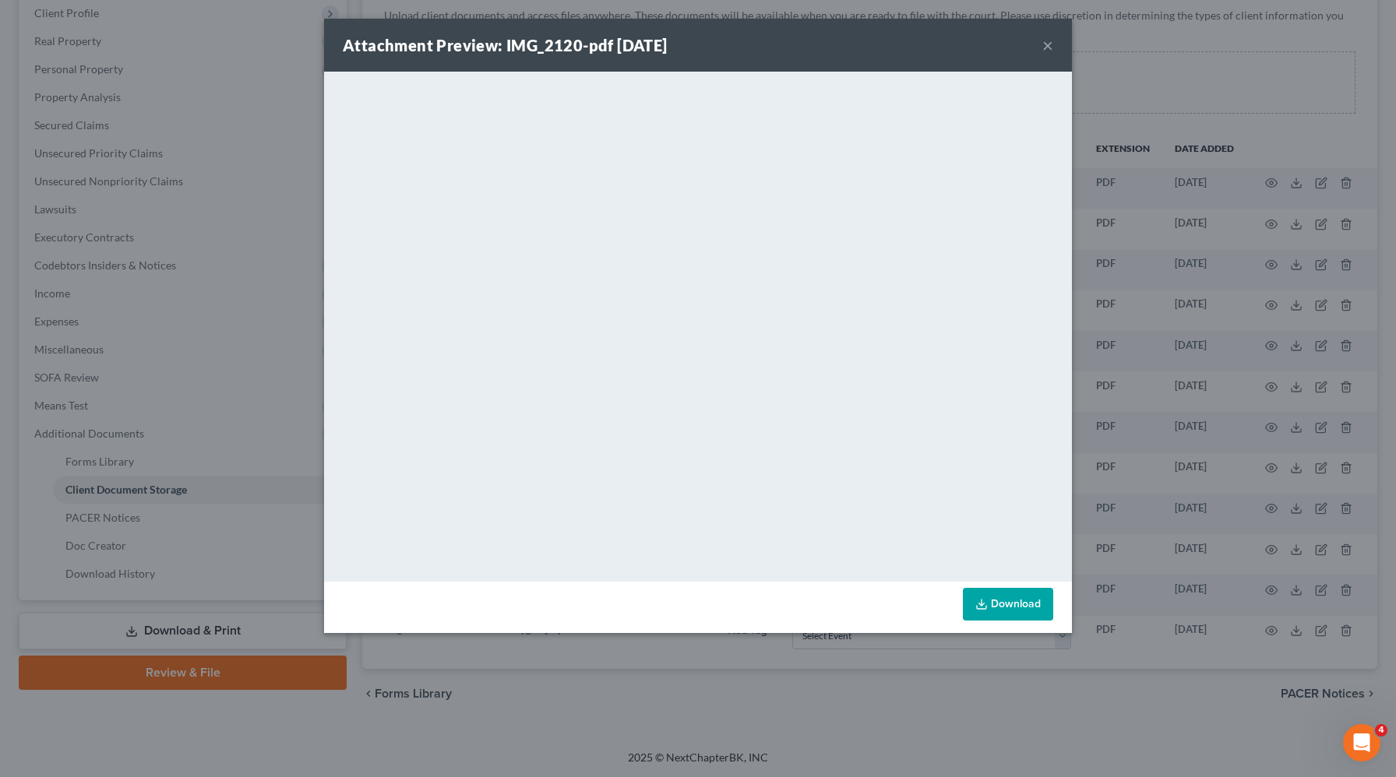
click at [1049, 49] on button "×" at bounding box center [1047, 45] width 11 height 19
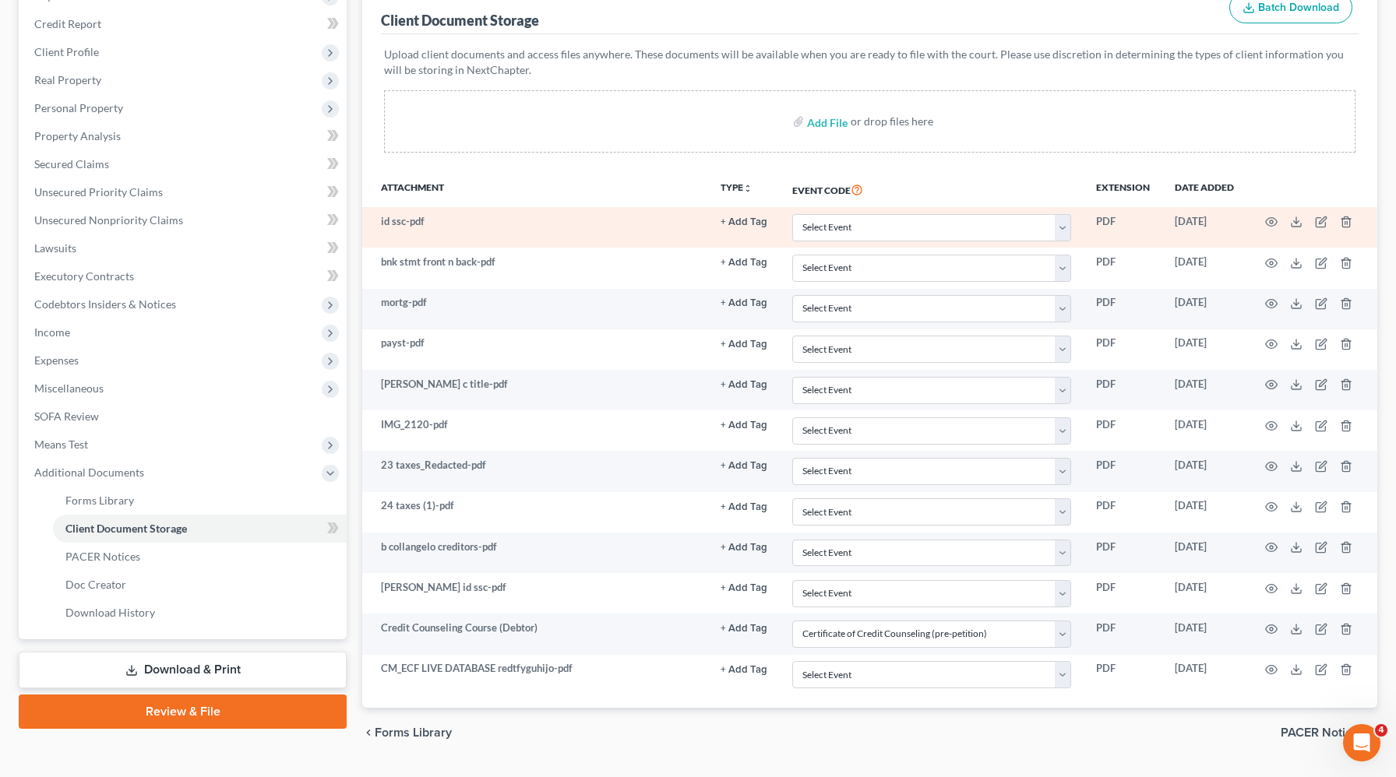
scroll to position [0, 0]
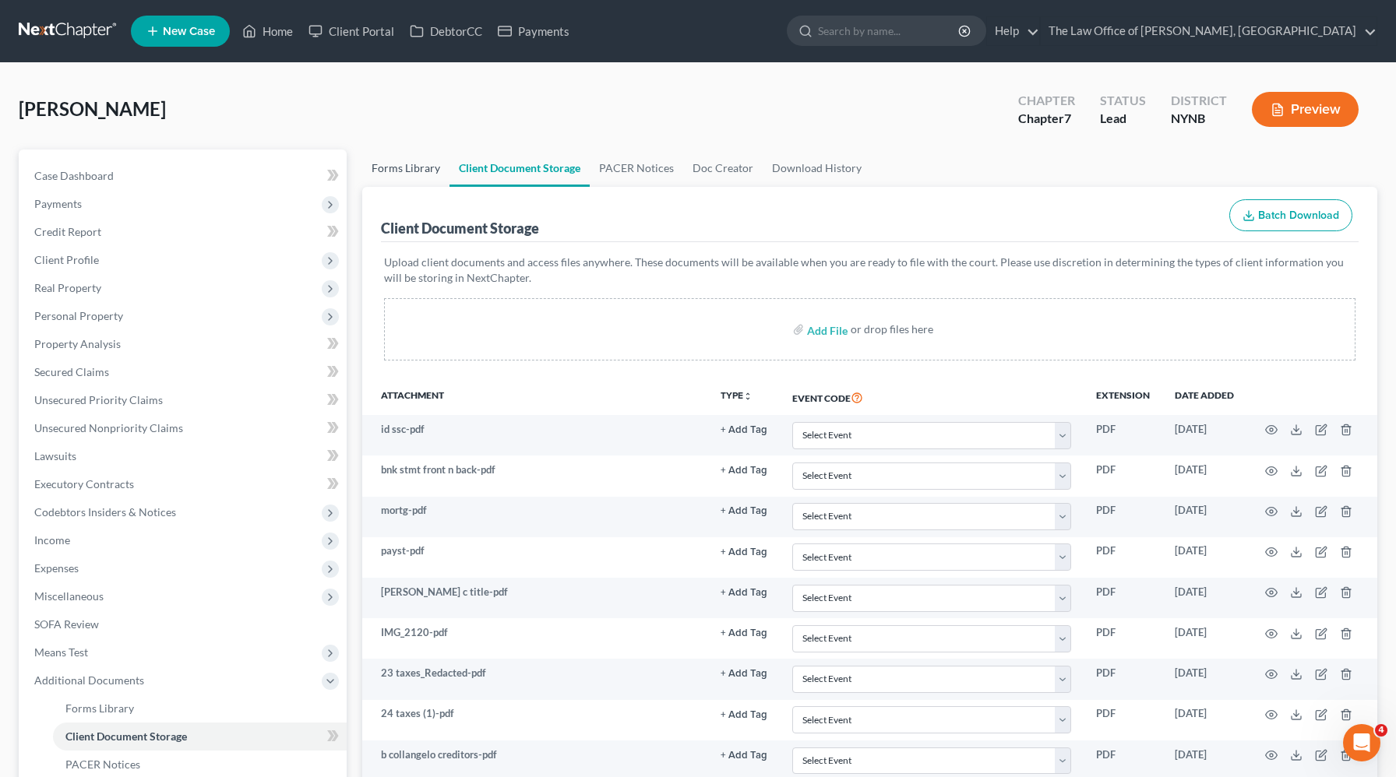
click at [403, 169] on link "Forms Library" at bounding box center [405, 168] width 87 height 37
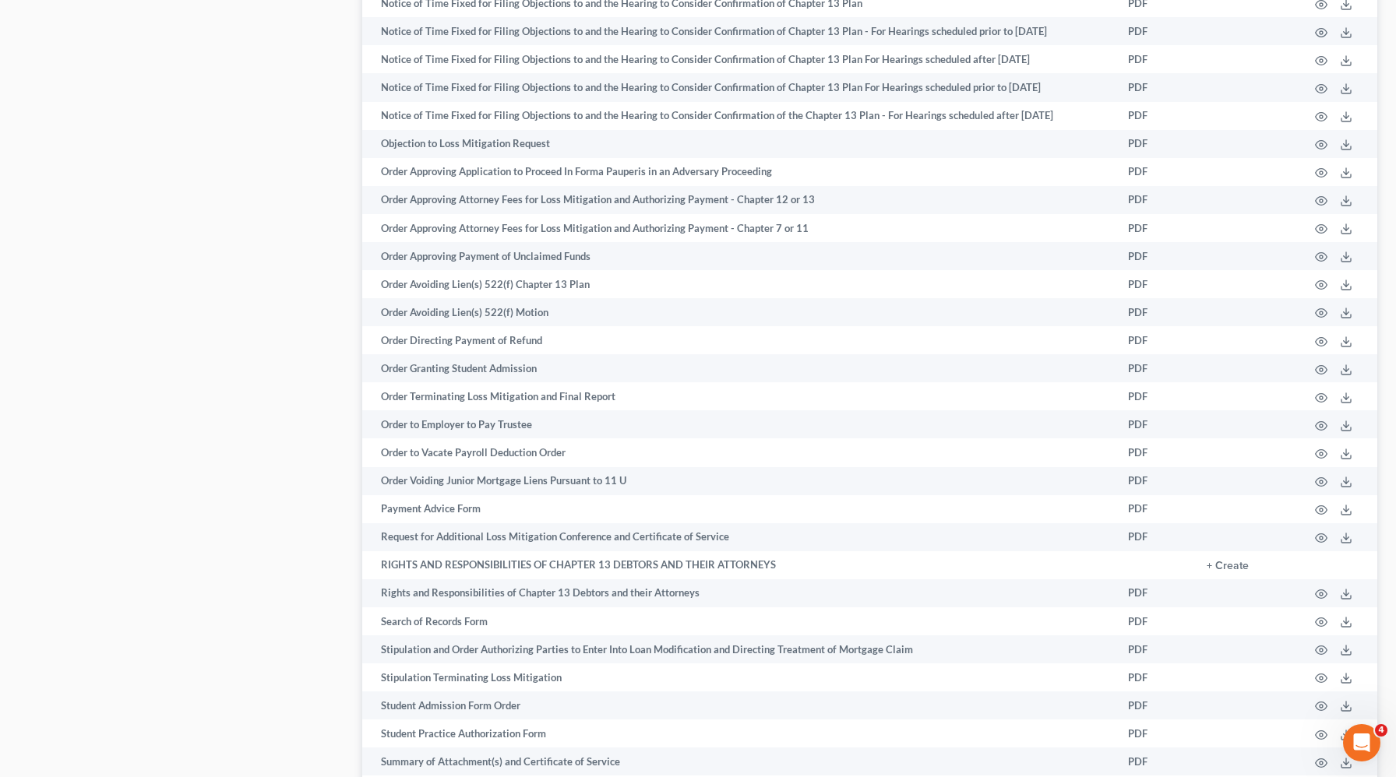
scroll to position [2111, 0]
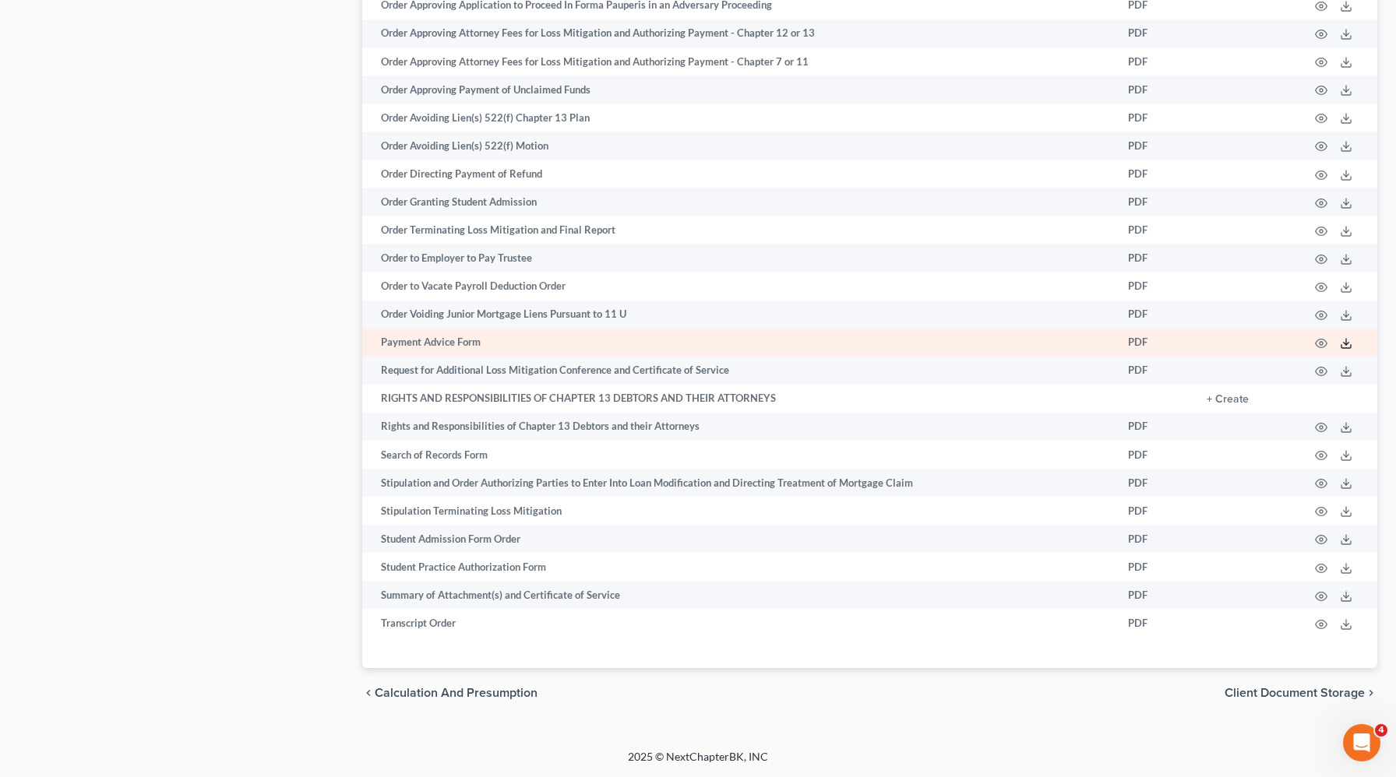
click at [1344, 347] on icon at bounding box center [1345, 346] width 9 height 3
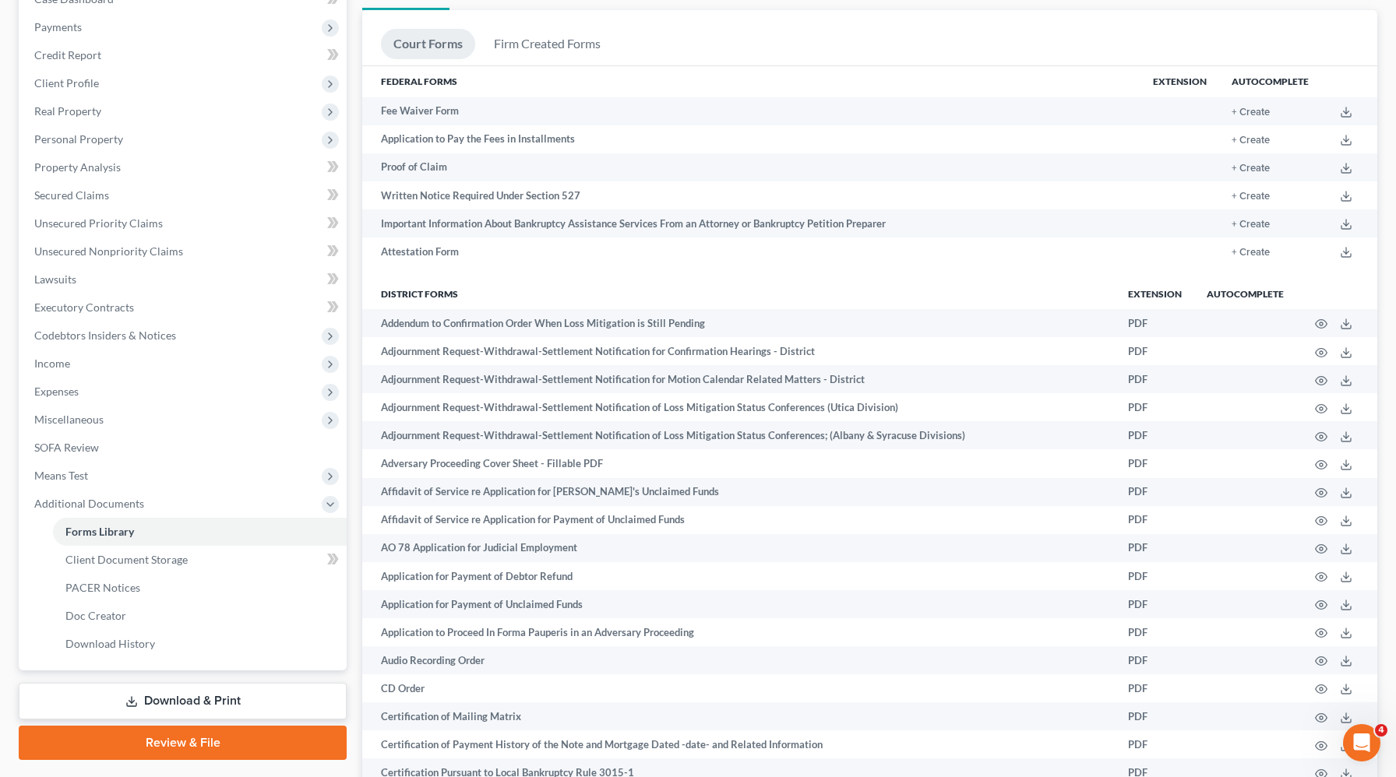
scroll to position [238, 0]
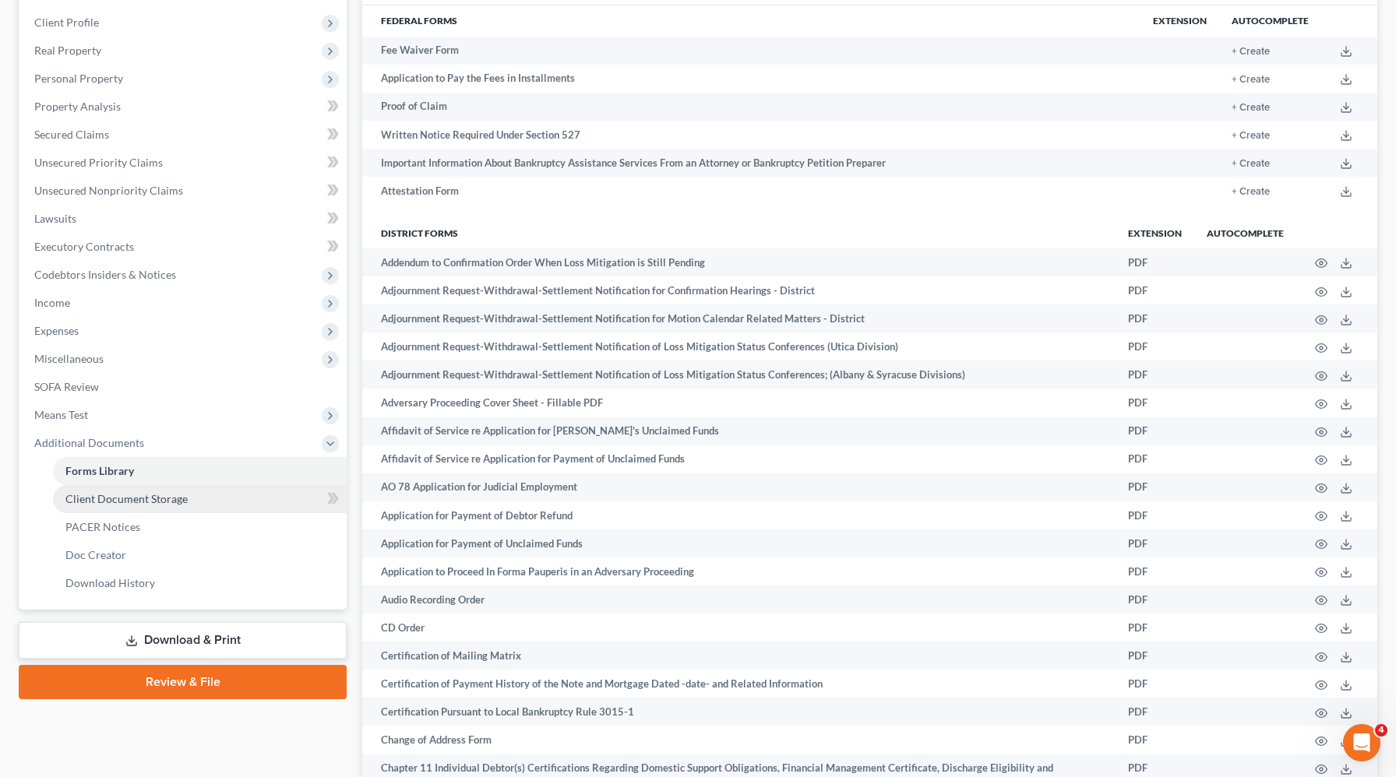
click at [151, 499] on span "Client Document Storage" at bounding box center [126, 498] width 122 height 13
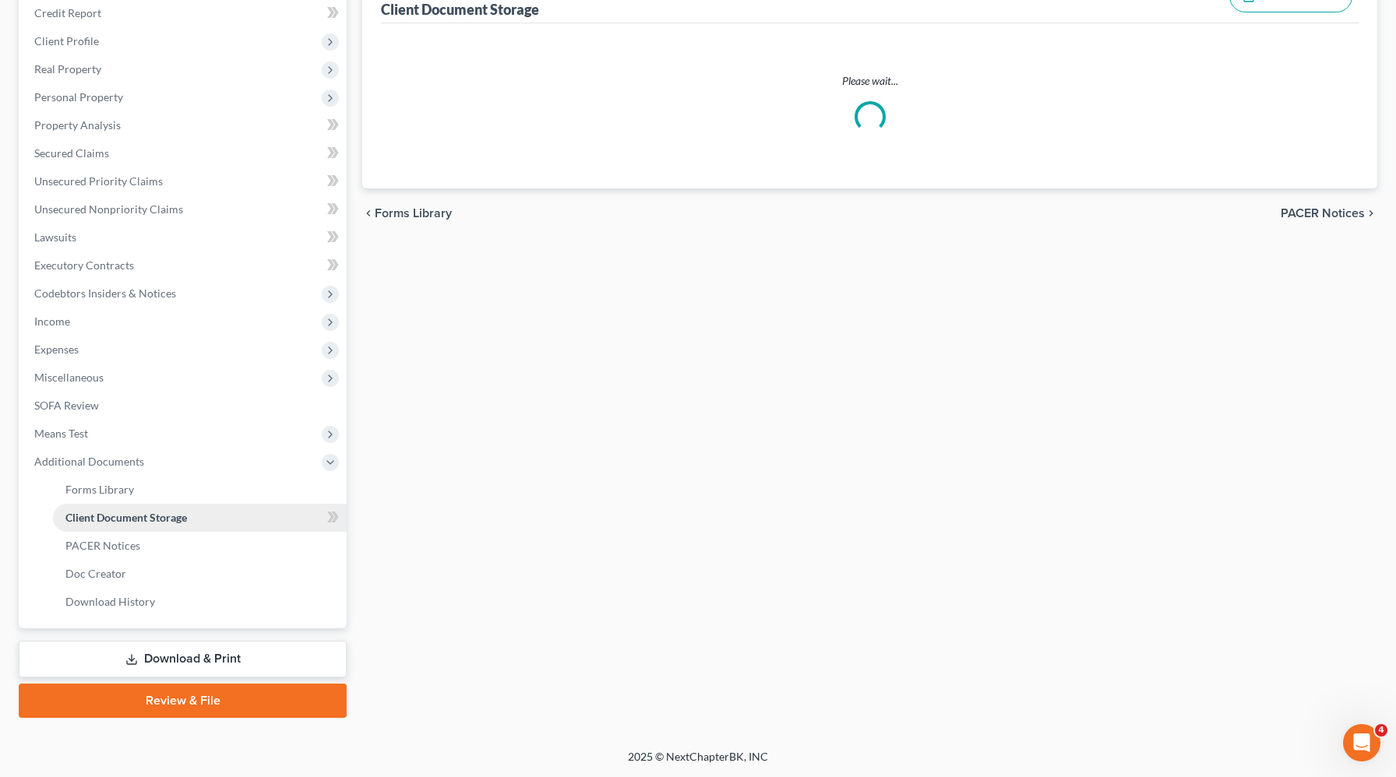
scroll to position [153, 0]
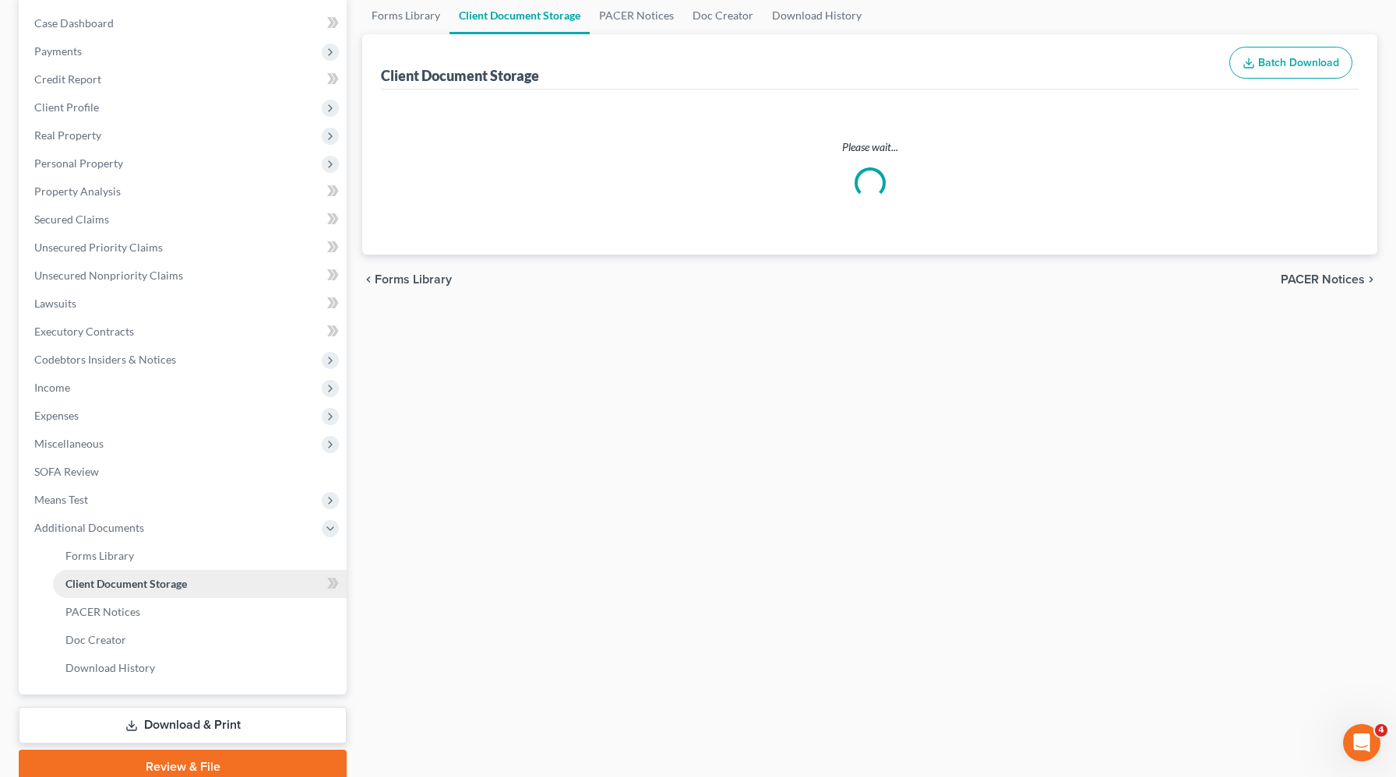
select select "1"
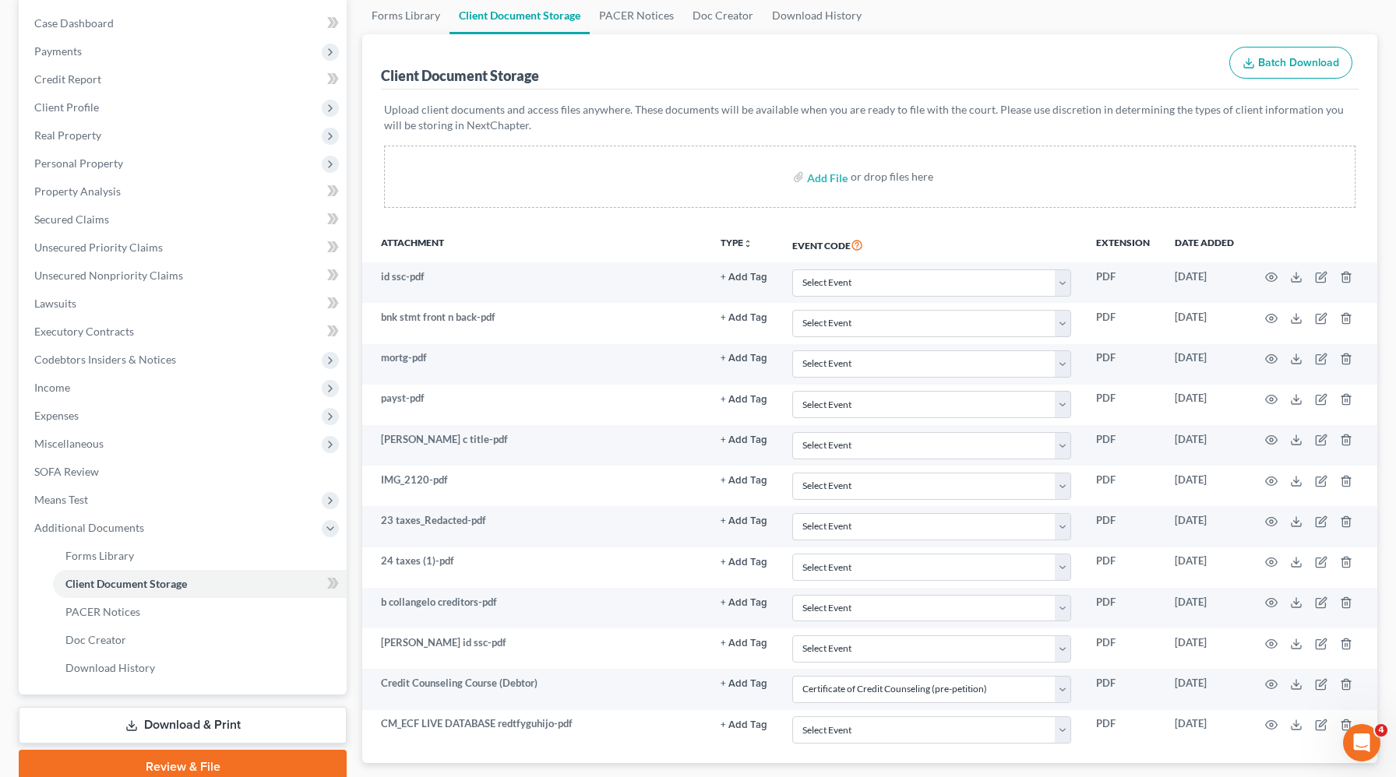
scroll to position [0, 0]
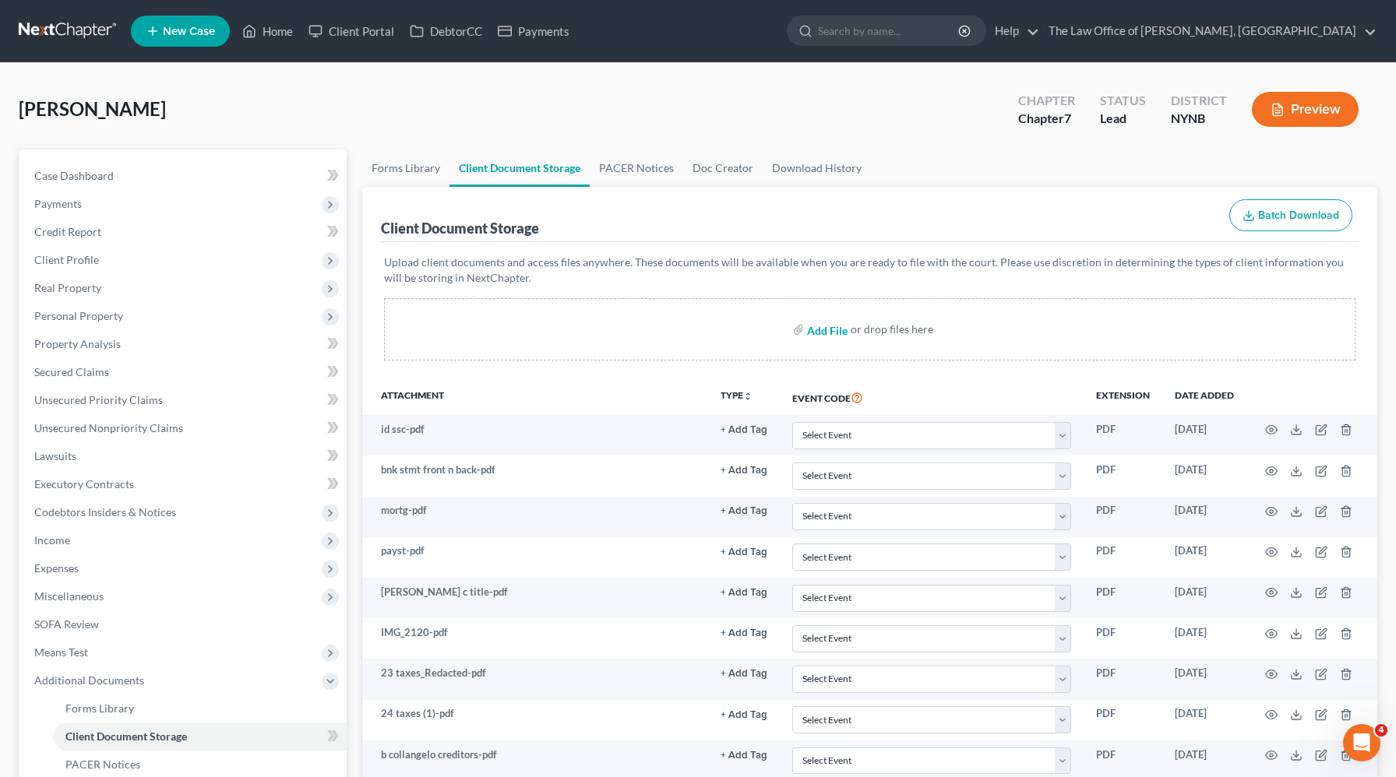
click at [814, 335] on input "file" at bounding box center [825, 329] width 37 height 28
type input "C:\fakepath\bc pay.pdf"
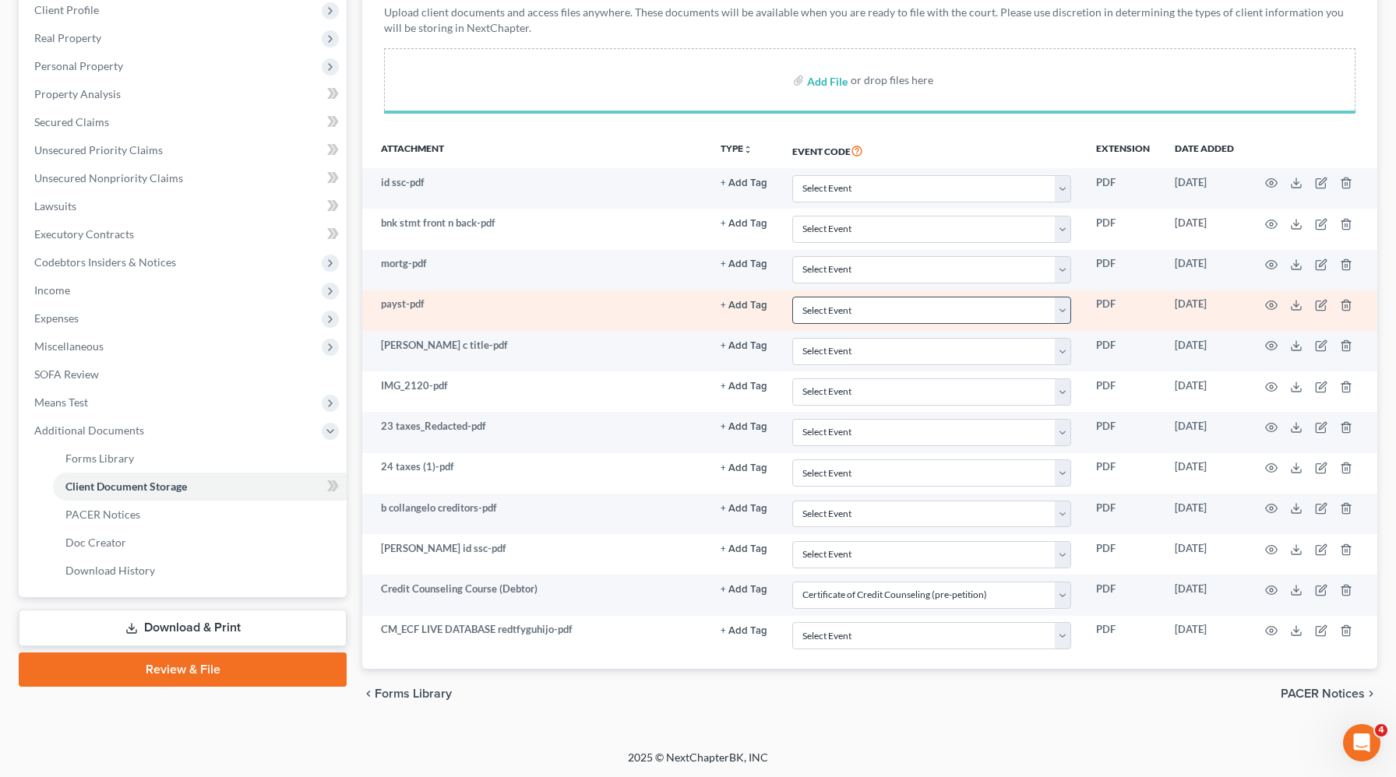
scroll to position [247, 0]
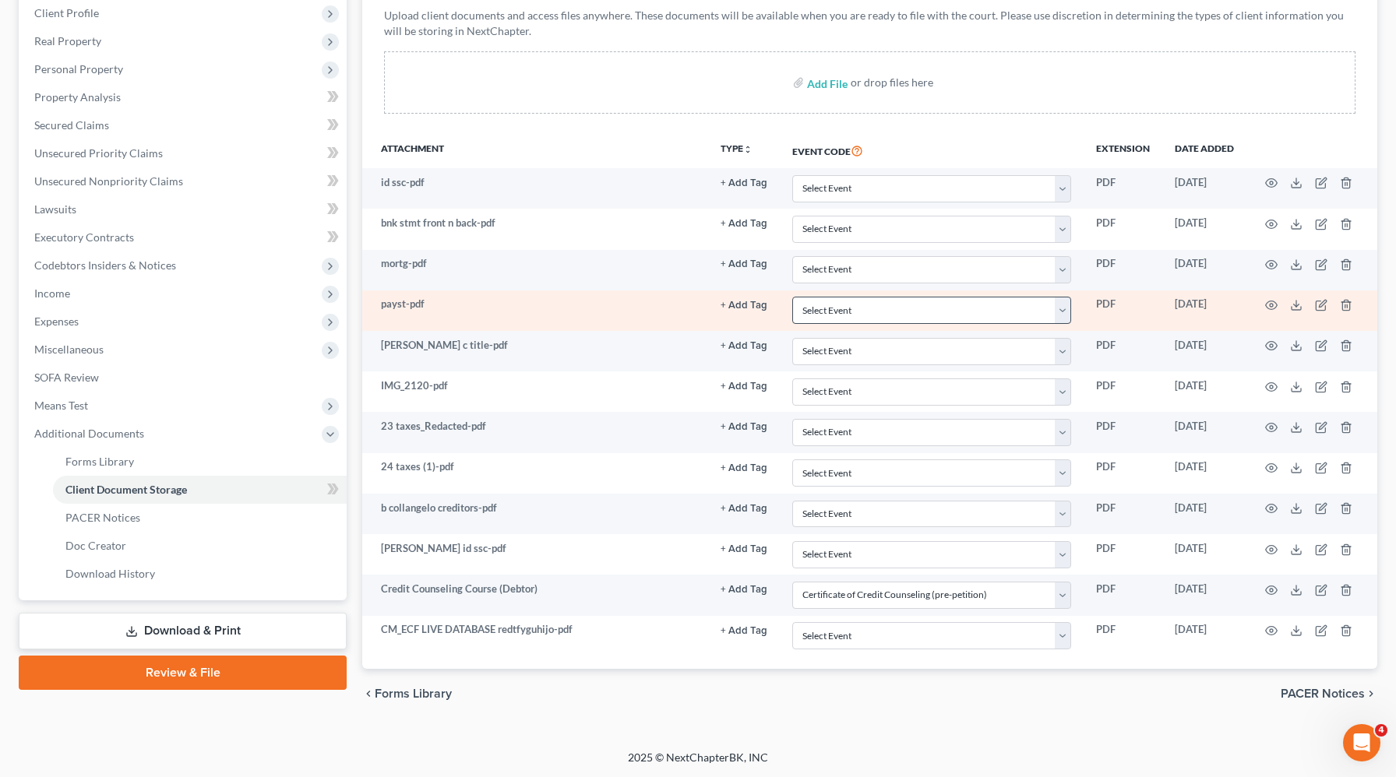
select select "1"
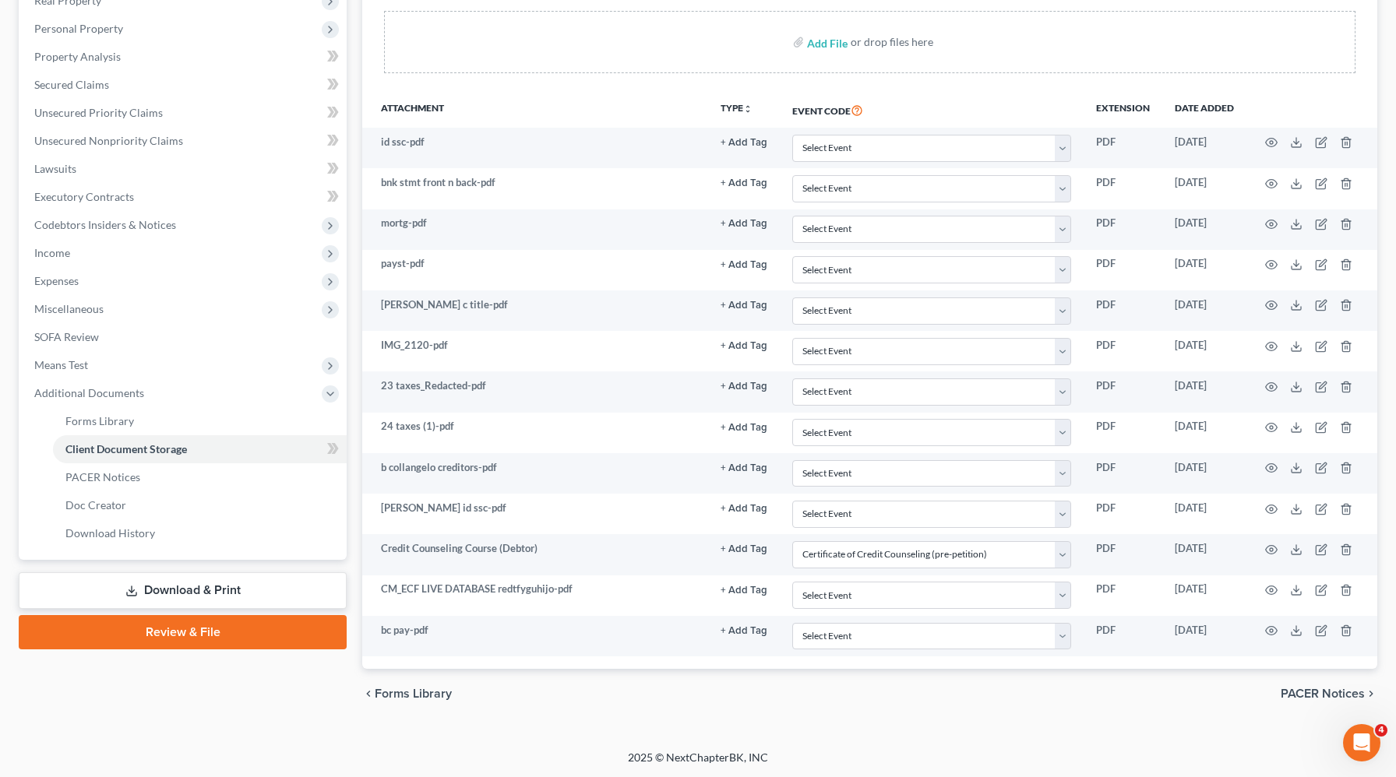
scroll to position [287, 0]
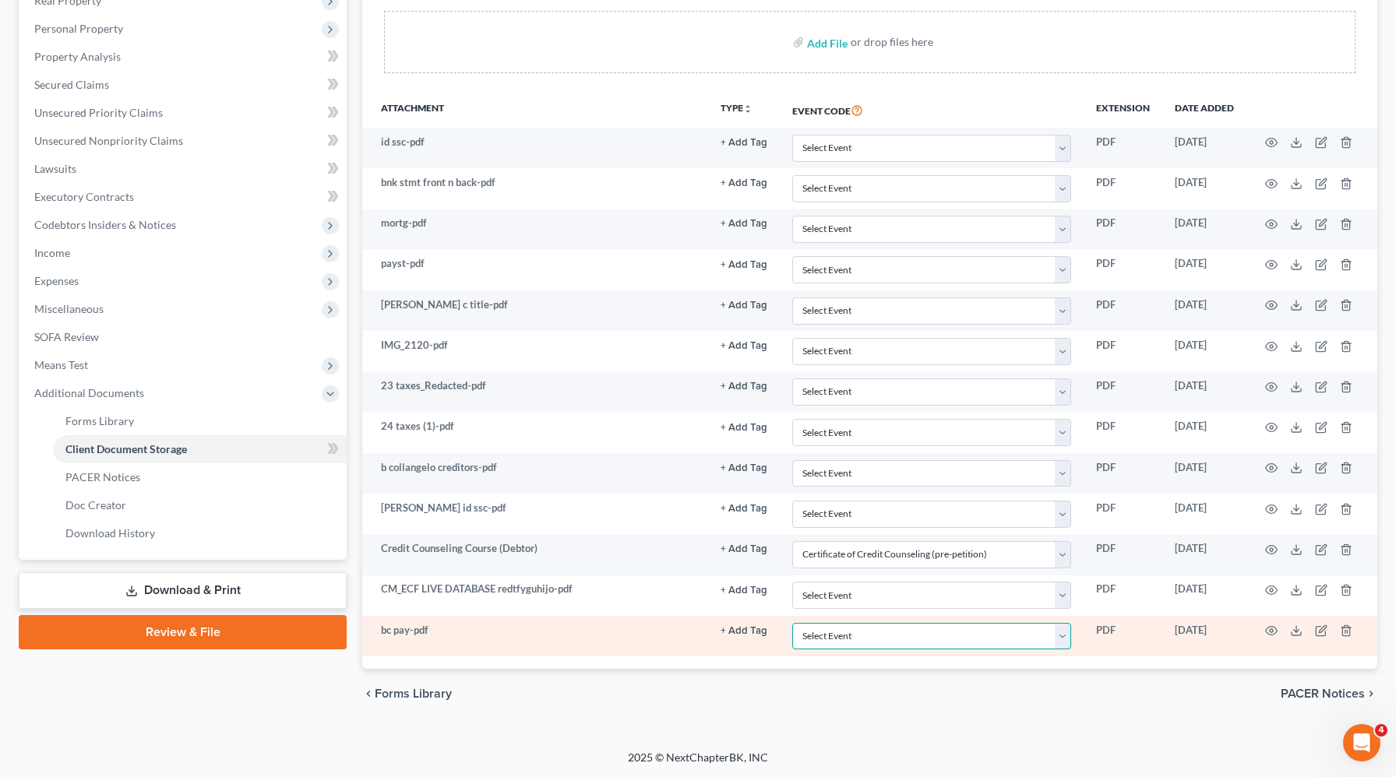
click at [870, 636] on select "Select Event Application to Have the Filing Fee Waived Certificate of Credit Co…" at bounding box center [931, 636] width 279 height 27
select select "5"
click at [794, 623] on select "Select Event Application to Have the Filing Fee Waived Certificate of Credit Co…" at bounding box center [931, 636] width 279 height 27
click at [1273, 630] on circle "button" at bounding box center [1271, 630] width 3 height 3
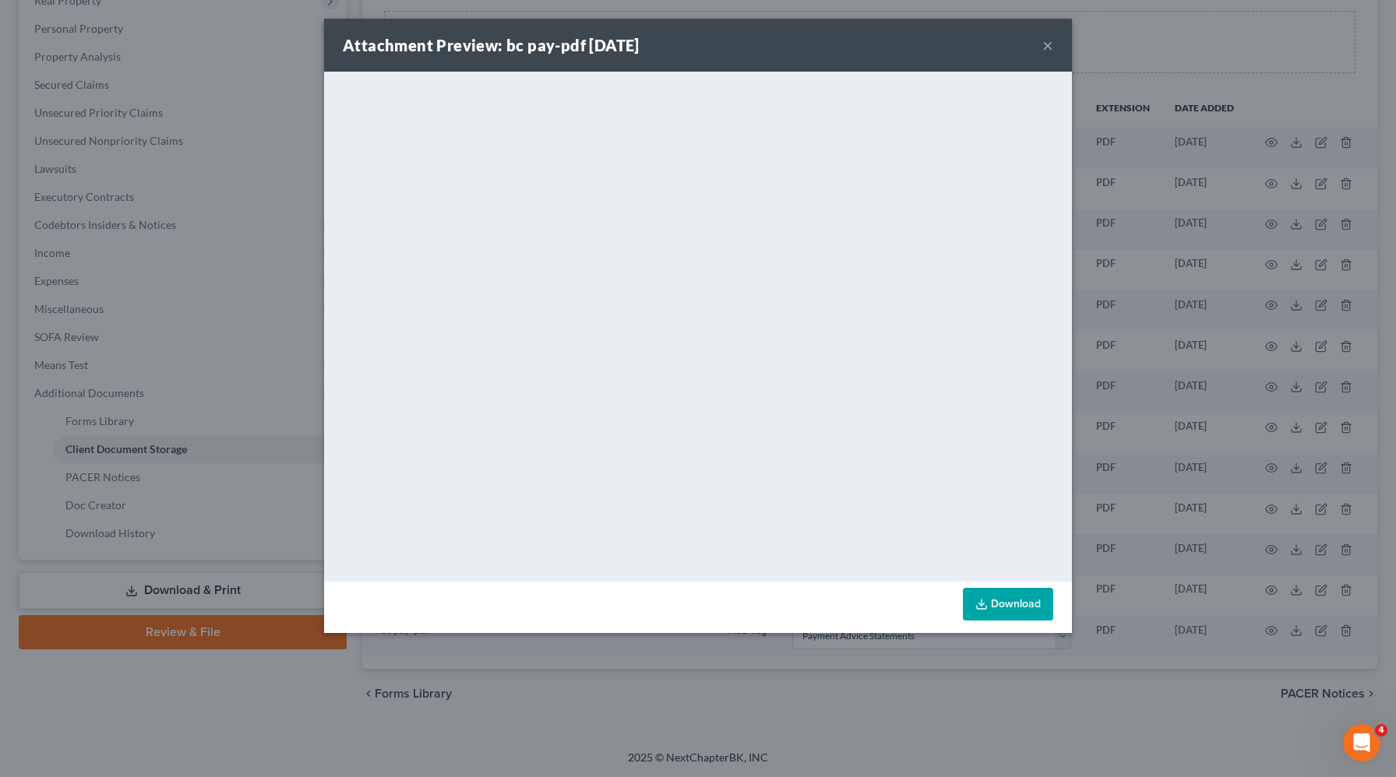
click at [1048, 43] on button "×" at bounding box center [1047, 45] width 11 height 19
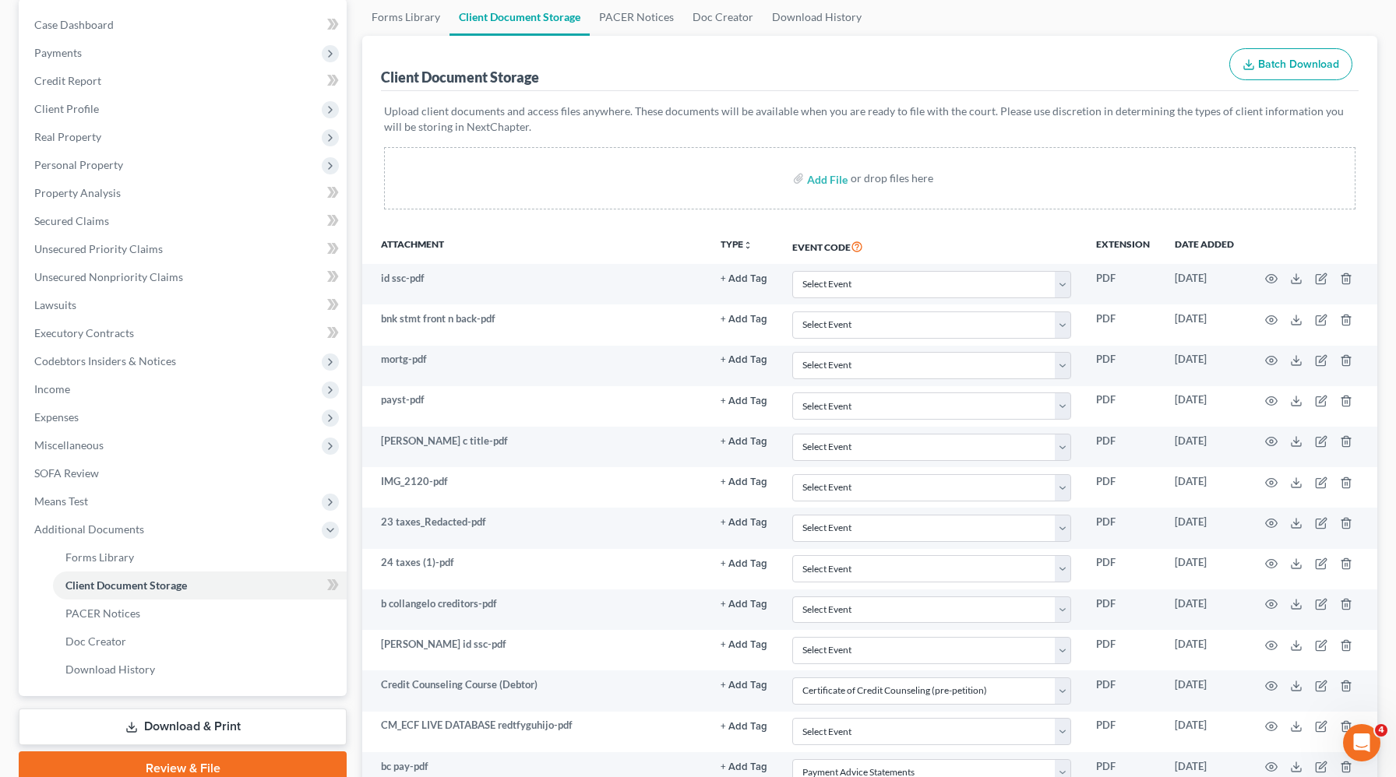
scroll to position [0, 0]
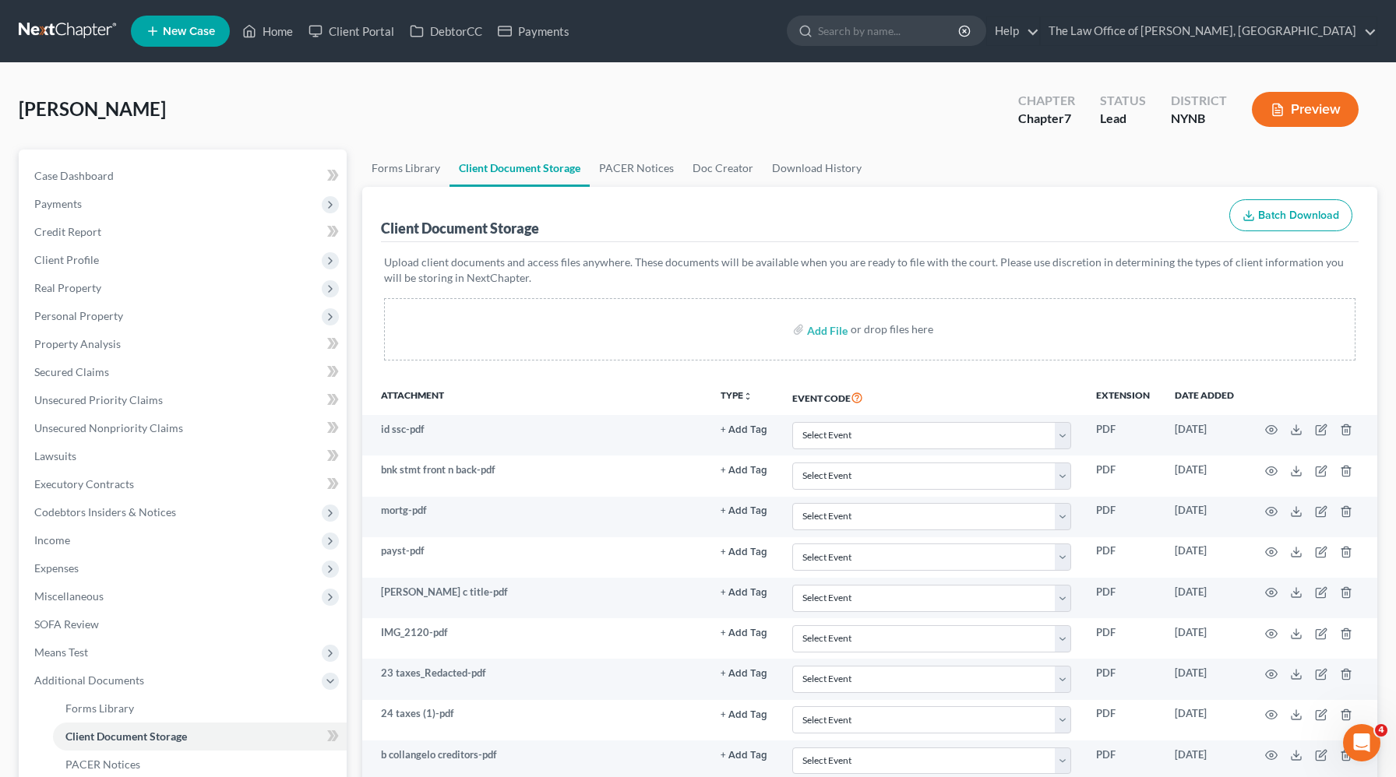
click at [1274, 107] on icon "button" at bounding box center [1277, 110] width 14 height 14
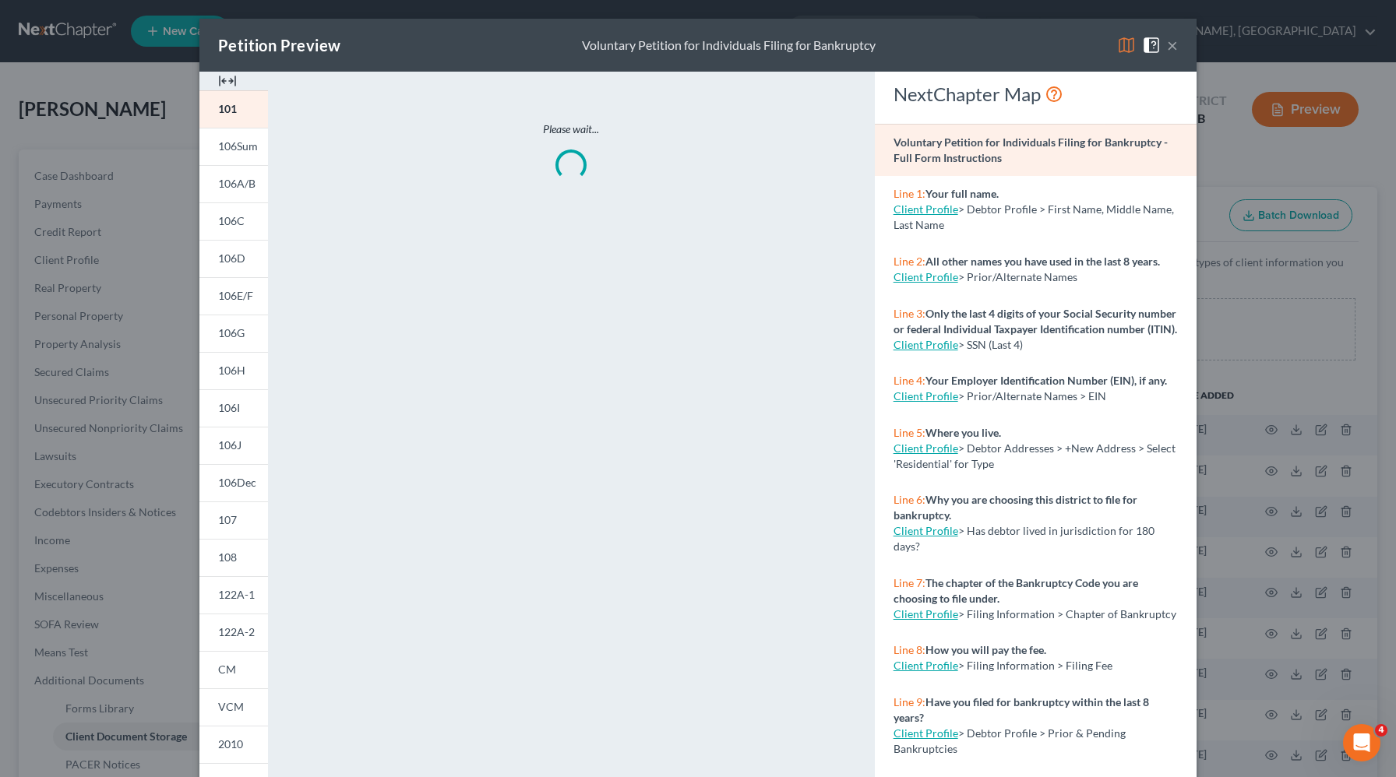
click at [231, 83] on img at bounding box center [227, 81] width 19 height 19
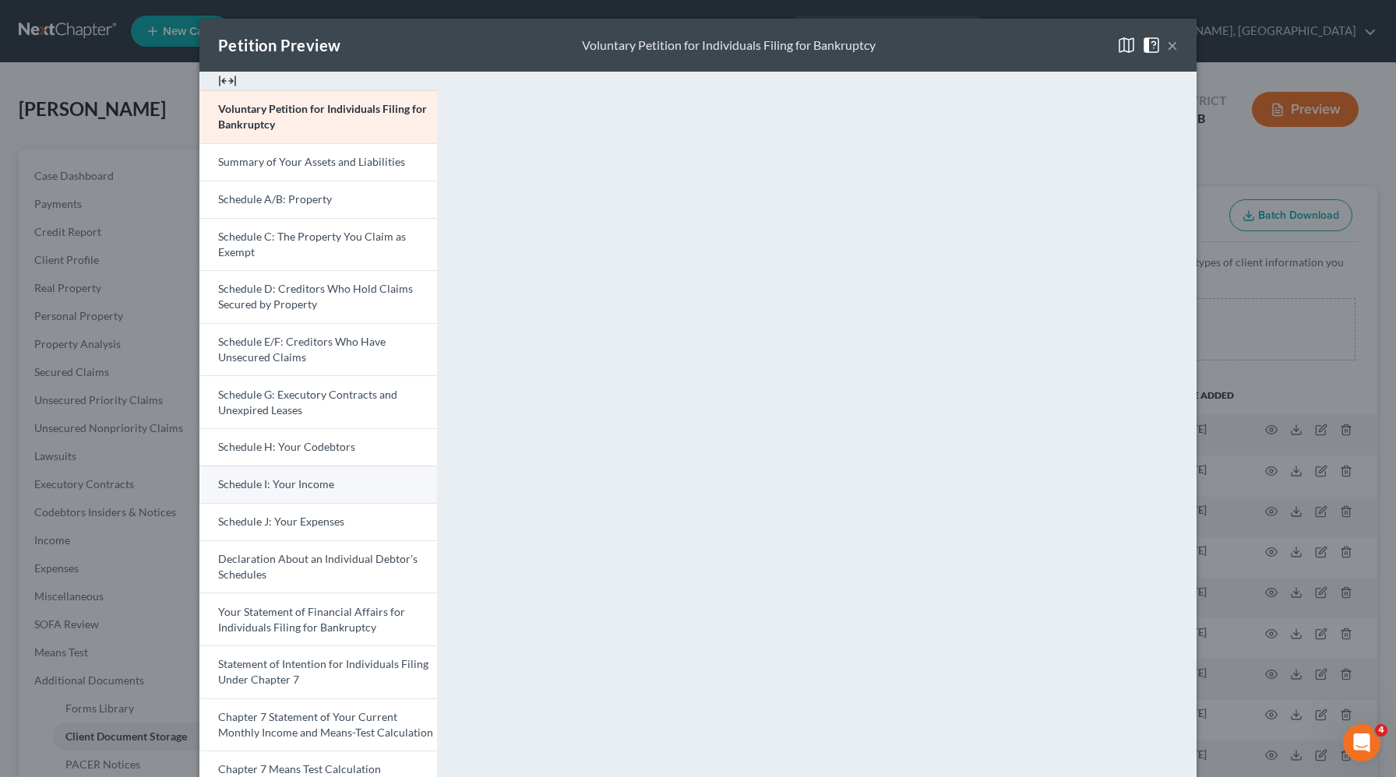
click at [263, 487] on span "Schedule I: Your Income" at bounding box center [276, 483] width 116 height 13
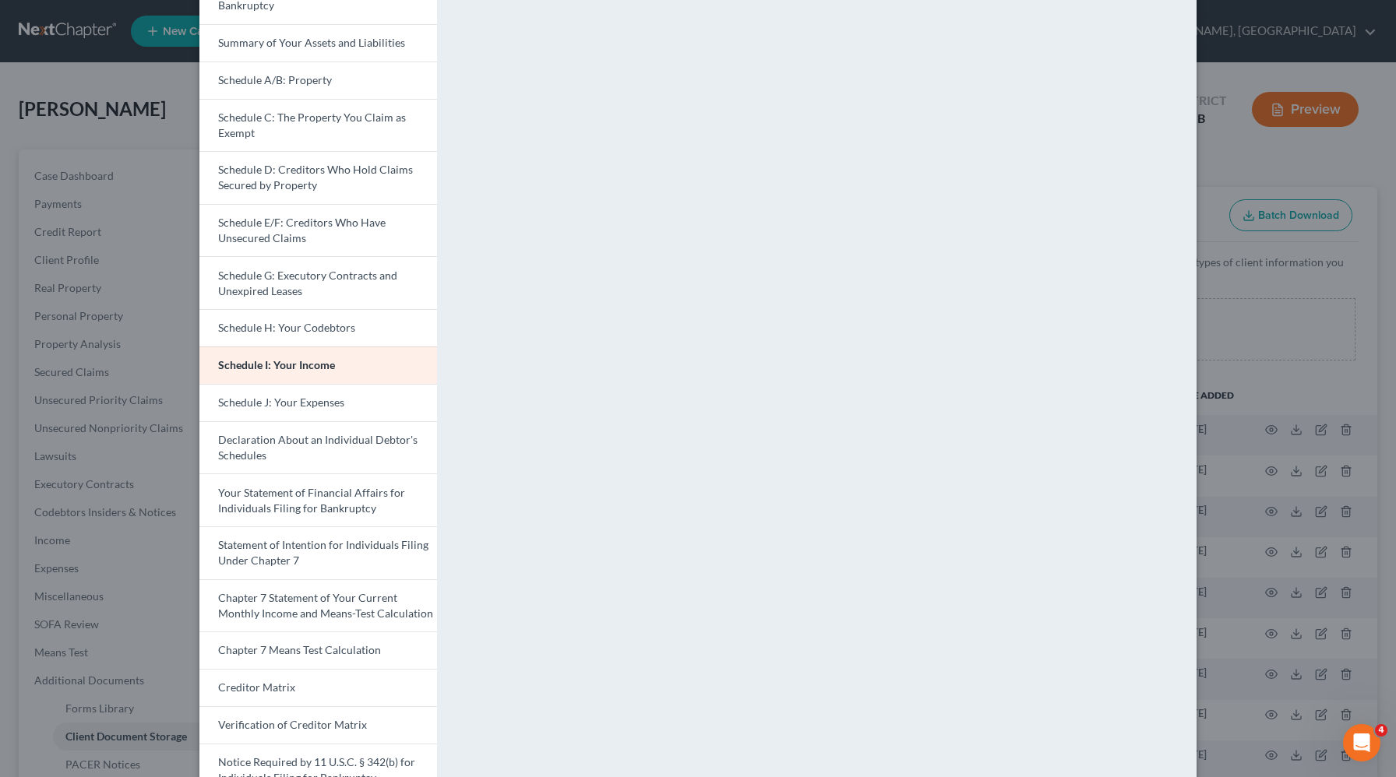
scroll to position [242, 0]
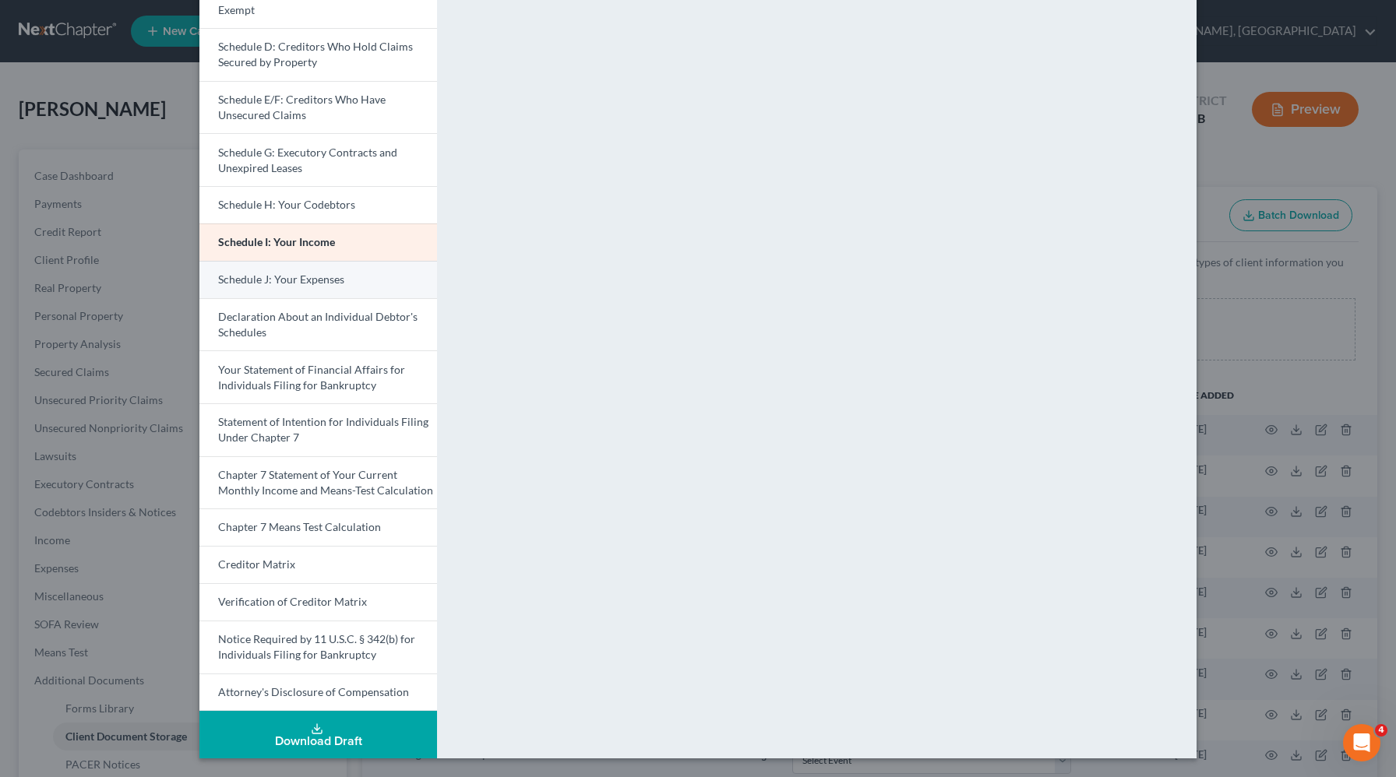
click at [358, 270] on link "Schedule J: Your Expenses" at bounding box center [318, 279] width 238 height 37
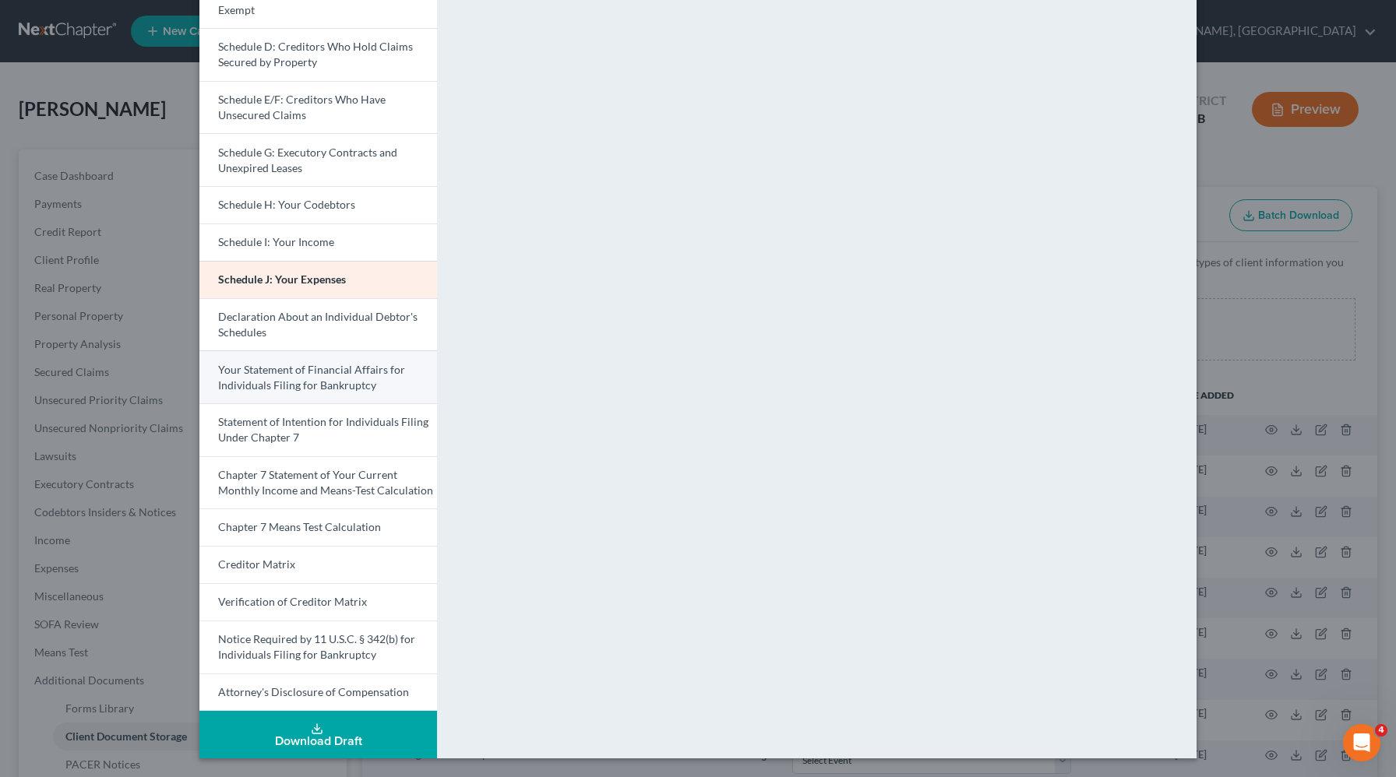
click at [329, 383] on span "Your Statement of Financial Affairs for Individuals Filing for Bankruptcy" at bounding box center [311, 377] width 187 height 29
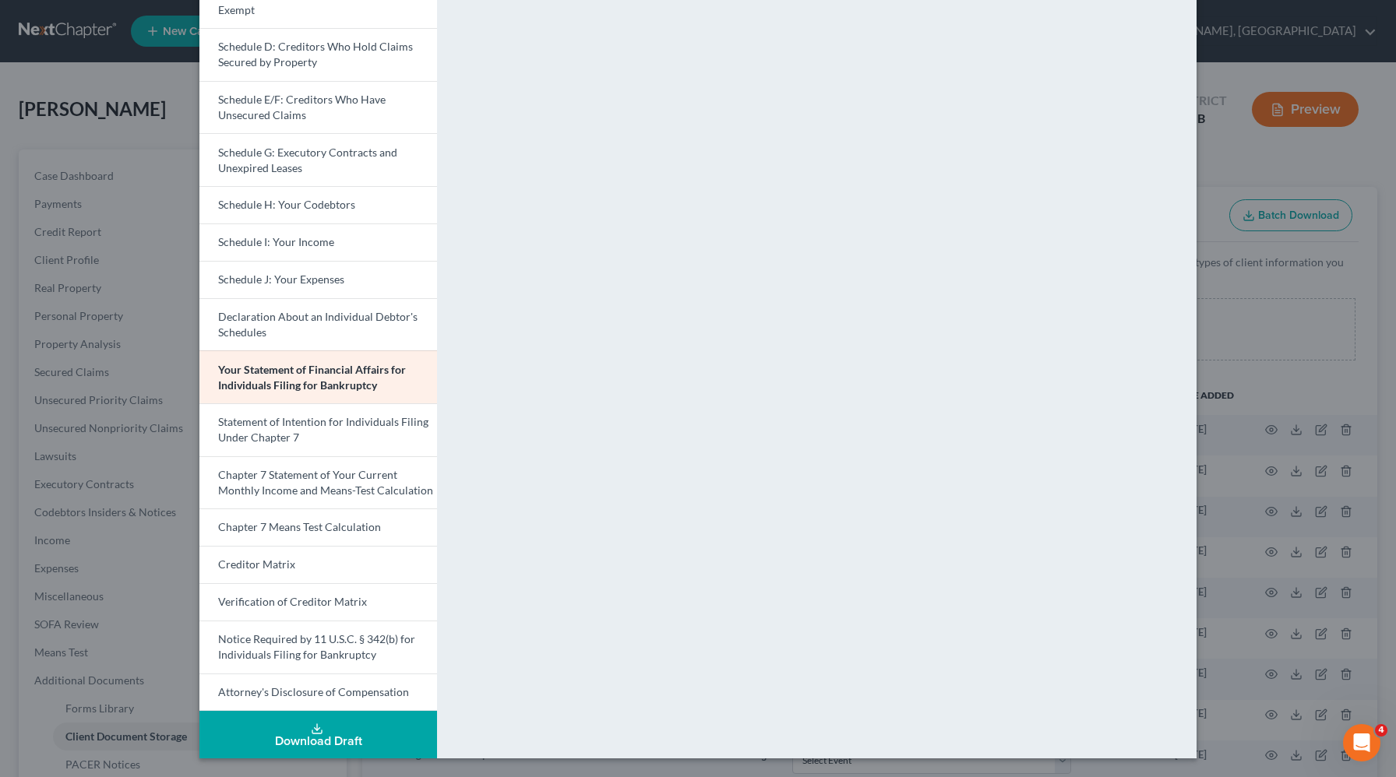
click at [1329, 181] on div "Petition Preview Your Statement of Financial Affairs for Individuals Filing for…" at bounding box center [698, 388] width 1396 height 777
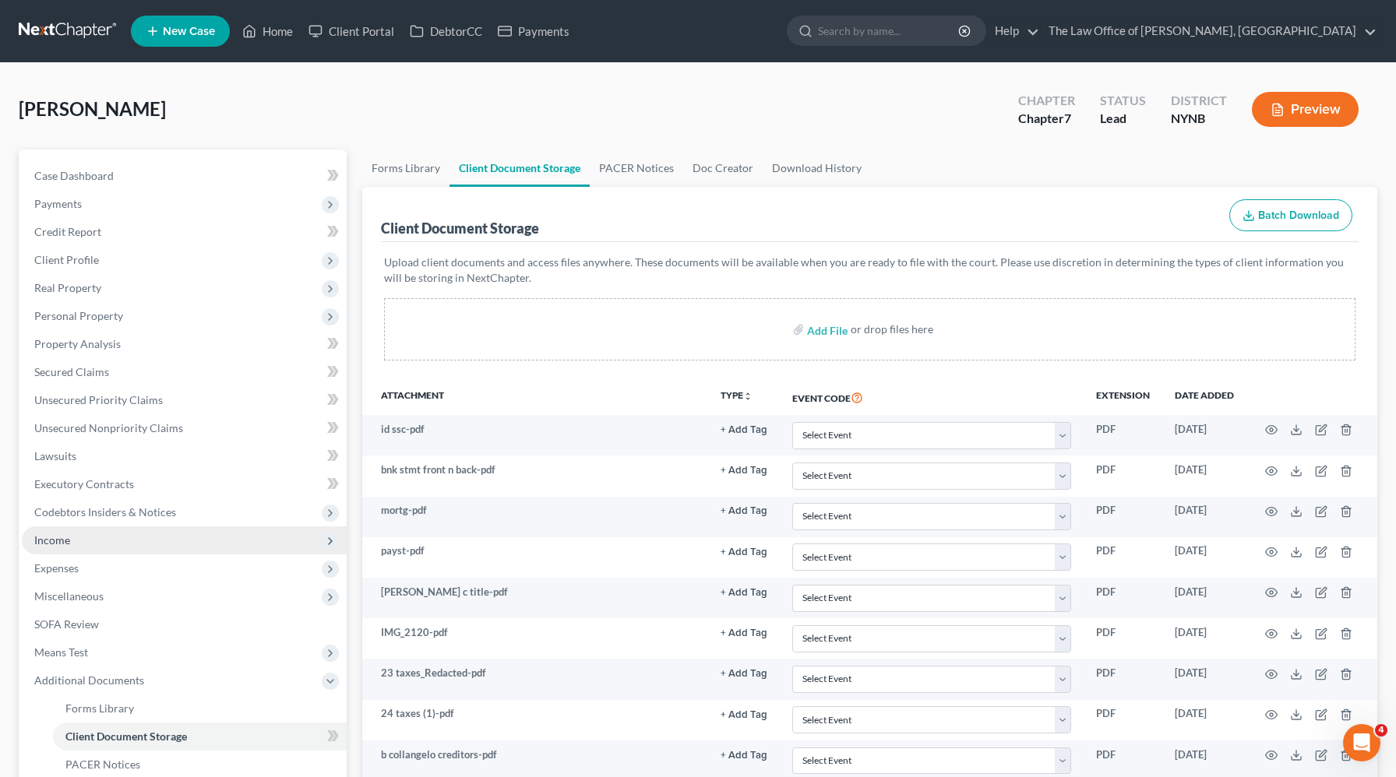
click at [86, 548] on span "Income" at bounding box center [184, 541] width 325 height 28
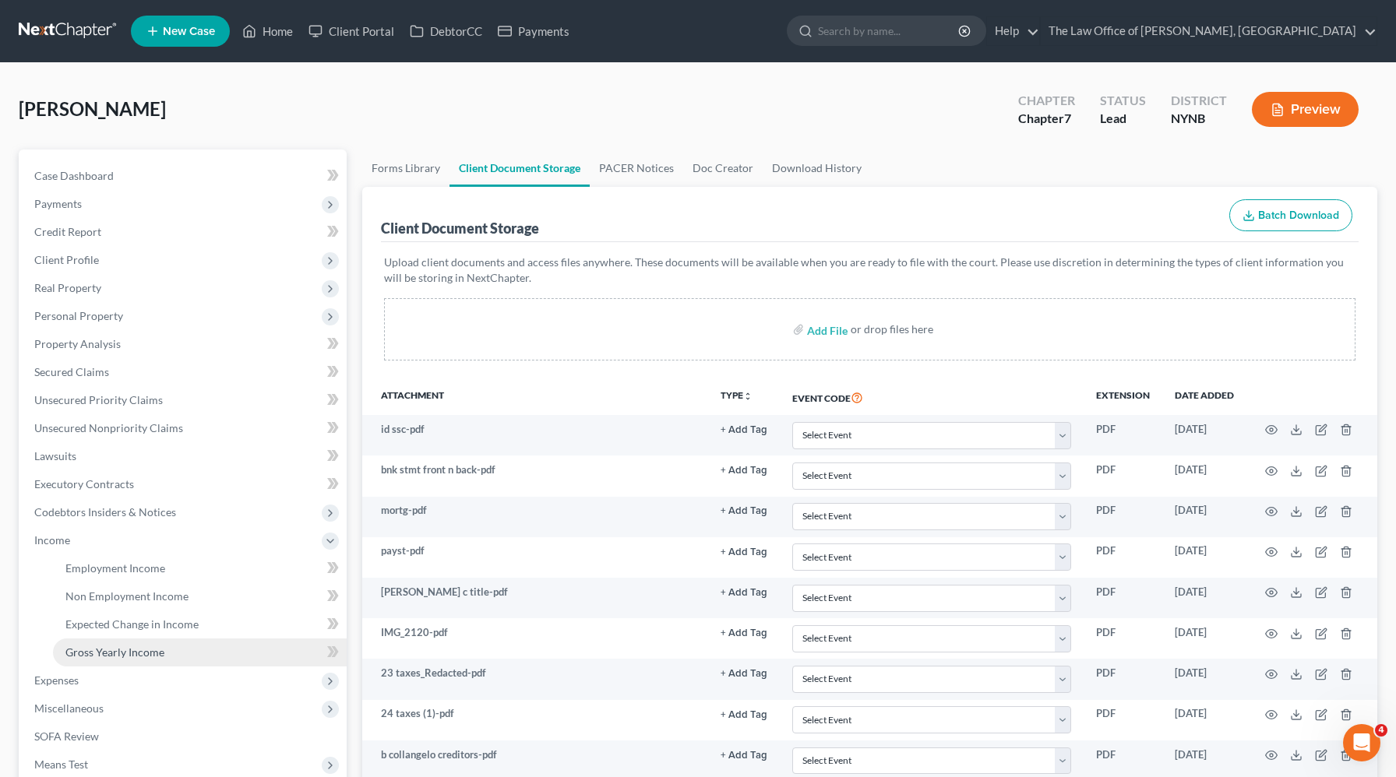
click at [83, 650] on span "Gross Yearly Income" at bounding box center [114, 652] width 99 height 13
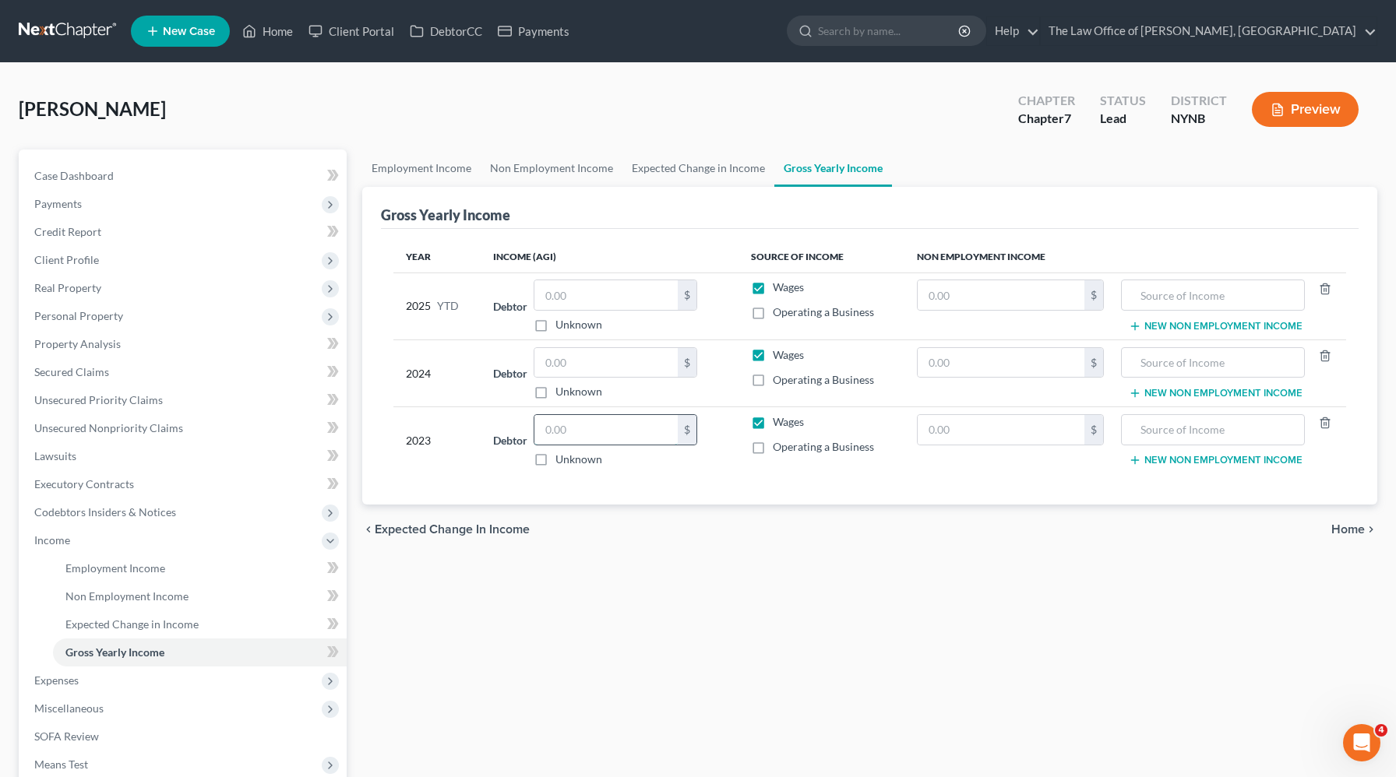
click at [584, 437] on input "text" at bounding box center [605, 430] width 143 height 30
type input "47,039"
click at [590, 359] on input "text" at bounding box center [605, 363] width 143 height 30
type input "72,837"
click at [570, 294] on input "text" at bounding box center [605, 295] width 143 height 30
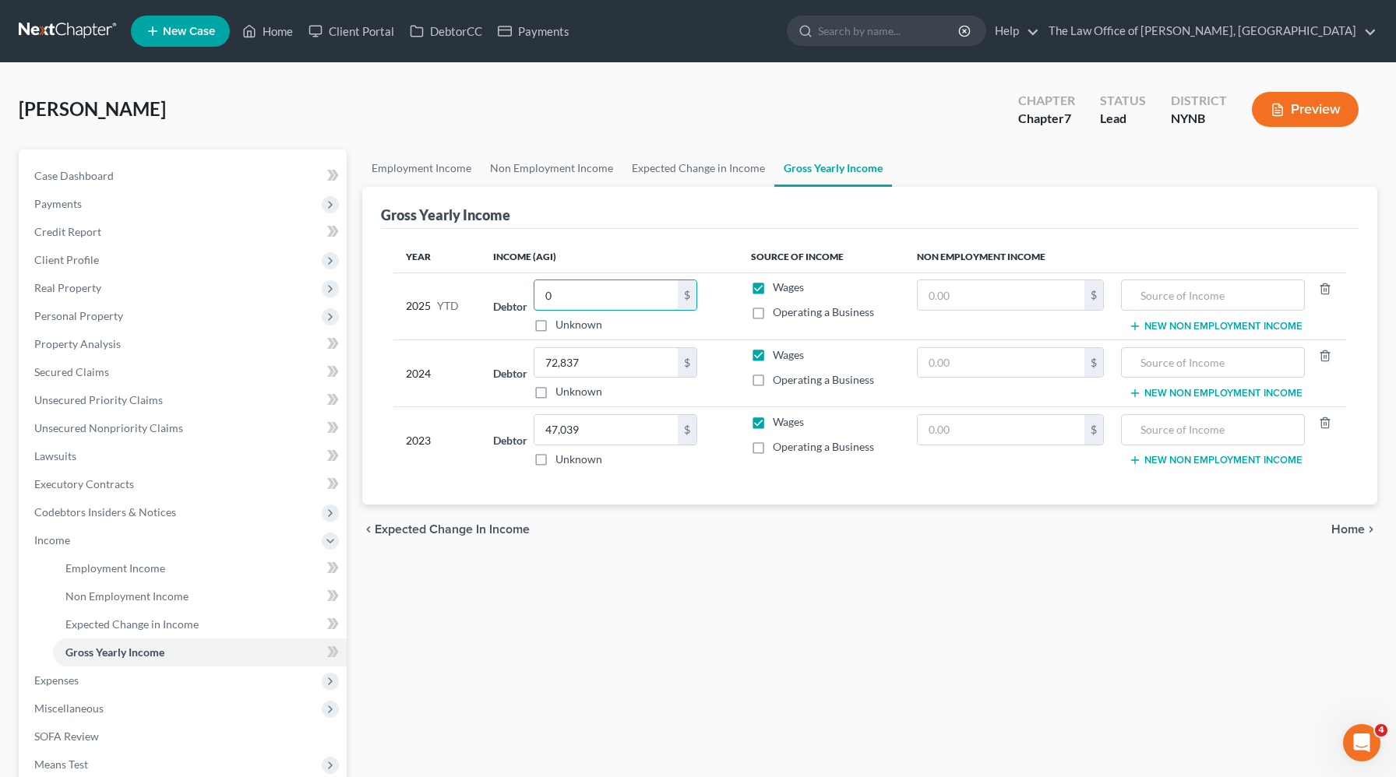
type input "0"
click at [0, 505] on div "[PERSON_NAME] Upgraded Chapter Chapter 7 Status Lead District NYNB Preview Peti…" at bounding box center [698, 501] width 1396 height 877
click at [50, 500] on span "Codebtors Insiders & Notices" at bounding box center [184, 512] width 325 height 28
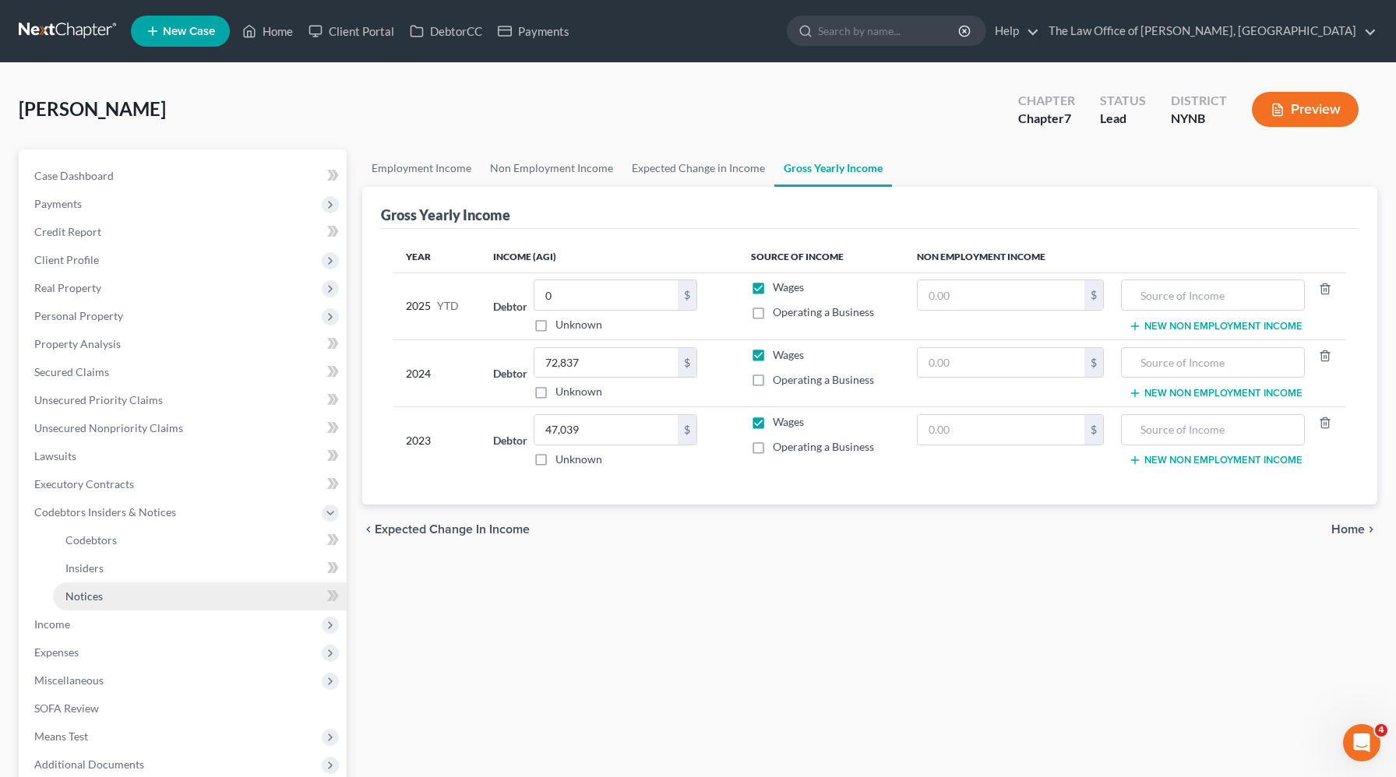
click at [174, 587] on link "Notices" at bounding box center [200, 597] width 294 height 28
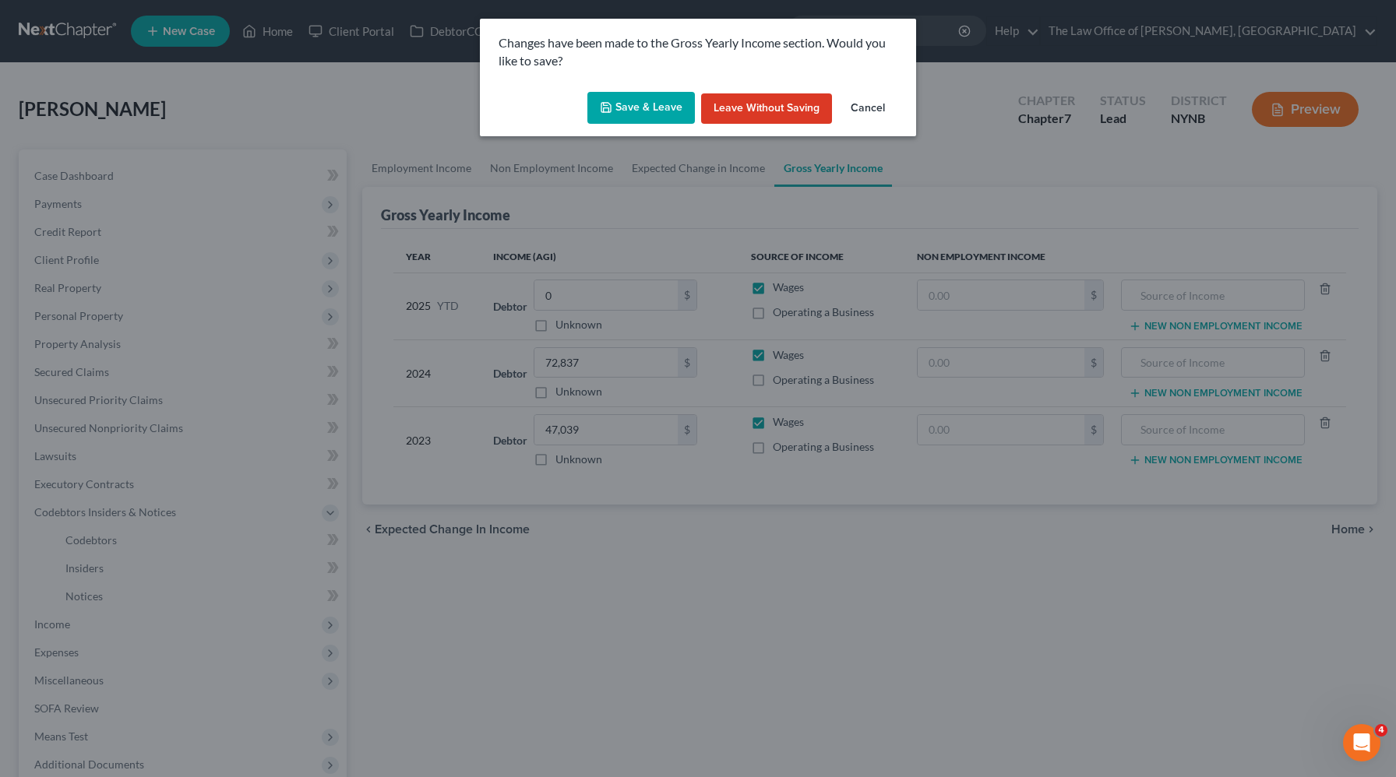
click at [674, 115] on button "Save & Leave" at bounding box center [640, 108] width 107 height 33
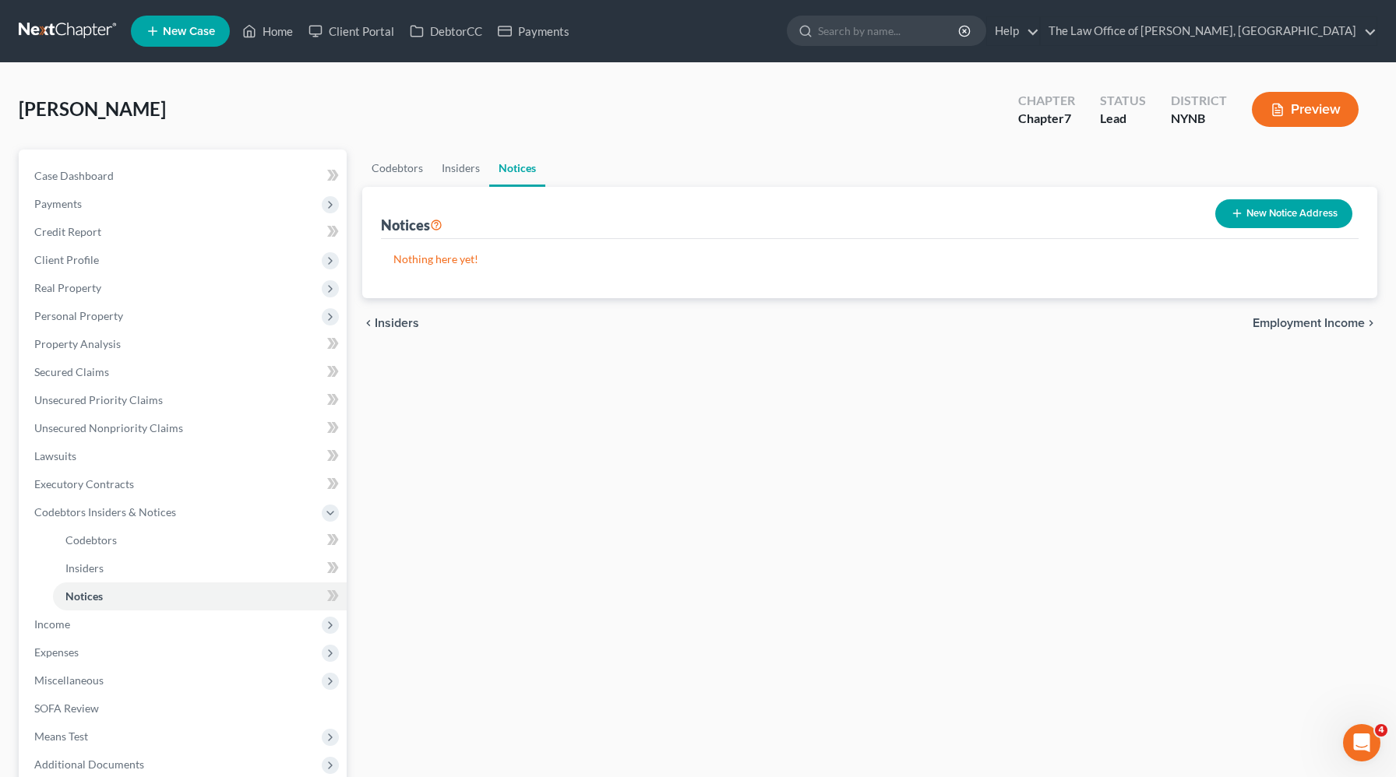
click at [1280, 107] on polyline "button" at bounding box center [1280, 106] width 4 height 4
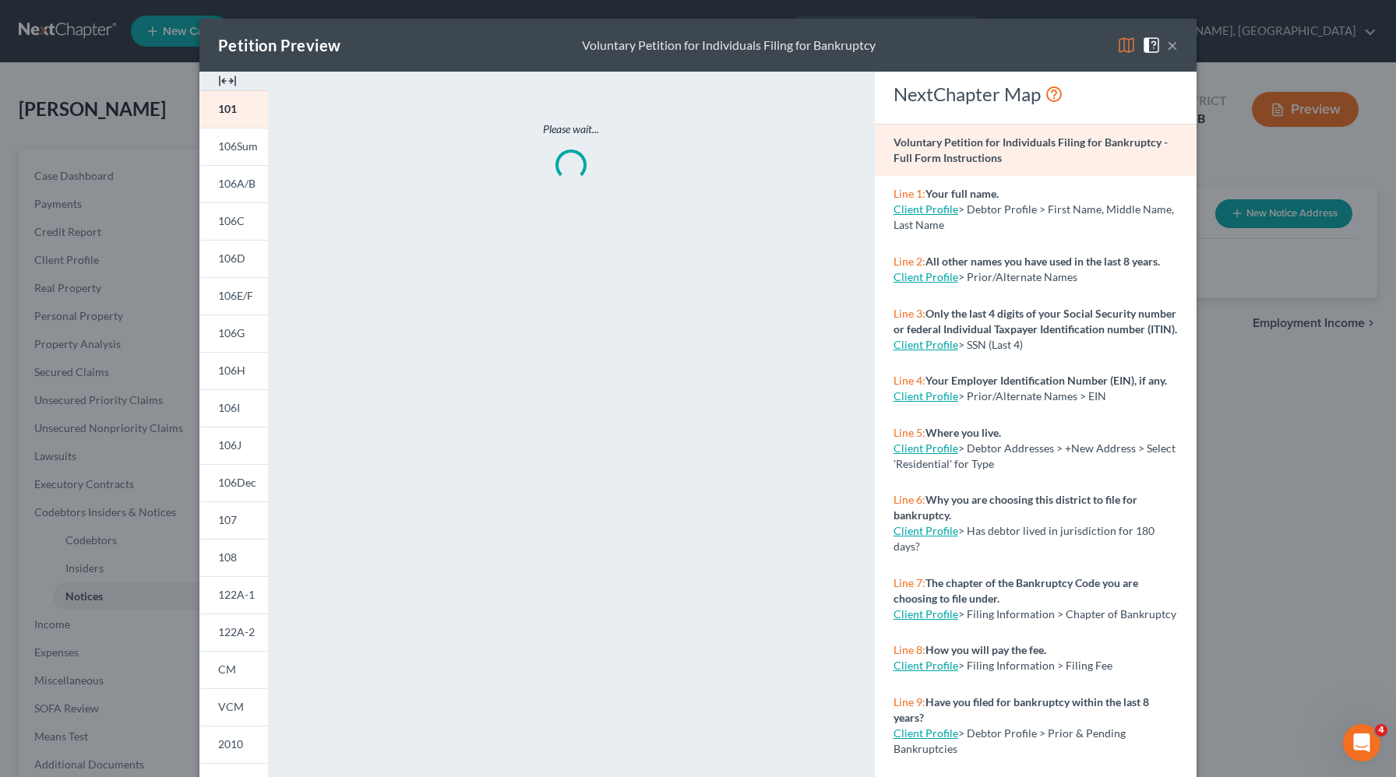
click at [227, 79] on img at bounding box center [227, 81] width 19 height 19
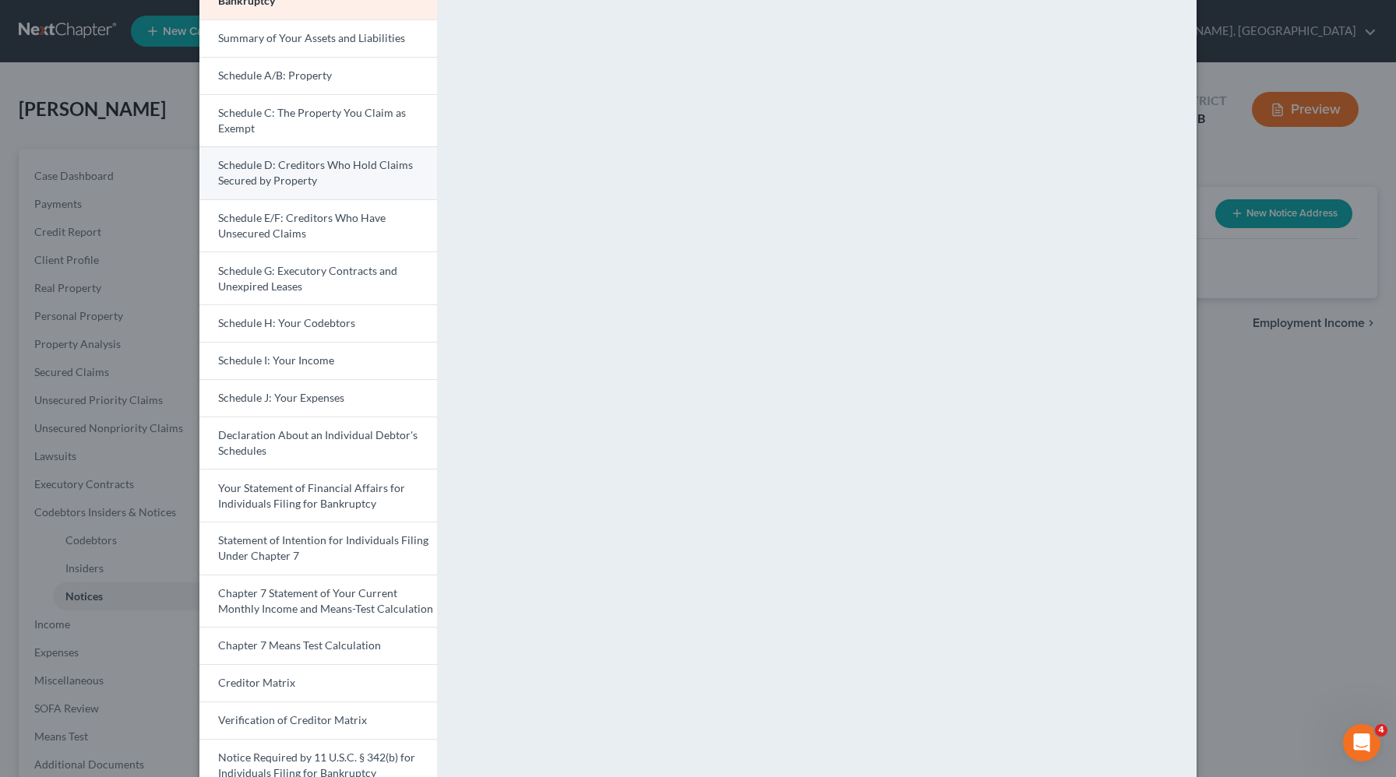
scroll to position [242, 0]
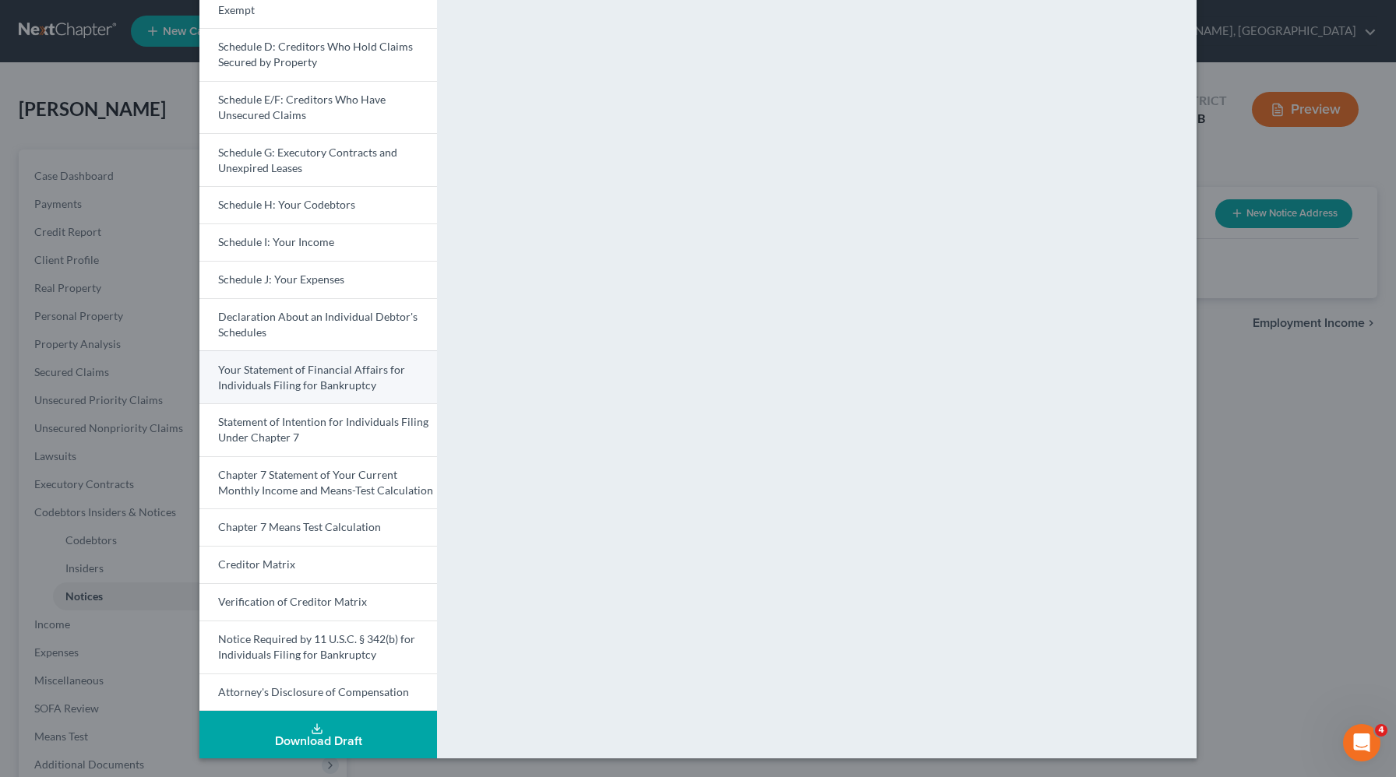
click at [269, 370] on span "Your Statement of Financial Affairs for Individuals Filing for Bankruptcy" at bounding box center [311, 377] width 187 height 29
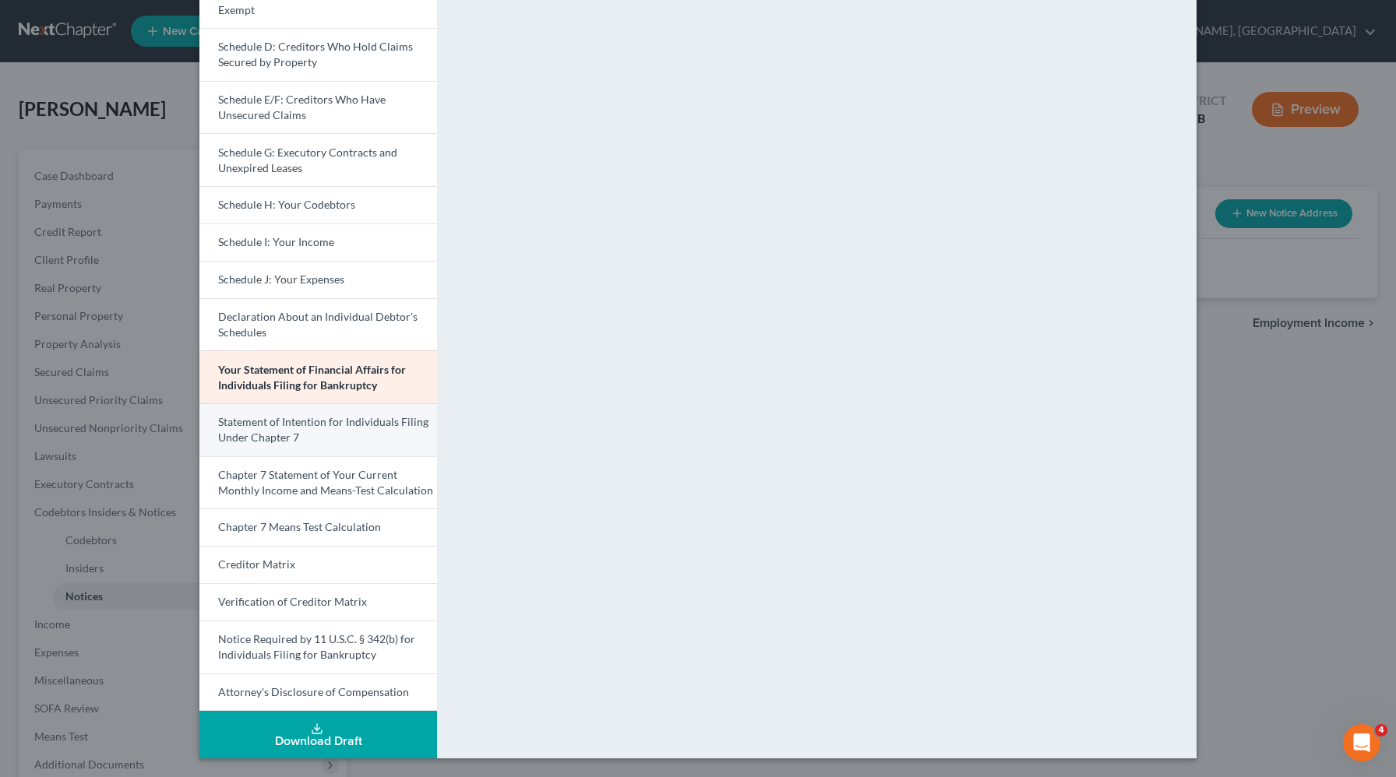
click at [356, 437] on link "Statement of Intention for Individuals Filing Under Chapter 7" at bounding box center [318, 429] width 238 height 53
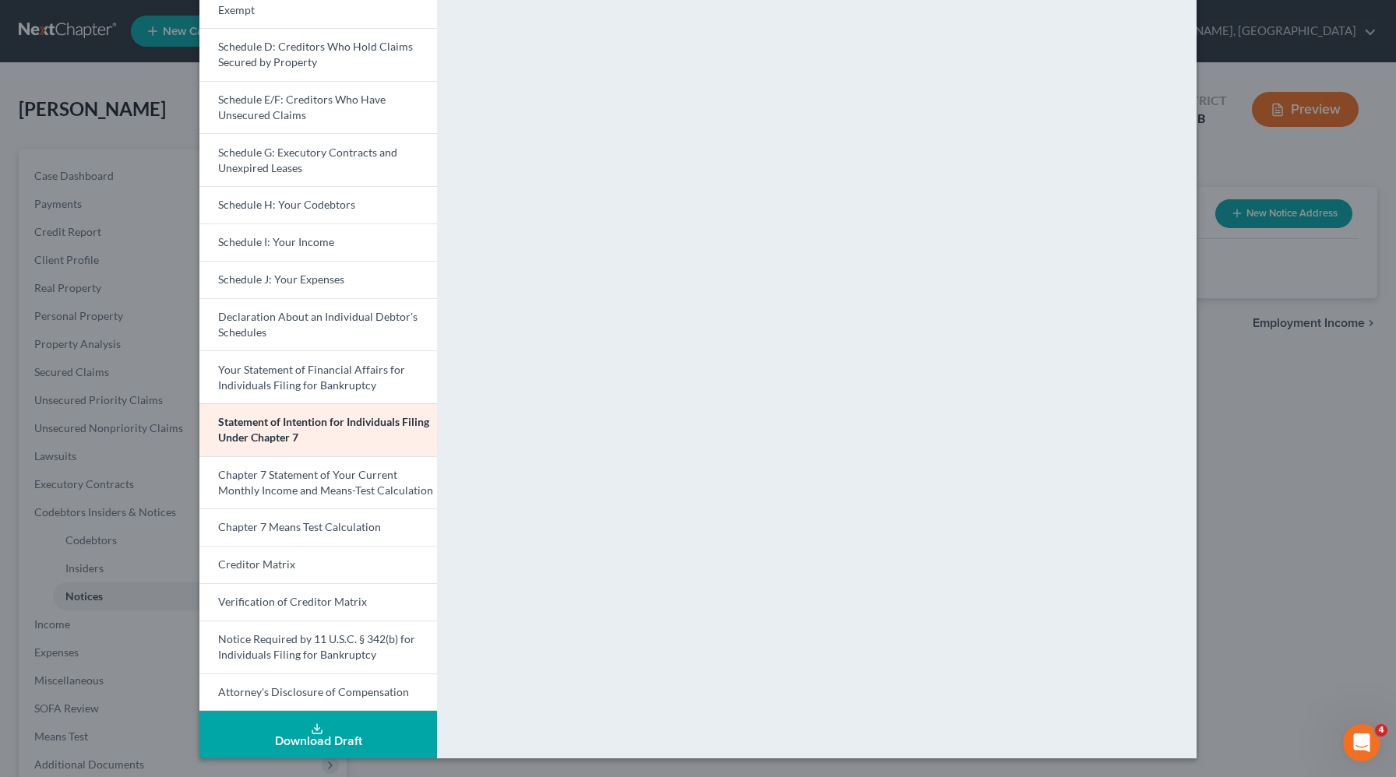
click at [1280, 446] on div "Petition Preview Statement of Intention for Individuals Filing Under Chapter 7 …" at bounding box center [698, 388] width 1396 height 777
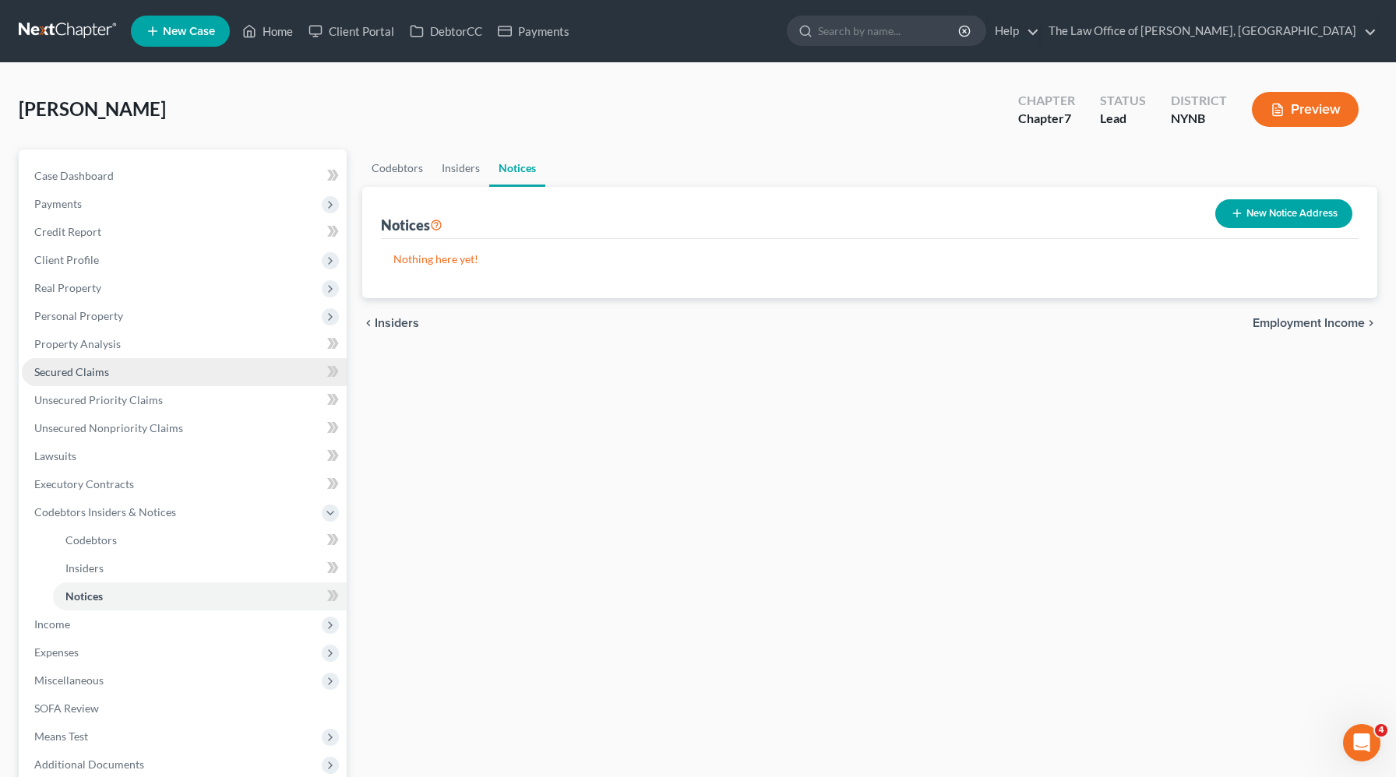
click at [99, 376] on span "Secured Claims" at bounding box center [71, 371] width 75 height 13
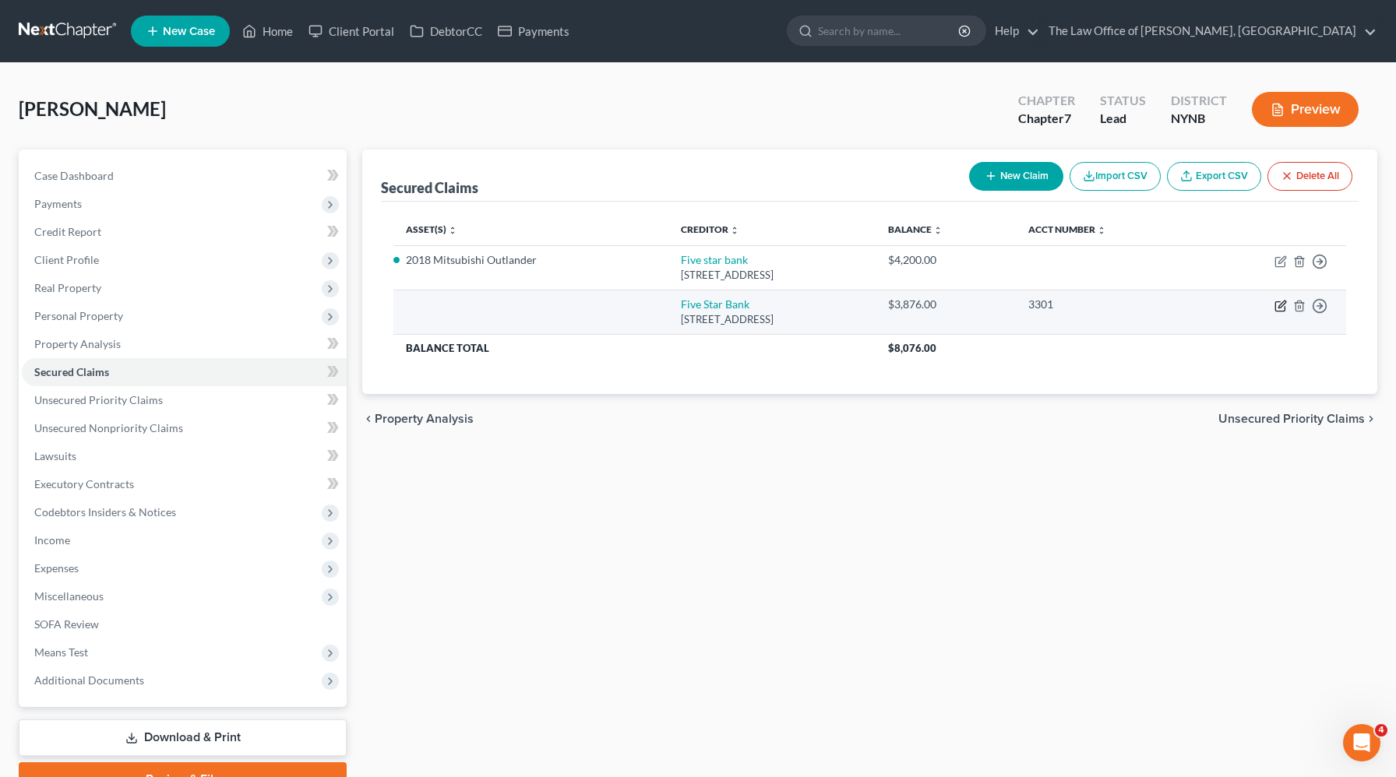
click at [1277, 305] on icon "button" at bounding box center [1280, 306] width 12 height 12
select select "35"
select select "0"
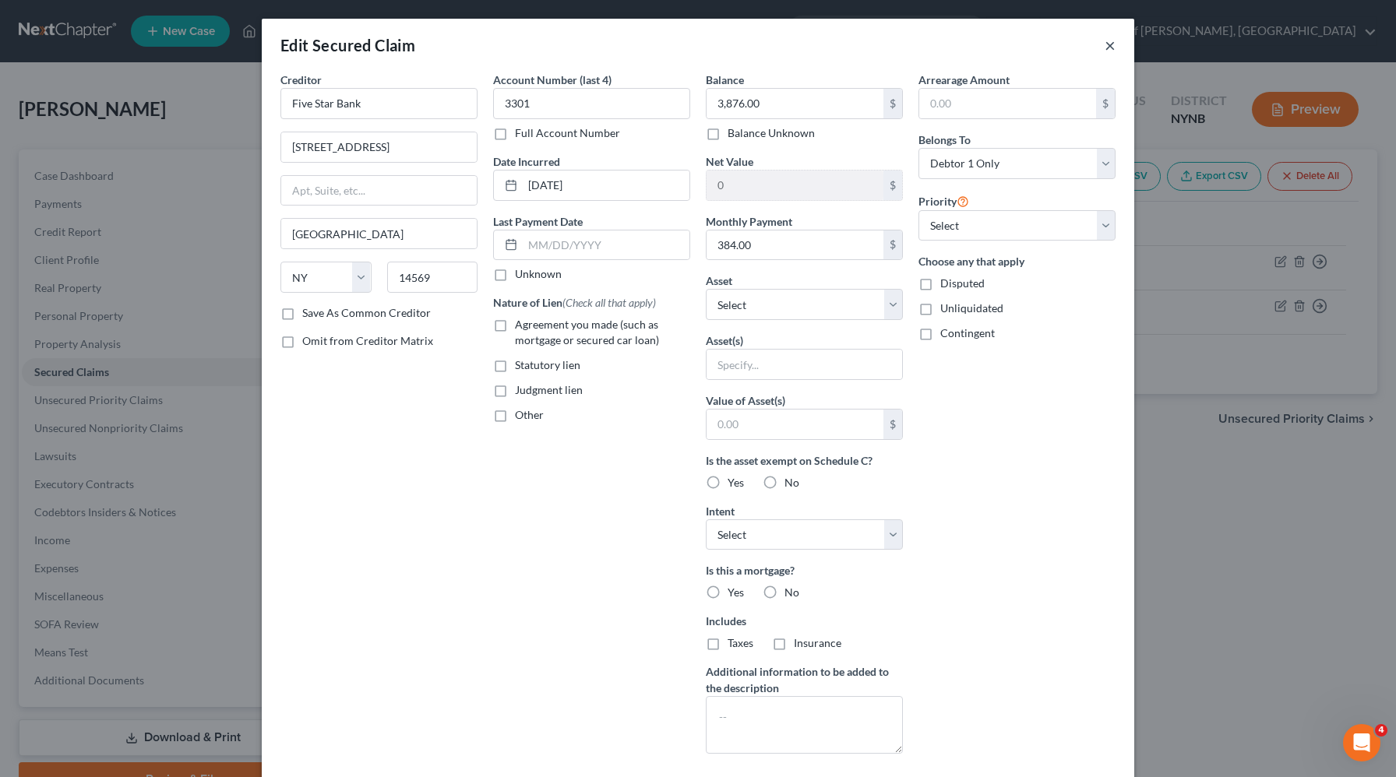
click at [1106, 43] on button "×" at bounding box center [1109, 45] width 11 height 19
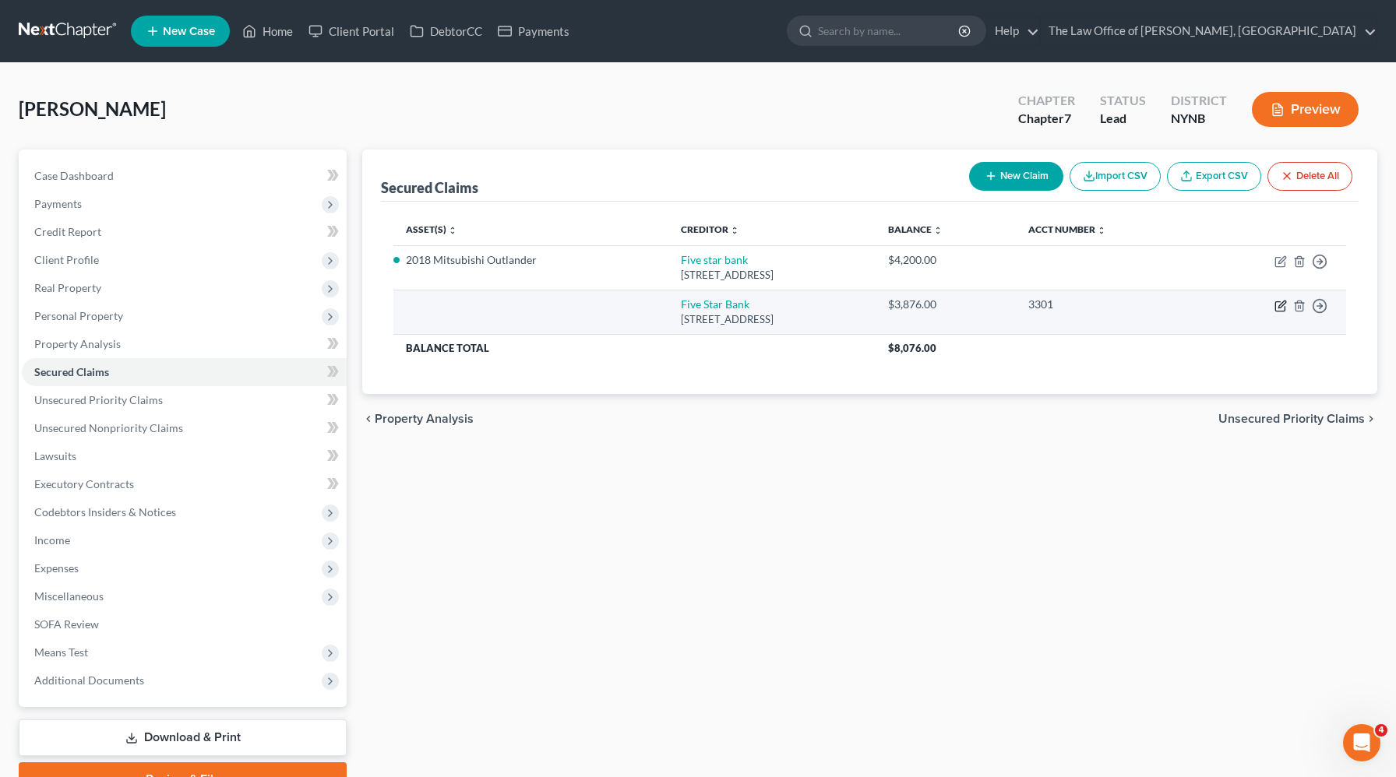
click at [1281, 306] on icon "button" at bounding box center [1281, 304] width 7 height 7
select select "35"
select select "0"
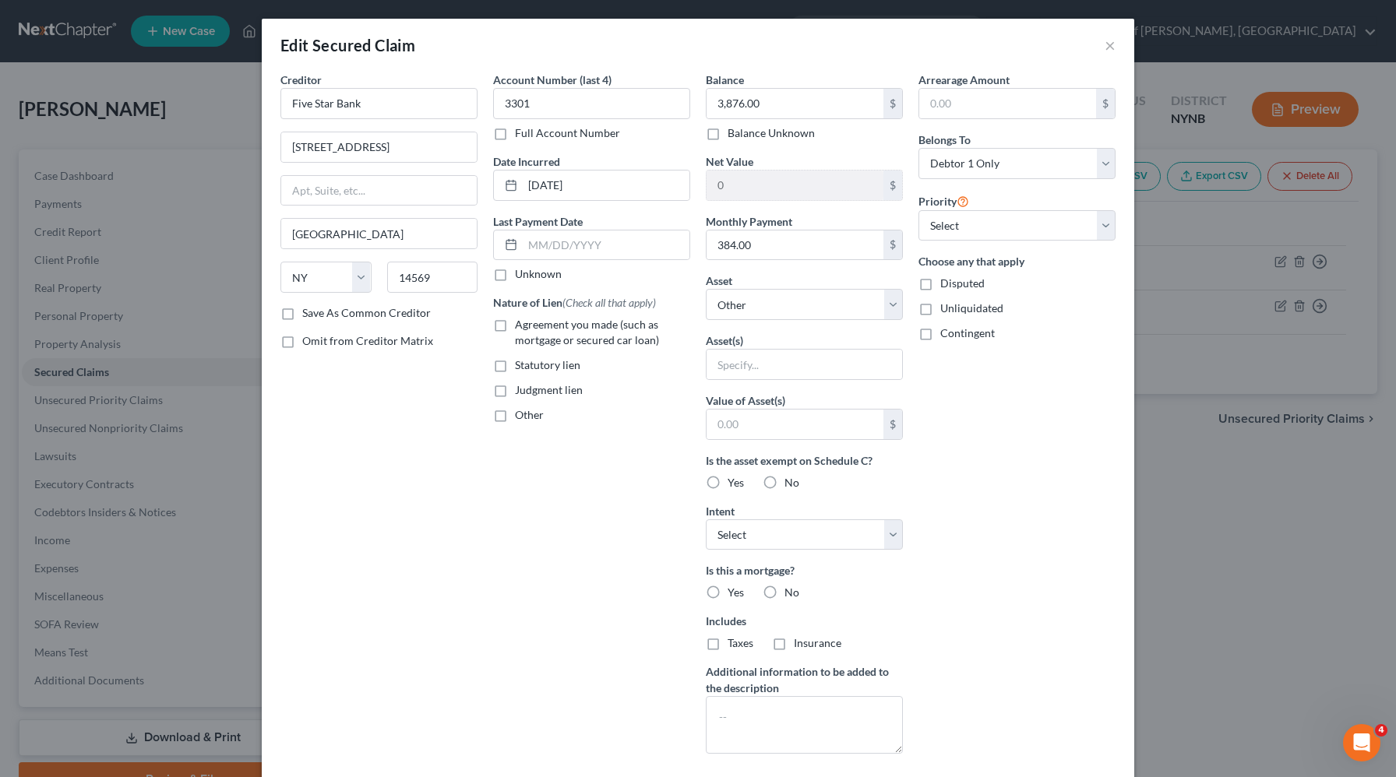
click at [515, 327] on label "Agreement you made (such as mortgage or secured car loan)" at bounding box center [602, 332] width 175 height 31
click at [521, 327] on input "Agreement you made (such as mortgage or secured car loan)" at bounding box center [526, 322] width 10 height 10
checkbox input "true"
click at [778, 305] on select "Select Other Multiple Assets Clothing - Basic Clothing - $500.0 Electronics - B…" at bounding box center [804, 304] width 197 height 31
select select "5"
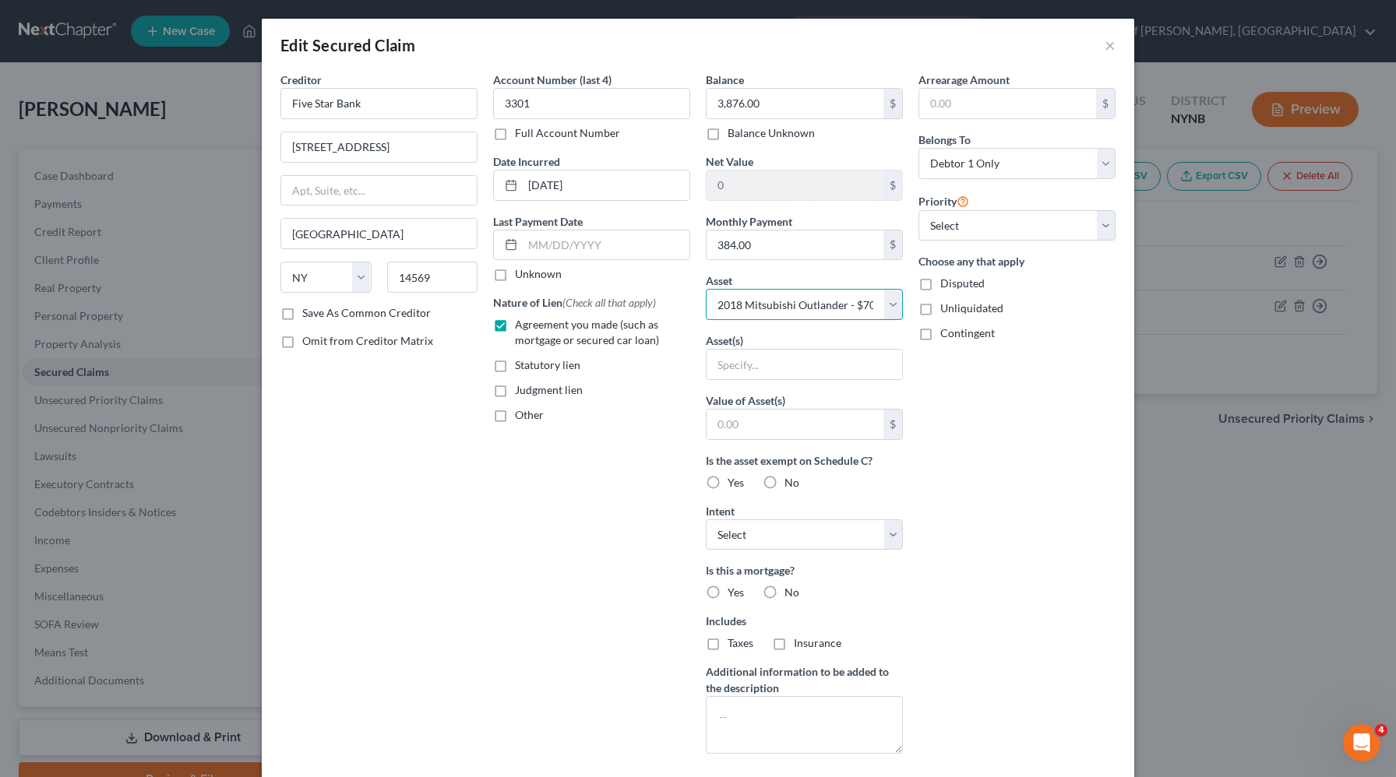
click at [706, 289] on select "Select Other Multiple Assets Clothing - Basic Clothing - $500.0 Electronics - B…" at bounding box center [804, 304] width 197 height 31
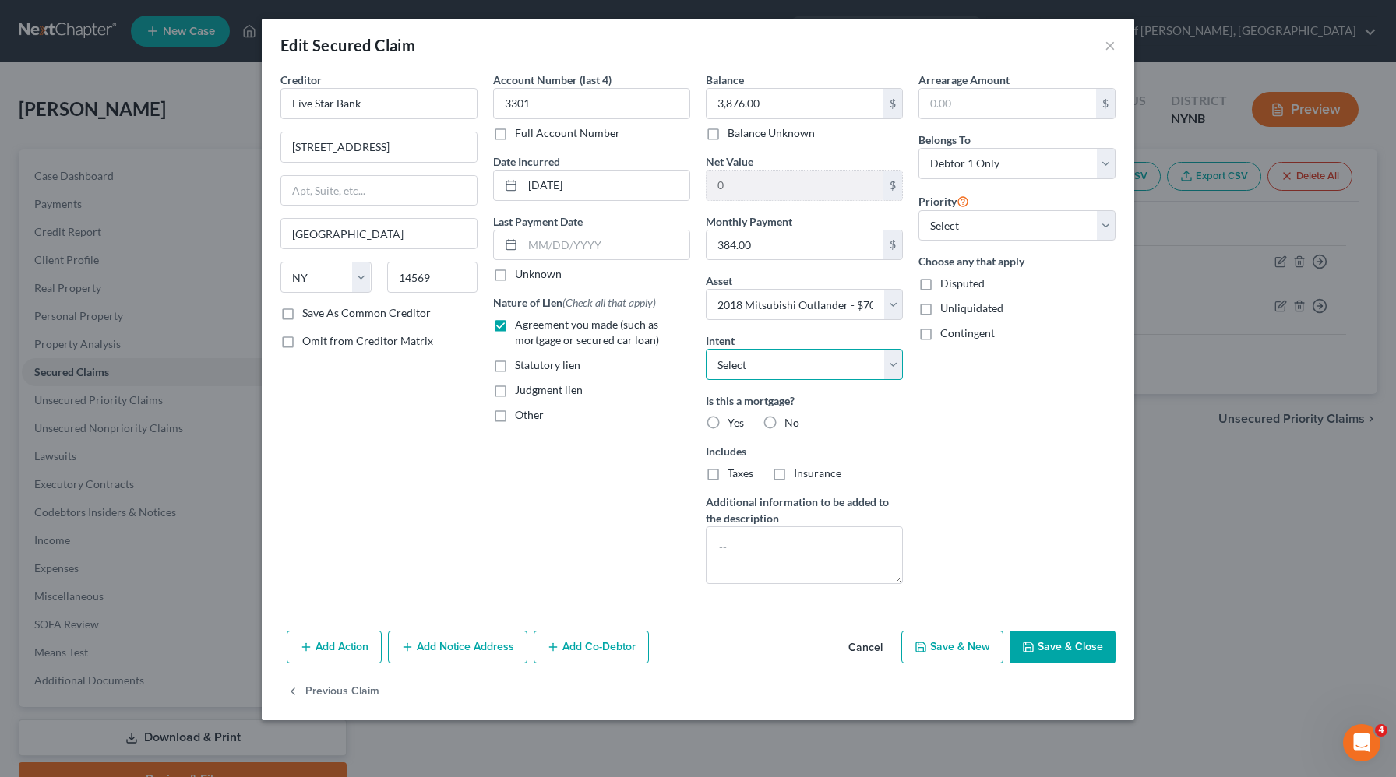
click at [805, 362] on select "Select Surrender Redeem Reaffirm Avoid Other" at bounding box center [804, 364] width 197 height 31
select select "2"
click at [706, 349] on select "Select Surrender Redeem Reaffirm Avoid Other" at bounding box center [804, 364] width 197 height 31
click at [784, 425] on label "No" at bounding box center [791, 423] width 15 height 16
click at [791, 425] on input "No" at bounding box center [796, 420] width 10 height 10
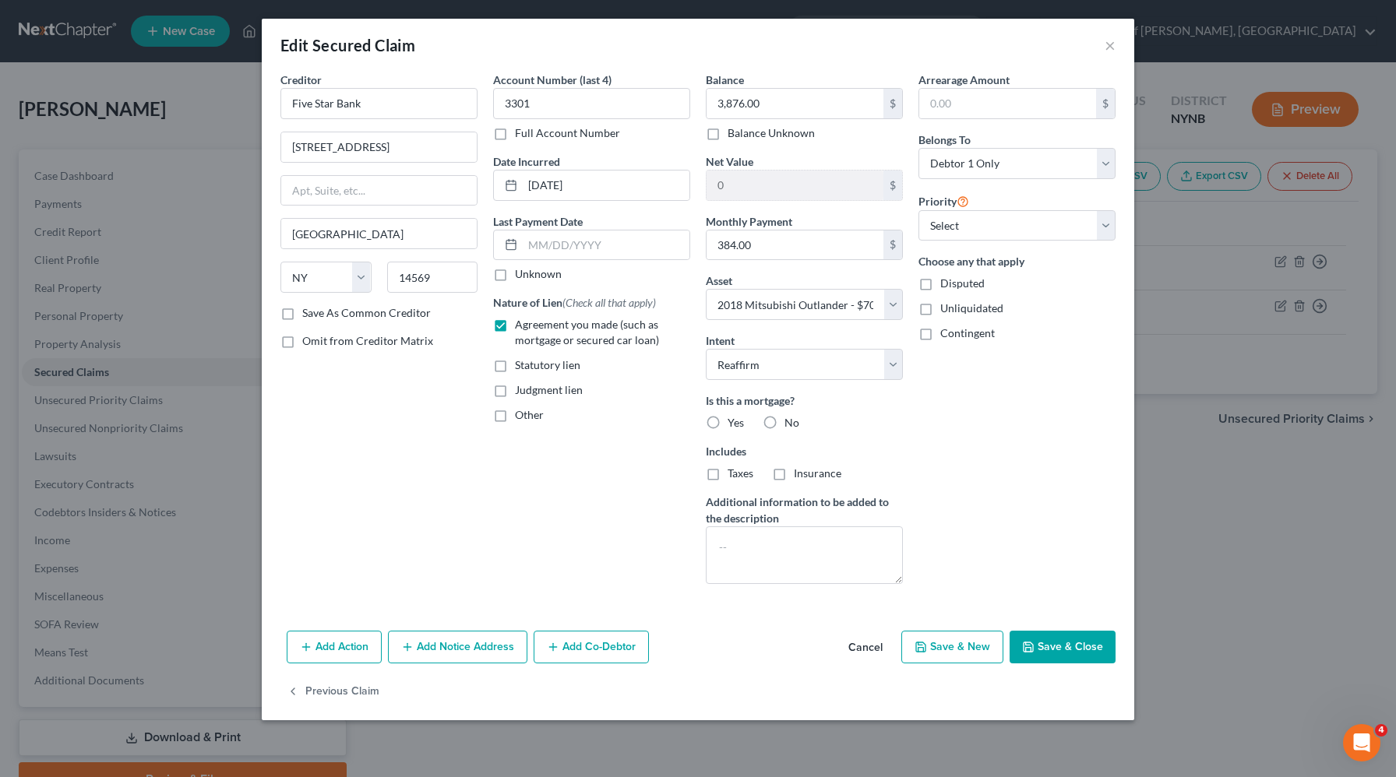
radio input "true"
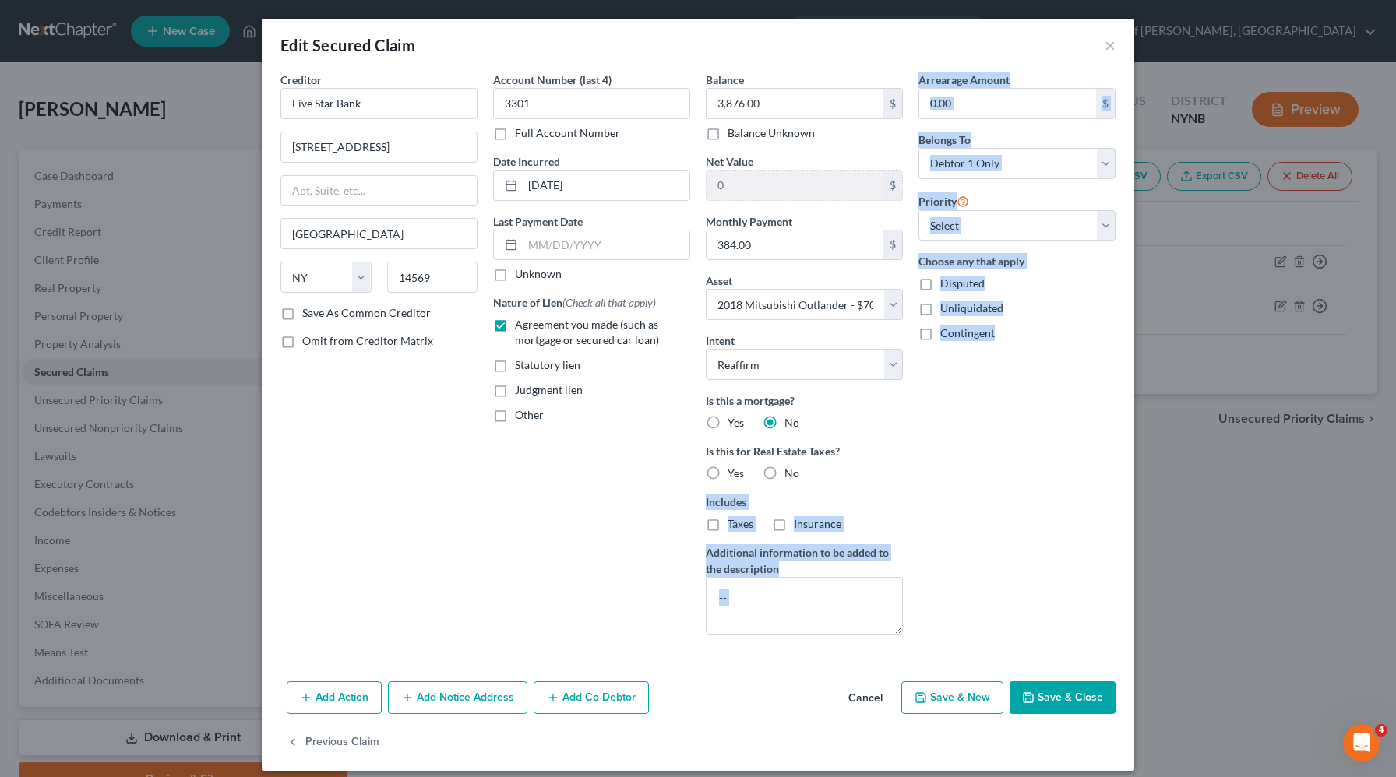
drag, startPoint x: 766, startPoint y: 469, endPoint x: 1035, endPoint y: 660, distance: 330.0
click at [1034, 655] on div "Creditor * Five Star Bank [STREET_ADDRESS][GEOGRAPHIC_DATA] [US_STATE][GEOGRAPH…" at bounding box center [698, 374] width 872 height 604
click at [1058, 707] on button "Save & Close" at bounding box center [1062, 698] width 106 height 33
select select
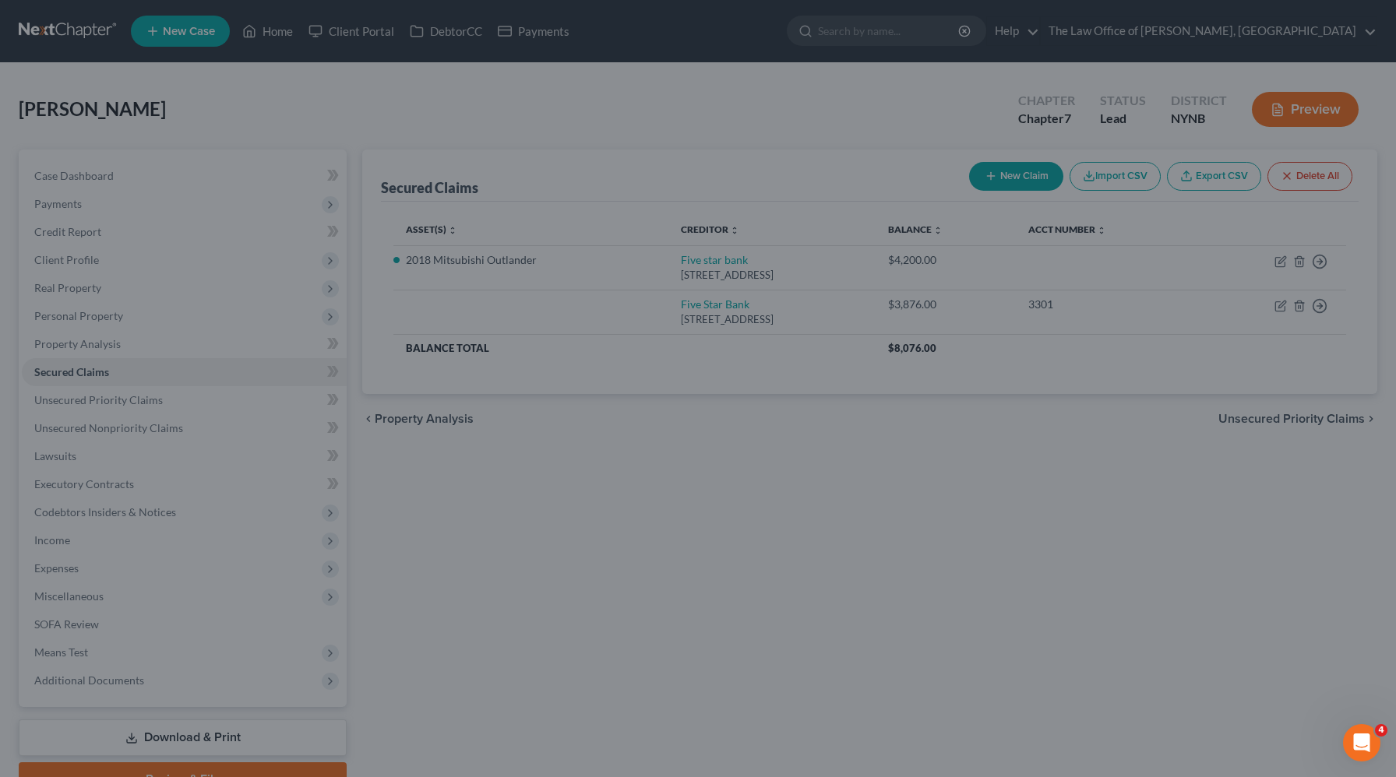
type input "3,124.00"
select select "5"
type input "0"
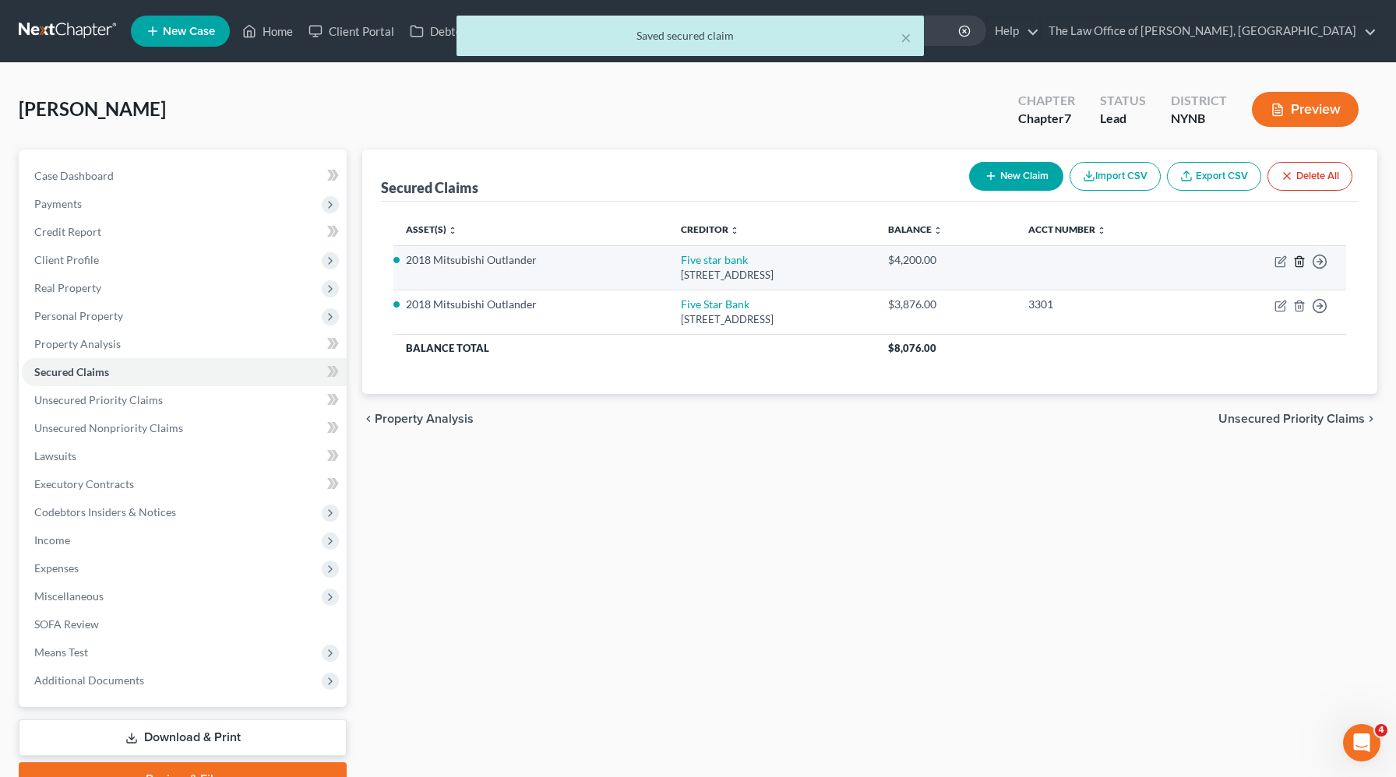
click at [1300, 260] on icon "button" at bounding box center [1299, 261] width 12 height 12
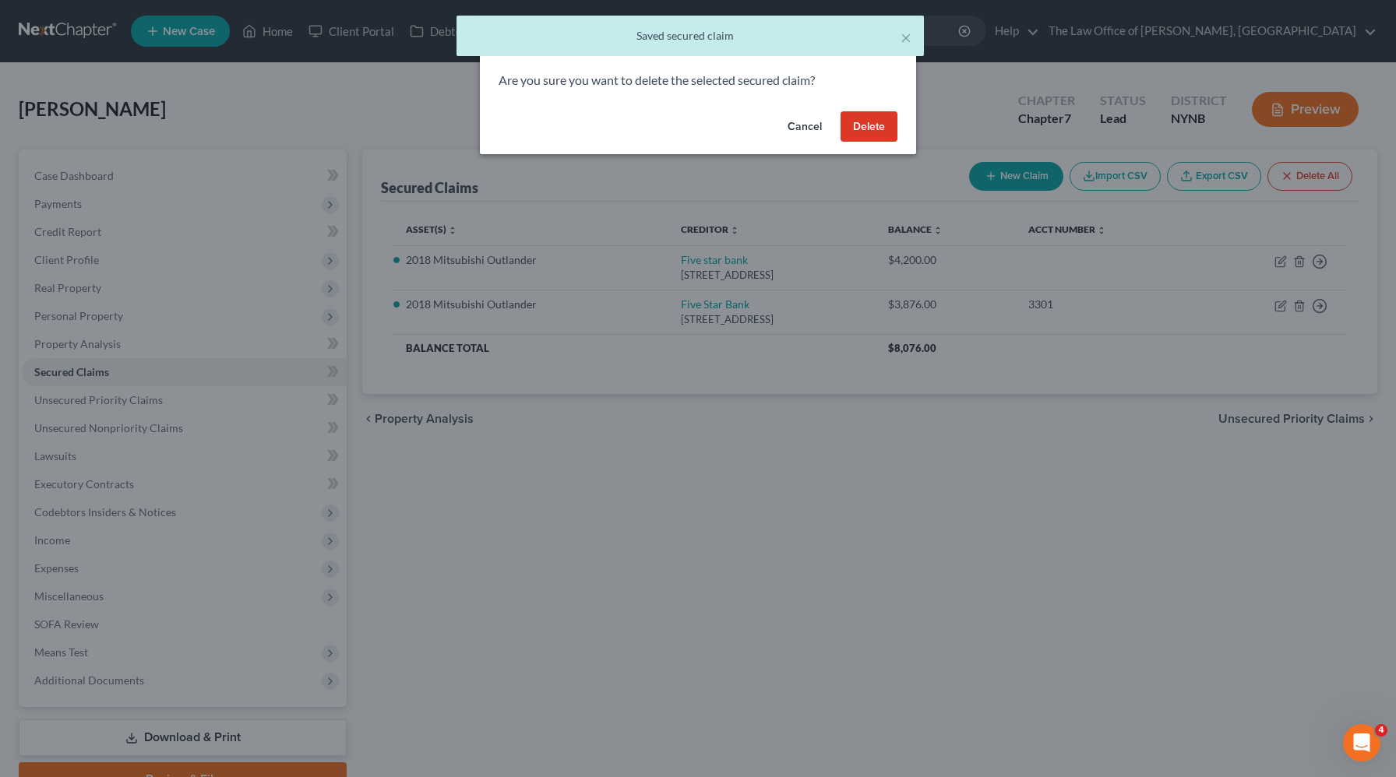
click at [876, 129] on button "Delete" at bounding box center [868, 126] width 57 height 31
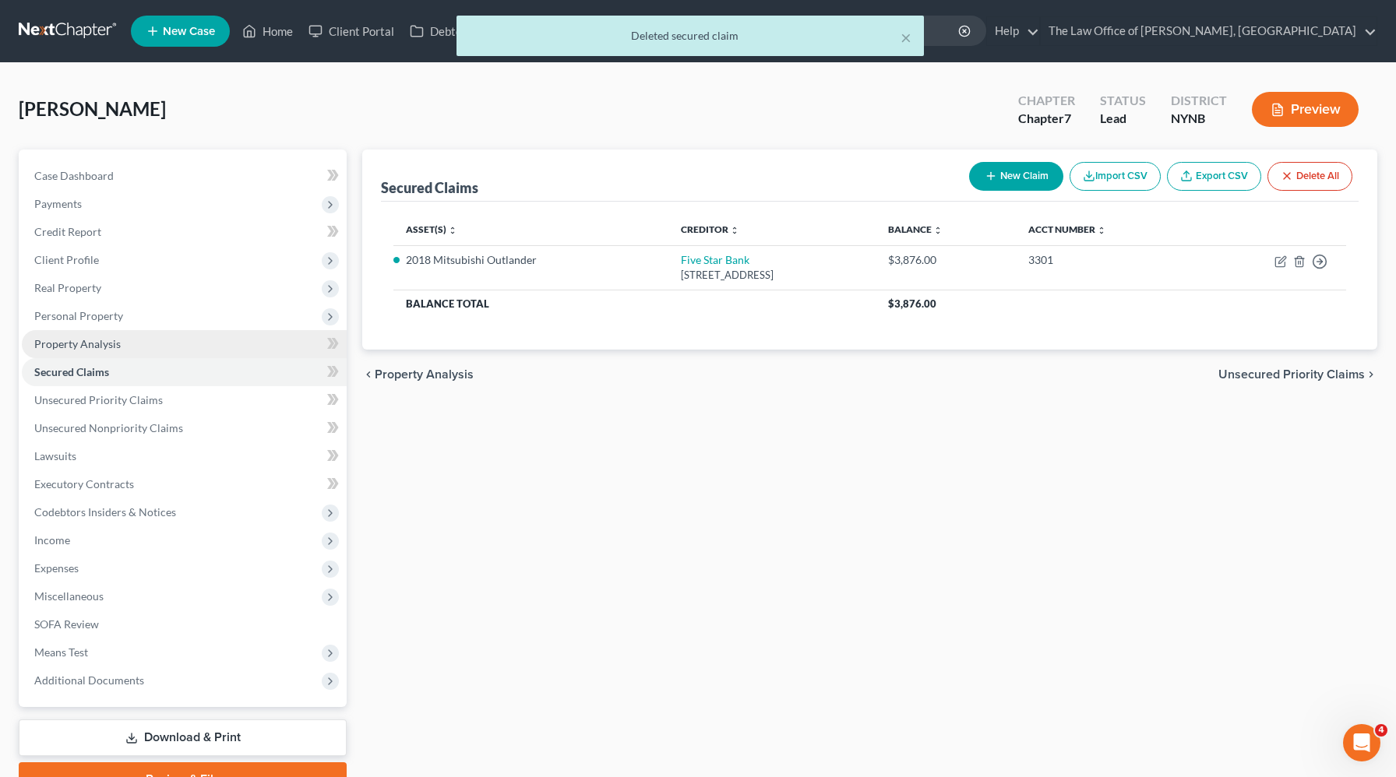
click at [213, 349] on link "Property Analysis" at bounding box center [184, 344] width 325 height 28
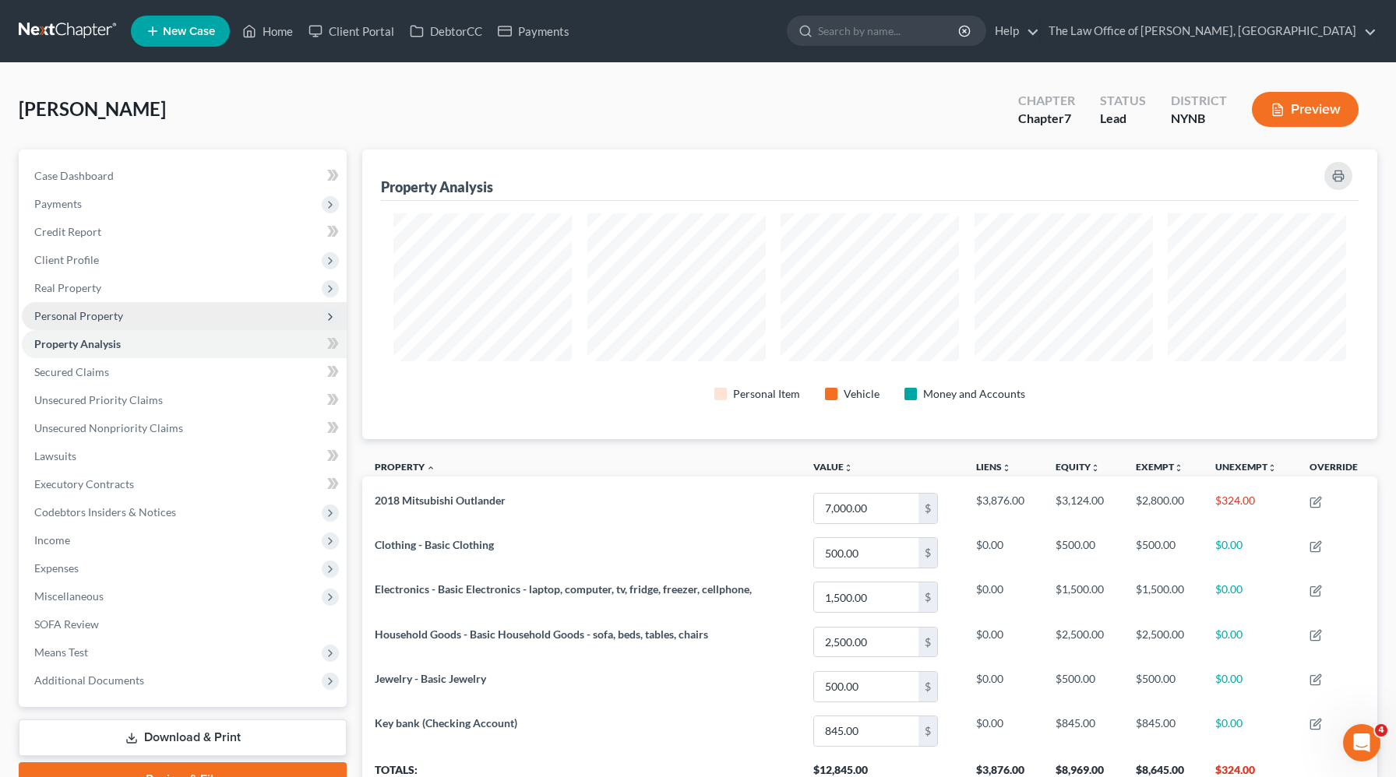
click at [134, 319] on span "Personal Property" at bounding box center [184, 316] width 325 height 28
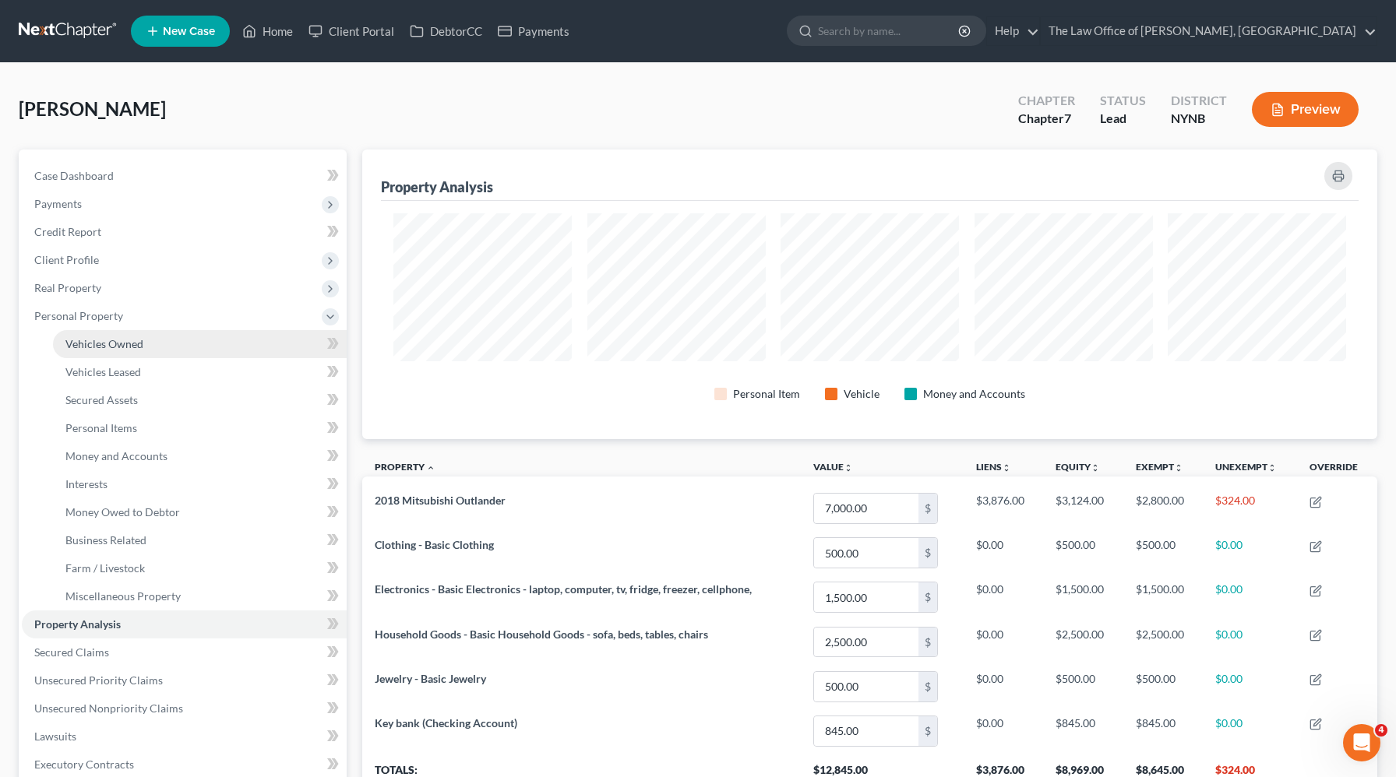
click at [124, 330] on link "Vehicles Owned" at bounding box center [200, 344] width 294 height 28
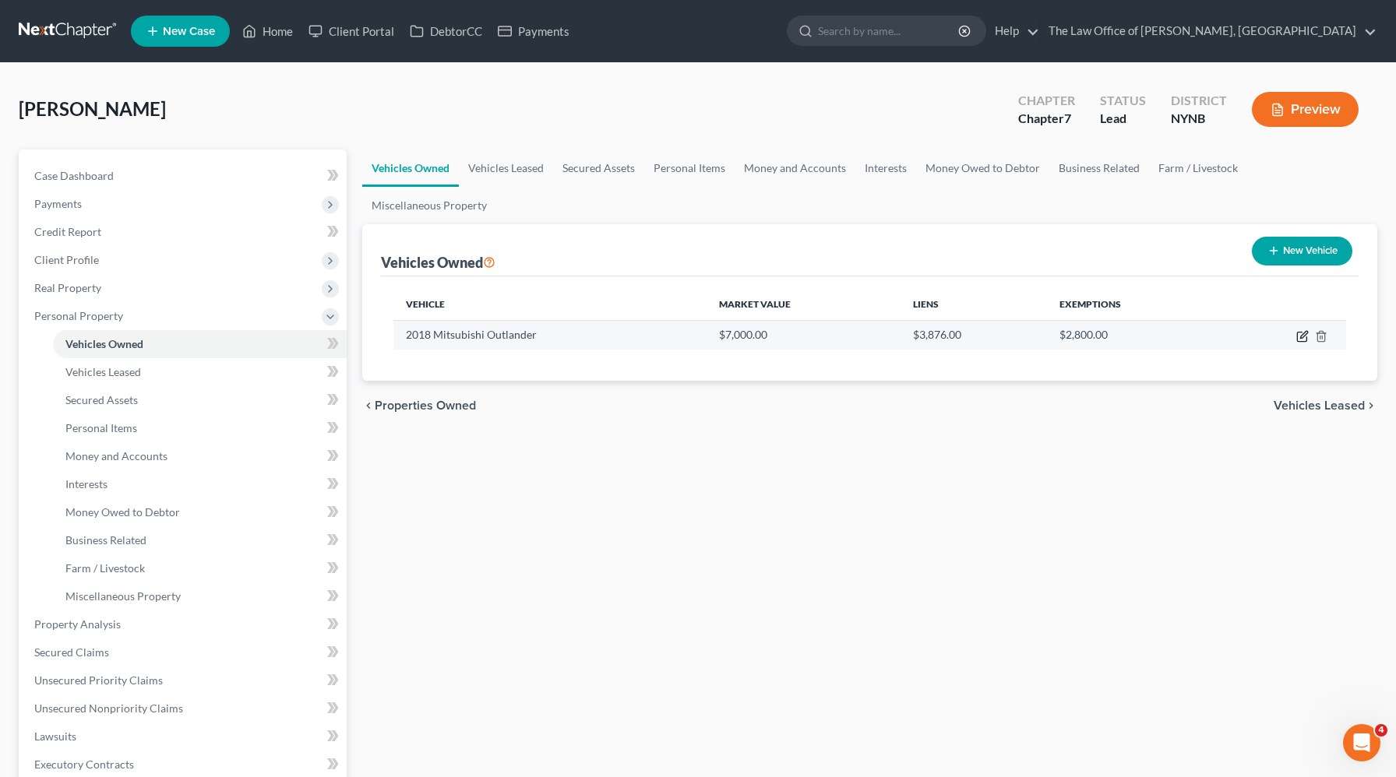
click at [1300, 330] on icon "button" at bounding box center [1302, 336] width 12 height 12
select select "0"
select select "8"
select select "3"
select select "0"
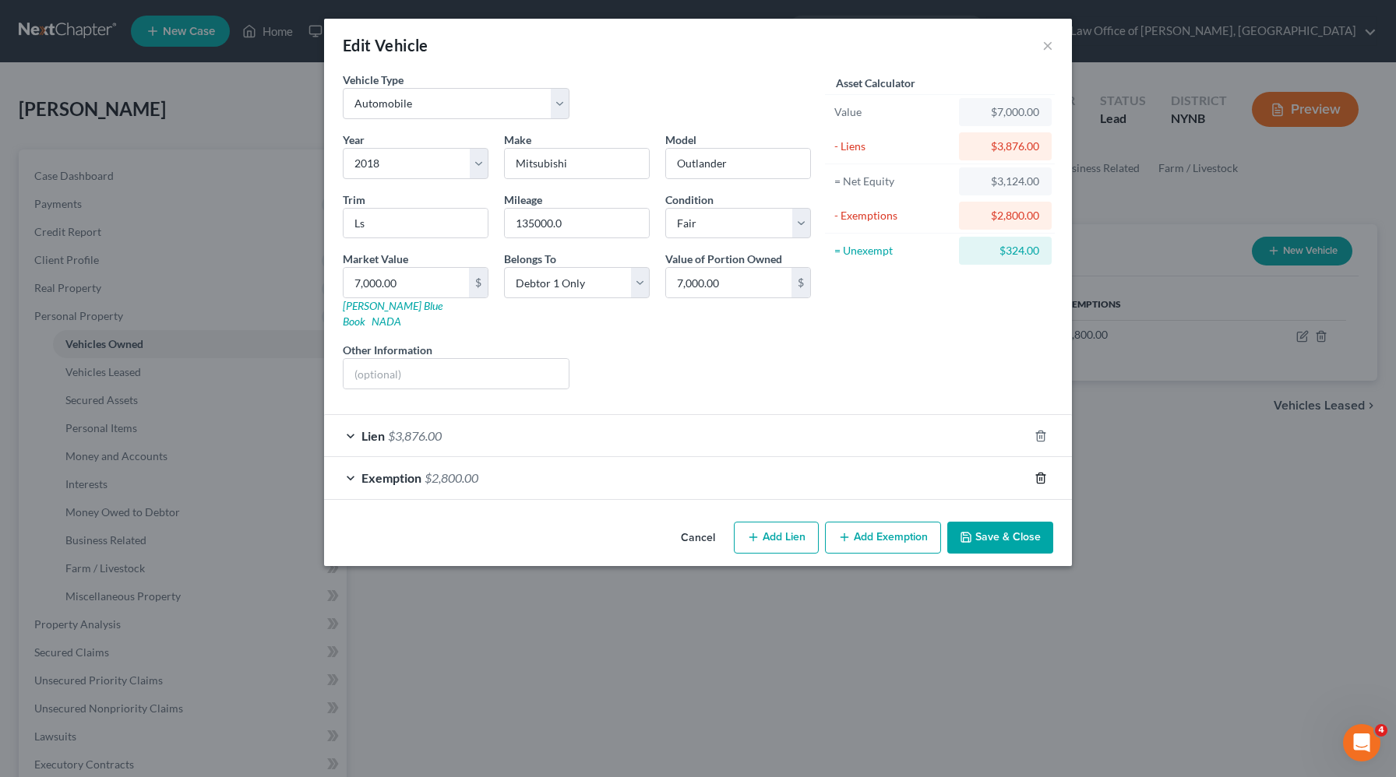
click at [1041, 477] on line "button" at bounding box center [1041, 478] width 0 height 3
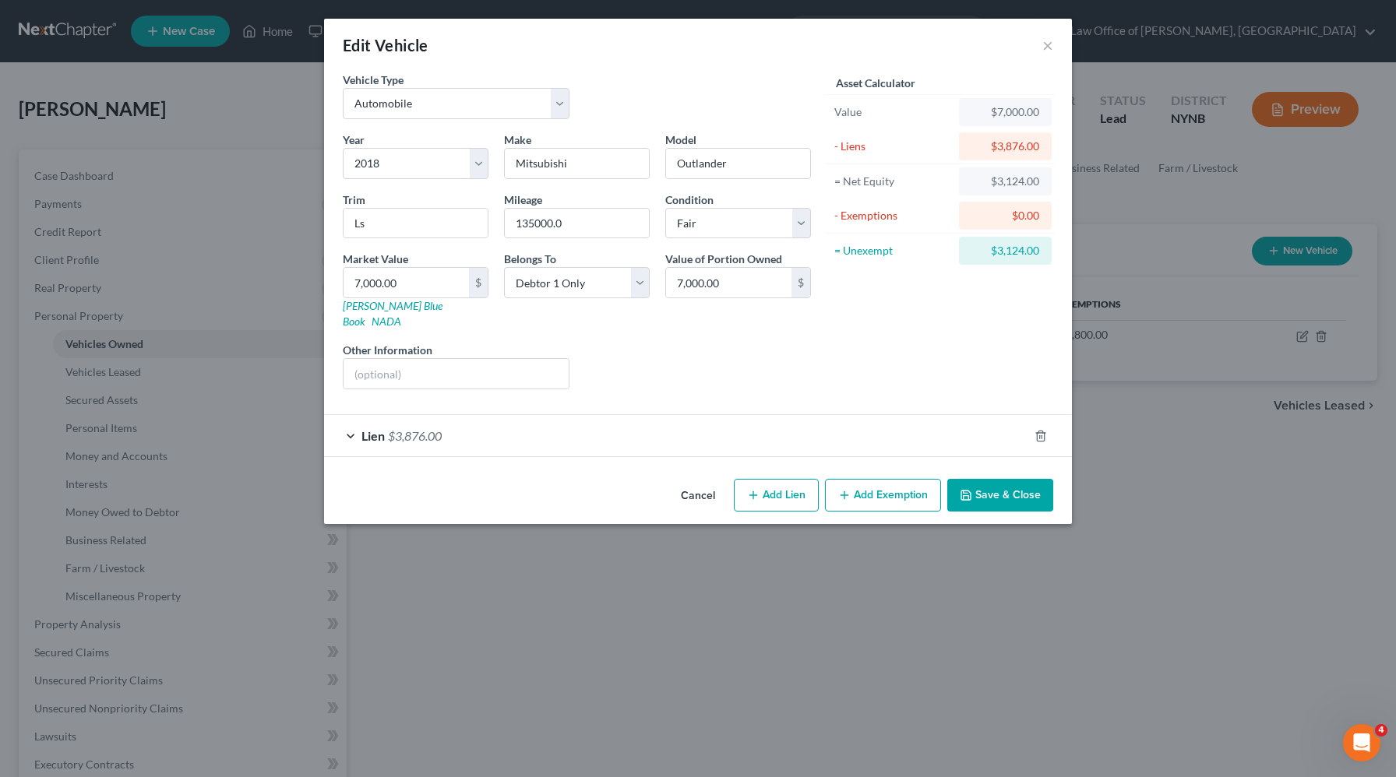
click at [1016, 247] on div "$3,124.00" at bounding box center [1005, 251] width 68 height 16
copy div "3,124.00"
click at [876, 479] on button "Add Exemption" at bounding box center [883, 495] width 116 height 33
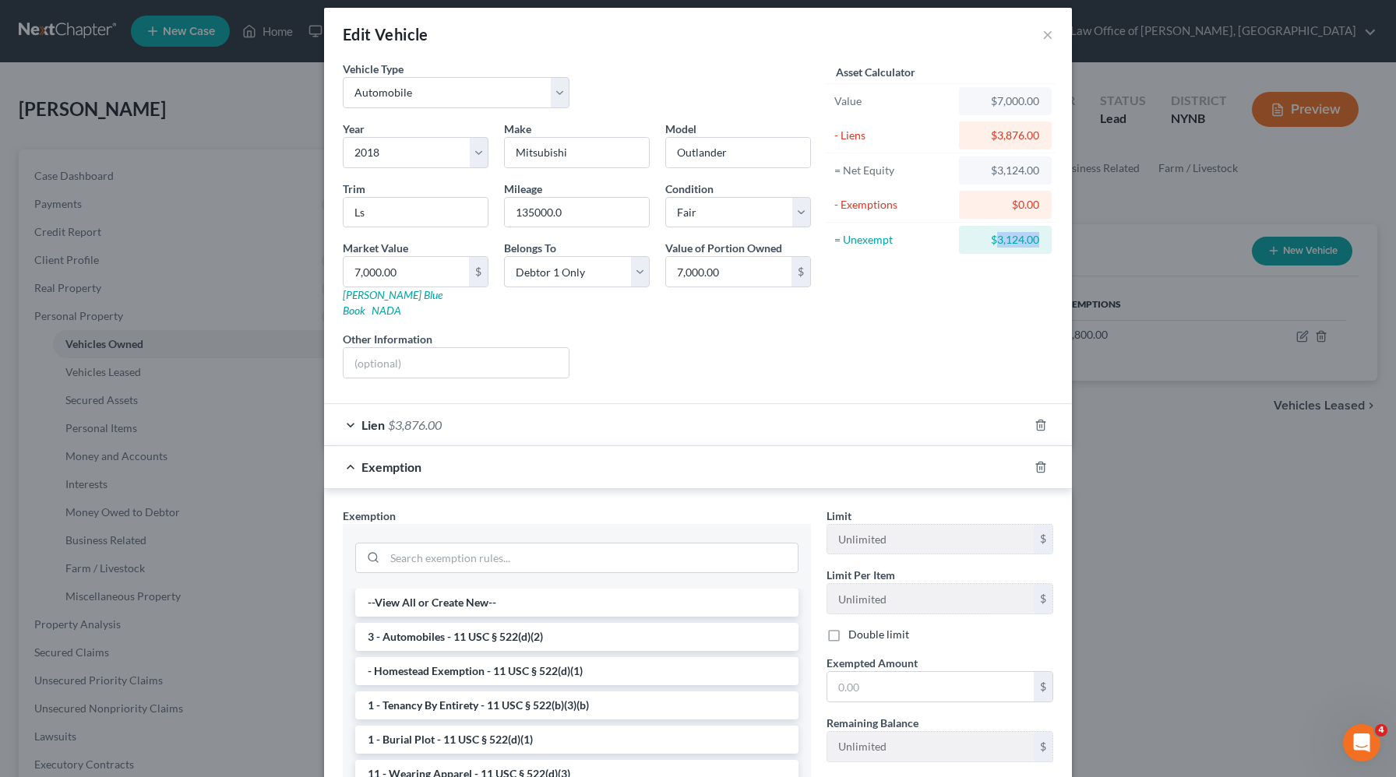
scroll to position [18, 0]
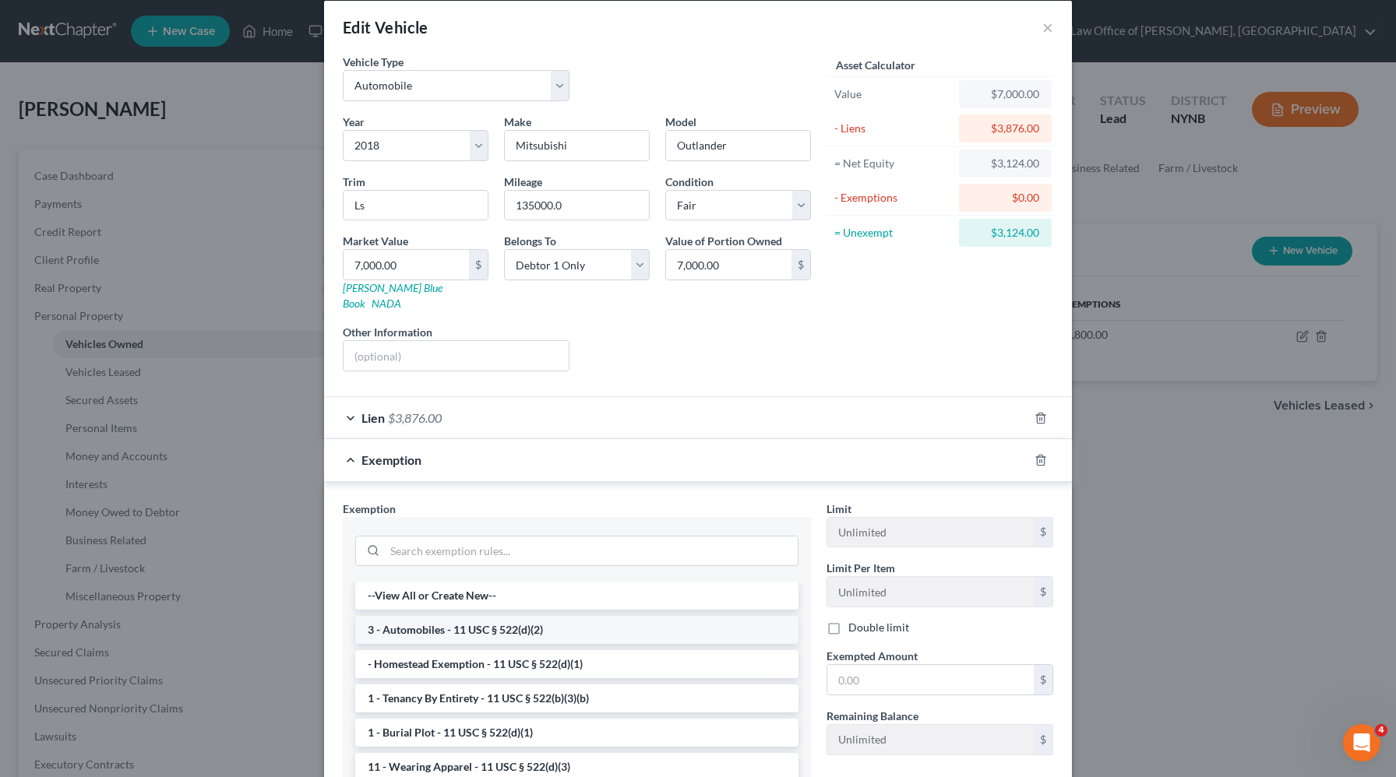
click at [641, 616] on li "3 - Automobiles - 11 USC § 522(d)(2)" at bounding box center [576, 630] width 443 height 28
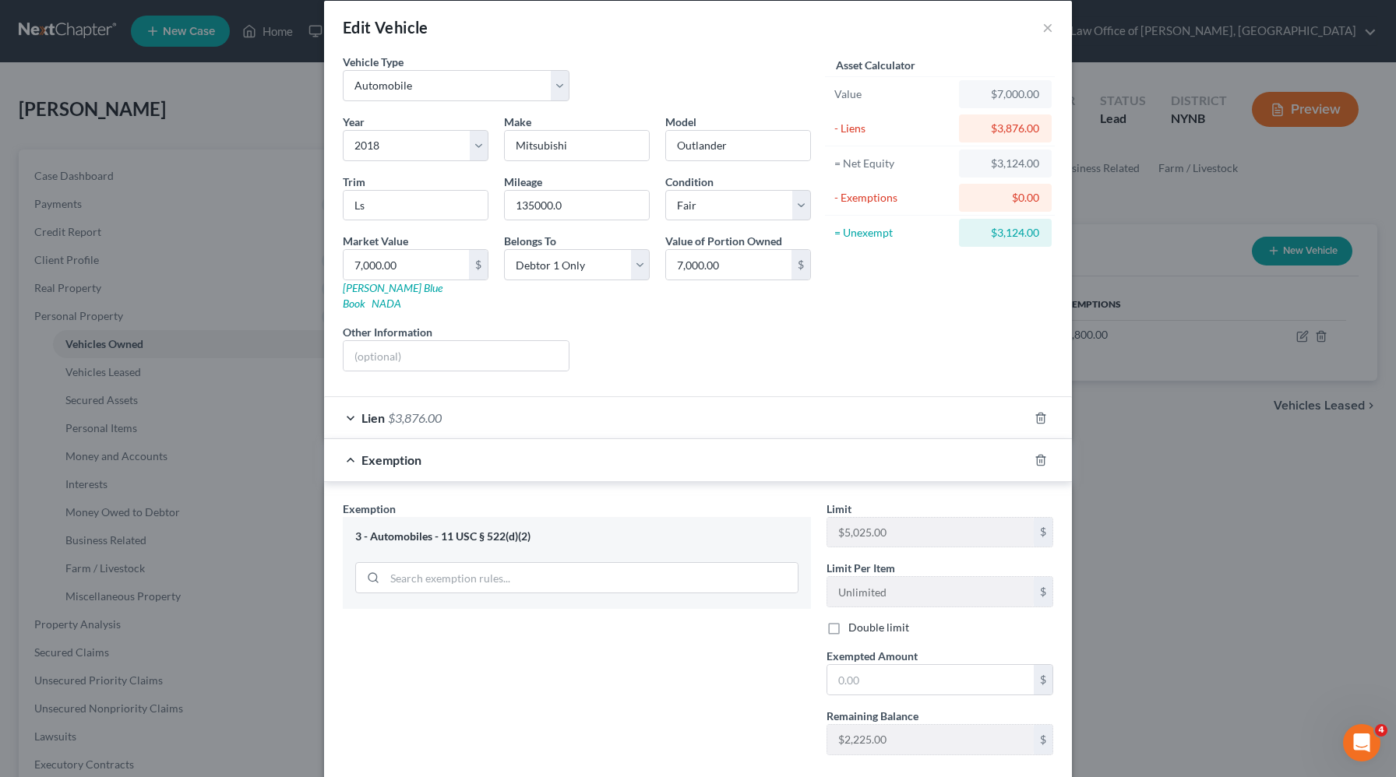
click at [927, 681] on div "Limit $5,025.00 $ Limit Per Item Unlimited $ Double limit Exempted Amount * $ R…" at bounding box center [940, 634] width 242 height 267
click at [923, 668] on input "text" at bounding box center [930, 680] width 206 height 30
paste input "3,124.00"
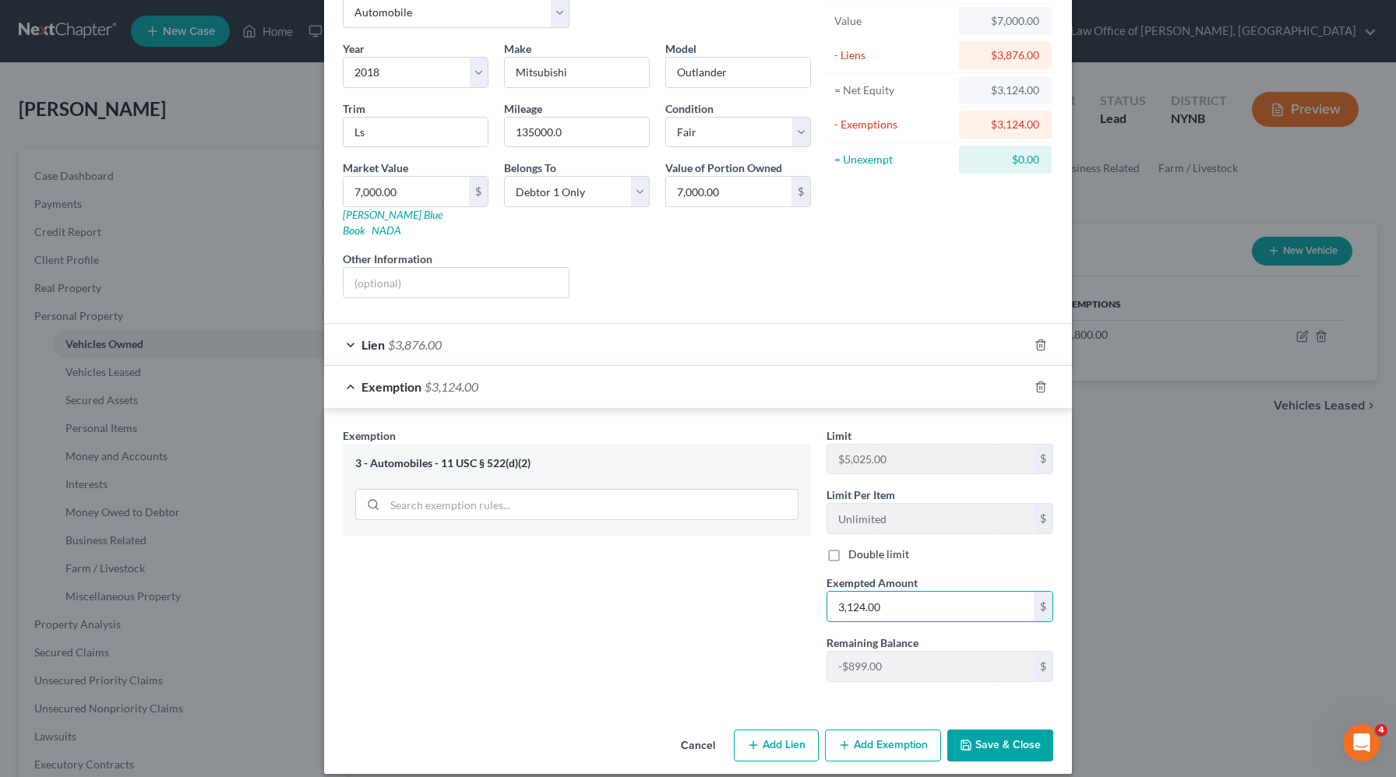
type input "3,124.00"
click at [997, 734] on button "Save & Close" at bounding box center [1000, 746] width 106 height 33
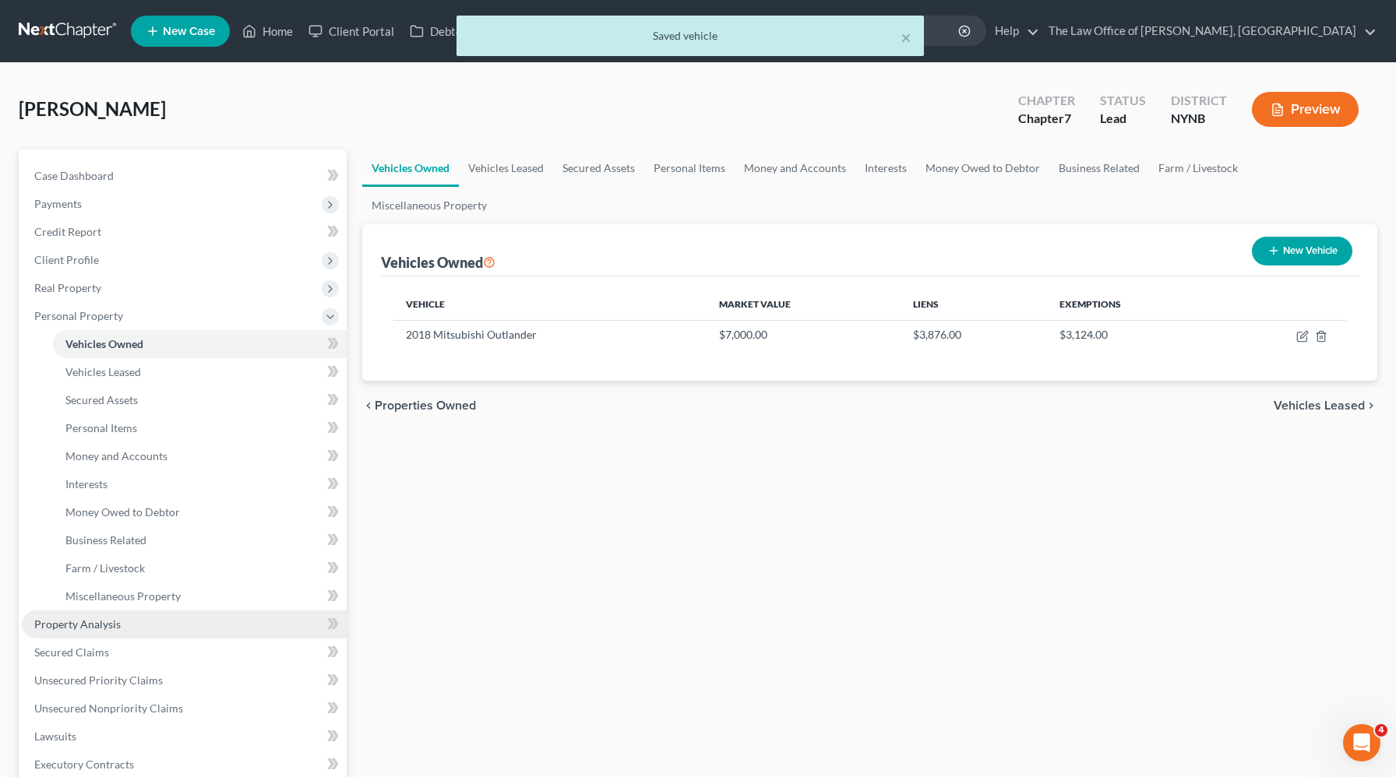
click at [108, 636] on link "Property Analysis" at bounding box center [184, 625] width 325 height 28
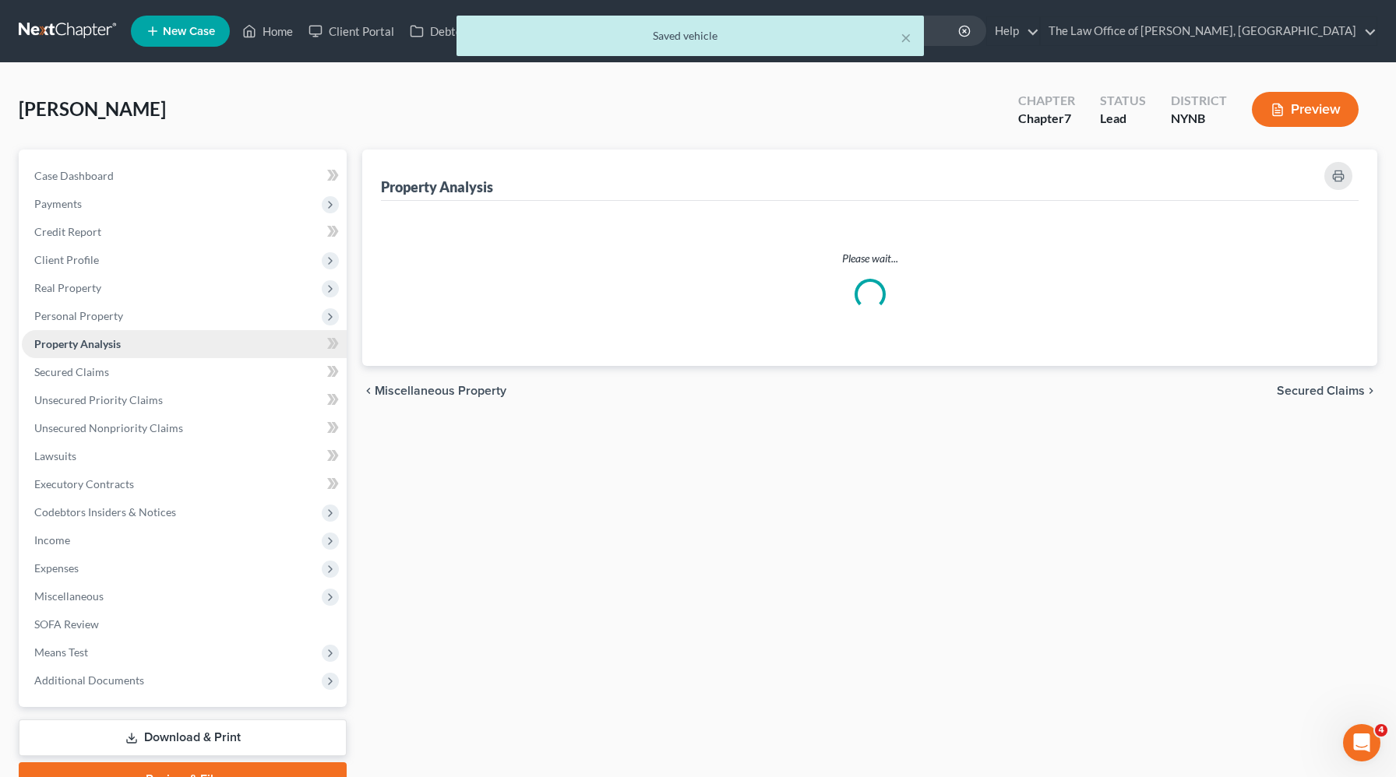
click at [108, 583] on span "Expenses" at bounding box center [184, 569] width 325 height 28
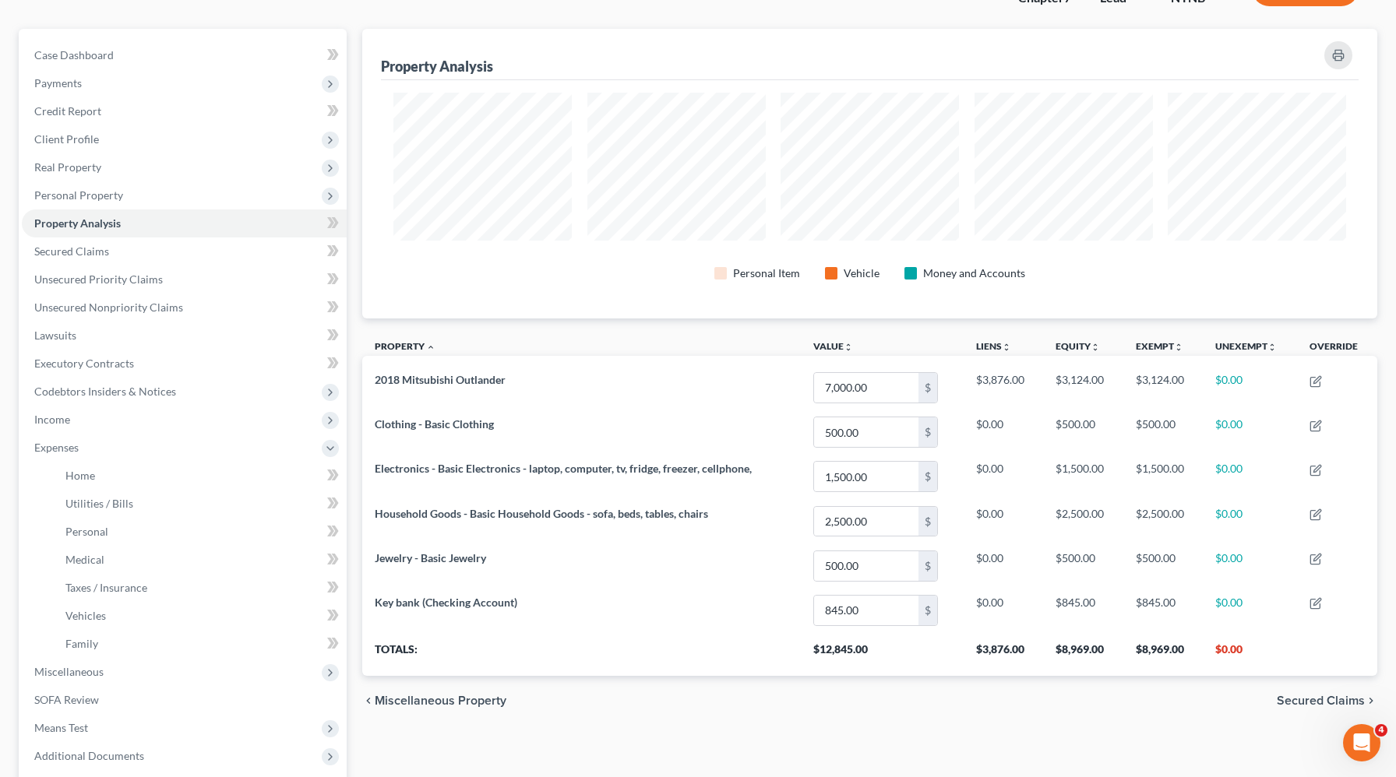
scroll to position [100, 0]
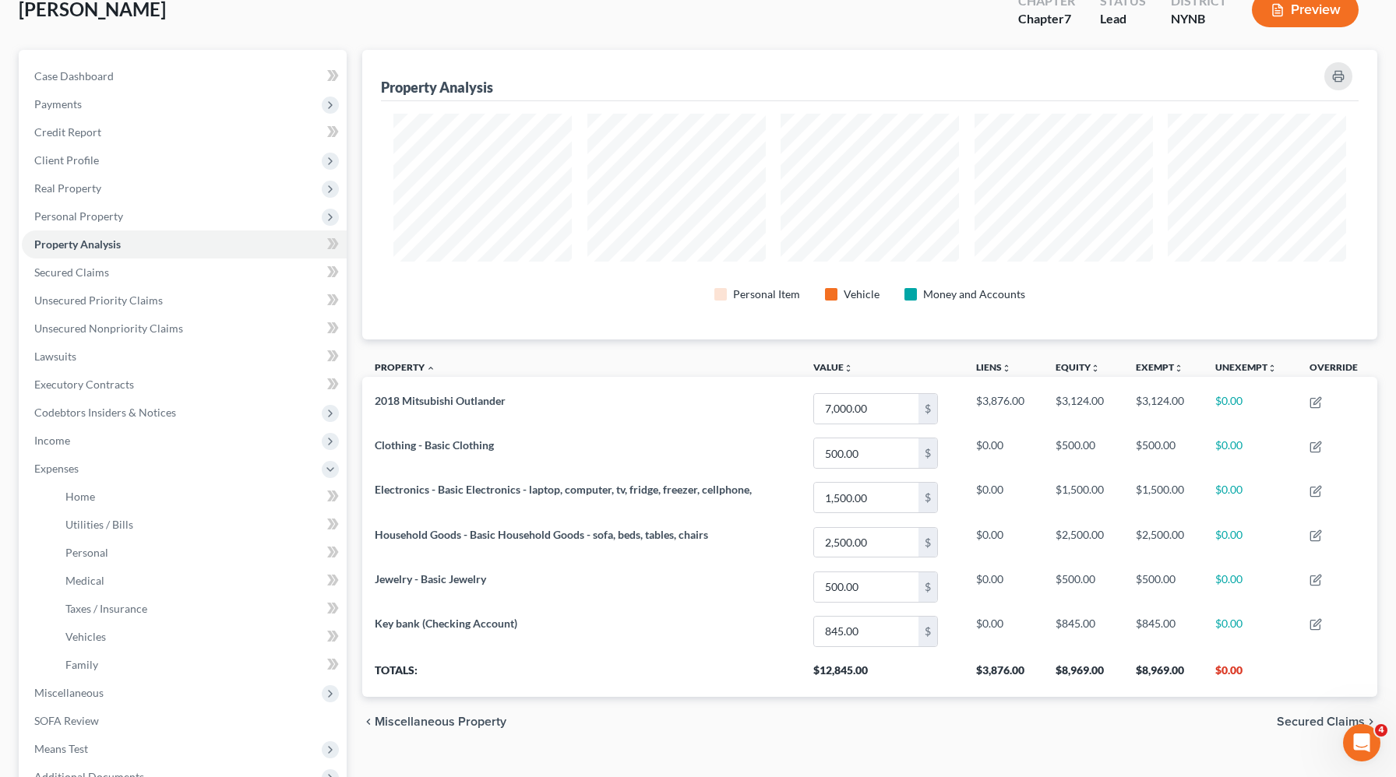
click at [1285, 11] on button "Preview" at bounding box center [1305, 9] width 107 height 35
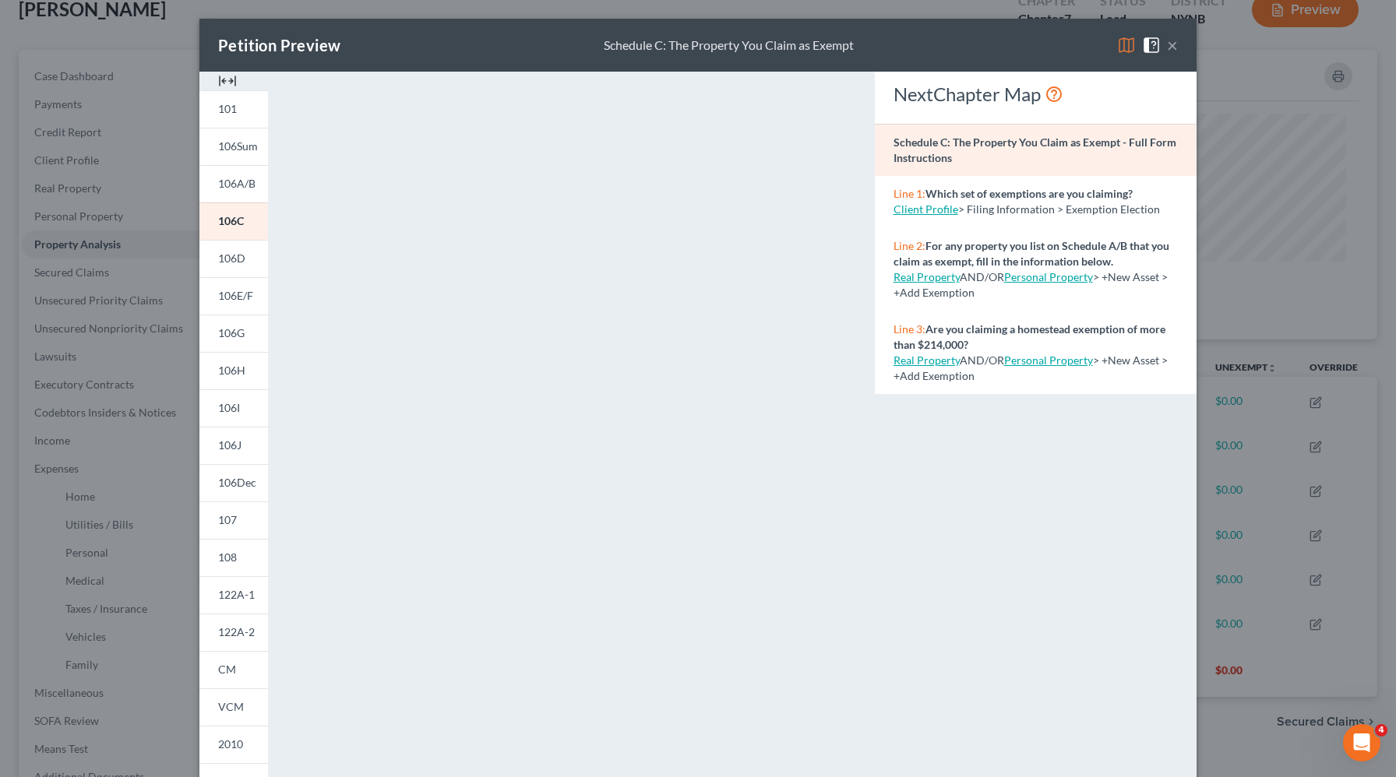
click at [224, 81] on img at bounding box center [227, 81] width 19 height 19
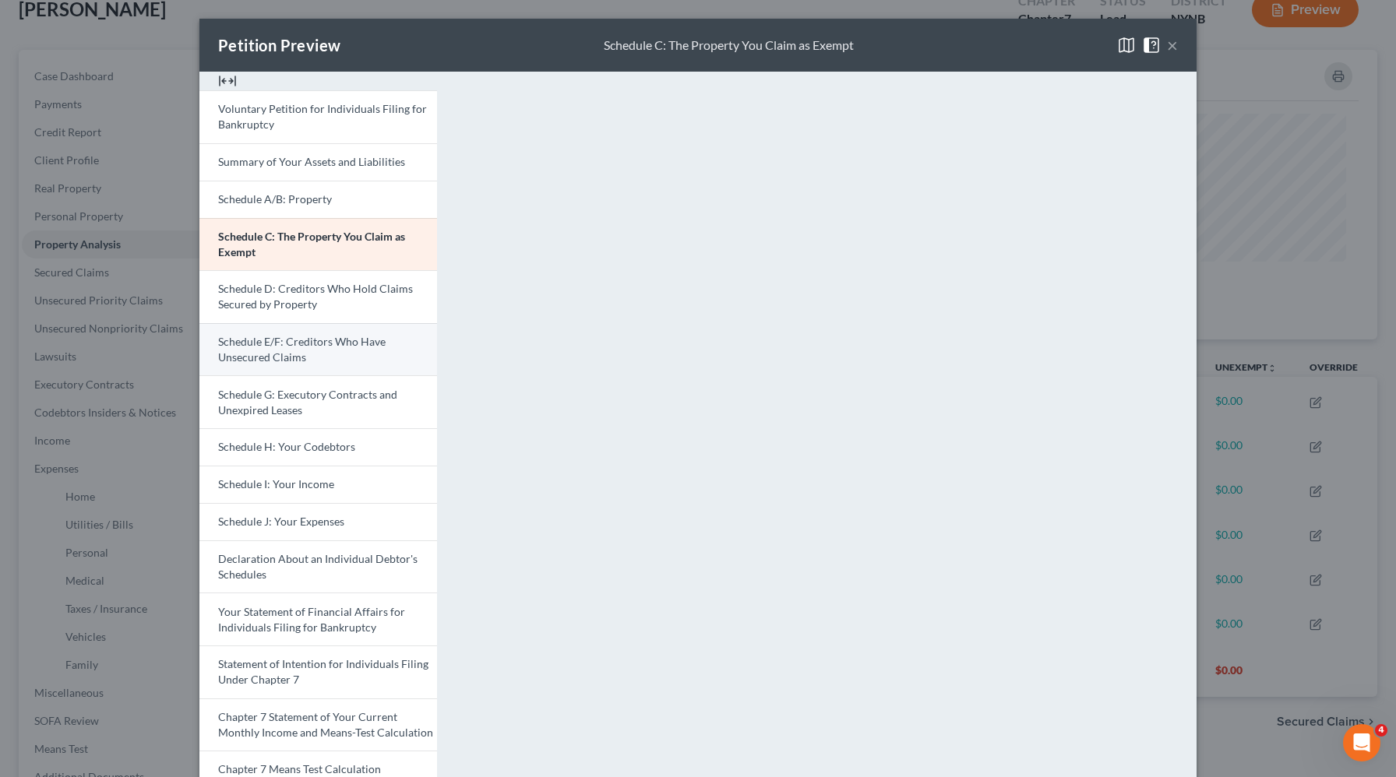
scroll to position [242, 0]
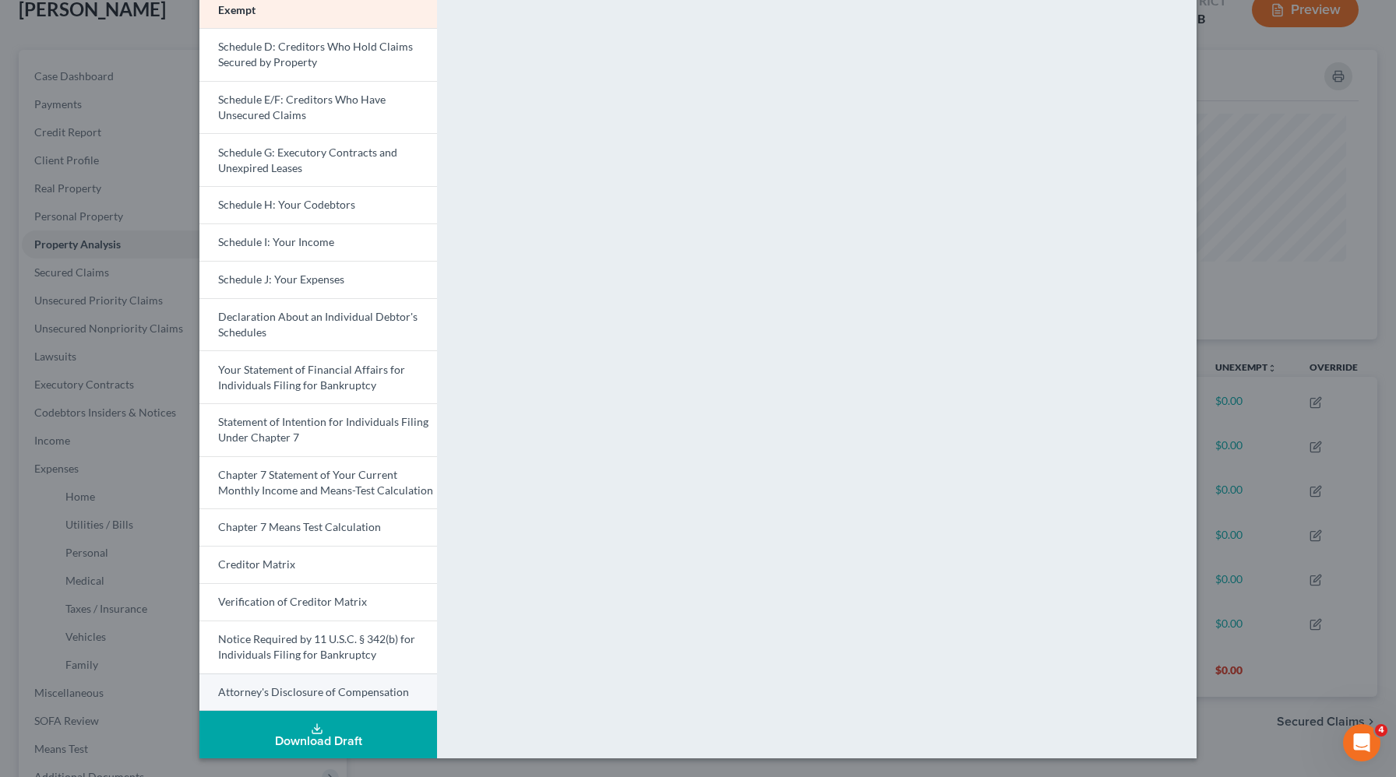
click at [263, 692] on span "Attorney's Disclosure of Compensation" at bounding box center [313, 691] width 191 height 13
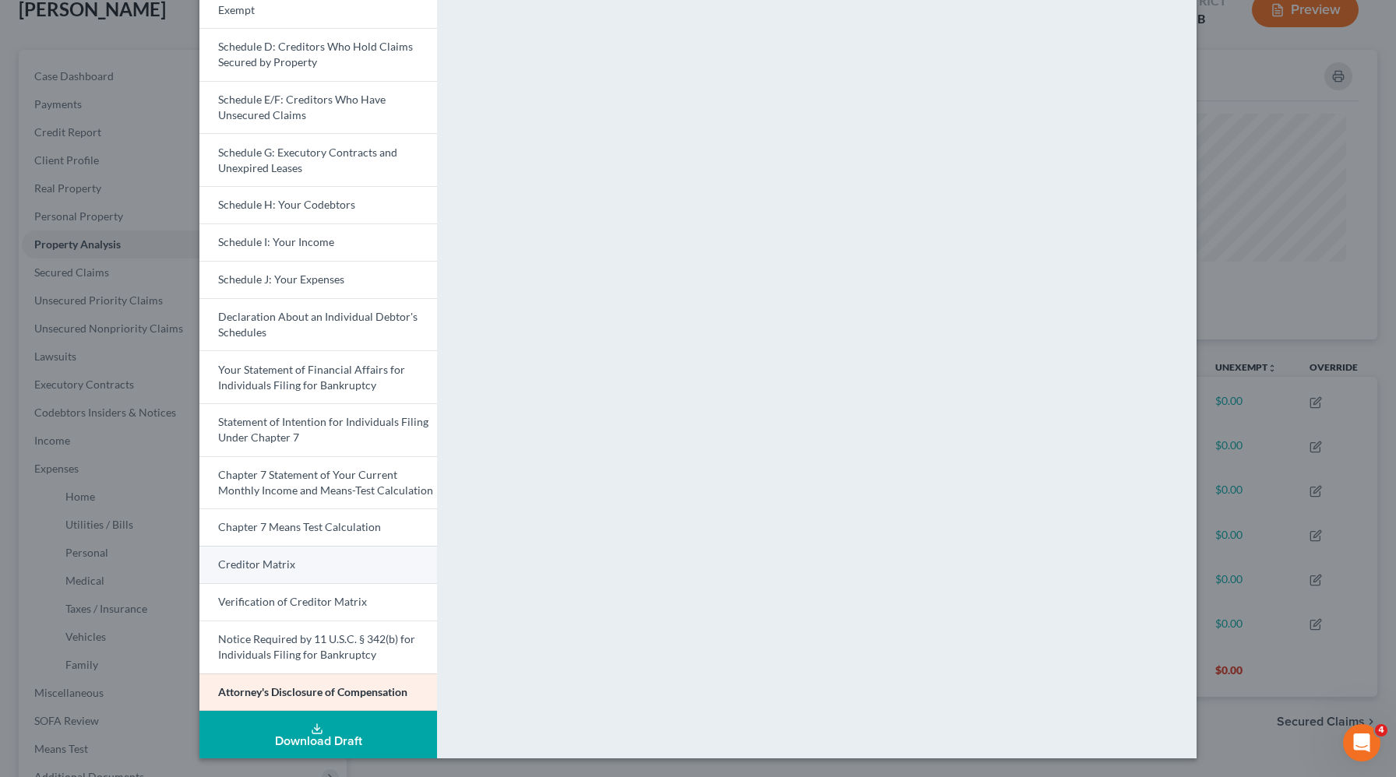
click at [295, 564] on link "Creditor Matrix" at bounding box center [318, 564] width 238 height 37
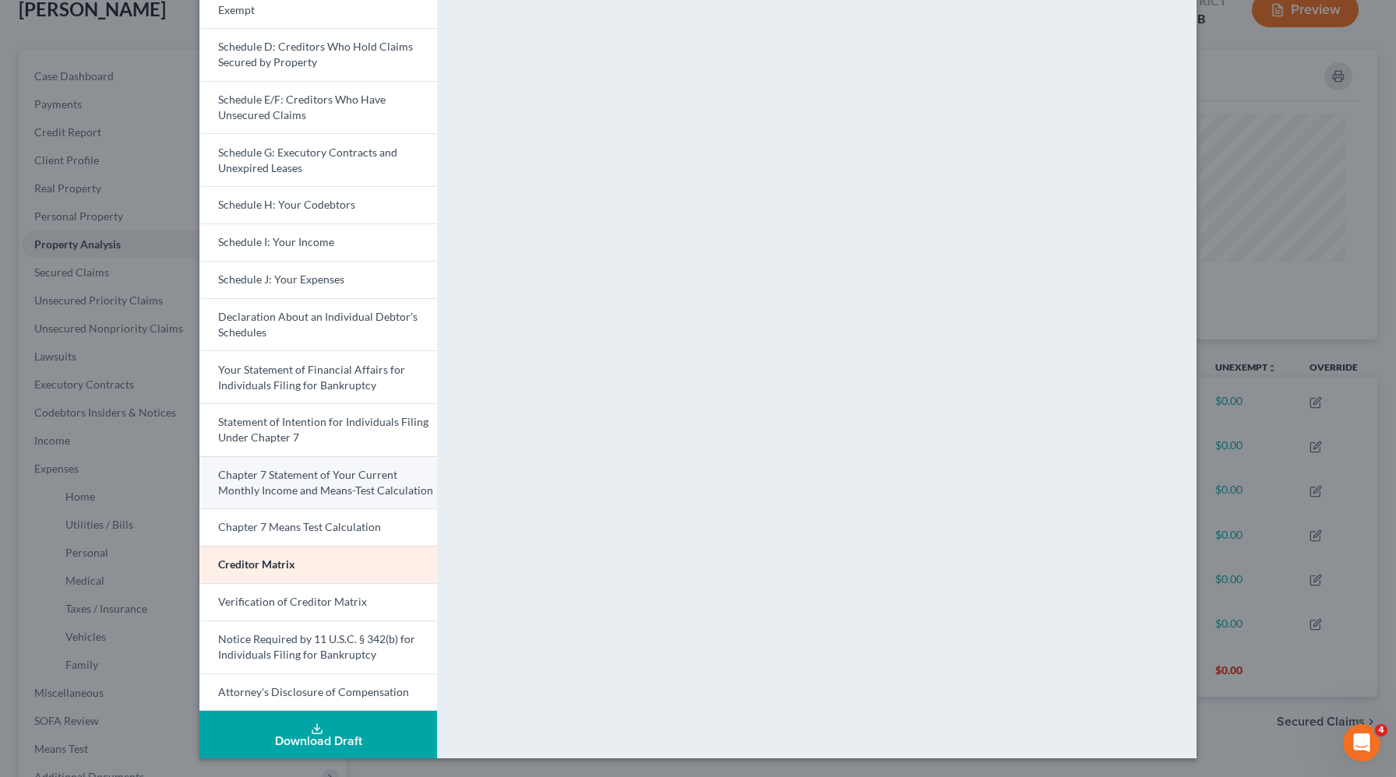
click at [310, 497] on link "Chapter 7 Statement of Your Current Monthly Income and Means-Test Calculation" at bounding box center [318, 482] width 238 height 53
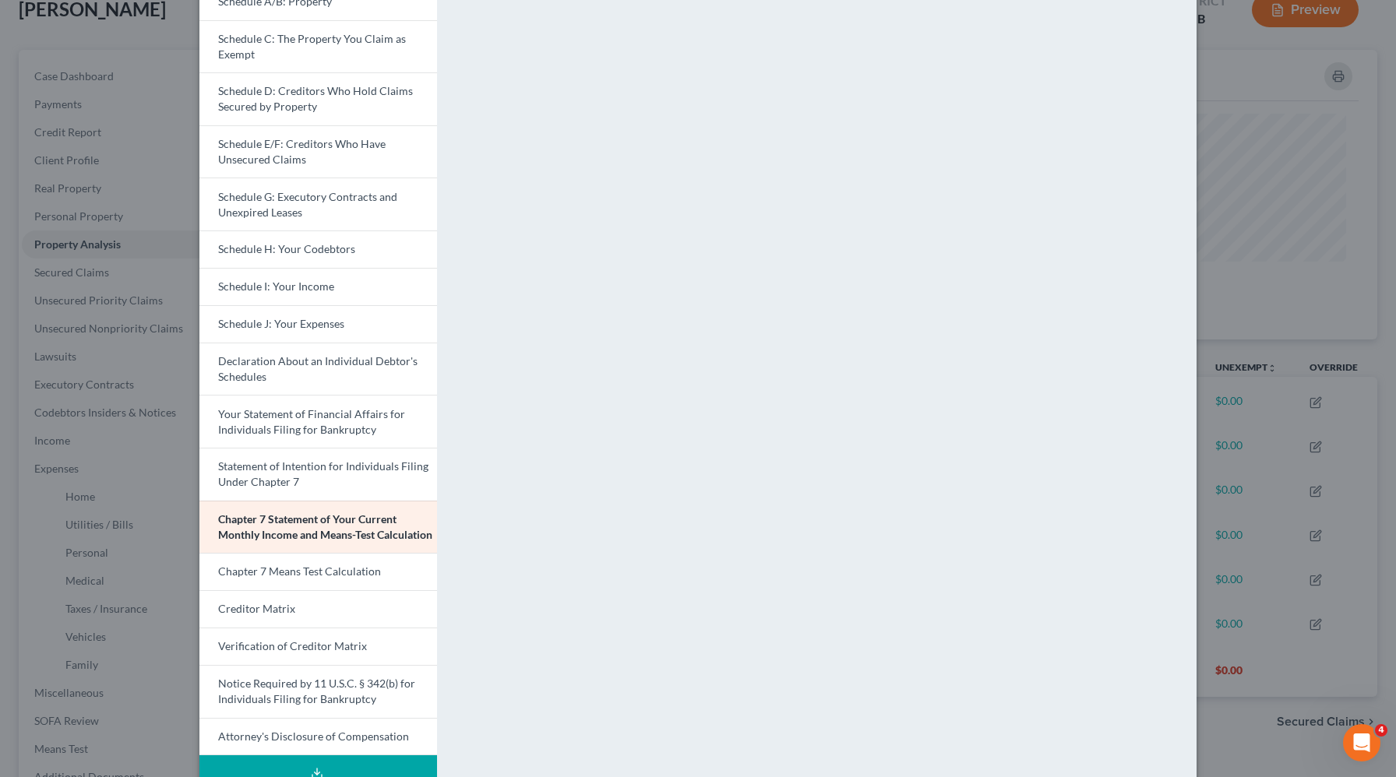
scroll to position [187, 0]
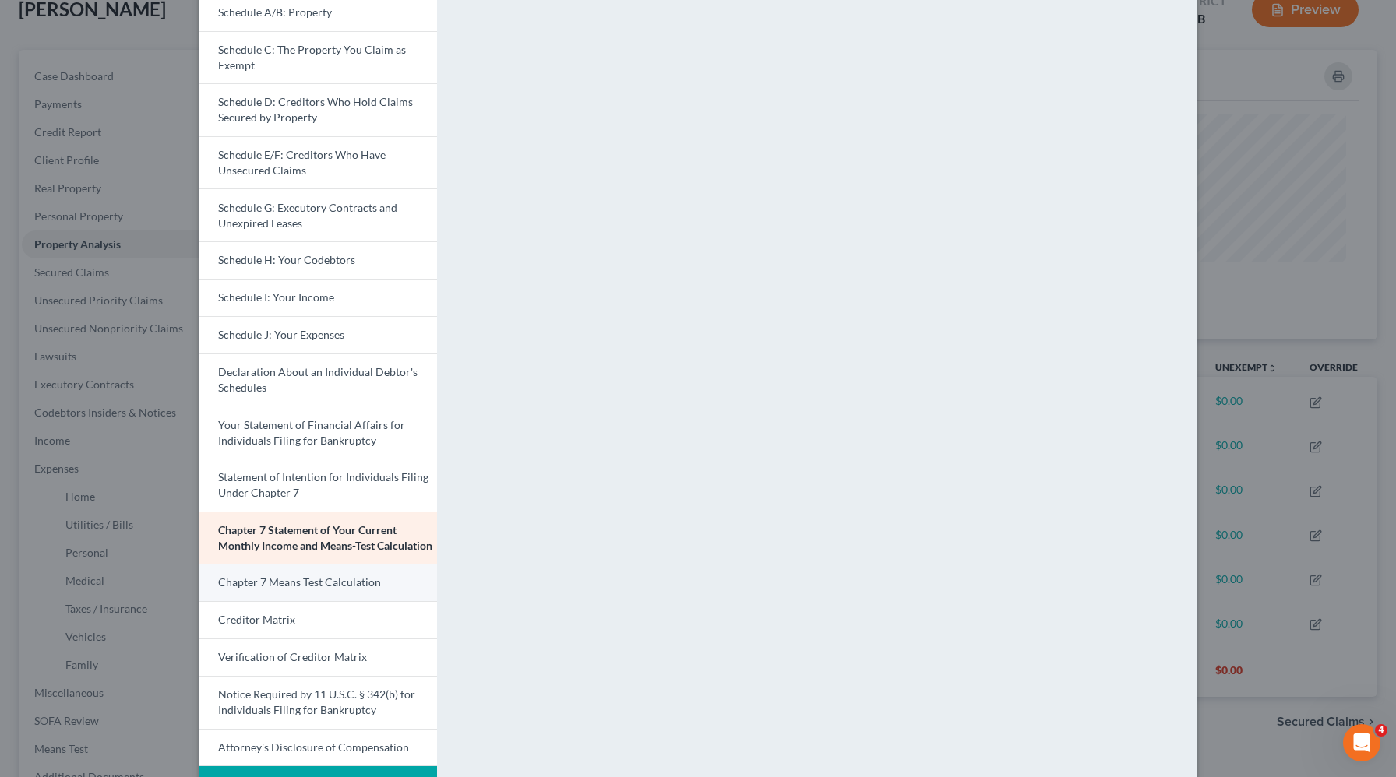
click at [329, 590] on link "Chapter 7 Means Test Calculation" at bounding box center [318, 582] width 238 height 37
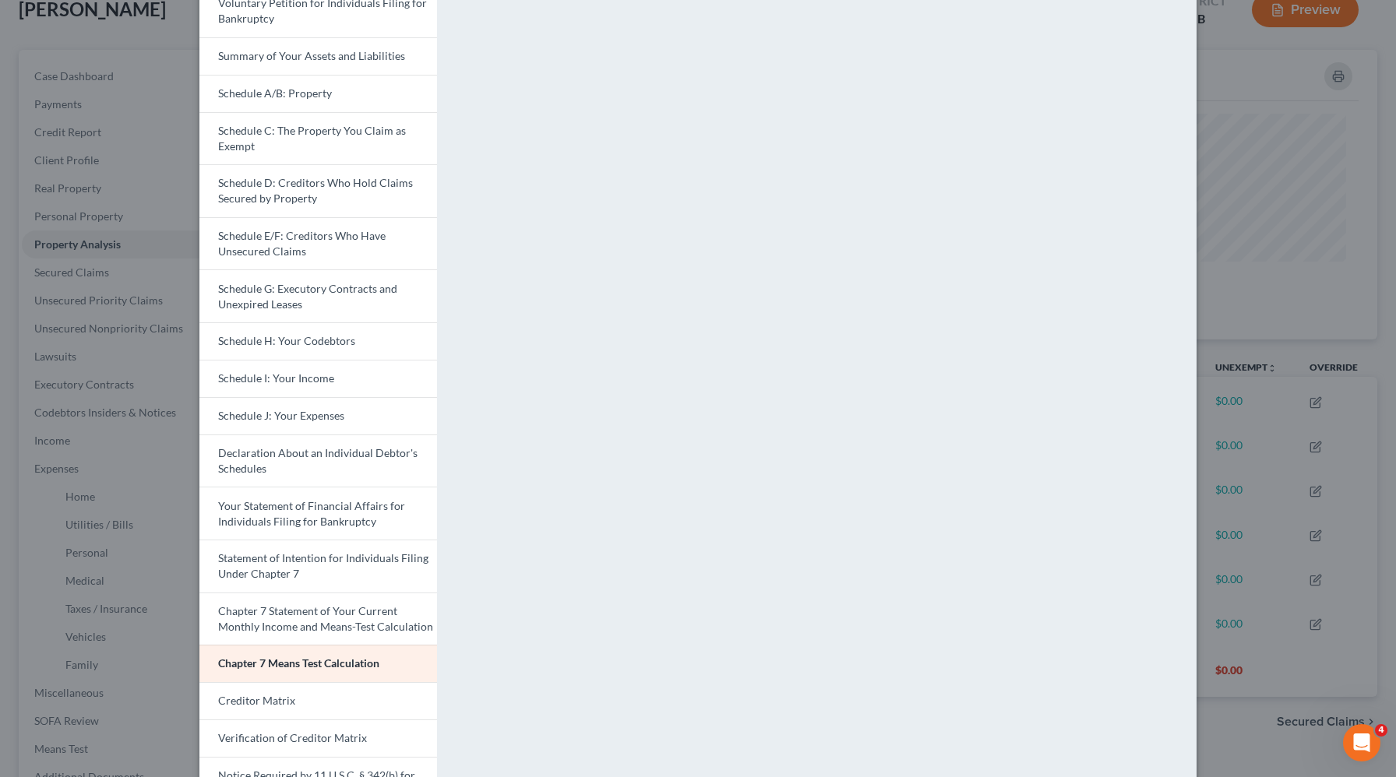
scroll to position [0, 0]
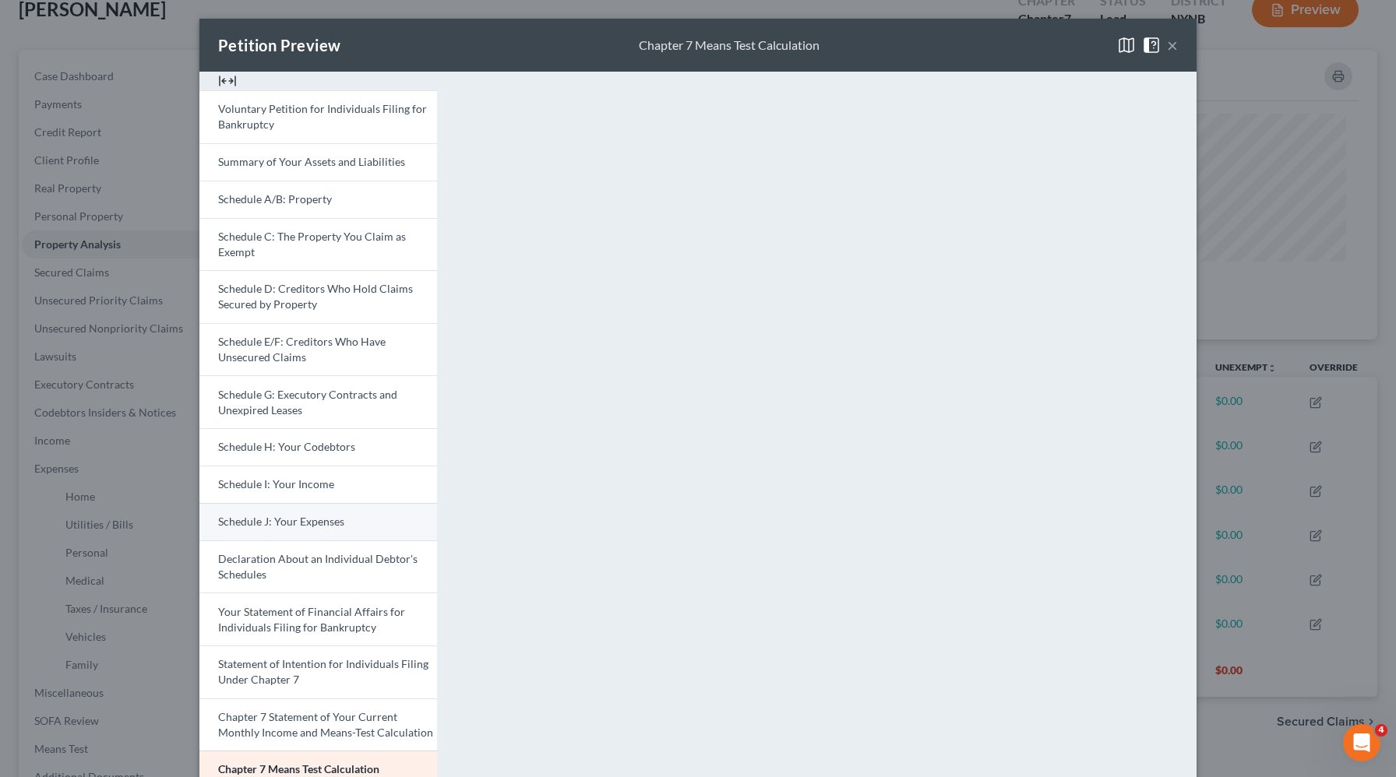
click at [238, 527] on span "Schedule J: Your Expenses" at bounding box center [281, 521] width 126 height 13
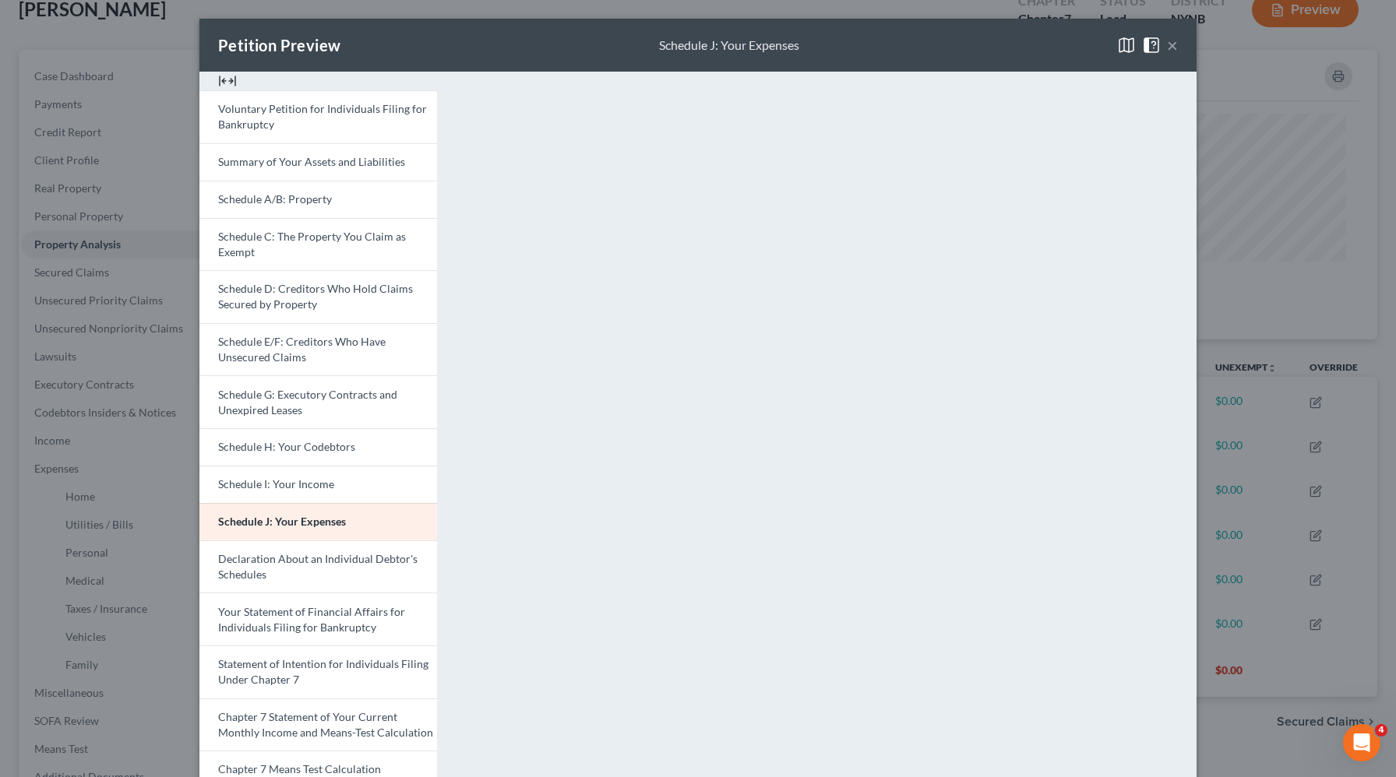
click at [1212, 316] on div "Petition Preview Schedule J: Your Expenses × Voluntary Petition for Individuals…" at bounding box center [698, 388] width 1396 height 777
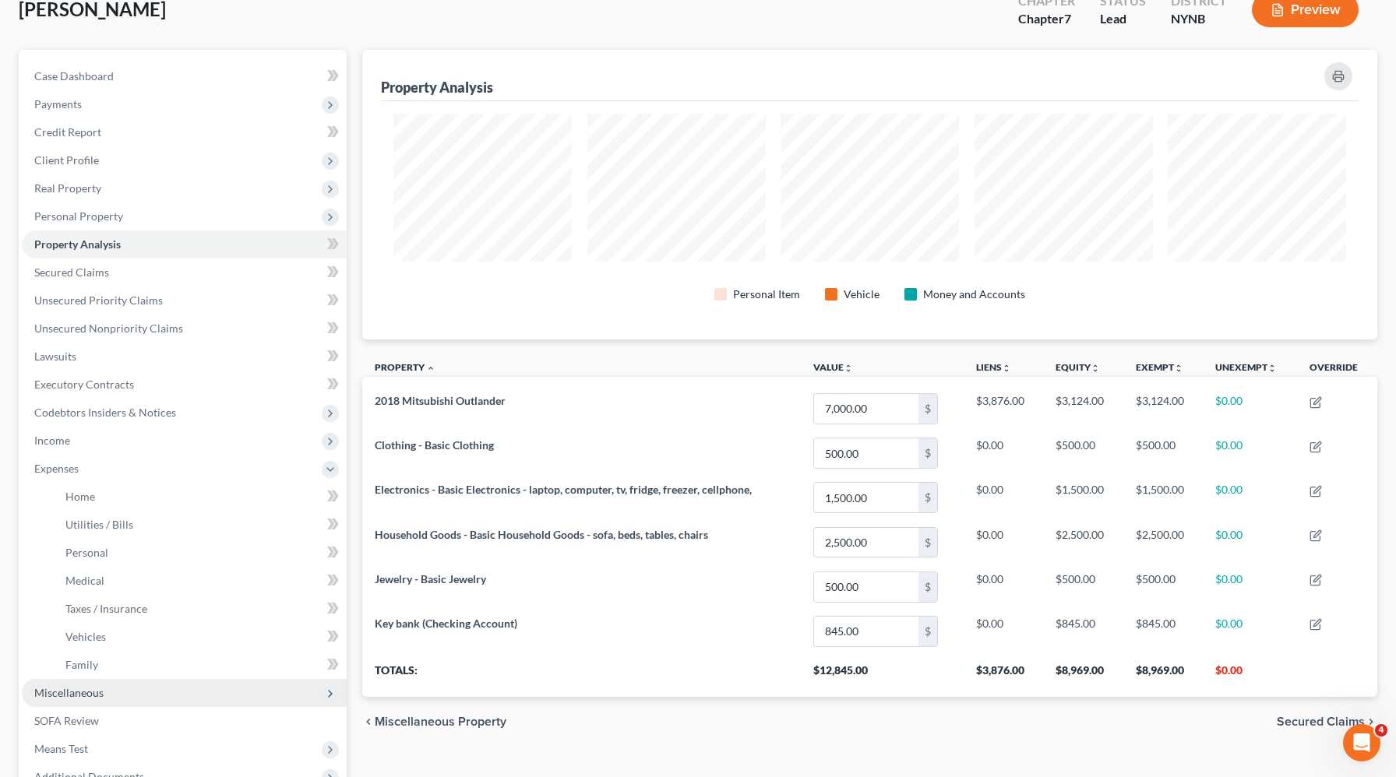
scroll to position [273, 0]
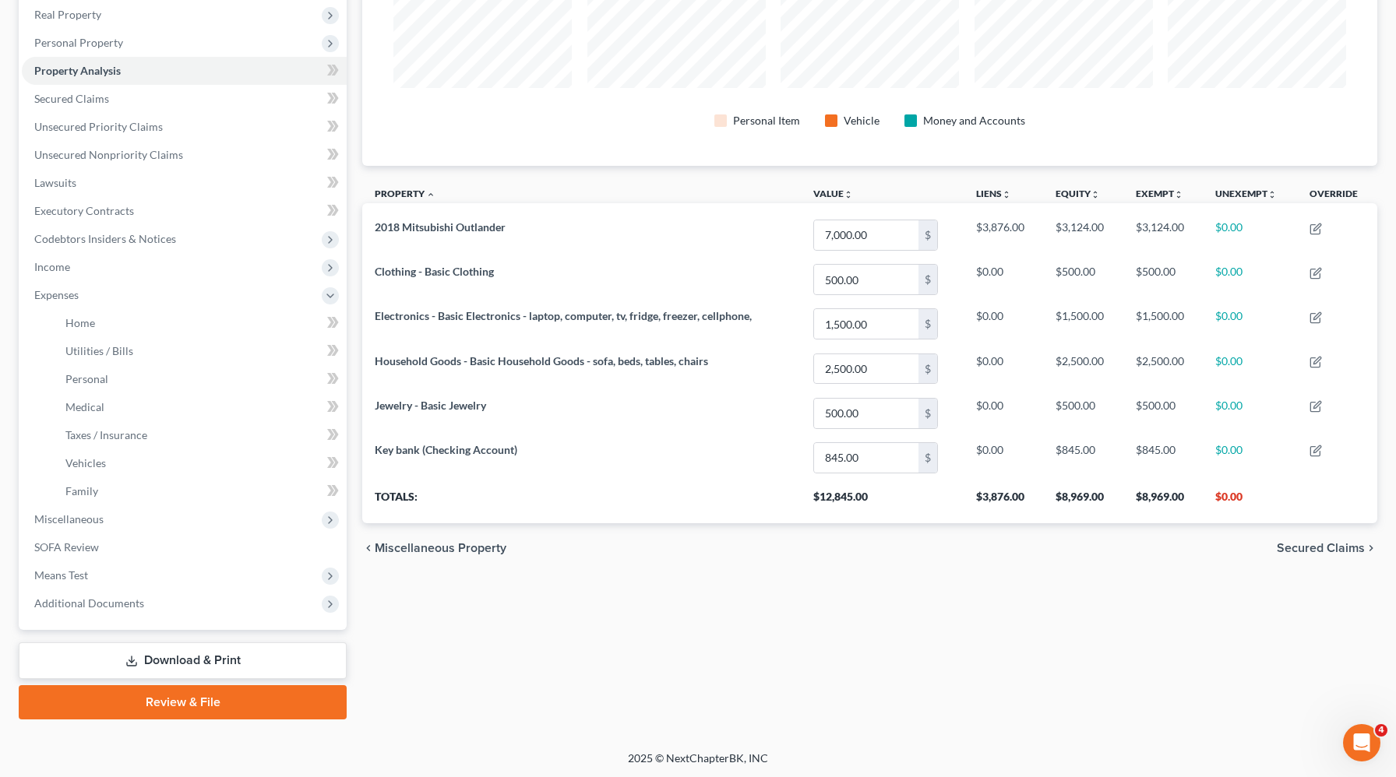
click at [163, 693] on link "Review & File" at bounding box center [183, 702] width 328 height 34
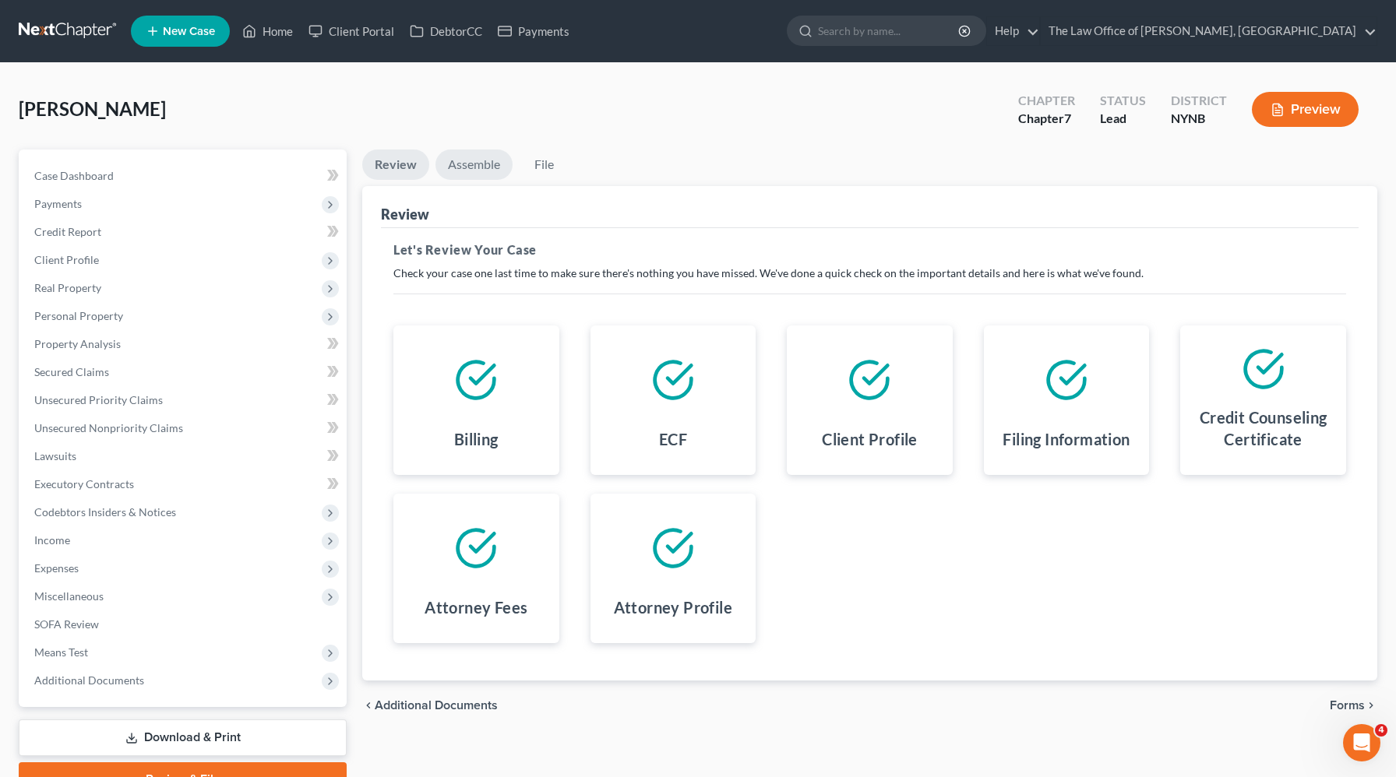
click at [450, 163] on link "Assemble" at bounding box center [473, 165] width 77 height 30
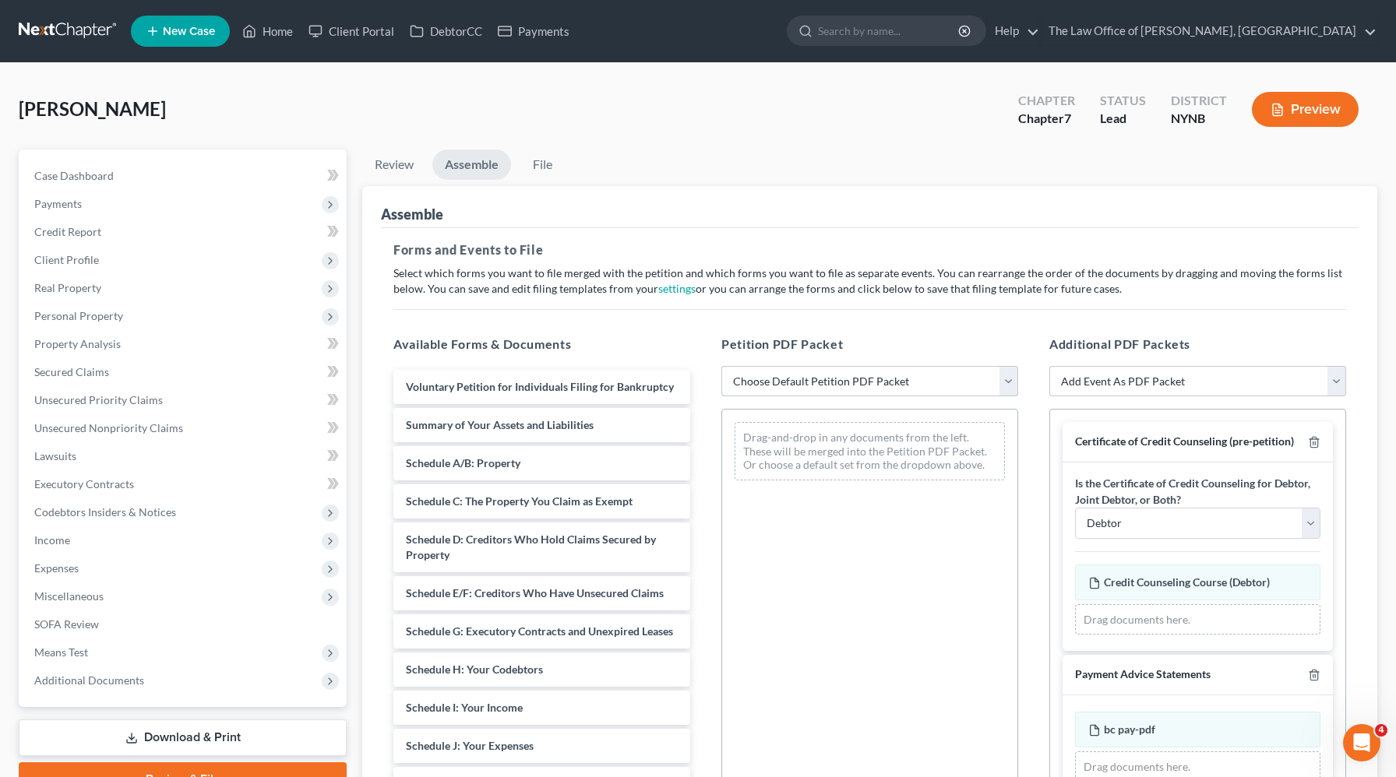
click at [959, 386] on select "Choose Default Petition PDF Packet Complete Bankruptcy Petition (all forms and …" at bounding box center [869, 381] width 297 height 31
select select "0"
click at [721, 366] on select "Choose Default Petition PDF Packet Complete Bankruptcy Petition (all forms and …" at bounding box center [869, 381] width 297 height 31
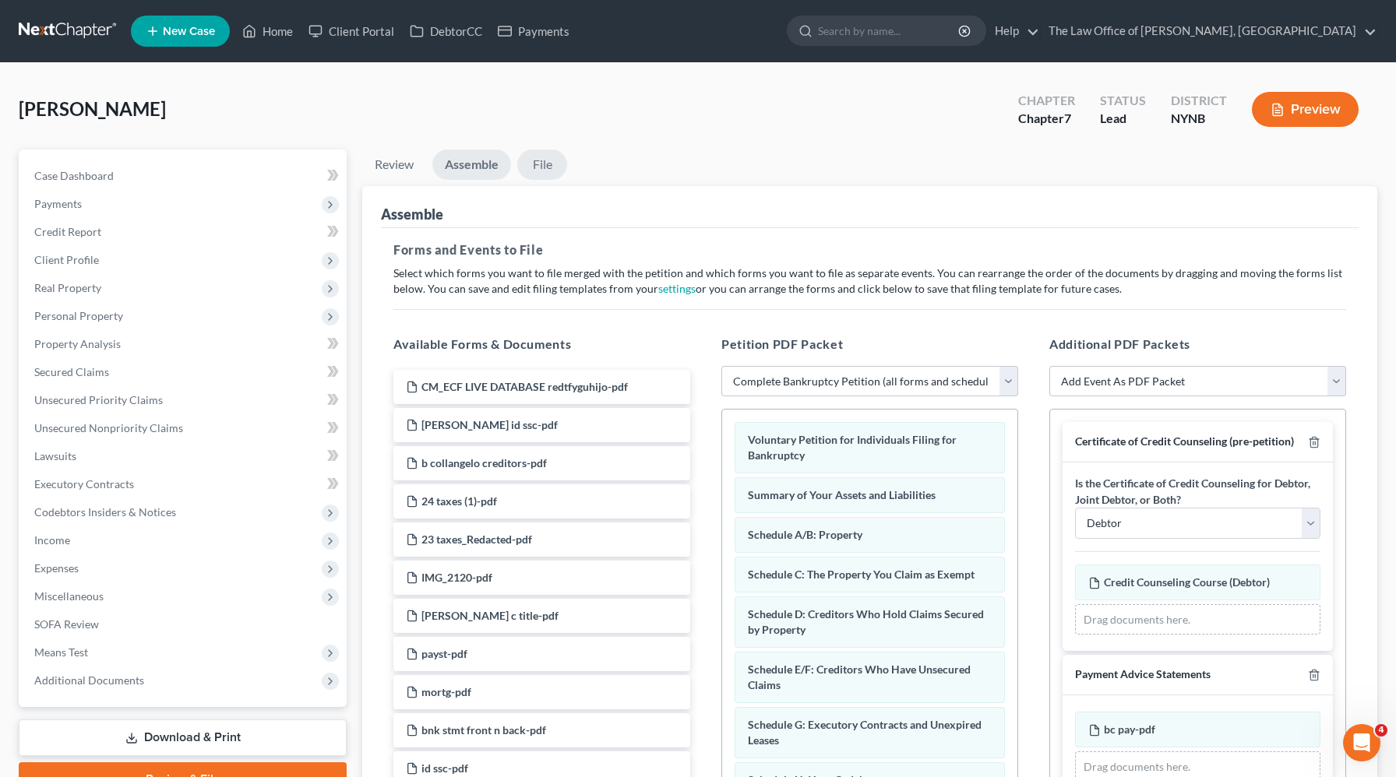
click at [548, 164] on link "File" at bounding box center [542, 165] width 50 height 30
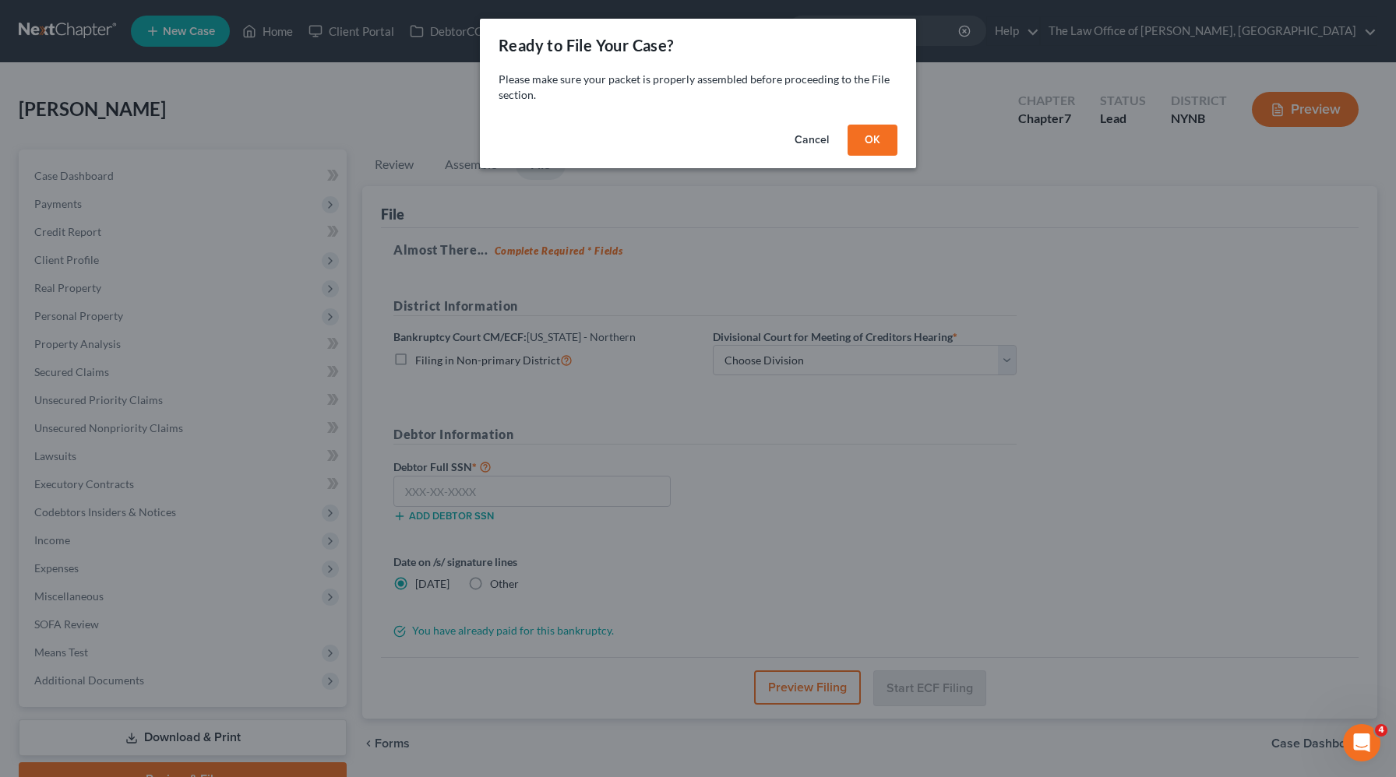
click at [886, 129] on button "OK" at bounding box center [872, 140] width 50 height 31
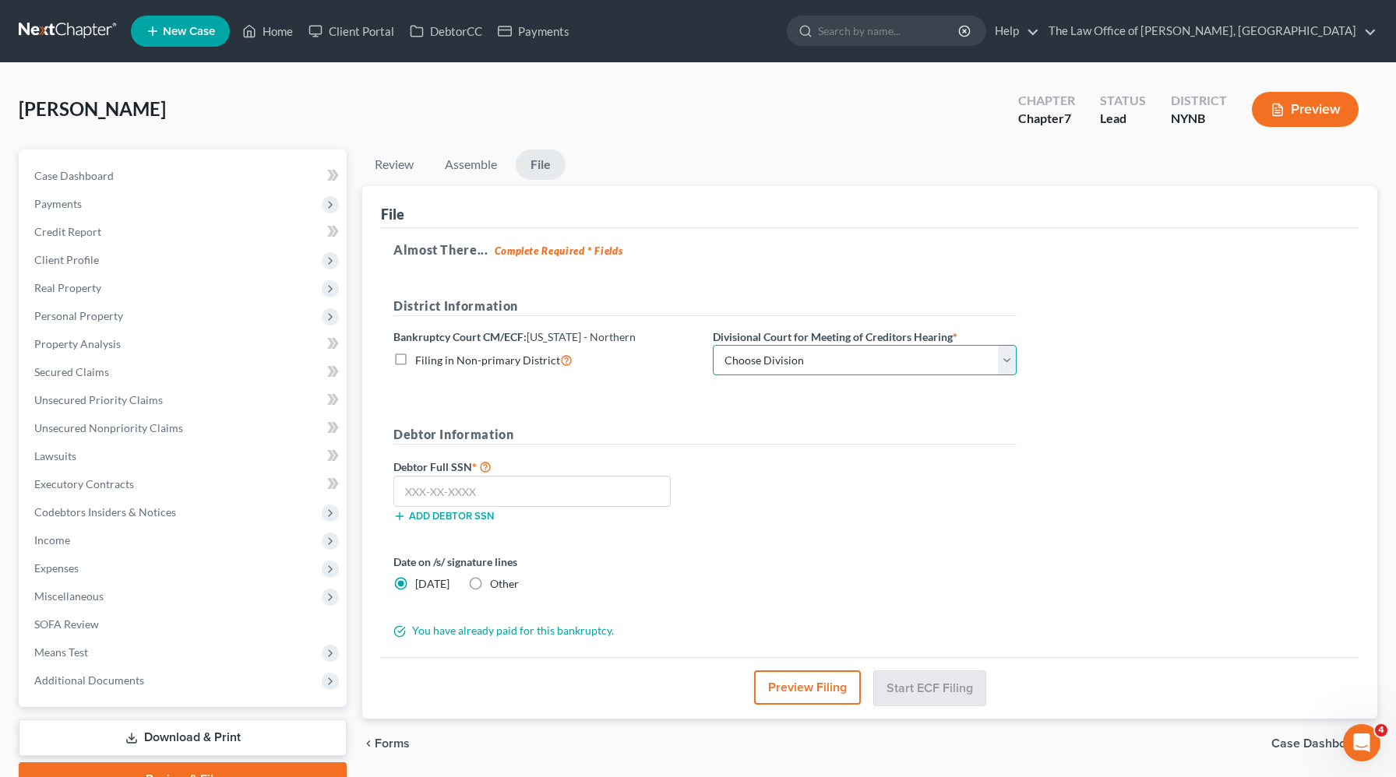
click at [758, 372] on select "Choose Division [GEOGRAPHIC_DATA] [GEOGRAPHIC_DATA] [GEOGRAPHIC_DATA] Utica" at bounding box center [865, 360] width 304 height 31
select select "3"
click at [713, 345] on select "Choose Division [GEOGRAPHIC_DATA] [GEOGRAPHIC_DATA] [GEOGRAPHIC_DATA] Utica" at bounding box center [865, 360] width 304 height 31
click at [436, 488] on input "text" at bounding box center [531, 491] width 277 height 31
paste input "007-62-2461"
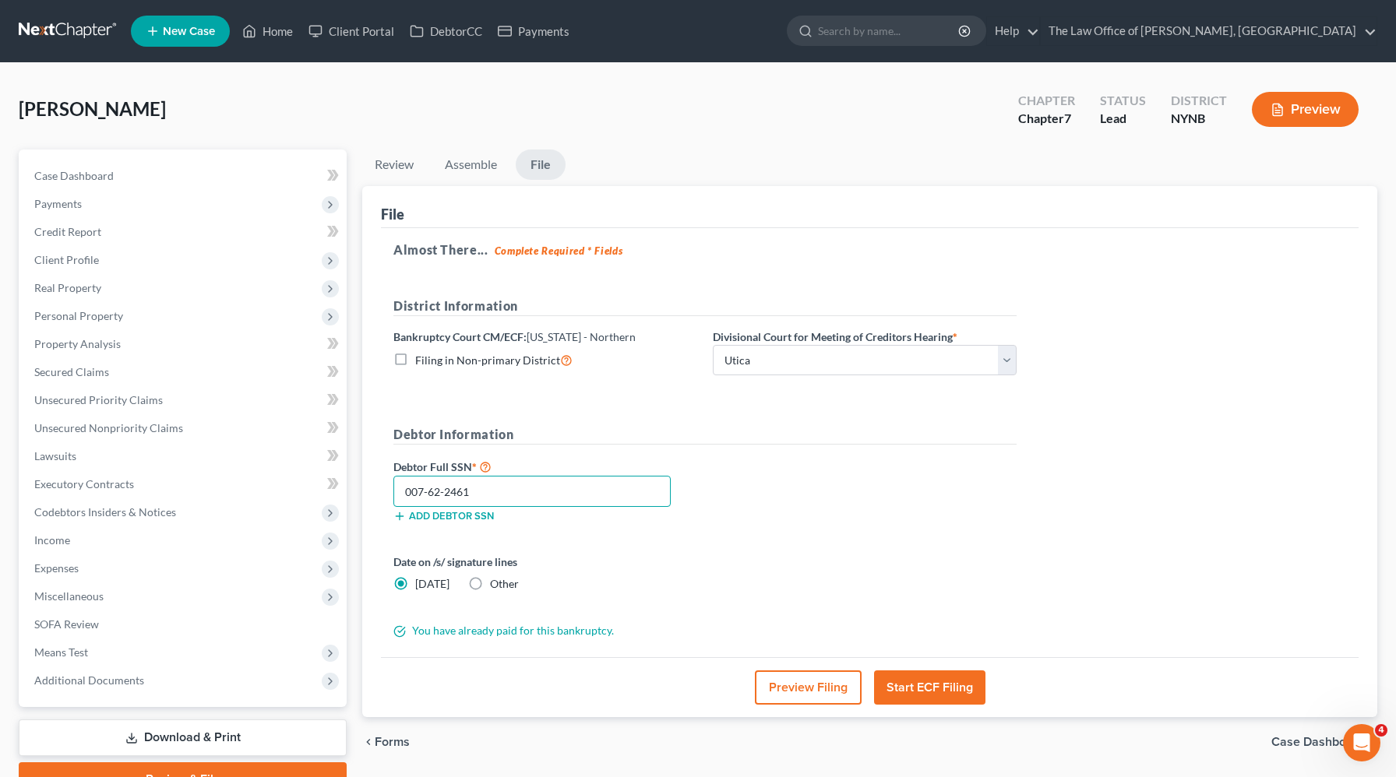
type input "007-62-2461"
click at [928, 684] on button "Start ECF Filing" at bounding box center [929, 688] width 111 height 34
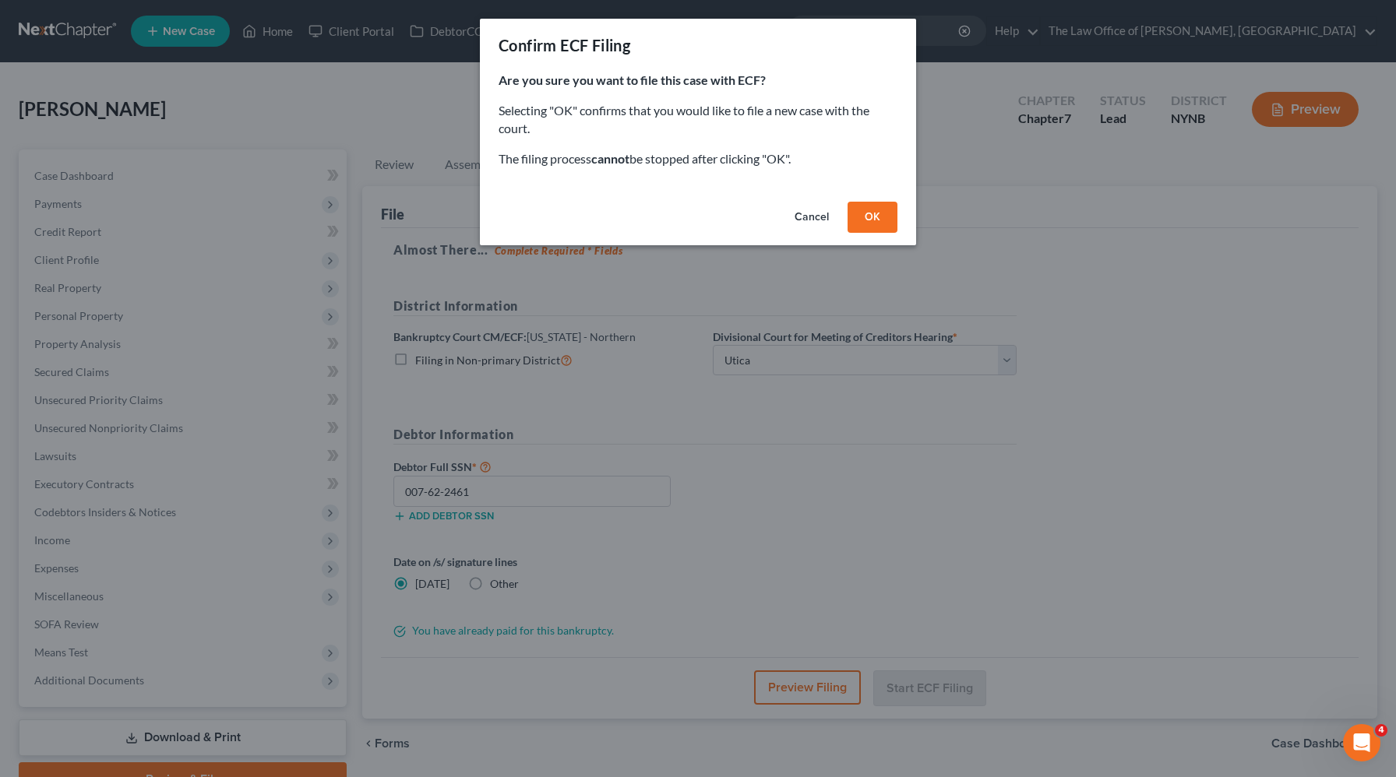
click at [881, 225] on button "OK" at bounding box center [872, 217] width 50 height 31
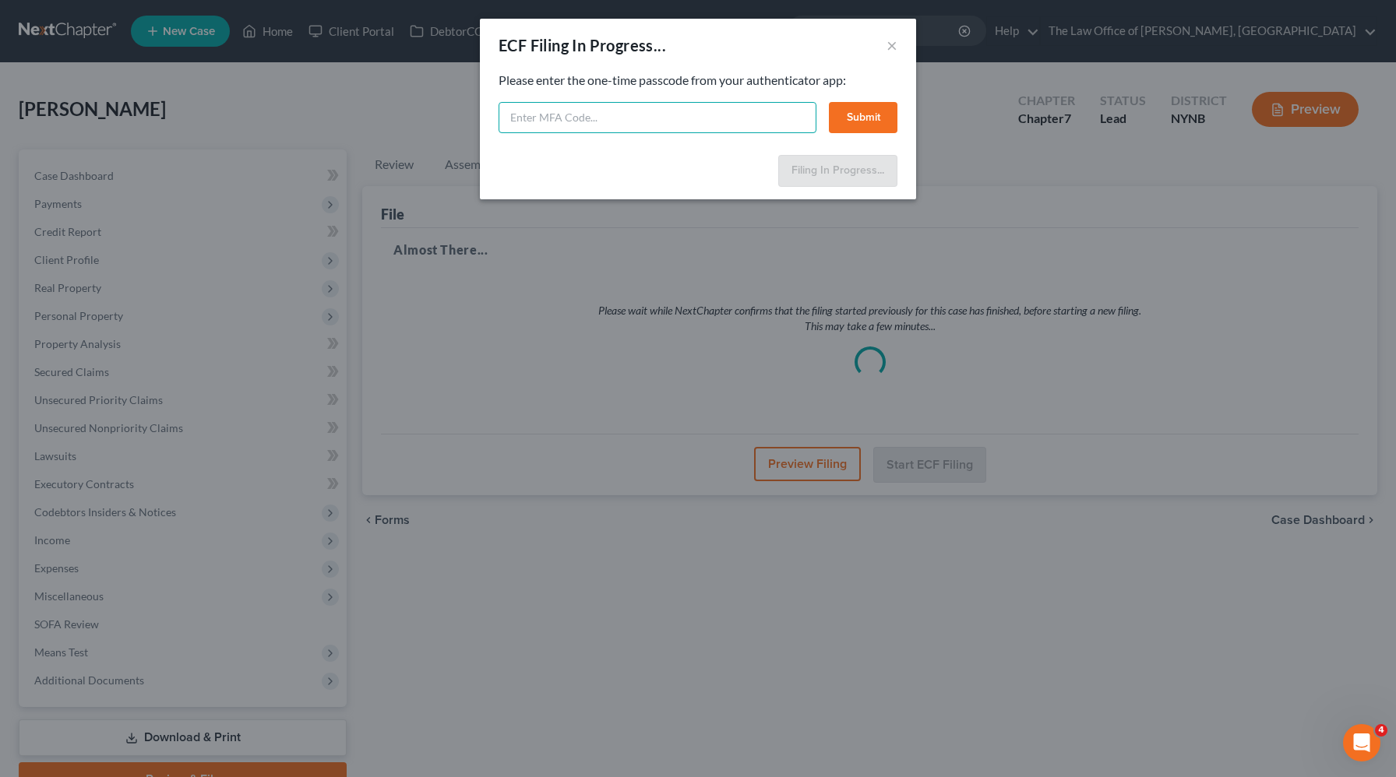
click at [748, 114] on input "text" at bounding box center [657, 117] width 318 height 31
type input "503608"
click at [861, 119] on button "Submit" at bounding box center [863, 117] width 69 height 31
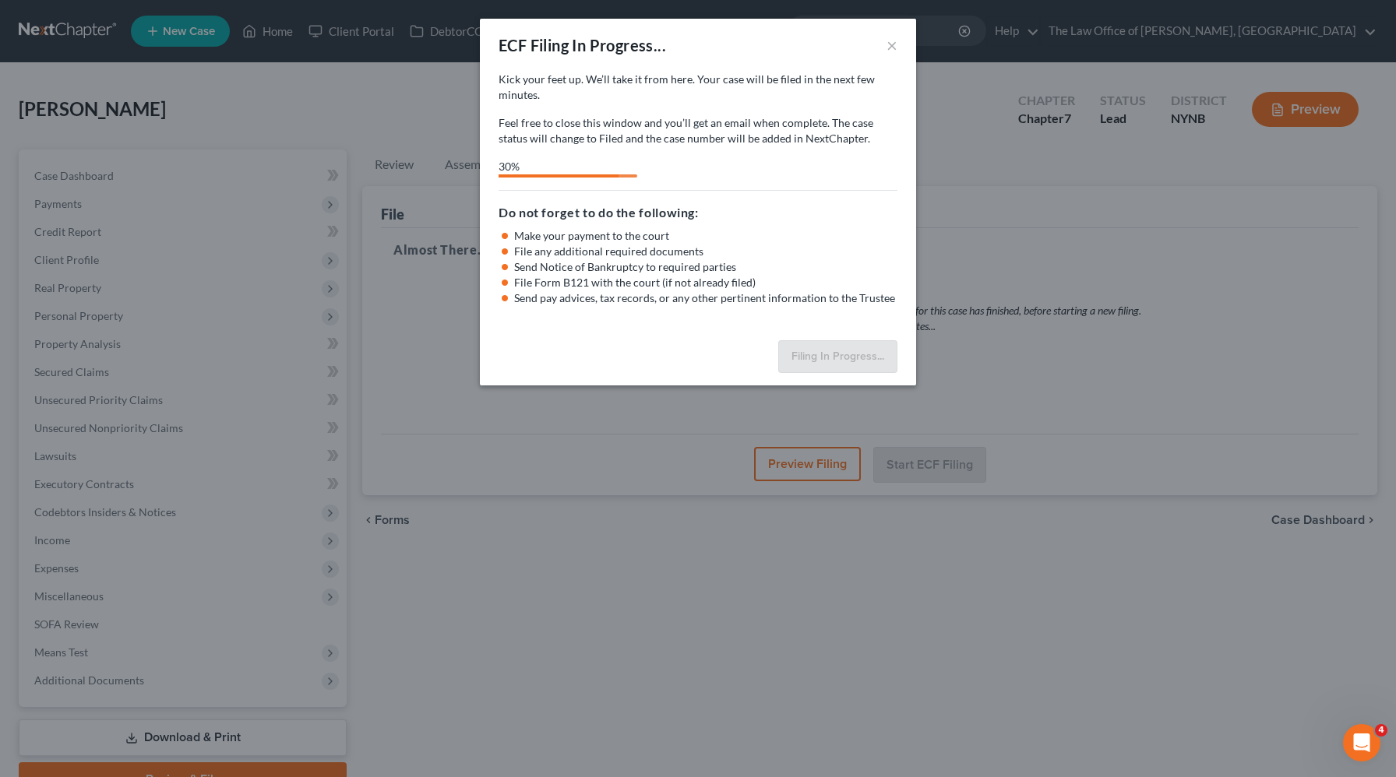
select select "3"
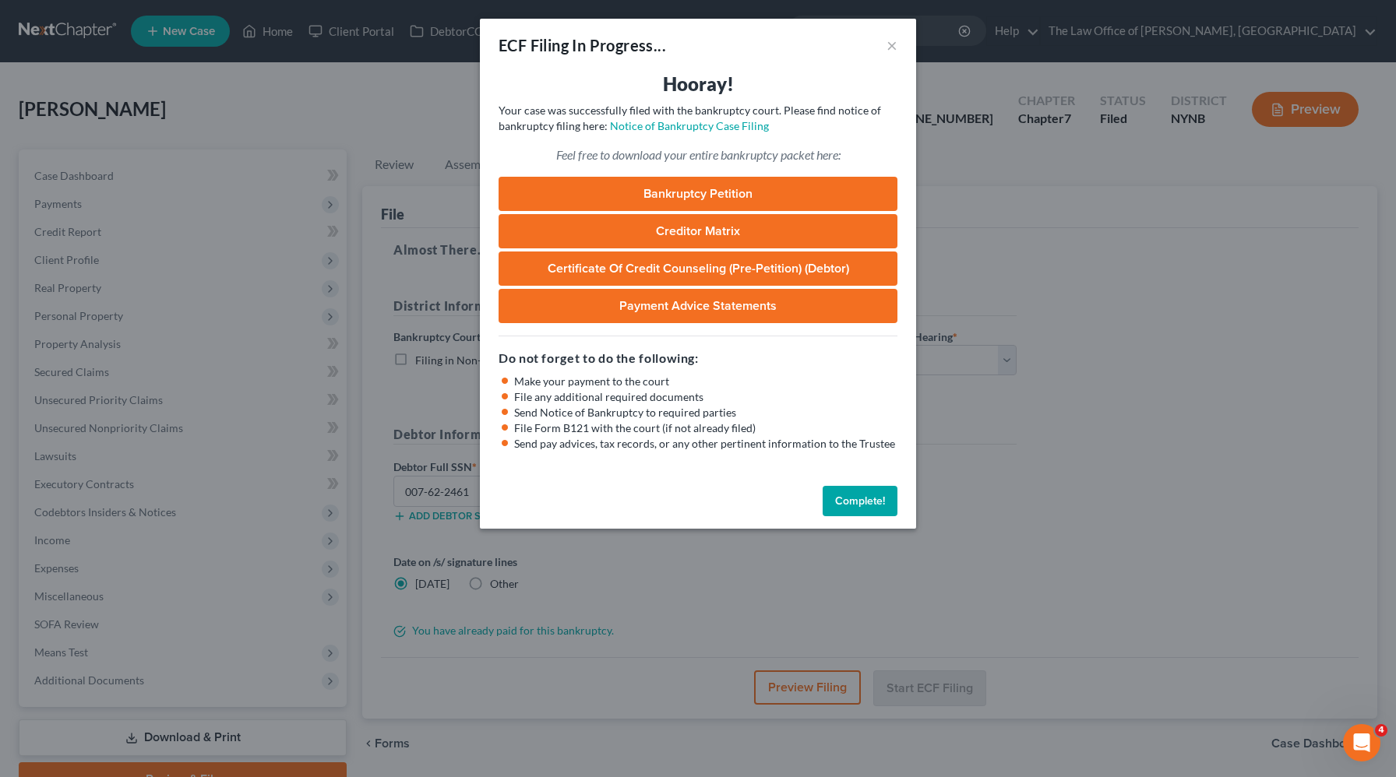
click at [844, 511] on button "Complete!" at bounding box center [859, 501] width 75 height 31
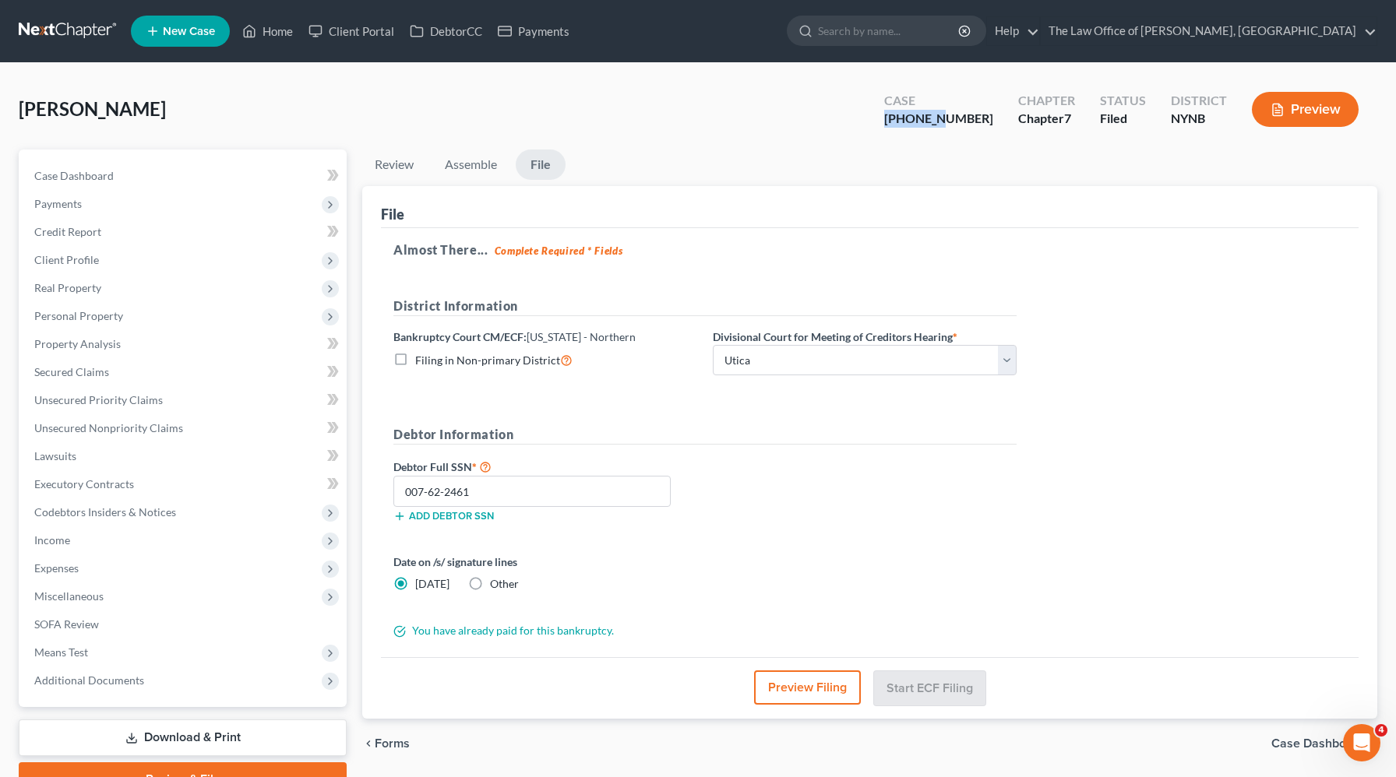
drag, startPoint x: 984, startPoint y: 122, endPoint x: 926, endPoint y: 122, distance: 58.4
click at [926, 122] on div "Case [PHONE_NUMBER]" at bounding box center [939, 111] width 134 height 46
copy div "25-60815"
click at [297, 26] on link "Home" at bounding box center [267, 31] width 66 height 28
